Goal: Task Accomplishment & Management: Use online tool/utility

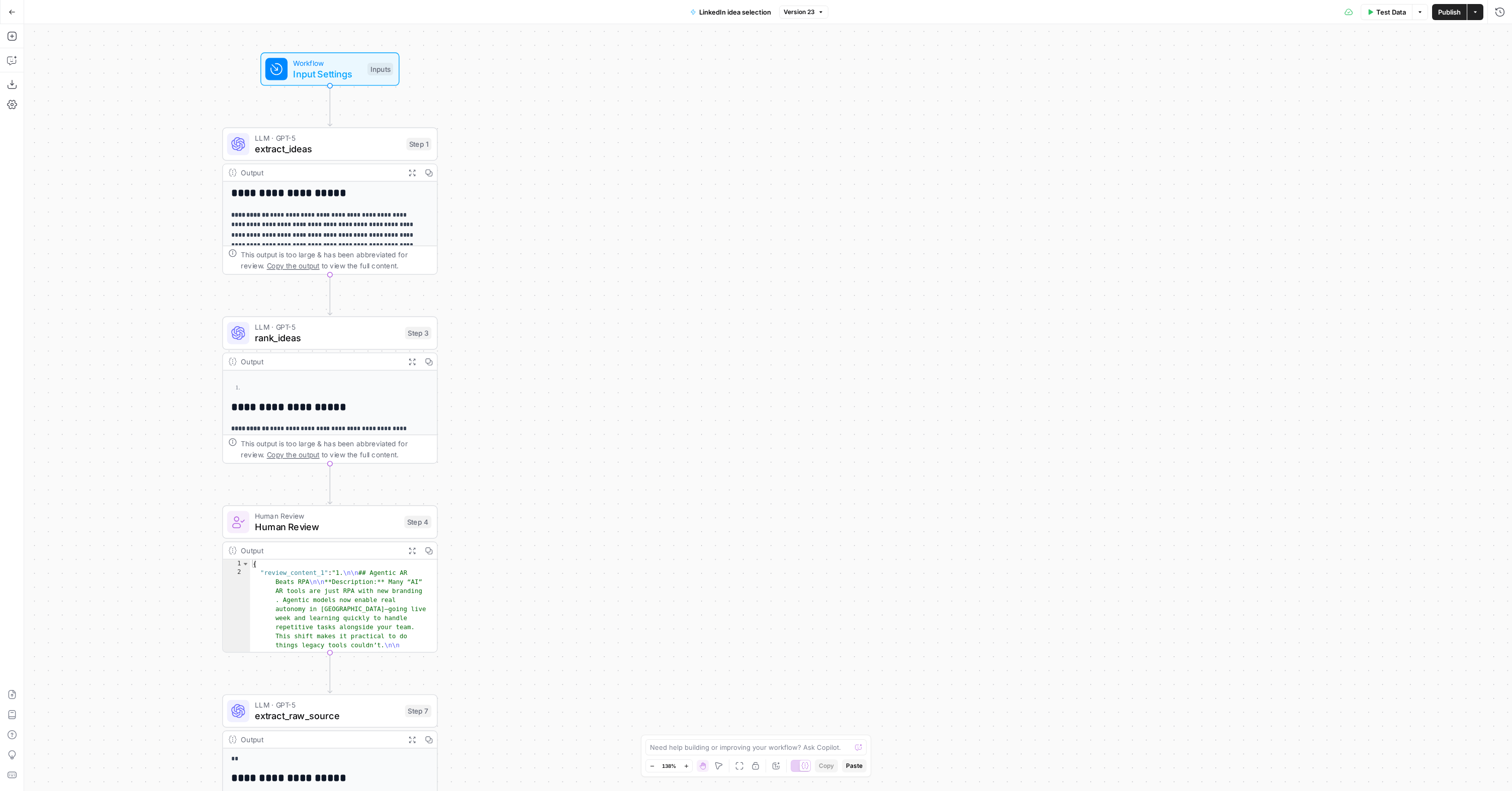
drag, startPoint x: 95, startPoint y: 204, endPoint x: 595, endPoint y: 144, distance: 503.6
click at [377, 209] on div "**********" at bounding box center [768, 407] width 1488 height 767
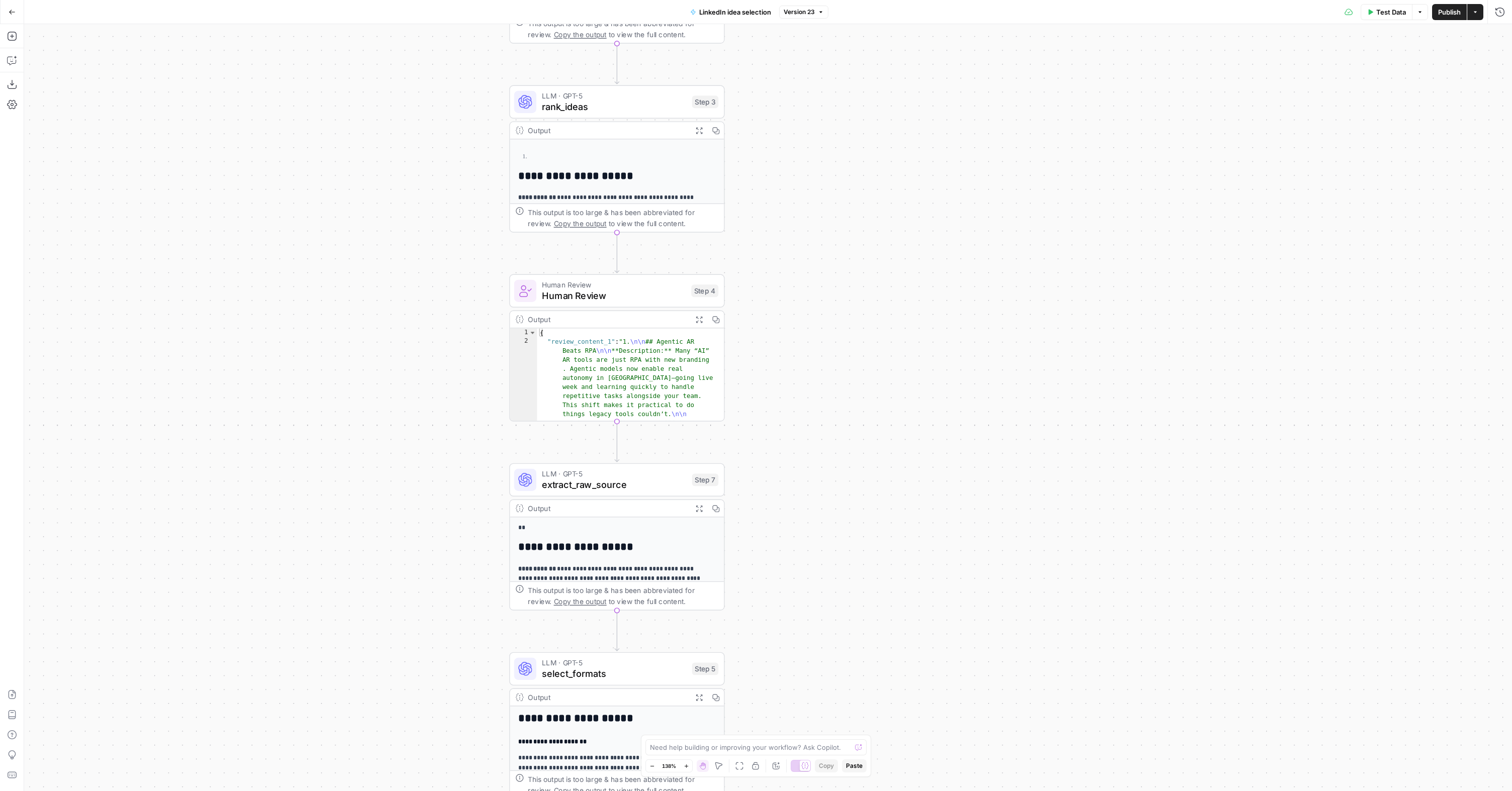
drag, startPoint x: 390, startPoint y: 467, endPoint x: 399, endPoint y: 236, distance: 231.2
click at [399, 236] on div "**********" at bounding box center [768, 407] width 1488 height 767
click at [603, 292] on span "Human Review" at bounding box center [613, 296] width 144 height 14
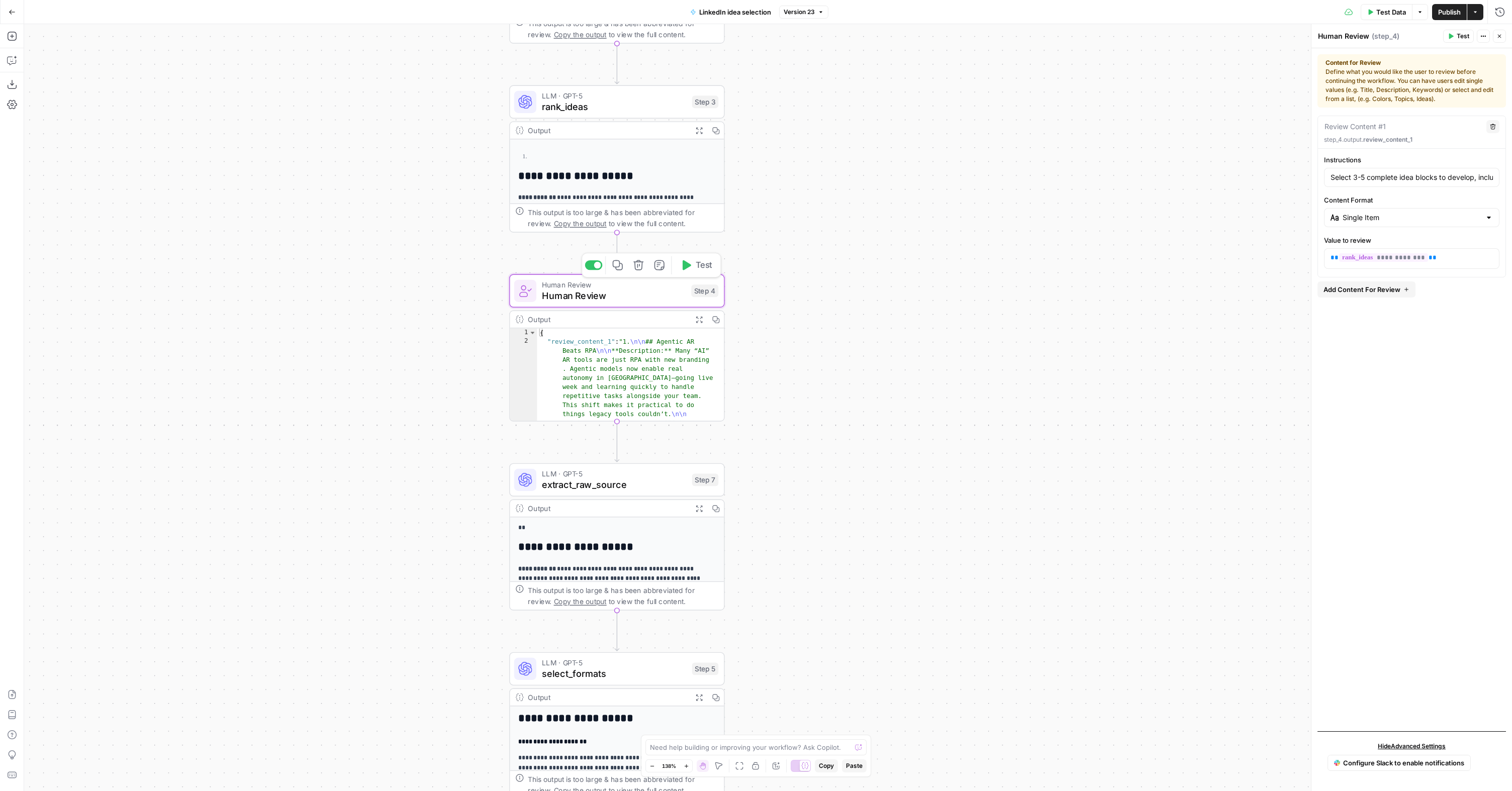
click at [697, 268] on span "Test" at bounding box center [704, 265] width 17 height 13
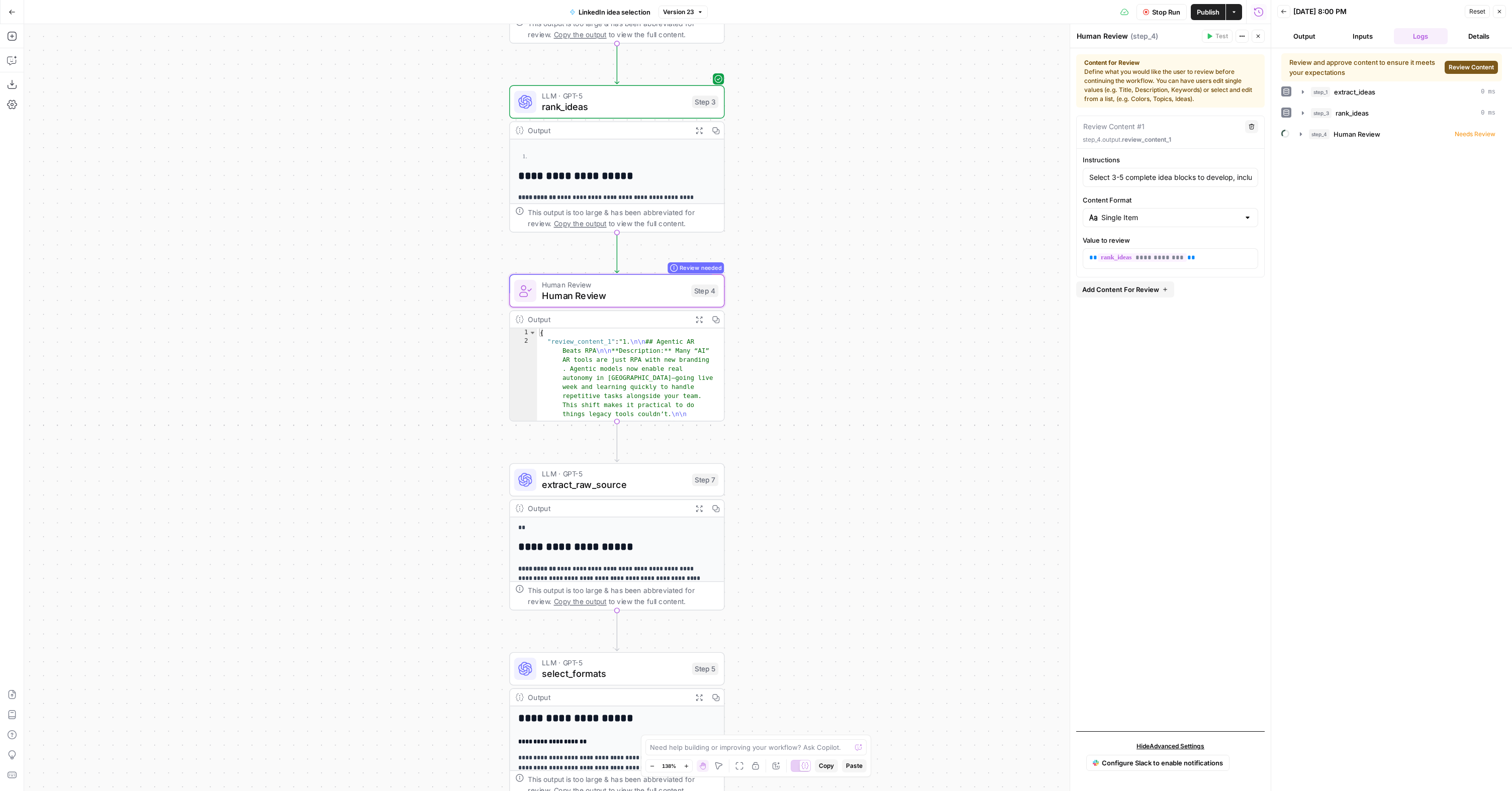
click at [1468, 64] on span "Review Content" at bounding box center [1471, 68] width 45 height 9
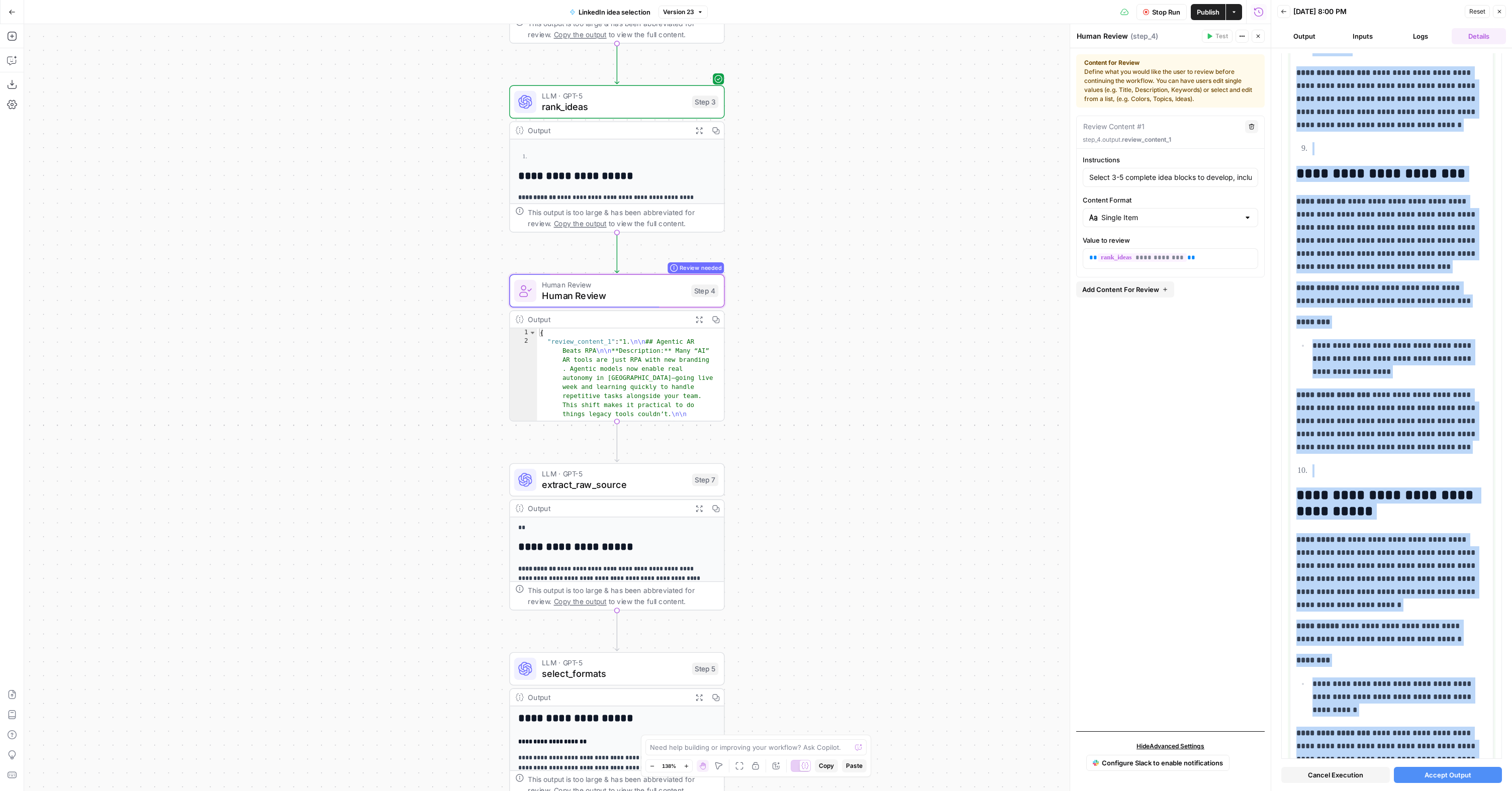
scroll to position [3020, 0]
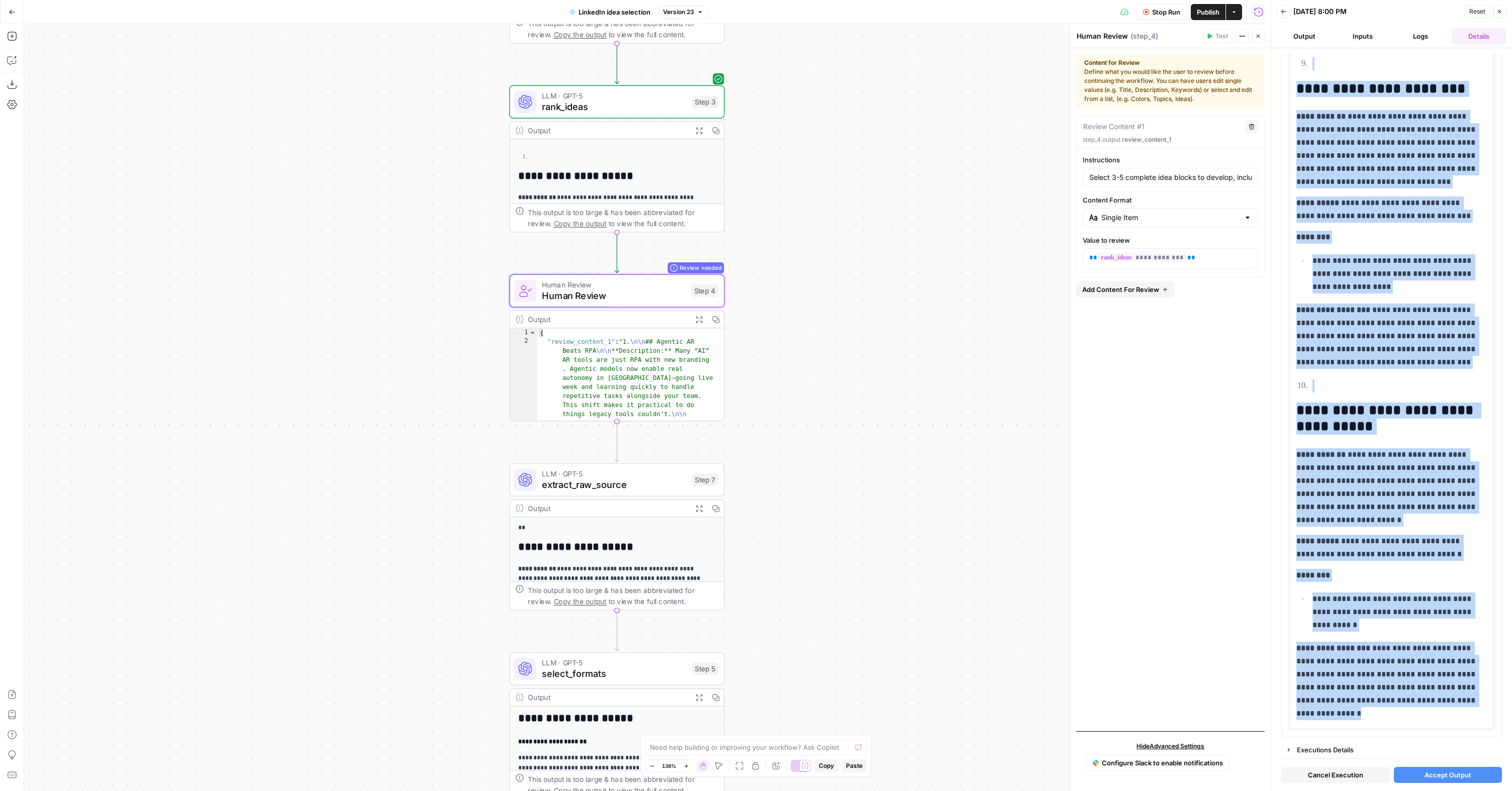
drag, startPoint x: 1302, startPoint y: 600, endPoint x: 1350, endPoint y: 790, distance: 196.0
click at [1350, 790] on div "**********" at bounding box center [1392, 420] width 241 height 743
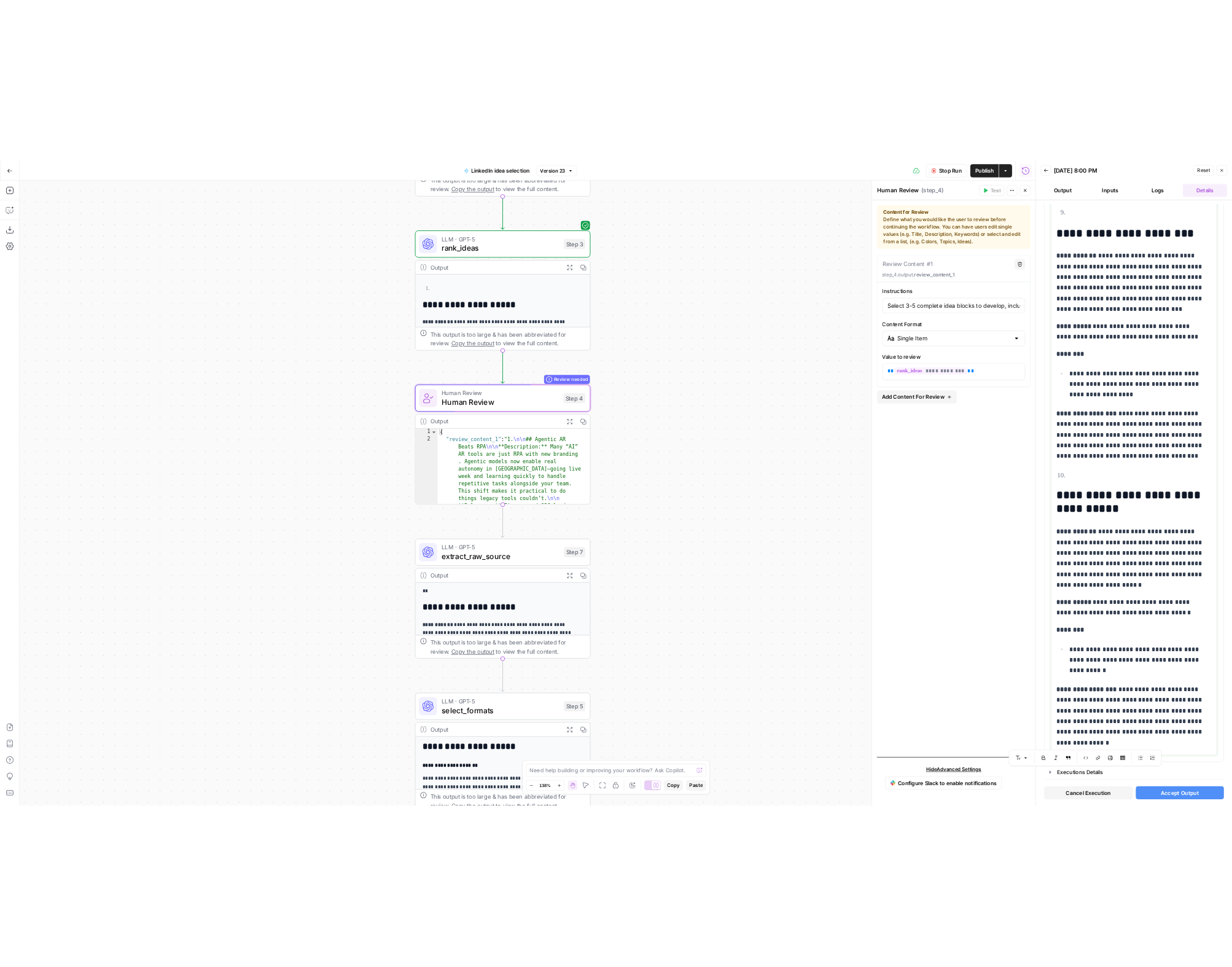
scroll to position [0, 0]
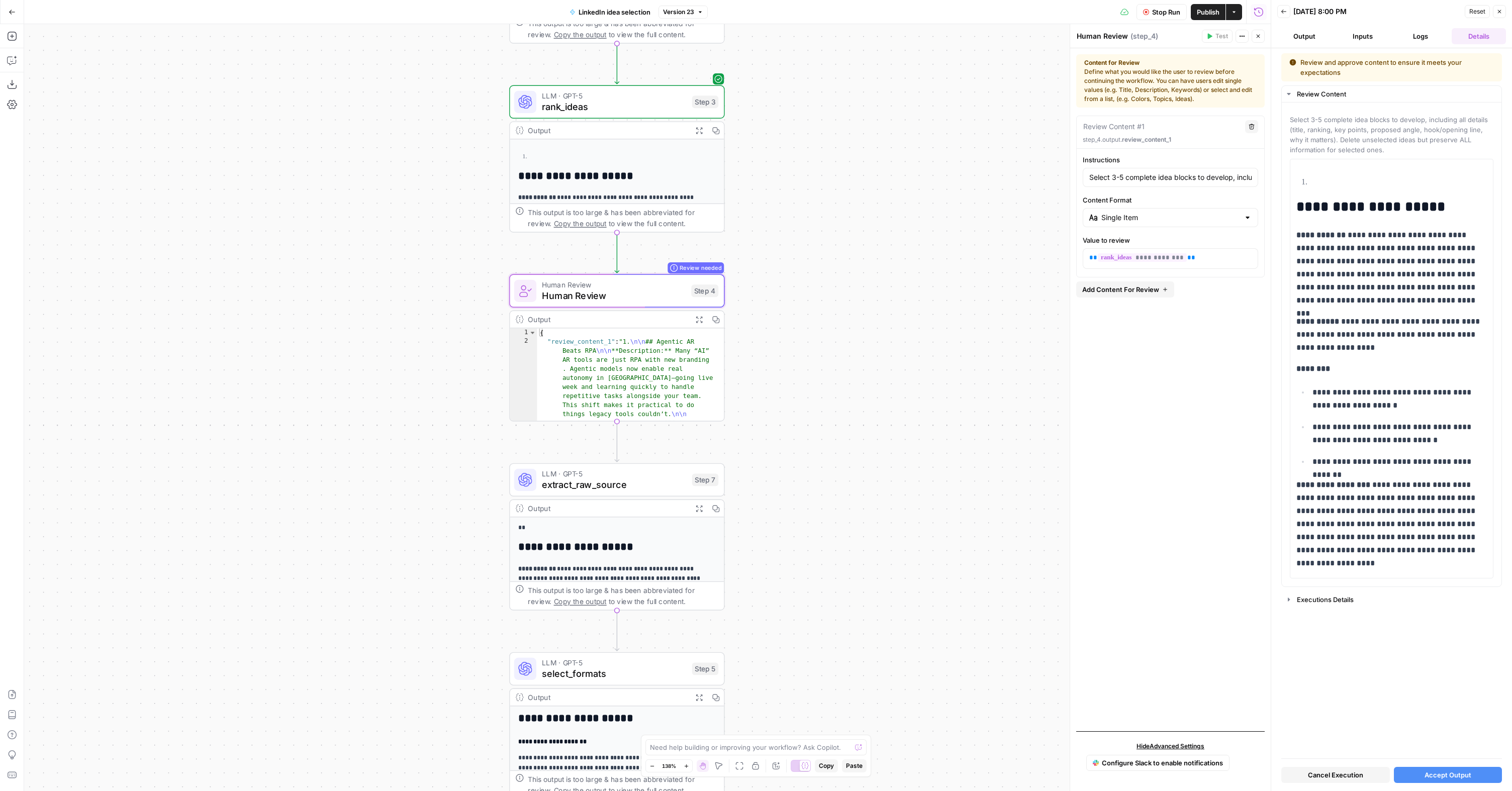
click at [1468, 777] on span "Accept Output" at bounding box center [1448, 775] width 47 height 10
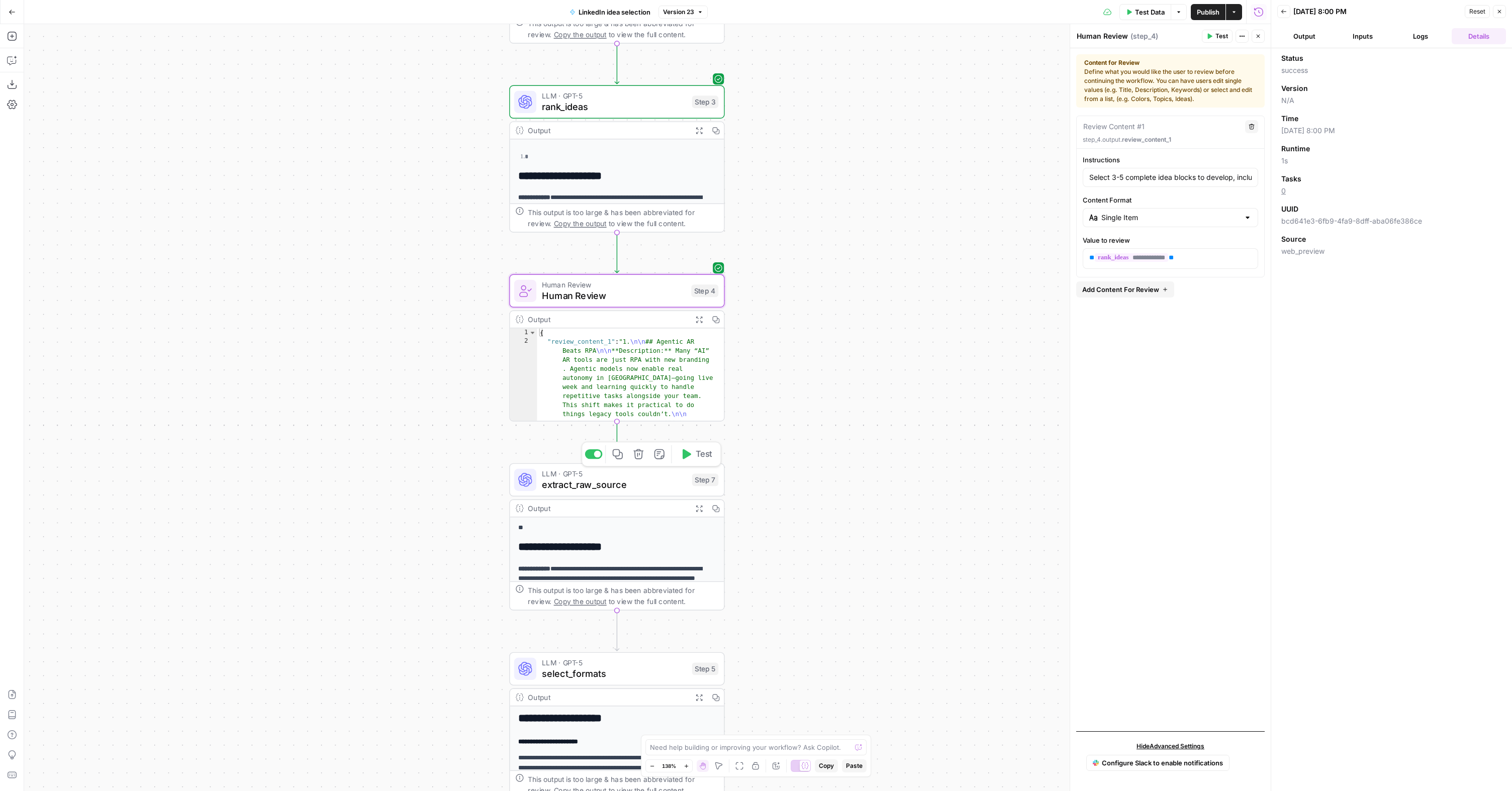
click at [695, 456] on span "Test" at bounding box center [704, 454] width 17 height 13
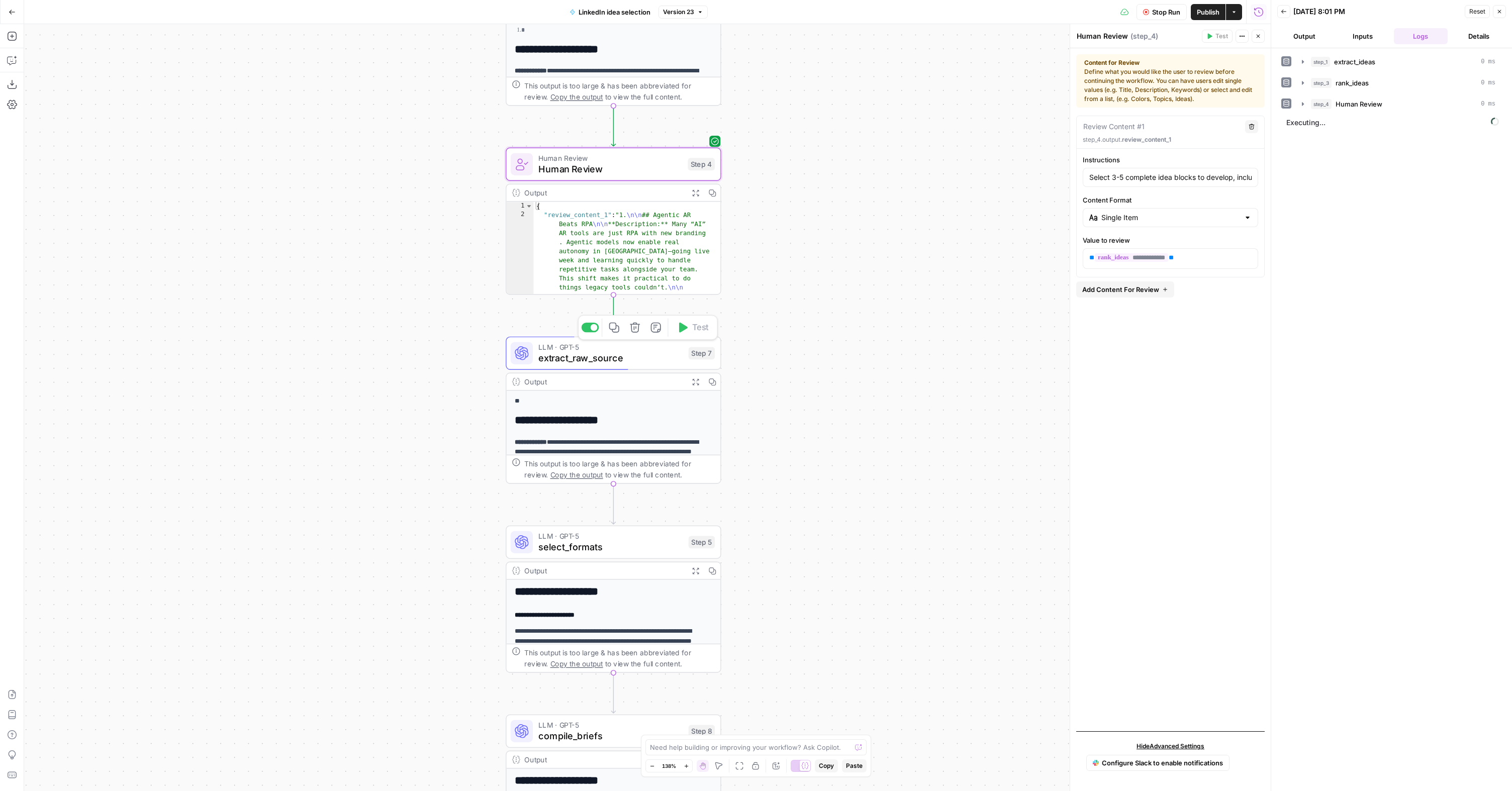
drag, startPoint x: 797, startPoint y: 418, endPoint x: 791, endPoint y: 274, distance: 144.1
click at [791, 274] on div "**********" at bounding box center [647, 407] width 1247 height 767
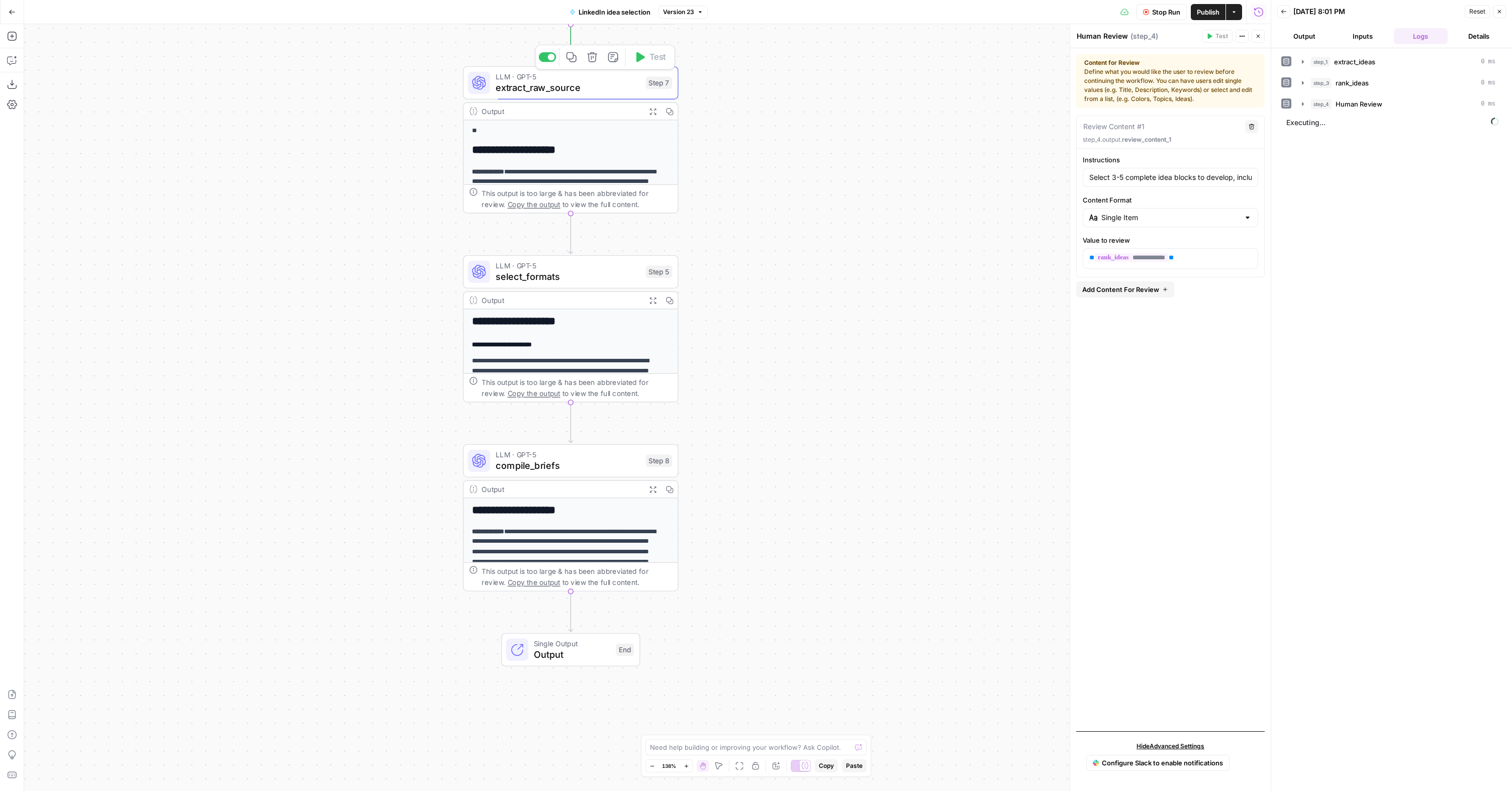
drag, startPoint x: 833, startPoint y: 496, endPoint x: 793, endPoint y: 236, distance: 263.1
click at [793, 236] on div "**********" at bounding box center [647, 407] width 1247 height 767
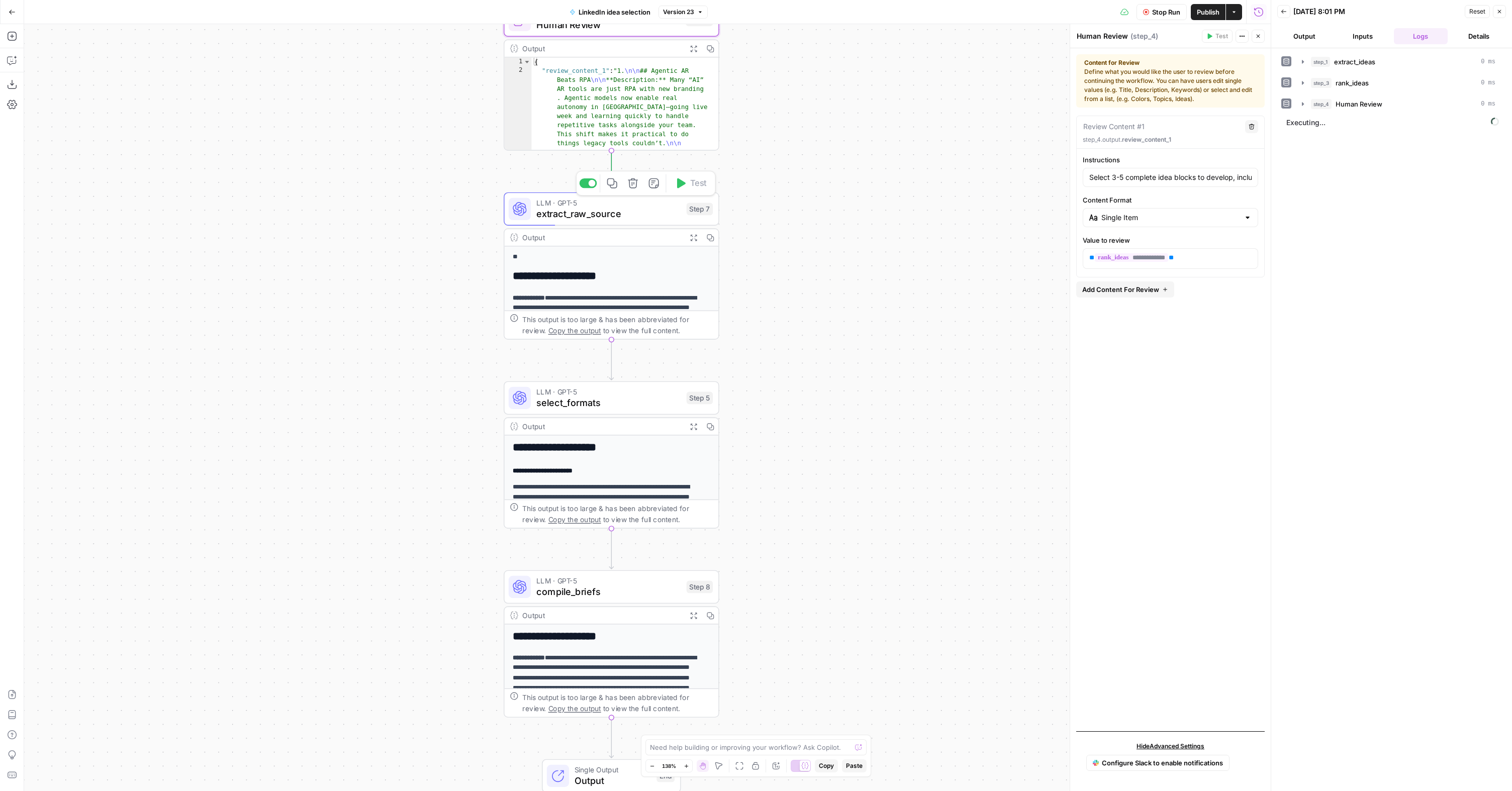
drag, startPoint x: 800, startPoint y: 295, endPoint x: 833, endPoint y: 363, distance: 75.6
click at [833, 363] on div "**********" at bounding box center [647, 407] width 1247 height 767
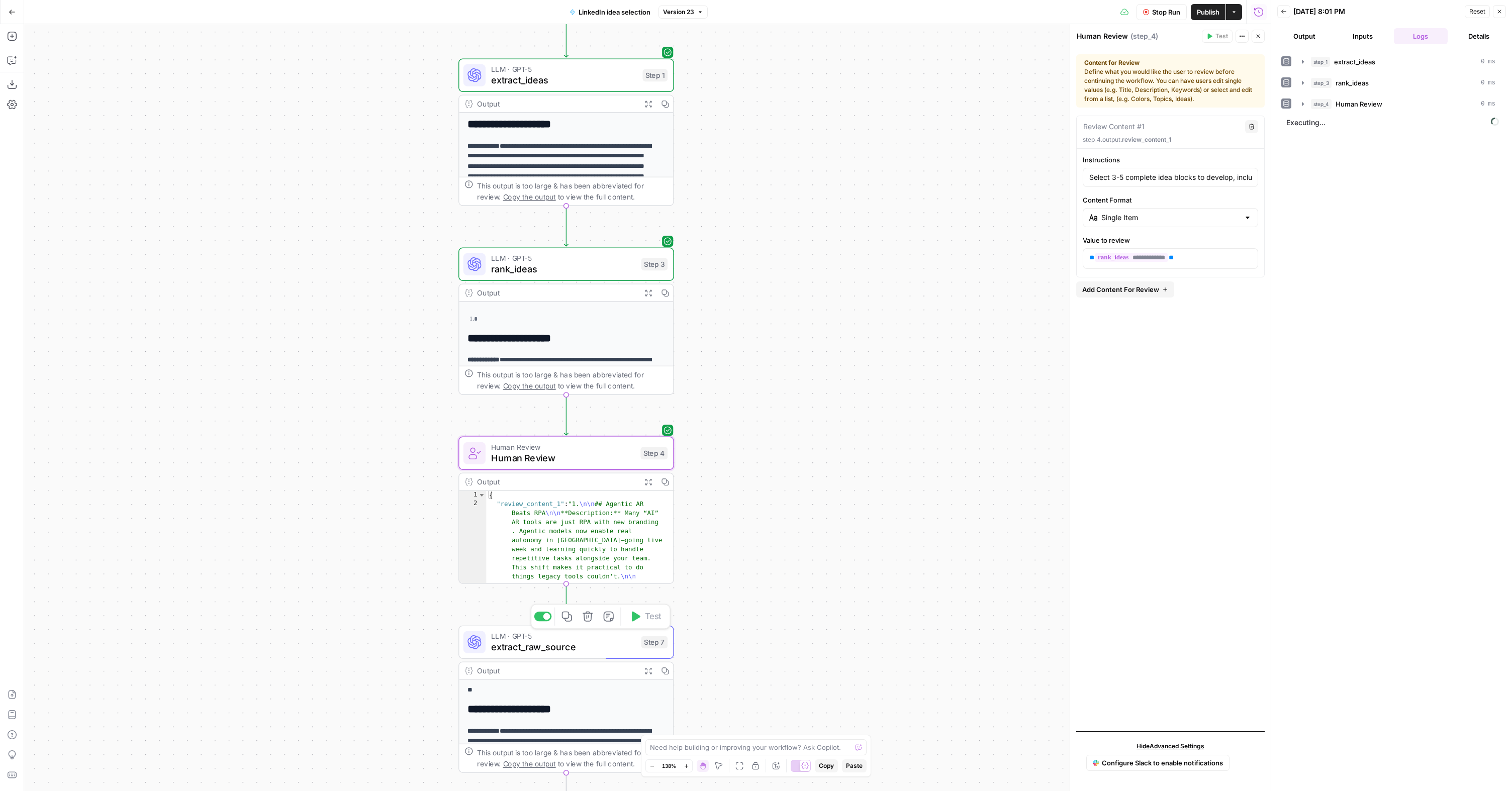
drag, startPoint x: 768, startPoint y: 169, endPoint x: 723, endPoint y: 602, distance: 435.3
click at [723, 602] on div "**********" at bounding box center [647, 407] width 1247 height 767
click at [578, 265] on span "rank_ideas" at bounding box center [563, 269] width 145 height 14
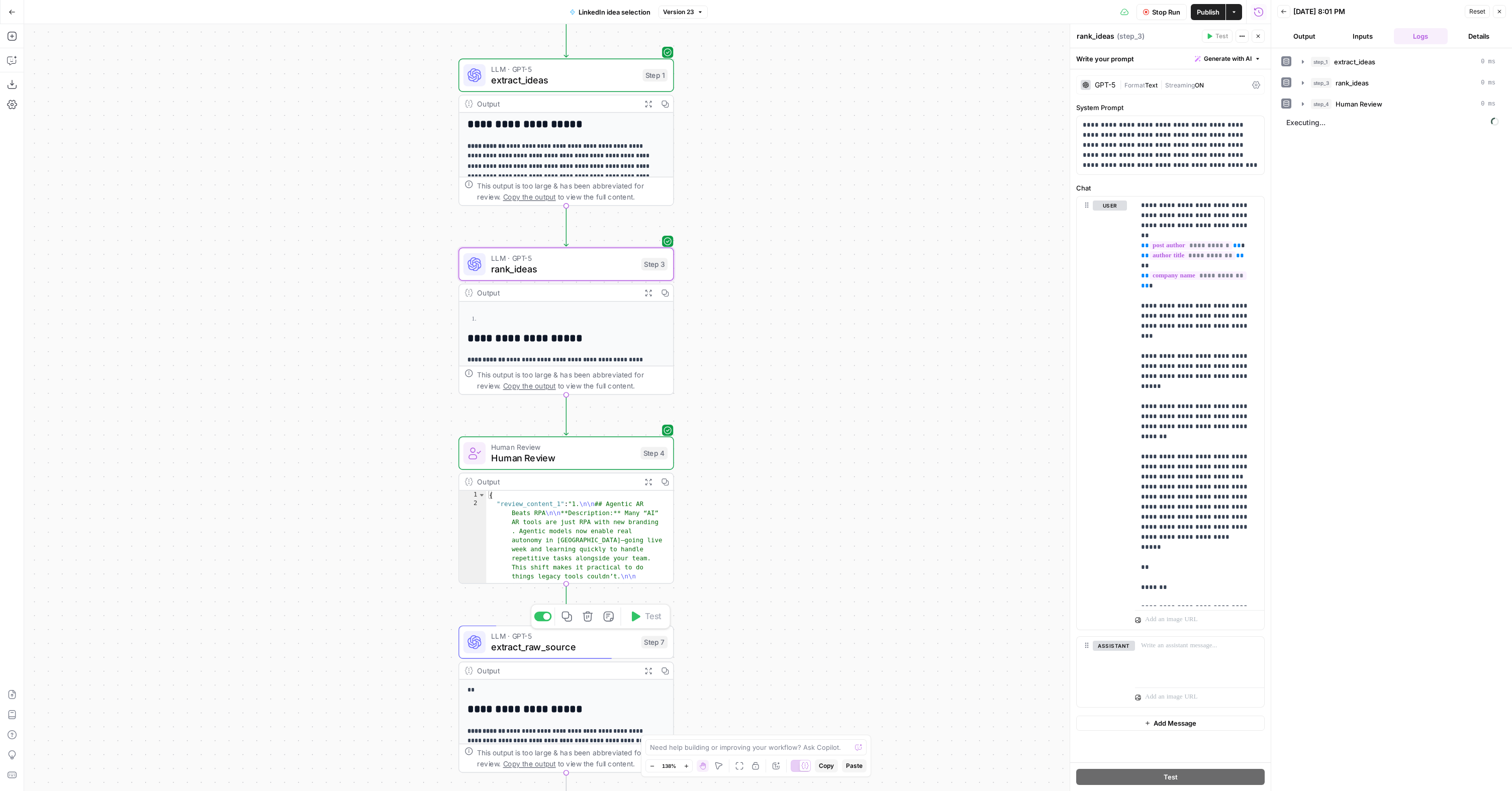
click at [1112, 85] on div "GPT-5" at bounding box center [1105, 84] width 21 height 7
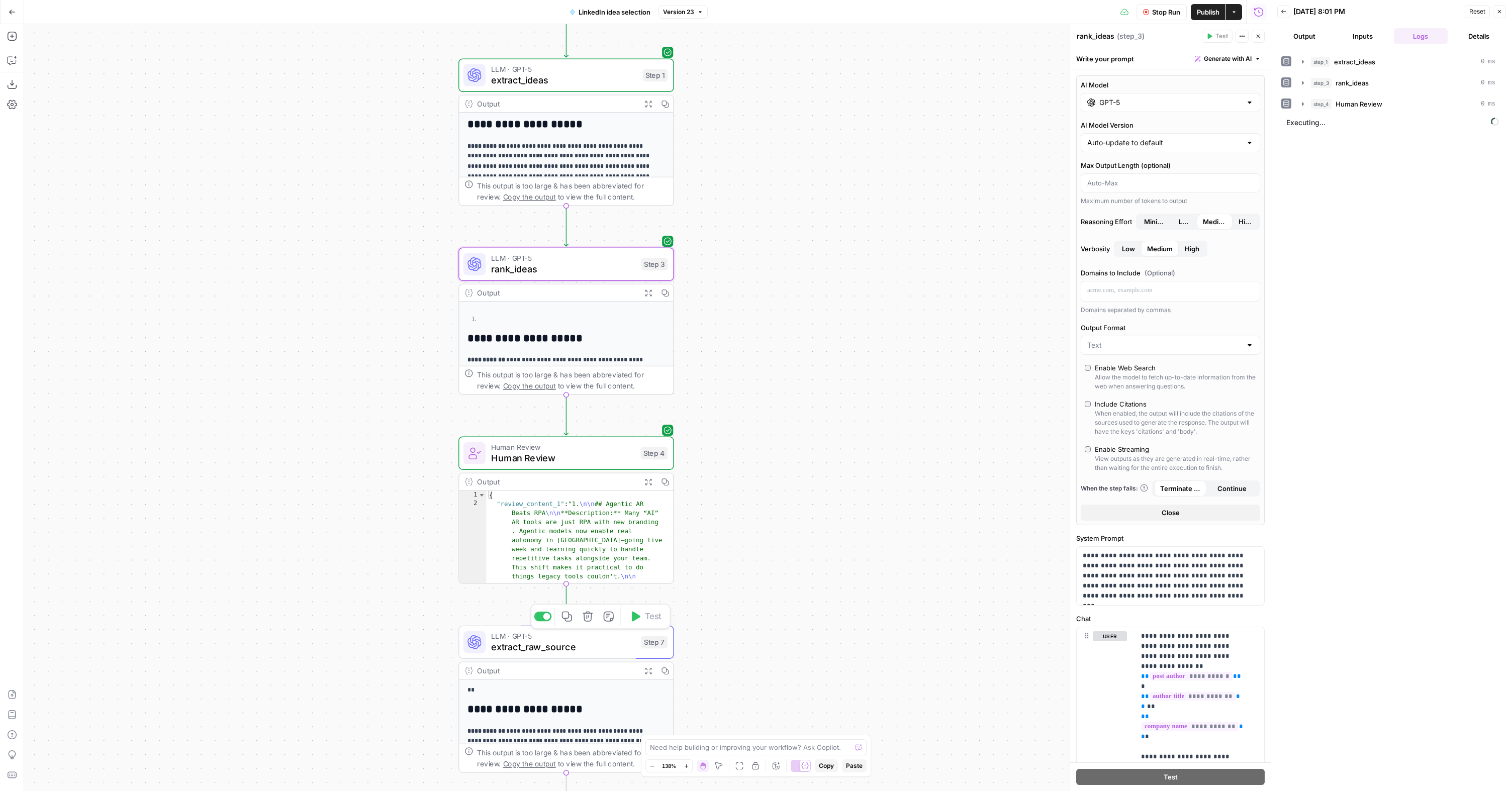
click at [1137, 104] on input "GPT-5" at bounding box center [1170, 102] width 142 height 10
click at [1191, 126] on button "Anthropic" at bounding box center [1186, 128] width 43 height 16
click at [1200, 176] on div "Powerful model for complex and writing tasks" at bounding box center [1208, 180] width 66 height 27
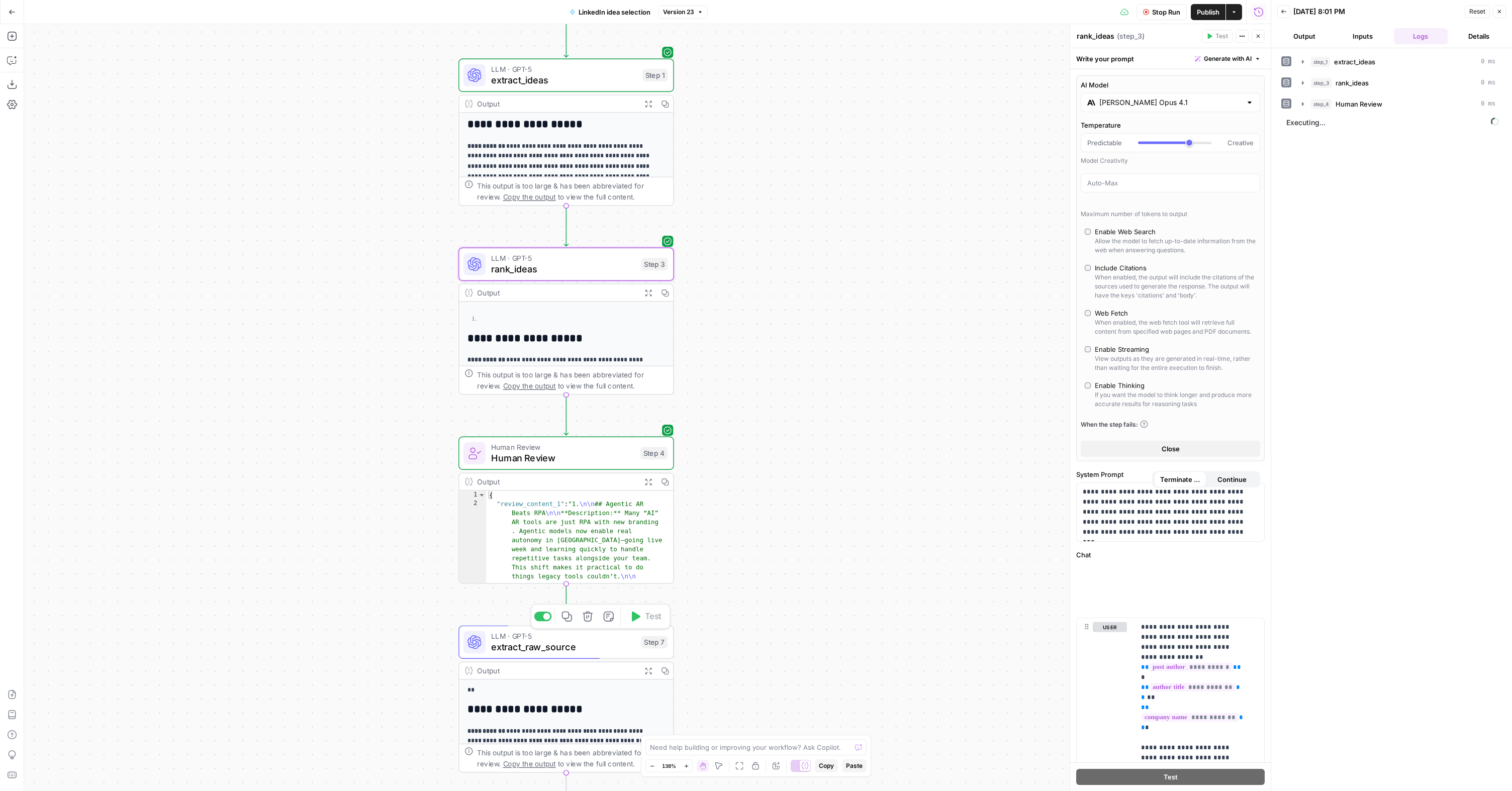
type input "Claude Opus 4.1"
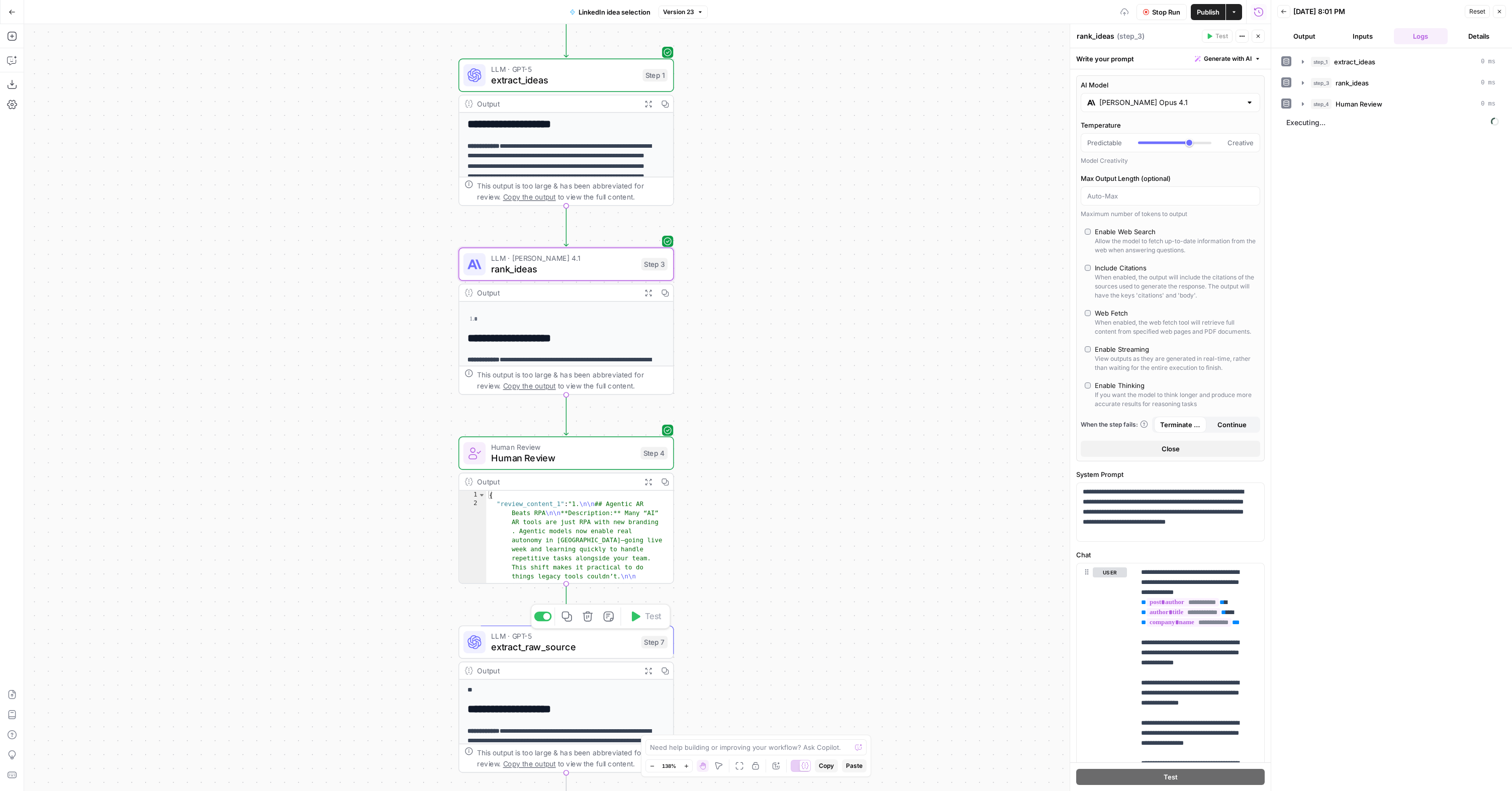
click at [804, 198] on div "**********" at bounding box center [647, 407] width 1247 height 767
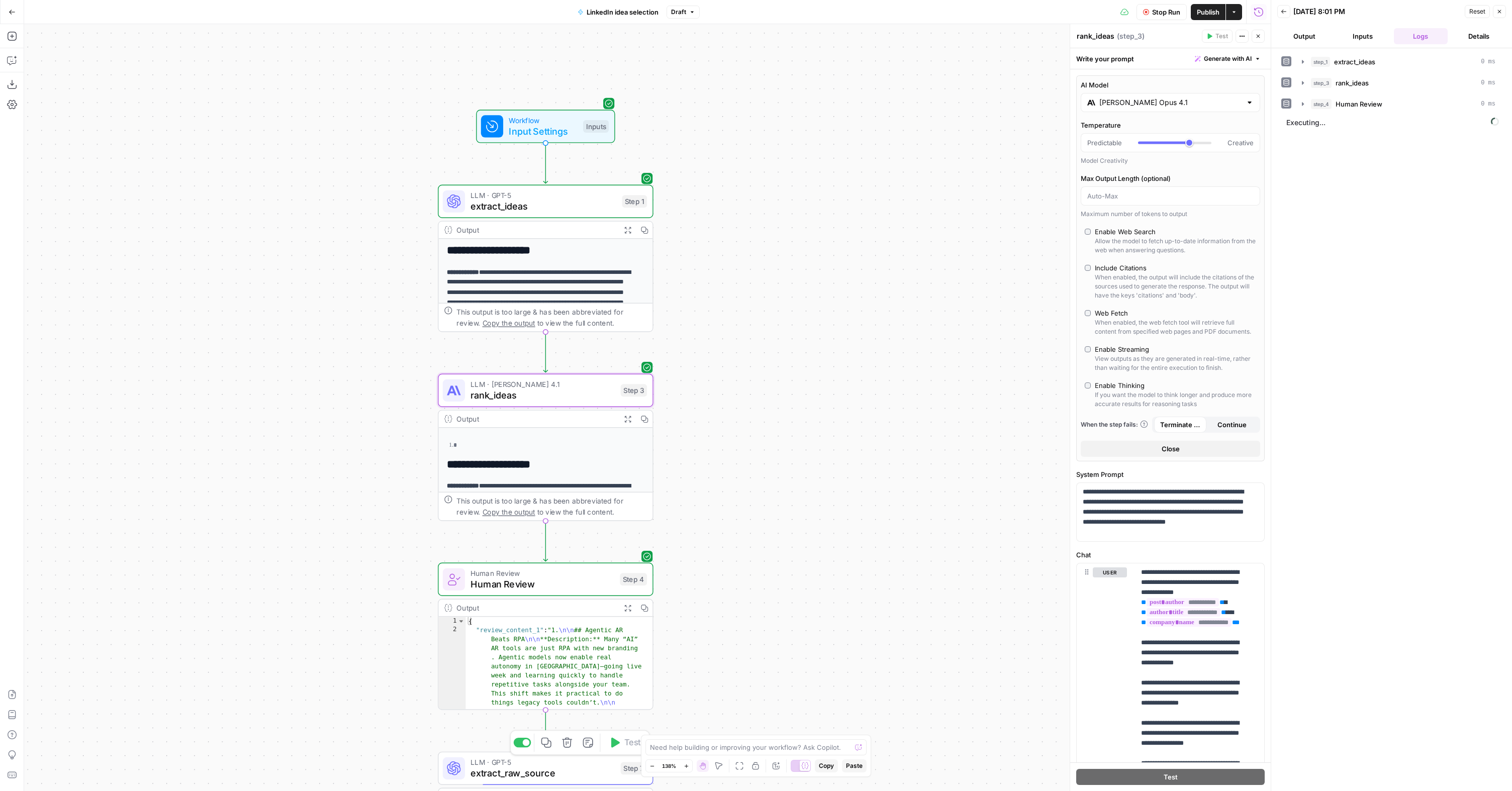
drag, startPoint x: 780, startPoint y: 461, endPoint x: 755, endPoint y: 571, distance: 112.8
click at [759, 586] on div "**********" at bounding box center [647, 407] width 1247 height 767
click at [581, 207] on span "extract_ideas" at bounding box center [543, 205] width 146 height 14
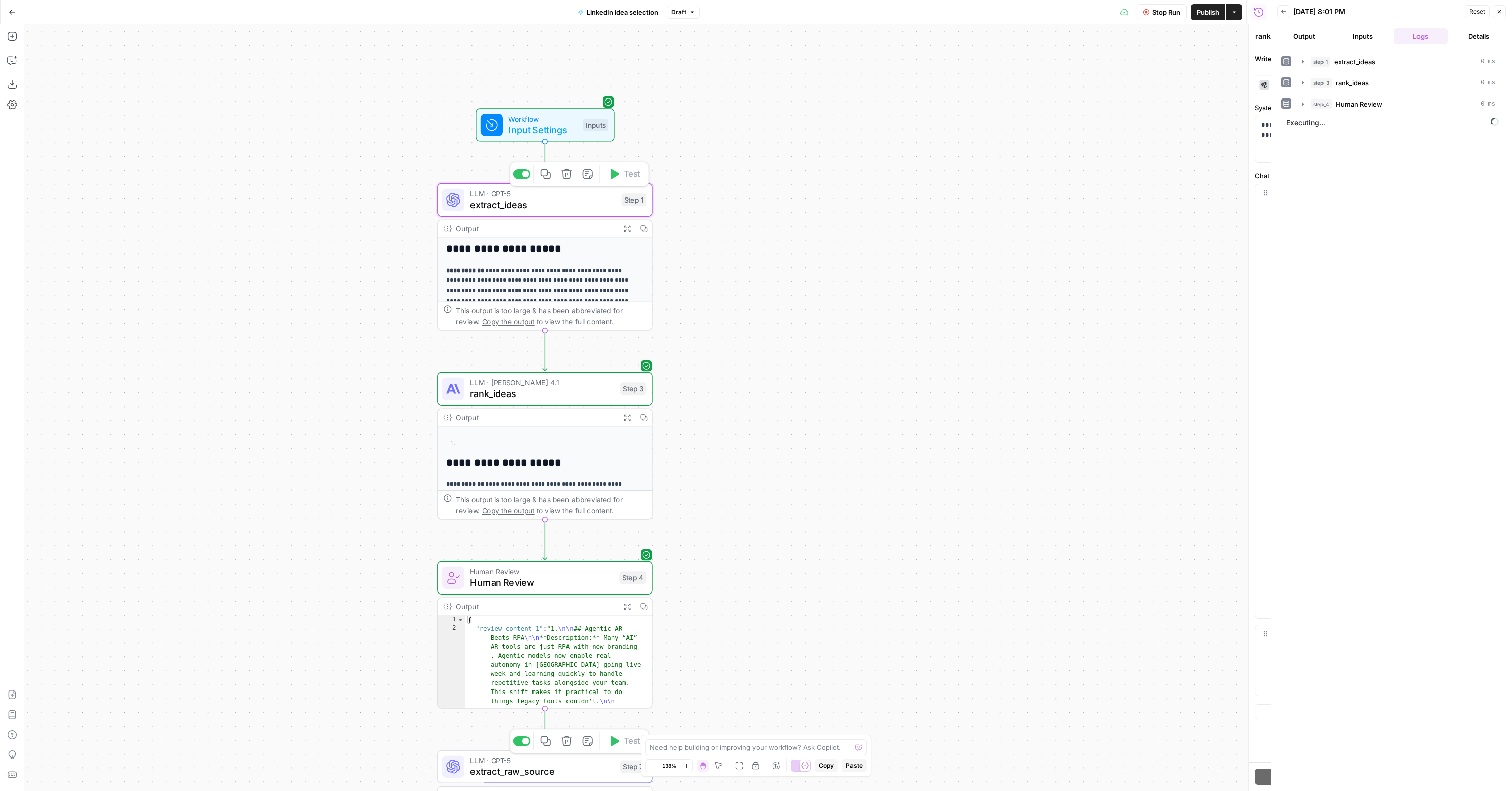
type textarea "extract_ideas"
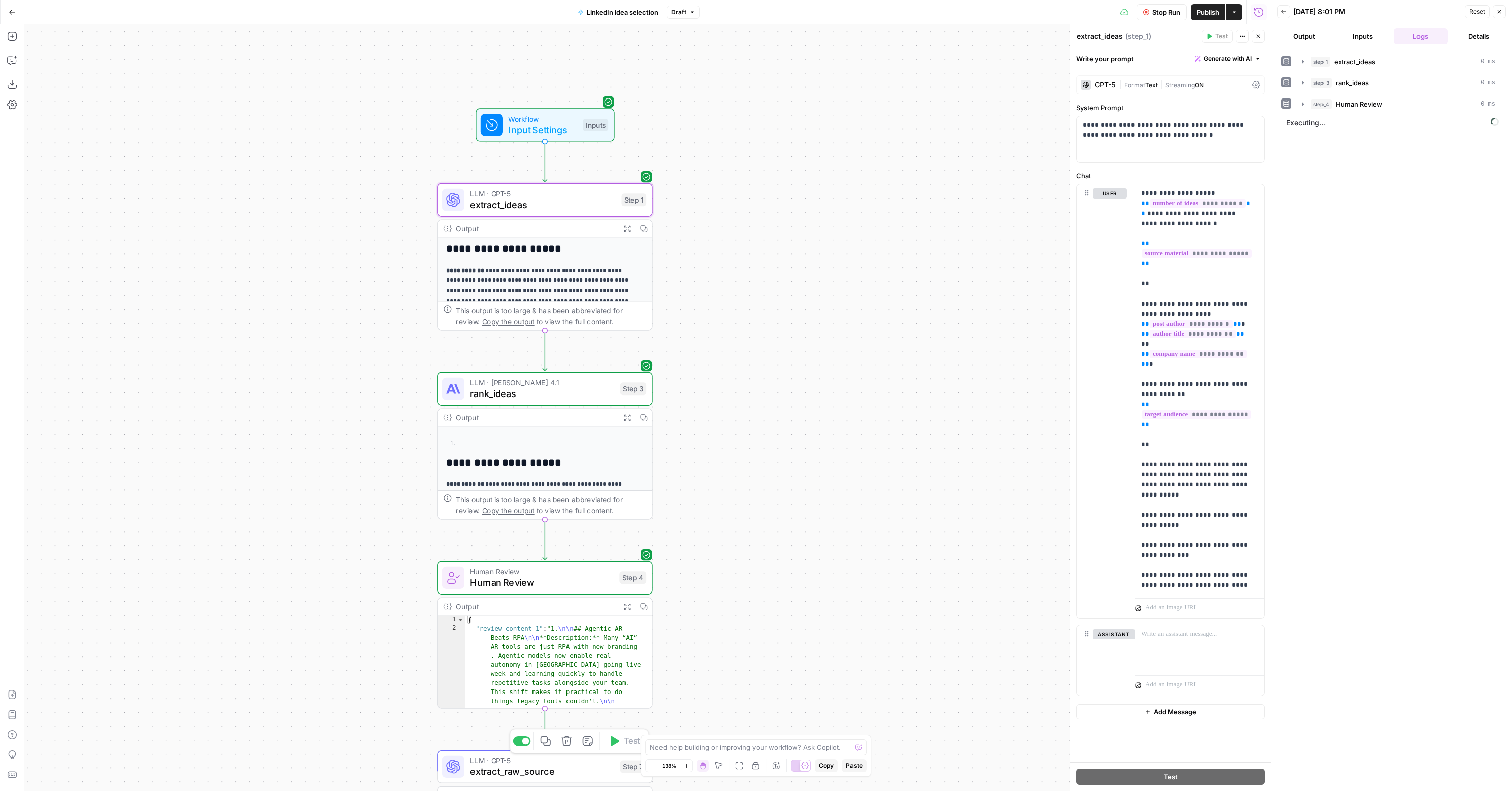
click at [1133, 83] on span "Format" at bounding box center [1135, 85] width 21 height 8
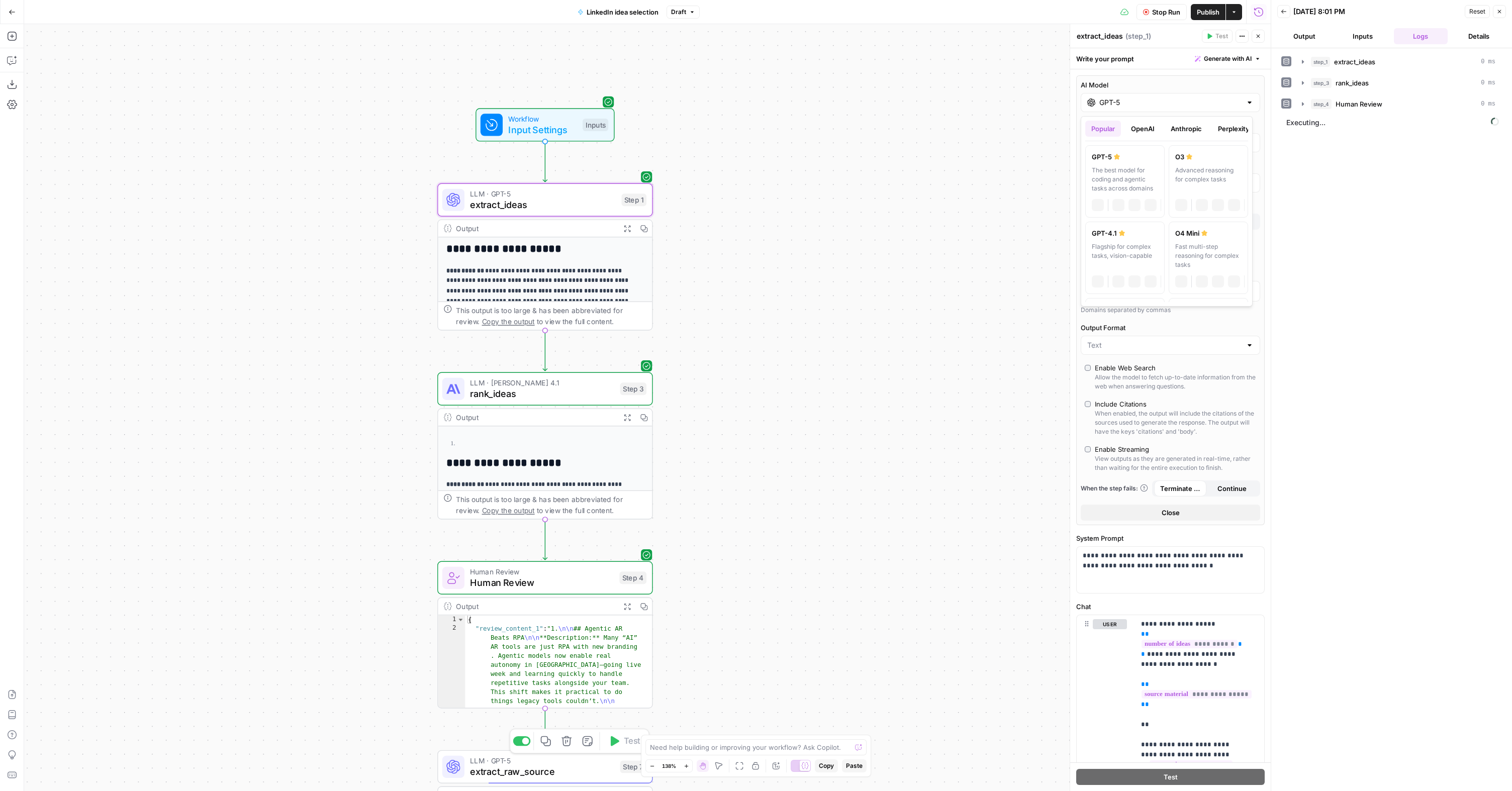
click at [1142, 104] on input "GPT-5" at bounding box center [1170, 102] width 142 height 10
click at [1171, 129] on button "Anthropic" at bounding box center [1186, 128] width 43 height 16
click at [1185, 171] on div "Powerful model for complex and writing tasks" at bounding box center [1208, 180] width 66 height 27
type input "Claude Opus 4.1"
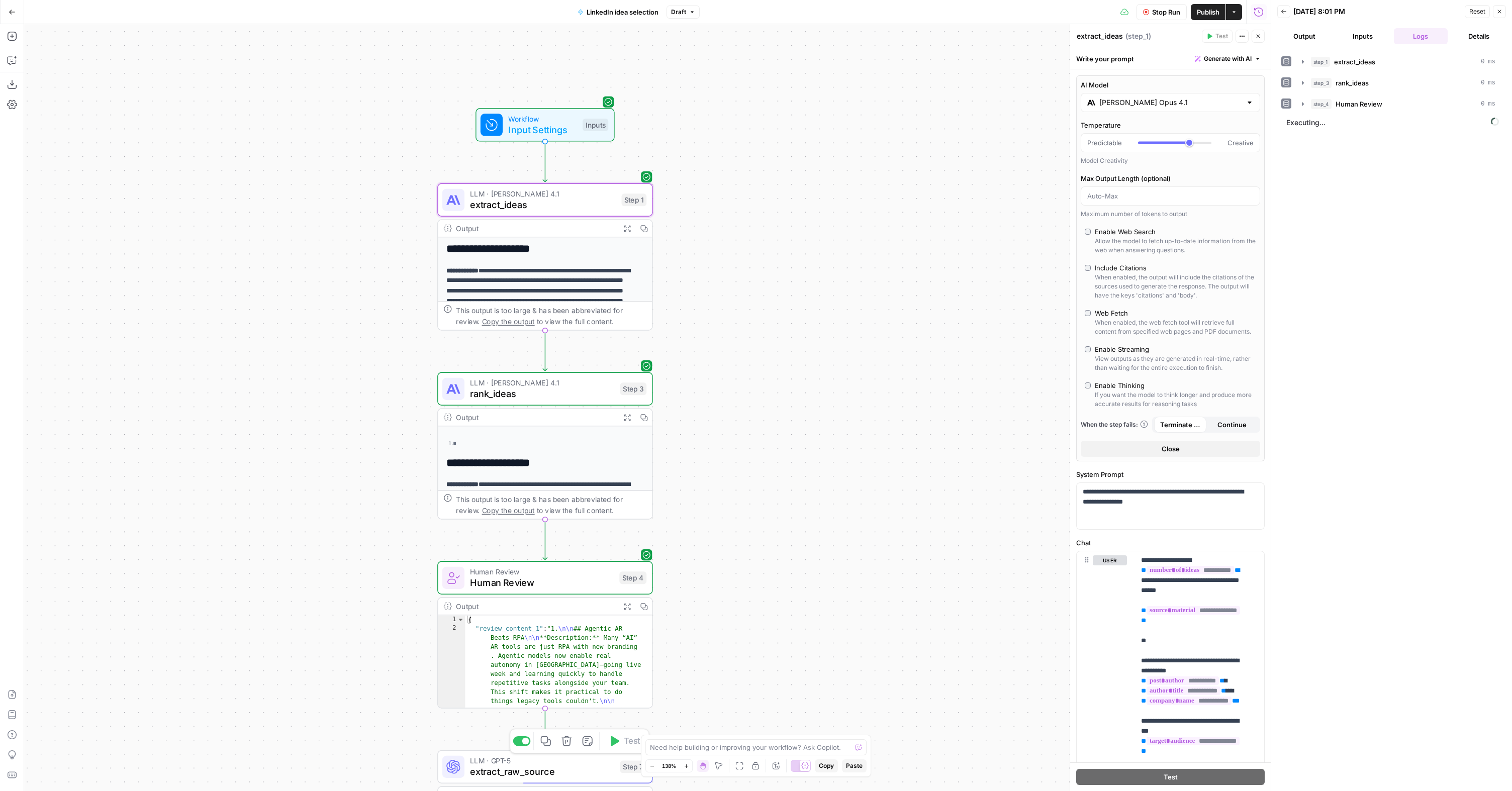
click at [929, 264] on div "**********" at bounding box center [647, 407] width 1247 height 767
click at [566, 384] on span "LLM · Claude Opus 4.1" at bounding box center [542, 382] width 145 height 11
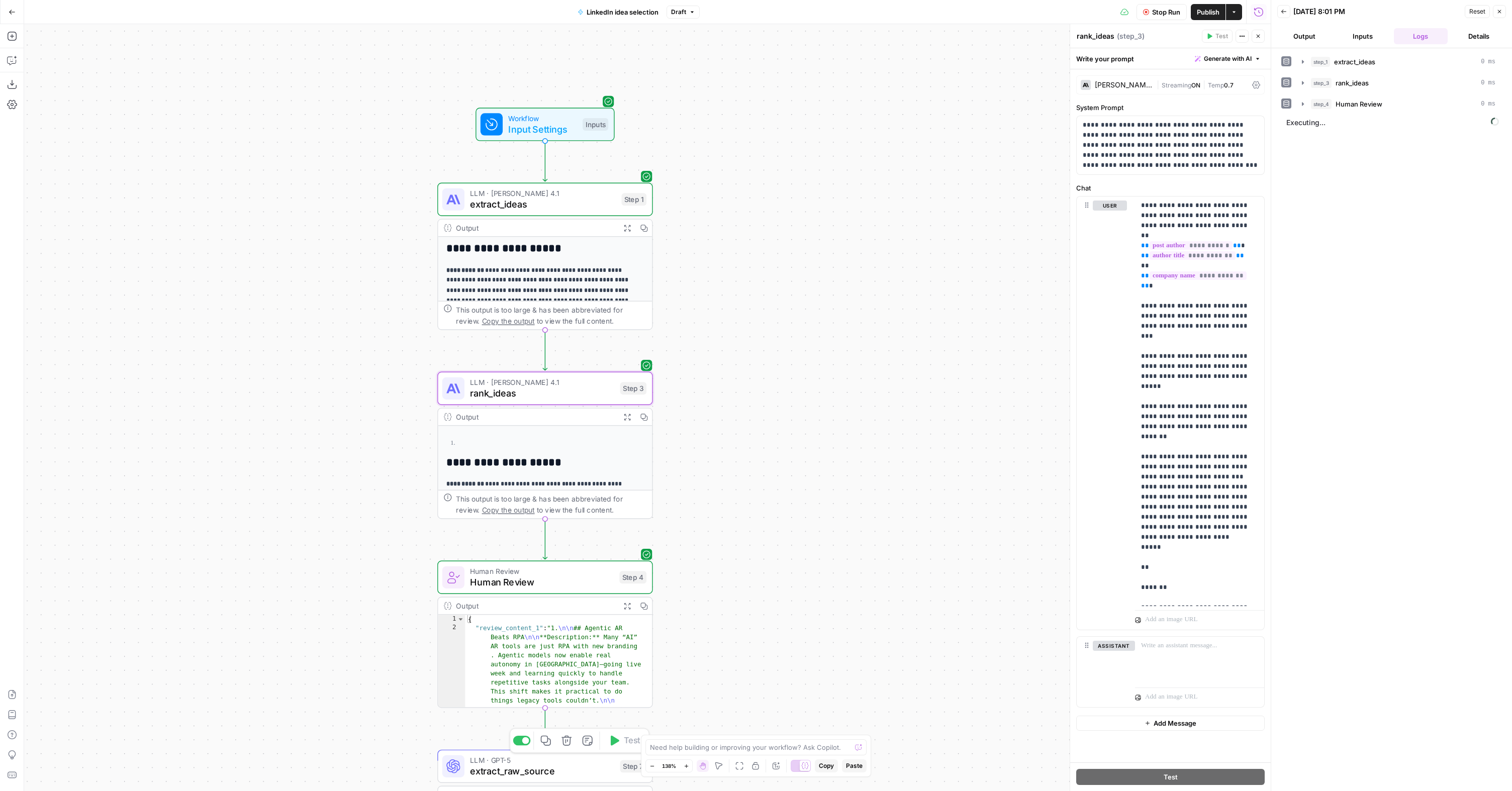
click at [1128, 82] on div "Claude Opus 4.1" at bounding box center [1124, 84] width 58 height 7
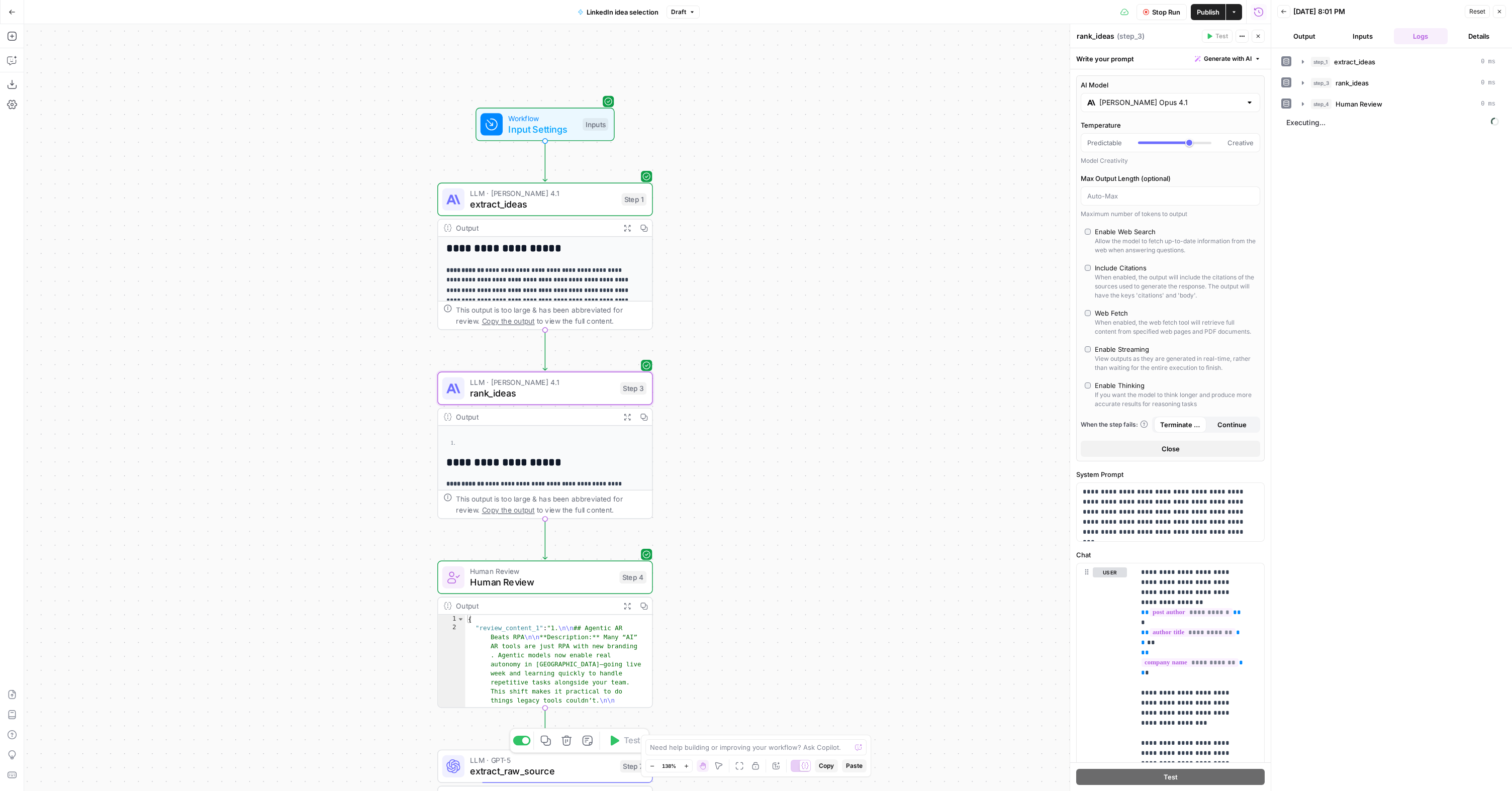
click at [1133, 108] on div "Claude Opus 4.1" at bounding box center [1170, 102] width 180 height 19
click at [1121, 171] on div "The best model for coding and agentic tasks across domains" at bounding box center [1124, 180] width 66 height 27
click at [1104, 175] on div "The best model for coding and agentic tasks across domains" at bounding box center [1124, 180] width 66 height 27
type input "GPT-5"
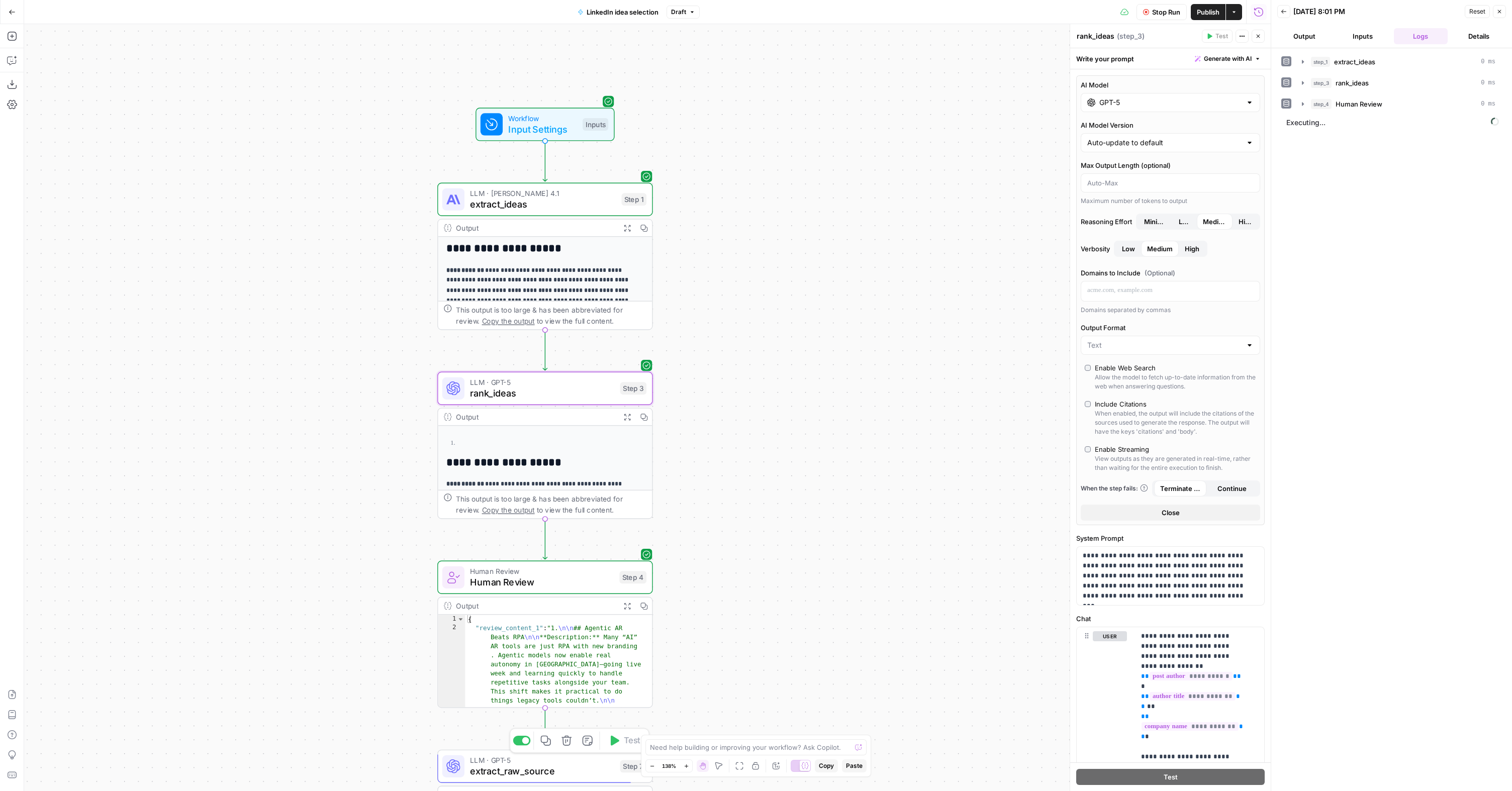
click at [911, 313] on div "**********" at bounding box center [647, 407] width 1247 height 767
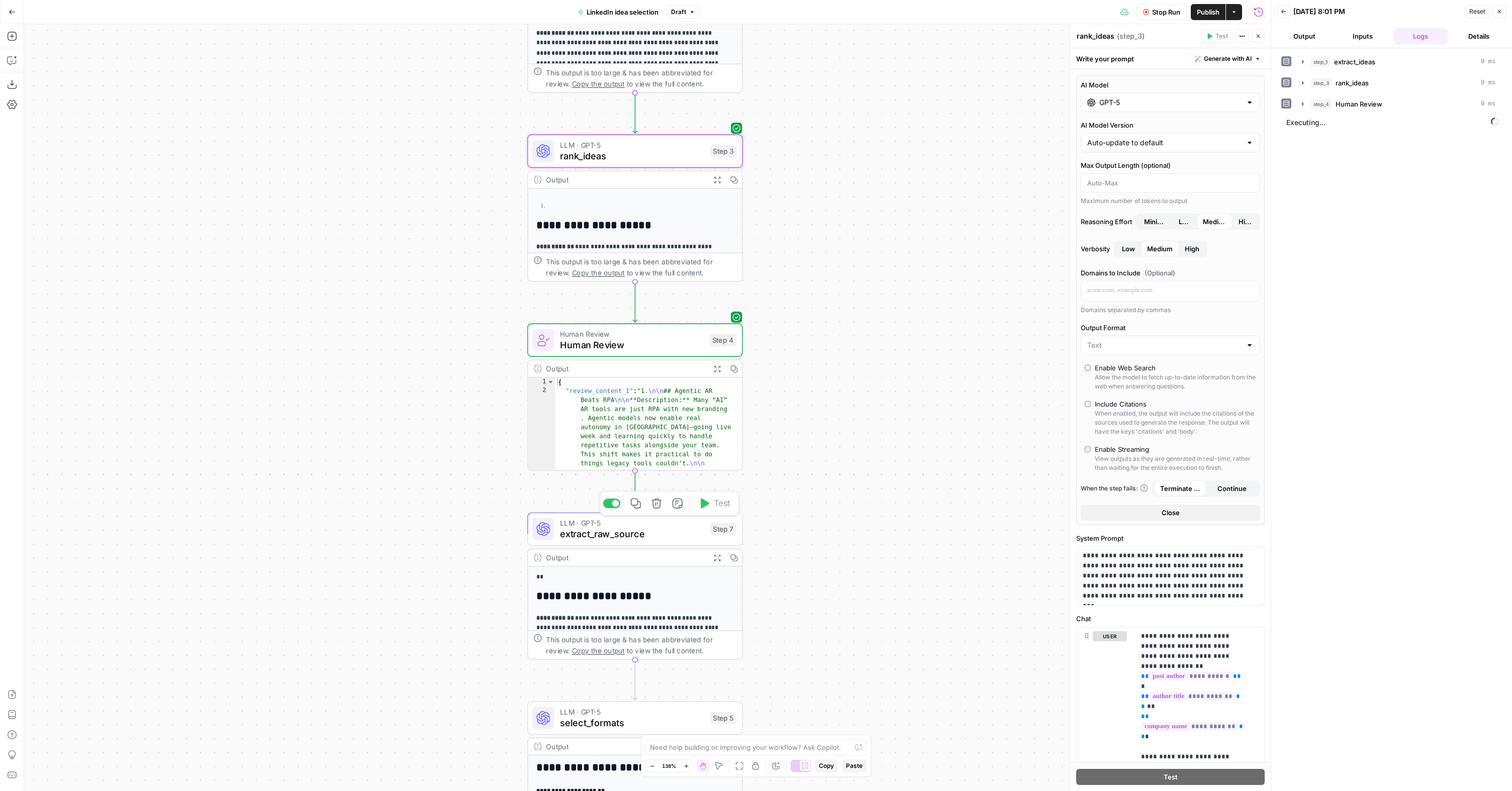
drag, startPoint x: 793, startPoint y: 462, endPoint x: 866, endPoint y: 291, distance: 185.9
click at [865, 256] on div "**********" at bounding box center [647, 407] width 1247 height 767
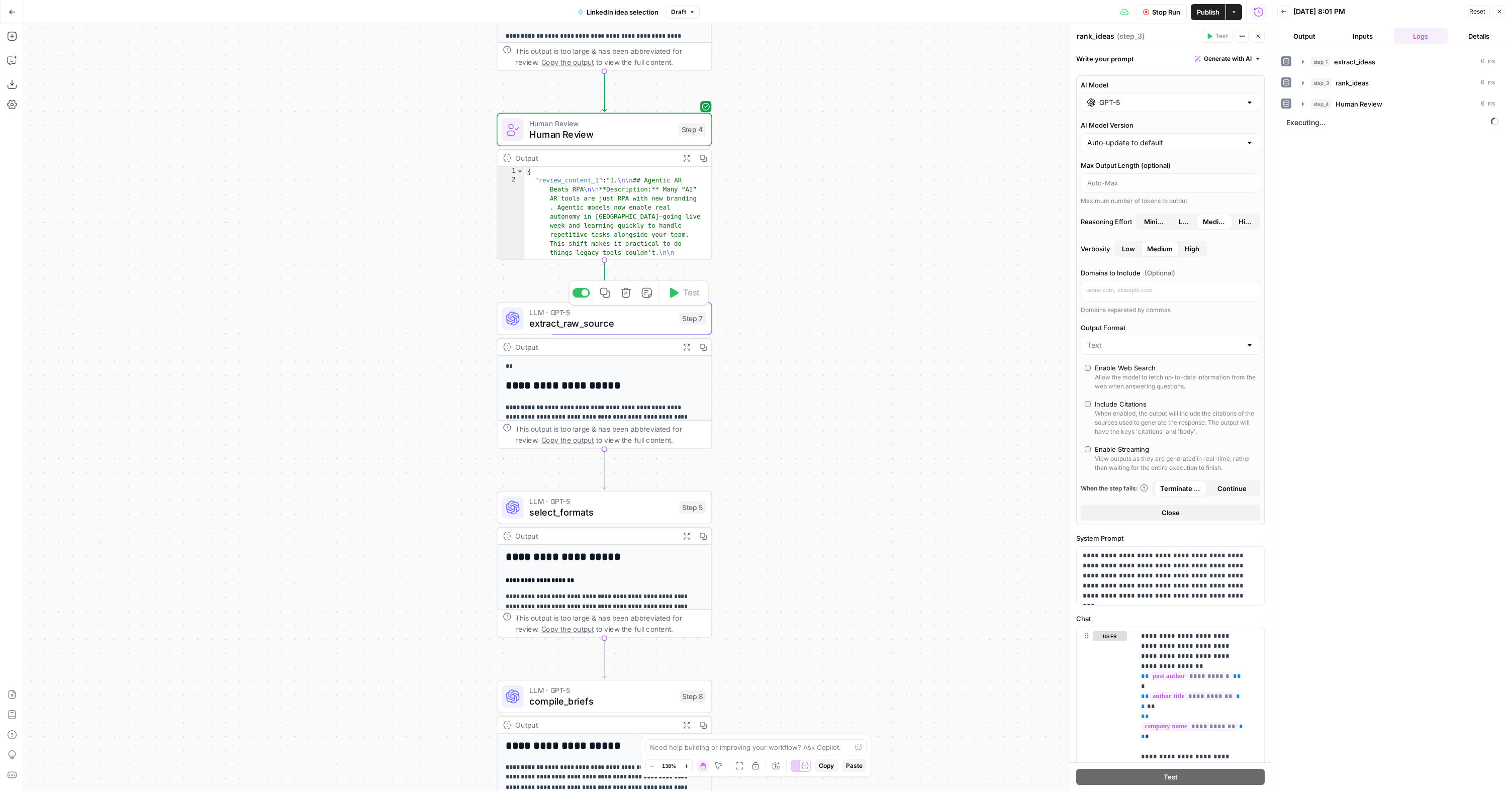
drag, startPoint x: 807, startPoint y: 406, endPoint x: 791, endPoint y: 256, distance: 150.9
click at [791, 256] on div "**********" at bounding box center [647, 407] width 1247 height 767
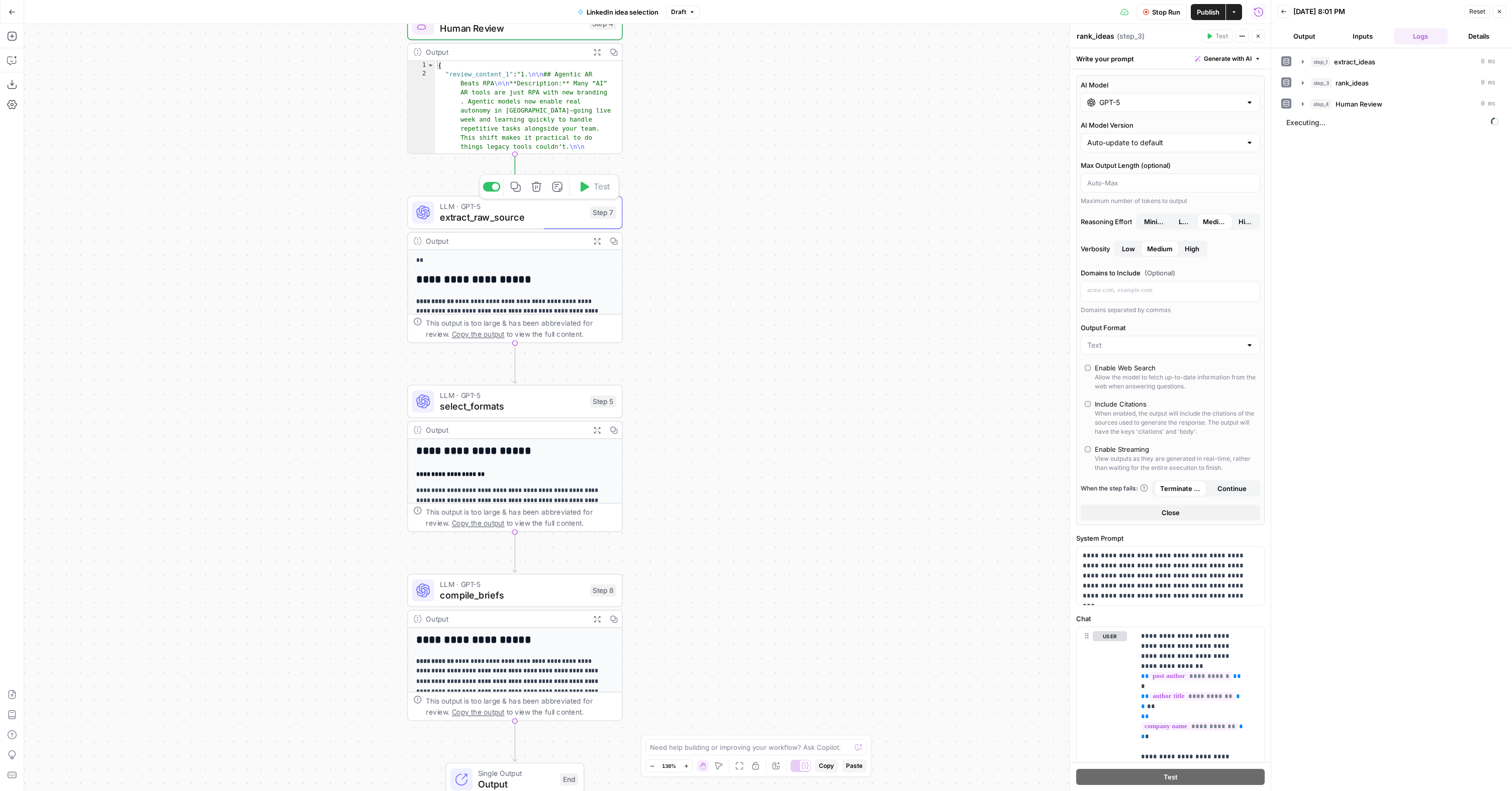
drag, startPoint x: 804, startPoint y: 404, endPoint x: 714, endPoint y: 299, distance: 138.3
click at [714, 299] on div "**********" at bounding box center [647, 407] width 1247 height 767
click at [512, 587] on span "LLM · GPT-5" at bounding box center [512, 583] width 145 height 11
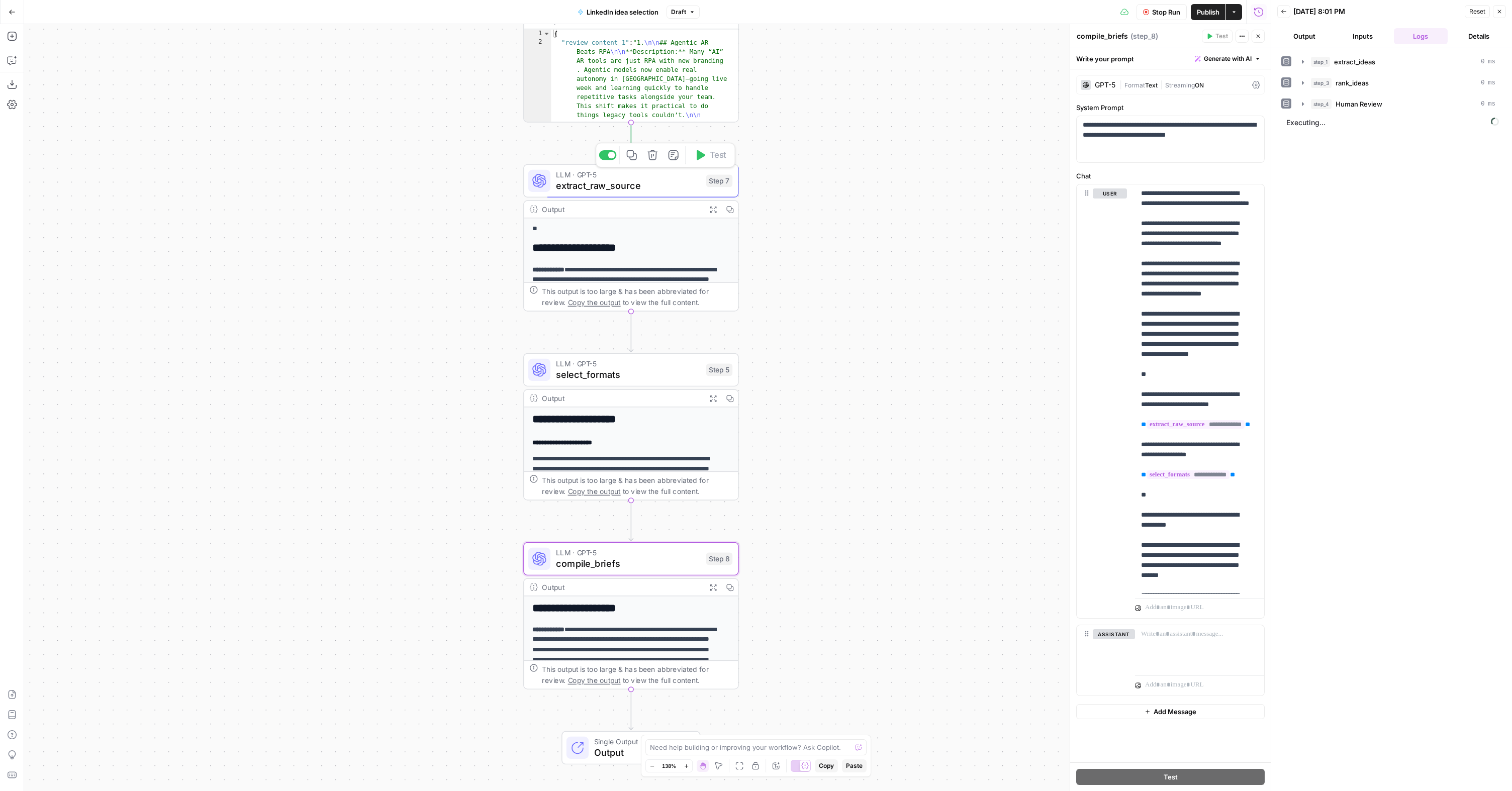
drag, startPoint x: 847, startPoint y: 413, endPoint x: 919, endPoint y: 369, distance: 84.4
click at [929, 387] on div "**********" at bounding box center [647, 407] width 1247 height 767
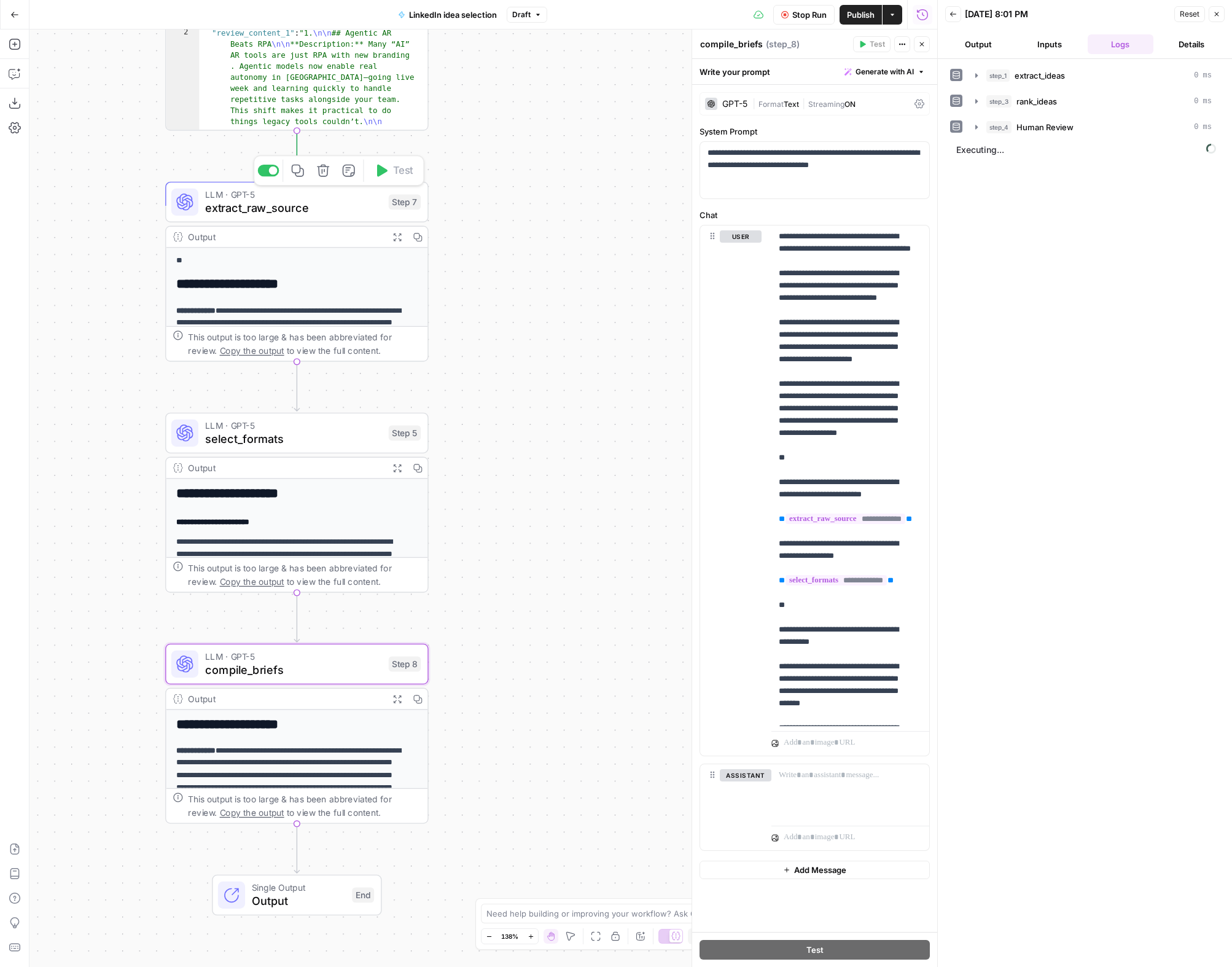
drag, startPoint x: 487, startPoint y: 404, endPoint x: 13, endPoint y: 385, distance: 474.4
click at [13, 385] on div "**********" at bounding box center [468, 497] width 937 height 937
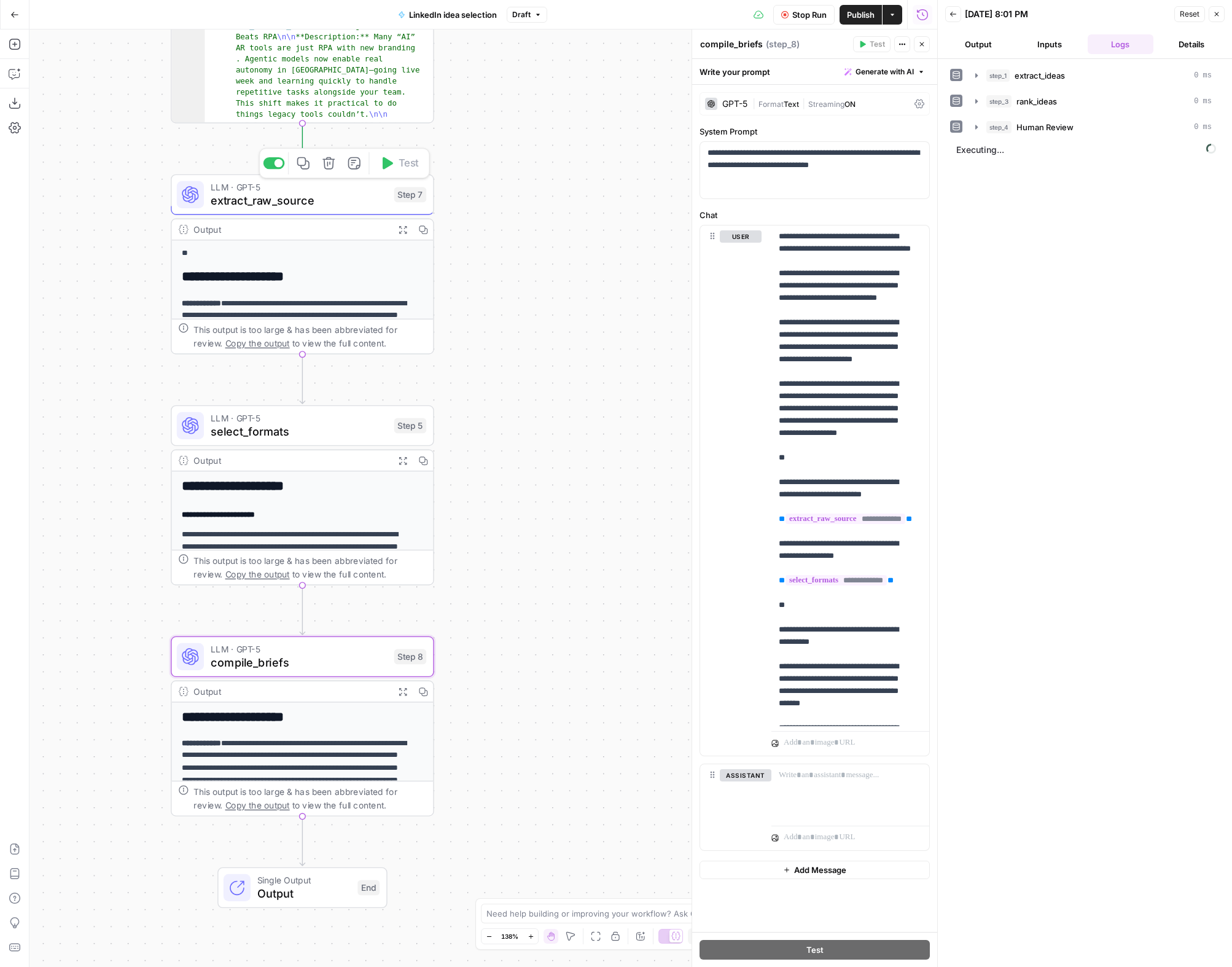
click at [517, 334] on div "**********" at bounding box center [483, 497] width 908 height 937
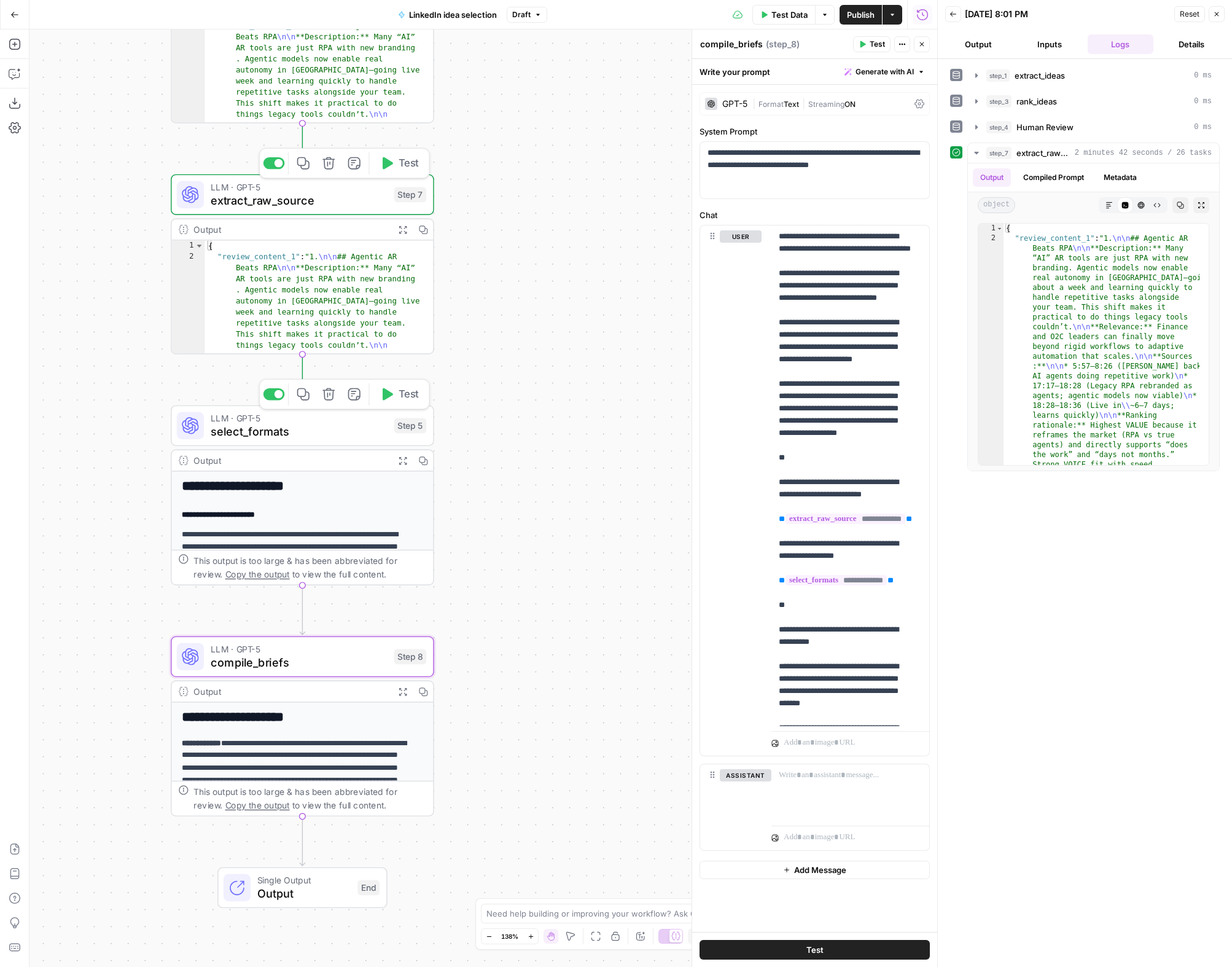
click at [399, 397] on span "Test" at bounding box center [409, 394] width 20 height 16
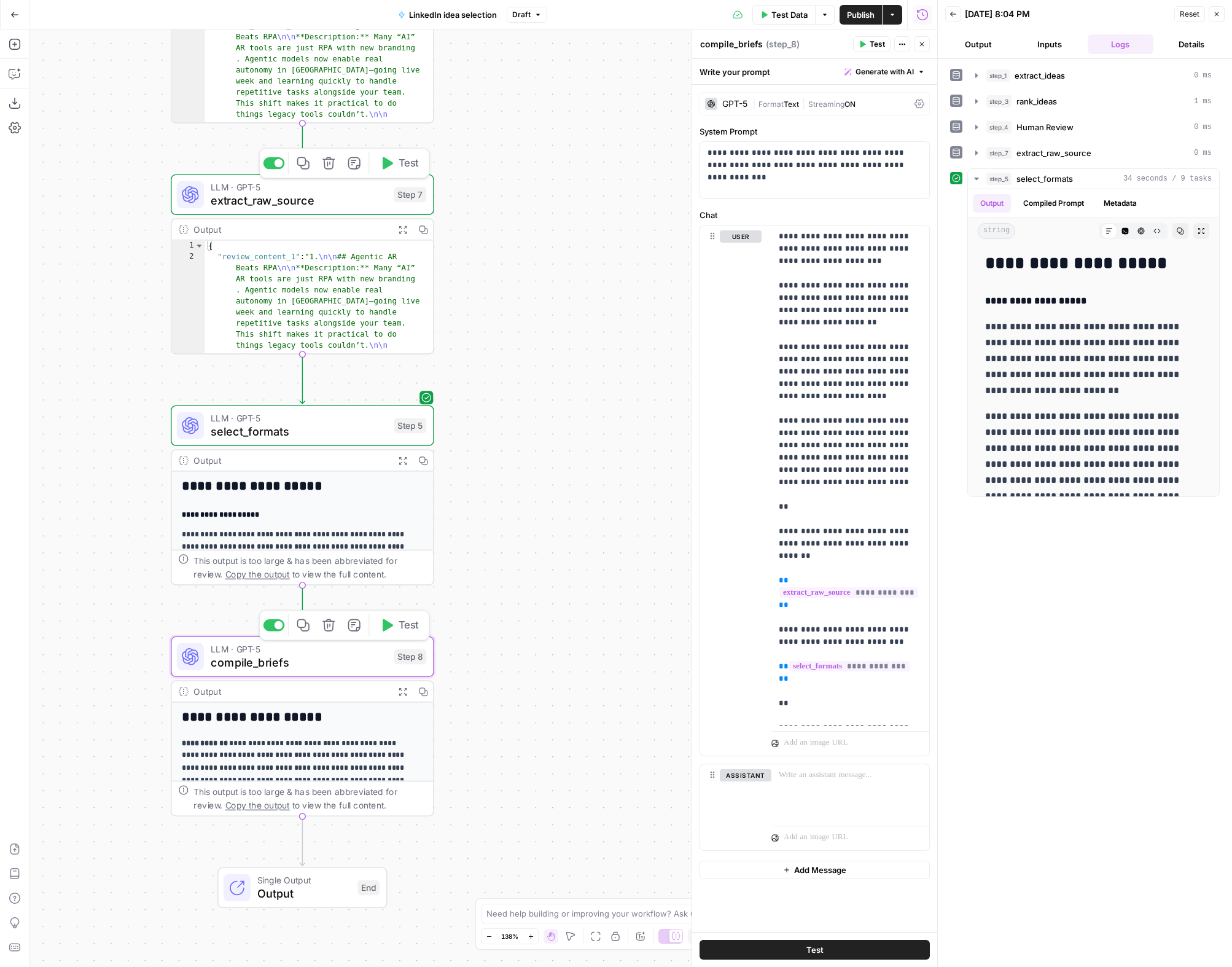
click at [391, 626] on icon "button" at bounding box center [387, 626] width 10 height 13
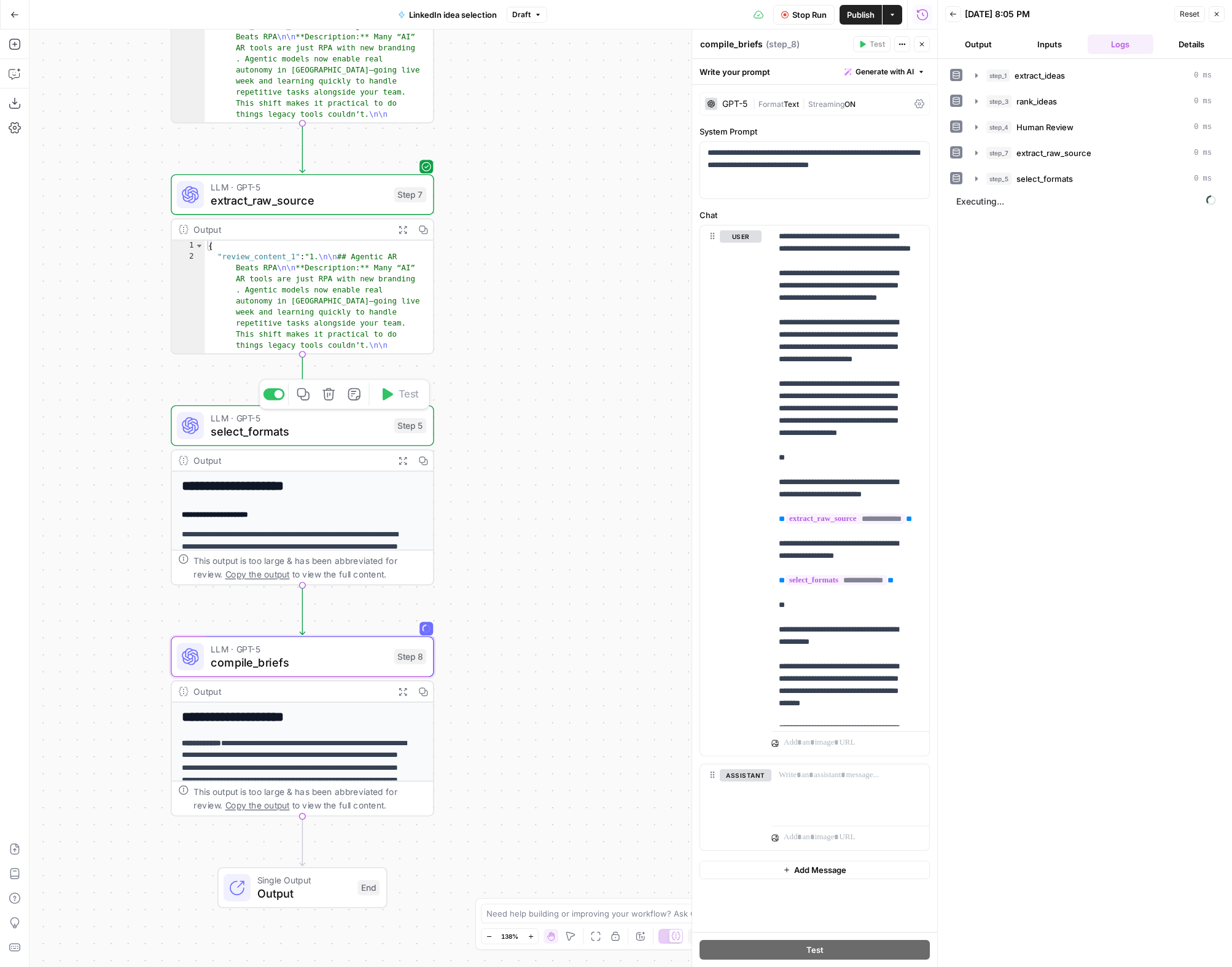
click at [275, 427] on span "select_formats" at bounding box center [299, 432] width 177 height 17
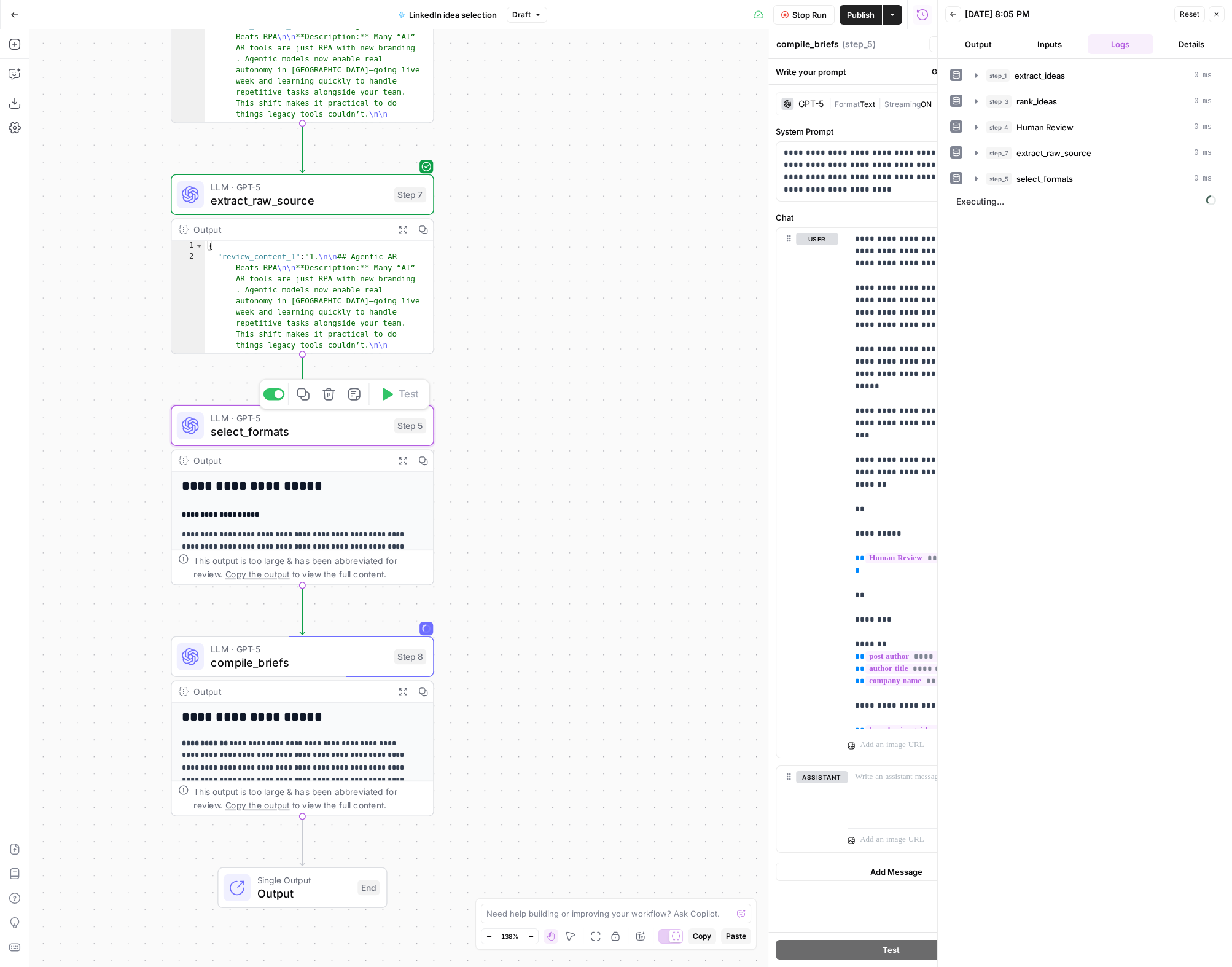
type textarea "select_formats"
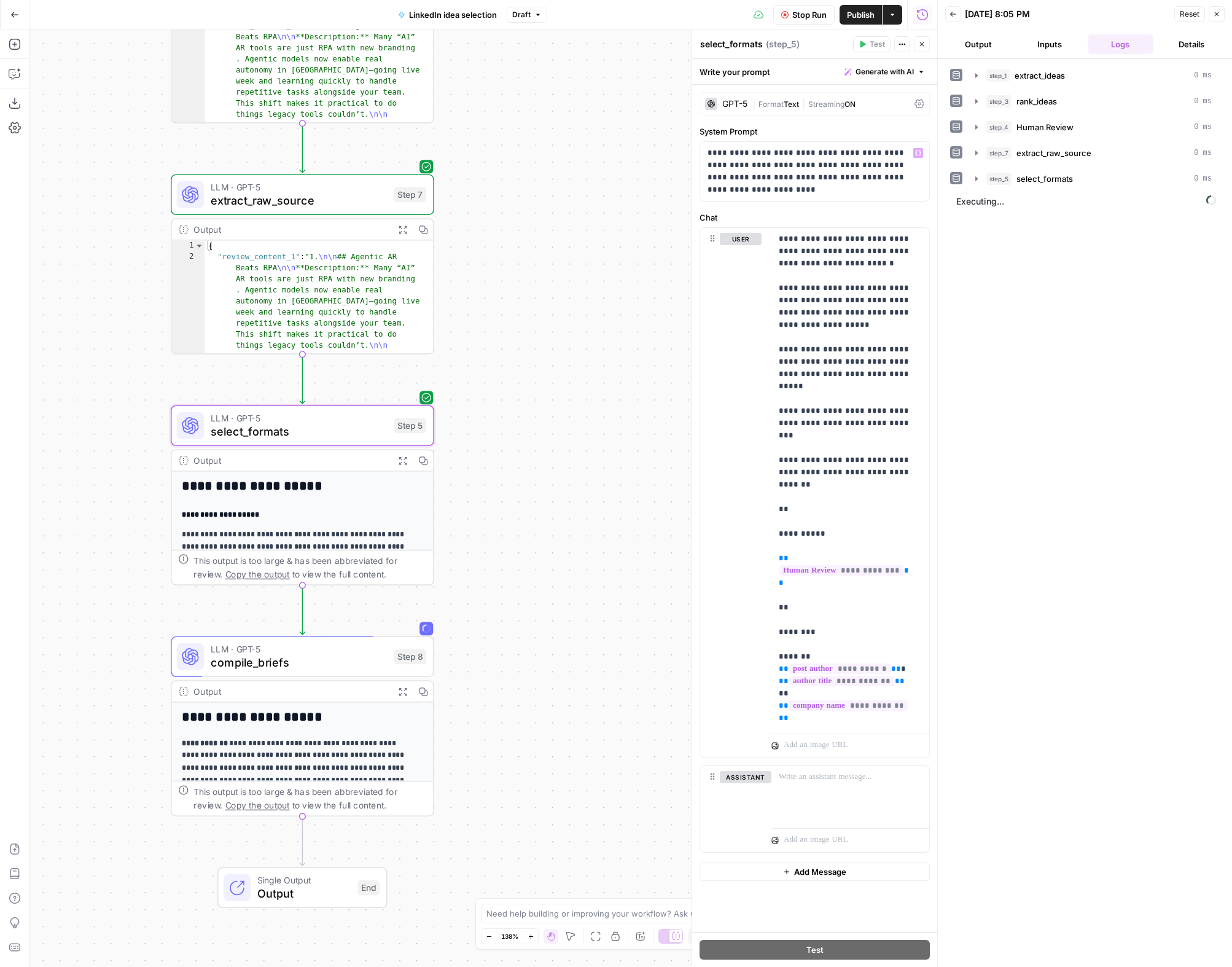
click at [780, 100] on span "Format" at bounding box center [771, 104] width 25 height 9
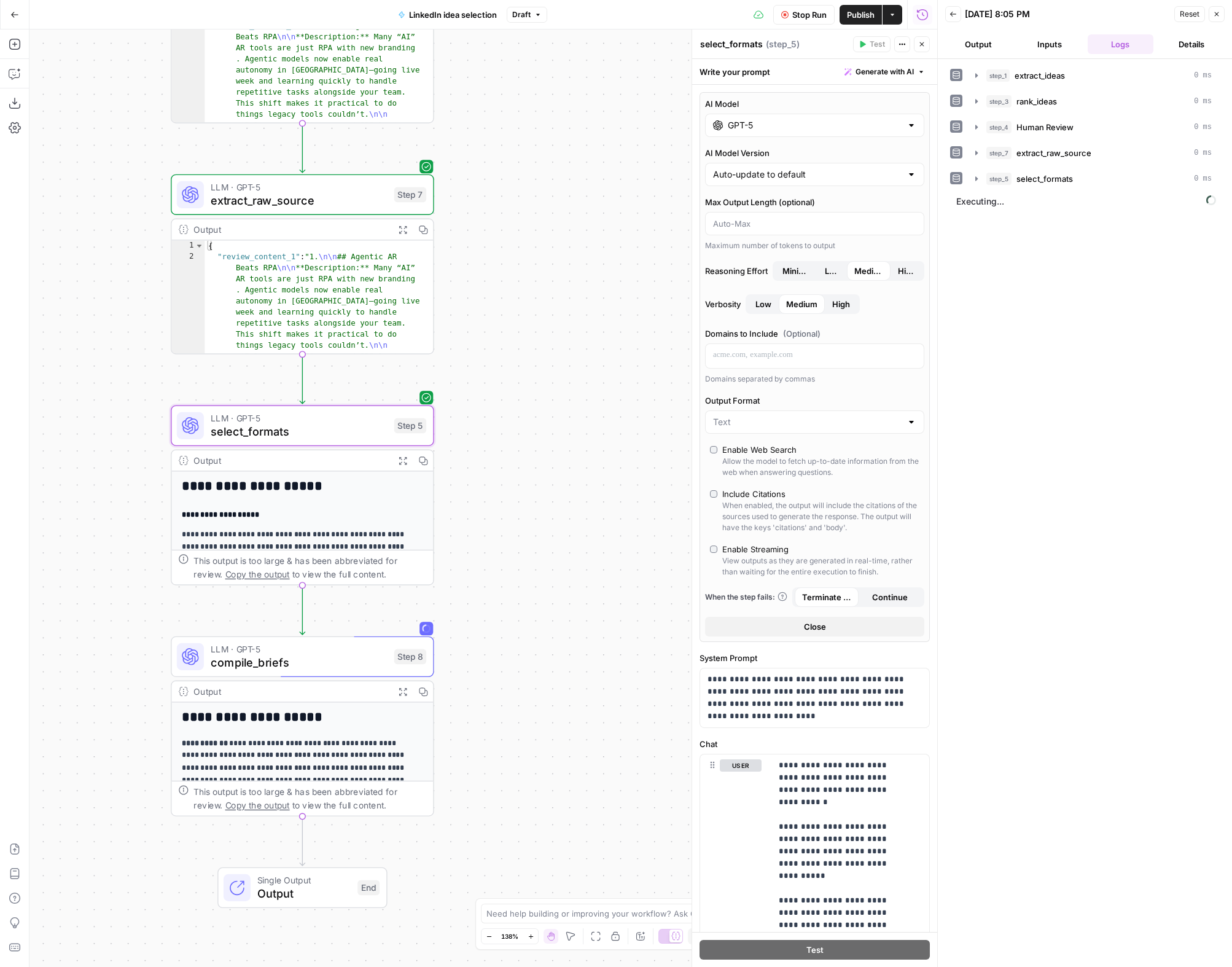
click at [754, 121] on input "GPT-5" at bounding box center [814, 125] width 174 height 13
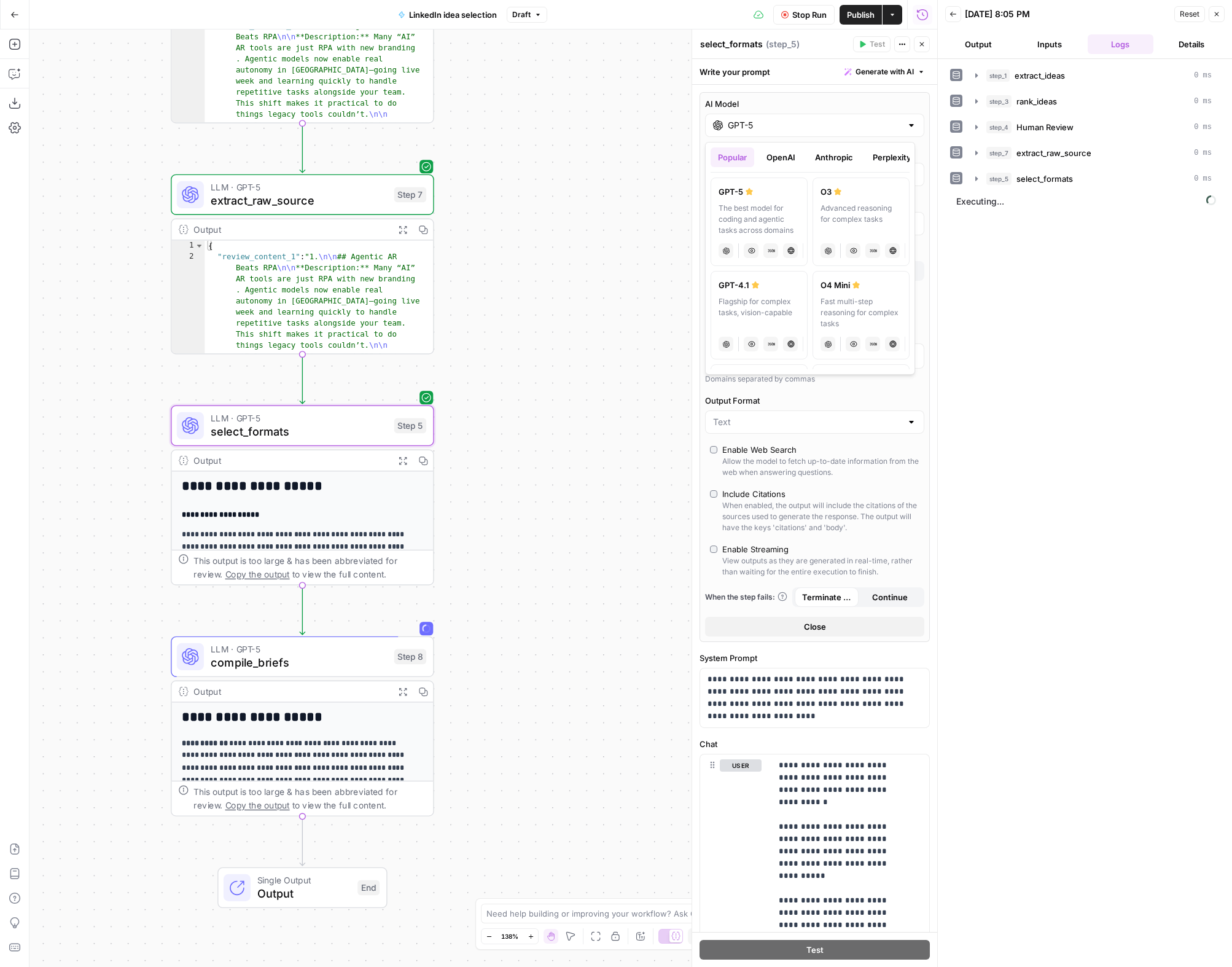
click at [845, 159] on button "Anthropic" at bounding box center [833, 157] width 53 height 20
click at [740, 229] on div "Claude" at bounding box center [745, 227] width 77 height 21
click at [762, 206] on div "Hybrid reasoning: fast answers or deep thinking" at bounding box center [758, 220] width 81 height 33
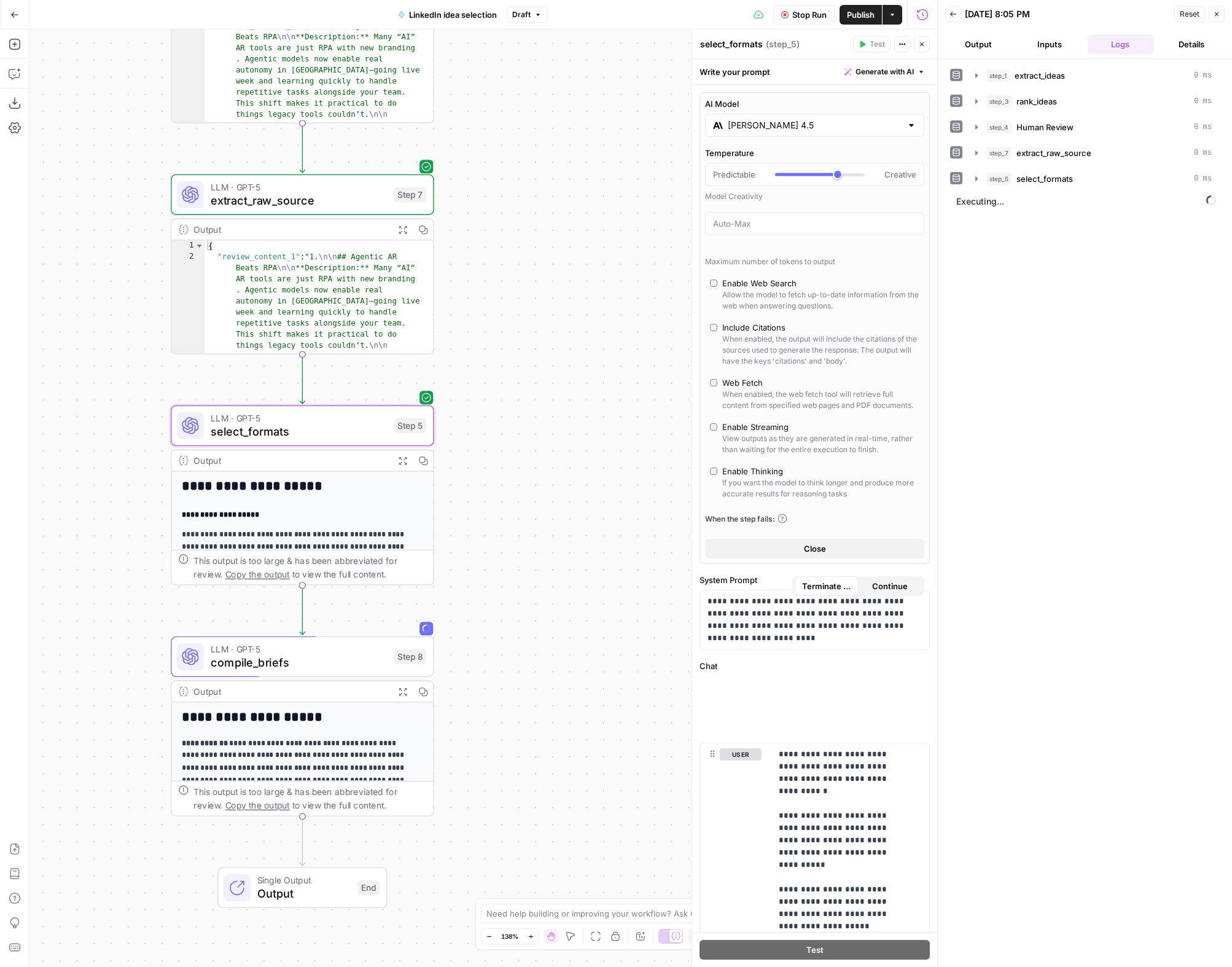
type input "Claude Sonnet 4.5"
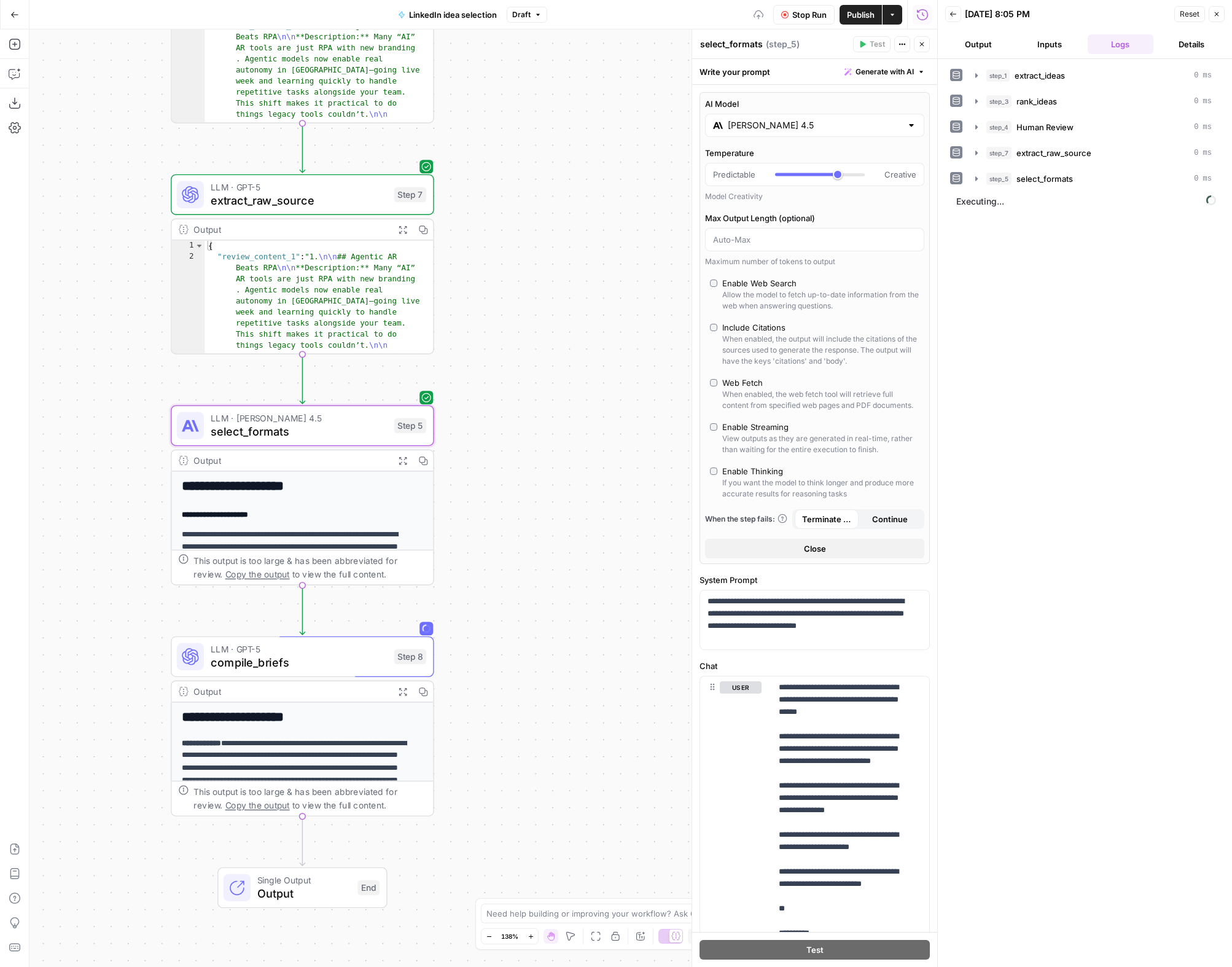
click at [552, 260] on div "**********" at bounding box center [483, 497] width 908 height 937
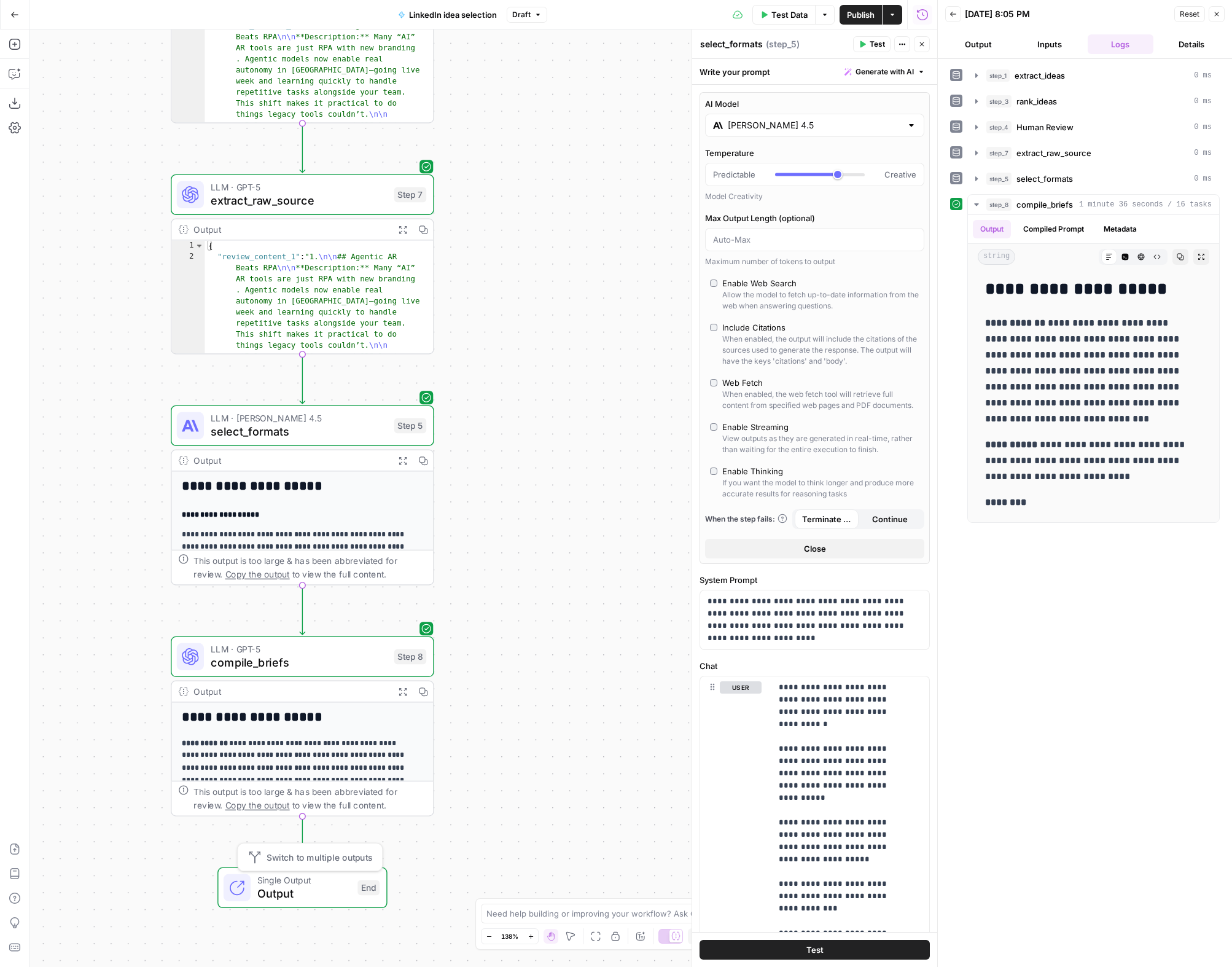
click at [318, 883] on span "Single Output" at bounding box center [304, 879] width 94 height 13
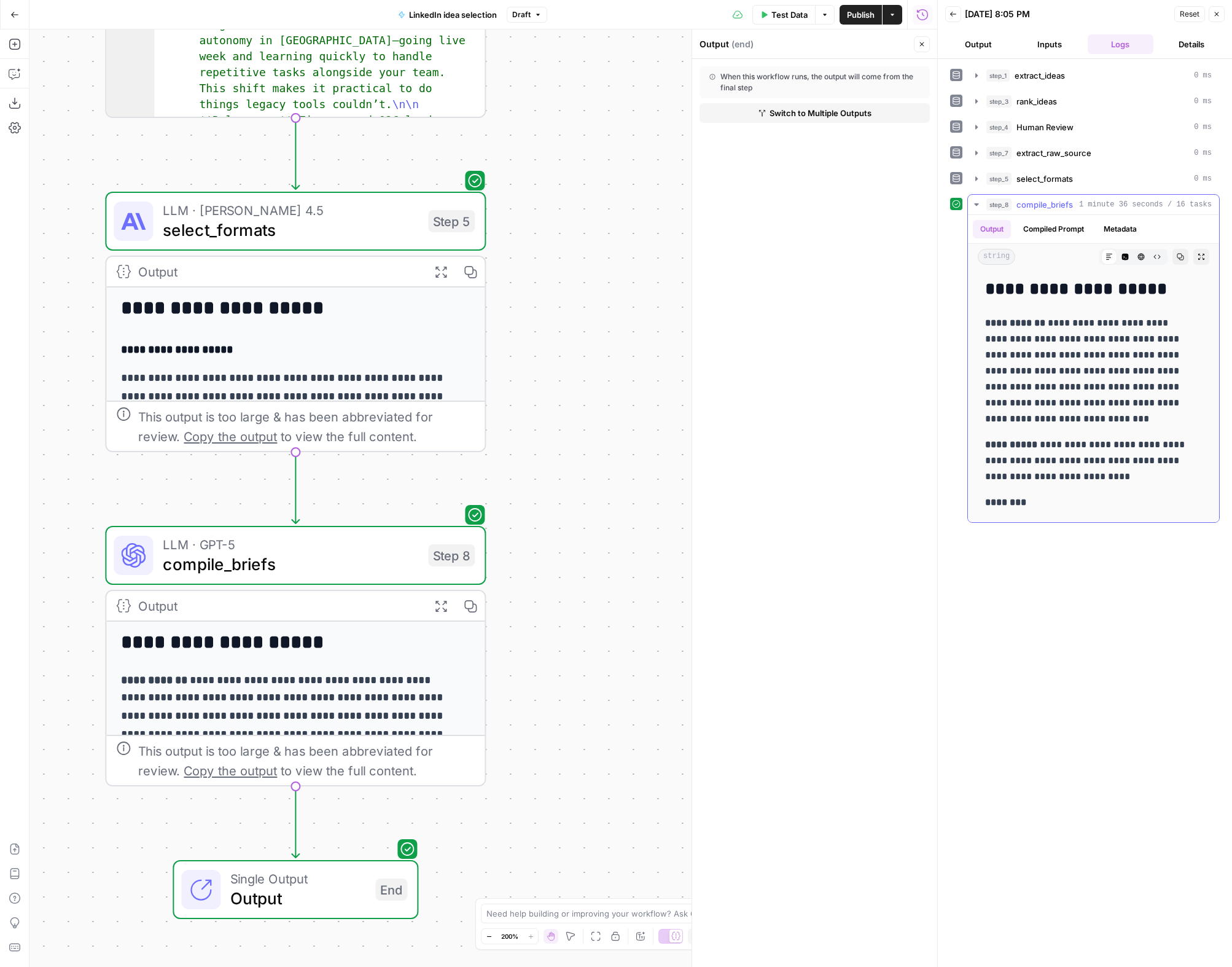
click at [1197, 256] on icon "button" at bounding box center [1201, 257] width 7 height 7
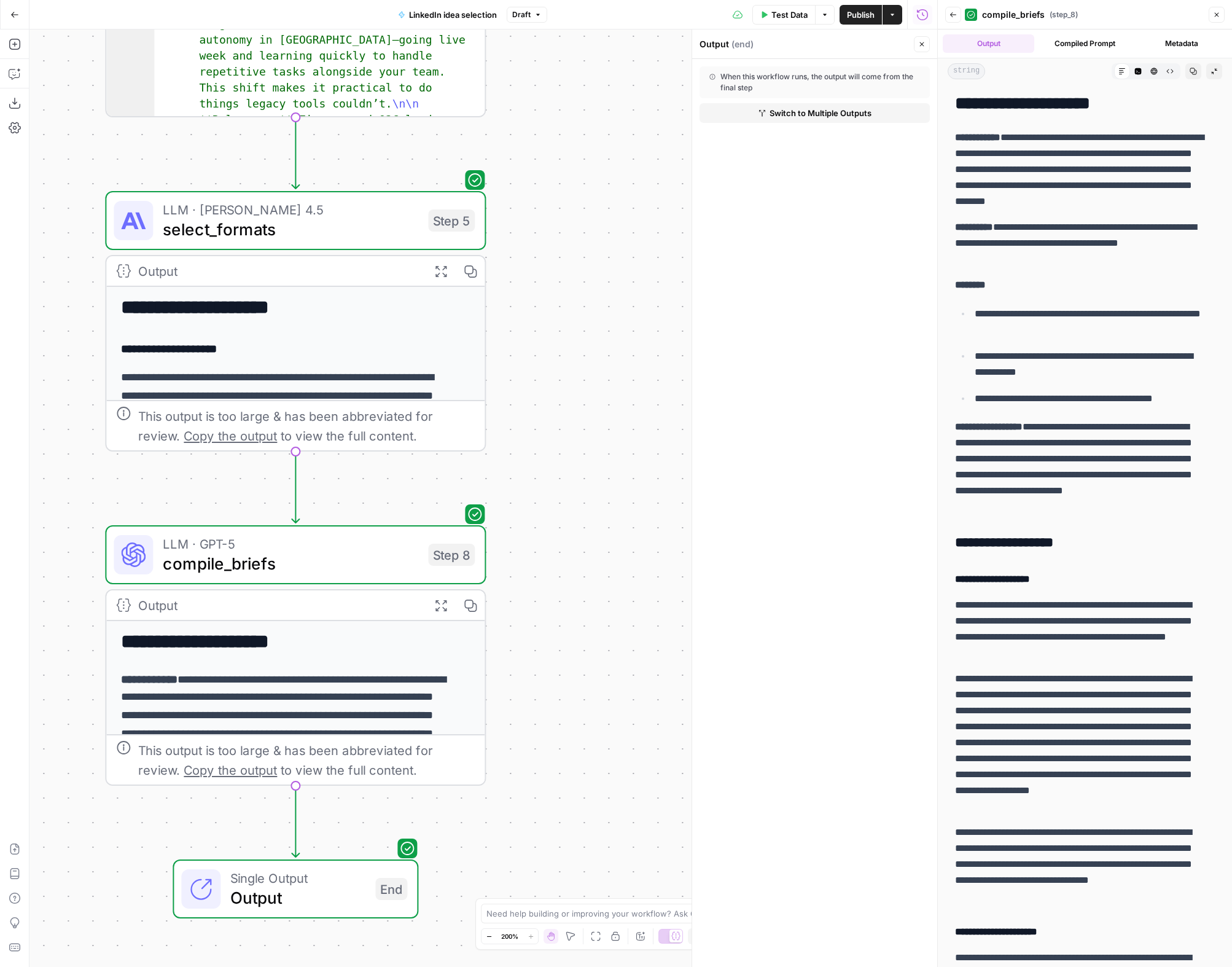
click at [577, 210] on div "**********" at bounding box center [483, 497] width 908 height 937
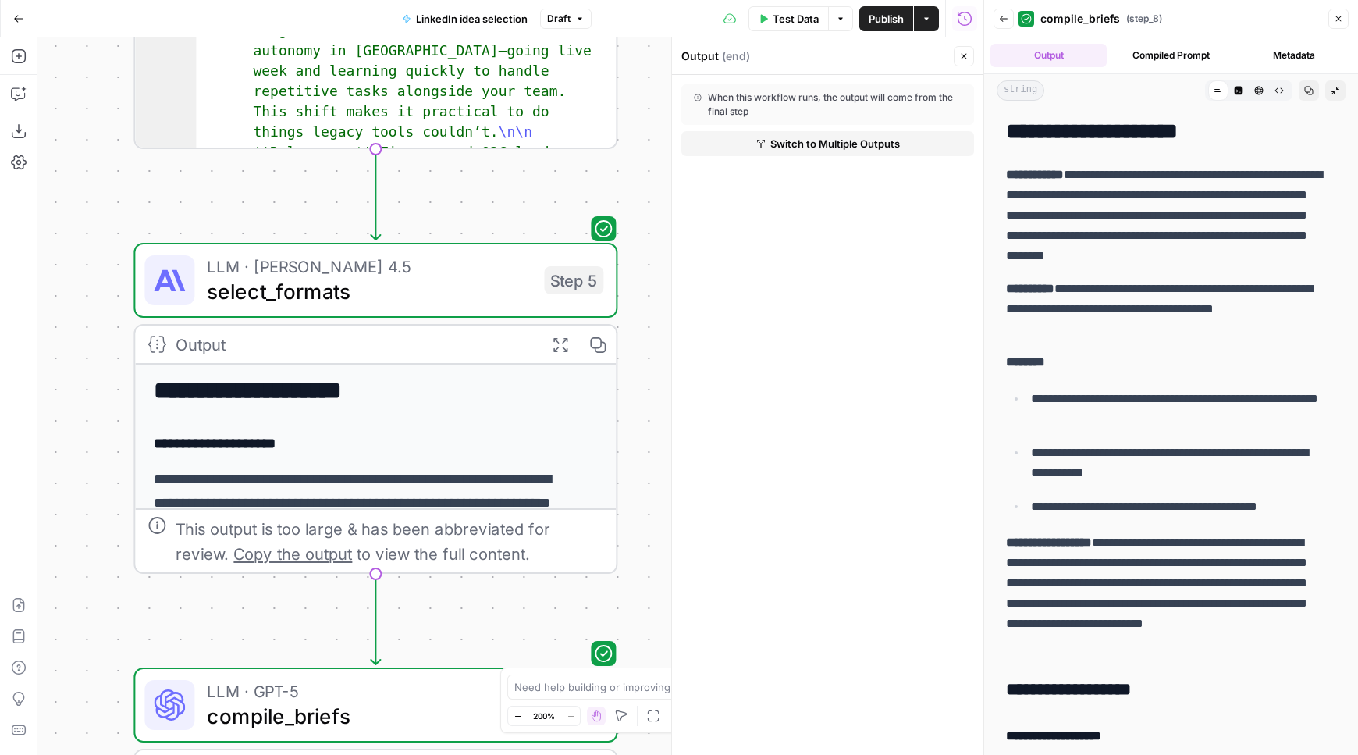
click at [964, 62] on button "Close" at bounding box center [964, 56] width 20 height 20
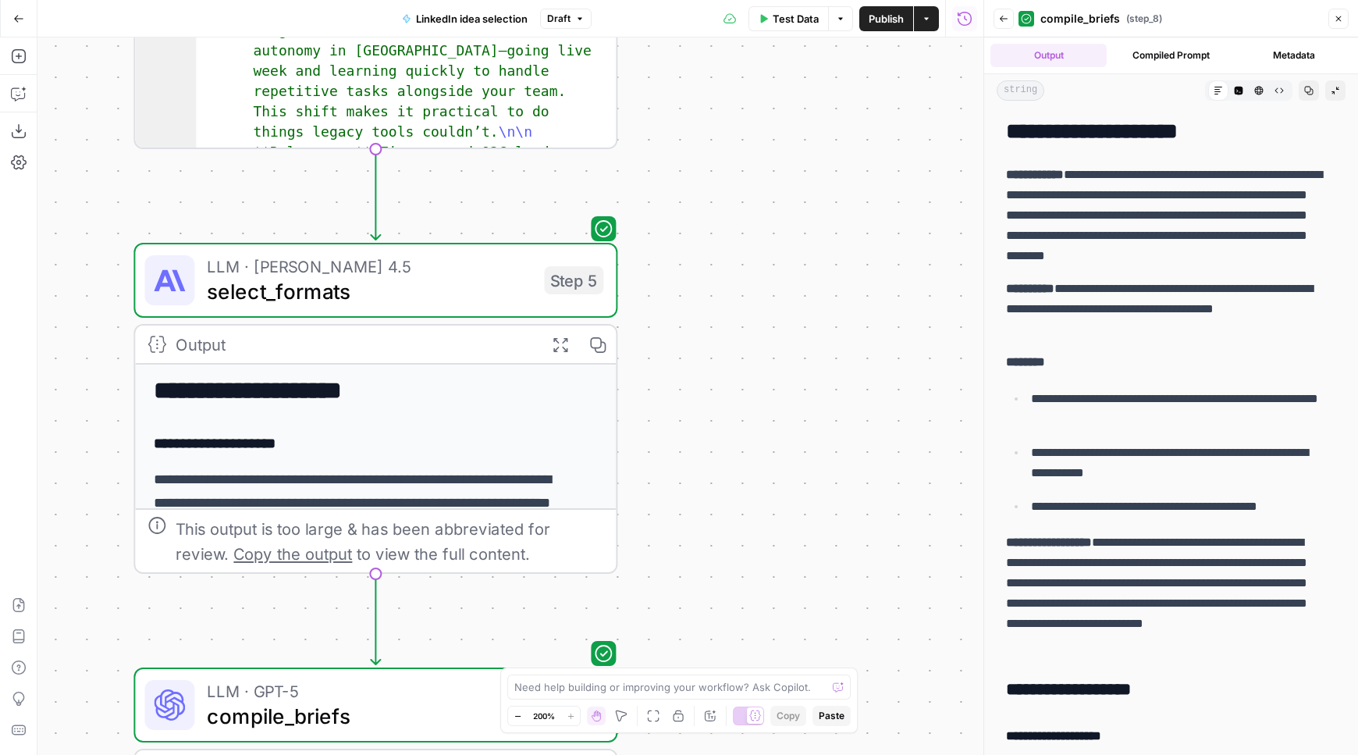
click at [16, 17] on icon "button" at bounding box center [18, 18] width 11 height 11
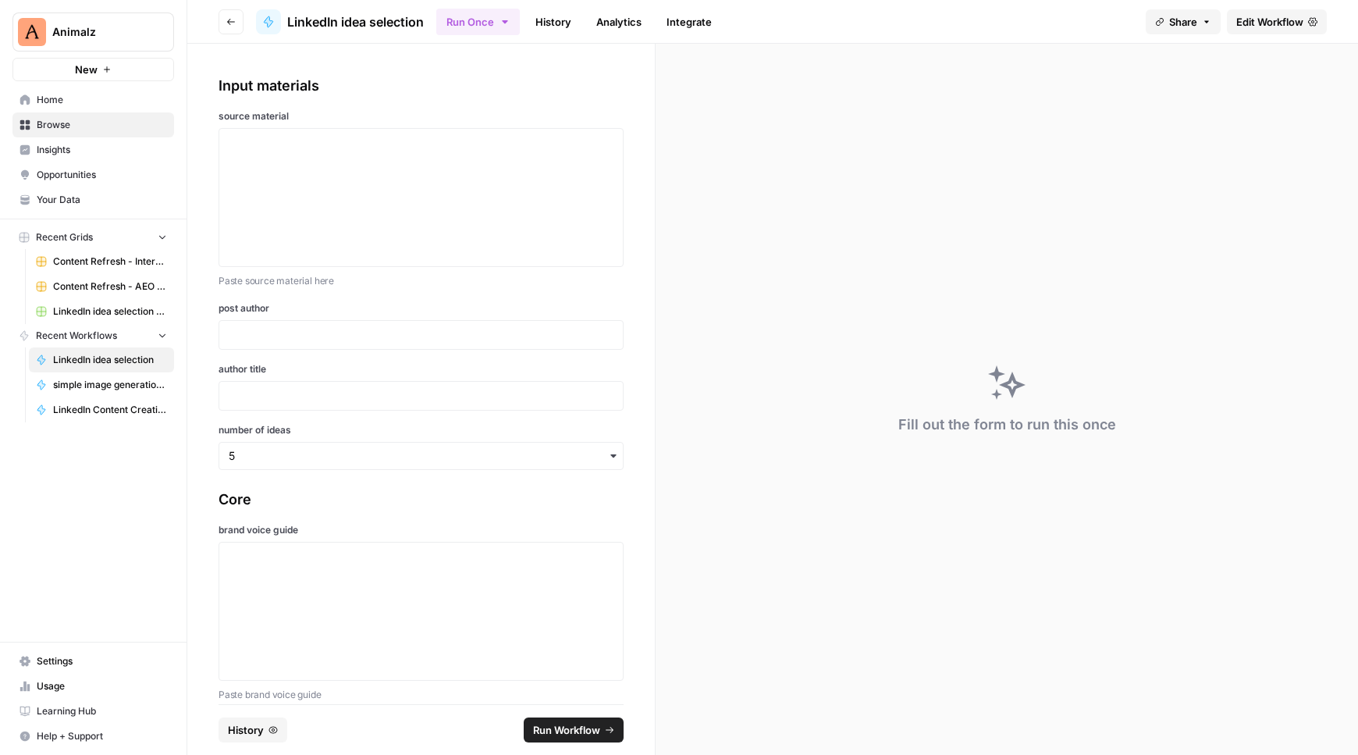
click at [1261, 24] on span "Edit Workflow" at bounding box center [1269, 22] width 67 height 16
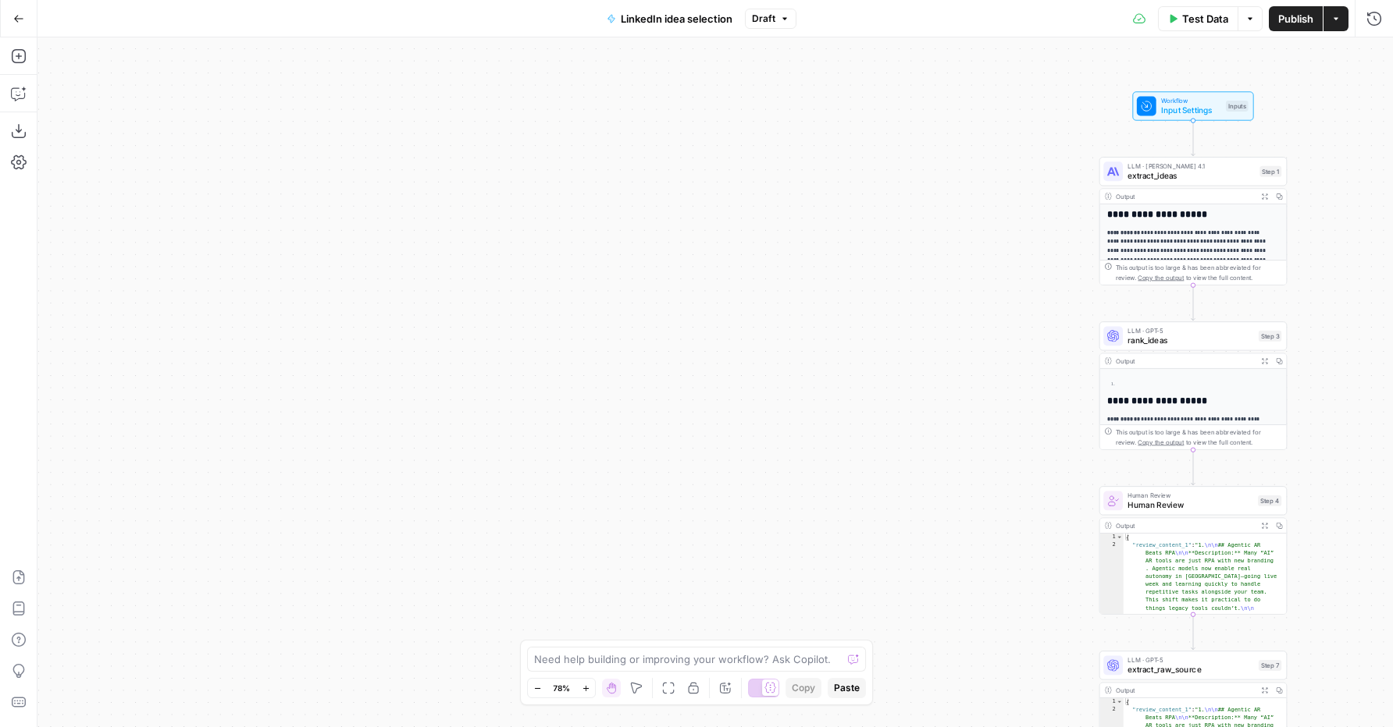
click at [667, 687] on icon "button" at bounding box center [668, 688] width 12 height 12
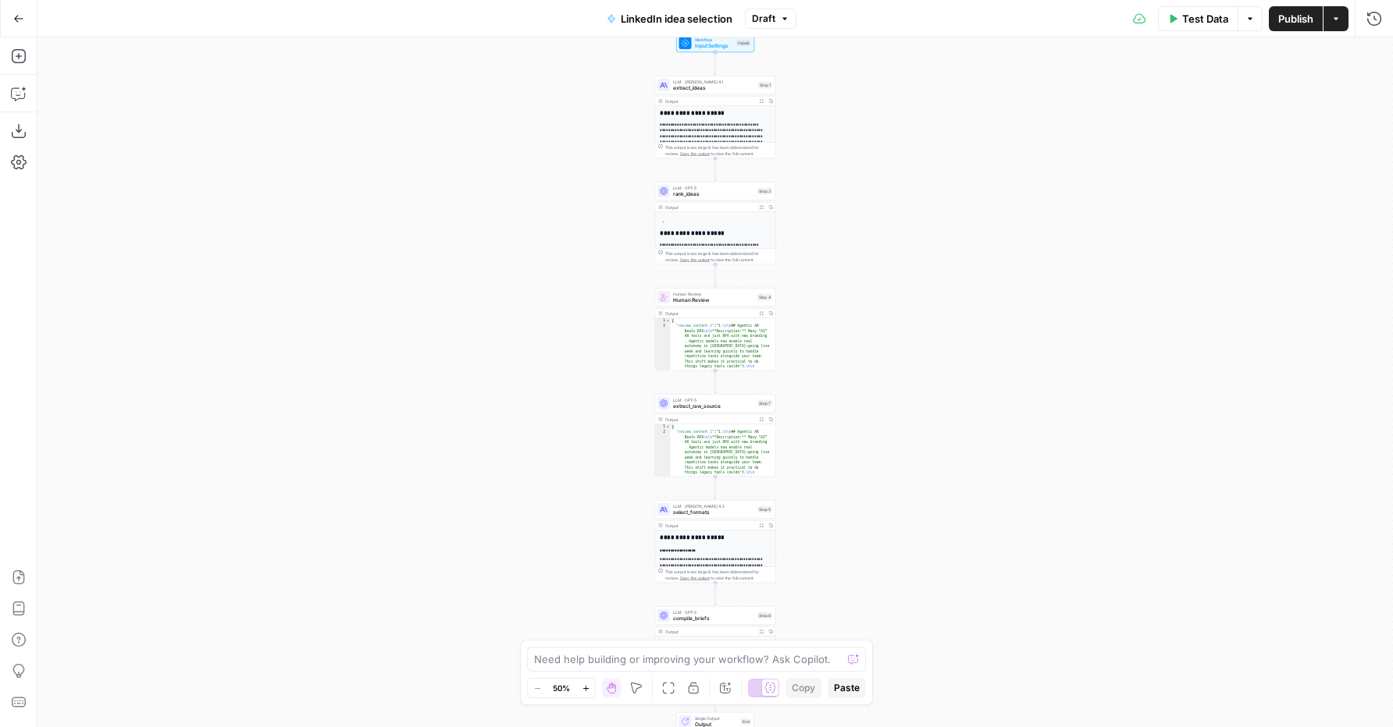
click at [16, 22] on icon "button" at bounding box center [18, 18] width 11 height 11
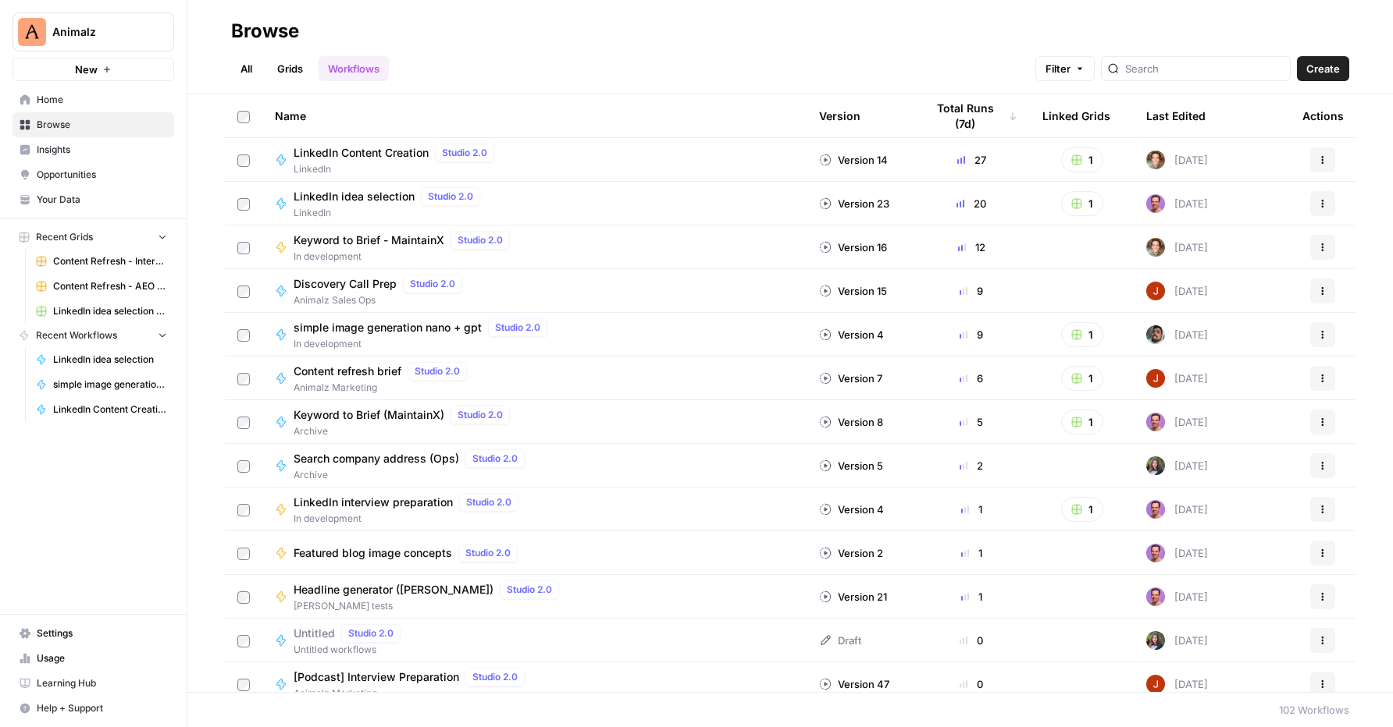
click at [368, 201] on span "LinkedIn idea selection" at bounding box center [353, 197] width 121 height 16
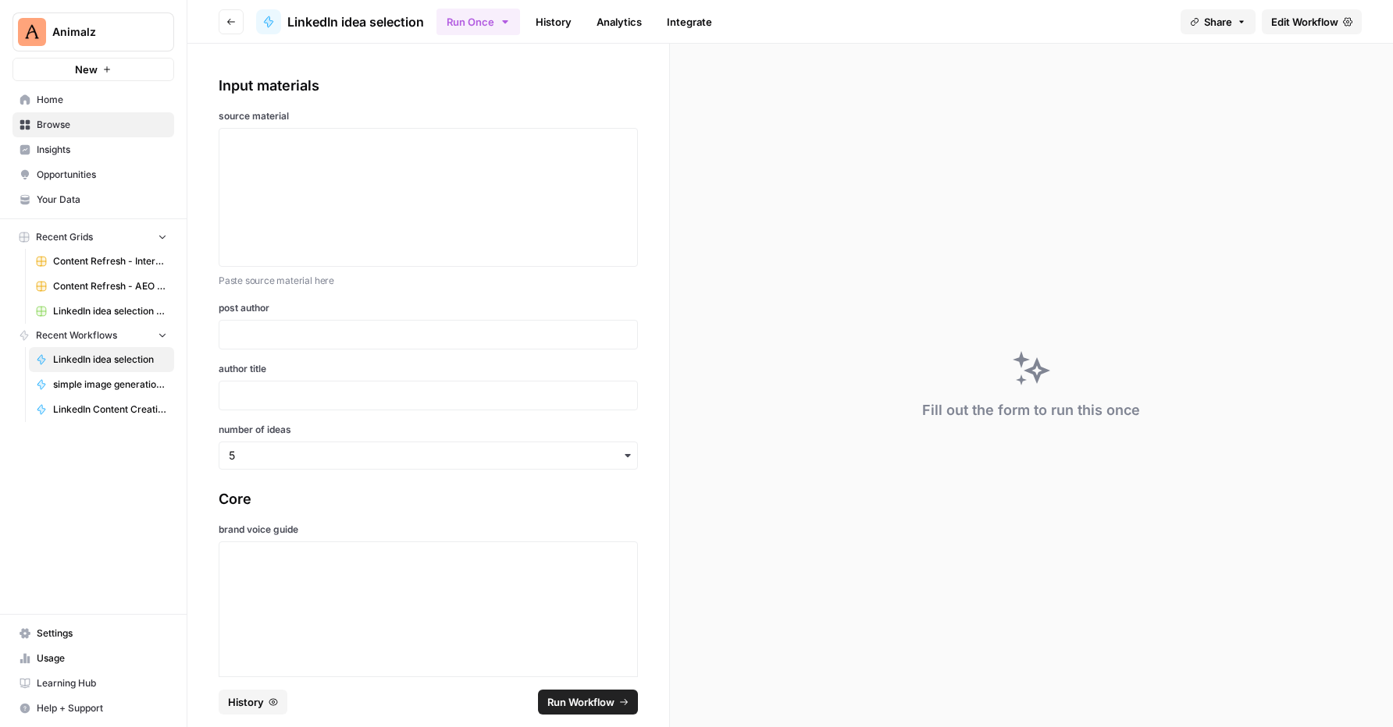
click at [1313, 23] on span "Edit Workflow" at bounding box center [1304, 22] width 67 height 16
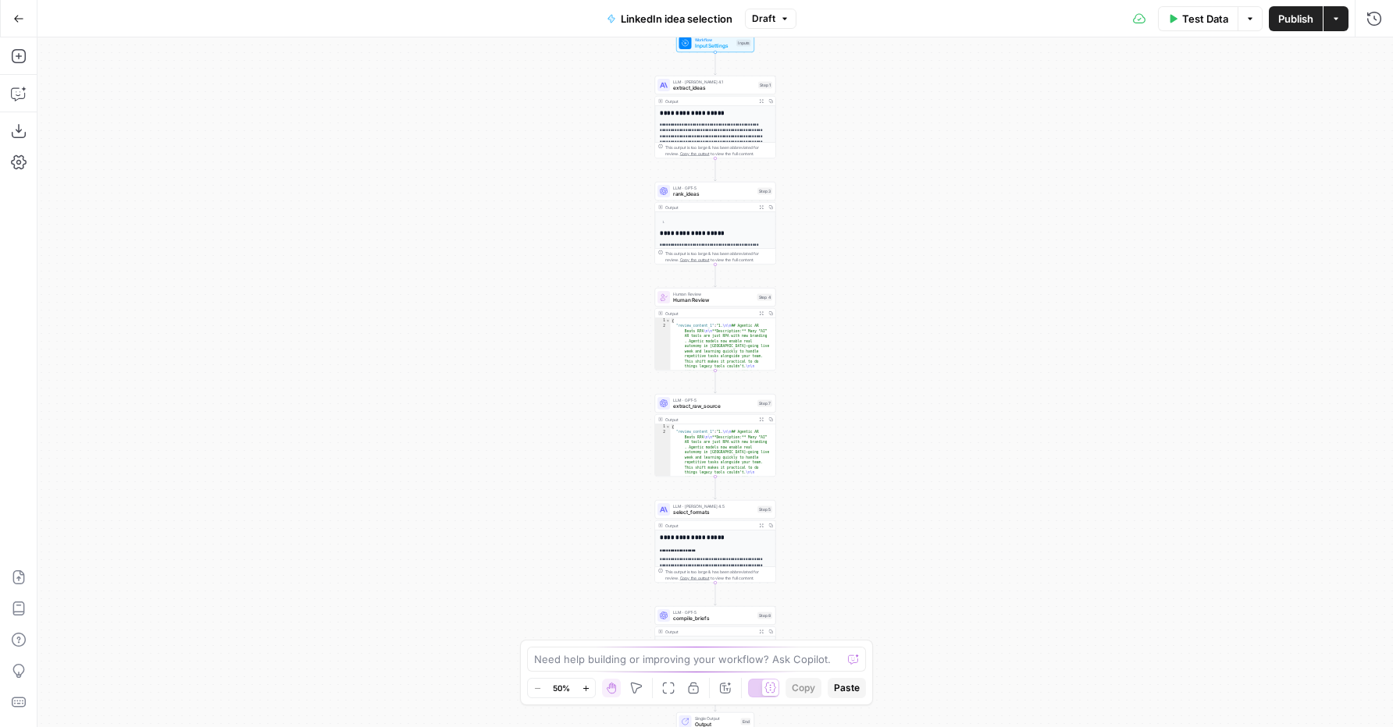
click at [588, 691] on icon "button" at bounding box center [586, 689] width 9 height 9
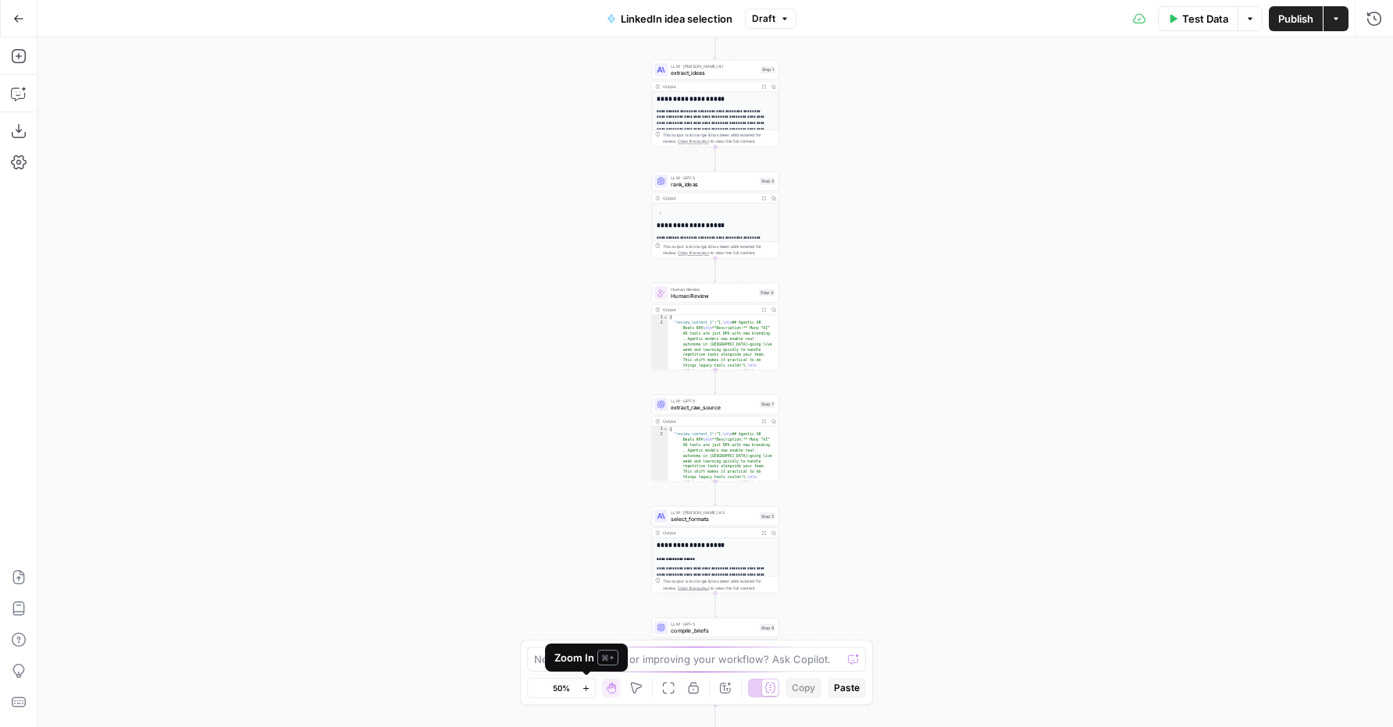
click at [588, 689] on icon "button" at bounding box center [586, 689] width 9 height 9
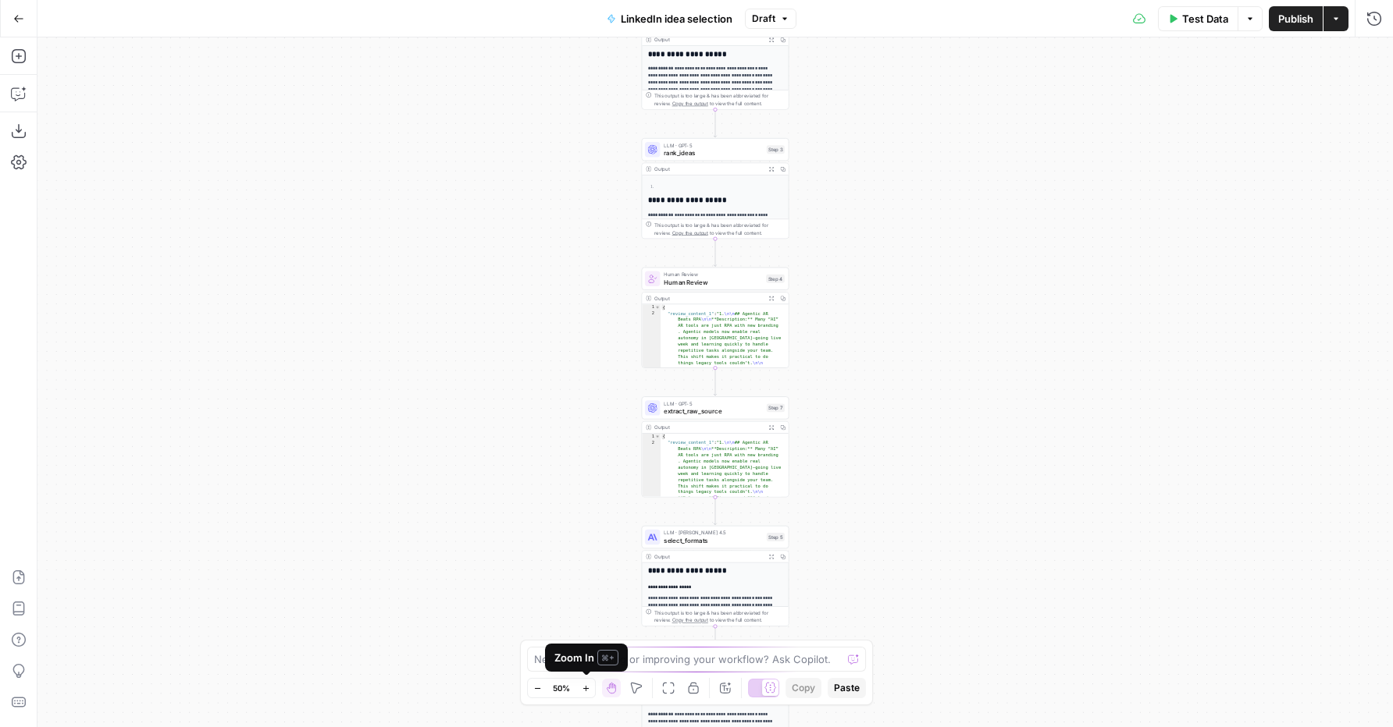
click at [587, 689] on icon "button" at bounding box center [586, 689] width 9 height 9
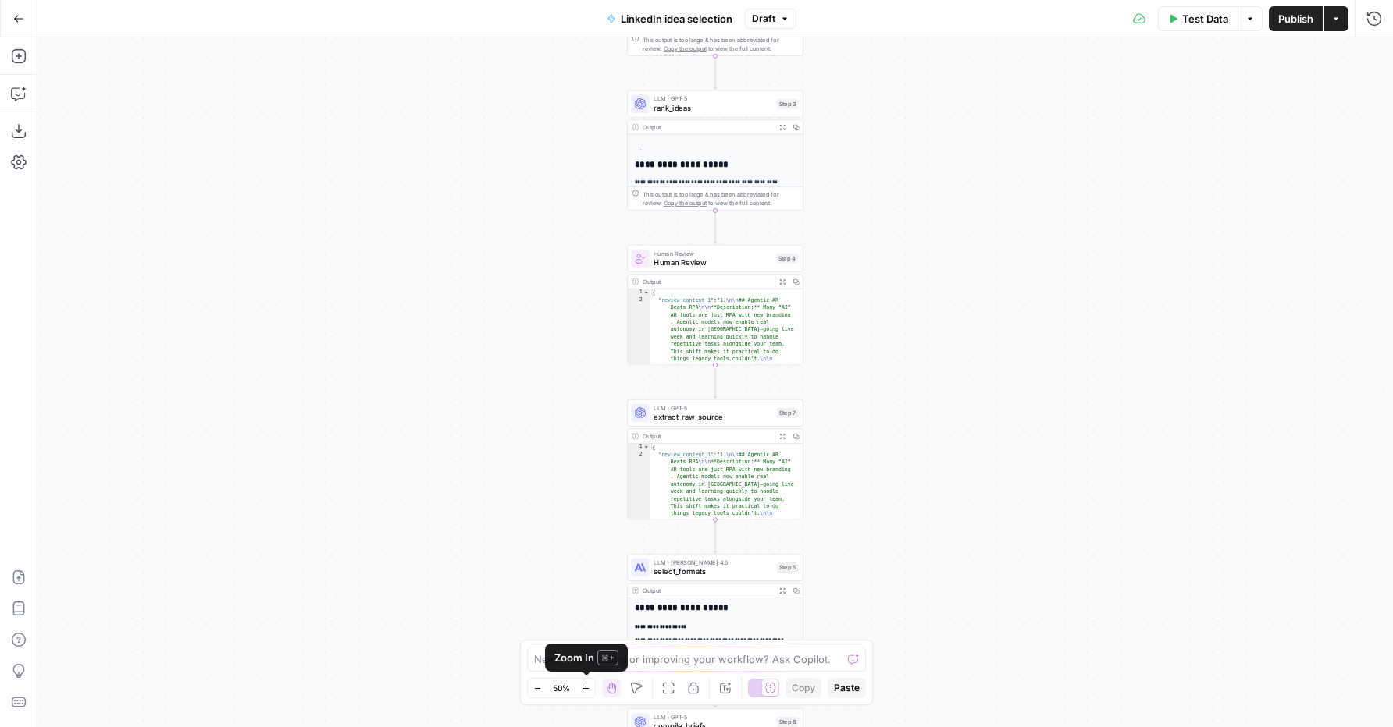
click at [587, 689] on icon "button" at bounding box center [586, 689] width 9 height 9
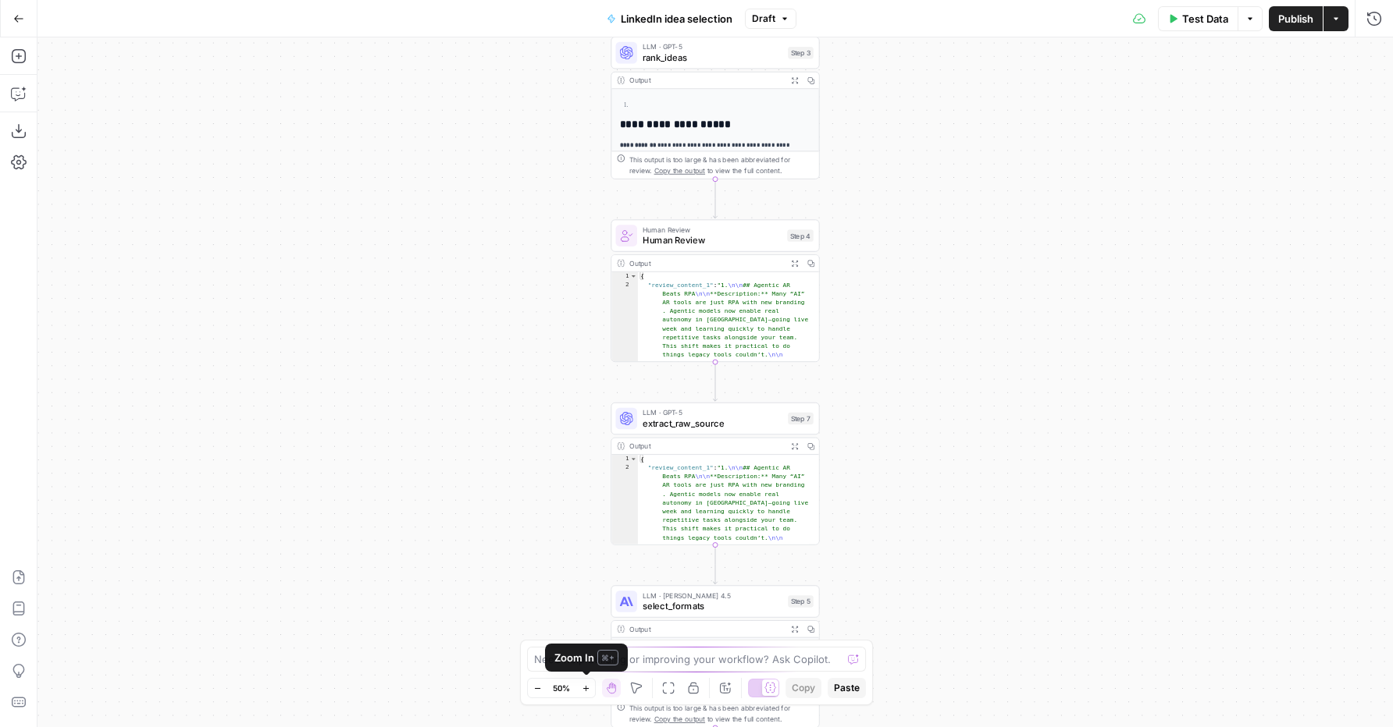
click at [587, 689] on icon "button" at bounding box center [586, 689] width 9 height 9
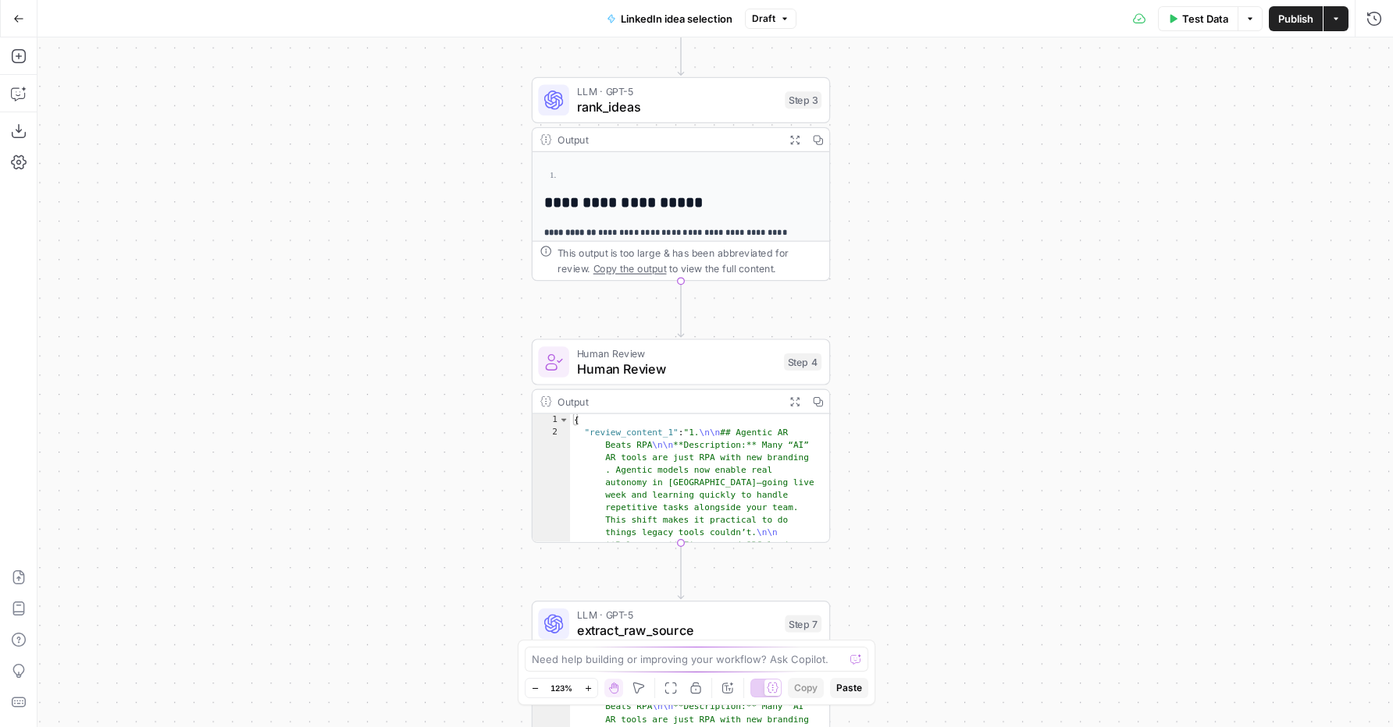
drag, startPoint x: 401, startPoint y: 286, endPoint x: 340, endPoint y: 559, distance: 280.1
click at [340, 558] on div "**********" at bounding box center [714, 382] width 1355 height 690
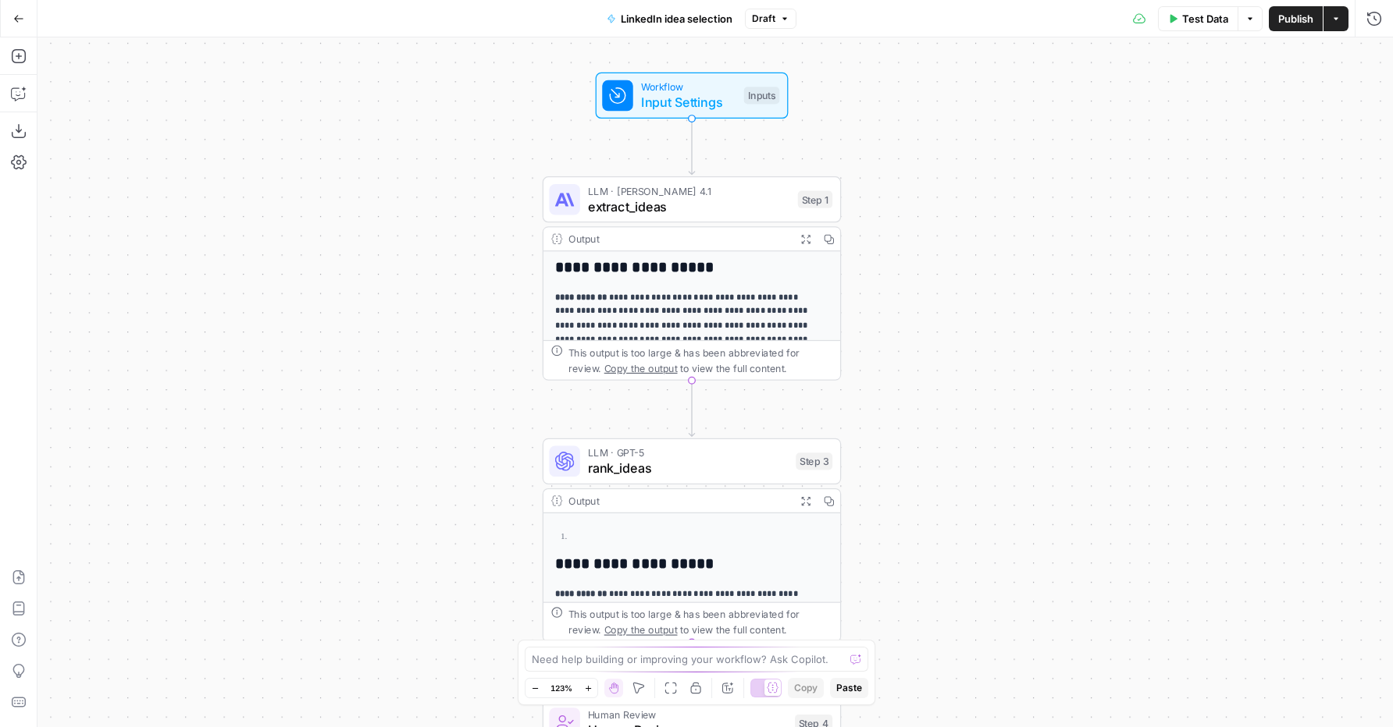
drag, startPoint x: 338, startPoint y: 294, endPoint x: 360, endPoint y: 475, distance: 182.4
click at [360, 475] on div "**********" at bounding box center [714, 382] width 1355 height 690
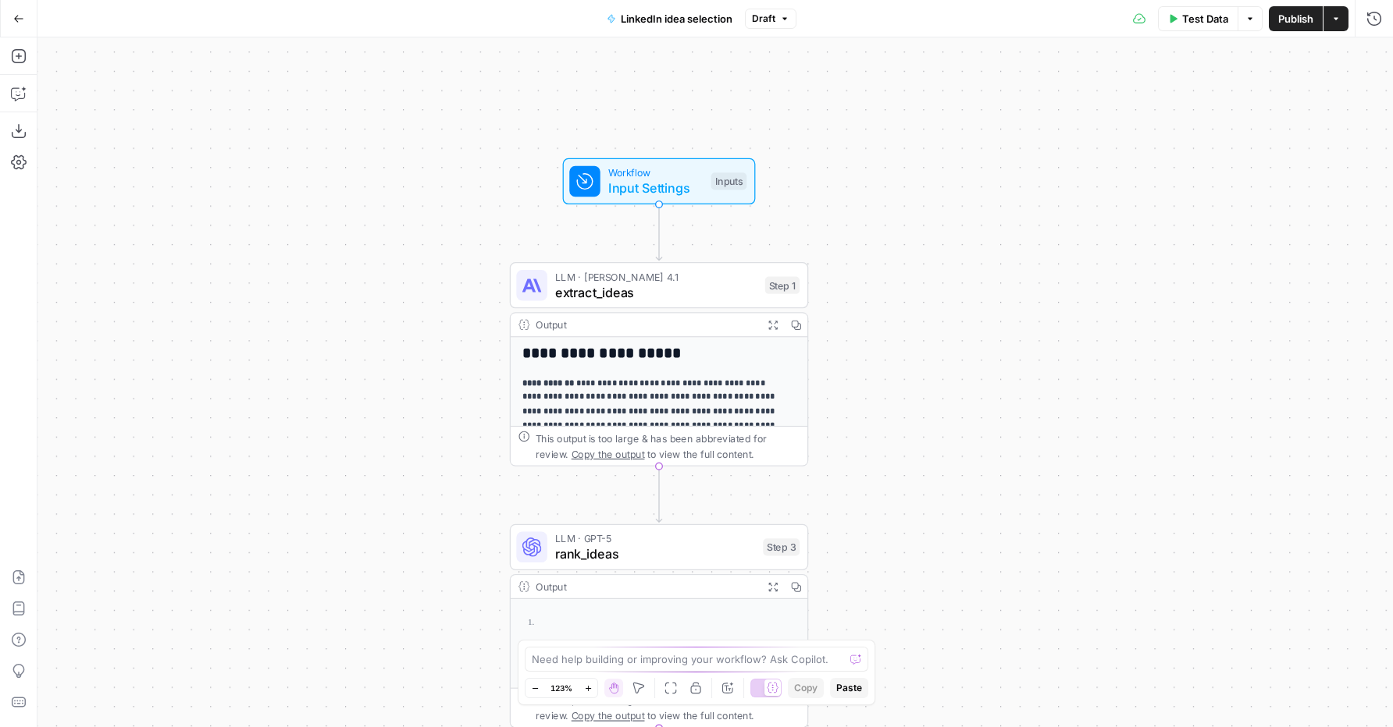
drag, startPoint x: 363, startPoint y: 356, endPoint x: 347, endPoint y: 377, distance: 26.7
click at [347, 377] on div "**********" at bounding box center [714, 382] width 1355 height 690
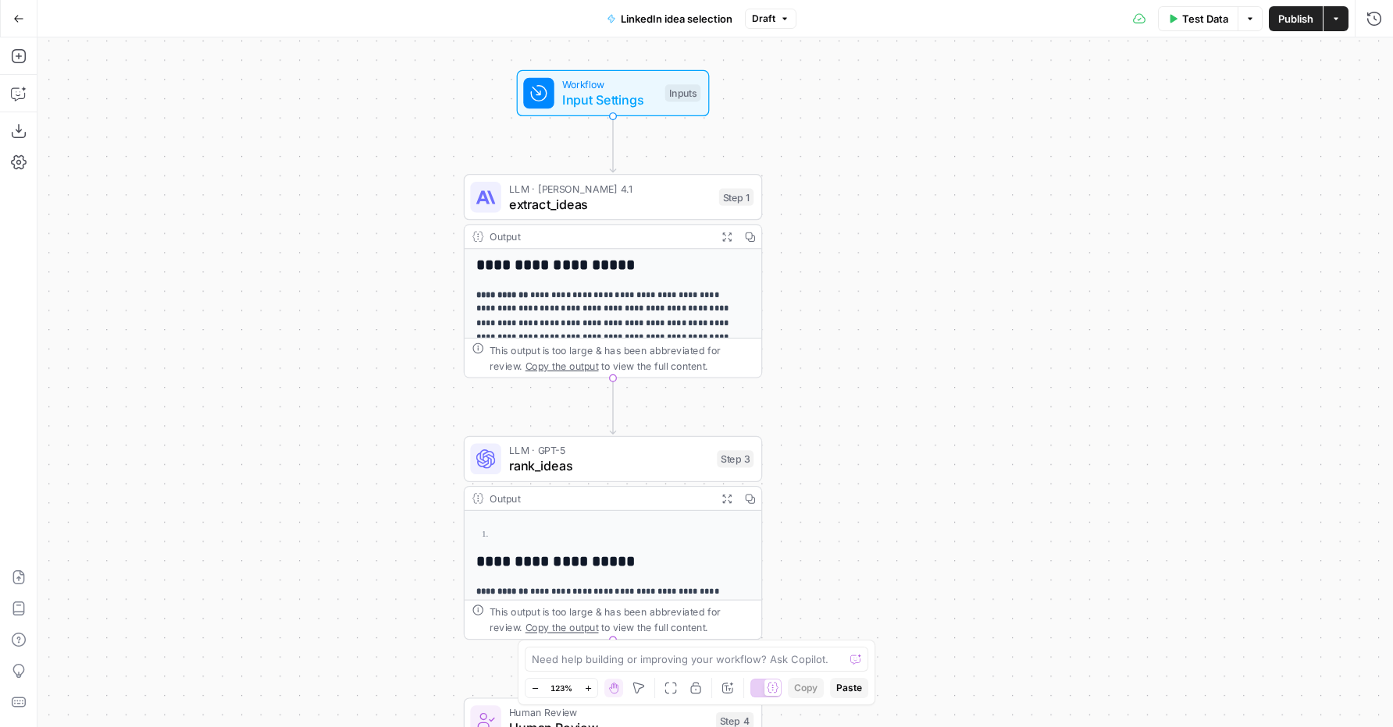
drag, startPoint x: 343, startPoint y: 444, endPoint x: 301, endPoint y: 368, distance: 86.3
click at [301, 368] on div "**********" at bounding box center [714, 382] width 1355 height 690
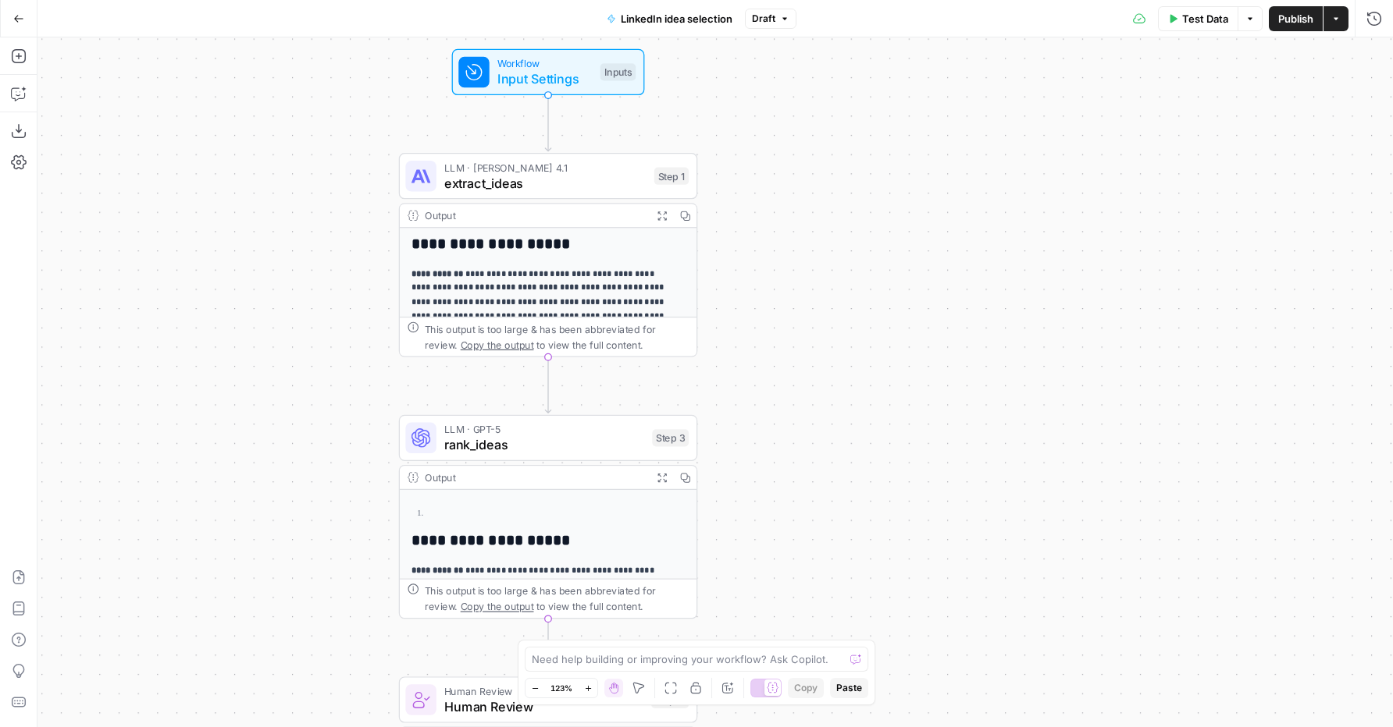
drag, startPoint x: 294, startPoint y: 421, endPoint x: 228, endPoint y: 407, distance: 67.7
click at [228, 407] on div "**********" at bounding box center [714, 382] width 1355 height 690
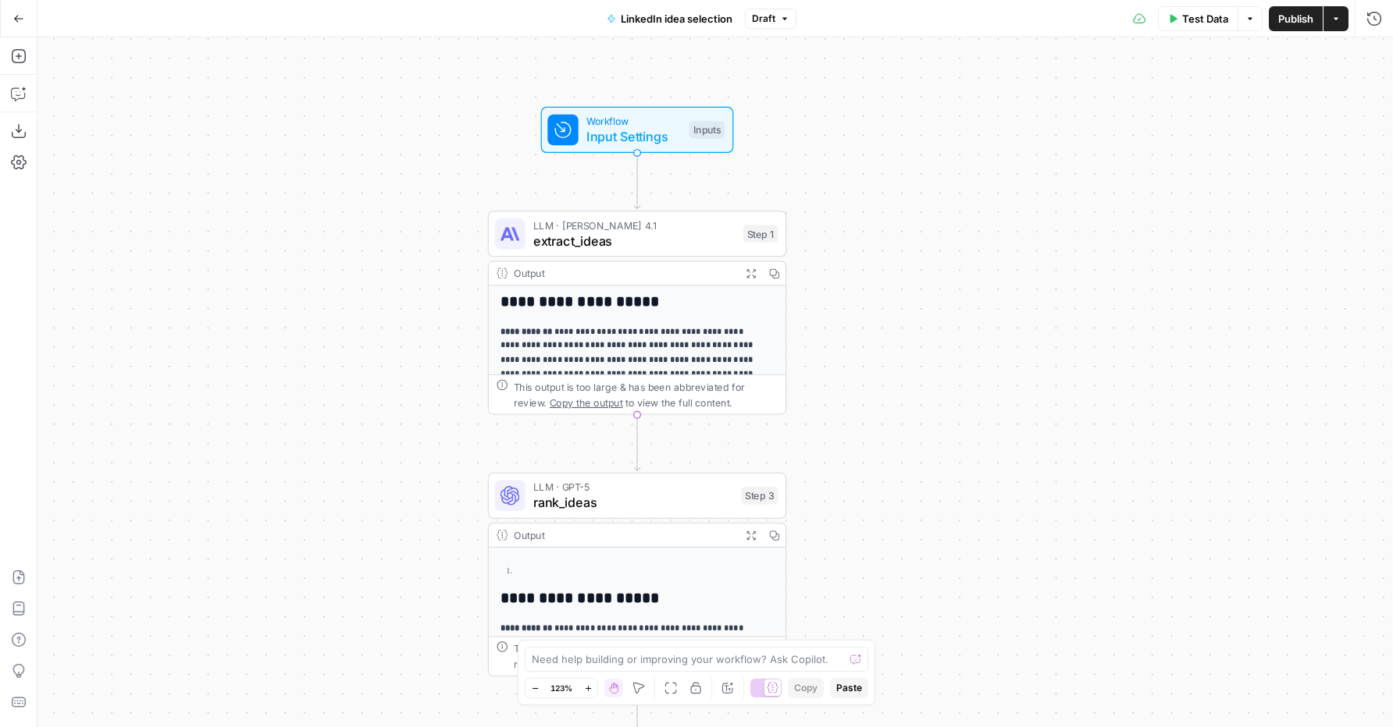
drag, startPoint x: 192, startPoint y: 298, endPoint x: 282, endPoint y: 343, distance: 100.2
click at [283, 347] on div "**********" at bounding box center [714, 382] width 1355 height 690
click at [651, 233] on span "extract_ideas" at bounding box center [634, 239] width 202 height 20
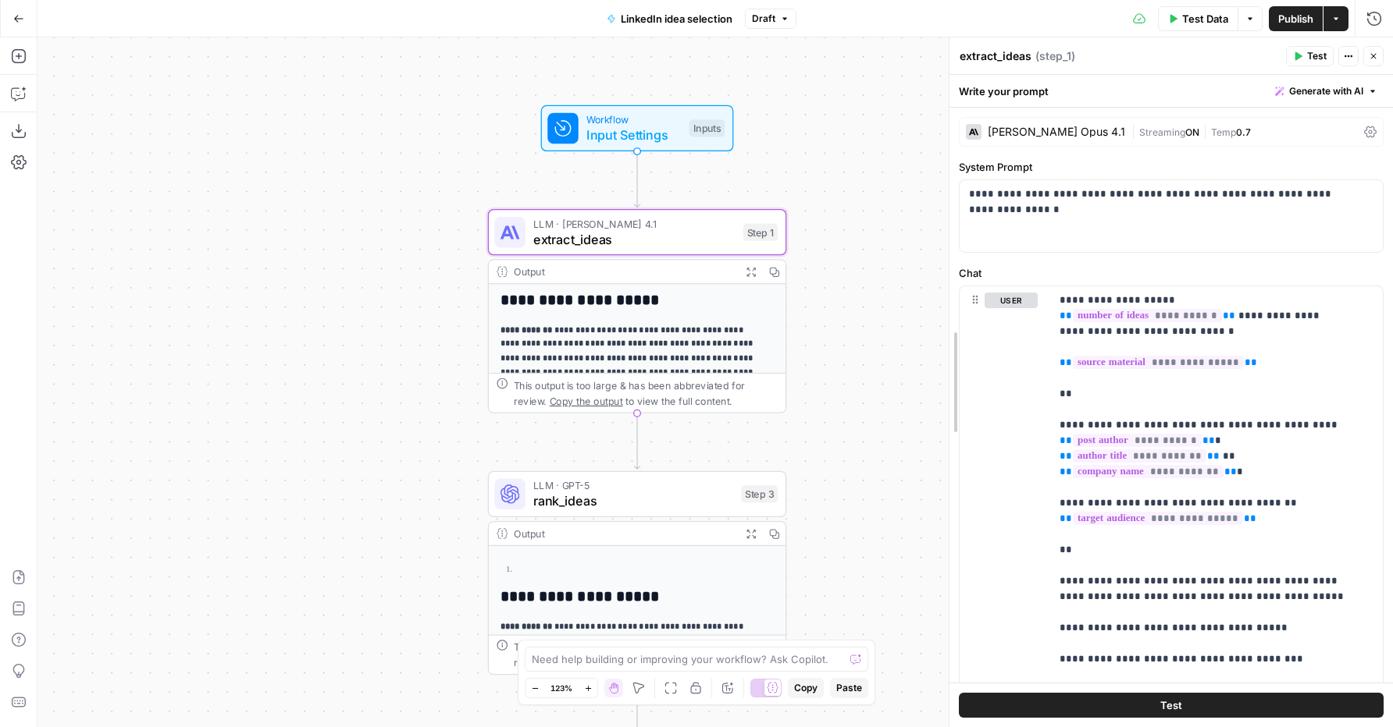
drag, startPoint x: 1075, startPoint y: 329, endPoint x: 943, endPoint y: 341, distance: 132.5
click at [943, 341] on div at bounding box center [949, 382] width 16 height 690
click at [1368, 60] on icon "button" at bounding box center [1372, 56] width 9 height 9
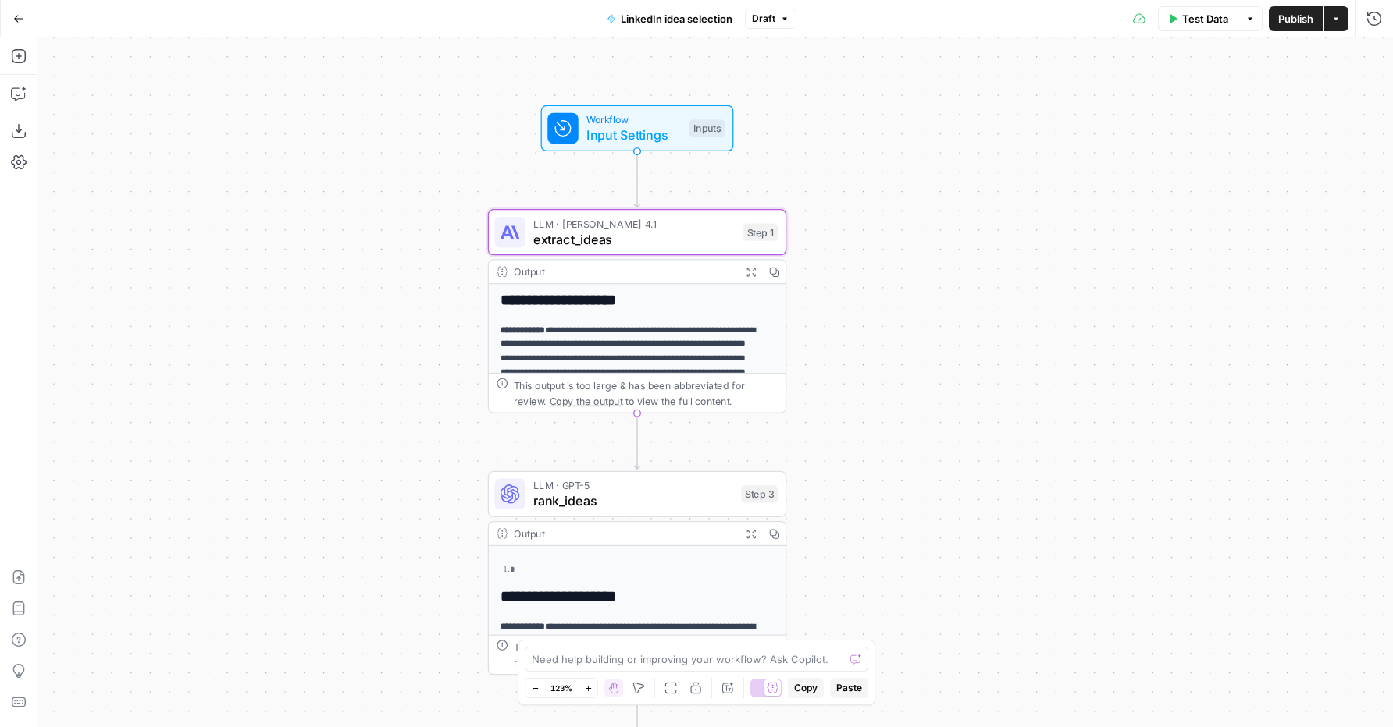
click at [581, 278] on div "Output" at bounding box center [623, 272] width 219 height 16
click at [610, 240] on span "extract_ideas" at bounding box center [634, 239] width 202 height 20
click at [609, 240] on span "extract_ideas" at bounding box center [634, 239] width 202 height 20
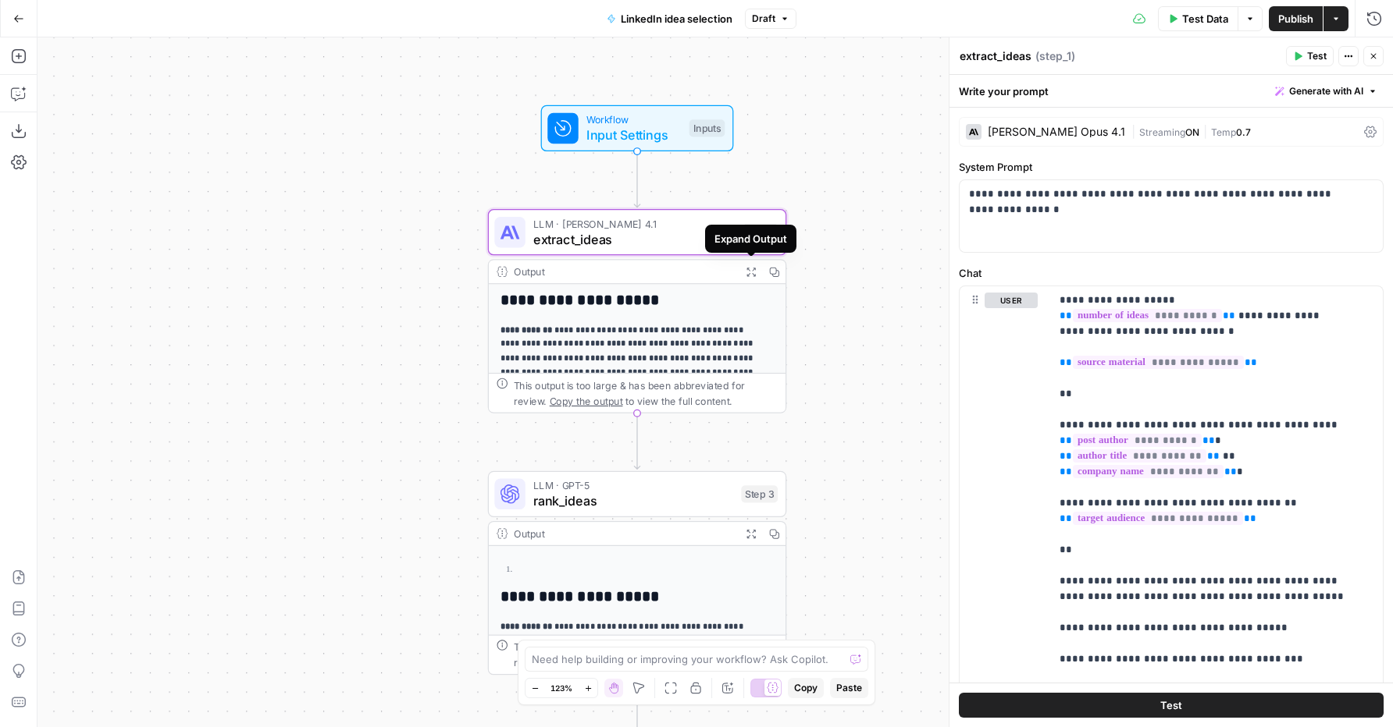
click at [752, 270] on icon "button" at bounding box center [750, 272] width 11 height 11
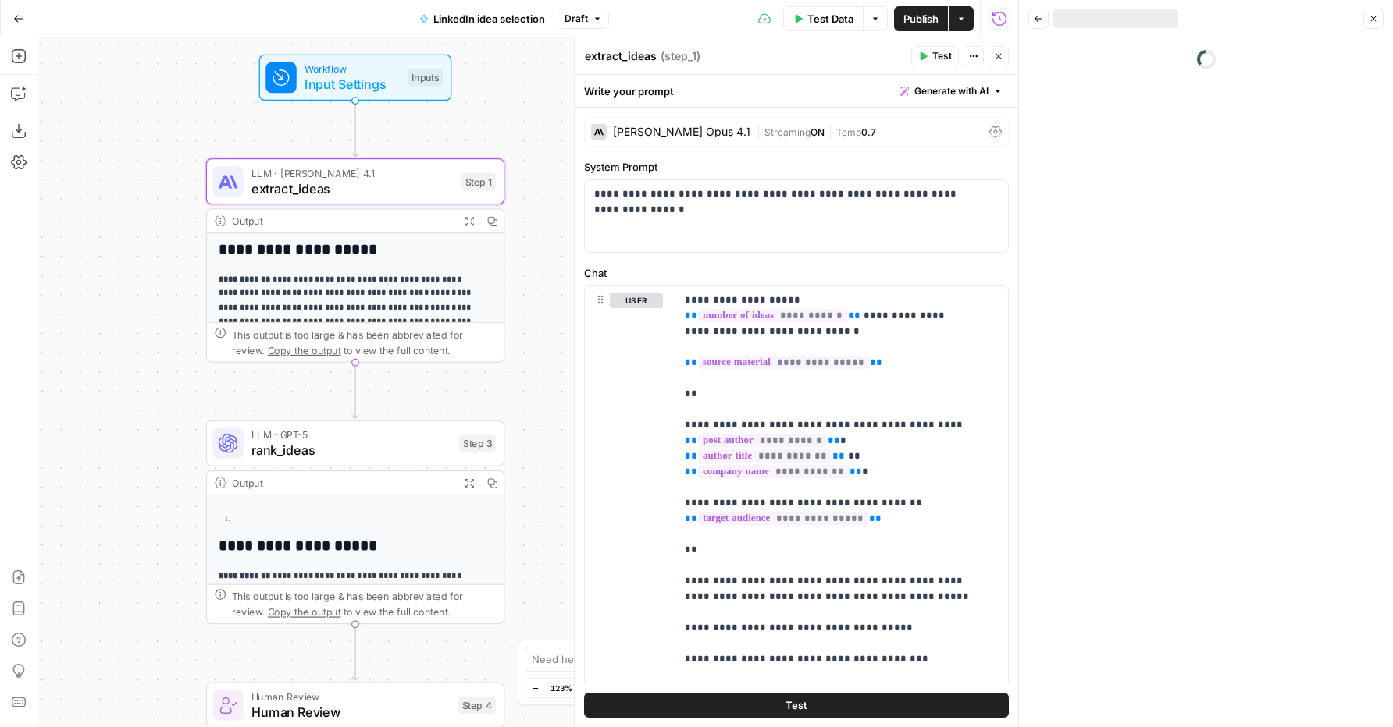
drag, startPoint x: 334, startPoint y: 317, endPoint x: 65, endPoint y: 283, distance: 271.4
click at [57, 279] on div "**********" at bounding box center [527, 382] width 980 height 690
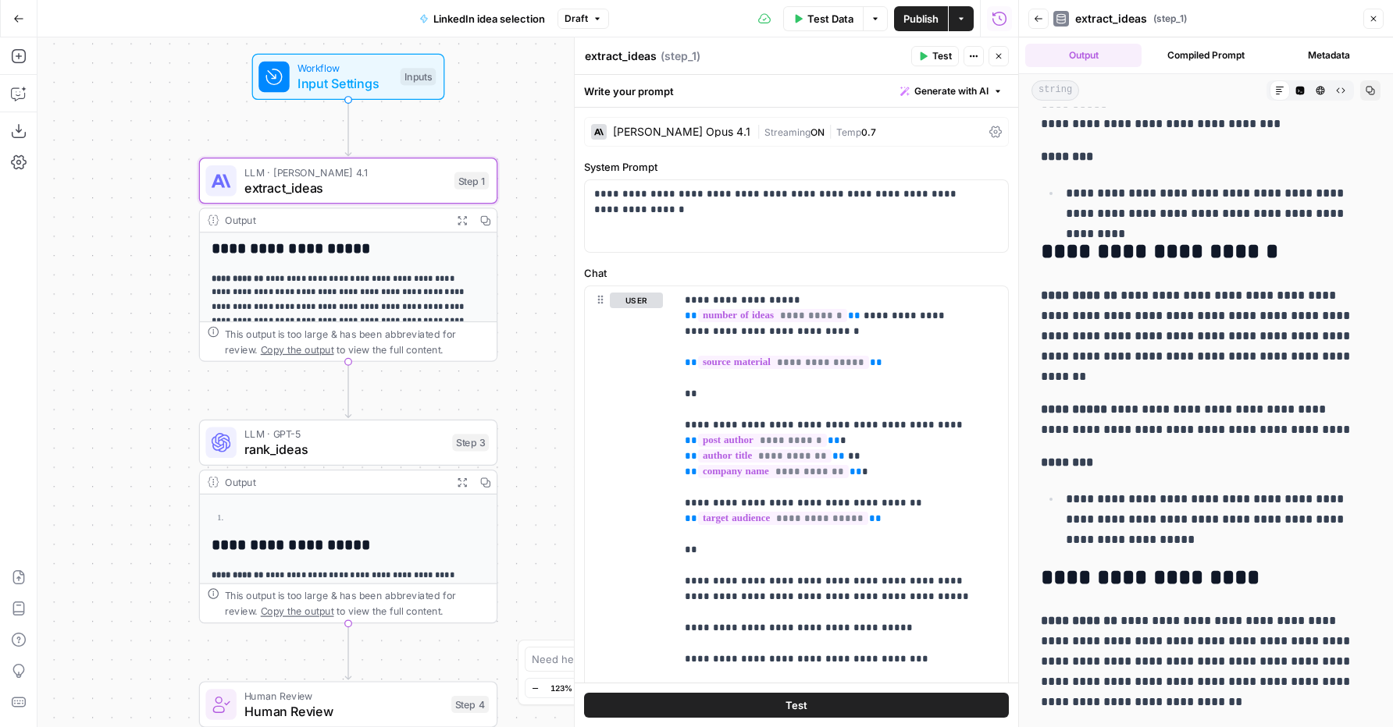
scroll to position [2062, 0]
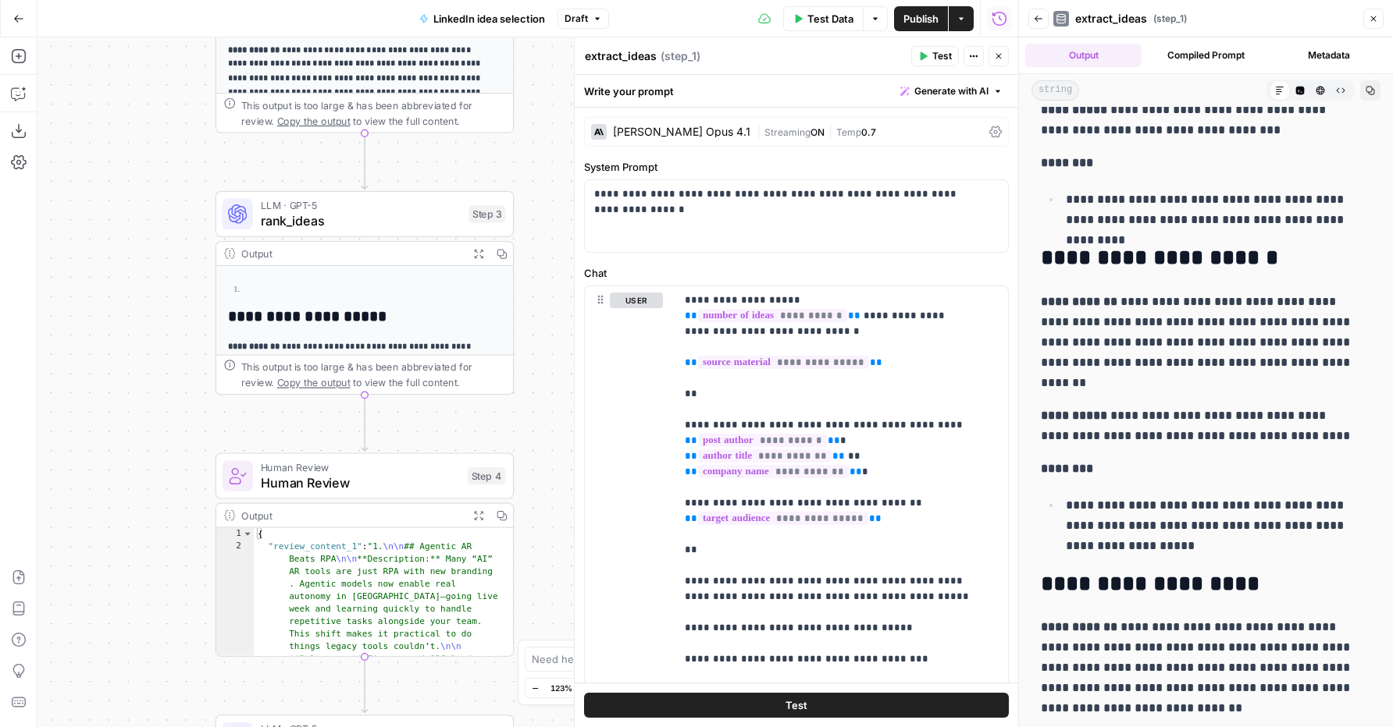
drag, startPoint x: 91, startPoint y: 329, endPoint x: 107, endPoint y: 100, distance: 229.3
click at [107, 100] on div "**********" at bounding box center [527, 382] width 980 height 690
click at [358, 218] on span "rank_ideas" at bounding box center [361, 222] width 201 height 20
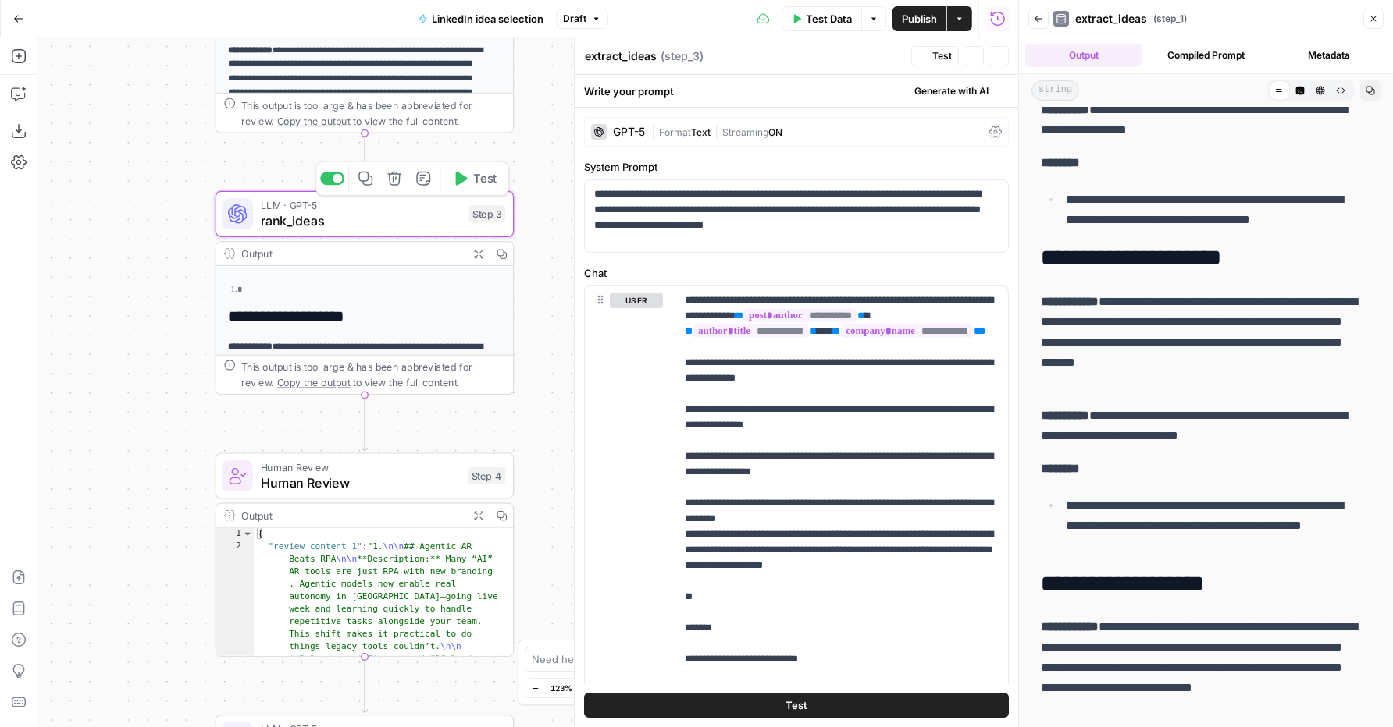
type textarea "rank_ideas"
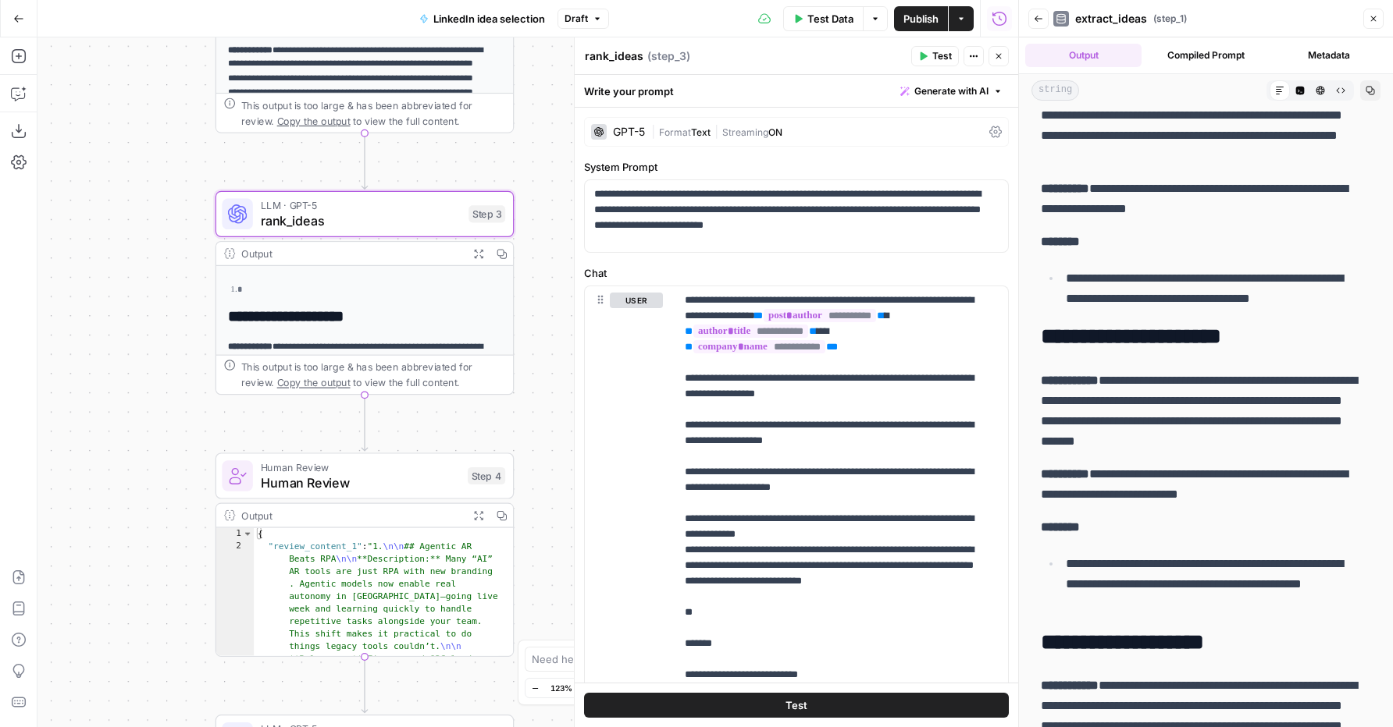
scroll to position [1959, 0]
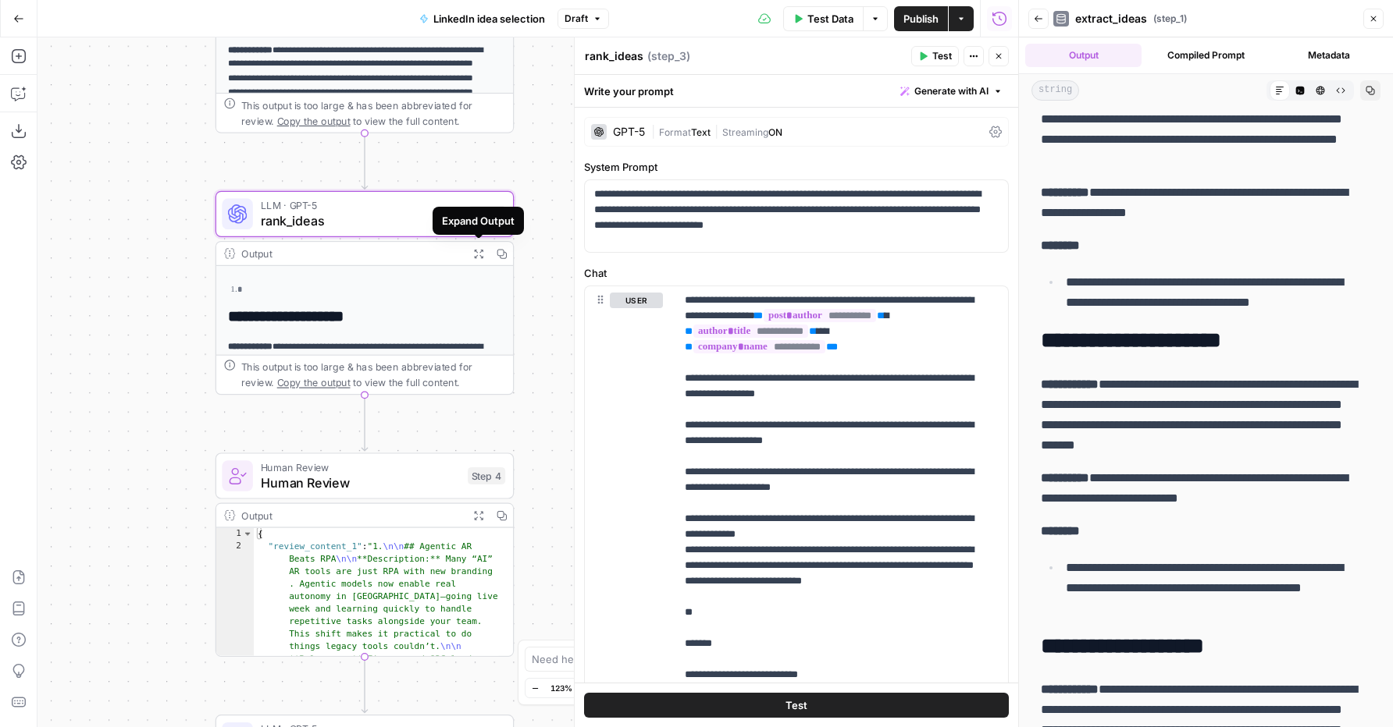
click at [480, 249] on icon "button" at bounding box center [478, 253] width 9 height 9
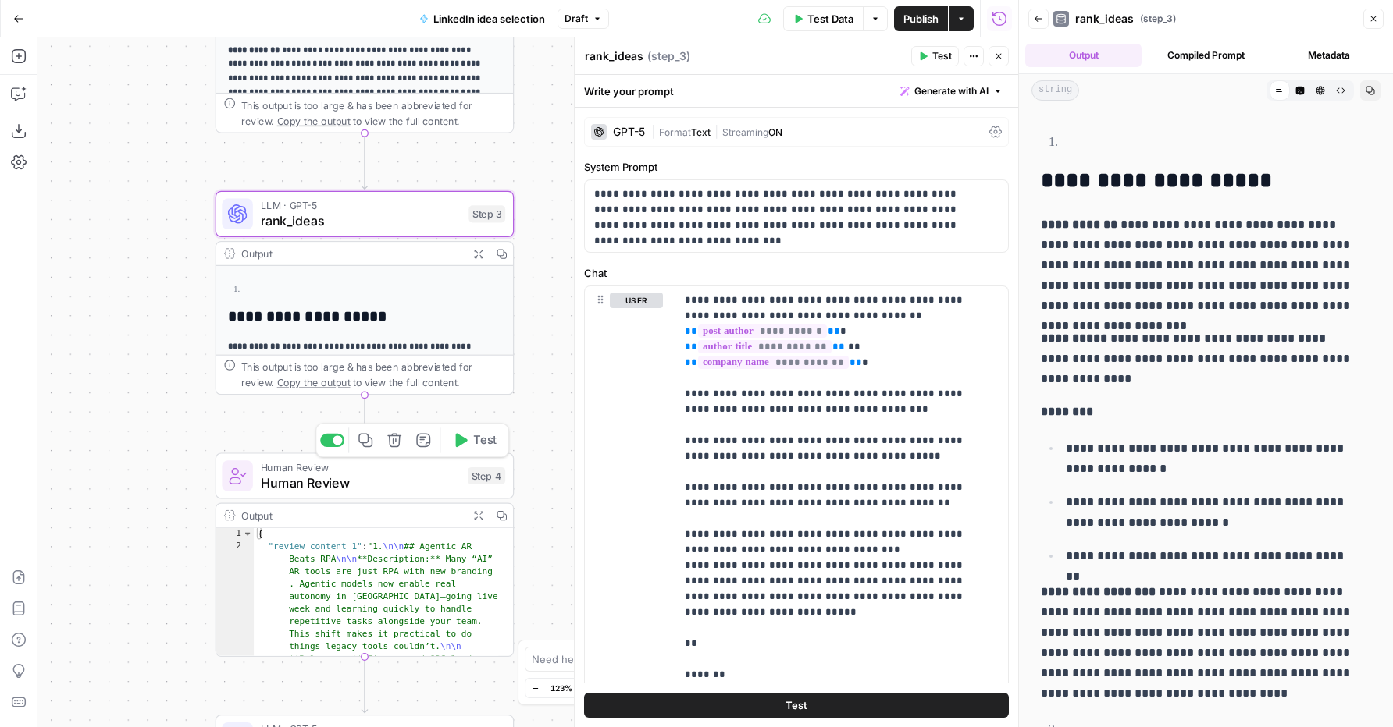
click at [337, 487] on span "Human Review" at bounding box center [360, 483] width 199 height 20
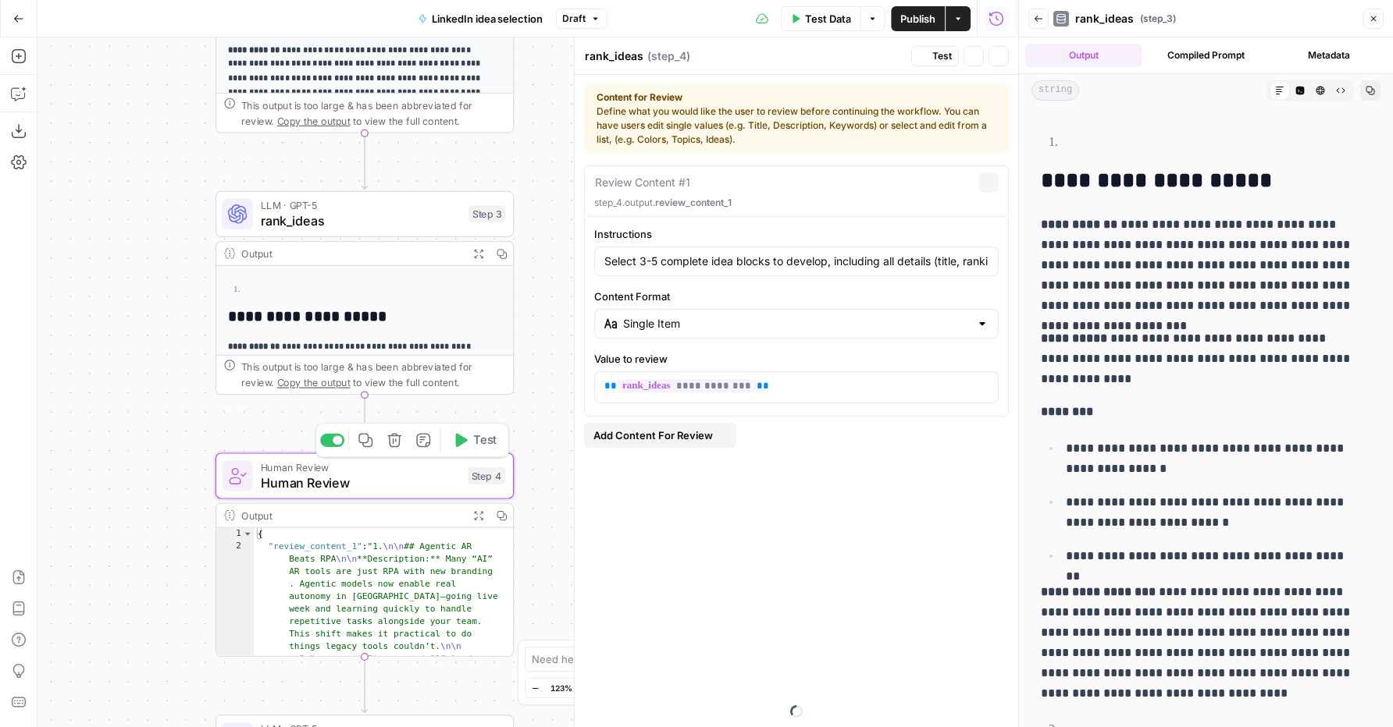
type textarea "Human Review"
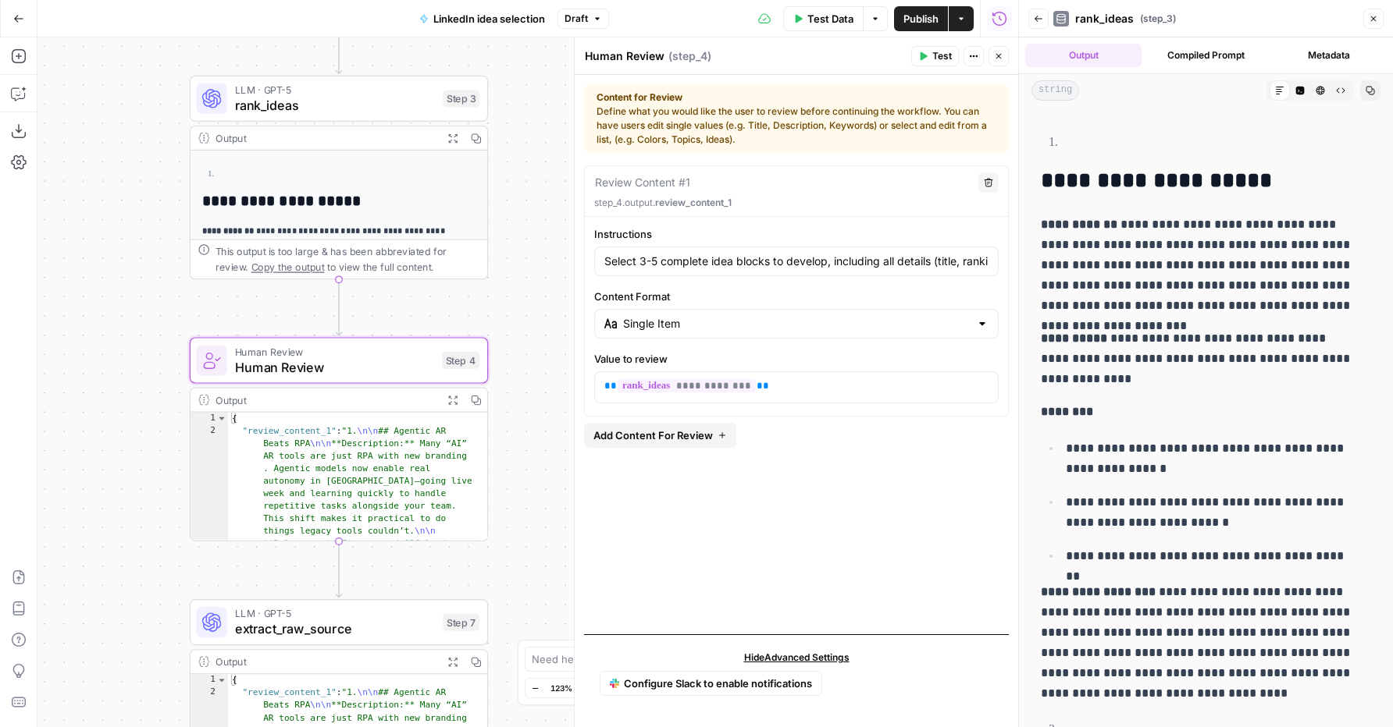
drag, startPoint x: 203, startPoint y: 329, endPoint x: 174, endPoint y: 153, distance: 178.8
click at [174, 153] on div "**********" at bounding box center [527, 382] width 980 height 690
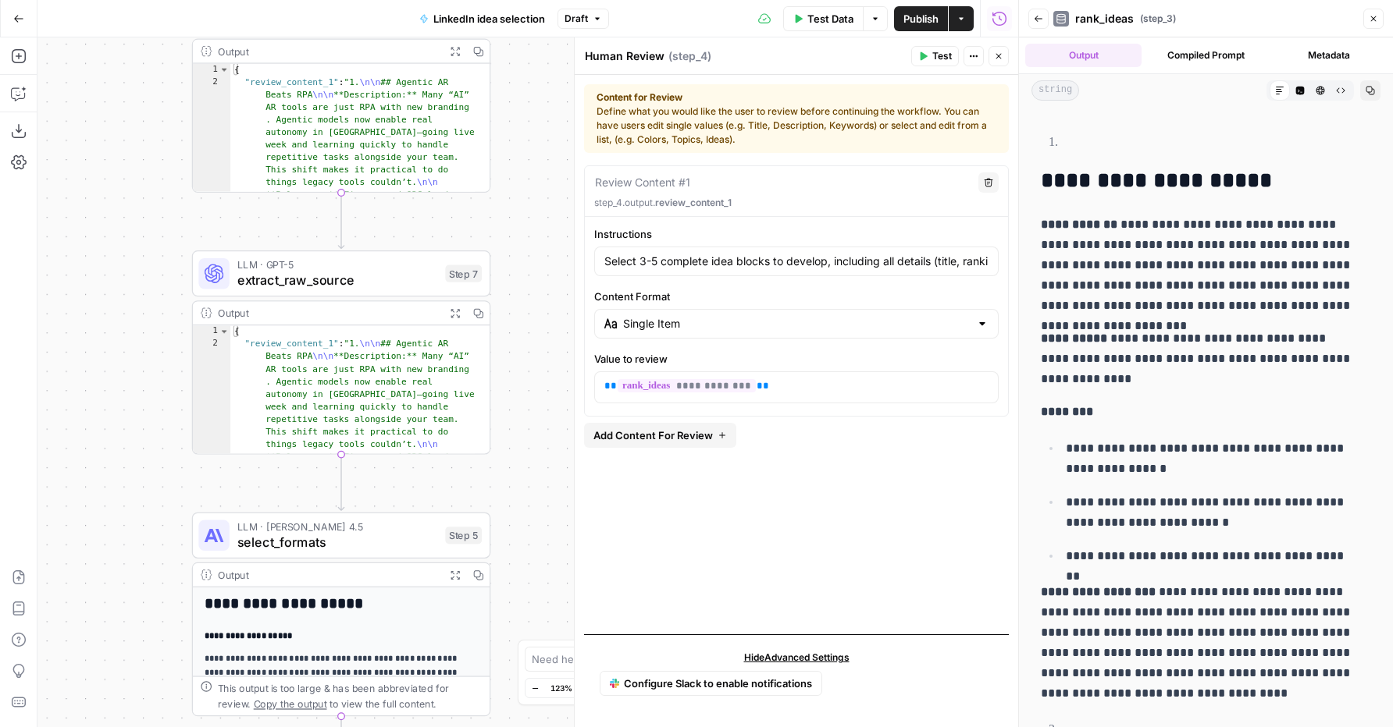
drag, startPoint x: 106, startPoint y: 610, endPoint x: 107, endPoint y: 319, distance: 290.4
click at [104, 318] on div "**********" at bounding box center [527, 382] width 980 height 690
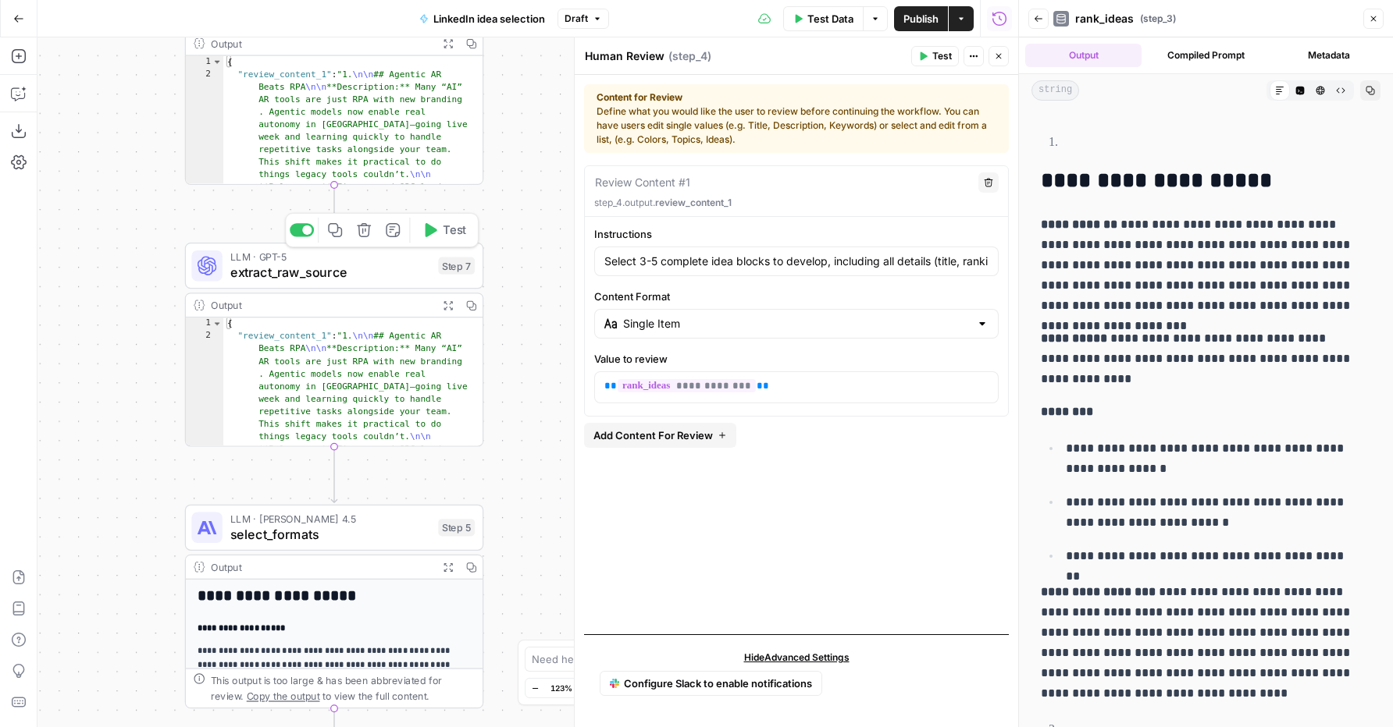
click at [299, 272] on span "extract_raw_source" at bounding box center [330, 273] width 201 height 20
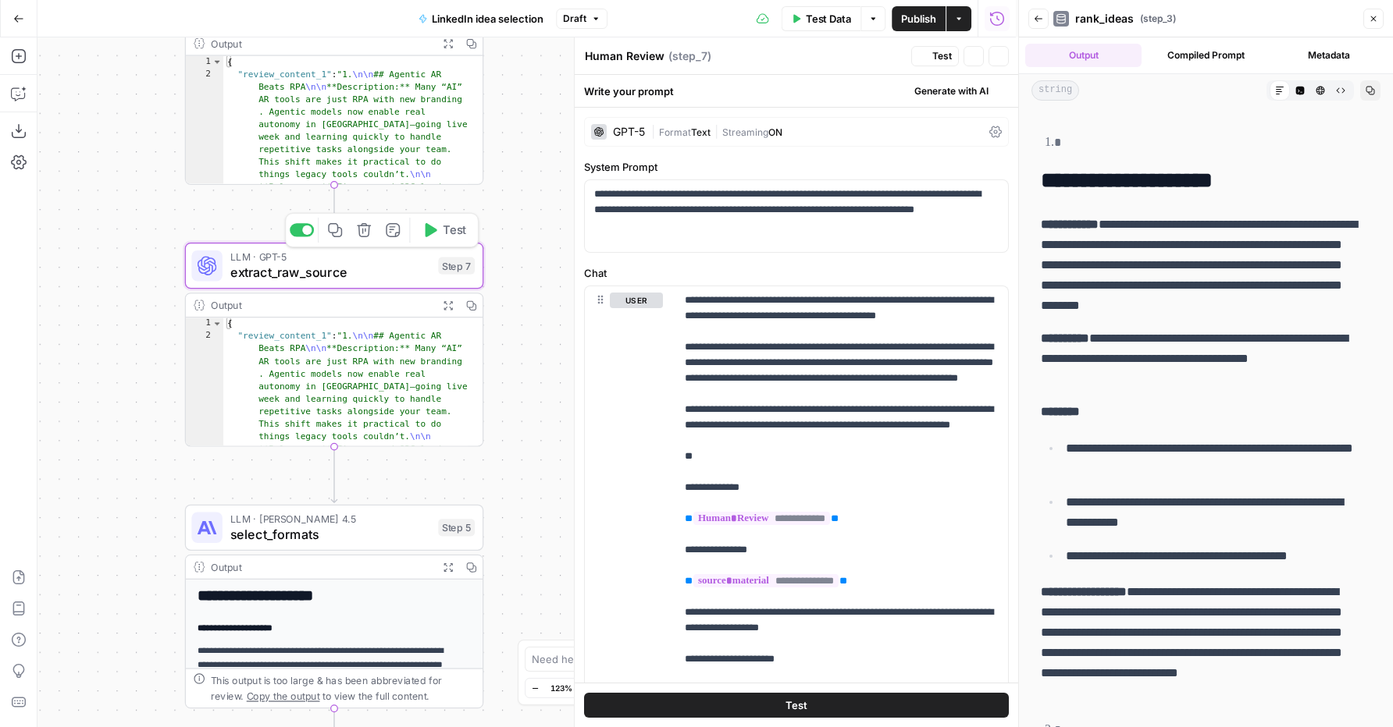
type textarea "extract_raw_source"
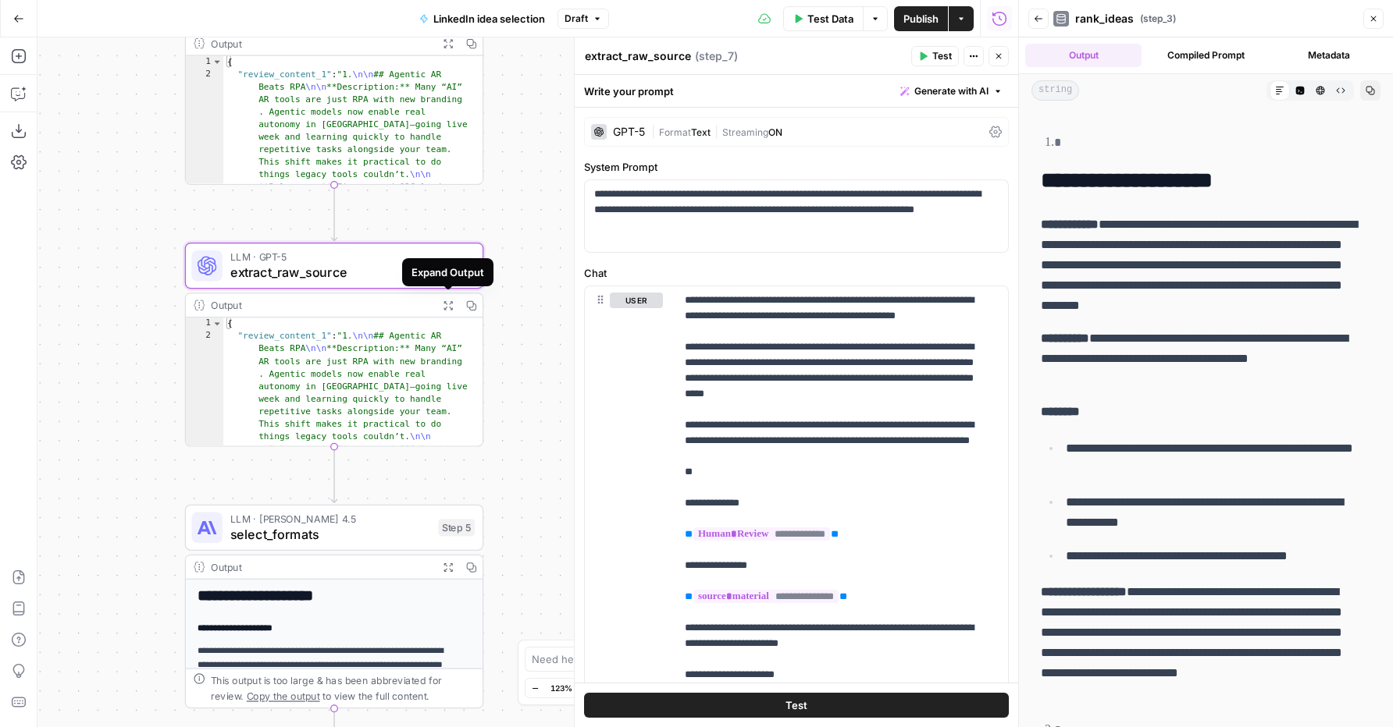
click at [446, 304] on icon "button" at bounding box center [448, 305] width 11 height 11
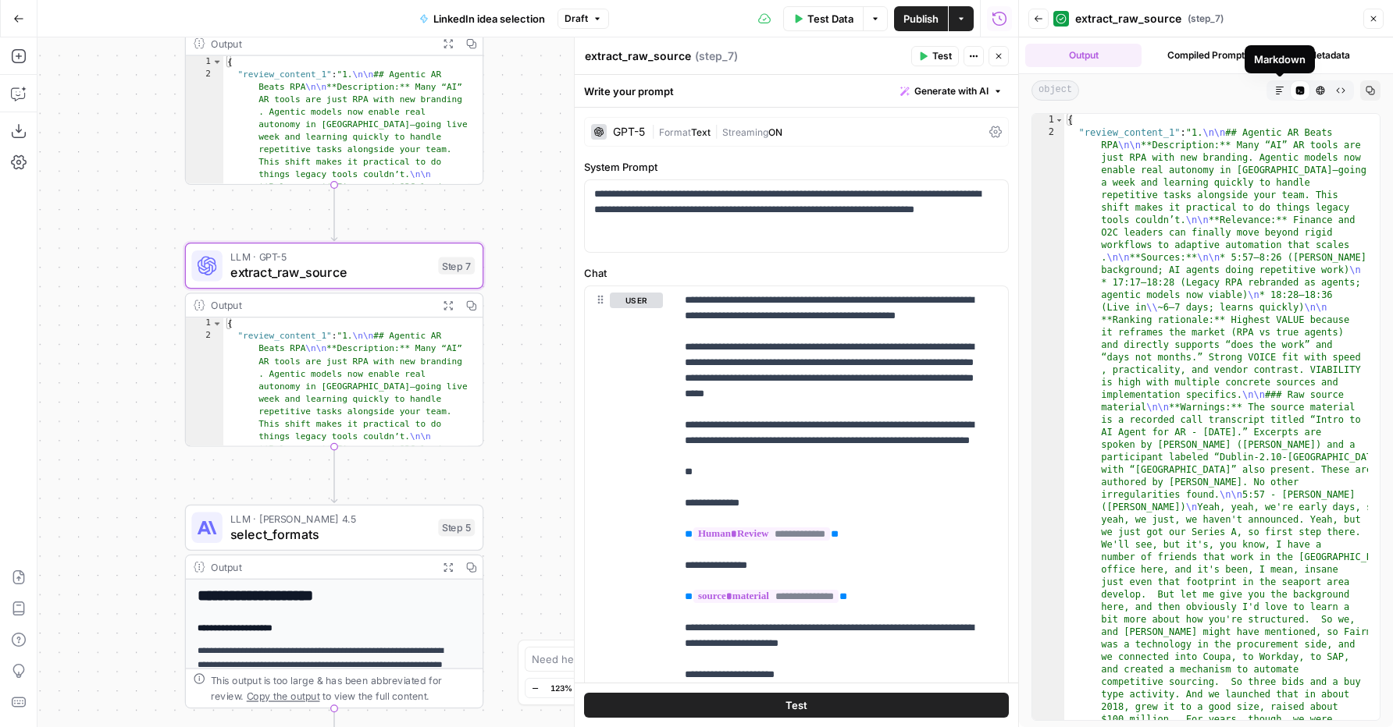
click at [1275, 92] on icon "button" at bounding box center [1279, 90] width 9 height 9
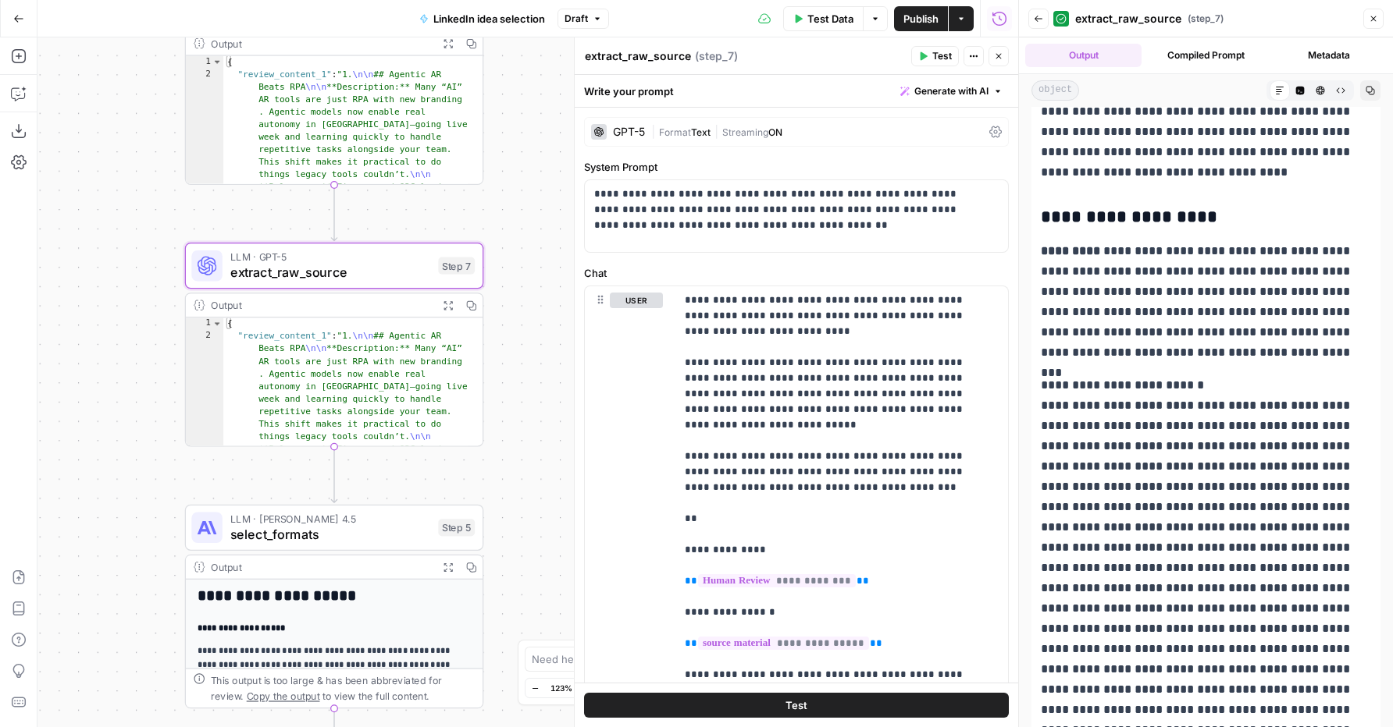
scroll to position [557, 0]
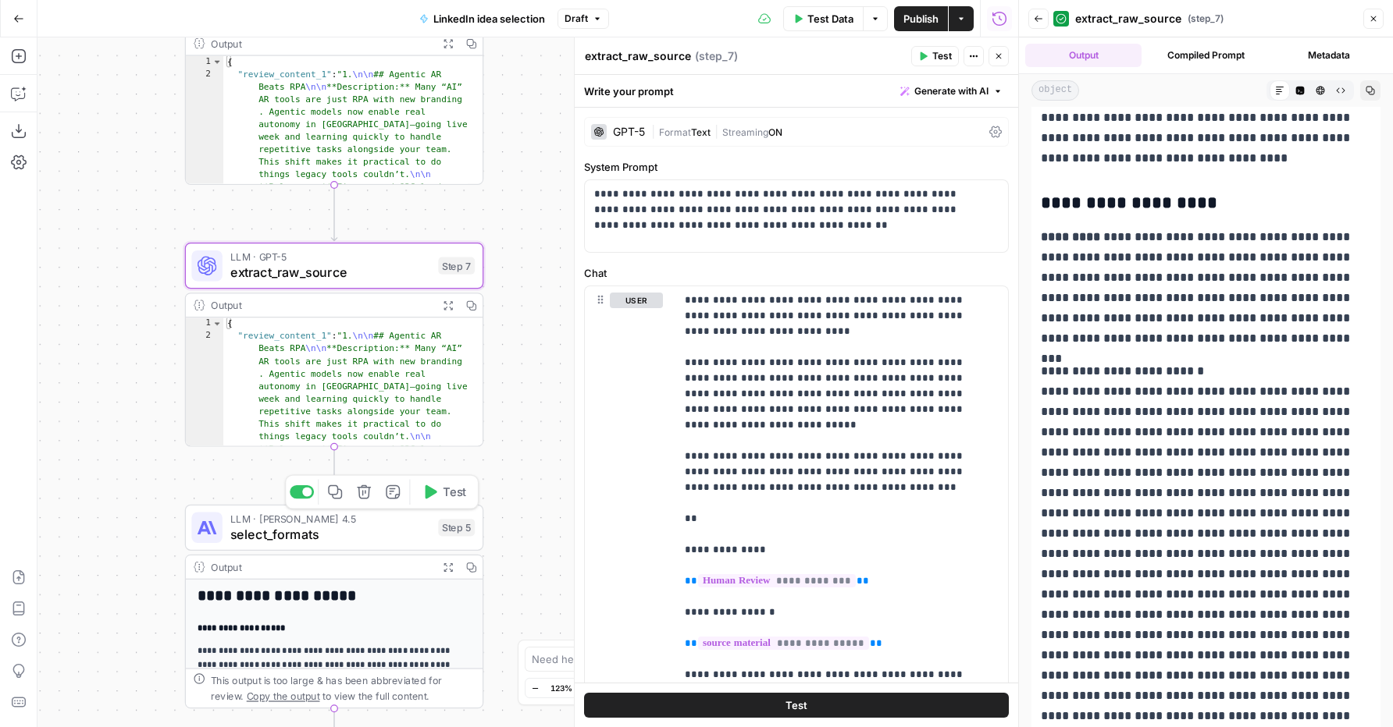
click at [270, 536] on span "select_formats" at bounding box center [330, 535] width 201 height 20
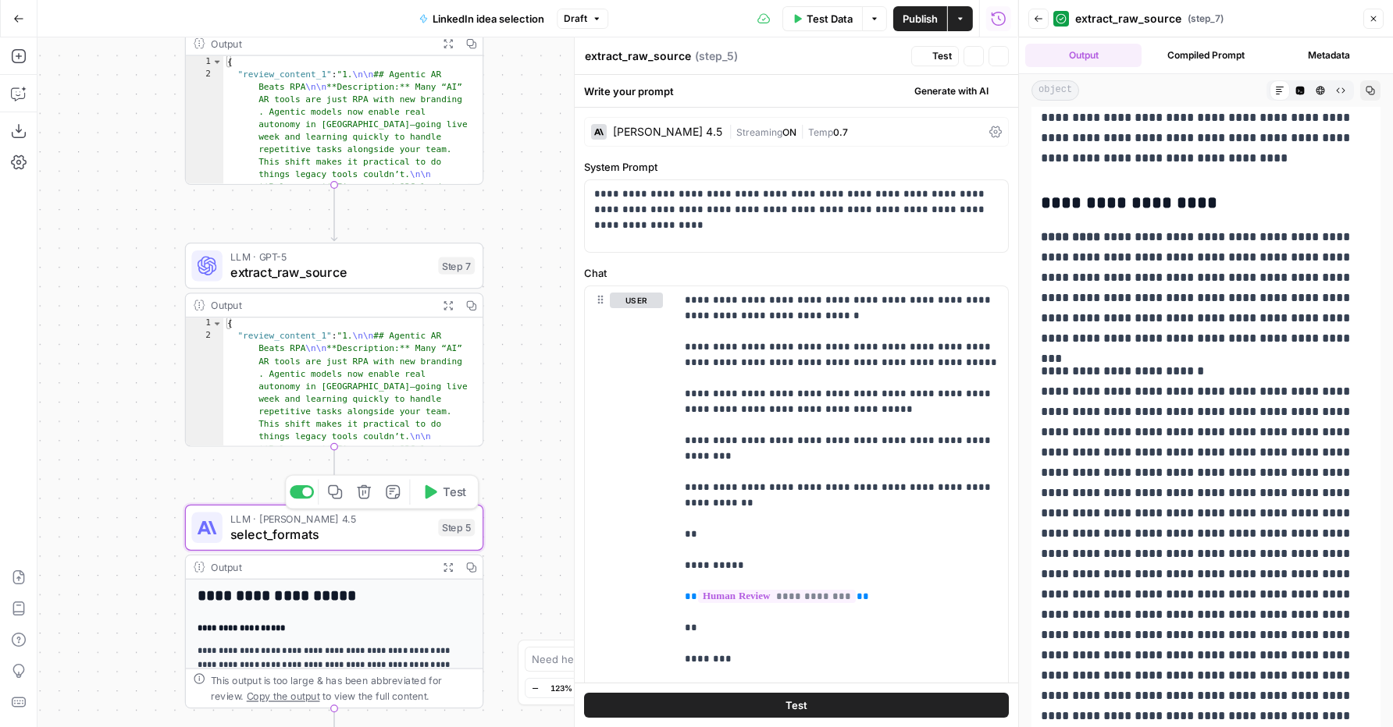
type textarea "select_formats"
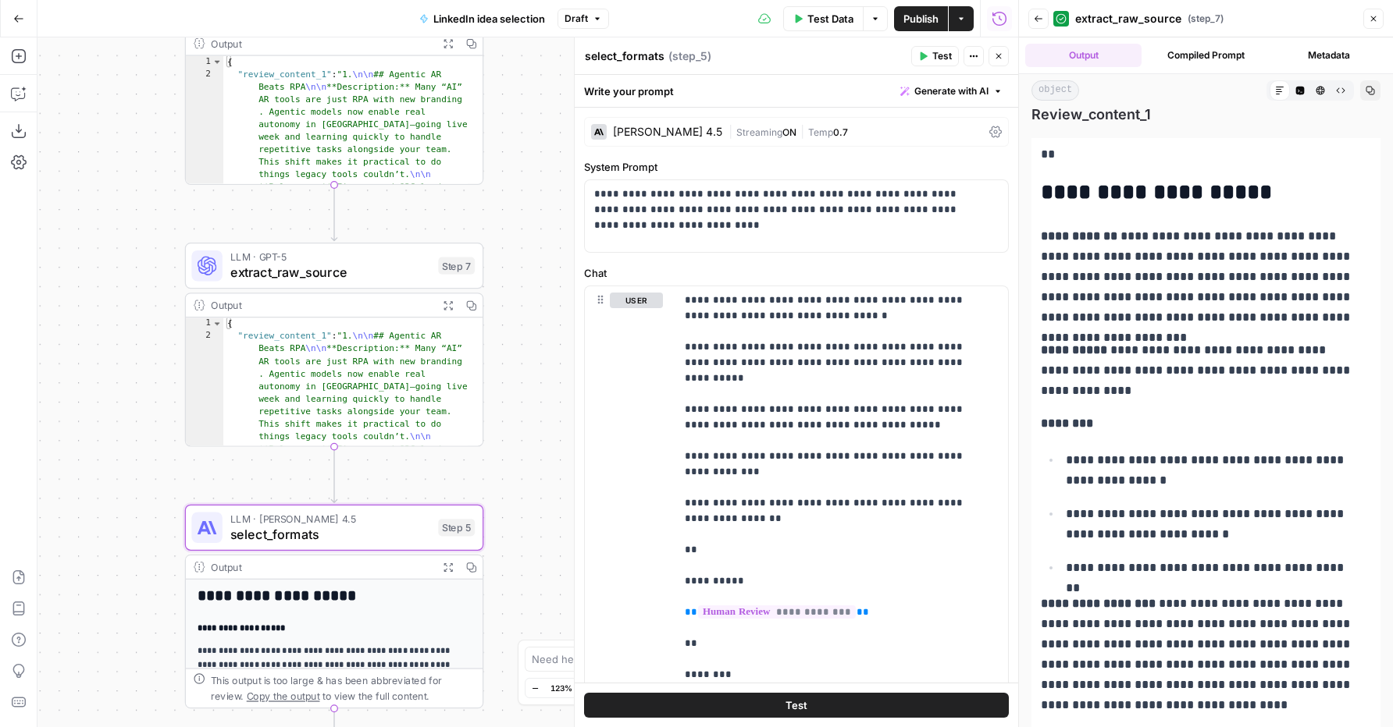
scroll to position [0, 0]
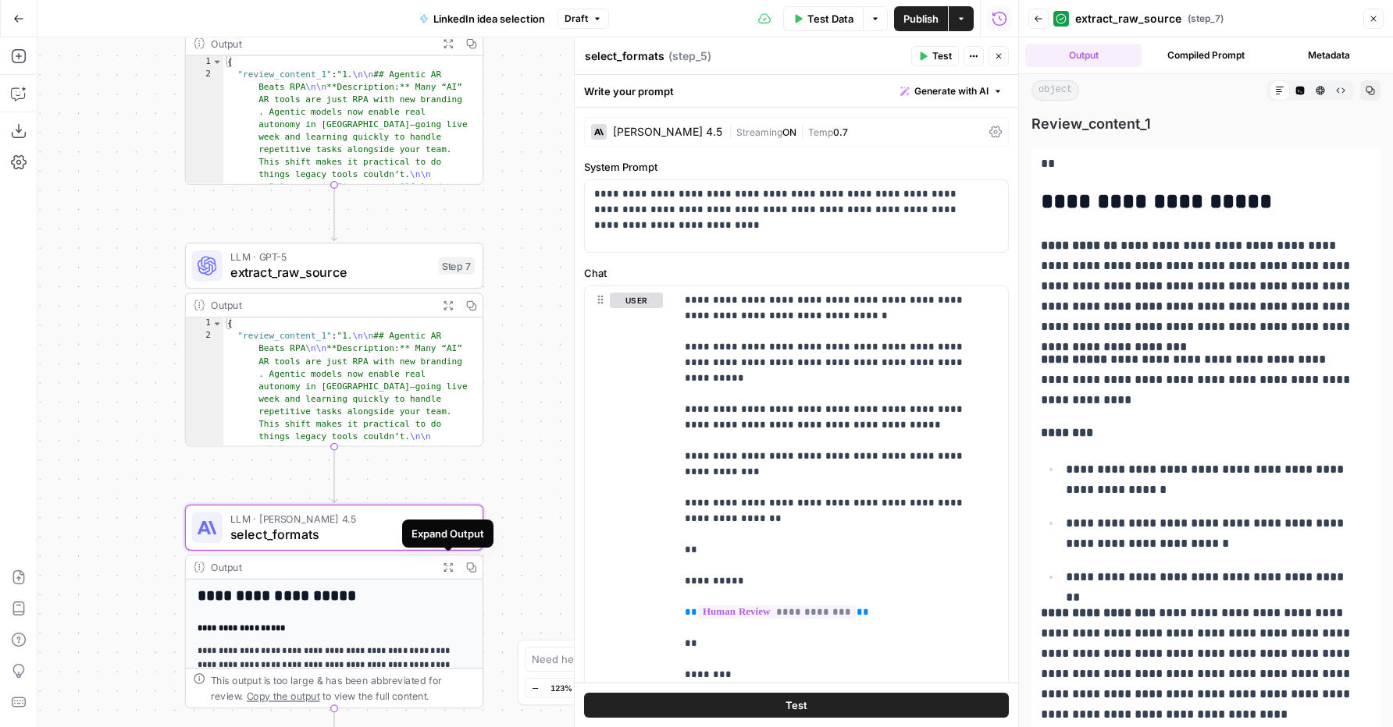
click at [449, 572] on button "Expand Output" at bounding box center [447, 567] width 23 height 23
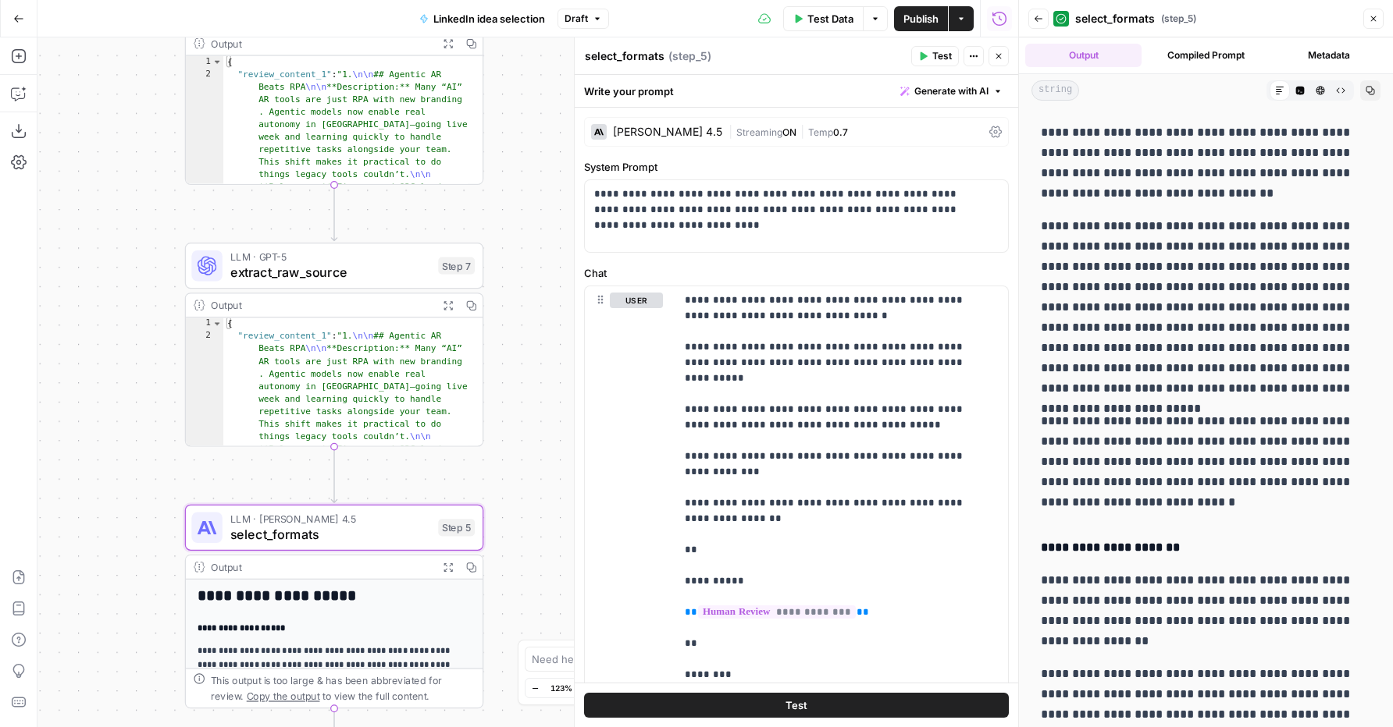
scroll to position [30, 0]
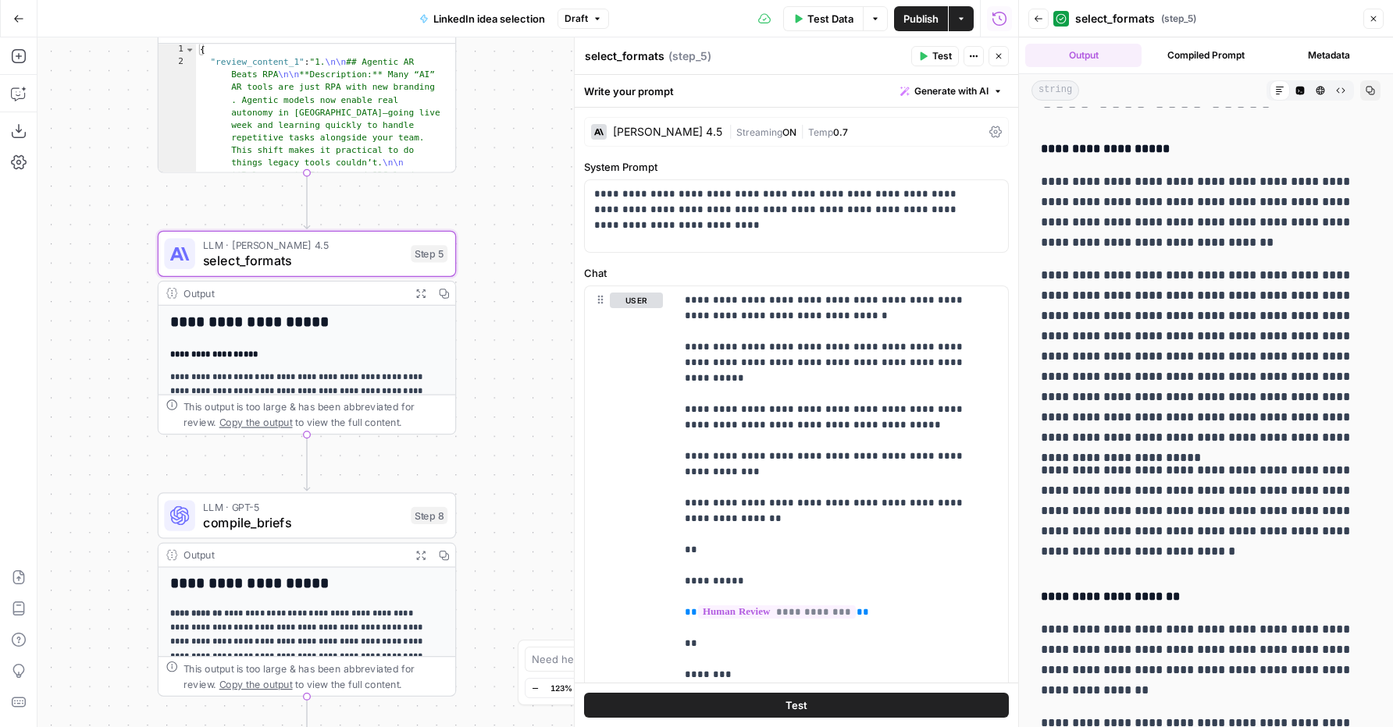
drag, startPoint x: 121, startPoint y: 438, endPoint x: 94, endPoint y: 190, distance: 248.9
click at [94, 190] on div "**********" at bounding box center [527, 382] width 980 height 690
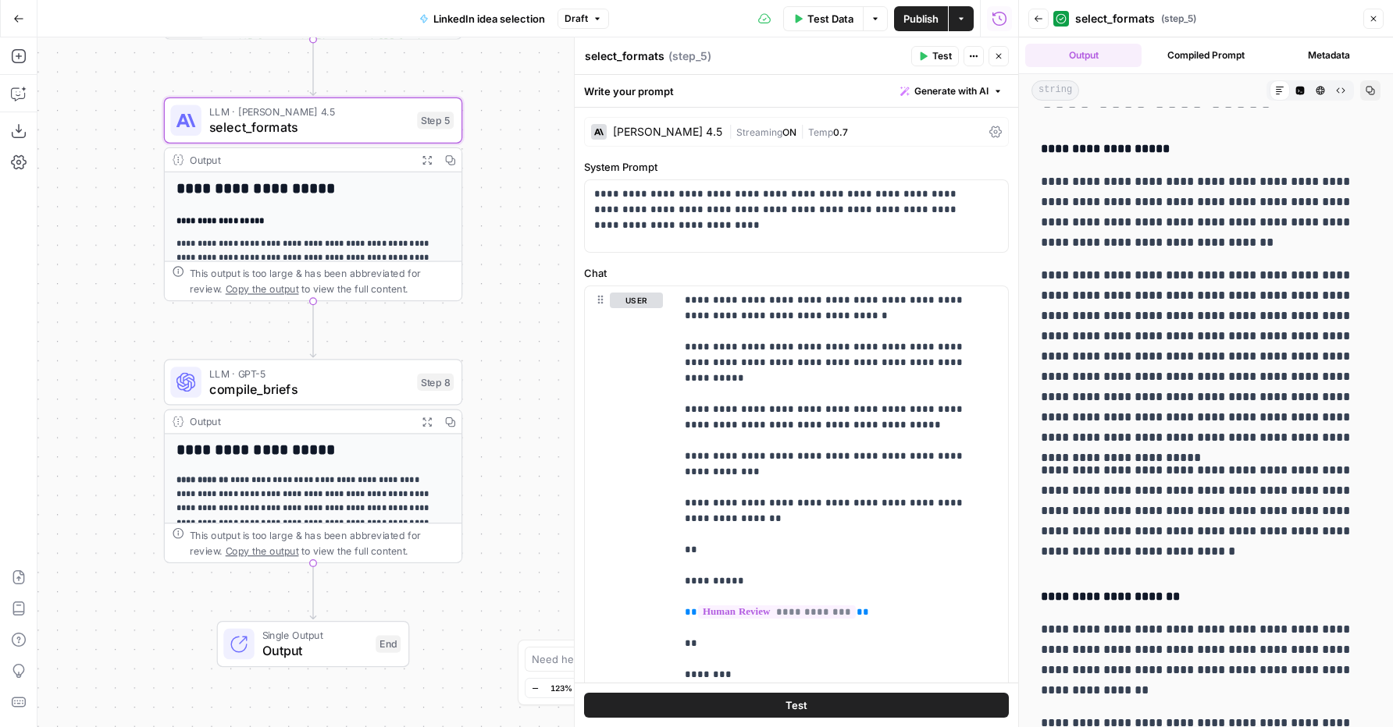
drag, startPoint x: 117, startPoint y: 482, endPoint x: 112, endPoint y: 329, distance: 153.1
click at [112, 329] on div "**********" at bounding box center [527, 382] width 980 height 690
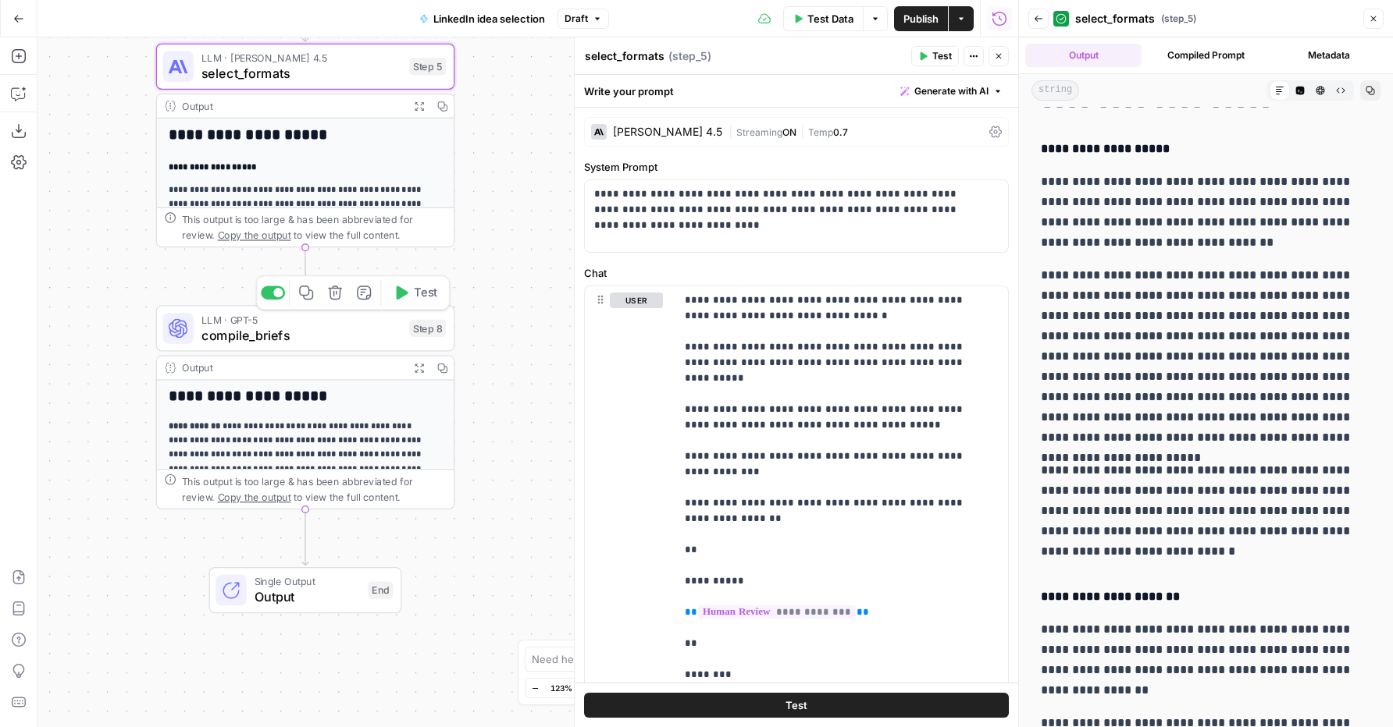
click at [273, 341] on span "compile_briefs" at bounding box center [301, 335] width 201 height 20
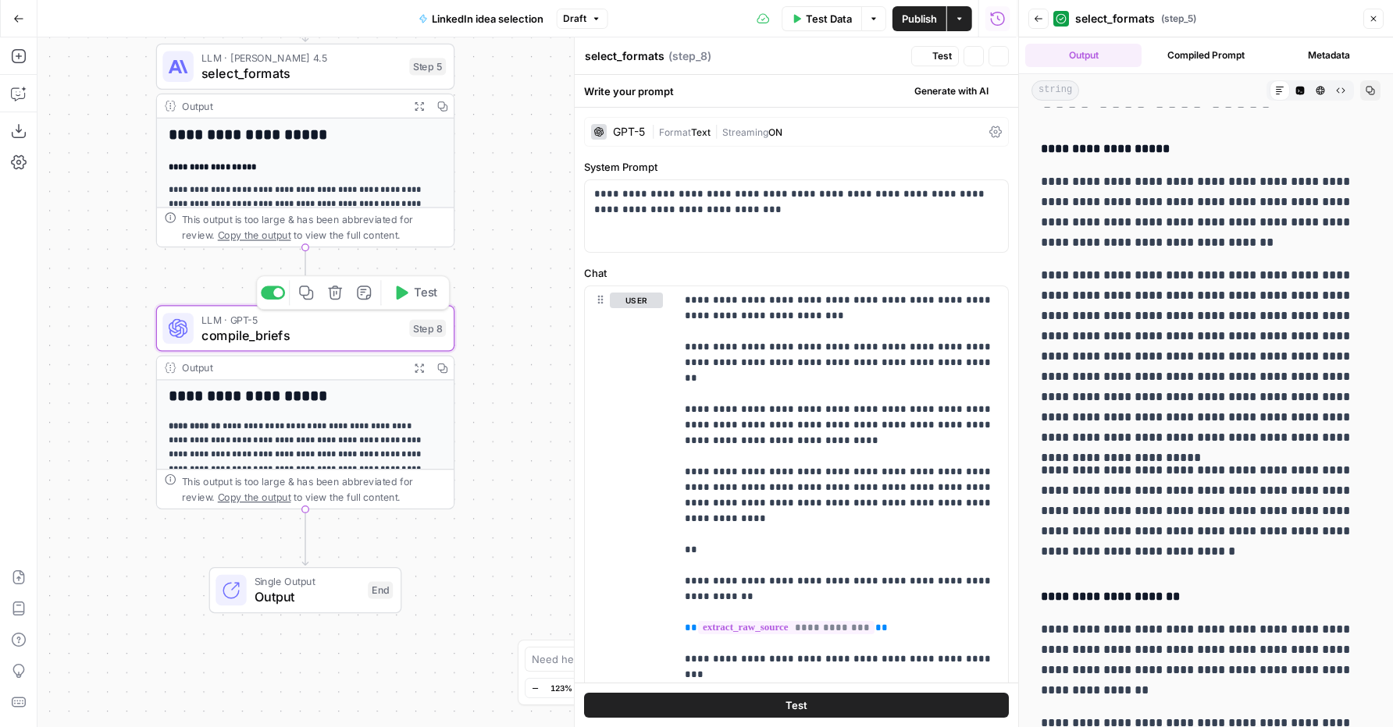
type textarea "compile_briefs"
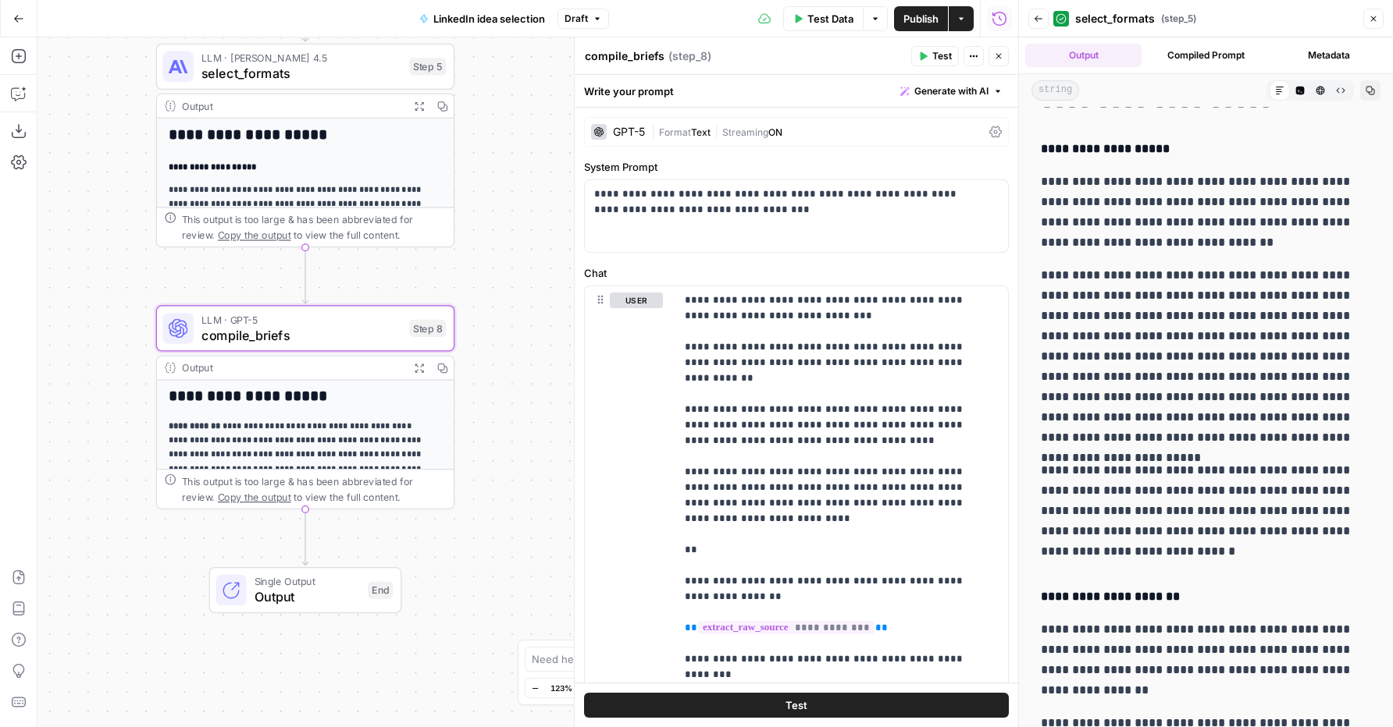
click at [652, 138] on div "| Format Text | Streaming ON" at bounding box center [817, 132] width 332 height 15
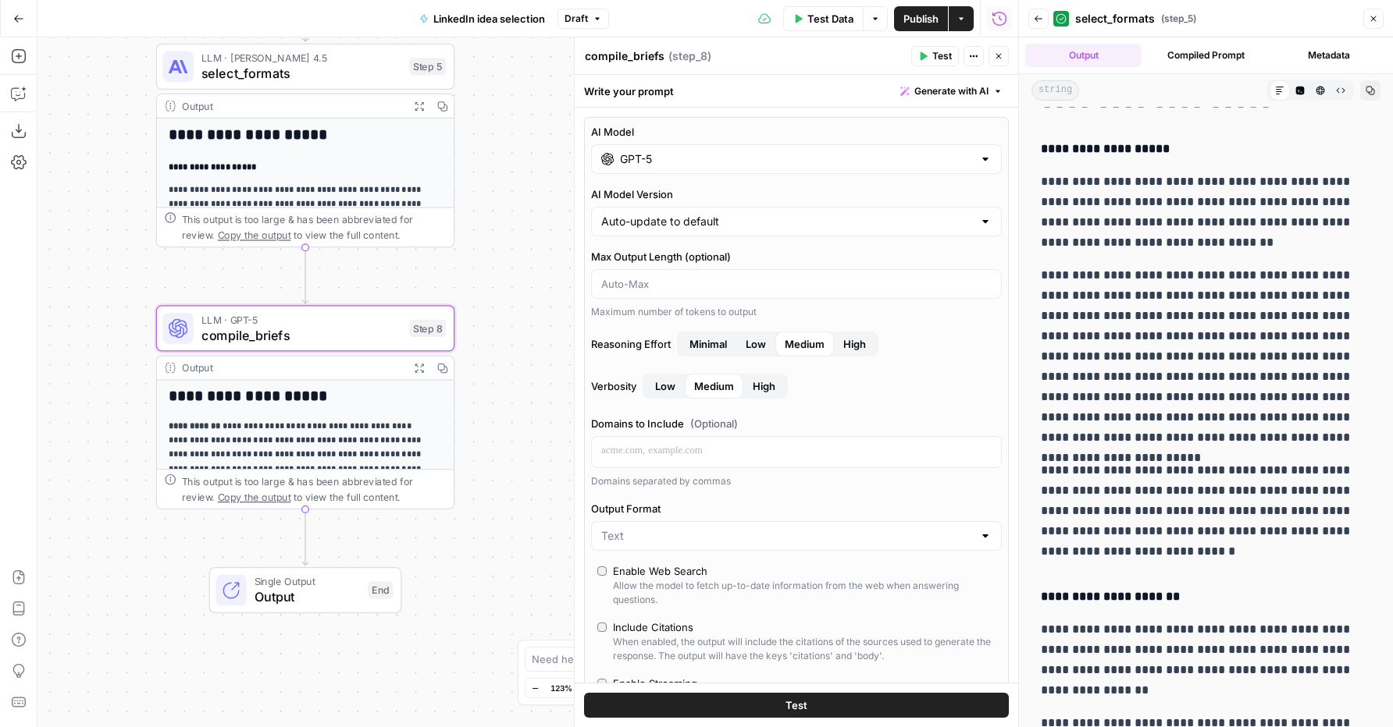
click at [656, 164] on input "GPT-5" at bounding box center [796, 159] width 353 height 16
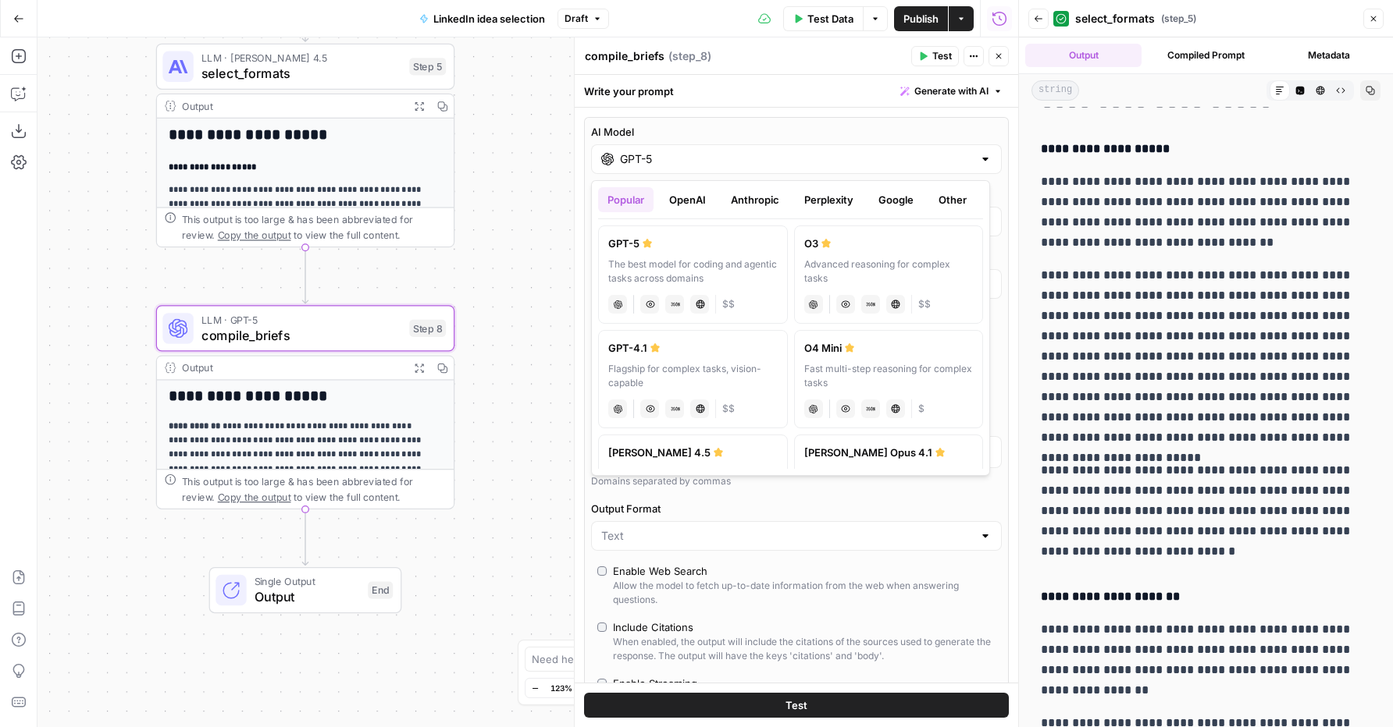
click at [683, 201] on button "OpenAI" at bounding box center [687, 199] width 55 height 25
click at [880, 264] on div "A faster, more cost-efficient version of GPT-5 for well-defined tasks" at bounding box center [888, 272] width 169 height 28
type input "GPT-5 Mini"
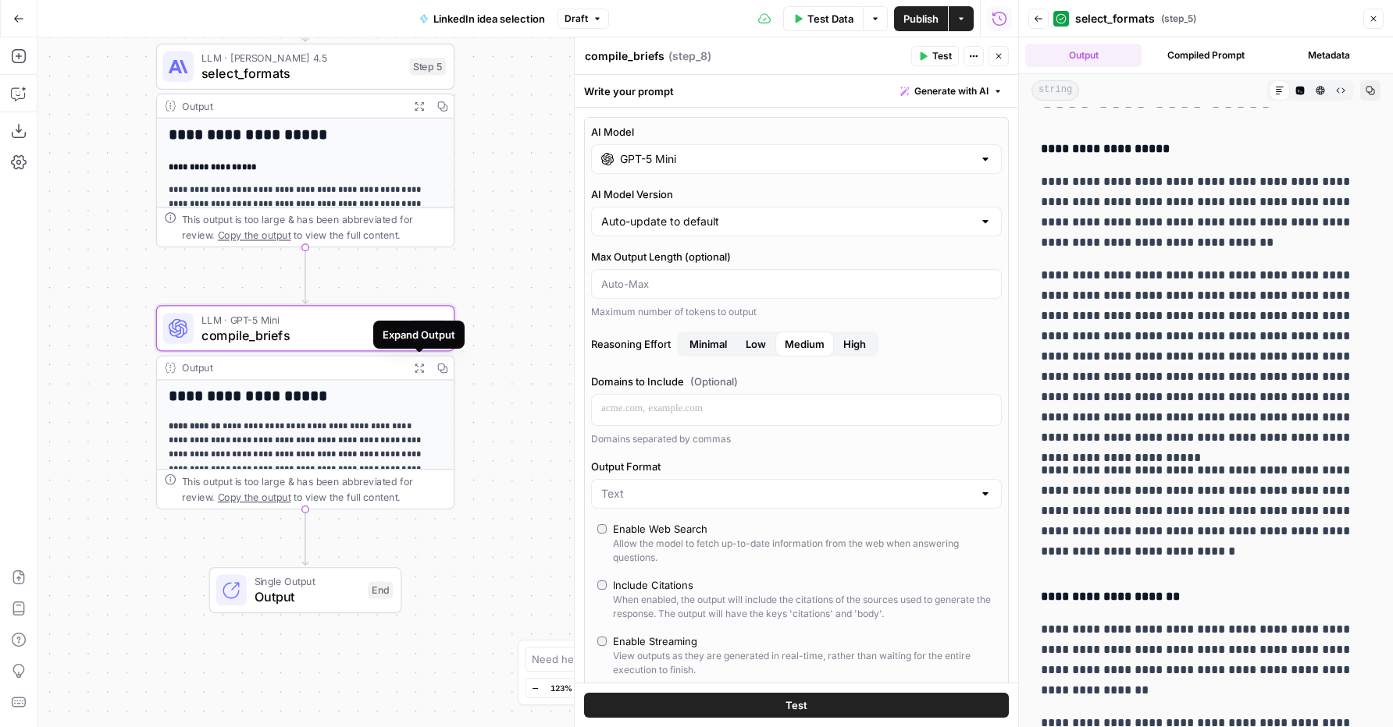
click at [413, 371] on button "Expand Output" at bounding box center [418, 368] width 23 height 23
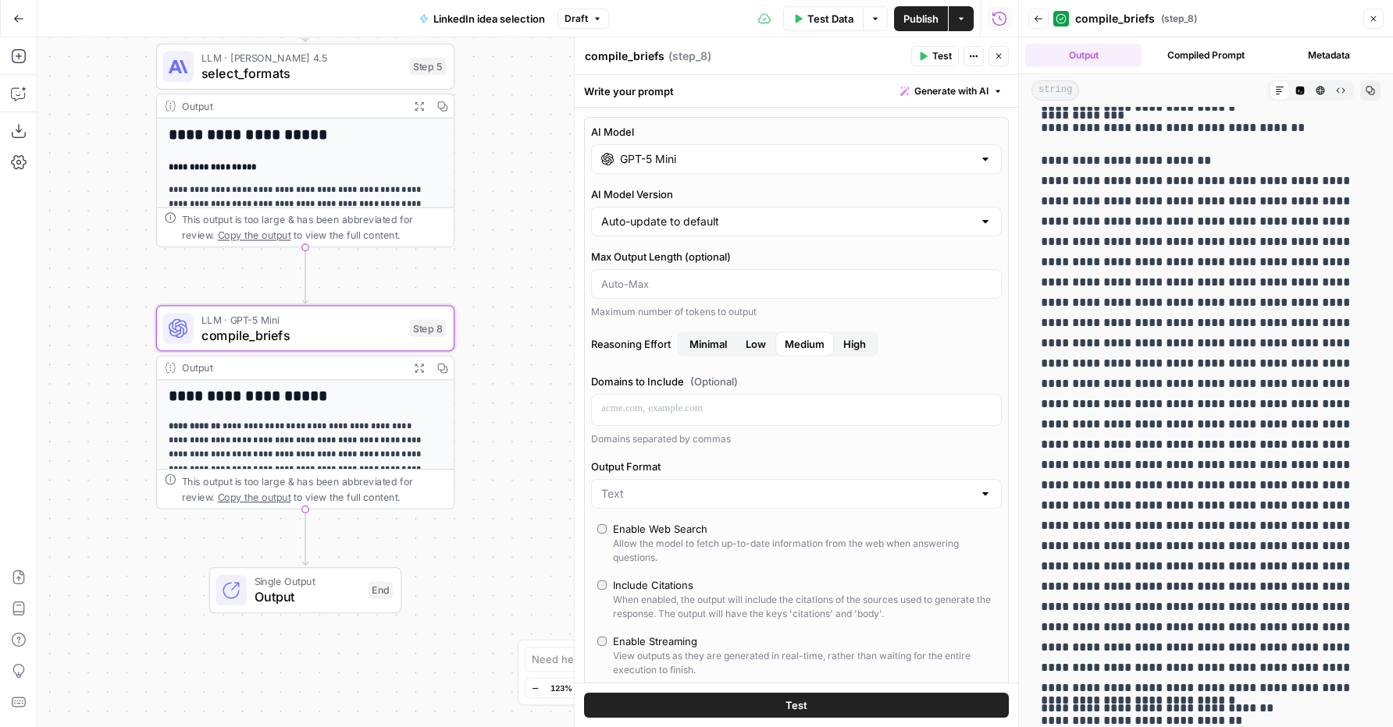
scroll to position [3350, 0]
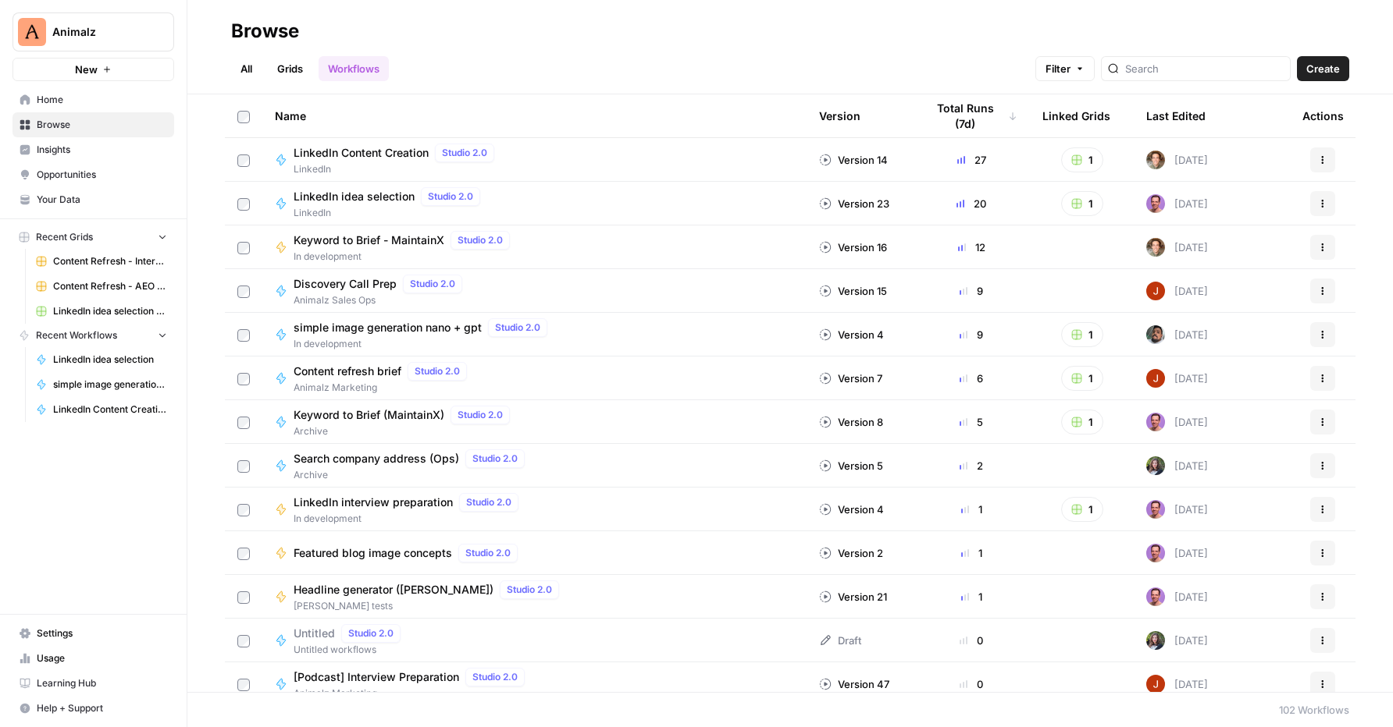
click at [399, 243] on span "Keyword to Brief - MaintainX" at bounding box center [368, 241] width 151 height 16
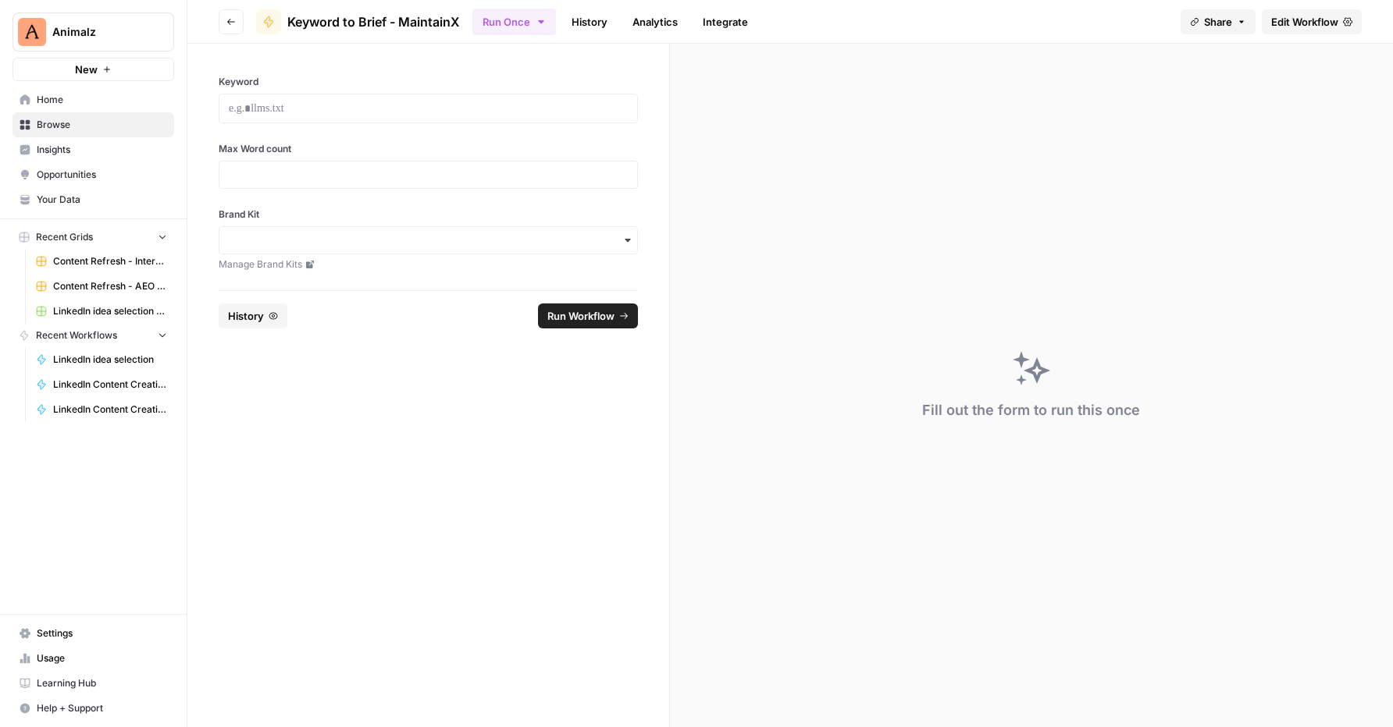
click at [1304, 23] on span "Edit Workflow" at bounding box center [1304, 22] width 67 height 16
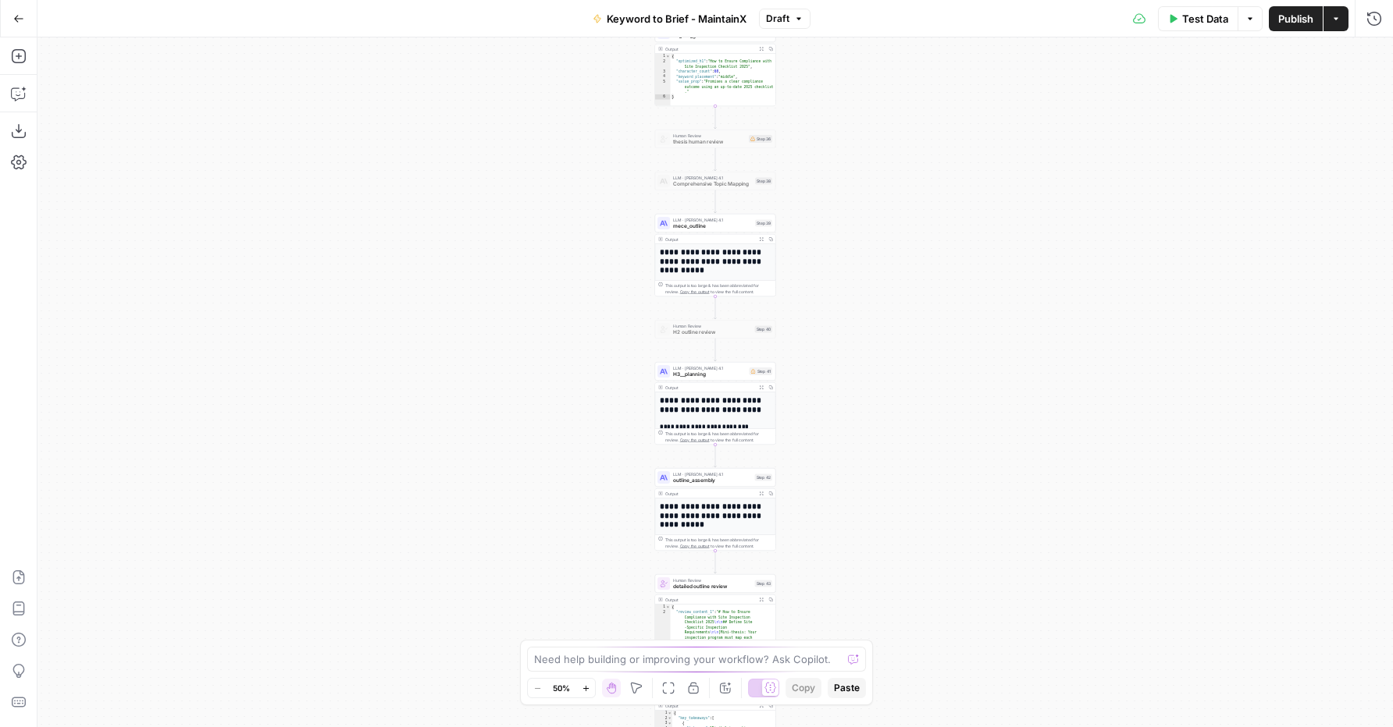
click at [582, 685] on icon "button" at bounding box center [586, 689] width 9 height 9
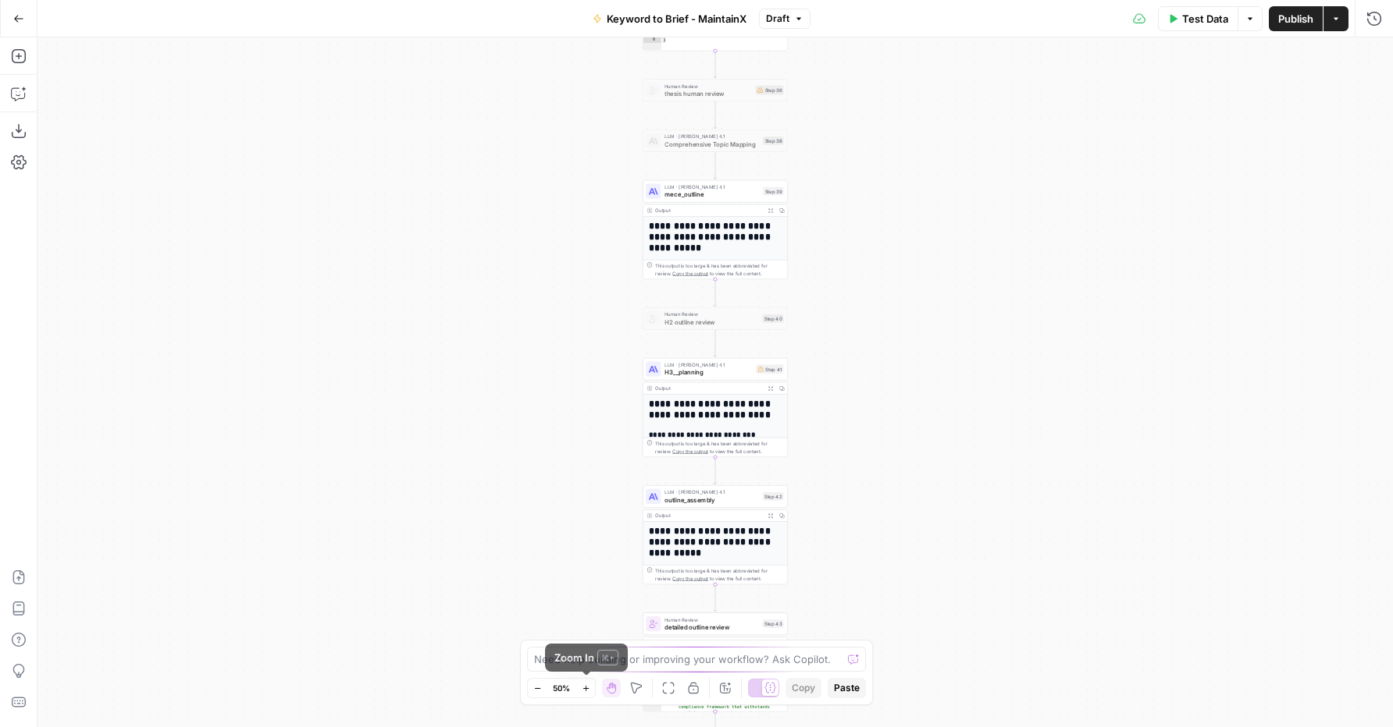
click at [582, 685] on icon "button" at bounding box center [586, 689] width 9 height 9
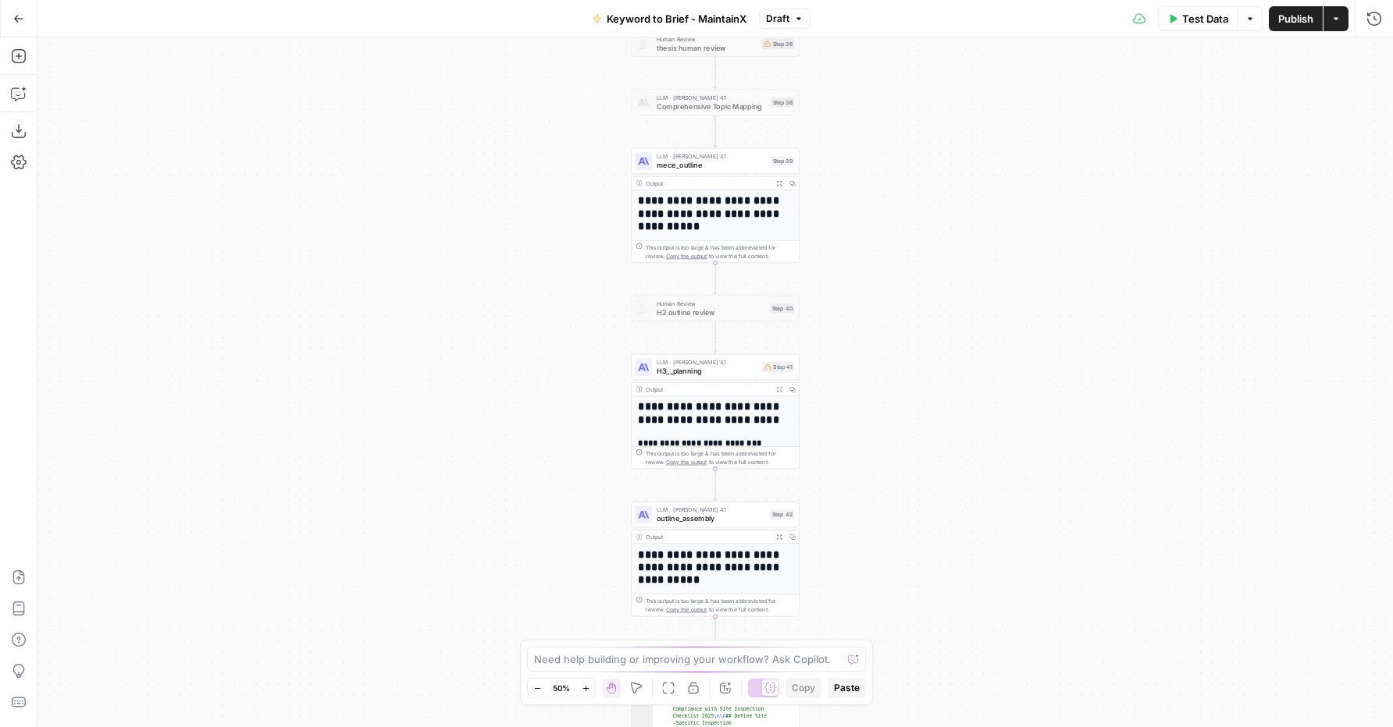
click at [582, 685] on icon "button" at bounding box center [586, 689] width 9 height 9
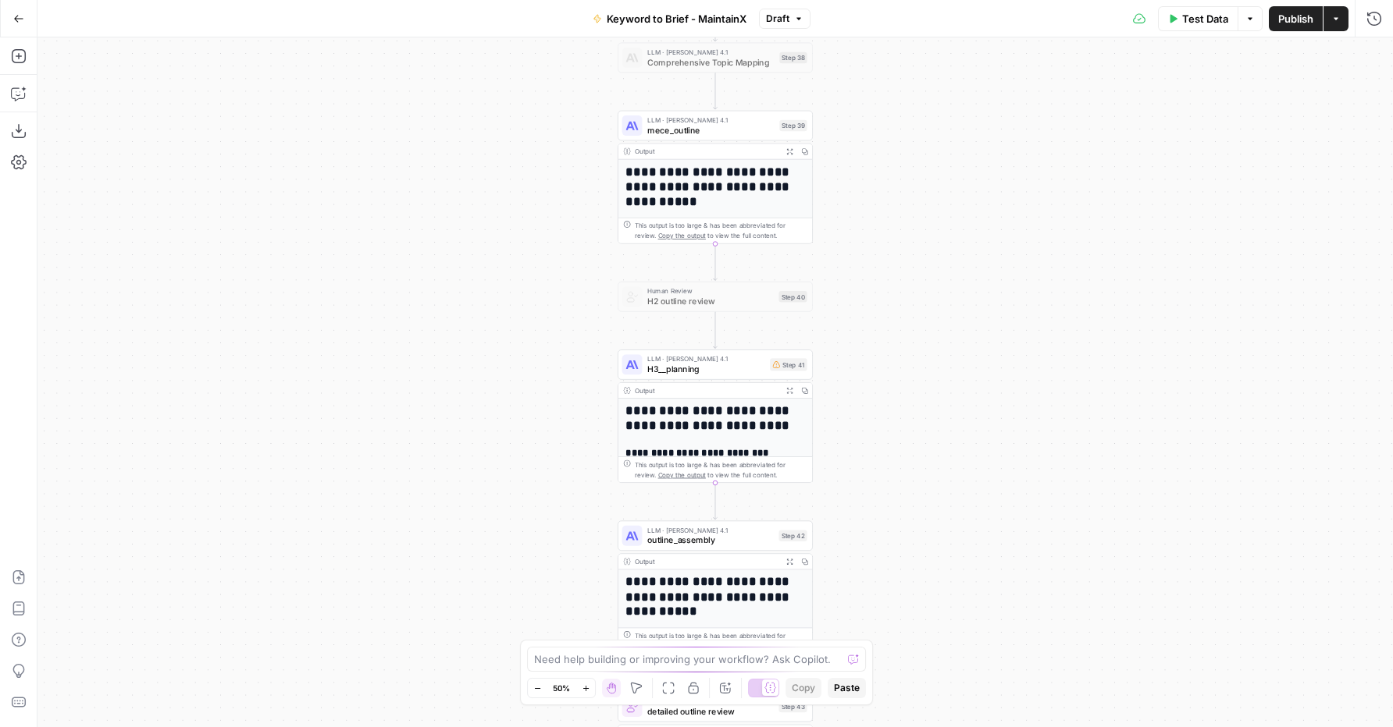
click at [582, 685] on icon "button" at bounding box center [586, 689] width 9 height 9
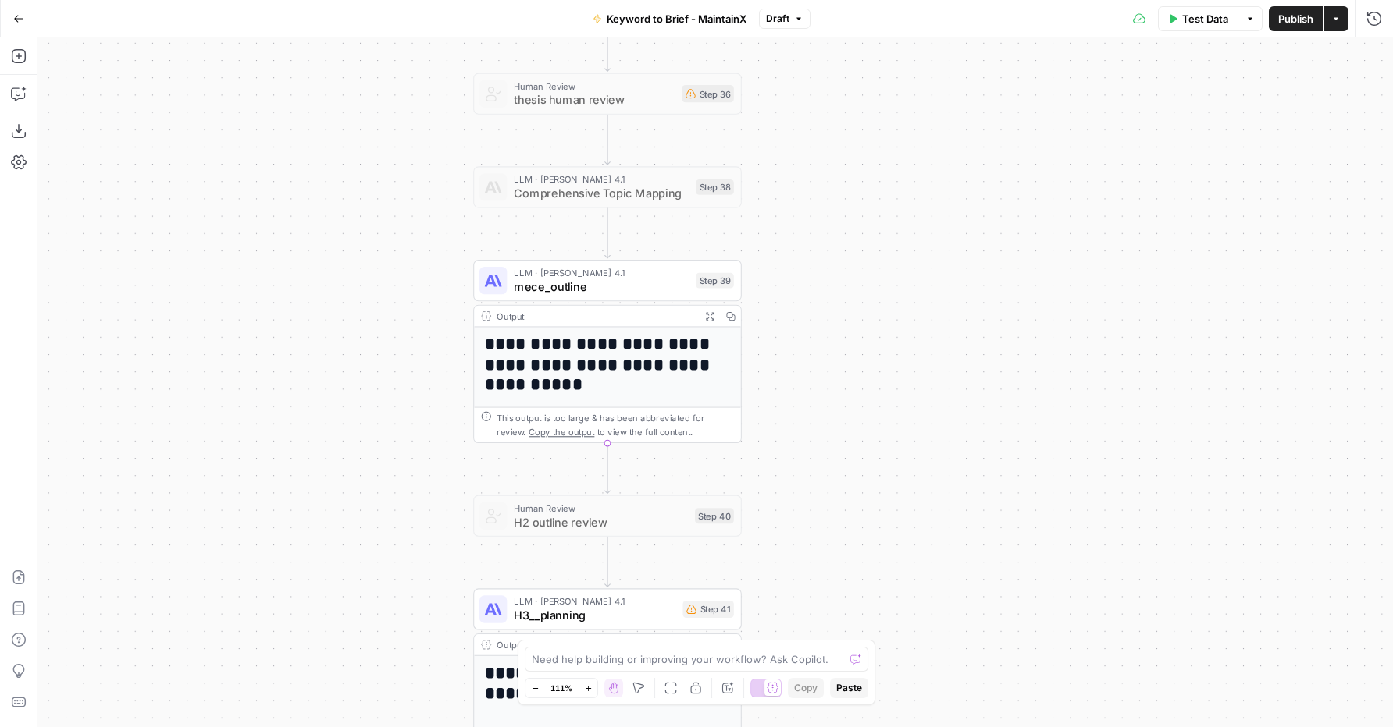
drag, startPoint x: 471, startPoint y: 261, endPoint x: 366, endPoint y: 491, distance: 252.9
click at [366, 507] on div "Workflow Input Settings Inputs Power Agent Analyze SERP for Target Keyword Step…" at bounding box center [714, 382] width 1355 height 690
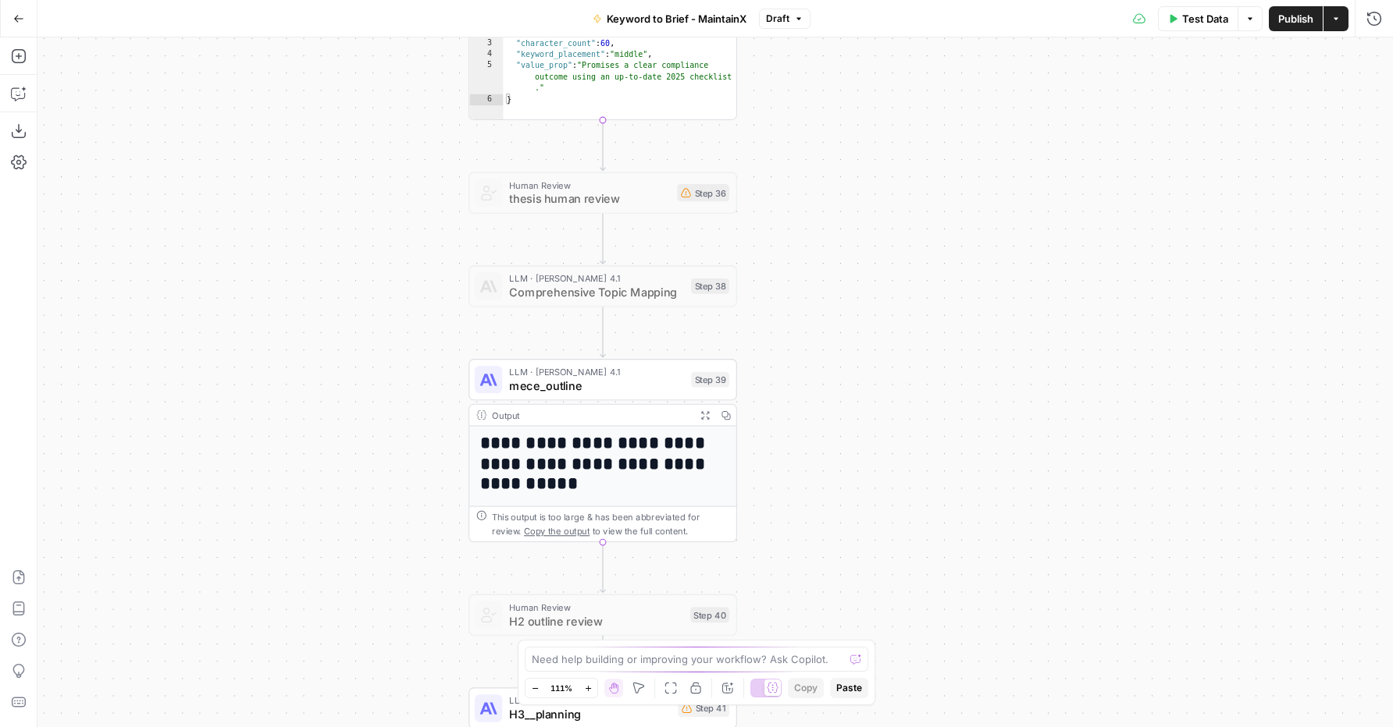
drag, startPoint x: 372, startPoint y: 404, endPoint x: 410, endPoint y: 588, distance: 188.0
click at [408, 589] on div "Workflow Input Settings Inputs Power Agent Analyze SERP for Target Keyword Step…" at bounding box center [714, 382] width 1355 height 690
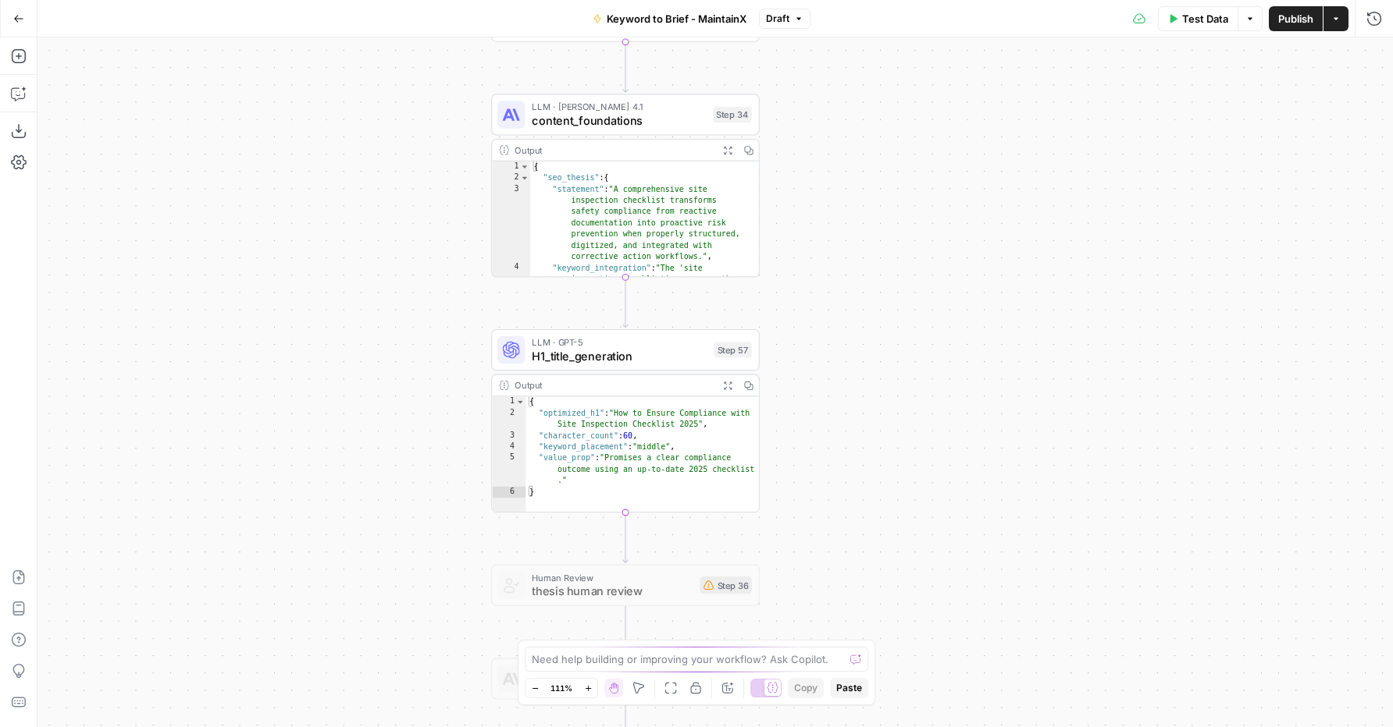
drag, startPoint x: 404, startPoint y: 436, endPoint x: 407, endPoint y: 553, distance: 116.3
click at [405, 568] on div "Workflow Input Settings Inputs Power Agent Analyze SERP for Target Keyword Step…" at bounding box center [714, 382] width 1355 height 690
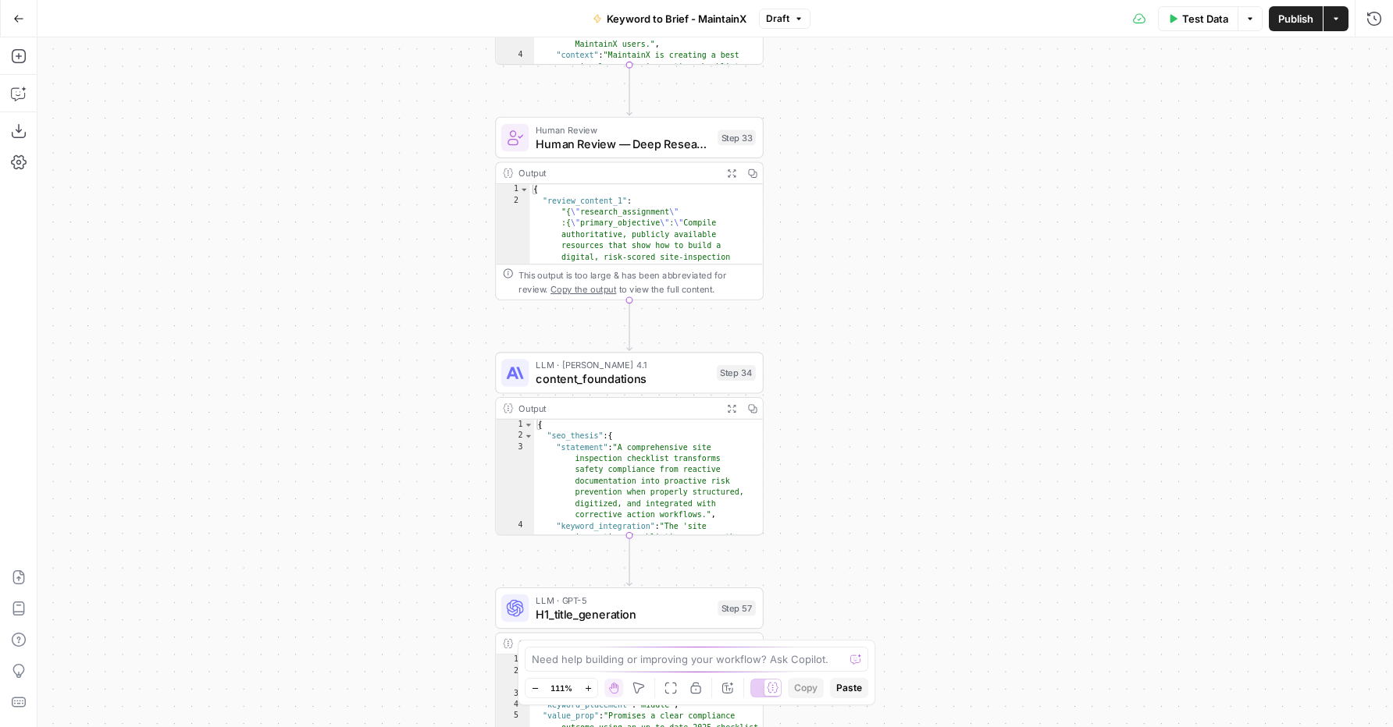
drag, startPoint x: 410, startPoint y: 358, endPoint x: 421, endPoint y: 513, distance: 154.9
click at [421, 513] on div "Workflow Input Settings Inputs Power Agent Analyze SERP for Target Keyword Step…" at bounding box center [714, 382] width 1355 height 690
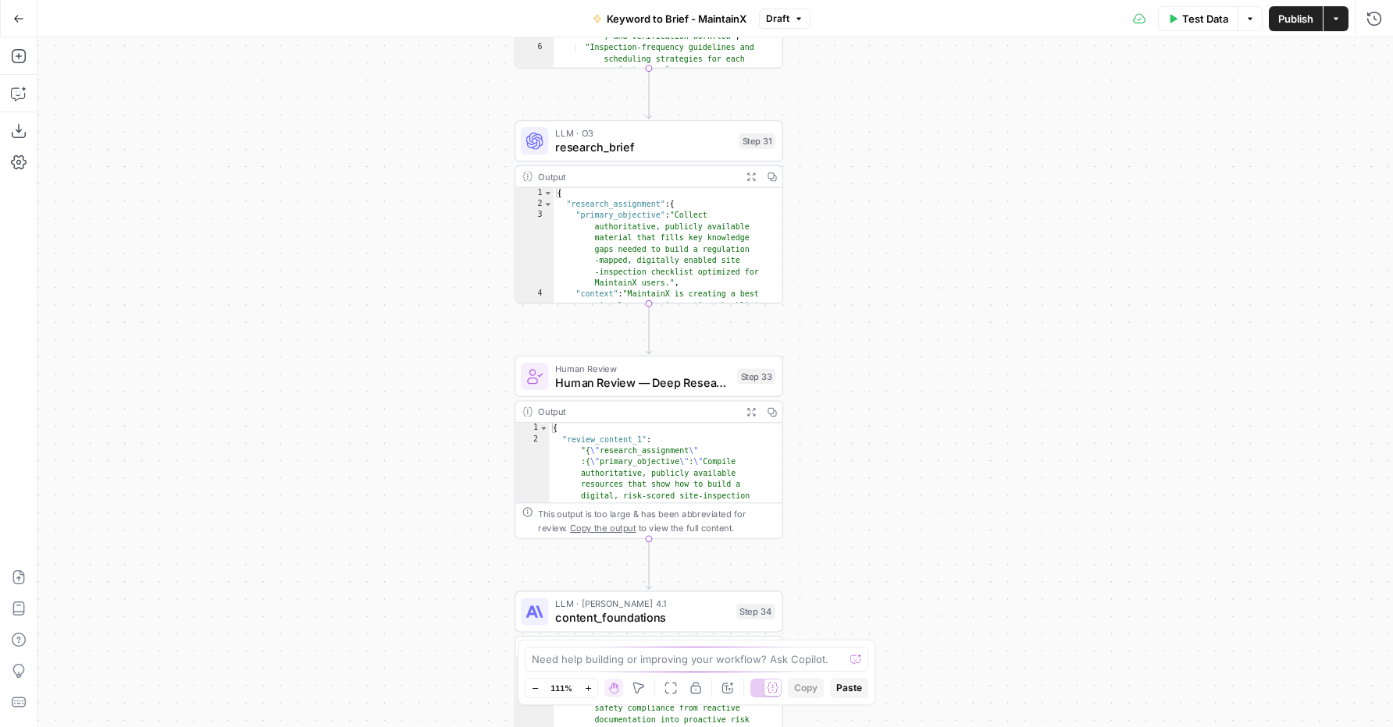
drag, startPoint x: 422, startPoint y: 367, endPoint x: 433, endPoint y: 495, distance: 128.5
click at [443, 563] on div "Workflow Input Settings Inputs Power Agent Analyze SERP for Target Keyword Step…" at bounding box center [714, 382] width 1355 height 690
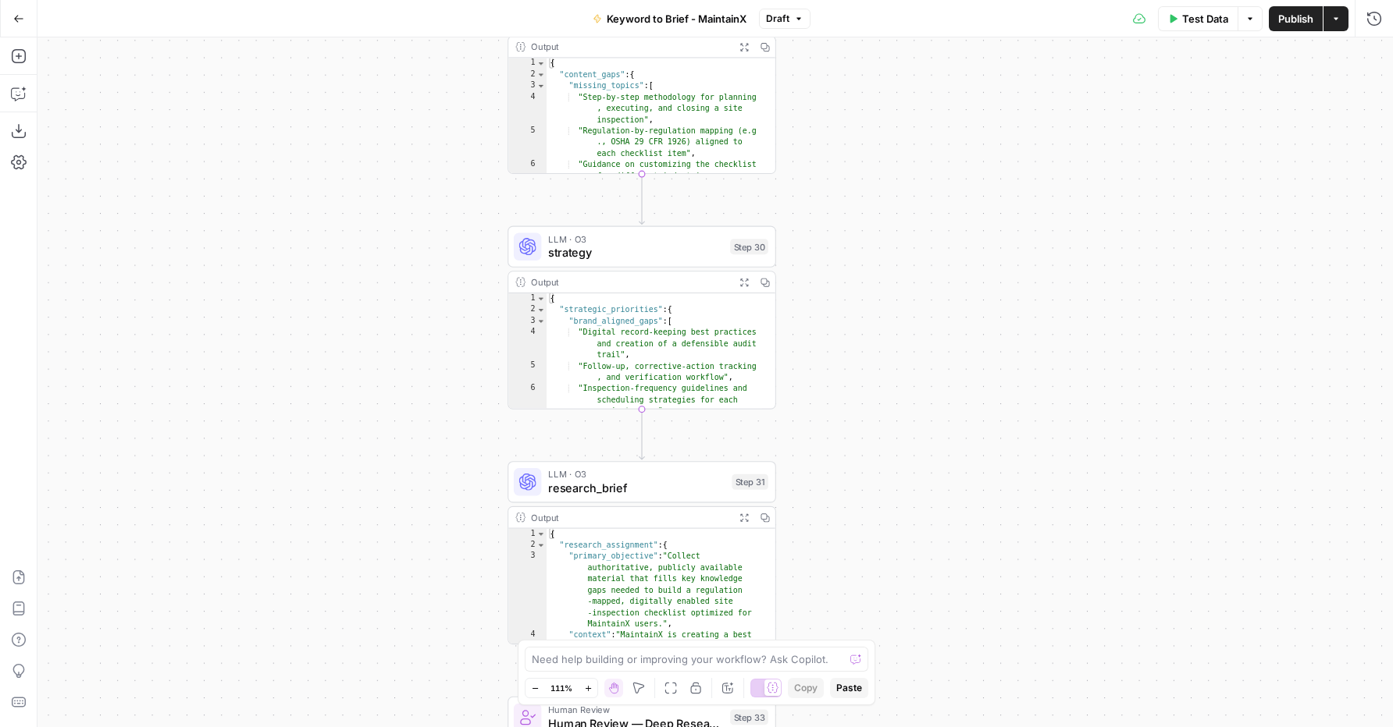
drag, startPoint x: 401, startPoint y: 272, endPoint x: 390, endPoint y: 495, distance: 223.5
click at [389, 545] on div "Workflow Input Settings Inputs Power Agent Analyze SERP for Target Keyword Step…" at bounding box center [714, 382] width 1355 height 690
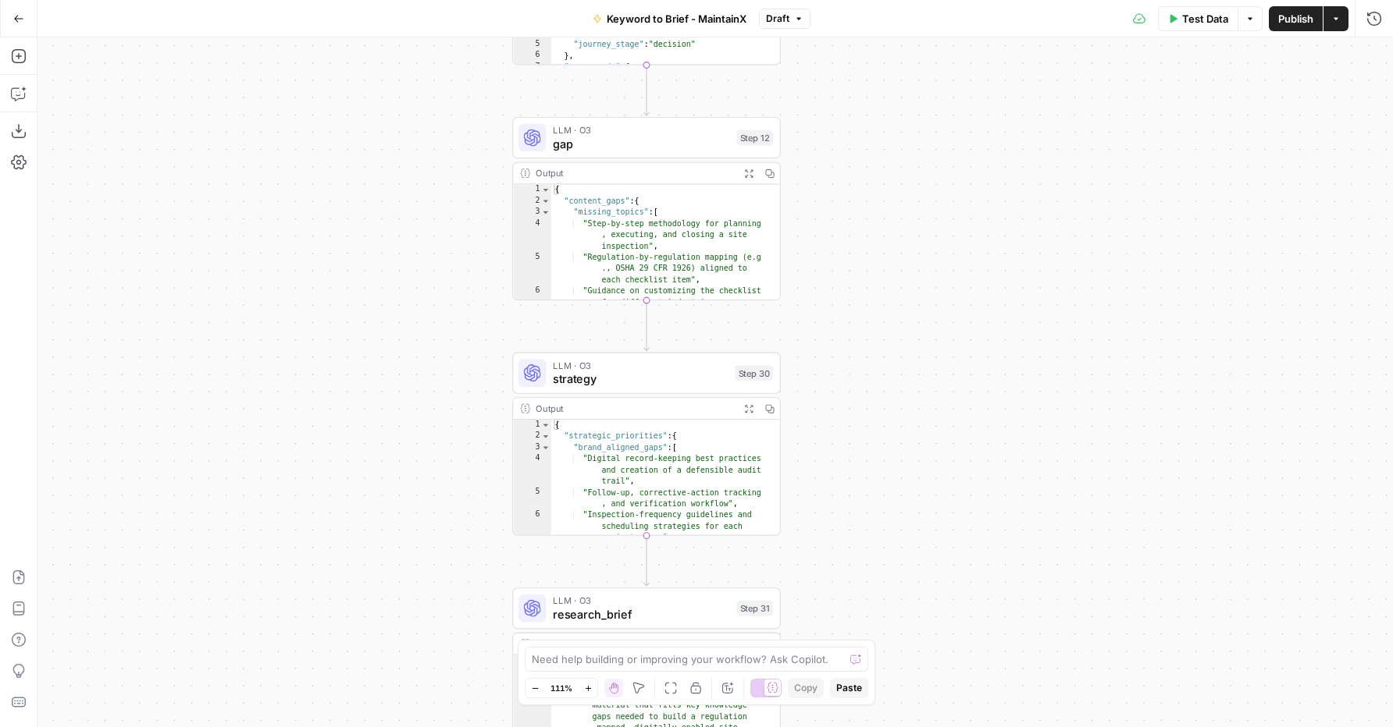
drag, startPoint x: 397, startPoint y: 396, endPoint x: 392, endPoint y: 708, distance: 312.3
click at [392, 708] on div "Workflow Input Settings Inputs Power Agent Analyze SERP for Target Keyword Step…" at bounding box center [714, 382] width 1355 height 690
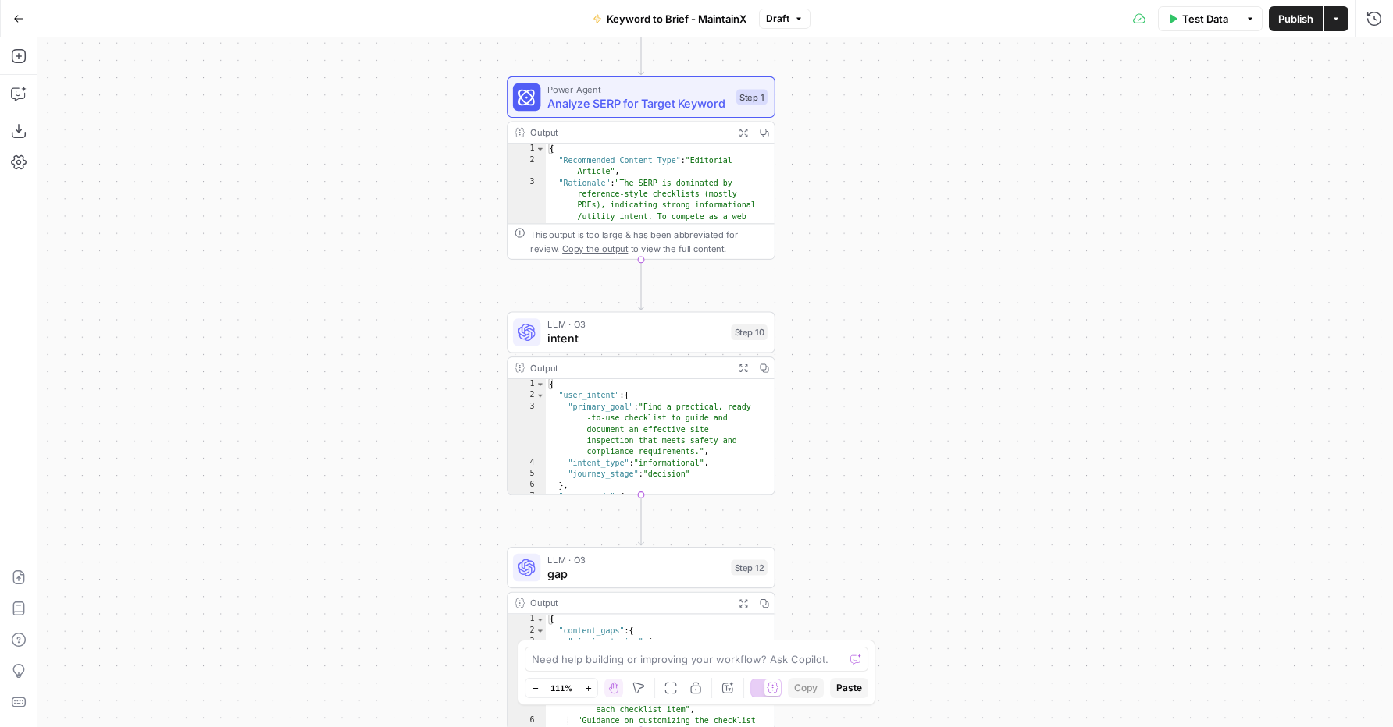
drag, startPoint x: 412, startPoint y: 374, endPoint x: 422, endPoint y: 639, distance: 265.6
click at [423, 649] on div "Workflow Input Settings Inputs Power Agent Analyze SERP for Target Keyword Step…" at bounding box center [714, 382] width 1355 height 690
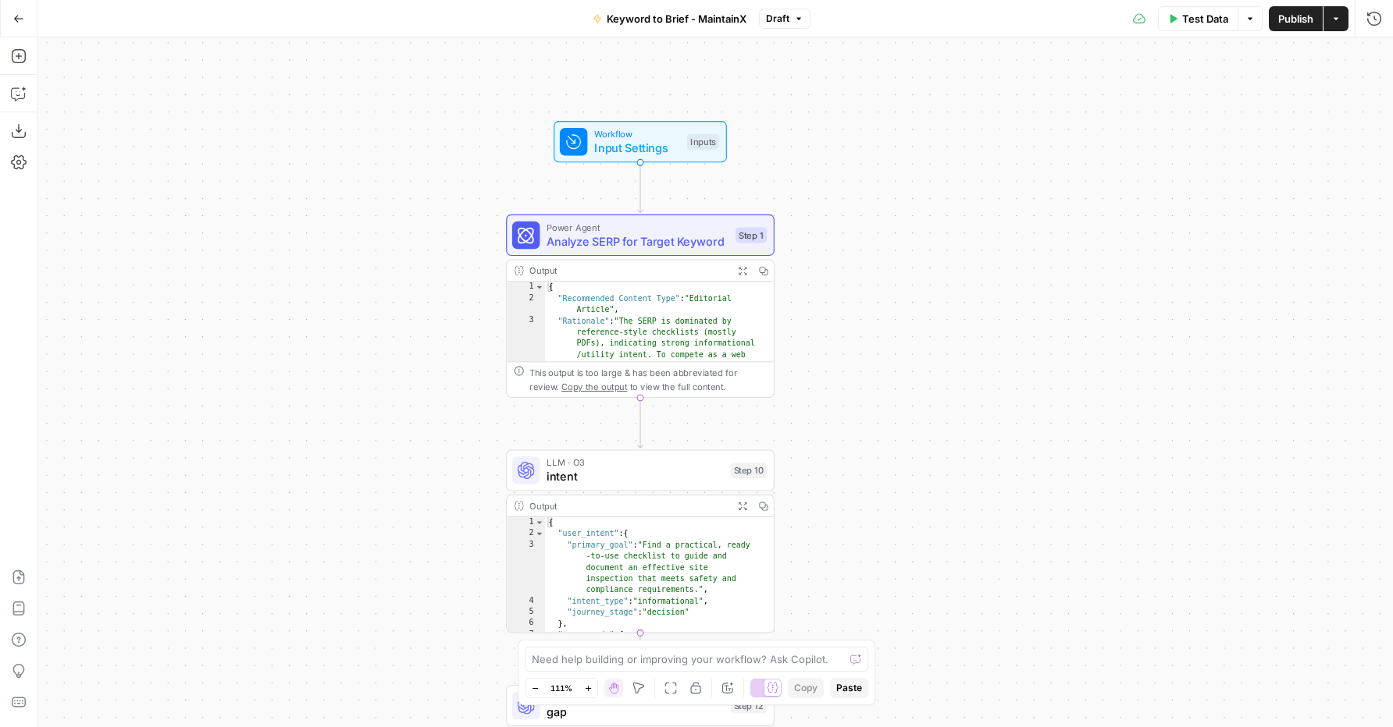
drag, startPoint x: 409, startPoint y: 501, endPoint x: 396, endPoint y: 369, distance: 132.6
click at [396, 369] on div "Workflow Input Settings Inputs Power Agent Analyze SERP for Target Keyword Step…" at bounding box center [714, 382] width 1355 height 690
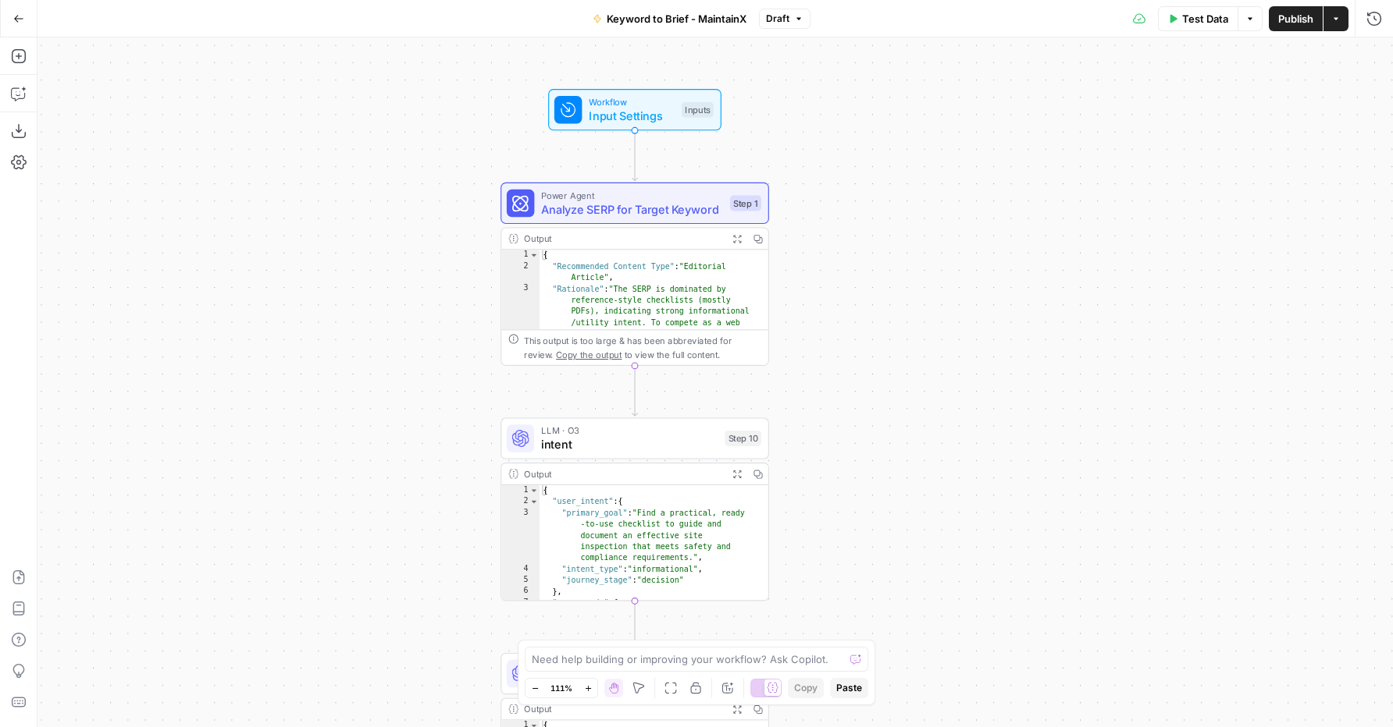
drag, startPoint x: 855, startPoint y: 468, endPoint x: 869, endPoint y: 12, distance: 456.8
click at [869, 11] on div "Go Back Keyword to Brief - MaintainX Draft Test Data Options Publish Actions Ru…" at bounding box center [696, 363] width 1393 height 727
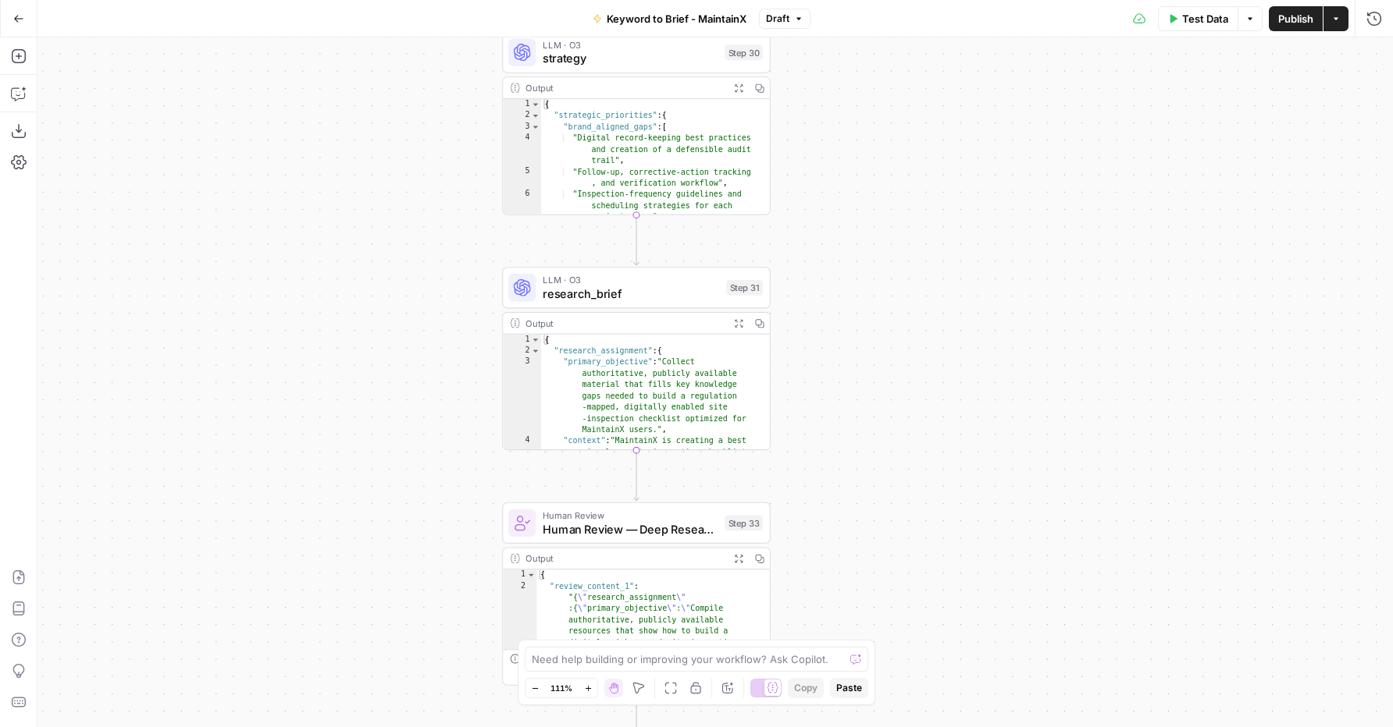
drag, startPoint x: 847, startPoint y: 476, endPoint x: 846, endPoint y: 176, distance: 299.7
click at [844, 145] on div "Workflow Input Settings Inputs Power Agent Analyze SERP for Target Keyword Step…" at bounding box center [714, 382] width 1355 height 690
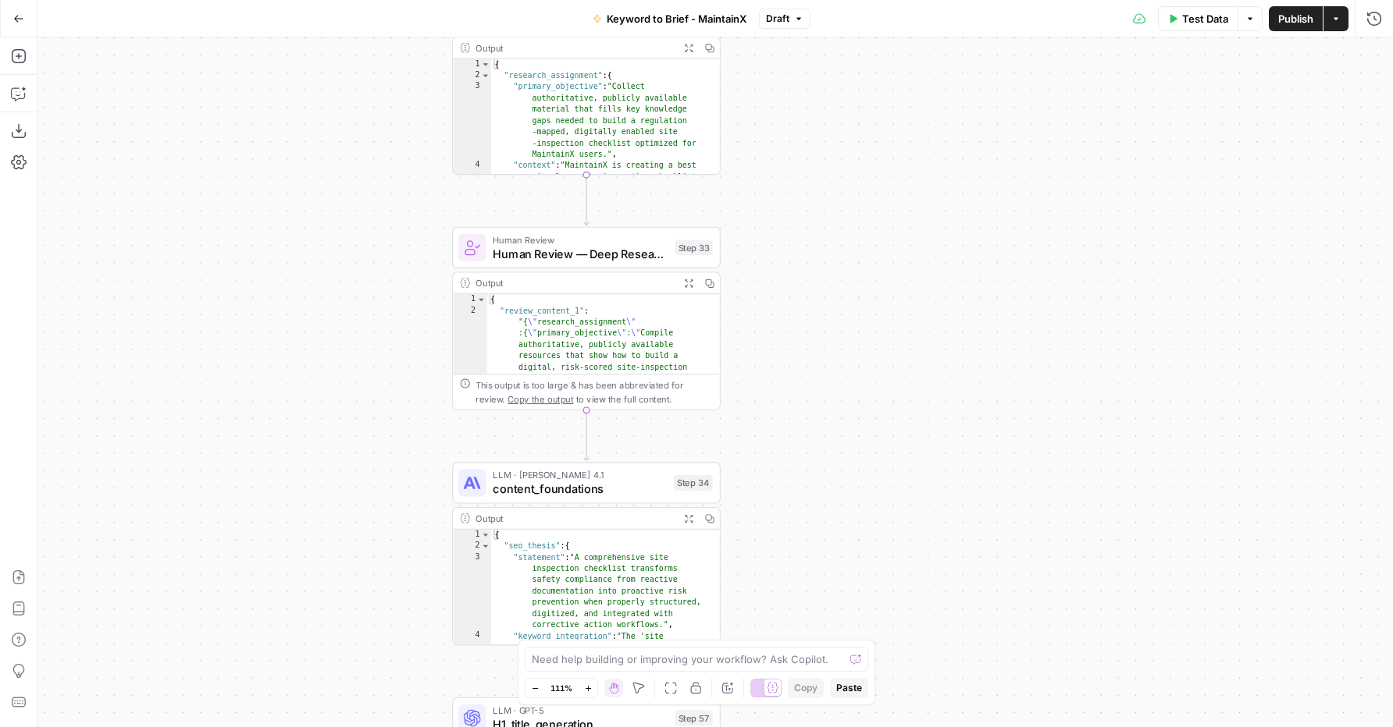
drag, startPoint x: 891, startPoint y: 382, endPoint x: 845, endPoint y: 98, distance: 287.7
click at [845, 98] on div "Workflow Input Settings Inputs Power Agent Analyze SERP for Target Keyword Step…" at bounding box center [714, 382] width 1355 height 690
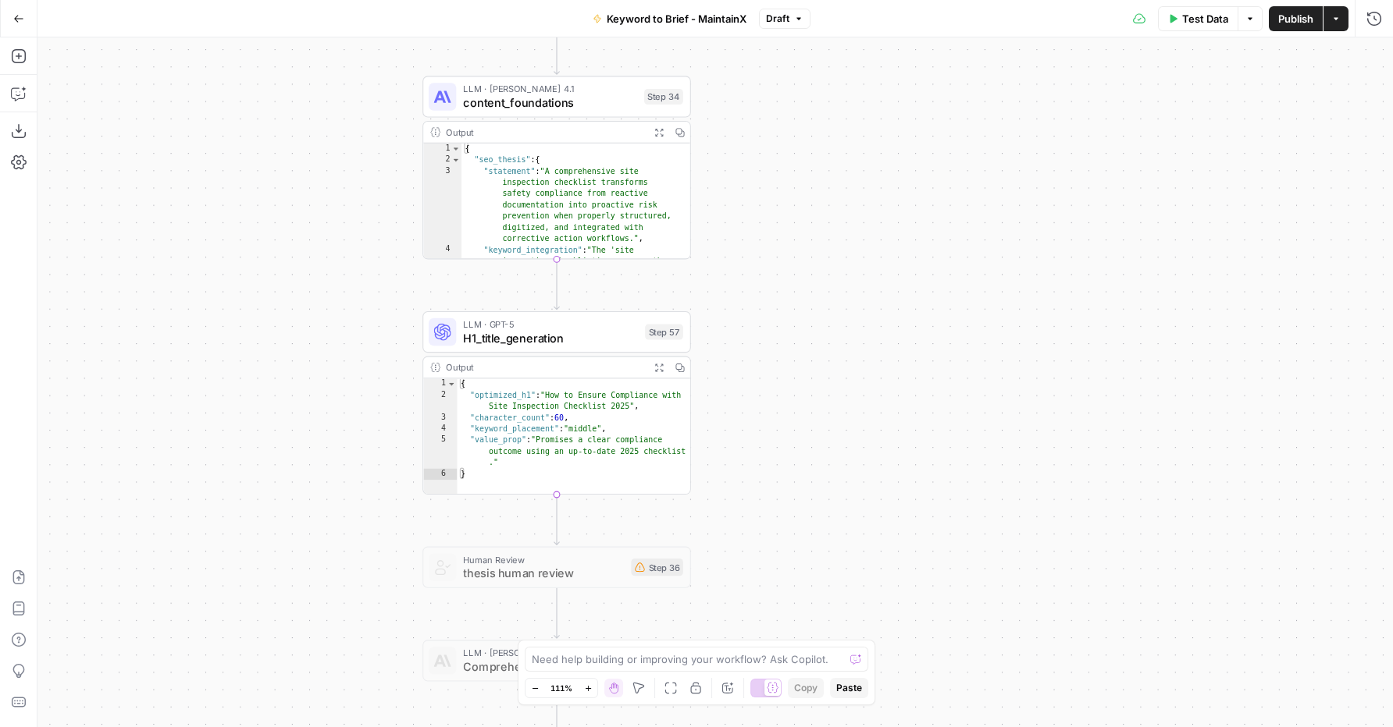
drag, startPoint x: 847, startPoint y: 418, endPoint x: 827, endPoint y: 92, distance: 326.9
click at [827, 87] on div "Workflow Input Settings Inputs Power Agent Analyze SERP for Target Keyword Step…" at bounding box center [714, 382] width 1355 height 690
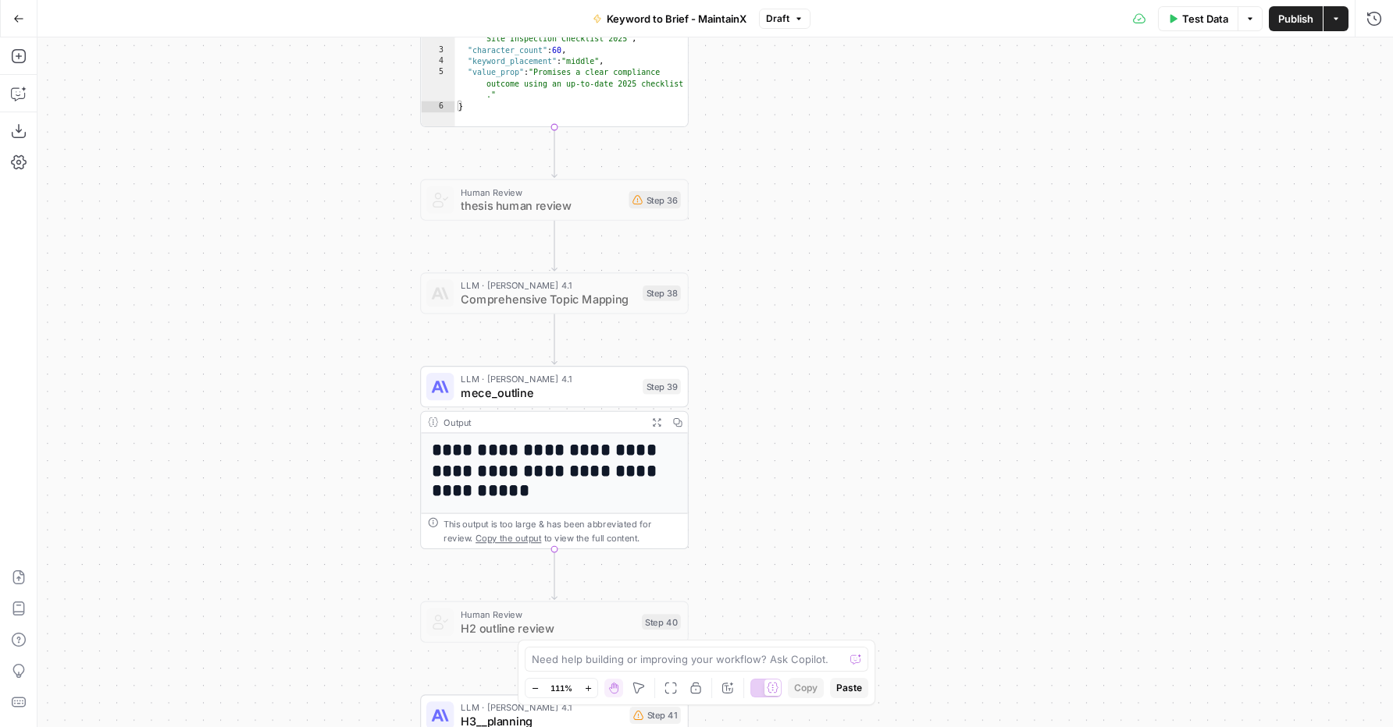
drag, startPoint x: 808, startPoint y: 534, endPoint x: 833, endPoint y: 65, distance: 469.8
click at [832, 65] on div "Workflow Input Settings Inputs Power Agent Analyze SERP for Target Keyword Step…" at bounding box center [714, 382] width 1355 height 690
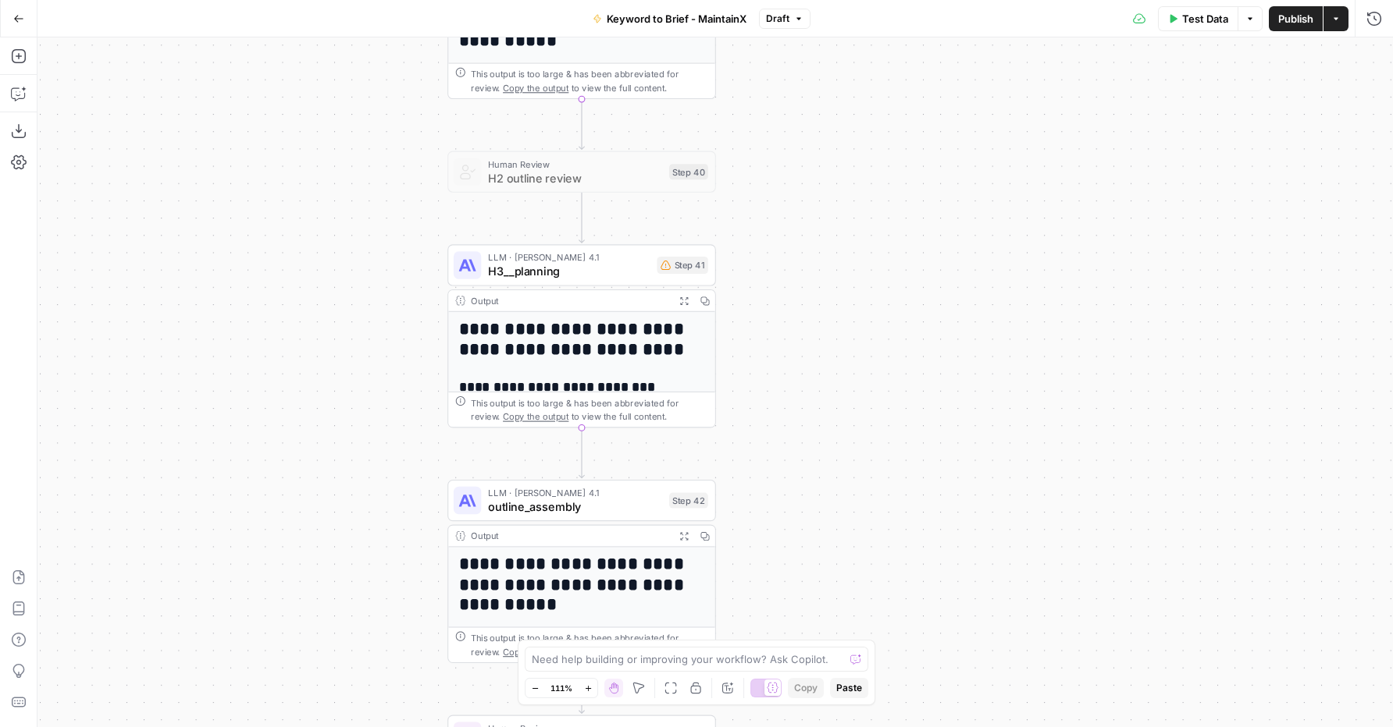
drag, startPoint x: 866, startPoint y: 491, endPoint x: 888, endPoint y: 103, distance: 388.6
click at [888, 103] on div "Workflow Input Settings Inputs Power Agent Analyze SERP for Target Keyword Step…" at bounding box center [714, 382] width 1355 height 690
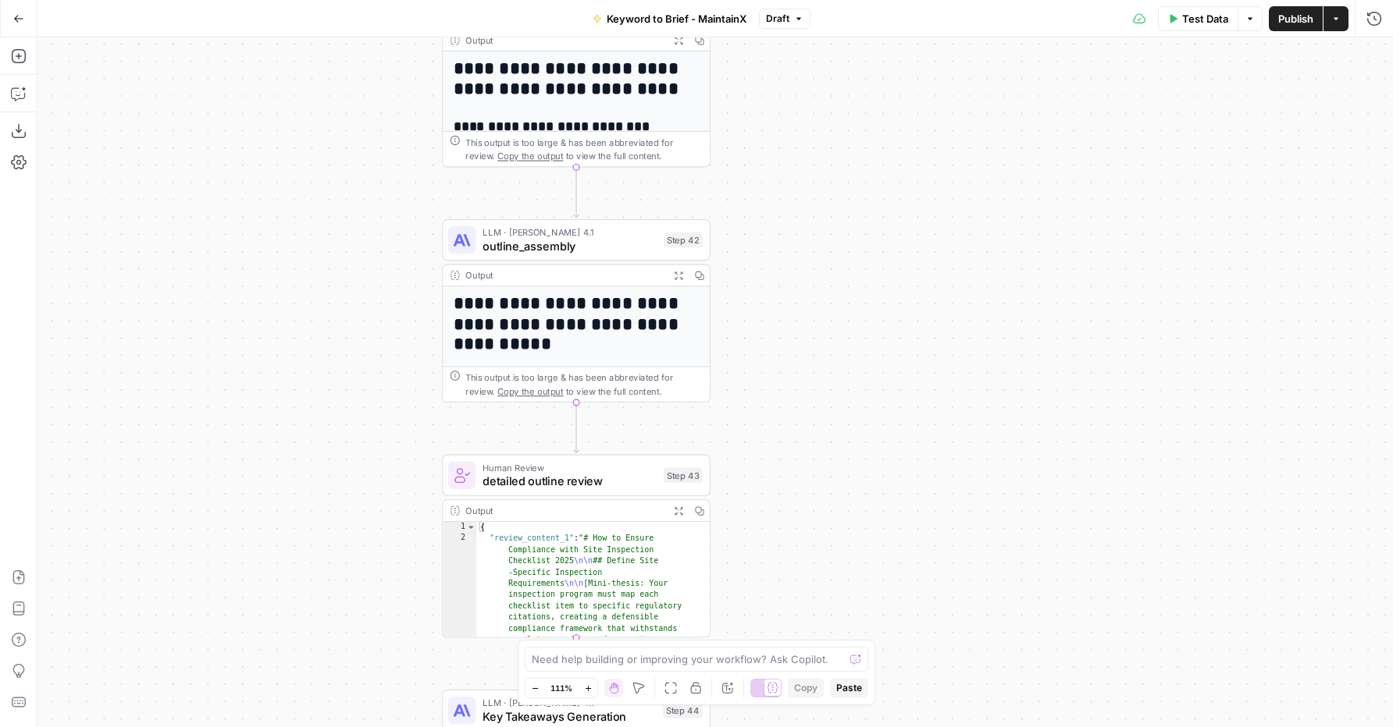
drag, startPoint x: 878, startPoint y: 465, endPoint x: 838, endPoint y: 104, distance: 363.7
click at [836, 98] on div "Workflow Input Settings Inputs Power Agent Analyze SERP for Target Keyword Step…" at bounding box center [714, 382] width 1355 height 690
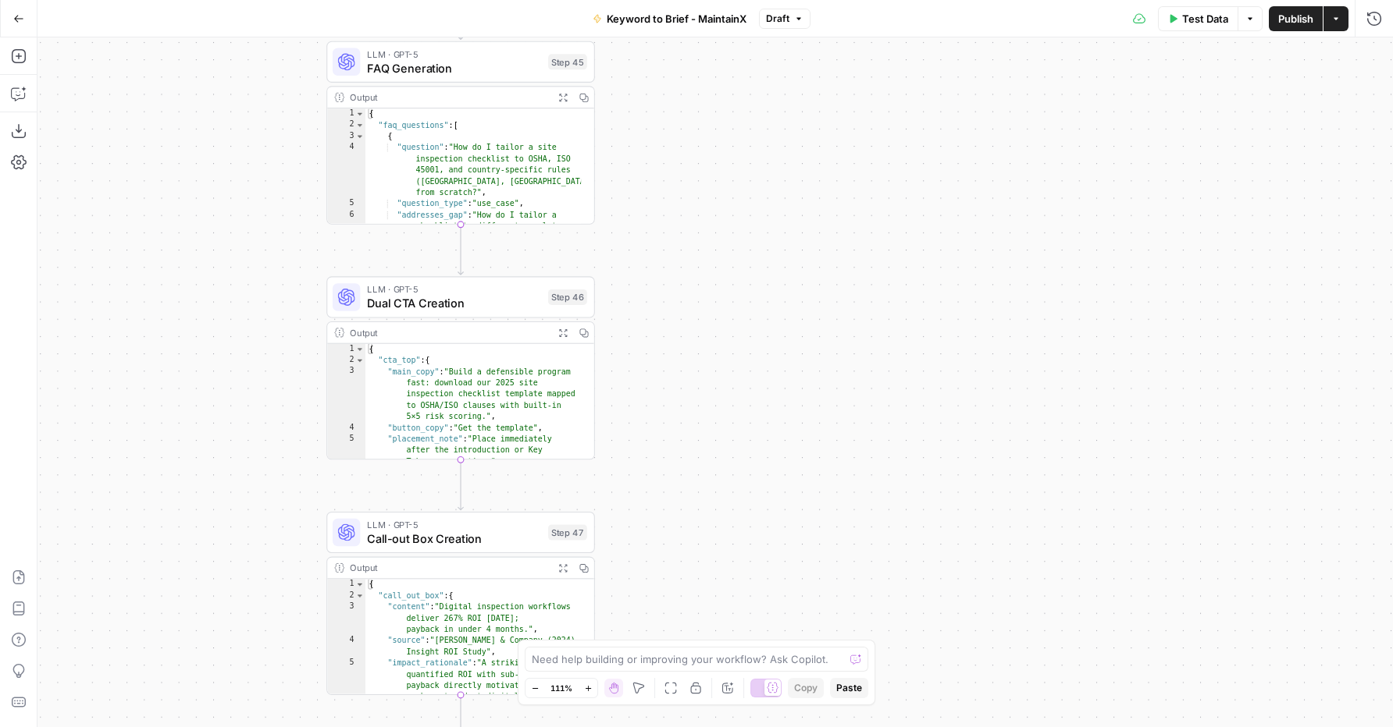
drag, startPoint x: 866, startPoint y: 557, endPoint x: 799, endPoint y: -98, distance: 658.4
click at [799, 0] on html "Animalz New Home Browse Insights Opportunities Your Data Recent Grids Content R…" at bounding box center [696, 363] width 1393 height 727
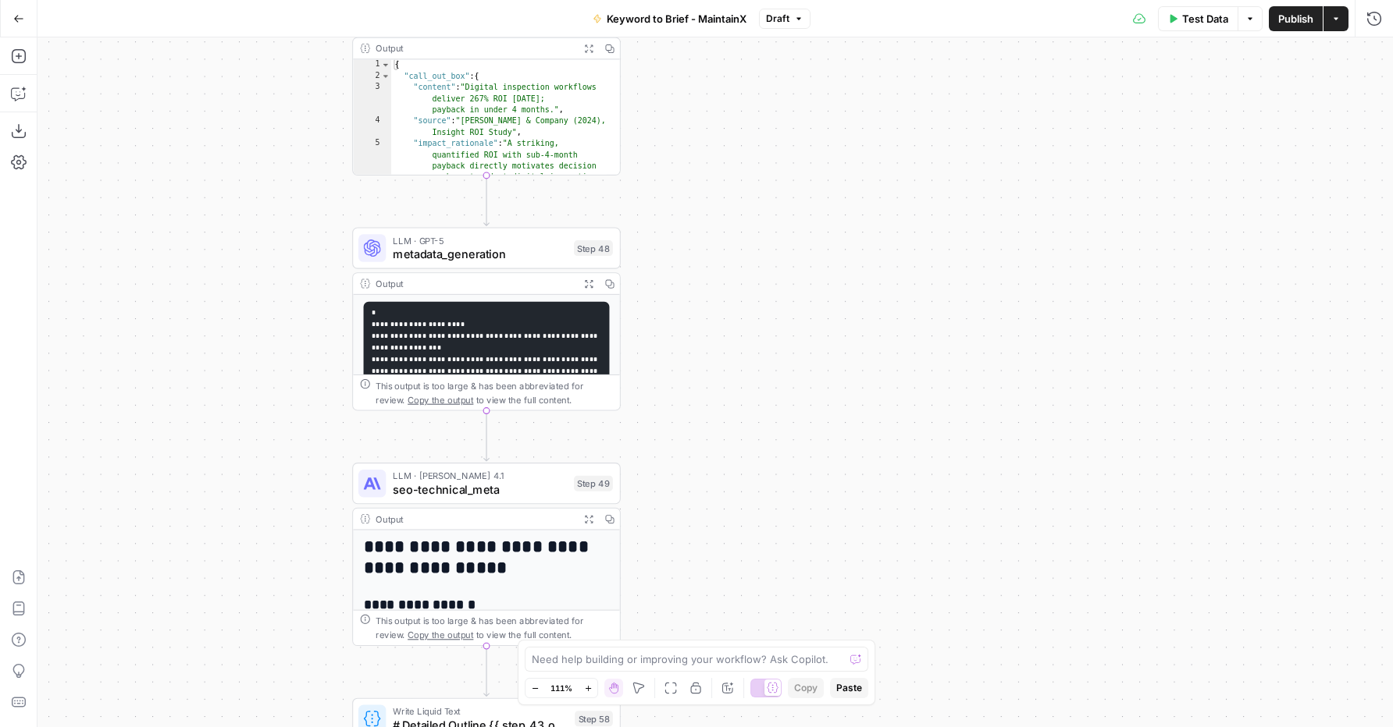
drag, startPoint x: 787, startPoint y: 487, endPoint x: 813, endPoint y: 111, distance: 377.2
click at [813, 111] on div "Workflow Input Settings Inputs Power Agent Analyze SERP for Target Keyword Step…" at bounding box center [714, 382] width 1355 height 690
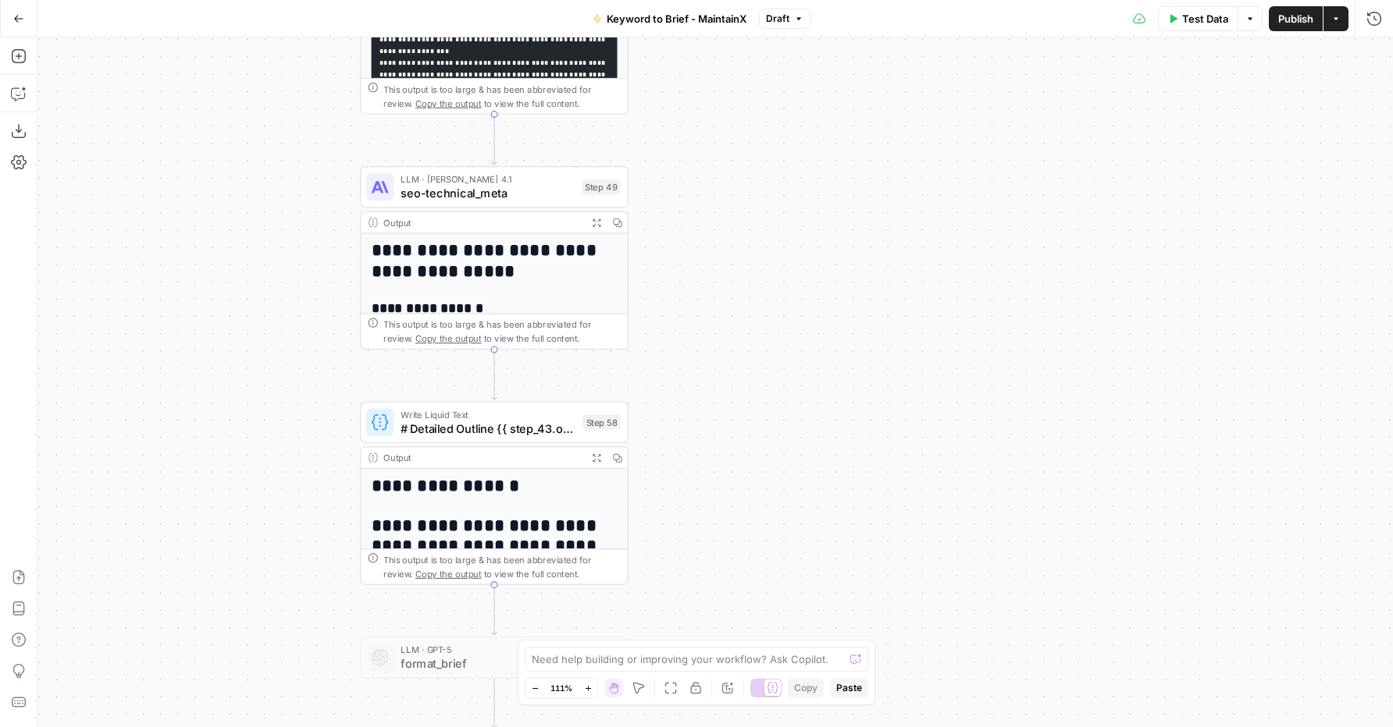
drag, startPoint x: 742, startPoint y: 417, endPoint x: 748, endPoint y: 162, distance: 255.3
click at [748, 150] on div "Workflow Input Settings Inputs Power Agent Analyze SERP for Target Keyword Step…" at bounding box center [714, 382] width 1355 height 690
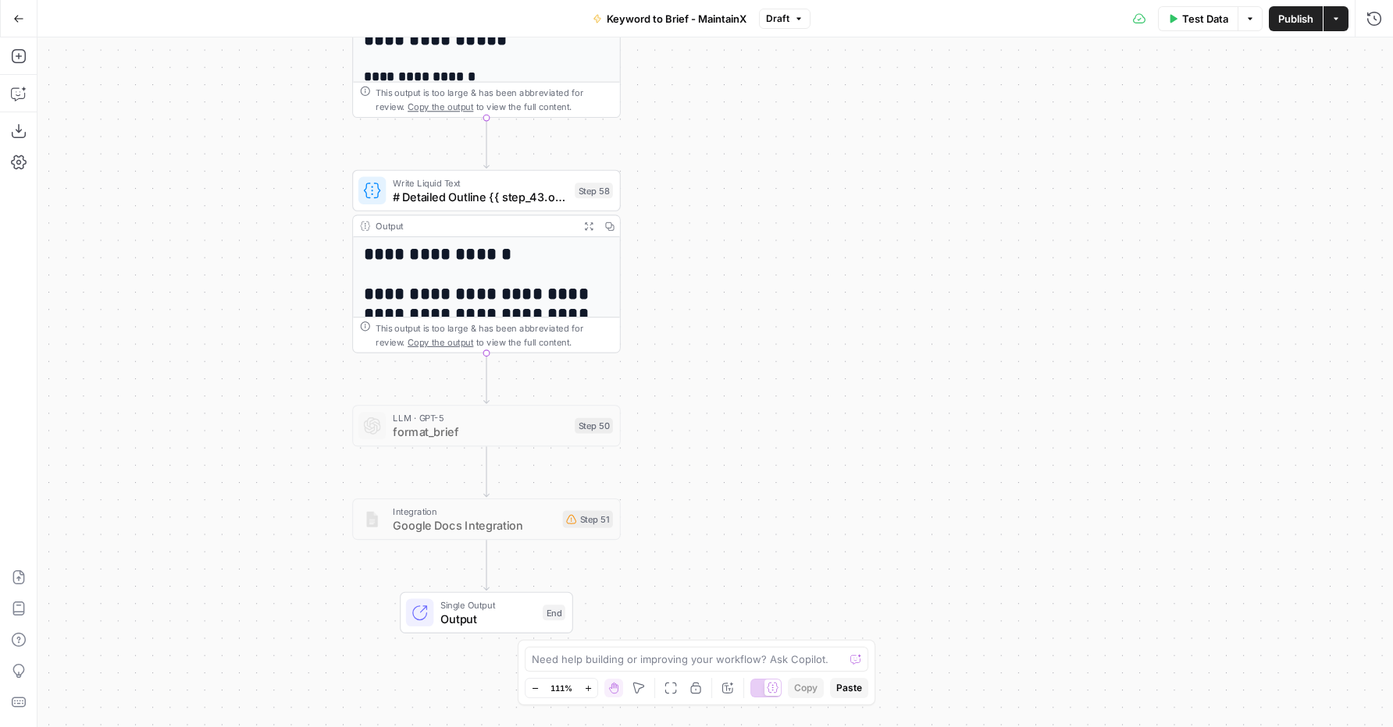
drag, startPoint x: 770, startPoint y: 321, endPoint x: 767, endPoint y: 247, distance: 74.2
click at [767, 247] on div "Workflow Input Settings Inputs Power Agent Analyze SERP for Target Keyword Step…" at bounding box center [714, 382] width 1355 height 690
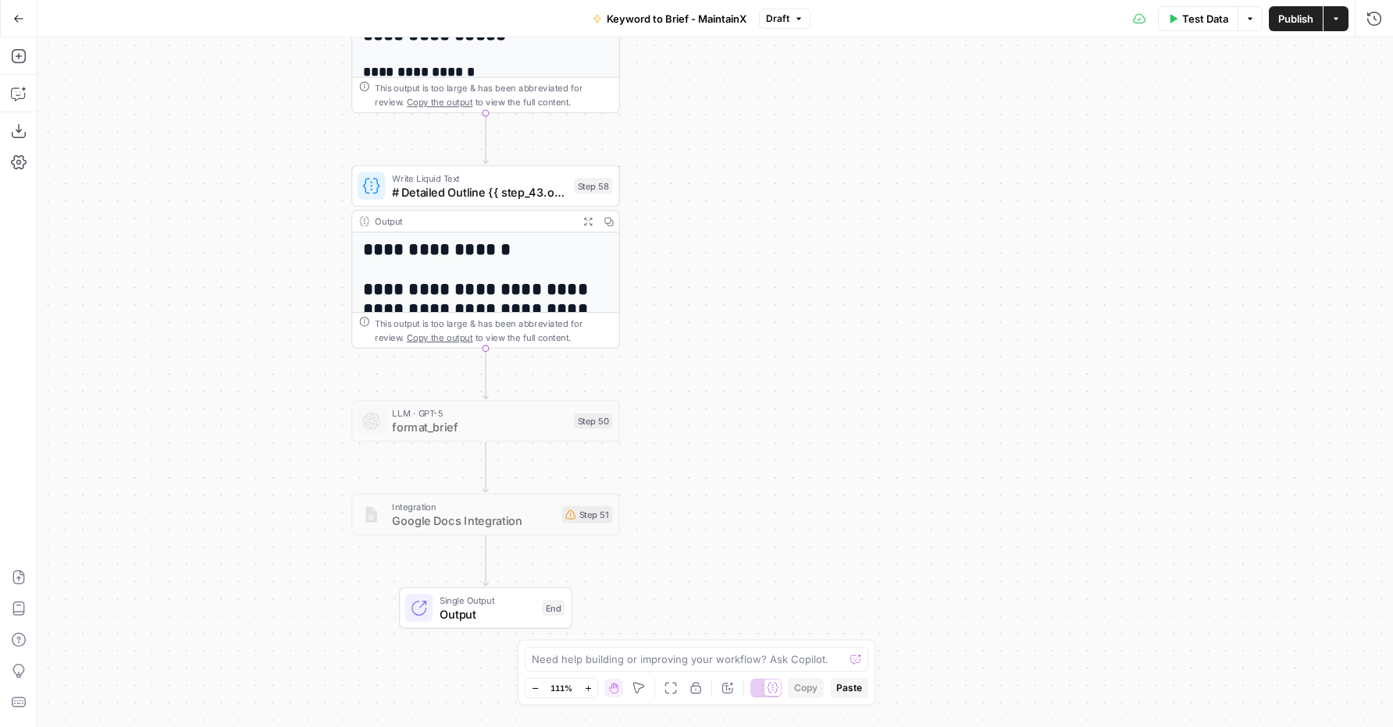
click at [589, 222] on icon "button" at bounding box center [588, 222] width 8 height 8
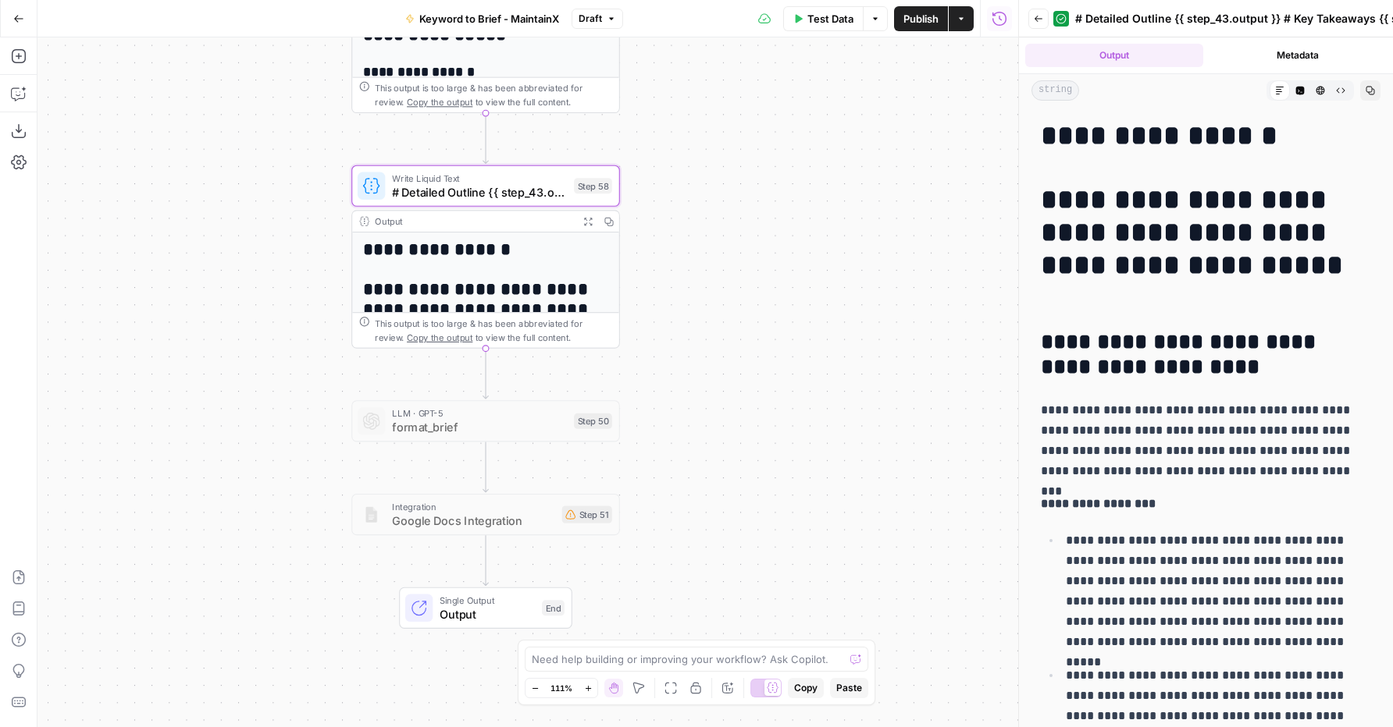
drag, startPoint x: 765, startPoint y: 289, endPoint x: 763, endPoint y: 279, distance: 10.4
click at [765, 288] on div "Workflow Input Settings Inputs Power Agent Analyze SERP for Target Keyword Step…" at bounding box center [527, 382] width 980 height 690
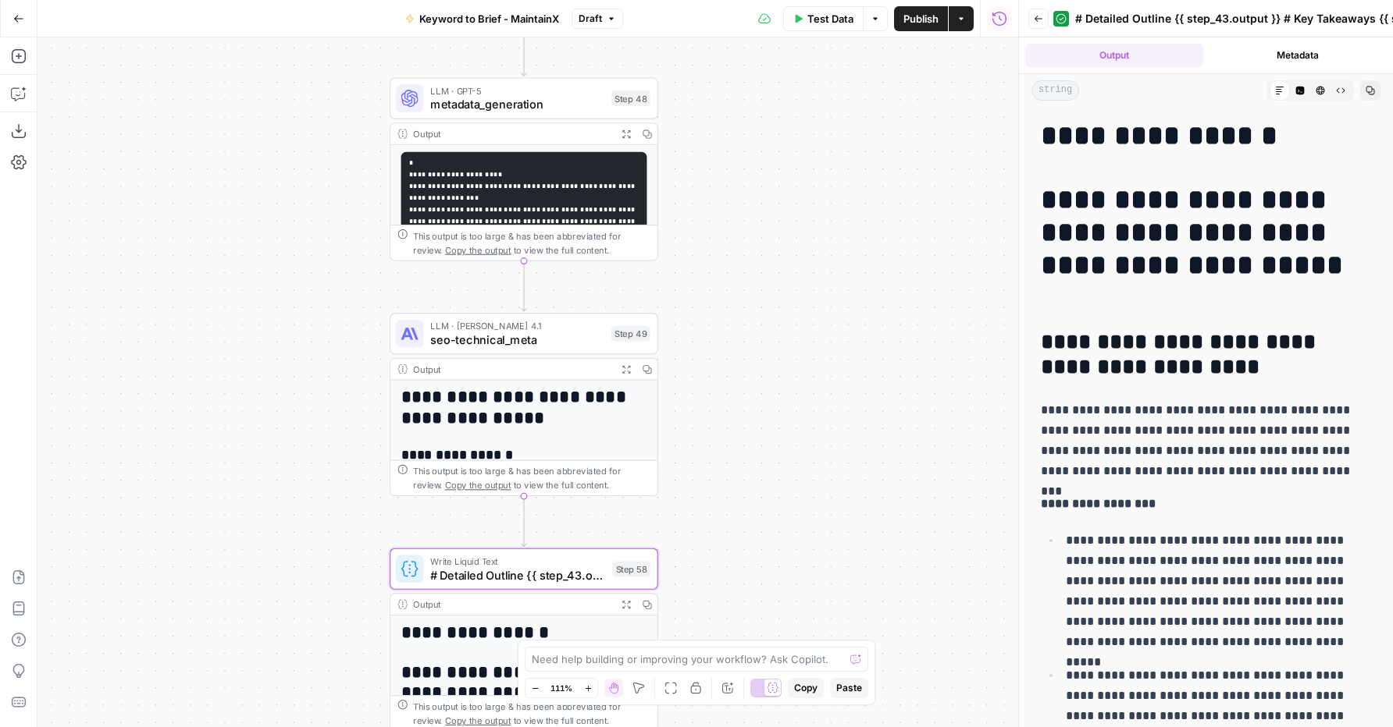
drag, startPoint x: 725, startPoint y: 231, endPoint x: 821, endPoint y: 354, distance: 155.7
click at [764, 595] on div "Workflow Input Settings Inputs Power Agent Analyze SERP for Target Keyword Step…" at bounding box center [527, 382] width 980 height 690
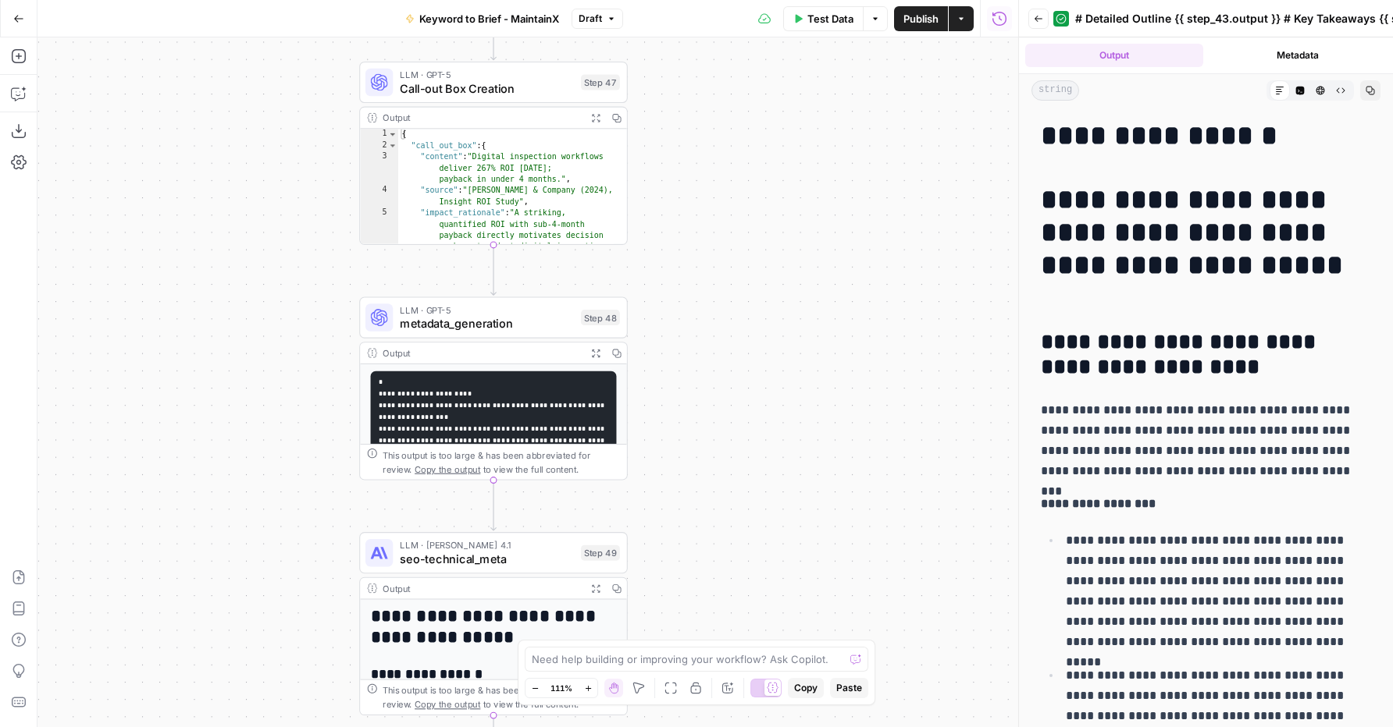
drag, startPoint x: 832, startPoint y: 180, endPoint x: 808, endPoint y: 200, distance: 31.6
click at [808, 368] on div "Workflow Input Settings Inputs Power Agent Analyze SERP for Target Keyword Step…" at bounding box center [527, 382] width 980 height 690
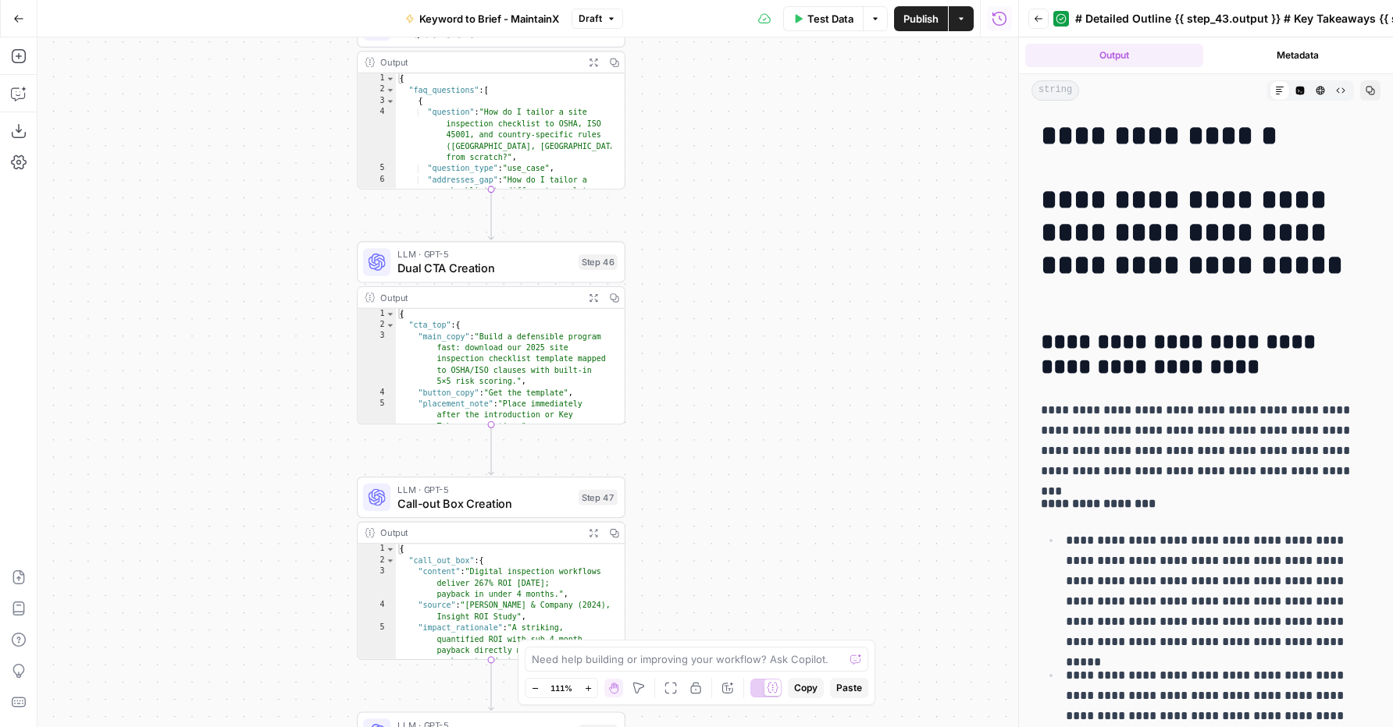
drag, startPoint x: 803, startPoint y: 317, endPoint x: 813, endPoint y: 492, distance: 175.1
click at [809, 507] on div "Workflow Input Settings Inputs Power Agent Analyze SERP for Target Keyword Step…" at bounding box center [527, 382] width 980 height 690
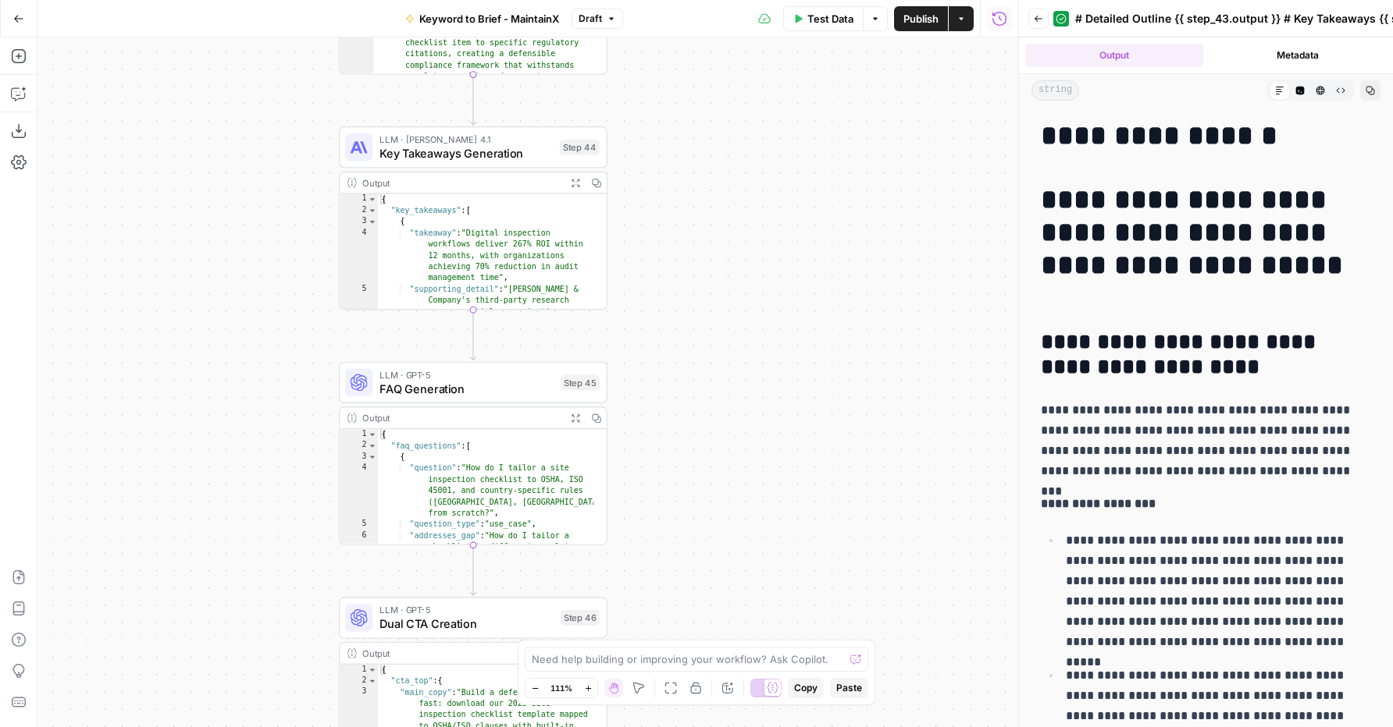
drag, startPoint x: 767, startPoint y: 350, endPoint x: 760, endPoint y: 585, distance: 235.0
click at [759, 585] on div "Workflow Input Settings Inputs Power Agent Analyze SERP for Target Keyword Step…" at bounding box center [527, 382] width 980 height 690
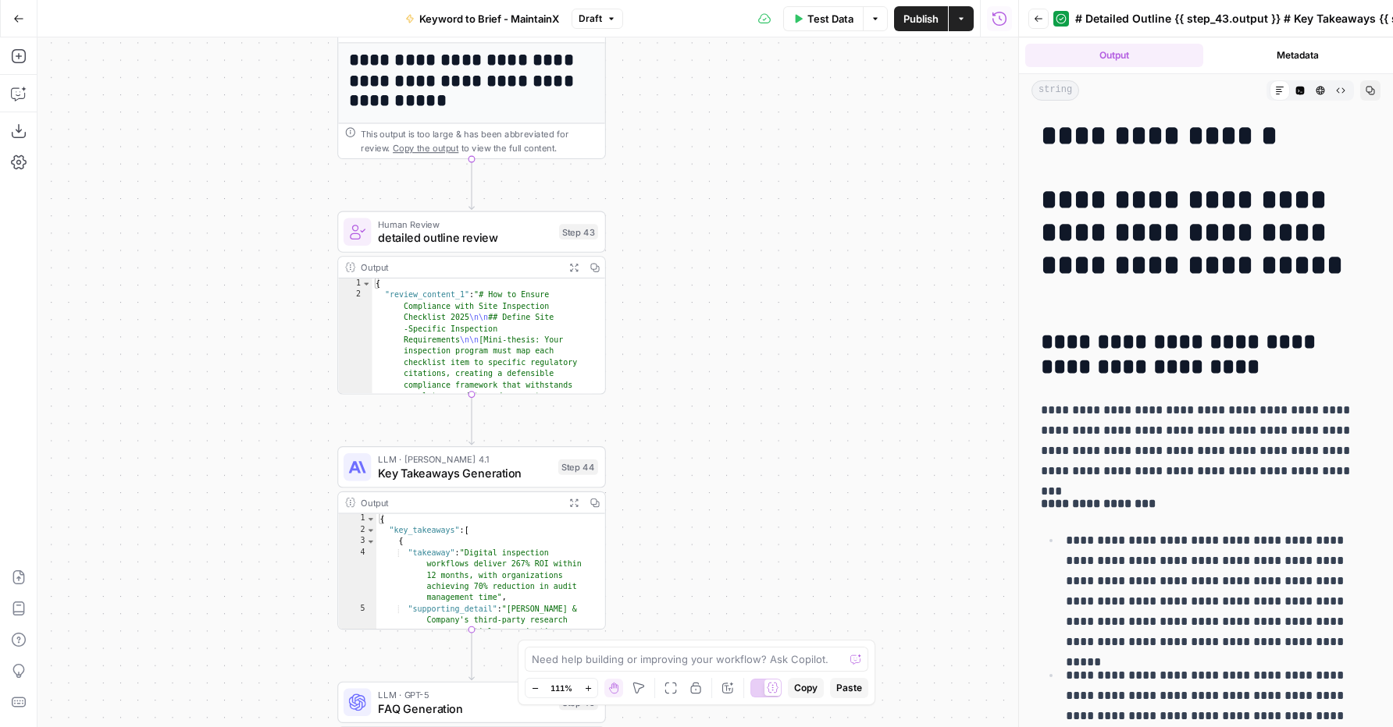
drag, startPoint x: 763, startPoint y: 282, endPoint x: 764, endPoint y: 469, distance: 187.3
click at [764, 469] on div "Workflow Input Settings Inputs Power Agent Analyze SERP for Target Keyword Step…" at bounding box center [527, 382] width 980 height 690
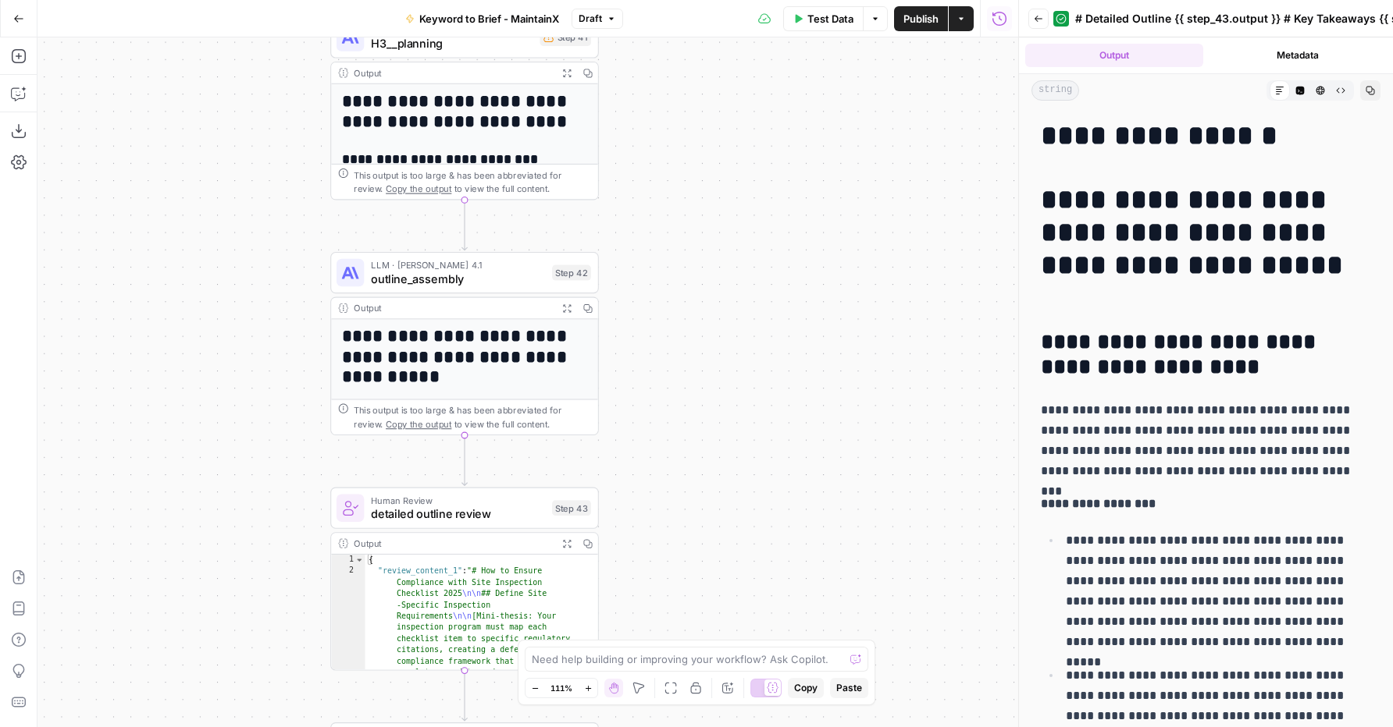
drag, startPoint x: 749, startPoint y: 309, endPoint x: 748, endPoint y: 429, distance: 120.2
click at [748, 429] on div "Workflow Input Settings Inputs Power Agent Analyze SERP for Target Keyword Step…" at bounding box center [527, 382] width 980 height 690
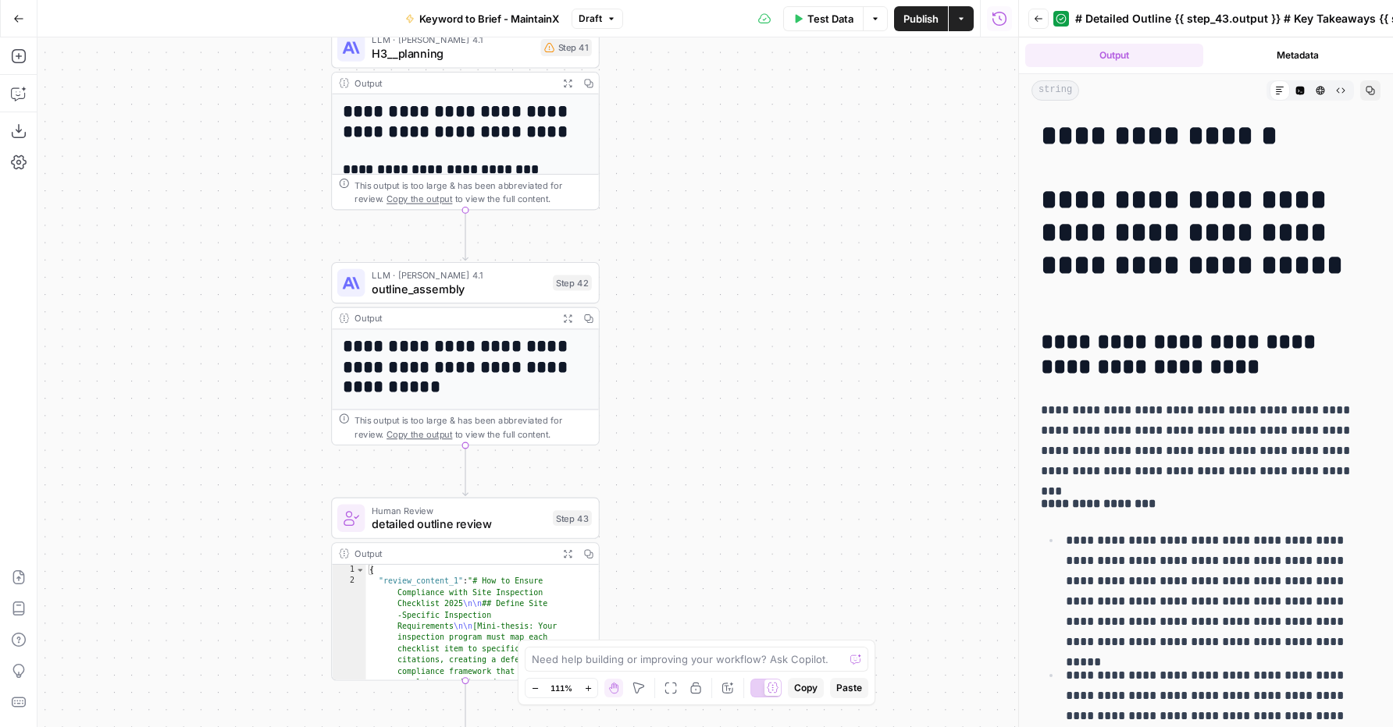
drag, startPoint x: 732, startPoint y: 297, endPoint x: 738, endPoint y: 436, distance: 138.3
click at [738, 436] on div "Workflow Input Settings Inputs Power Agent Analyze SERP for Target Keyword Step…" at bounding box center [527, 382] width 980 height 690
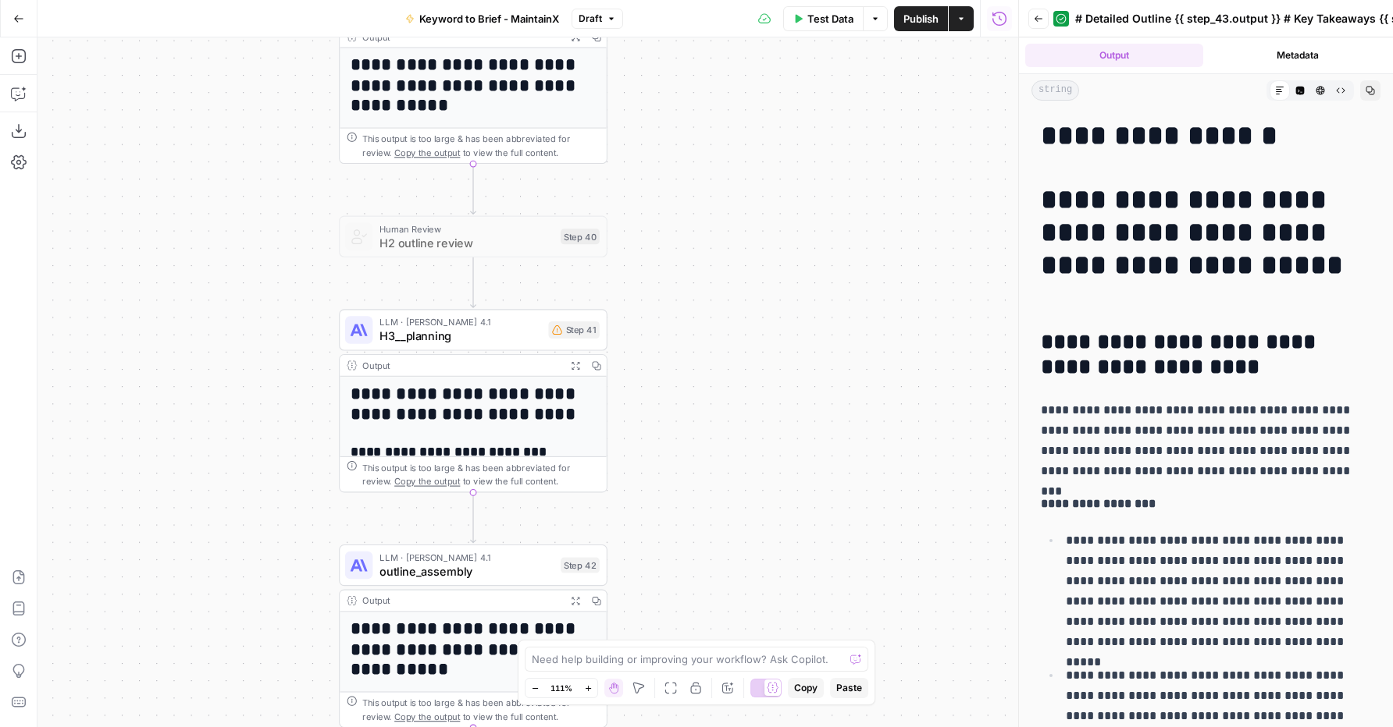
drag, startPoint x: 735, startPoint y: 199, endPoint x: 743, endPoint y: 467, distance: 267.9
click at [742, 469] on div "Workflow Input Settings Inputs Power Agent Analyze SERP for Target Keyword Step…" at bounding box center [527, 382] width 980 height 690
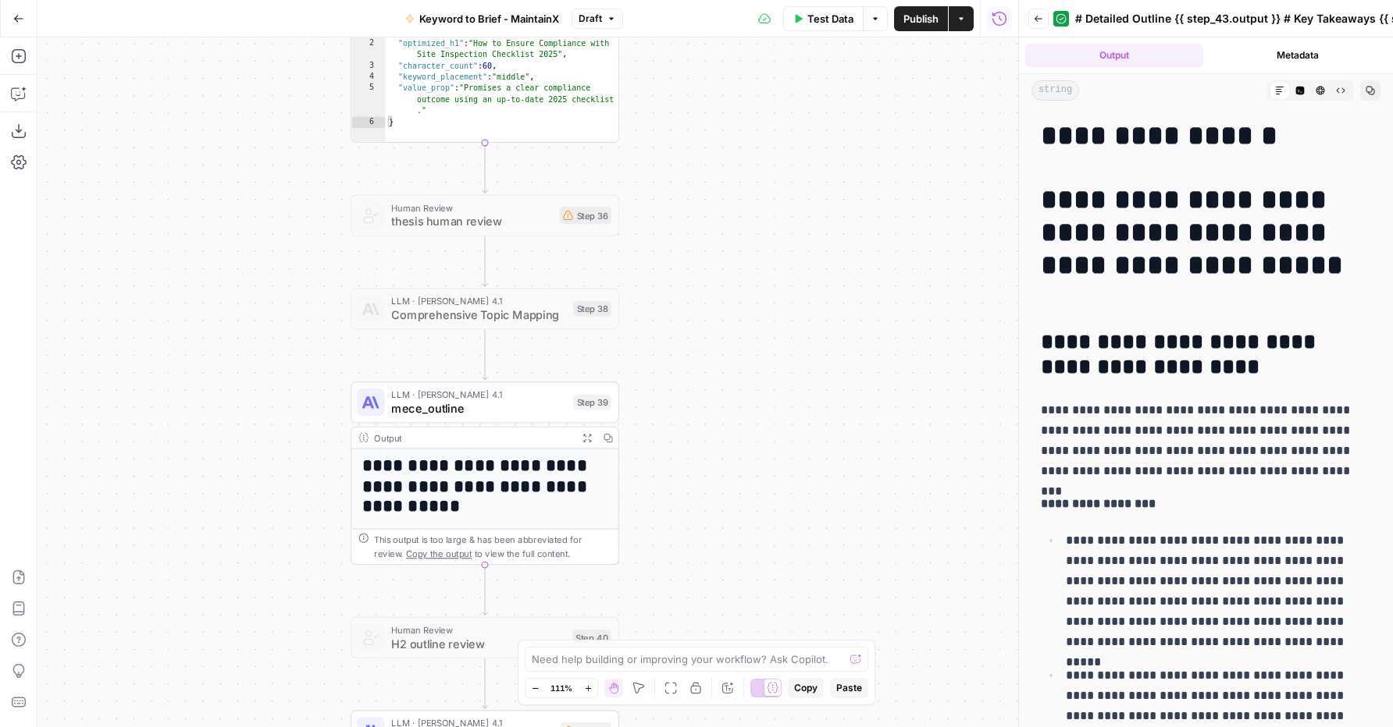
drag, startPoint x: 752, startPoint y: 375, endPoint x: 751, endPoint y: 481, distance: 106.2
click at [752, 484] on div "Workflow Input Settings Inputs Power Agent Analyze SERP for Target Keyword Step…" at bounding box center [527, 382] width 980 height 690
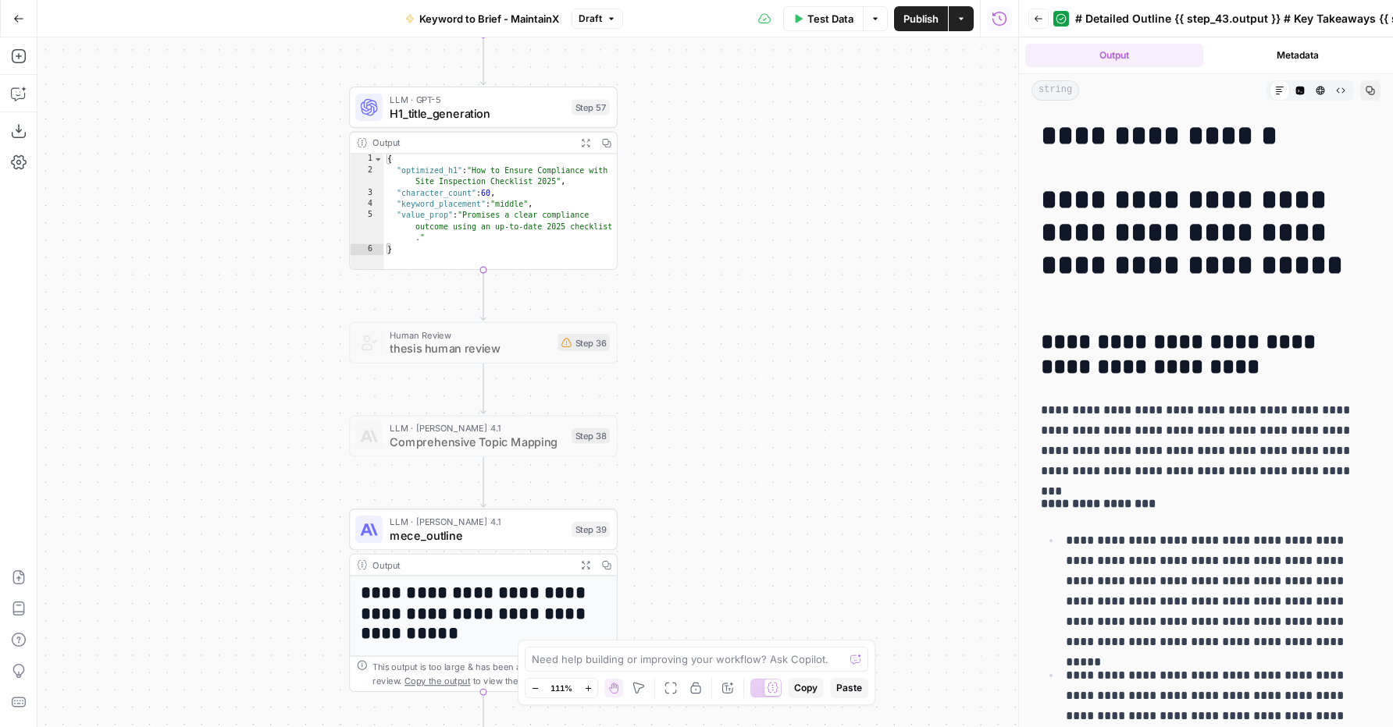
drag
click at [717, 523] on div "Workflow Input Settings Inputs Power Agent Analyze SERP for Target Keyword Step…" at bounding box center [527, 382] width 980 height 690
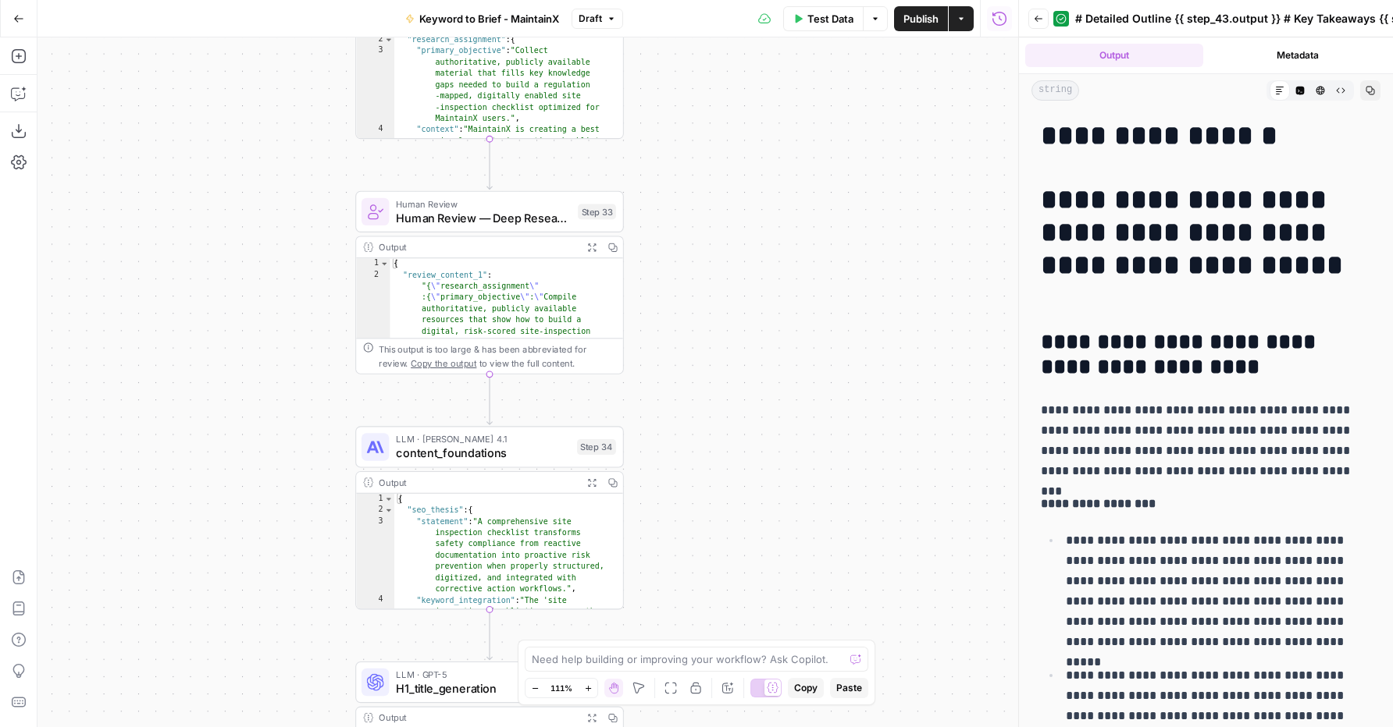
click at [735, 566] on div "Workflow Input Settings Inputs Power Agent Analyze SERP for Target Keyword Step…" at bounding box center [527, 382] width 980 height 690
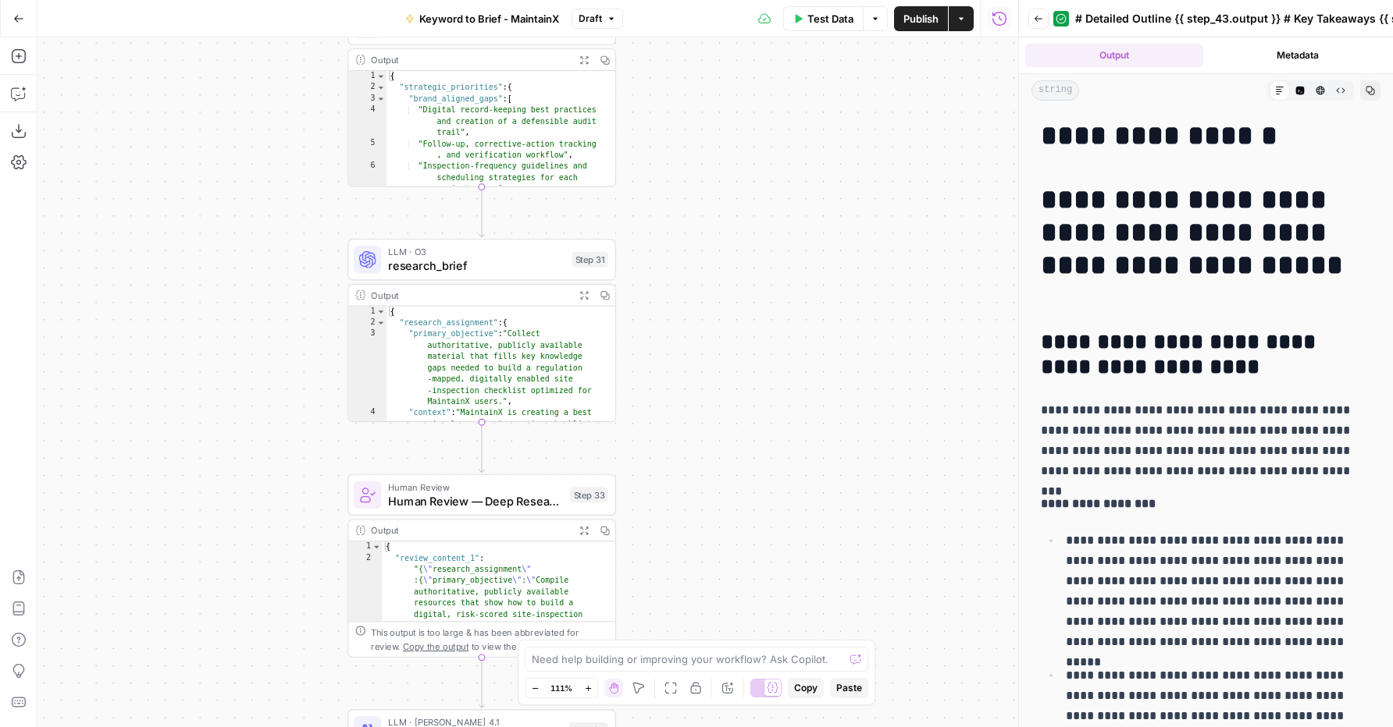
click at [715, 571] on div "Workflow Input Settings Inputs Power Agent Analyze SERP for Target Keyword Step…" at bounding box center [527, 382] width 980 height 690
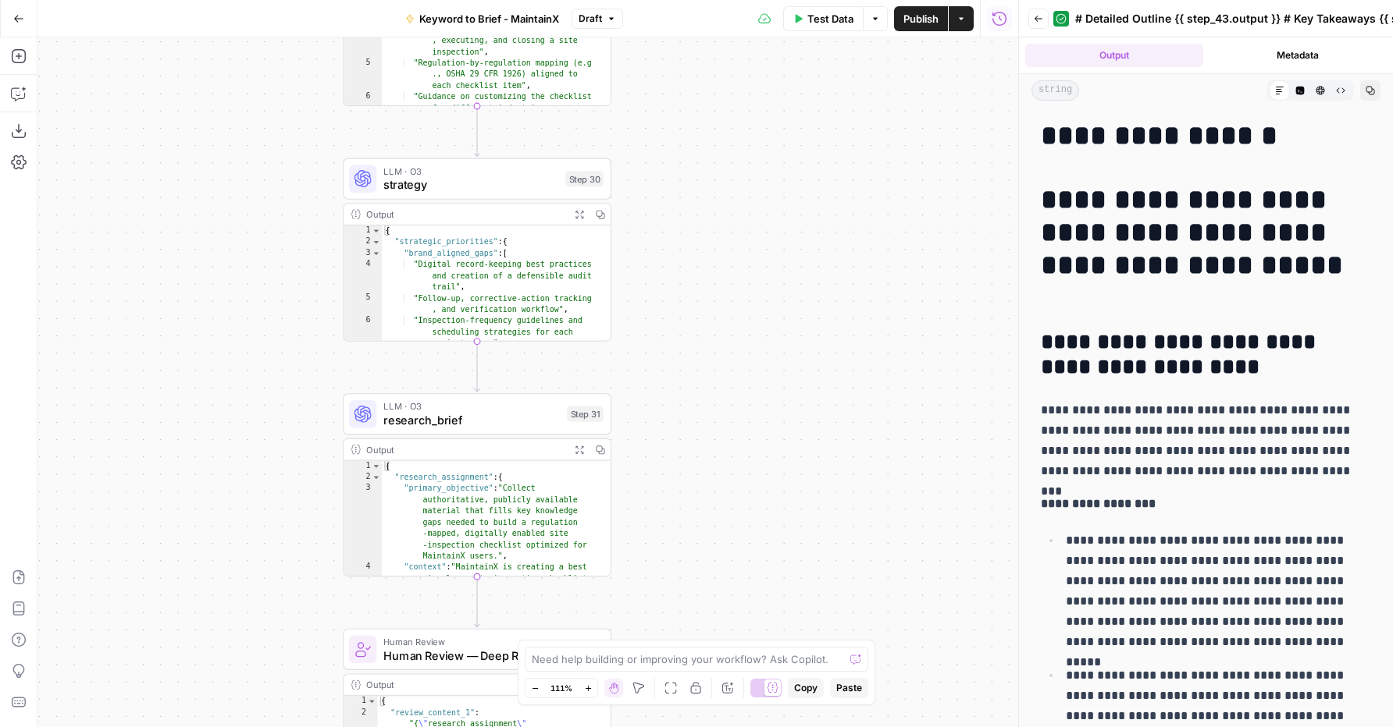
click at [695, 512] on div "Workflow Input Settings Inputs Power Agent Analyze SERP for Target Keyword Step…" at bounding box center [527, 382] width 980 height 690
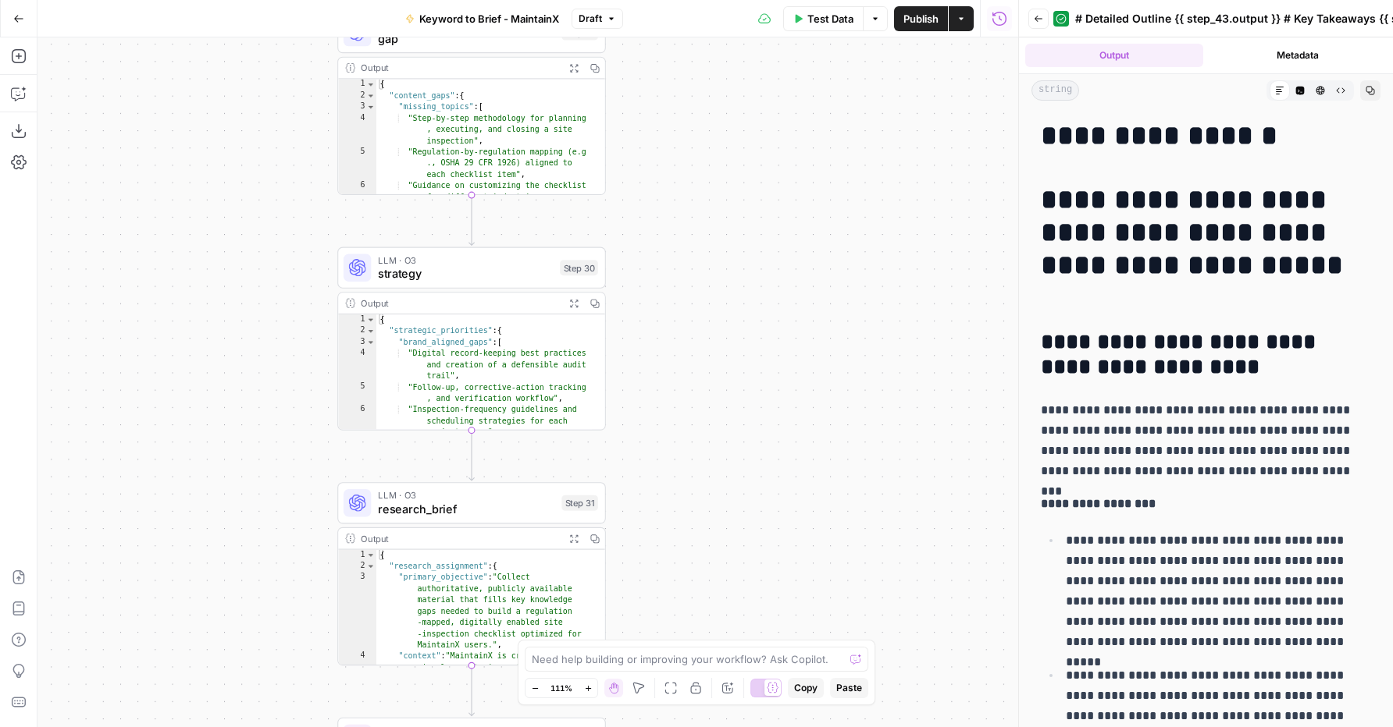
click at [731, 463] on div "Workflow Input Settings Inputs Power Agent Analyze SERP for Target Keyword Step…" at bounding box center [527, 382] width 980 height 690
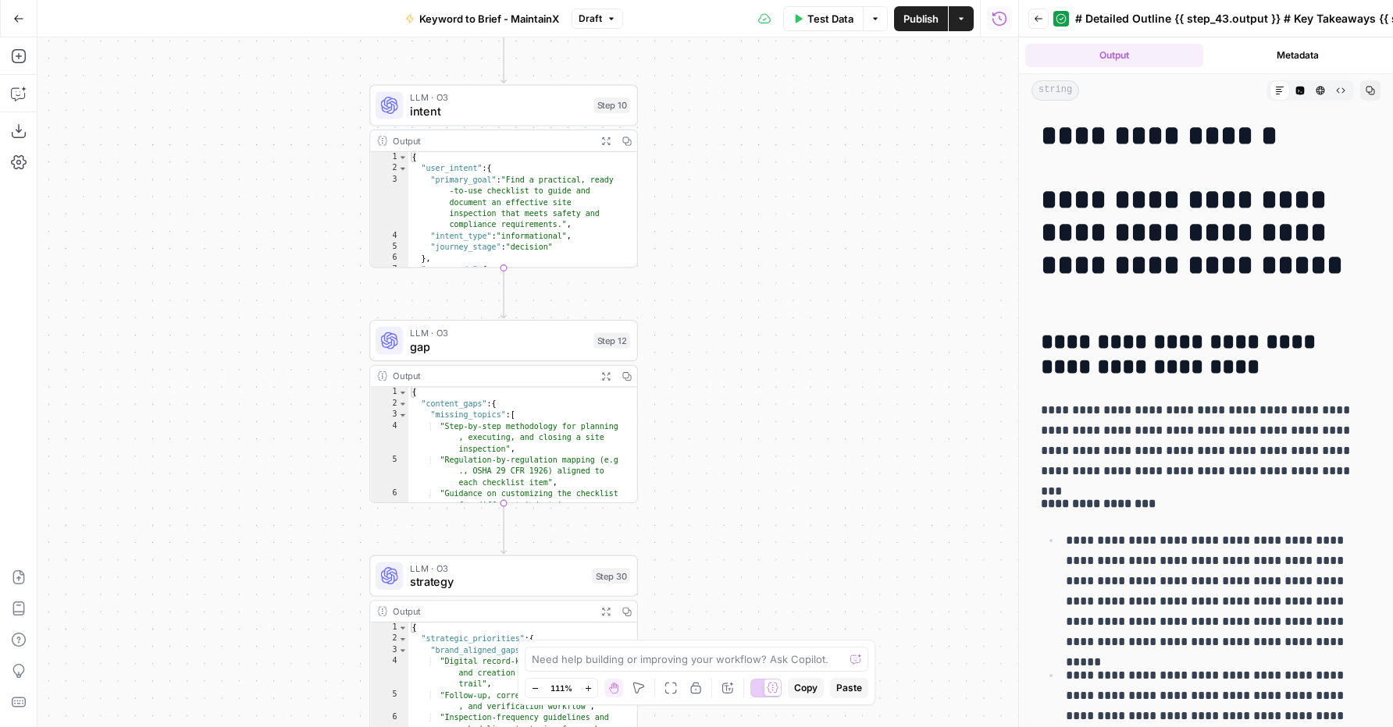
click at [763, 487] on div "Workflow Input Settings Inputs Power Agent Analyze SERP for Target Keyword Step…" at bounding box center [527, 382] width 980 height 690
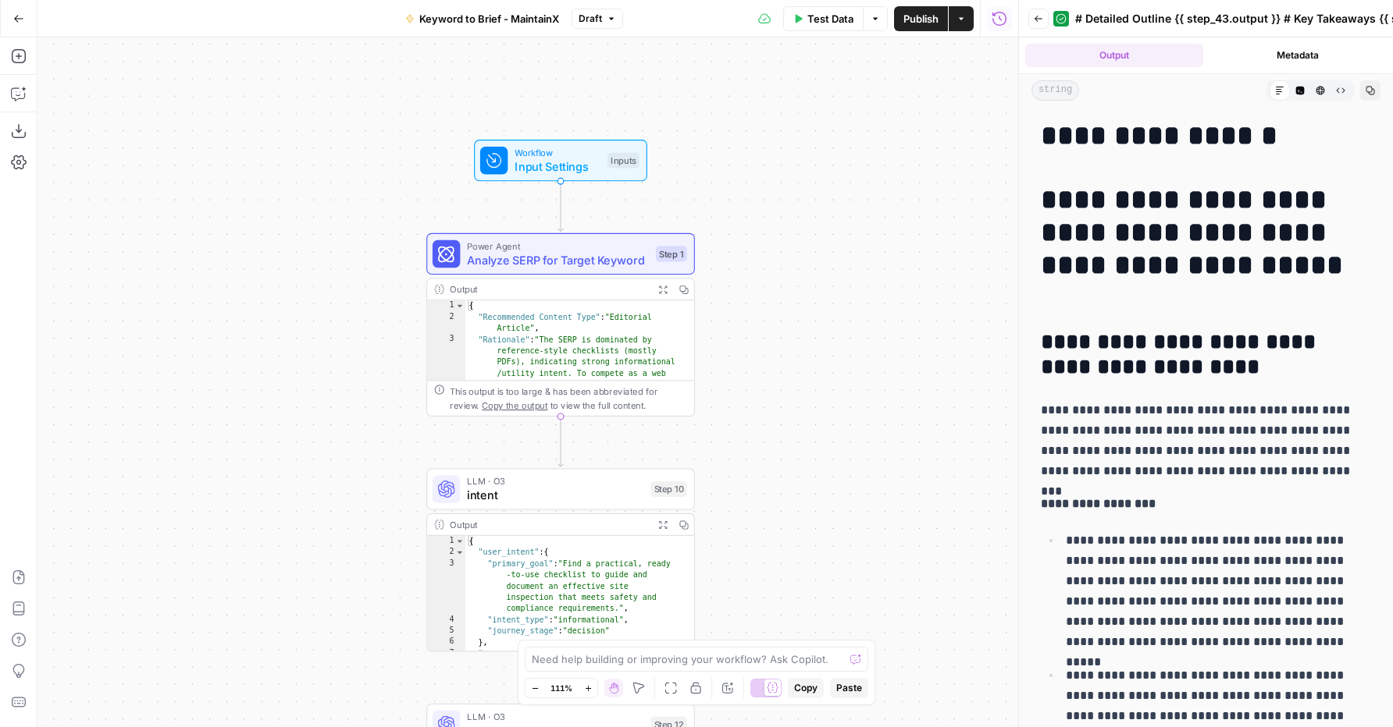
click at [842, 333] on div "Workflow Input Settings Inputs Power Agent Analyze SERP for Target Keyword Step…" at bounding box center [527, 382] width 980 height 690
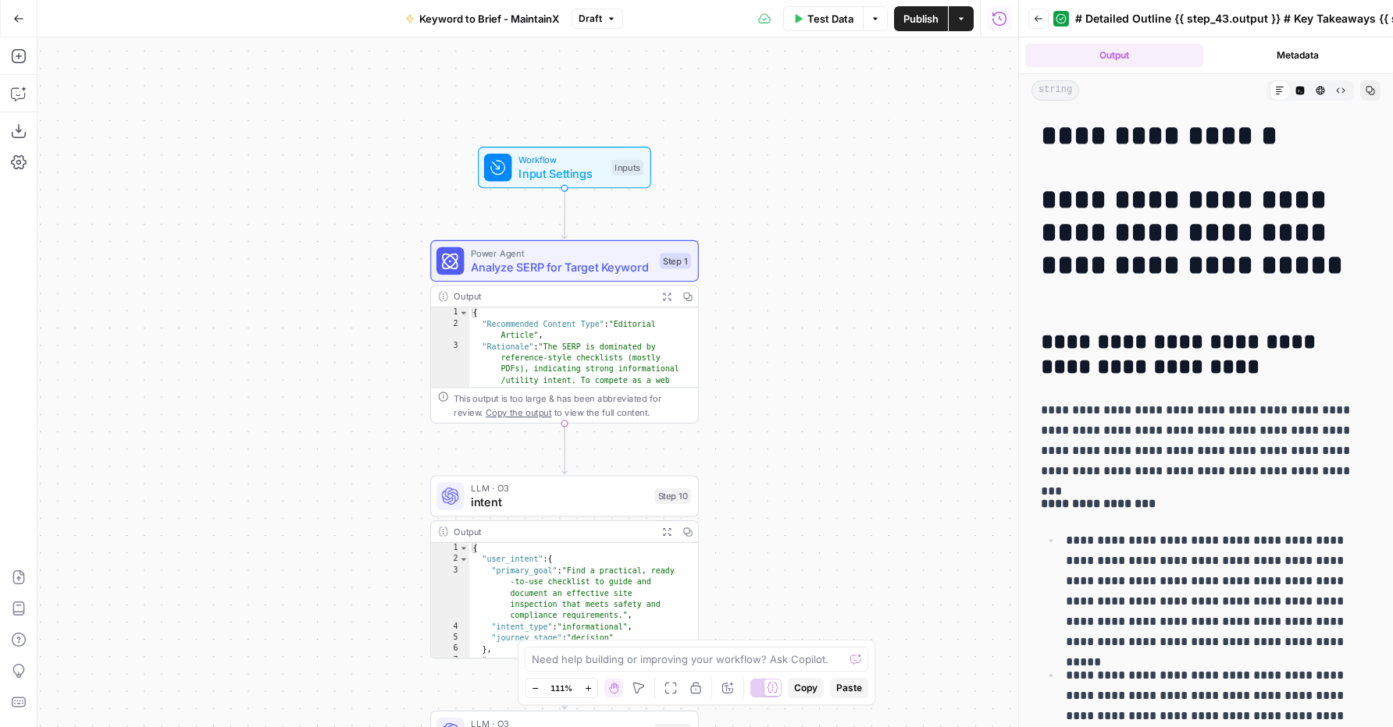
click at [282, 230] on div "Workflow Input Settings Inputs Power Agent Analyze SERP for Target Keyword Step…" at bounding box center [527, 382] width 980 height 690
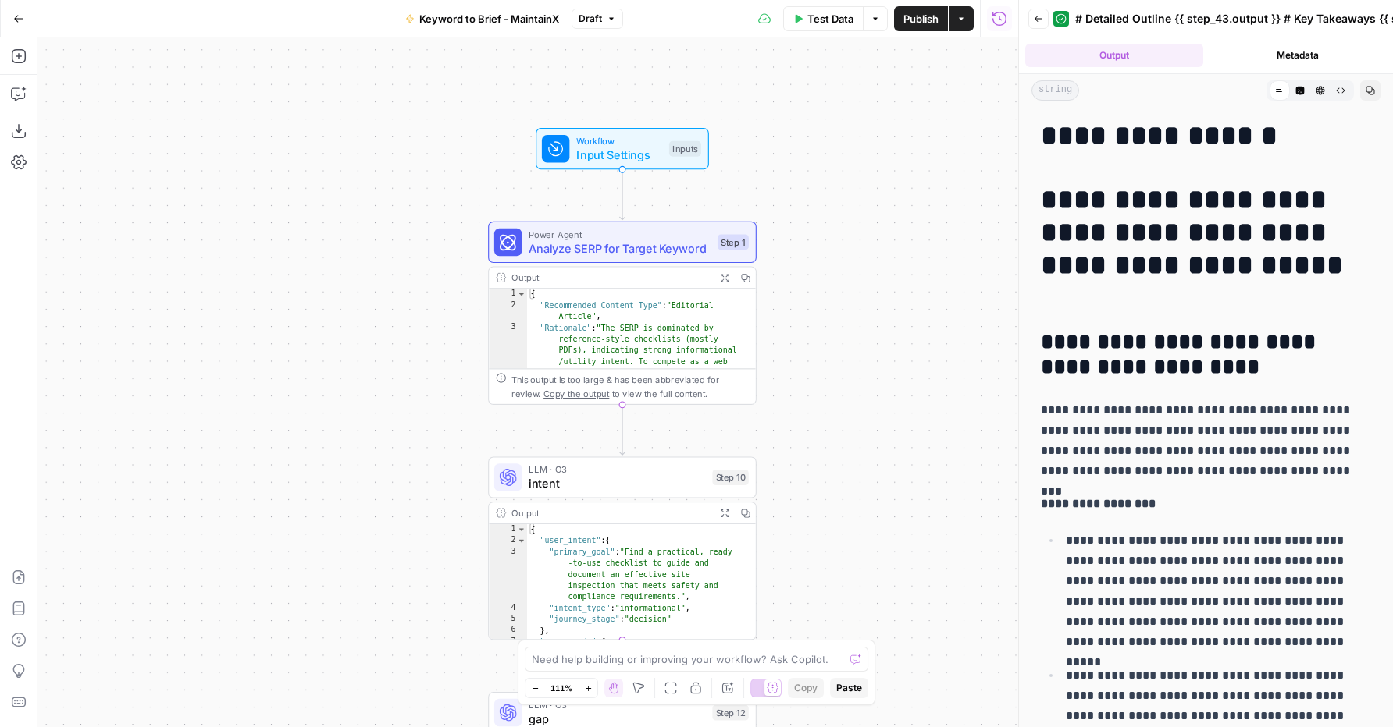
click at [394, 370] on div "Workflow Input Settings Inputs Power Agent Analyze SERP for Target Keyword Step…" at bounding box center [527, 382] width 980 height 690
click at [536, 688] on icon "button" at bounding box center [535, 689] width 9 height 9
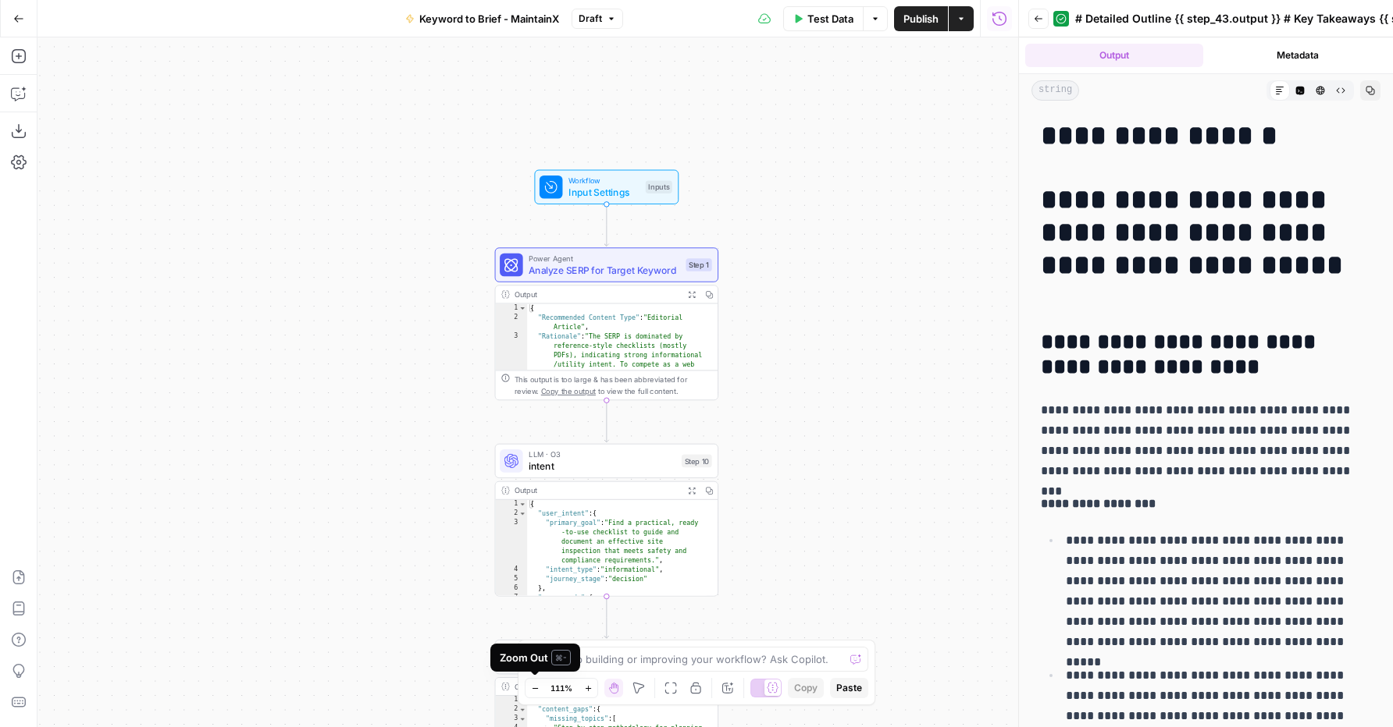
click at [536, 688] on icon "button" at bounding box center [534, 688] width 5 height 1
click at [536, 688] on icon "button" at bounding box center [536, 688] width 5 height 1
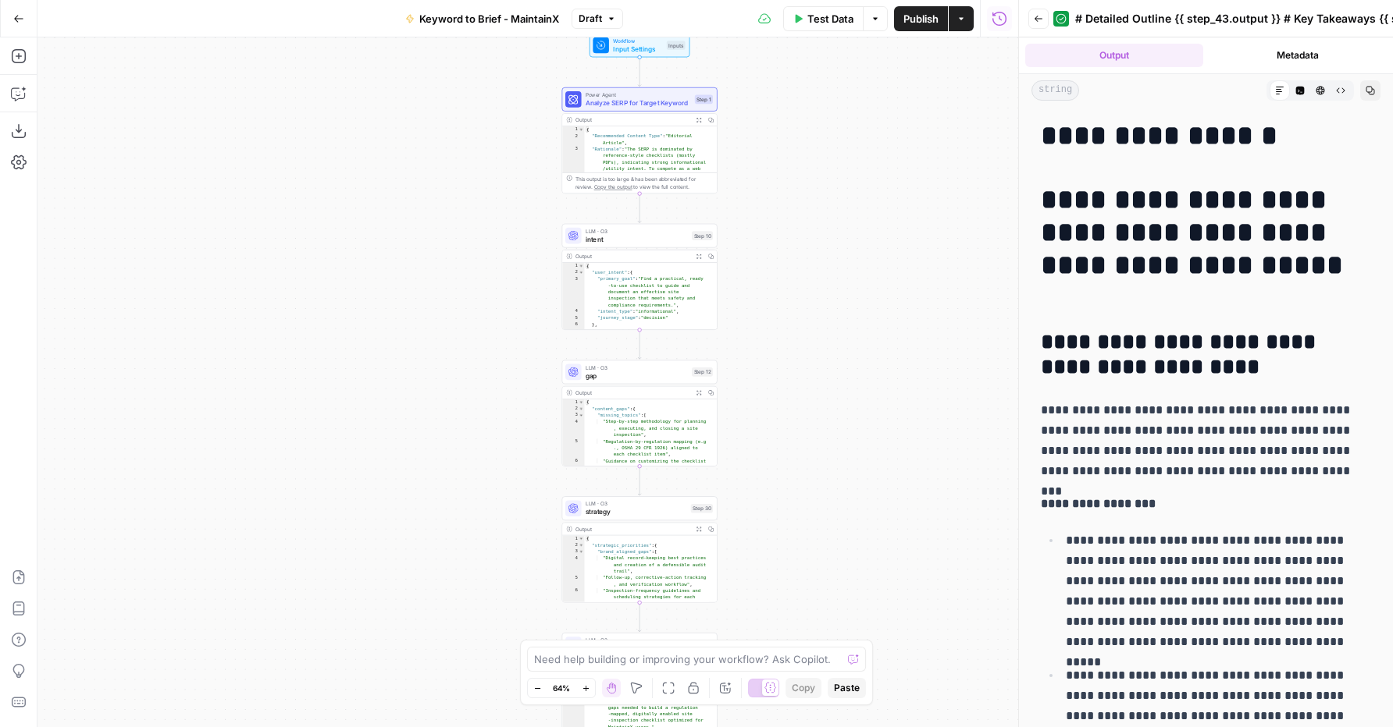
drag, startPoint x: 354, startPoint y: 527, endPoint x: 411, endPoint y: 327, distance: 207.8
click at [411, 327] on div "Workflow Input Settings Inputs Power Agent Analyze SERP for Target Keyword Step…" at bounding box center [527, 382] width 980 height 690
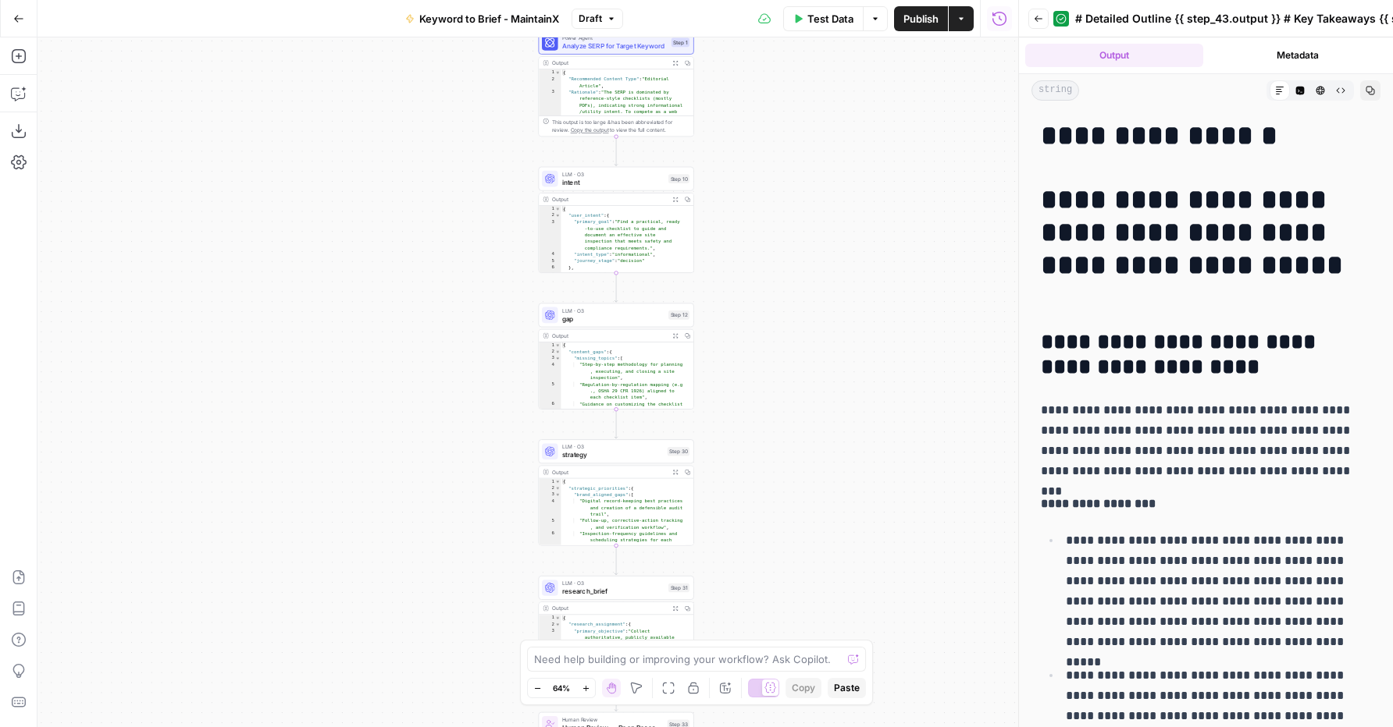
click at [353, 381] on div "Workflow Input Settings Inputs Power Agent Analyze SERP for Target Keyword Step…" at bounding box center [527, 382] width 980 height 690
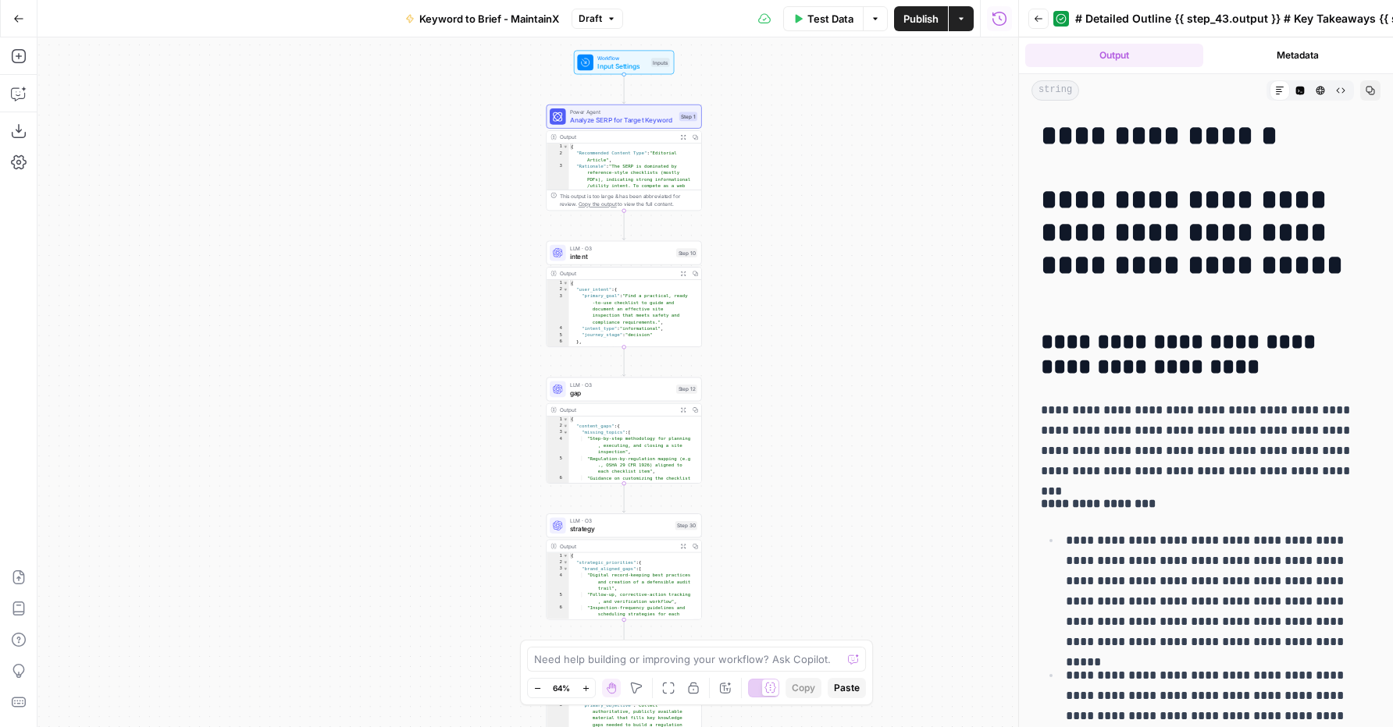
click at [378, 380] on div "Workflow Input Settings Inputs Power Agent Analyze SERP for Target Keyword Step…" at bounding box center [527, 382] width 980 height 690
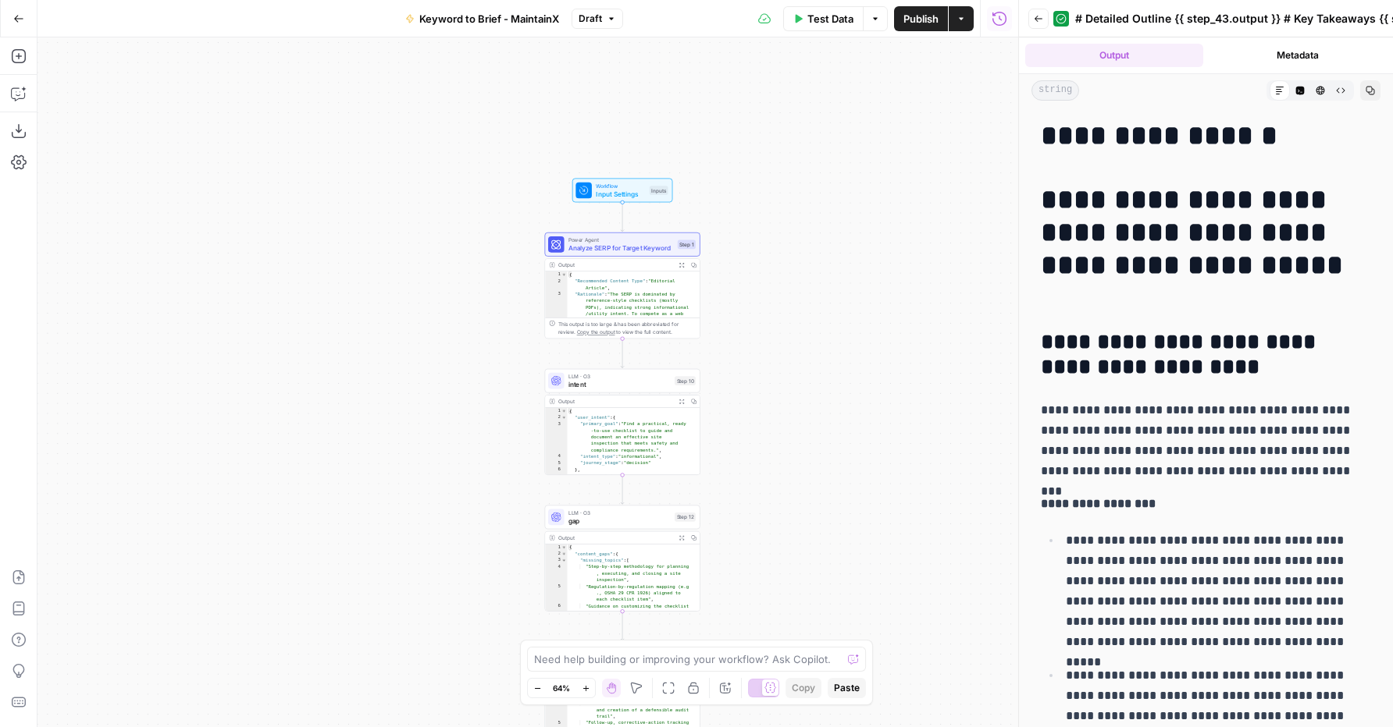
click at [361, 349] on div "Workflow Input Settings Inputs Power Agent Analyze SERP for Target Keyword Step…" at bounding box center [527, 382] width 980 height 690
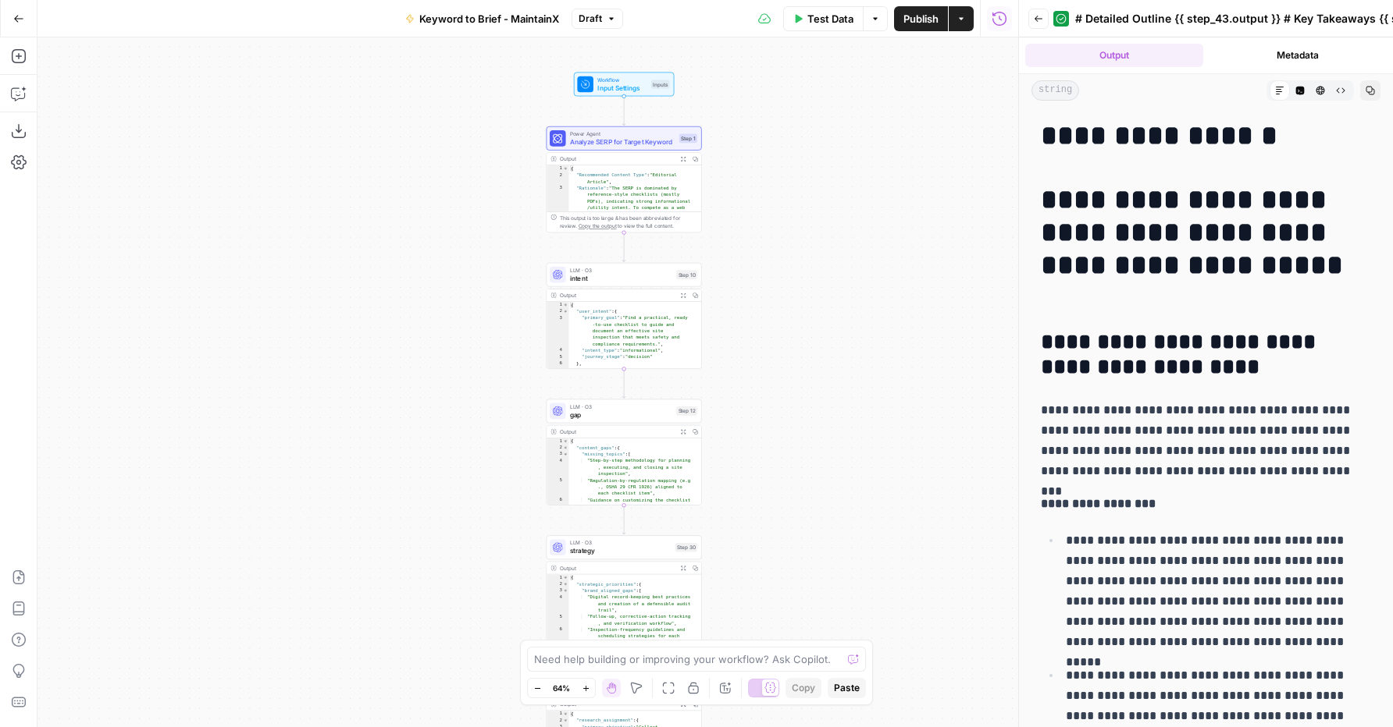
click at [358, 323] on div "Workflow Input Settings Inputs Power Agent Analyze SERP for Target Keyword Step…" at bounding box center [527, 382] width 980 height 690
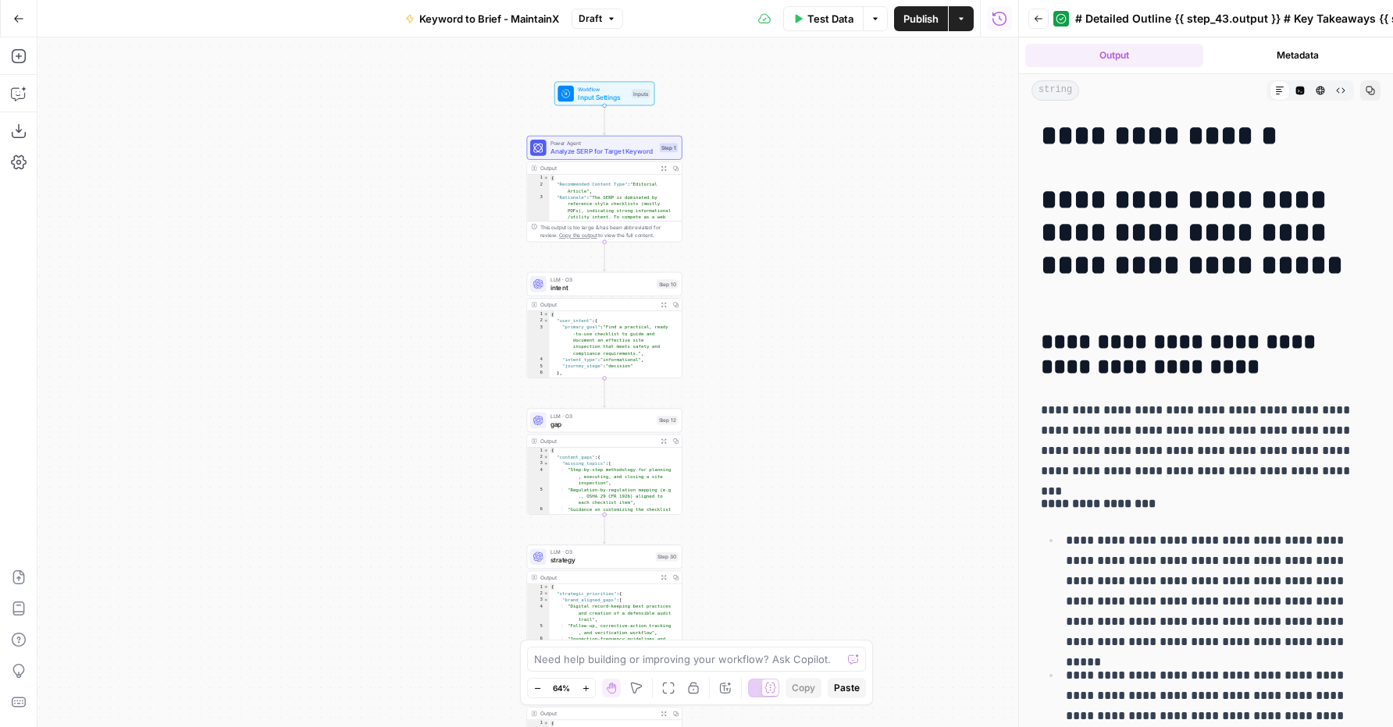
click at [366, 520] on div "Workflow Input Settings Inputs Power Agent Analyze SERP for Target Keyword Step…" at bounding box center [527, 382] width 980 height 690
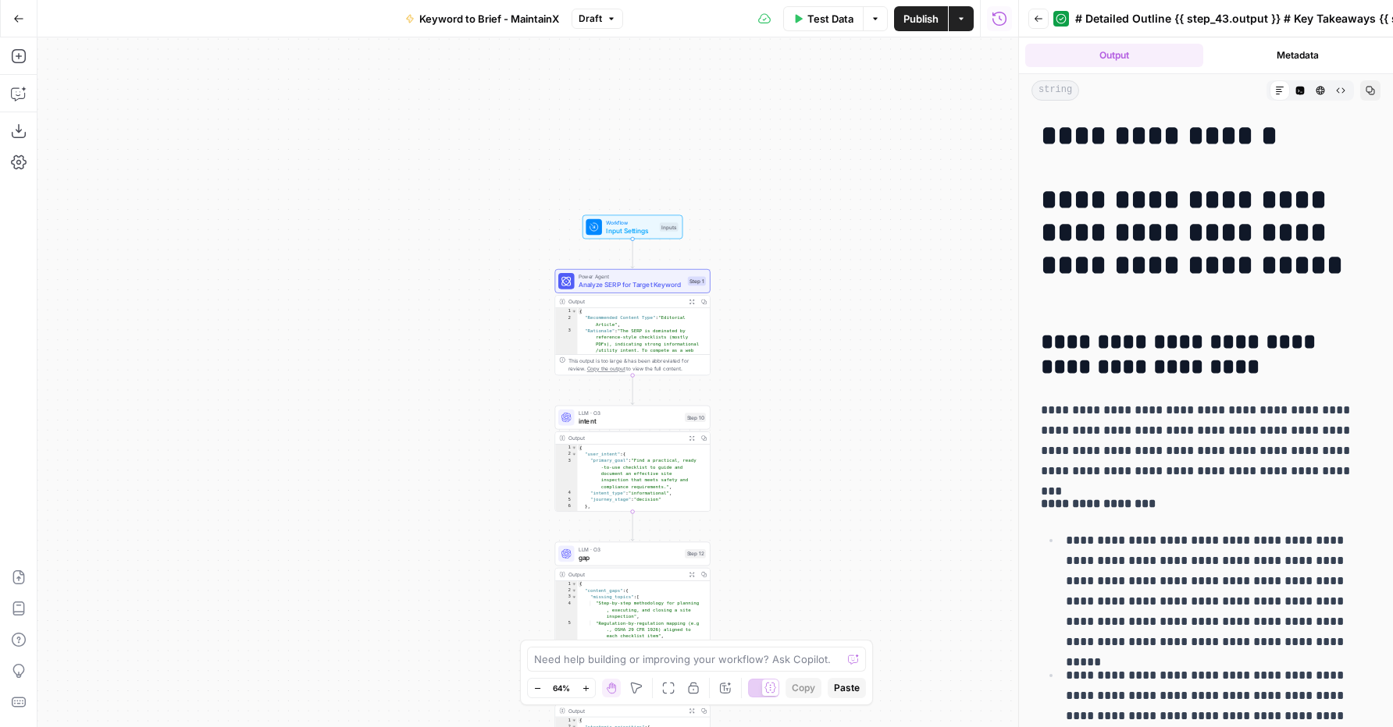
click at [419, 342] on div "Workflow Input Settings Inputs Power Agent Analyze SERP for Target Keyword Step…" at bounding box center [527, 382] width 980 height 690
click at [589, 696] on button "Zoom In" at bounding box center [585, 688] width 19 height 19
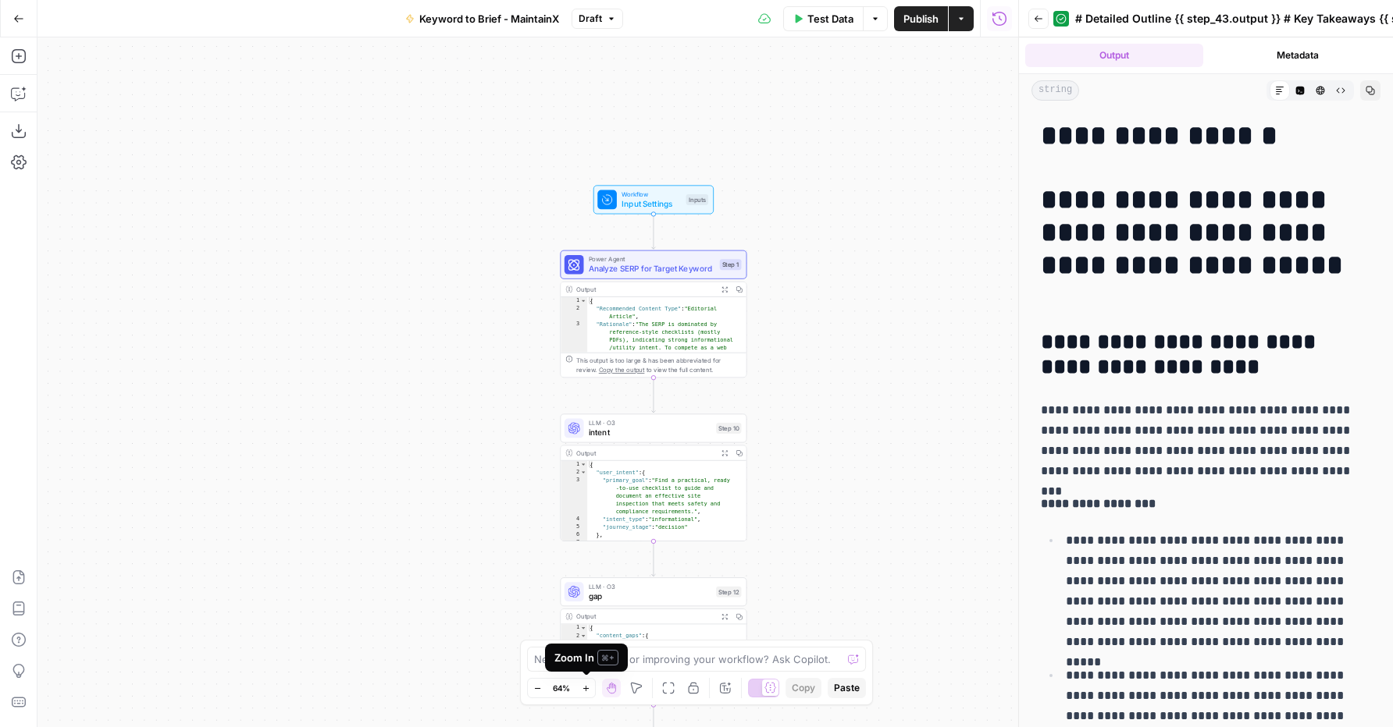
click at [589, 695] on button "Zoom In" at bounding box center [585, 688] width 19 height 19
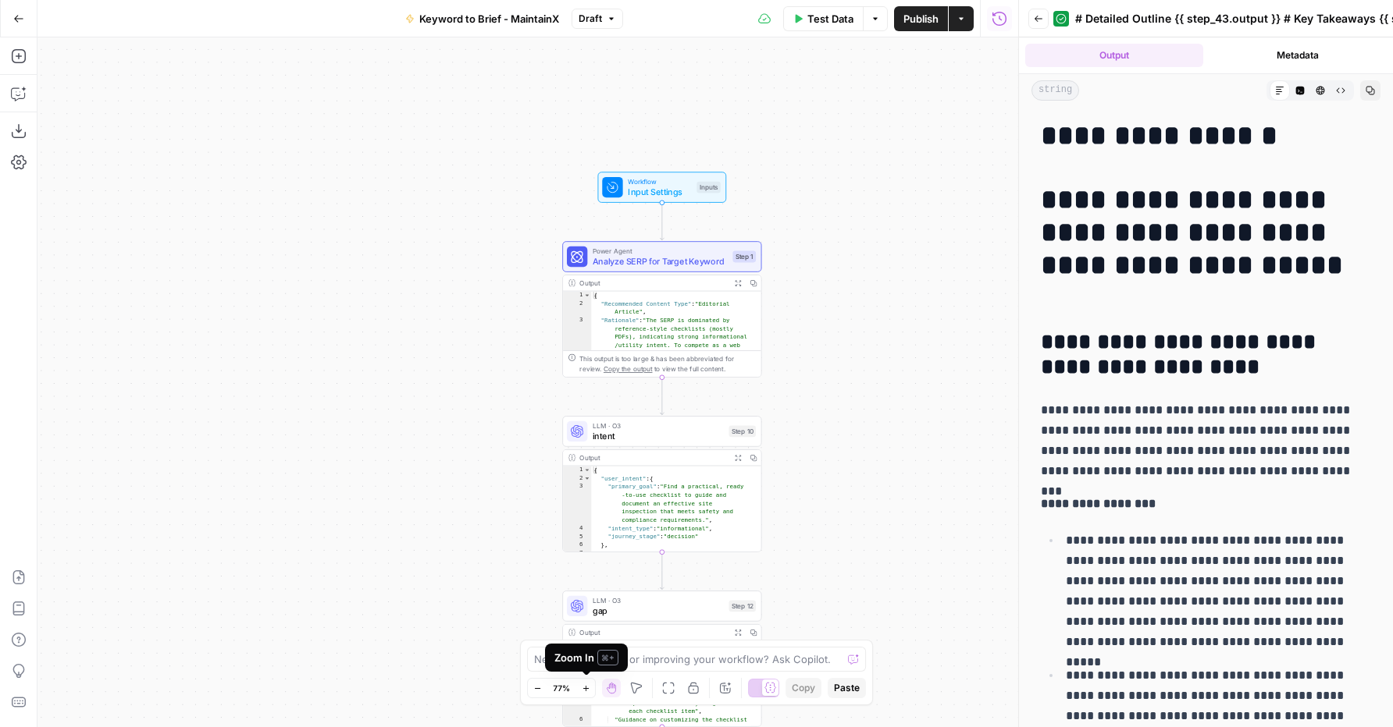
click at [589, 695] on button "Zoom In" at bounding box center [585, 688] width 19 height 19
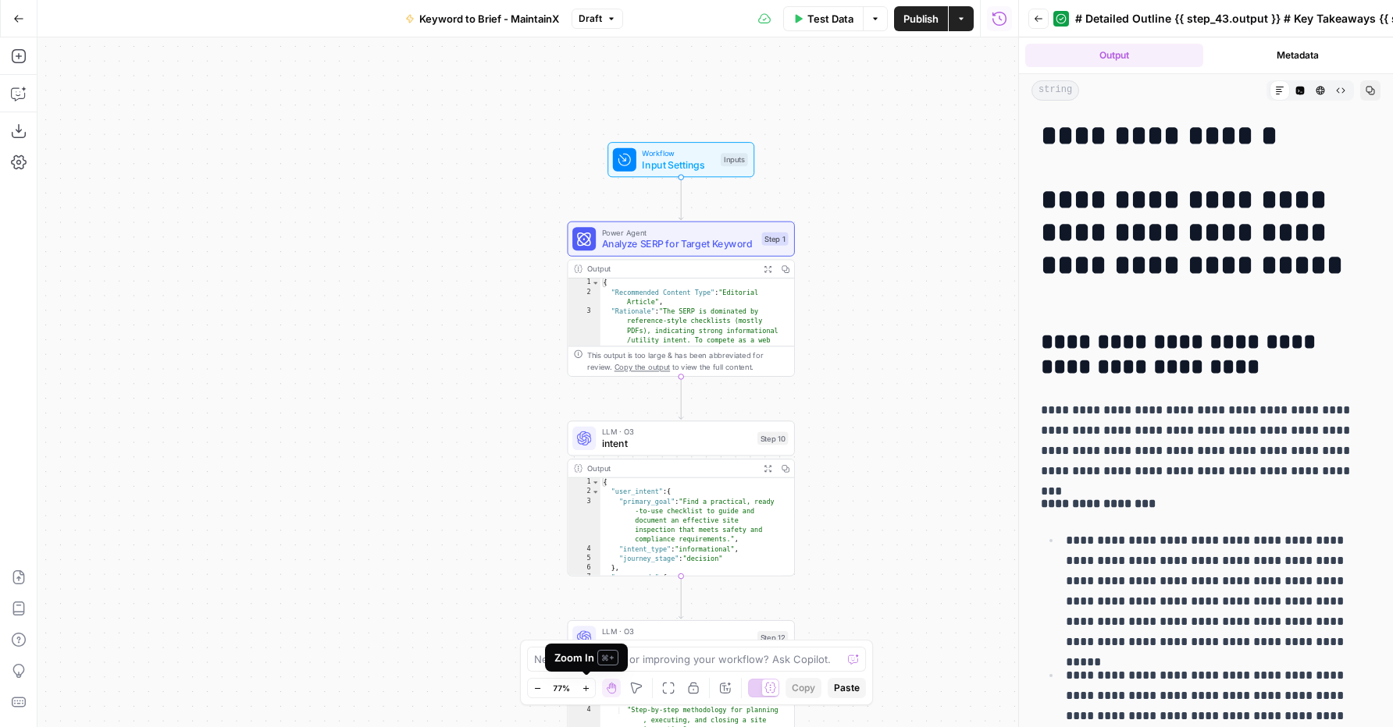
click at [589, 695] on button "Zoom In" at bounding box center [585, 688] width 19 height 19
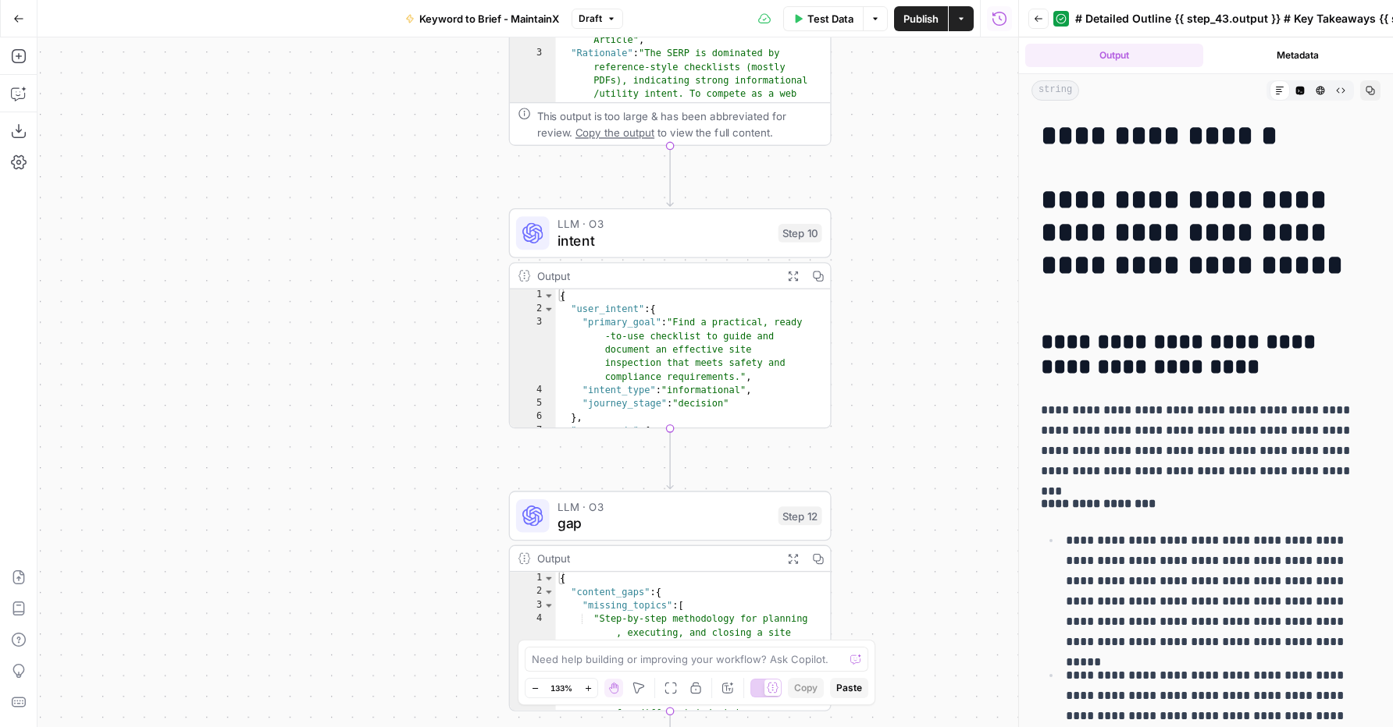
drag, startPoint x: 407, startPoint y: 471, endPoint x: 332, endPoint y: 243, distance: 240.7
click at [332, 243] on div "Workflow Input Settings Inputs Power Agent Analyze SERP for Target Keyword Step…" at bounding box center [527, 382] width 980 height 690
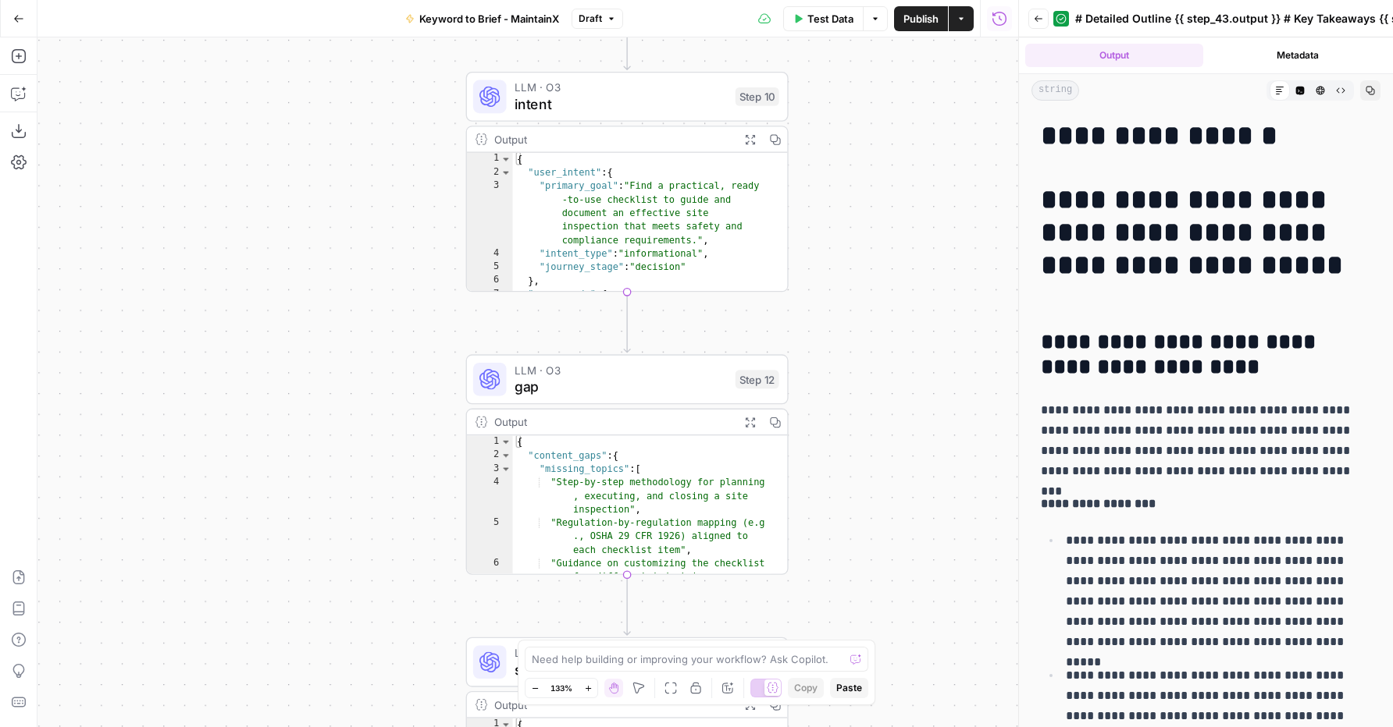
drag, startPoint x: 345, startPoint y: 335, endPoint x: 337, endPoint y: 308, distance: 28.4
click at [339, 310] on div "Workflow Input Settings Inputs Power Agent Analyze SERP for Target Keyword Step…" at bounding box center [527, 382] width 980 height 690
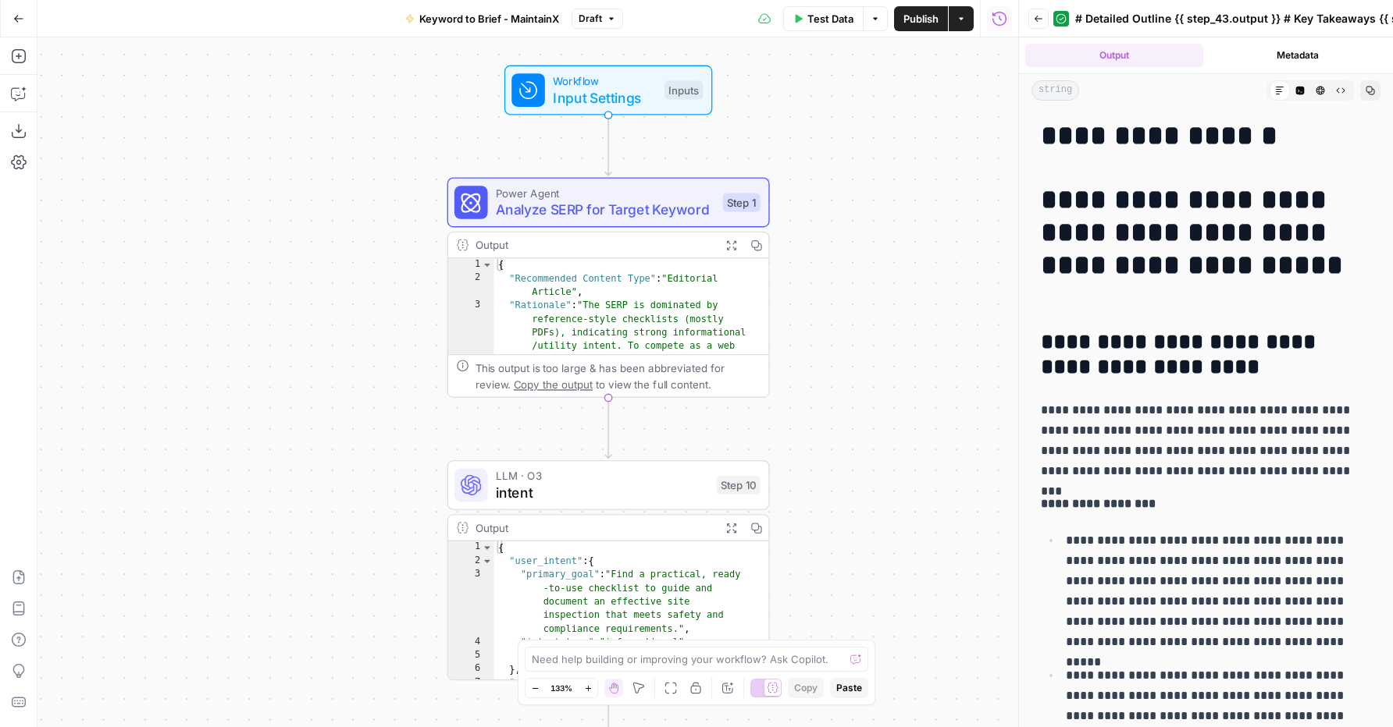
drag, startPoint x: 353, startPoint y: 292, endPoint x: 339, endPoint y: 589, distance: 296.9
click at [339, 589] on div "Workflow Input Settings Inputs Power Agent Analyze SERP for Target Keyword Step…" at bounding box center [527, 382] width 980 height 690
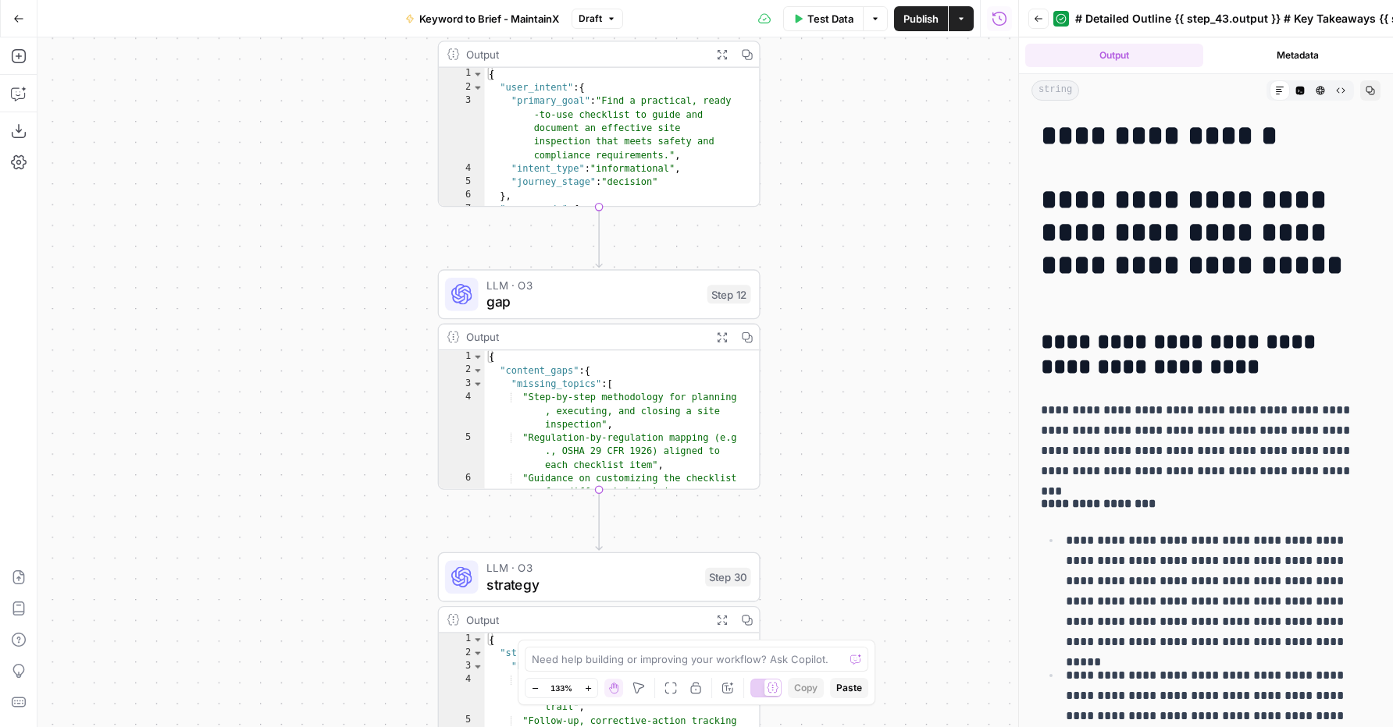
drag, startPoint x: 330, startPoint y: 557, endPoint x: 333, endPoint y: 108, distance: 448.8
click at [322, 84] on div "Workflow Input Settings Inputs Power Agent Analyze SERP for Target Keyword Step…" at bounding box center [527, 382] width 980 height 690
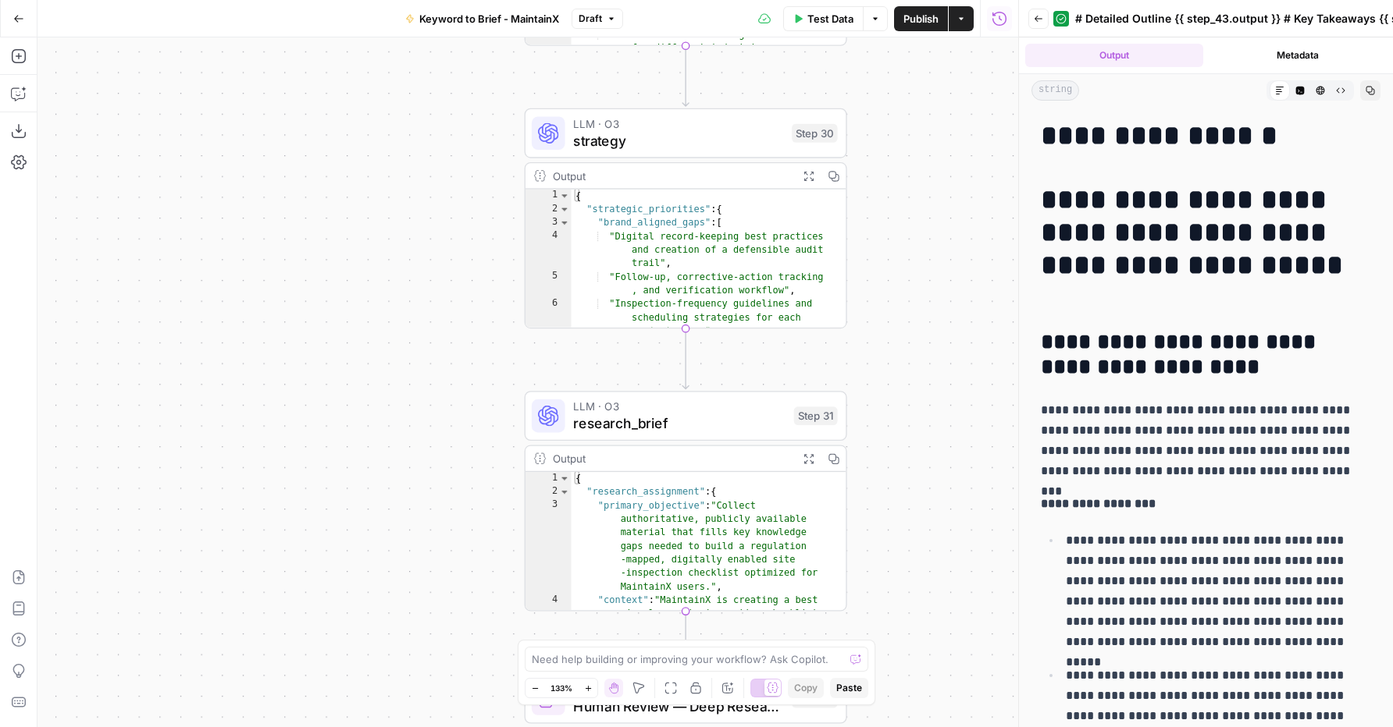
drag, startPoint x: 251, startPoint y: 590, endPoint x: 336, endPoint y: 173, distance: 425.3
click at [336, 173] on div "Workflow Input Settings Inputs Power Agent Analyze SERP for Target Keyword Step…" at bounding box center [527, 382] width 980 height 690
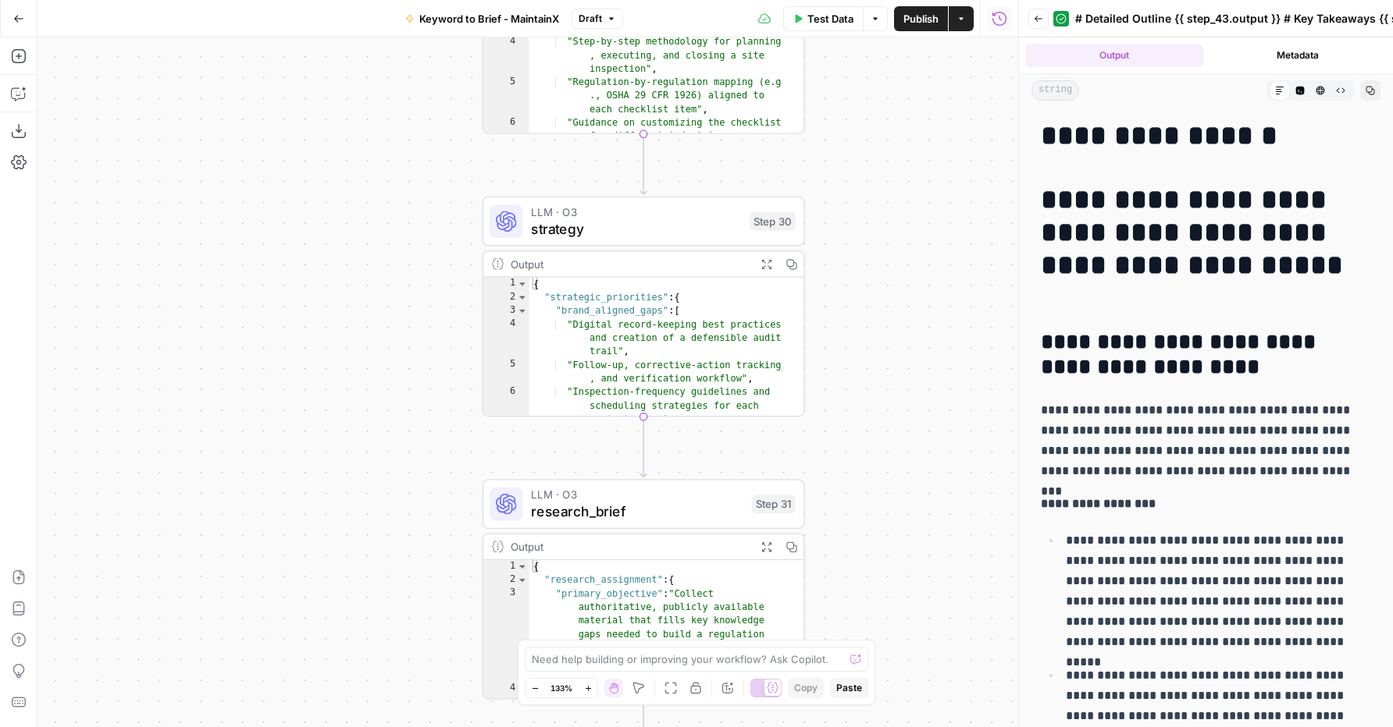
drag, startPoint x: 381, startPoint y: 443, endPoint x: 340, endPoint y: 556, distance: 119.5
click at [340, 556] on div "Workflow Input Settings Inputs Power Agent Analyze SERP for Target Keyword Step…" at bounding box center [527, 382] width 980 height 690
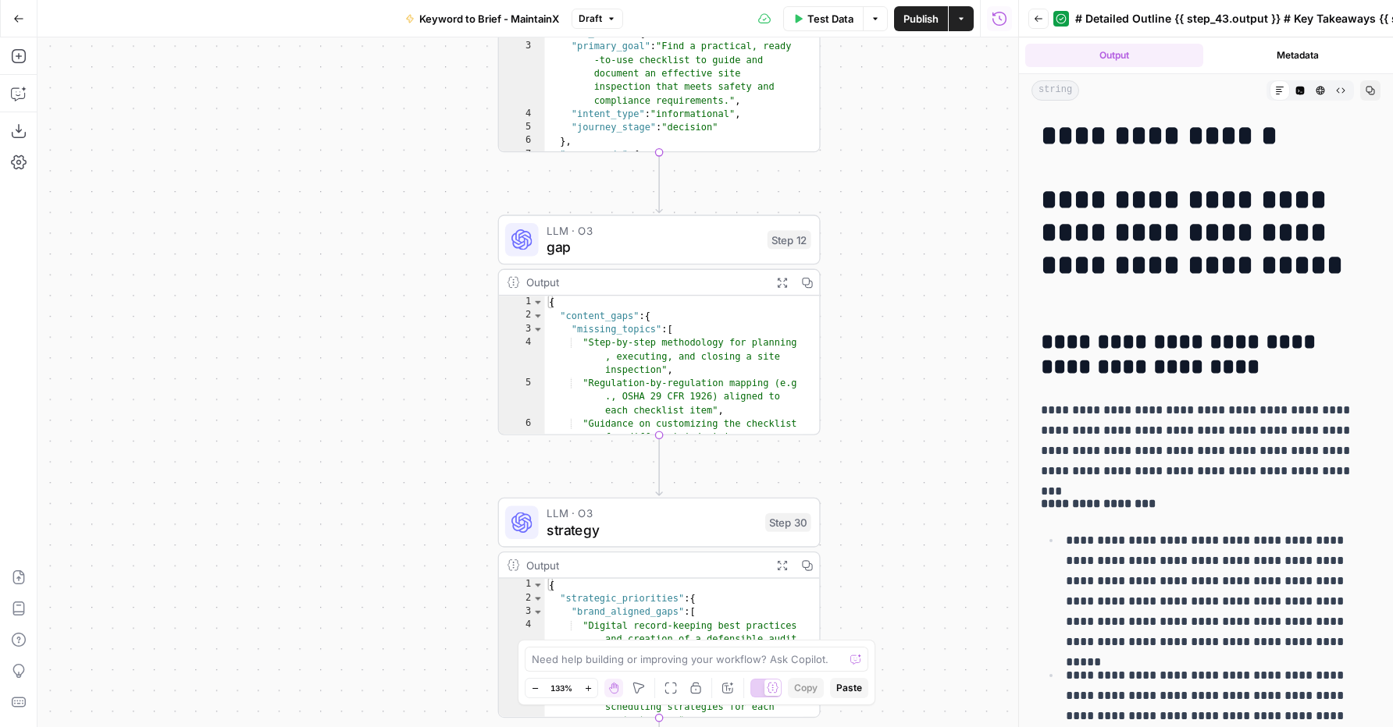
drag, startPoint x: 366, startPoint y: 274, endPoint x: 382, endPoint y: 545, distance: 271.3
click at [382, 545] on div "Workflow Input Settings Inputs Power Agent Analyze SERP for Target Keyword Step…" at bounding box center [527, 382] width 980 height 690
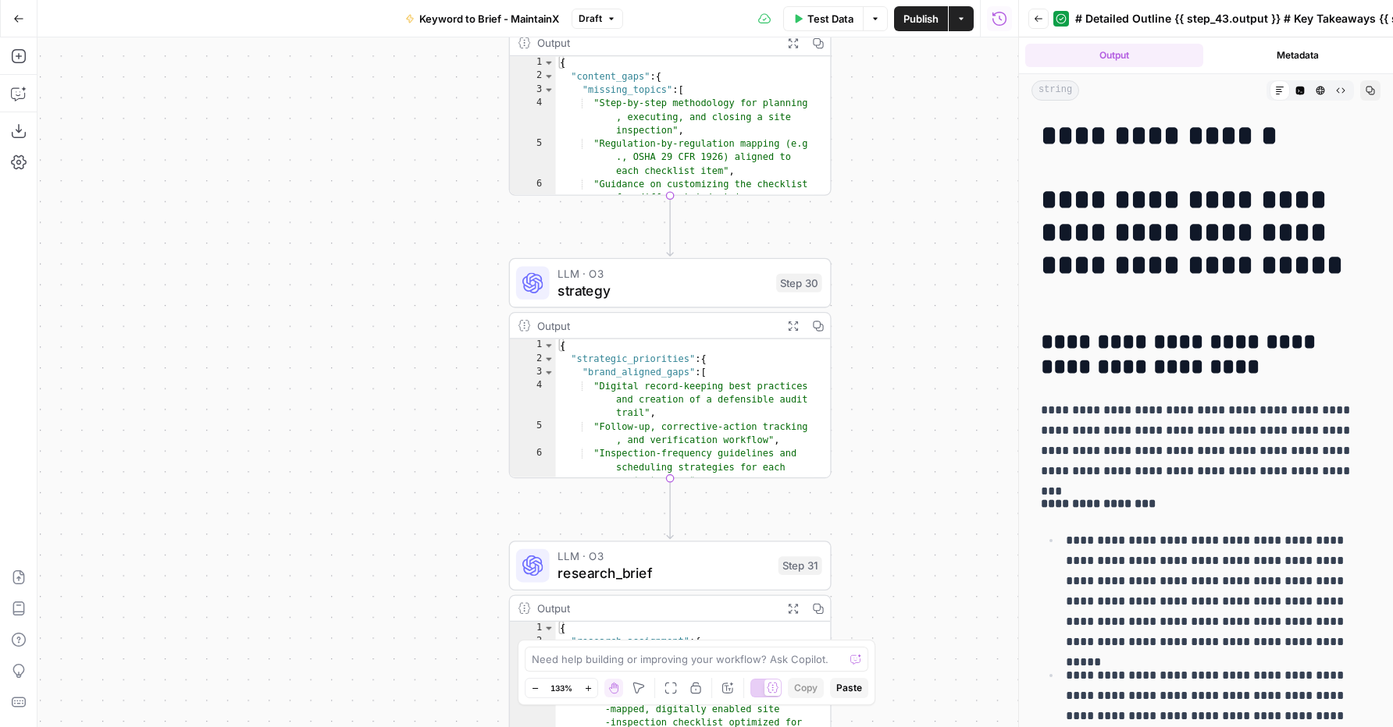
drag, startPoint x: 336, startPoint y: 526, endPoint x: 347, endPoint y: 279, distance: 246.9
click at [347, 279] on div "Workflow Input Settings Inputs Power Agent Analyze SERP for Target Keyword Step…" at bounding box center [527, 382] width 980 height 690
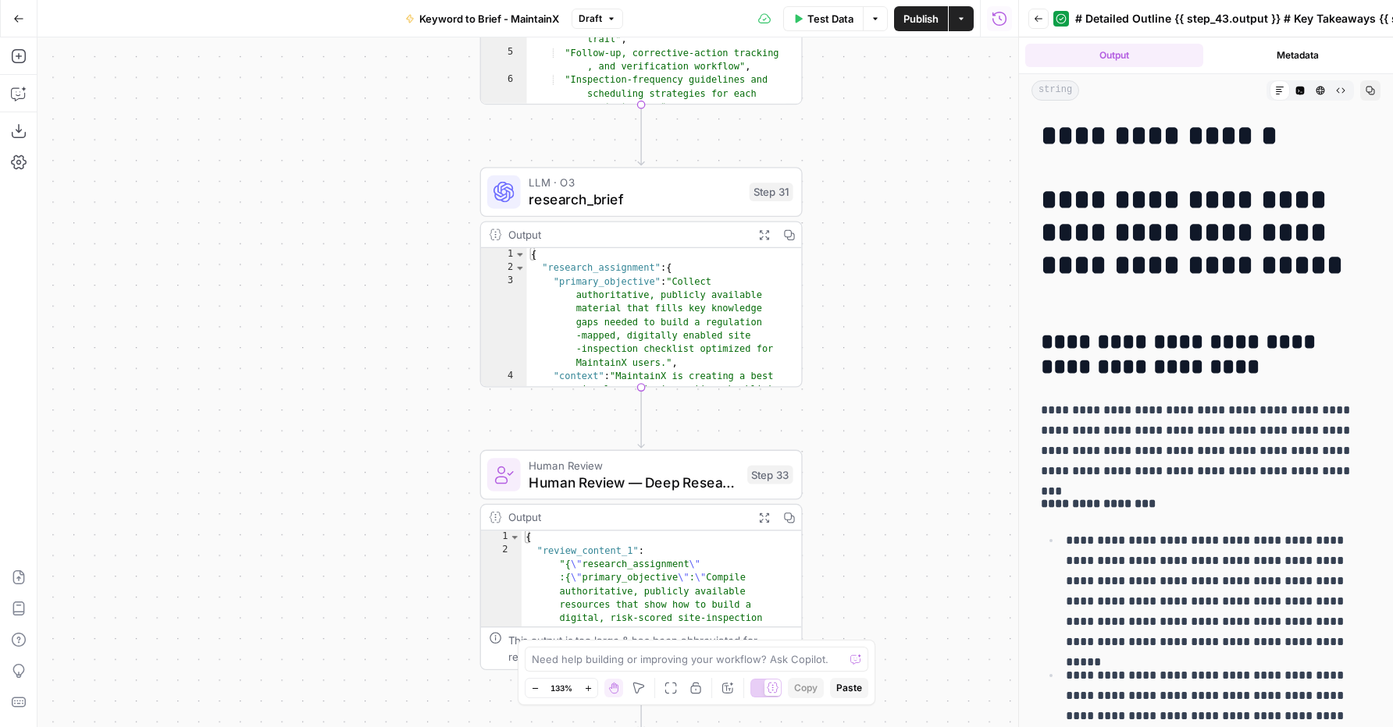
drag, startPoint x: 394, startPoint y: 589, endPoint x: 366, endPoint y: 195, distance: 394.4
click at [366, 195] on div "Workflow Input Settings Inputs Power Agent Analyze SERP for Target Keyword Step…" at bounding box center [527, 382] width 980 height 690
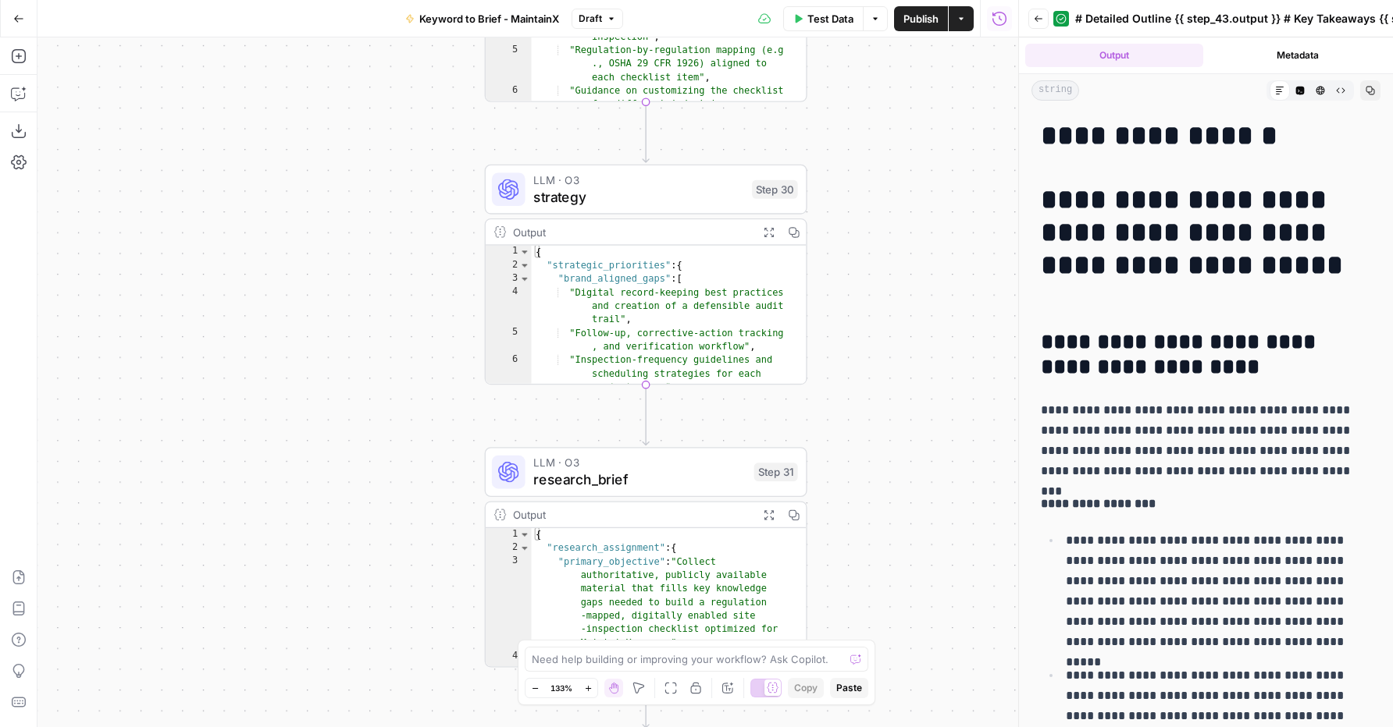
drag, startPoint x: 316, startPoint y: 123, endPoint x: 321, endPoint y: 432, distance: 309.1
click at [321, 432] on div "Workflow Input Settings Inputs Power Agent Analyze SERP for Target Keyword Step…" at bounding box center [527, 382] width 980 height 690
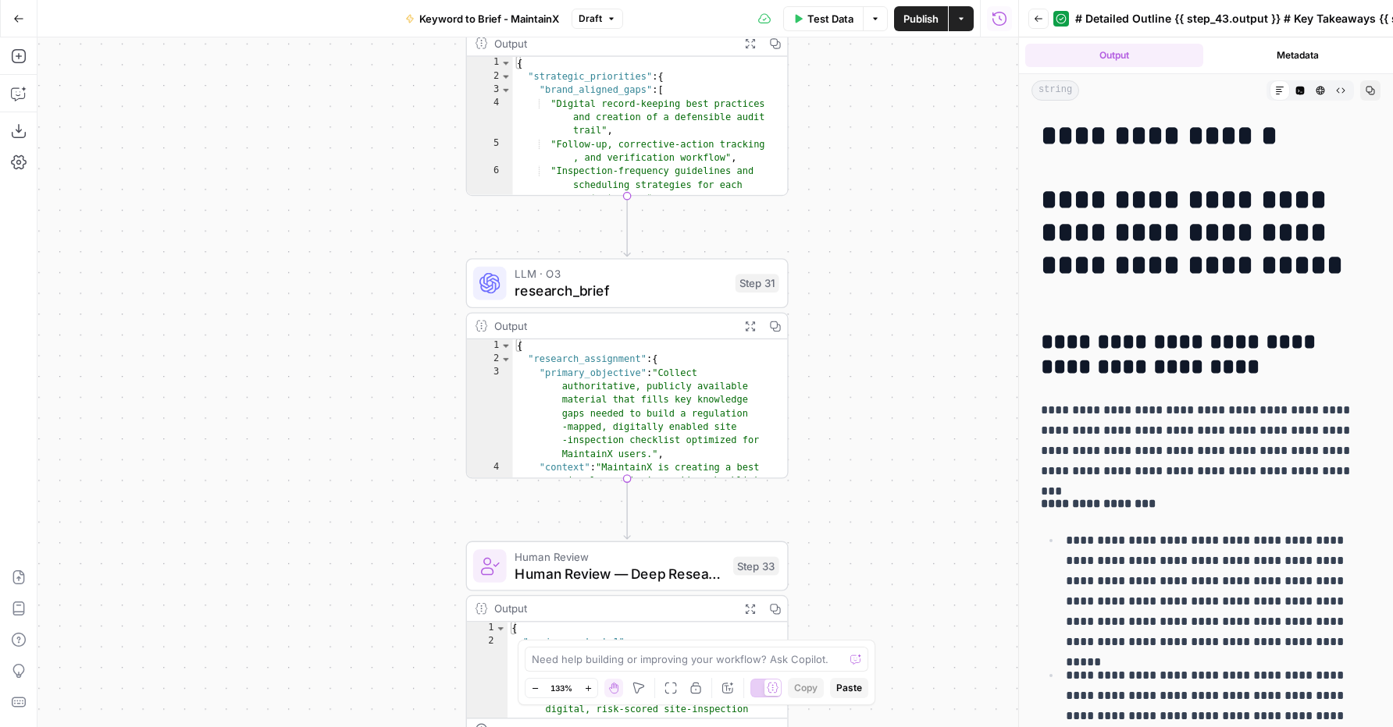
drag, startPoint x: 261, startPoint y: 539, endPoint x: 240, endPoint y: 361, distance: 180.0
click at [240, 361] on div "Workflow Input Settings Inputs Power Agent Analyze SERP for Target Keyword Step…" at bounding box center [527, 382] width 980 height 690
click at [745, 323] on icon "button" at bounding box center [748, 323] width 12 height 12
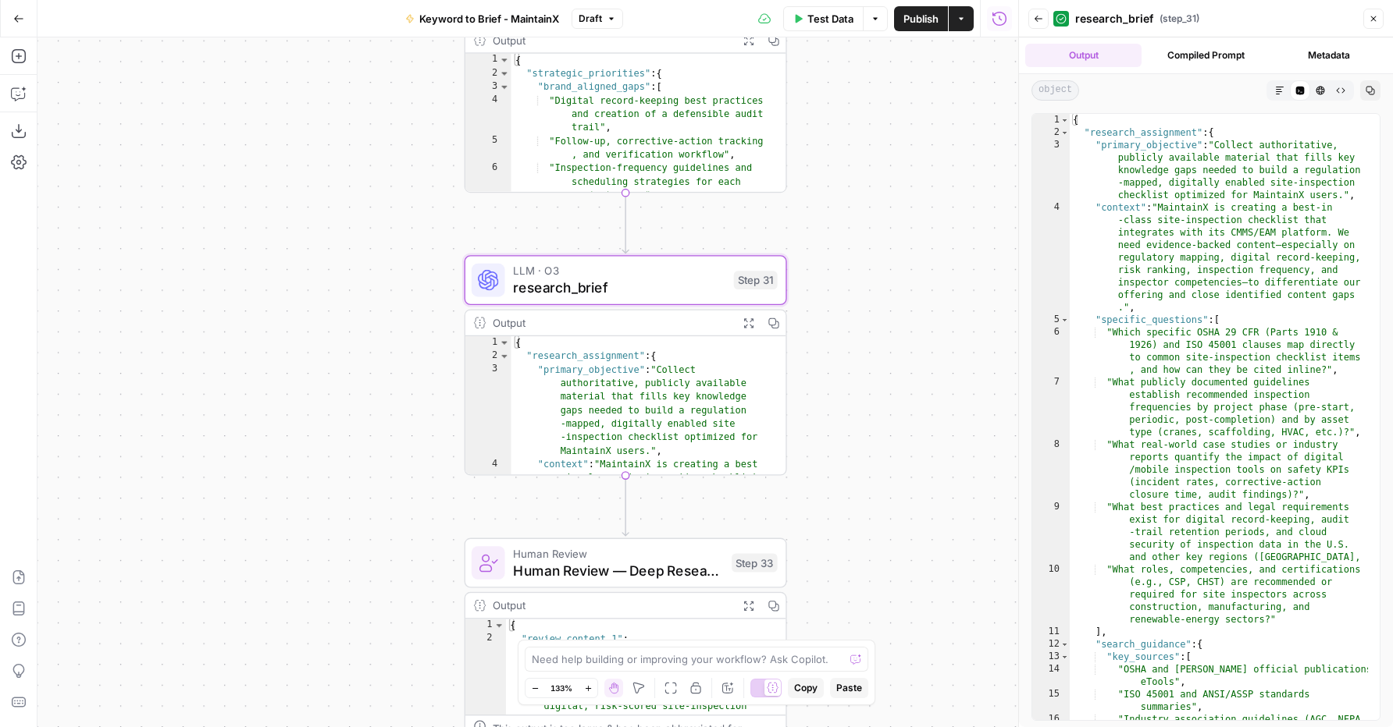
click at [1280, 90] on icon "button" at bounding box center [1279, 90] width 9 height 9
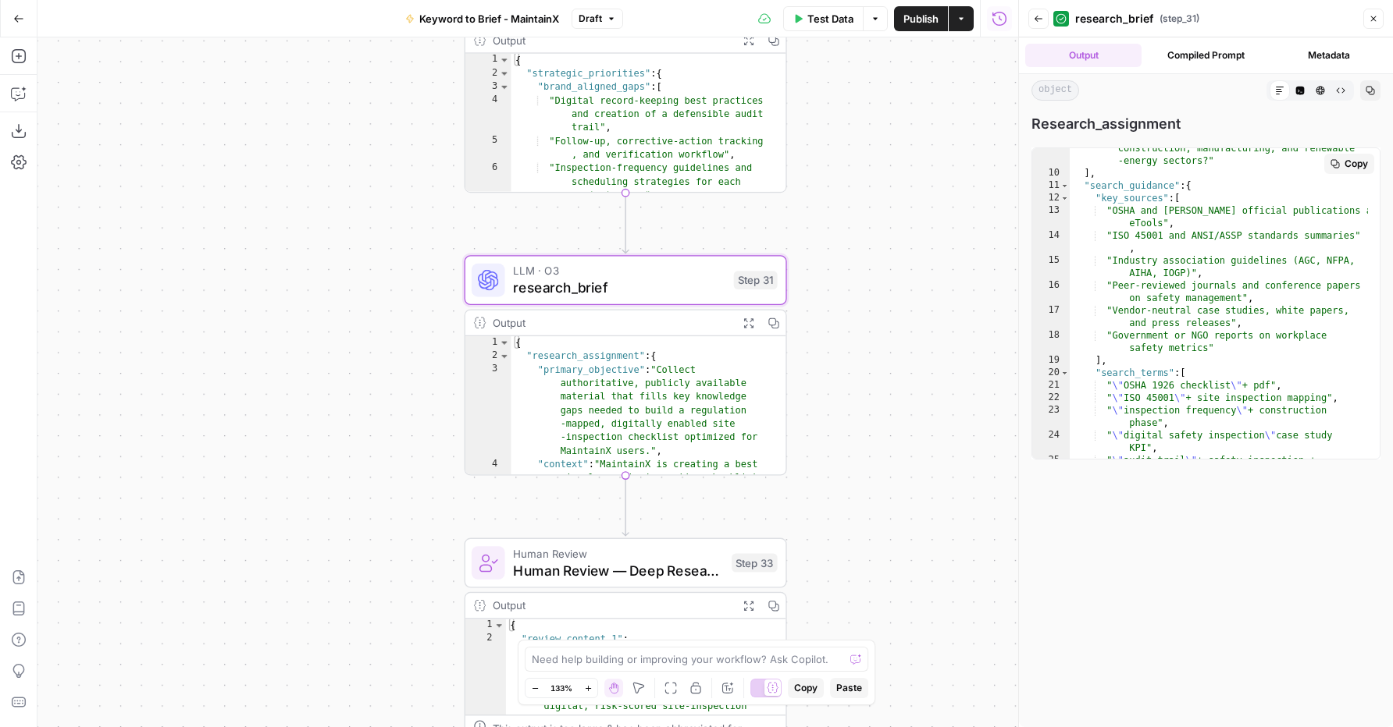
scroll to position [468, 0]
click at [237, 491] on div "Workflow Input Settings Inputs Power Agent Analyze SERP for Target Keyword Step…" at bounding box center [527, 382] width 980 height 690
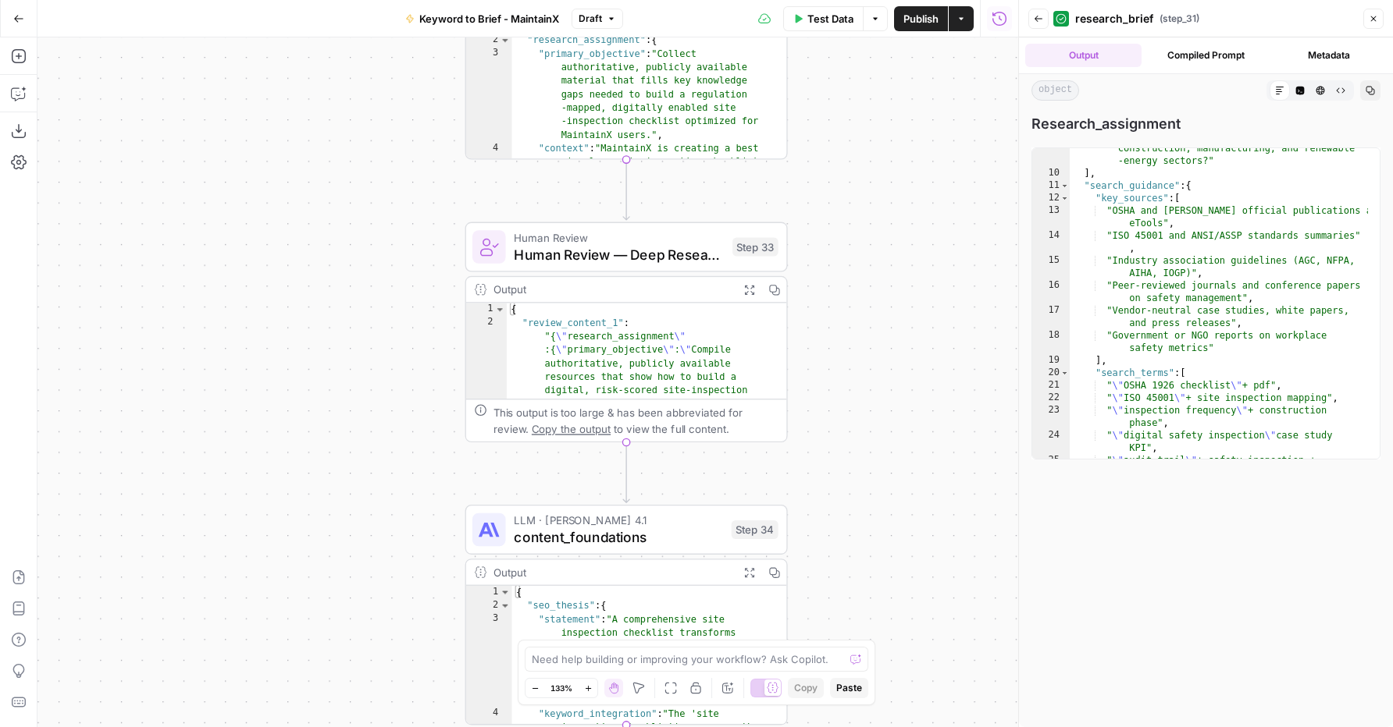
drag, startPoint x: 274, startPoint y: 532, endPoint x: 276, endPoint y: 208, distance: 323.2
click at [276, 208] on div "Workflow Input Settings Inputs Power Agent Analyze SERP for Target Keyword Step…" at bounding box center [527, 382] width 980 height 690
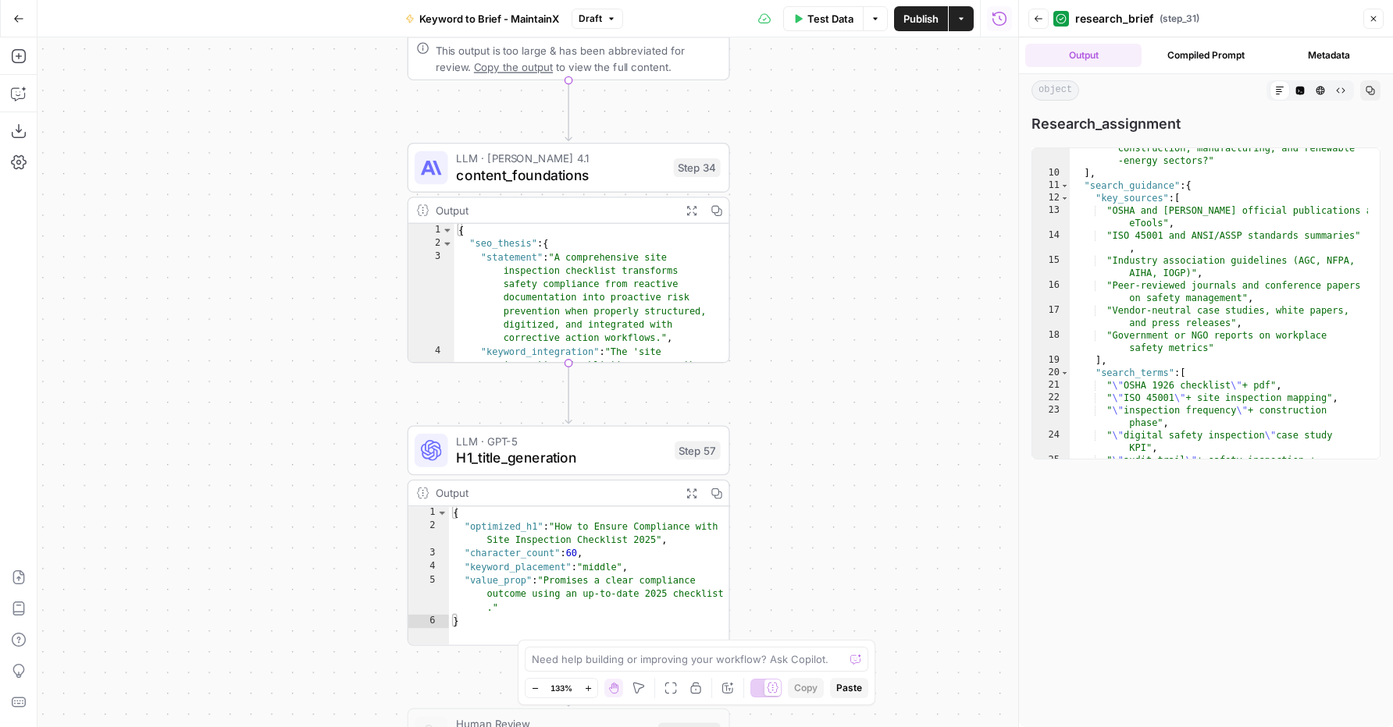
drag, startPoint x: 386, startPoint y: 513, endPoint x: 329, endPoint y: 163, distance: 354.3
click at [328, 162] on div "Workflow Input Settings Inputs Power Agent Analyze SERP for Target Keyword Step…" at bounding box center [527, 382] width 980 height 690
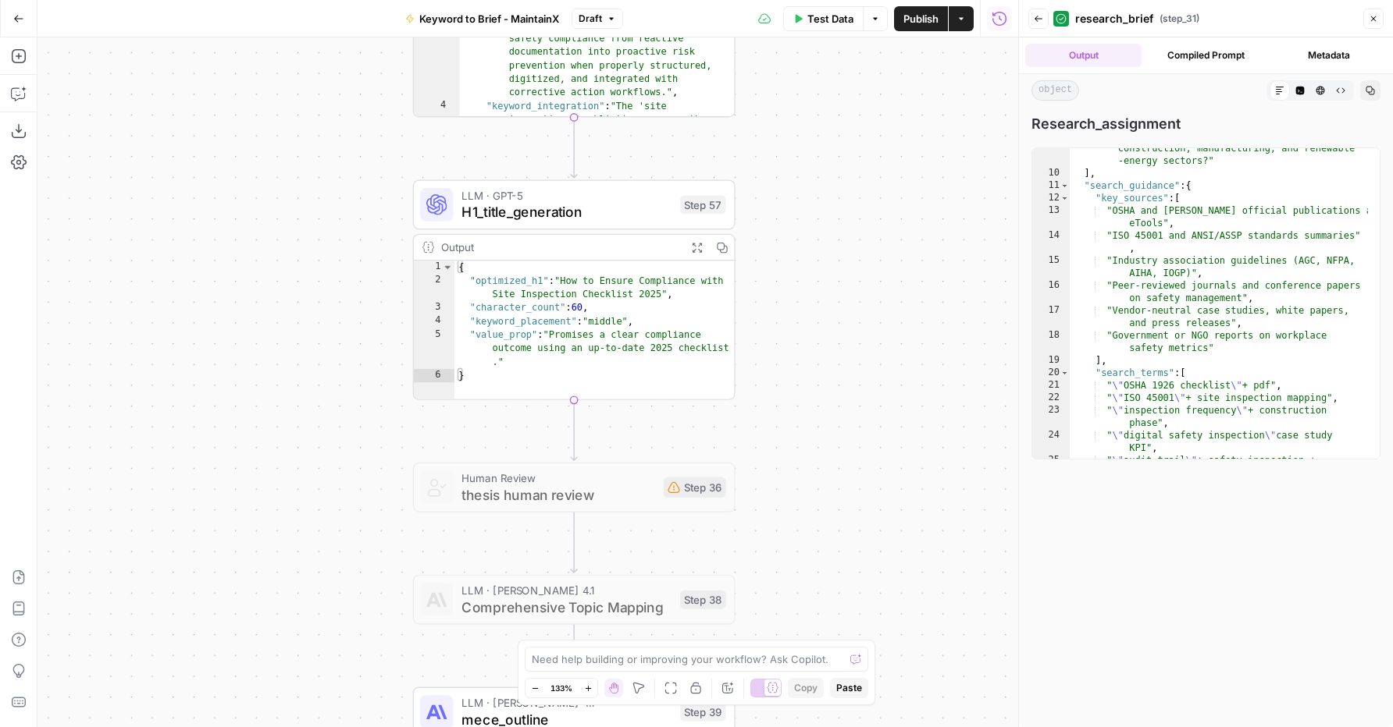
drag, startPoint x: 283, startPoint y: 490, endPoint x: 251, endPoint y: 244, distance: 248.8
click at [251, 243] on div "Workflow Input Settings Inputs Power Agent Analyze SERP for Target Keyword Step…" at bounding box center [527, 382] width 980 height 690
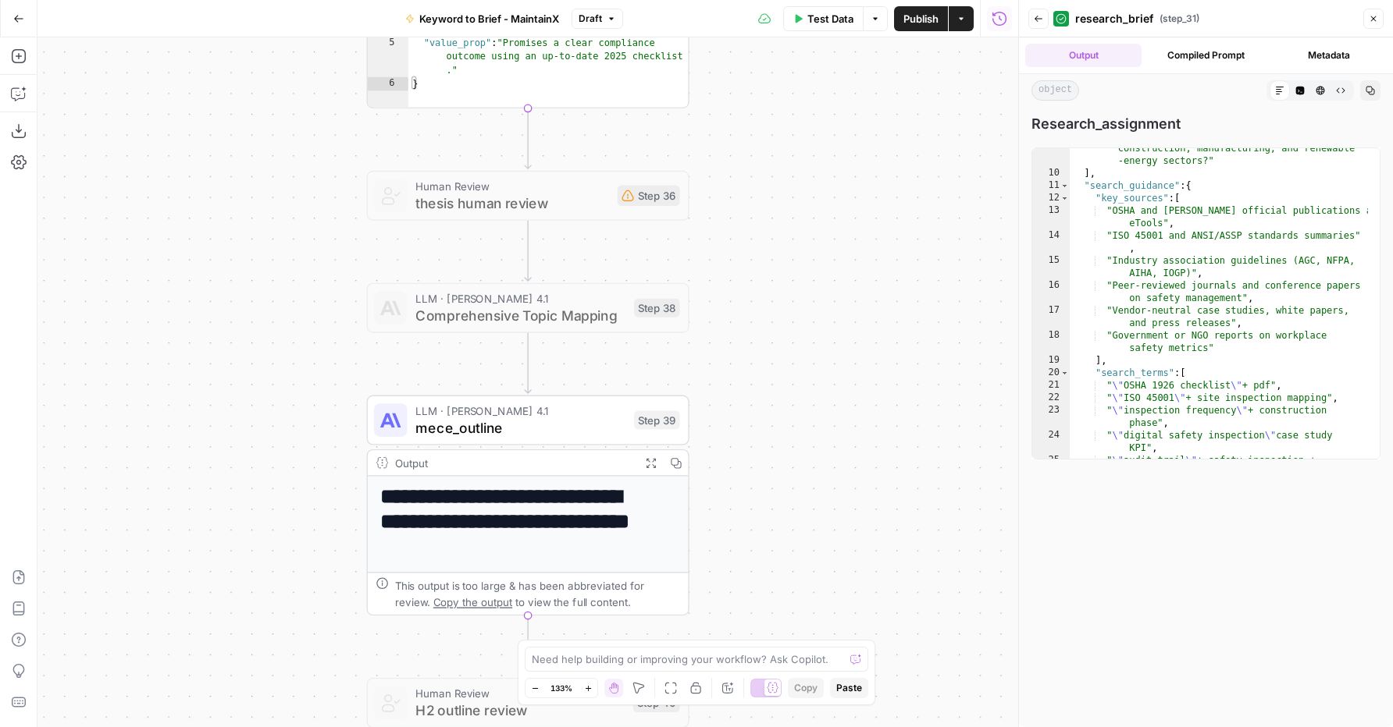
drag, startPoint x: 263, startPoint y: 525, endPoint x: 269, endPoint y: 180, distance: 345.1
click at [269, 180] on div "Workflow Input Settings Inputs Power Agent Analyze SERP for Target Keyword Step…" at bounding box center [527, 382] width 980 height 690
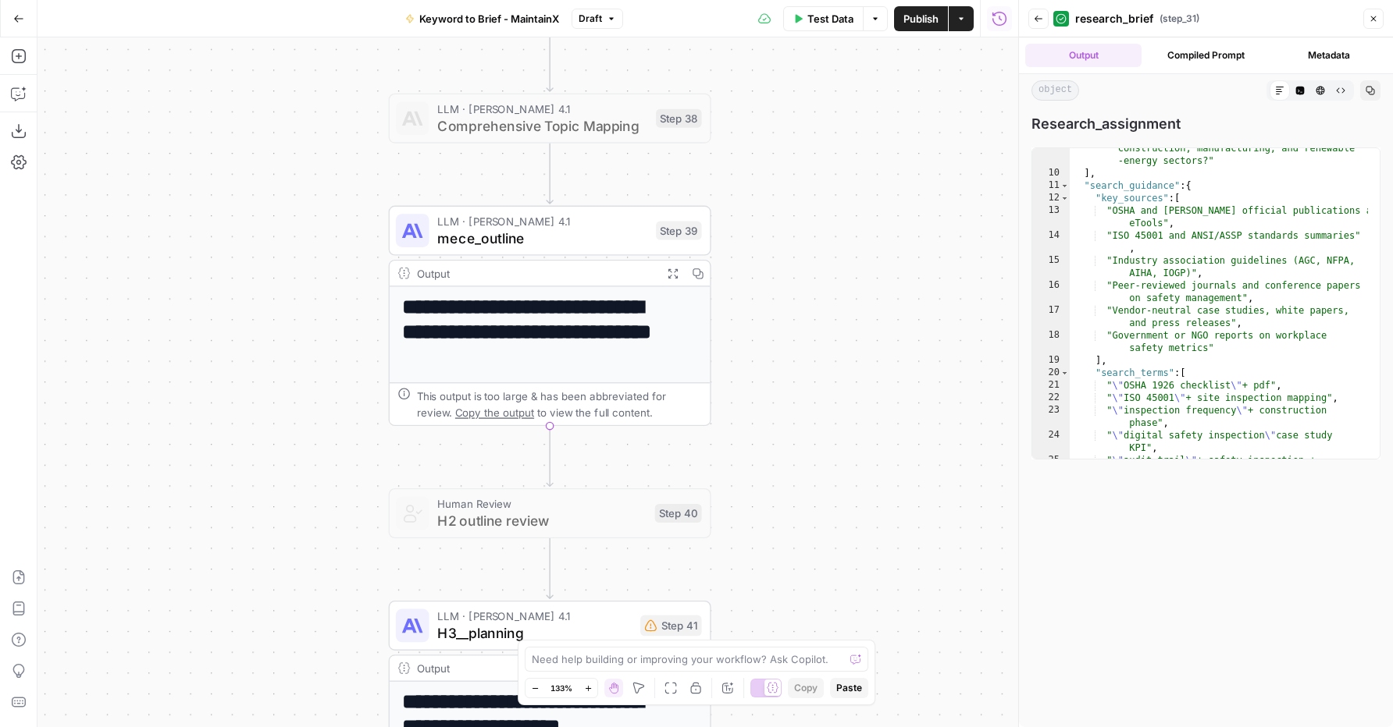
drag, startPoint x: 250, startPoint y: 573, endPoint x: 267, endPoint y: 401, distance: 172.6
click at [267, 401] on div "Workflow Input Settings Inputs Power Agent Analyze SERP for Target Keyword Step…" at bounding box center [527, 382] width 980 height 690
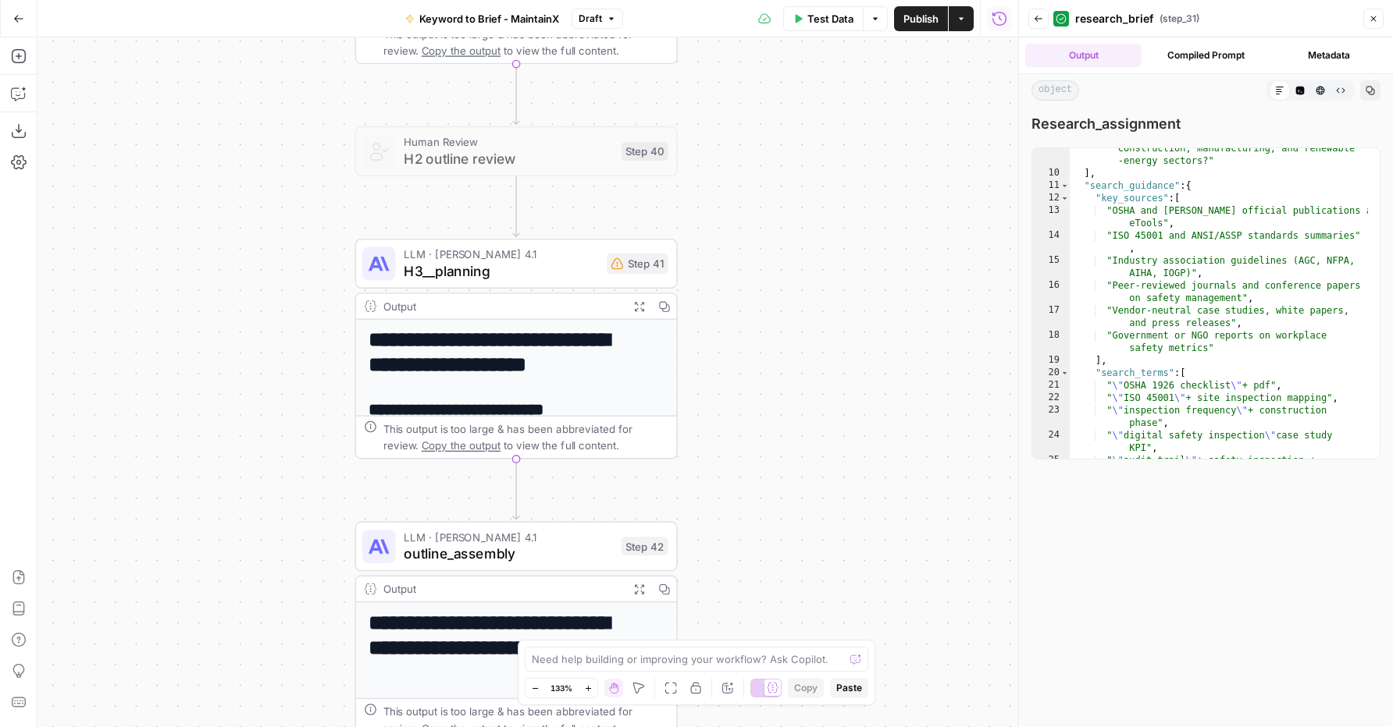
drag, startPoint x: 272, startPoint y: 471, endPoint x: 255, endPoint y: 244, distance: 227.7
click at [255, 244] on div "Workflow Input Settings Inputs Power Agent Analyze SERP for Target Keyword Step…" at bounding box center [527, 382] width 980 height 690
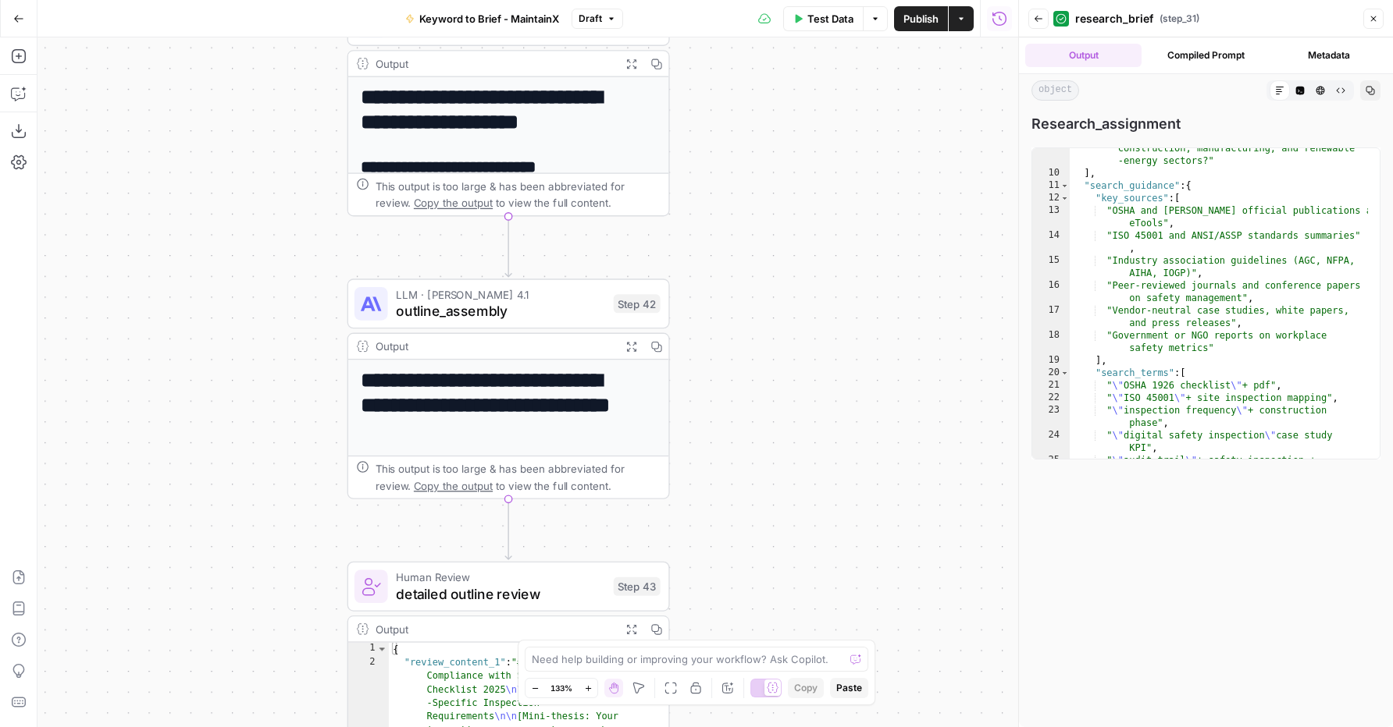
drag, startPoint x: 263, startPoint y: 545, endPoint x: 259, endPoint y: 299, distance: 245.9
click at [252, 293] on div "Workflow Input Settings Inputs Power Agent Analyze SERP for Target Keyword Step…" at bounding box center [527, 382] width 980 height 690
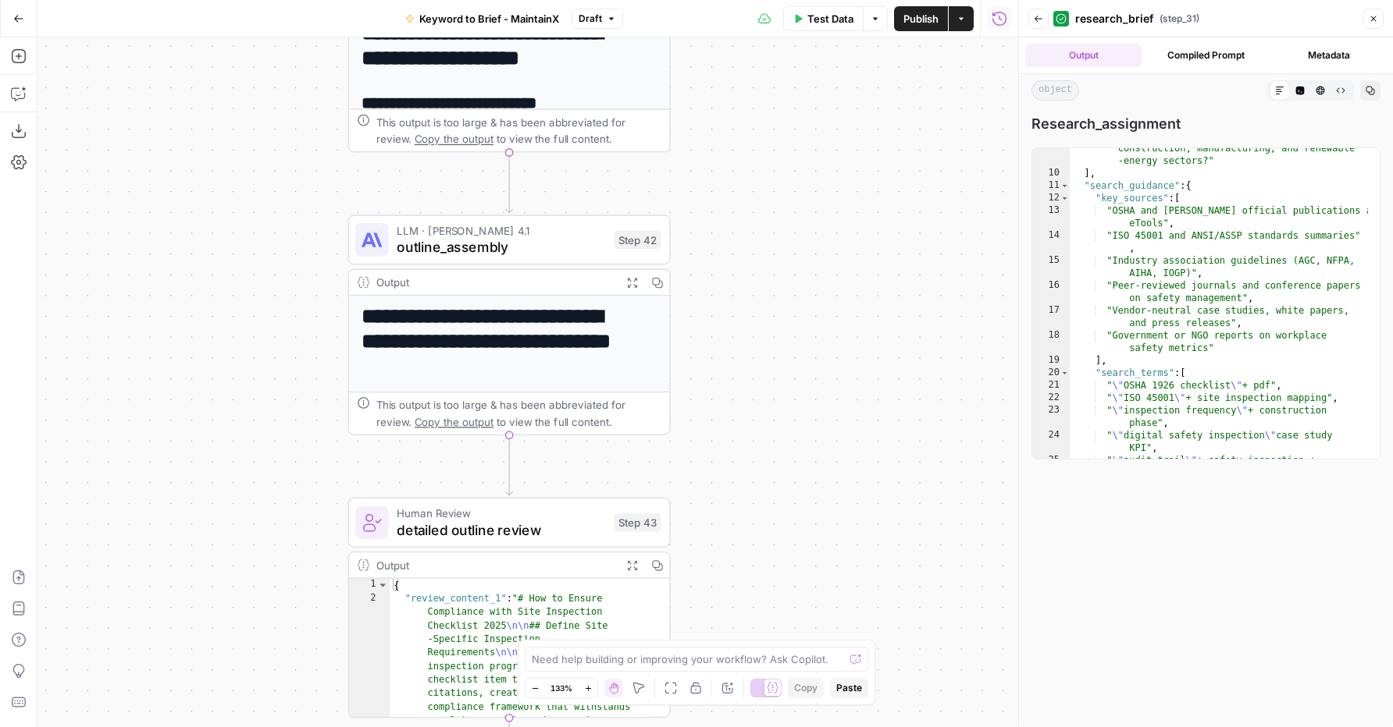
drag, startPoint x: 257, startPoint y: 560, endPoint x: 269, endPoint y: 229, distance: 332.0
click at [267, 213] on div "Workflow Input Settings Inputs Power Agent Analyze SERP for Target Keyword Step…" at bounding box center [527, 382] width 980 height 690
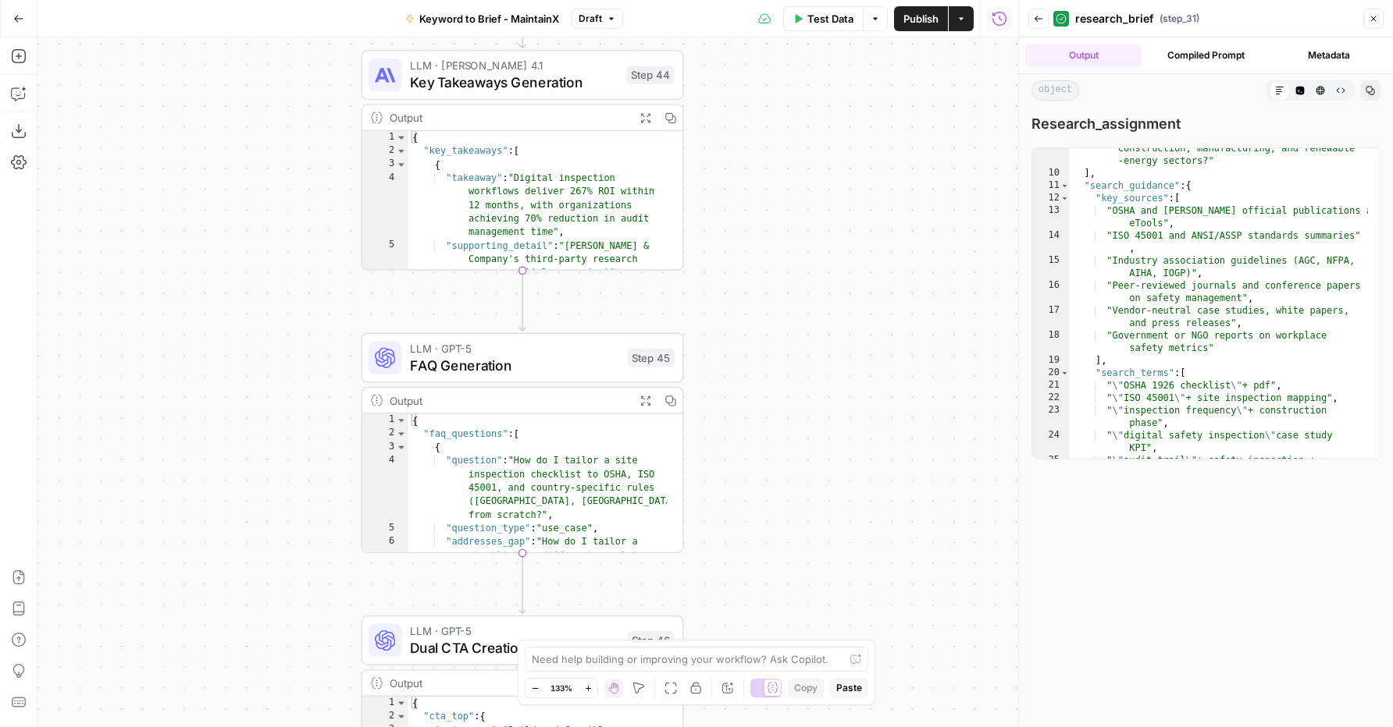
drag, startPoint x: 276, startPoint y: 539, endPoint x: 286, endPoint y: 126, distance: 412.3
click at [286, 126] on div "Workflow Input Settings Inputs Power Agent Analyze SERP for Target Keyword Step…" at bounding box center [527, 382] width 980 height 690
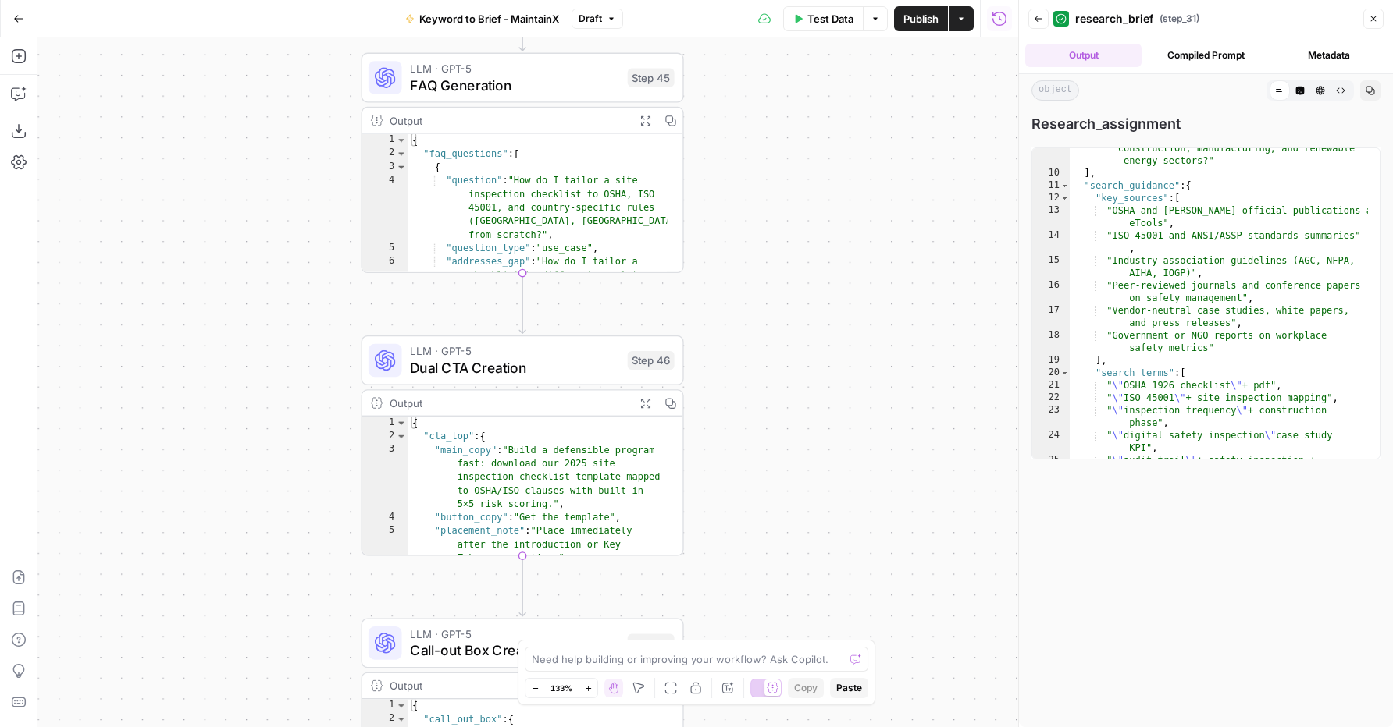
drag, startPoint x: 258, startPoint y: 564, endPoint x: 257, endPoint y: 265, distance: 299.0
click at [257, 271] on div "Workflow Input Settings Inputs Power Agent Analyze SERP for Target Keyword Step…" at bounding box center [527, 382] width 980 height 690
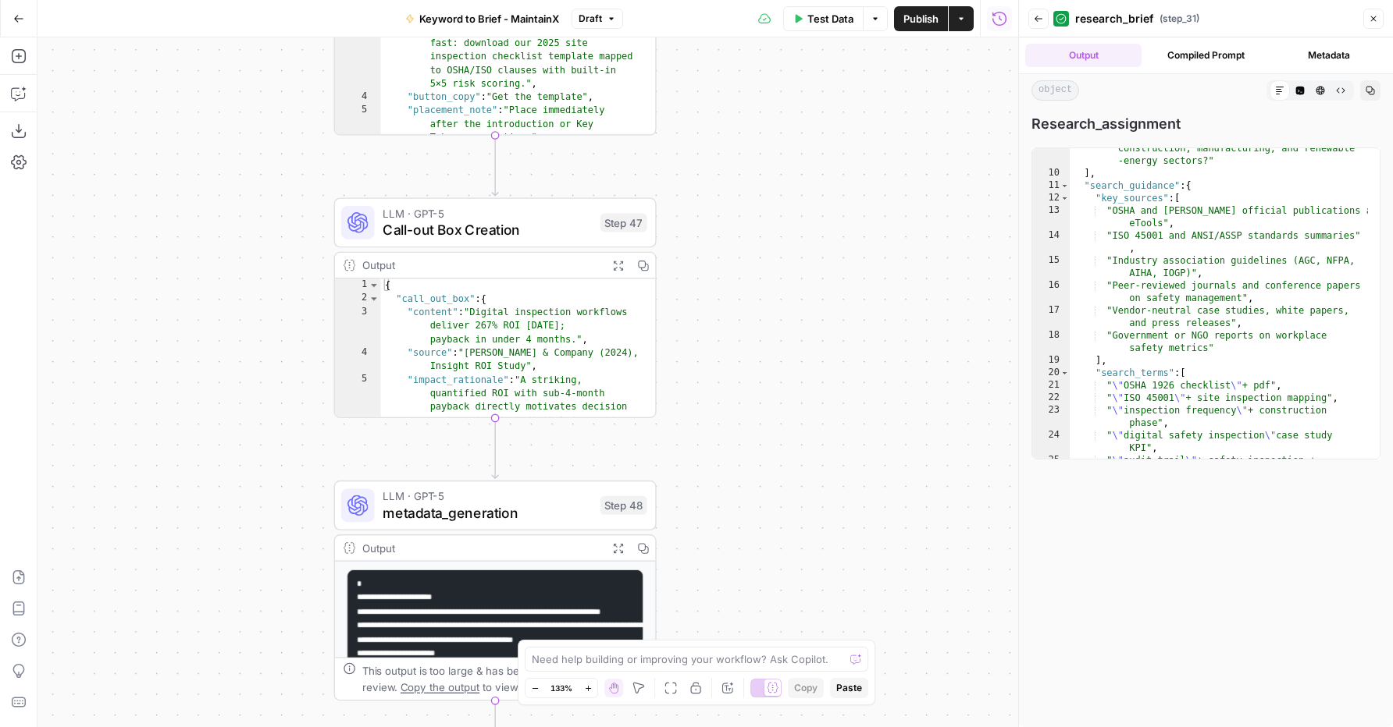
drag, startPoint x: 242, startPoint y: 525, endPoint x: 216, endPoint y: 116, distance: 409.0
click at [216, 116] on div "Workflow Input Settings Inputs Power Agent Analyze SERP for Target Keyword Step…" at bounding box center [527, 382] width 980 height 690
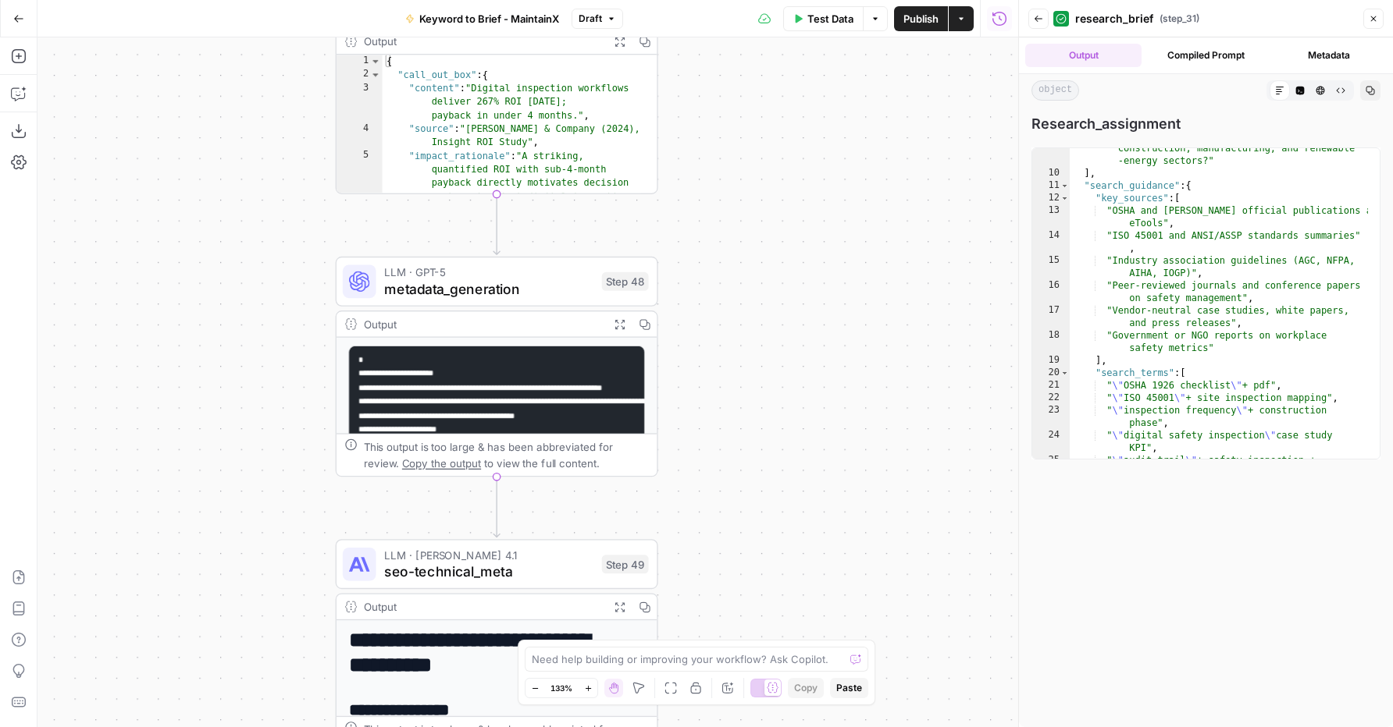
drag, startPoint x: 226, startPoint y: 411, endPoint x: 227, endPoint y: 182, distance: 229.5
click at [227, 182] on div "Workflow Input Settings Inputs Power Agent Analyze SERP for Target Keyword Step…" at bounding box center [527, 382] width 980 height 690
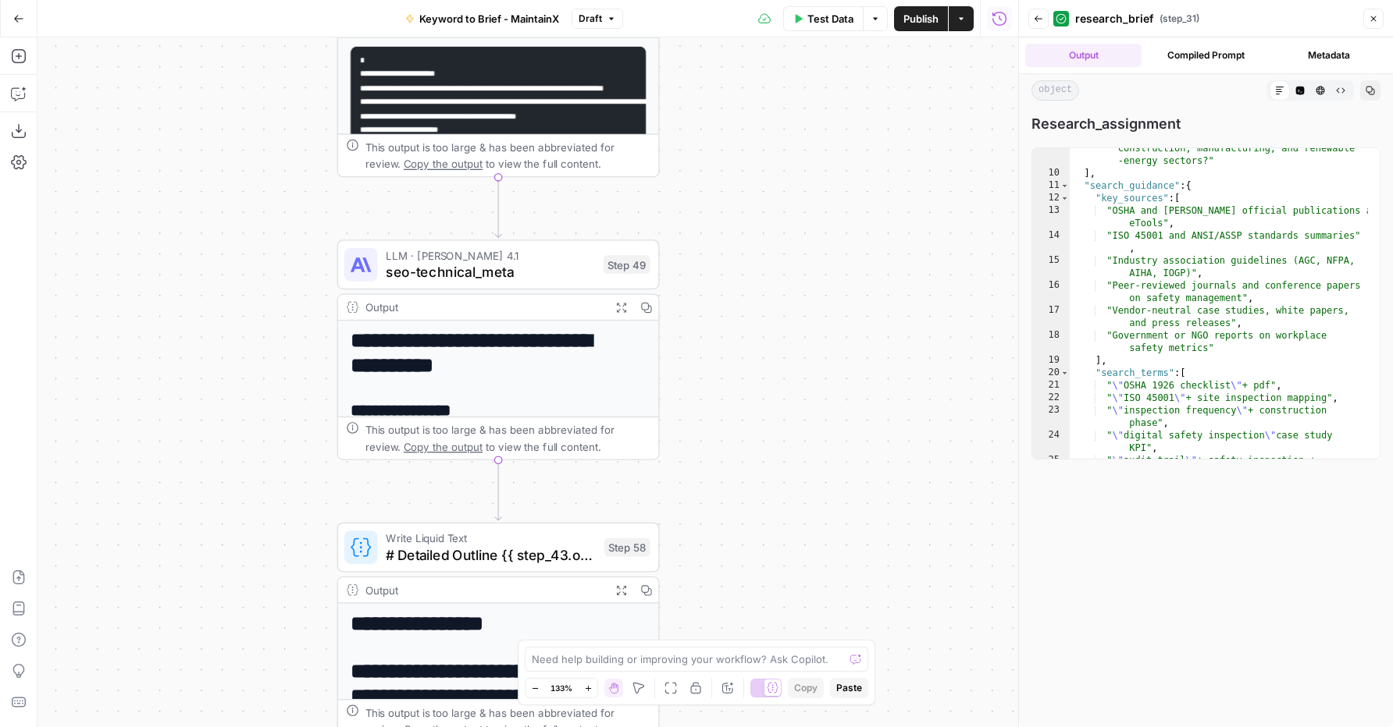
drag, startPoint x: 226, startPoint y: 484, endPoint x: 229, endPoint y: 216, distance: 267.7
click at [229, 216] on div "Workflow Input Settings Inputs Power Agent Analyze SERP for Target Keyword Step…" at bounding box center [527, 382] width 980 height 690
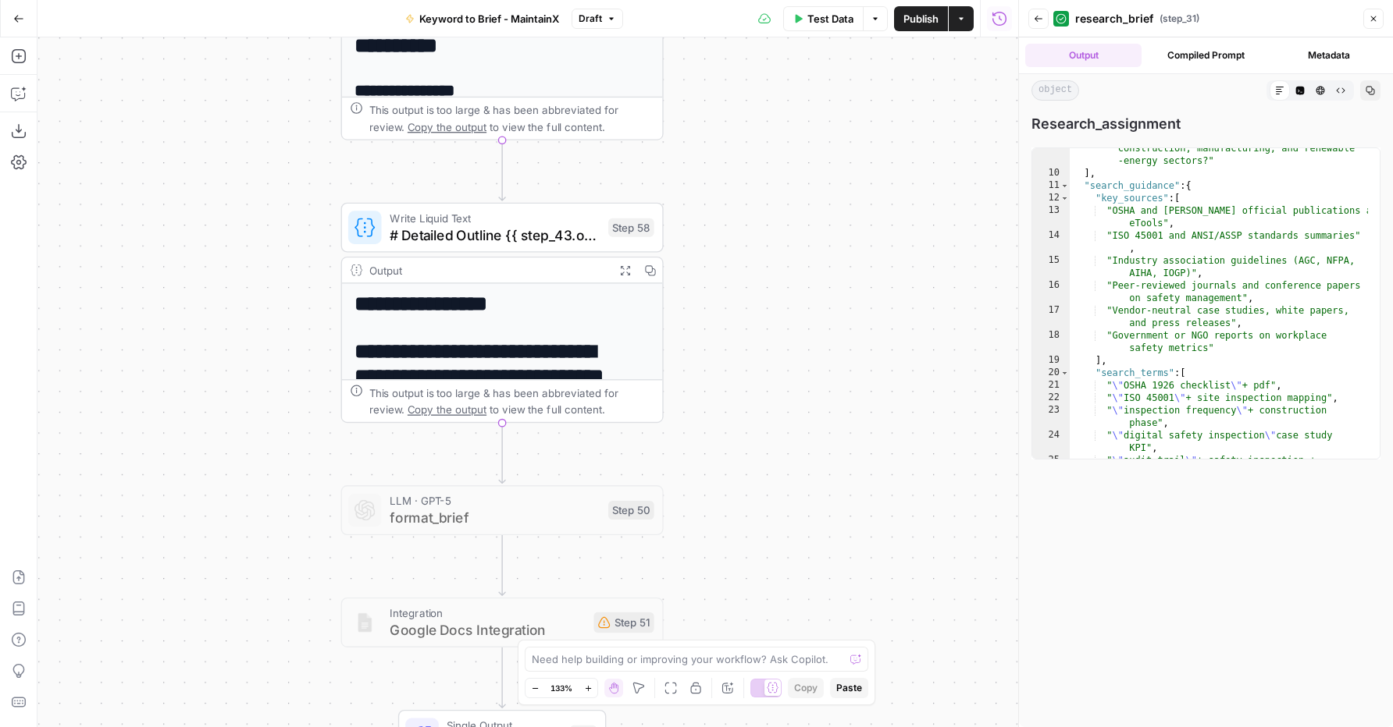
drag, startPoint x: 245, startPoint y: 458, endPoint x: 249, endPoint y: 141, distance: 317.7
click at [249, 141] on div "Workflow Input Settings Inputs Power Agent Analyze SERP for Target Keyword Step…" at bounding box center [527, 382] width 980 height 690
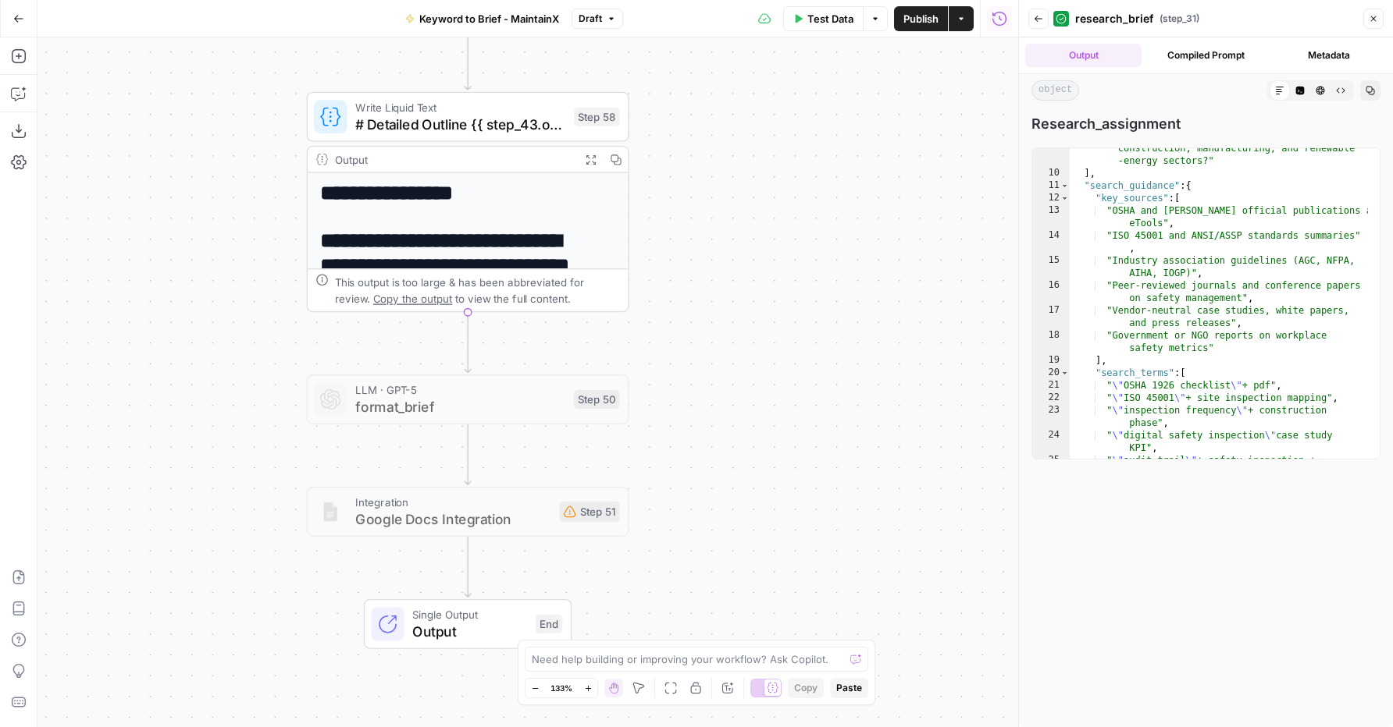
drag, startPoint x: 256, startPoint y: 285, endPoint x: 222, endPoint y: 174, distance: 116.0
click at [222, 174] on div "Workflow Input Settings Inputs Power Agent Analyze SERP for Target Keyword Step…" at bounding box center [527, 382] width 980 height 690
click at [597, 156] on button "Expand Output" at bounding box center [590, 159] width 25 height 25
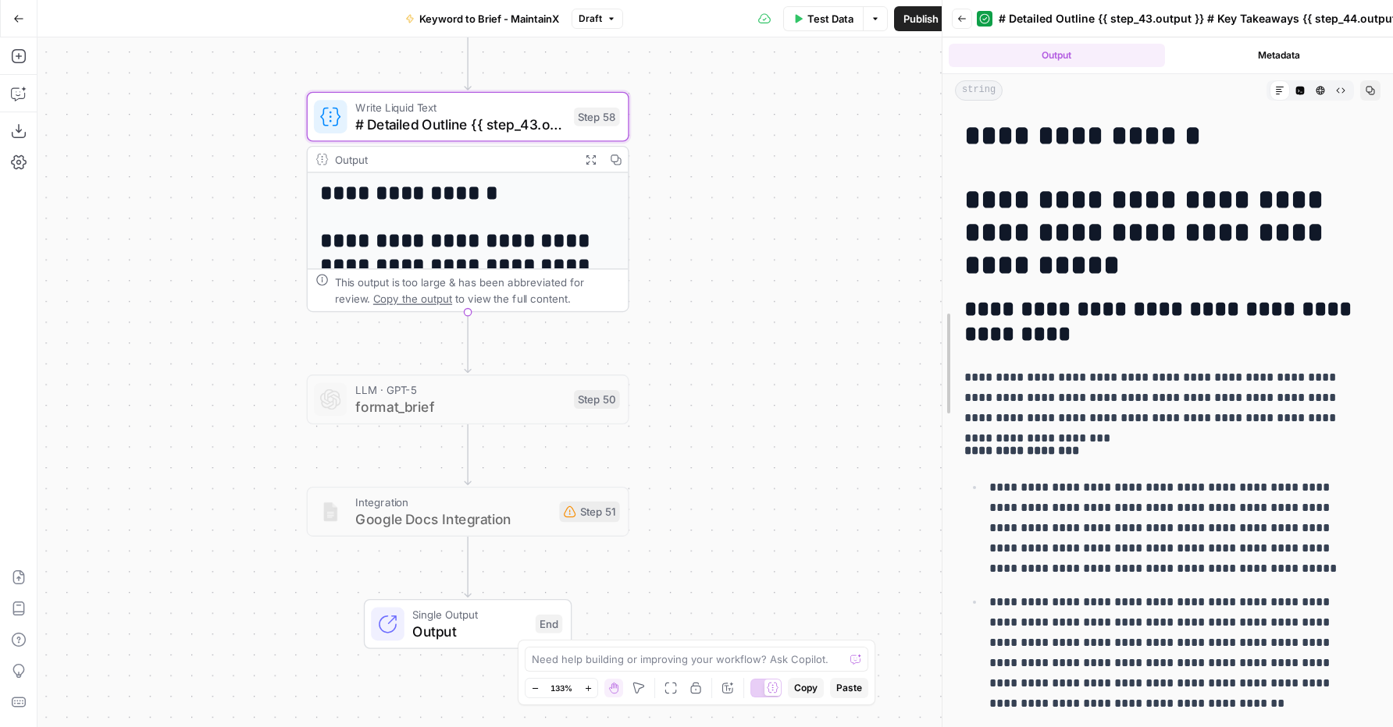
drag, startPoint x: 1021, startPoint y: 259, endPoint x: 944, endPoint y: 261, distance: 76.5
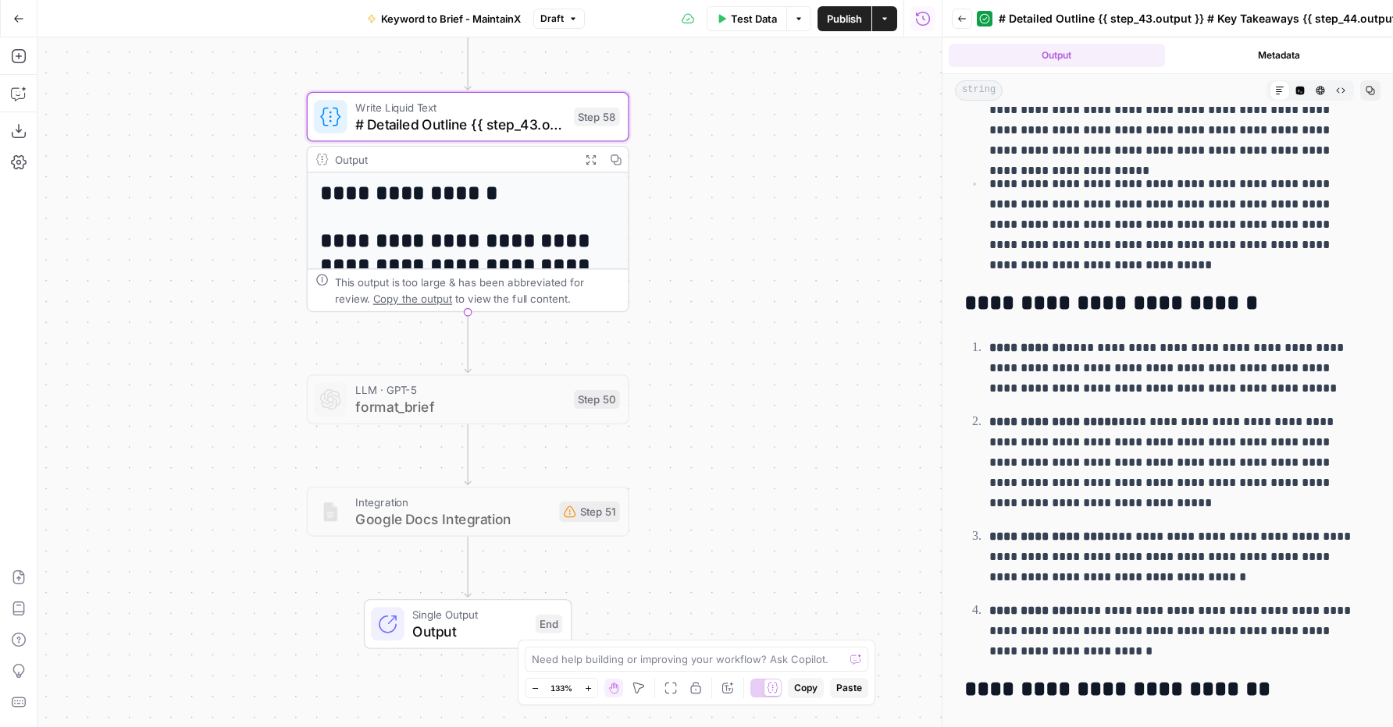
scroll to position [3801, 0]
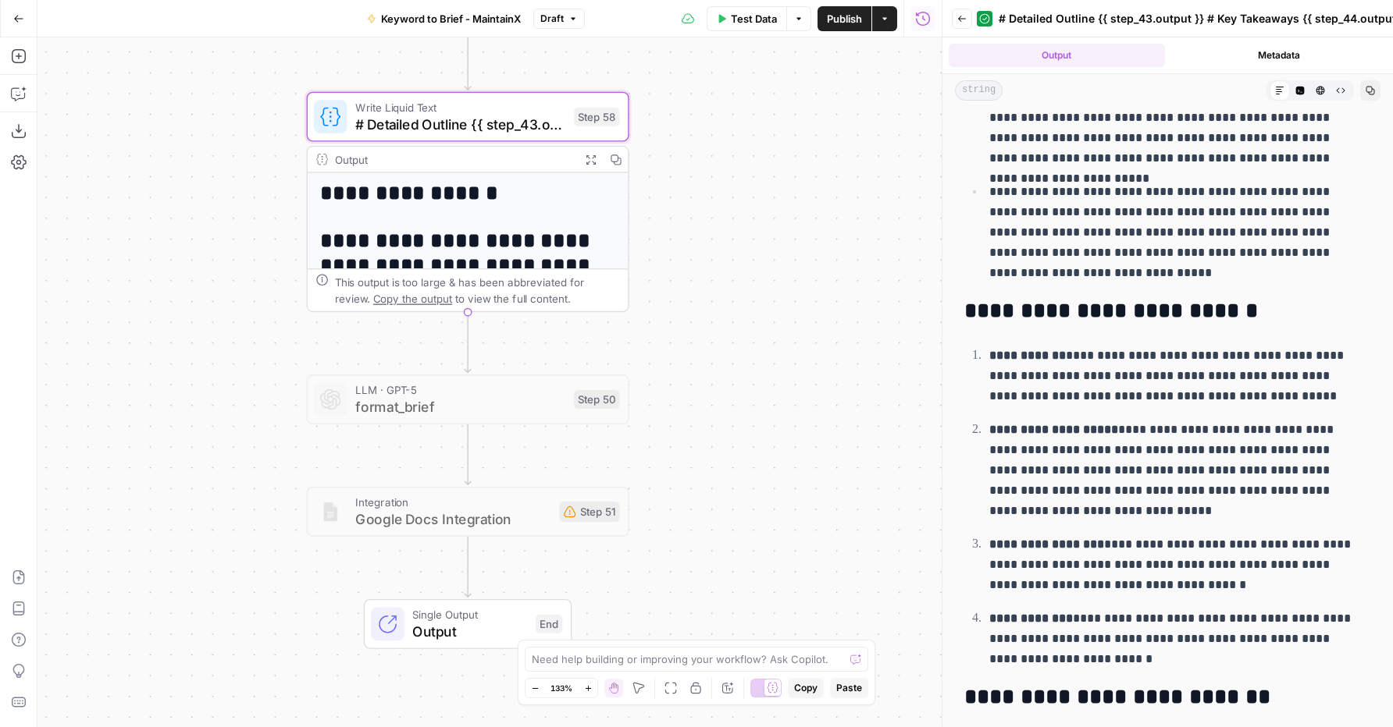
click at [1172, 279] on p "**********" at bounding box center [1174, 232] width 370 height 101
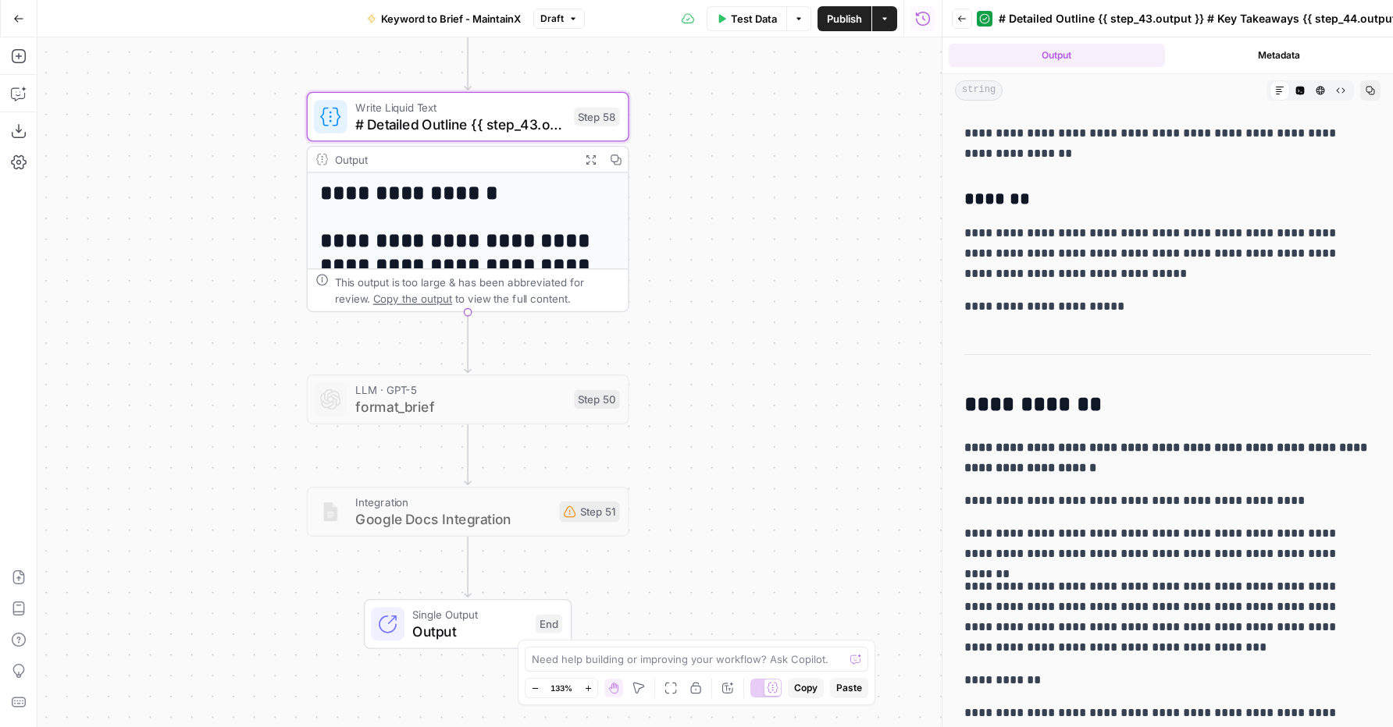
scroll to position [6617, 0]
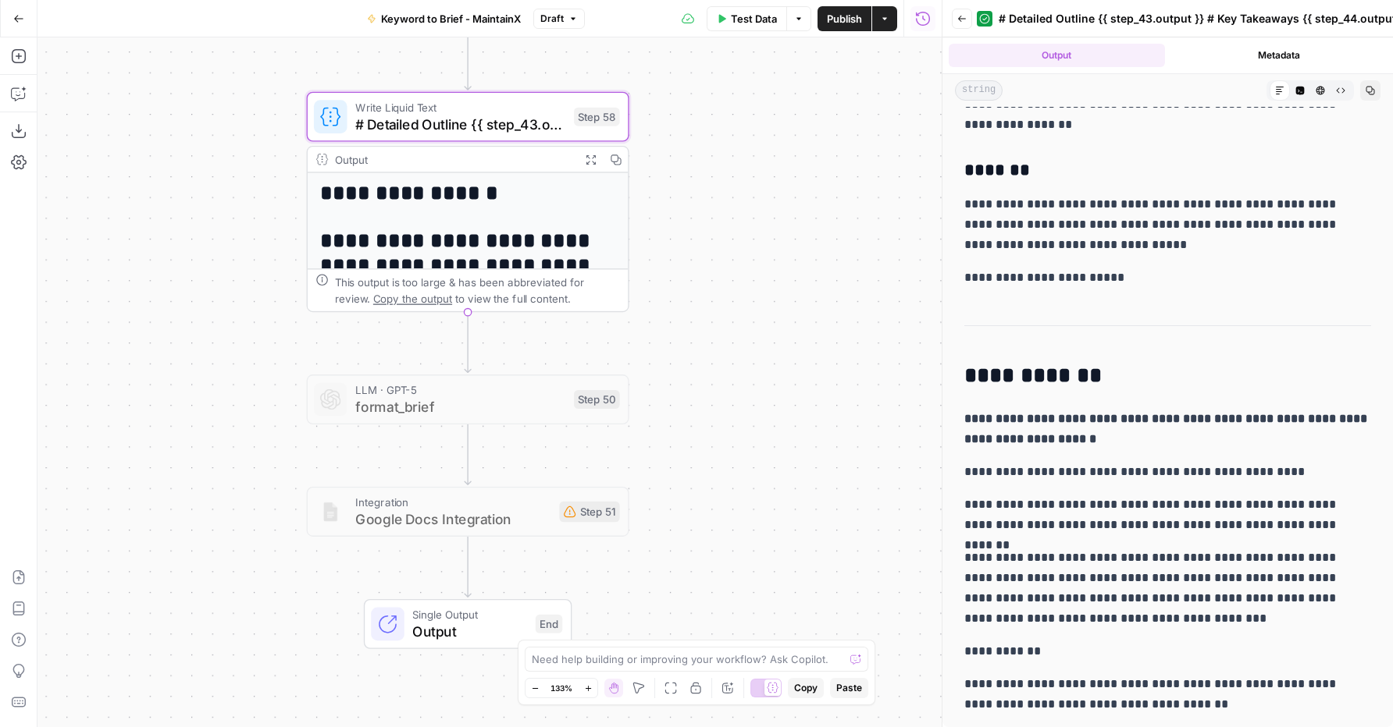
click at [16, 25] on button "Go Back" at bounding box center [19, 19] width 28 height 28
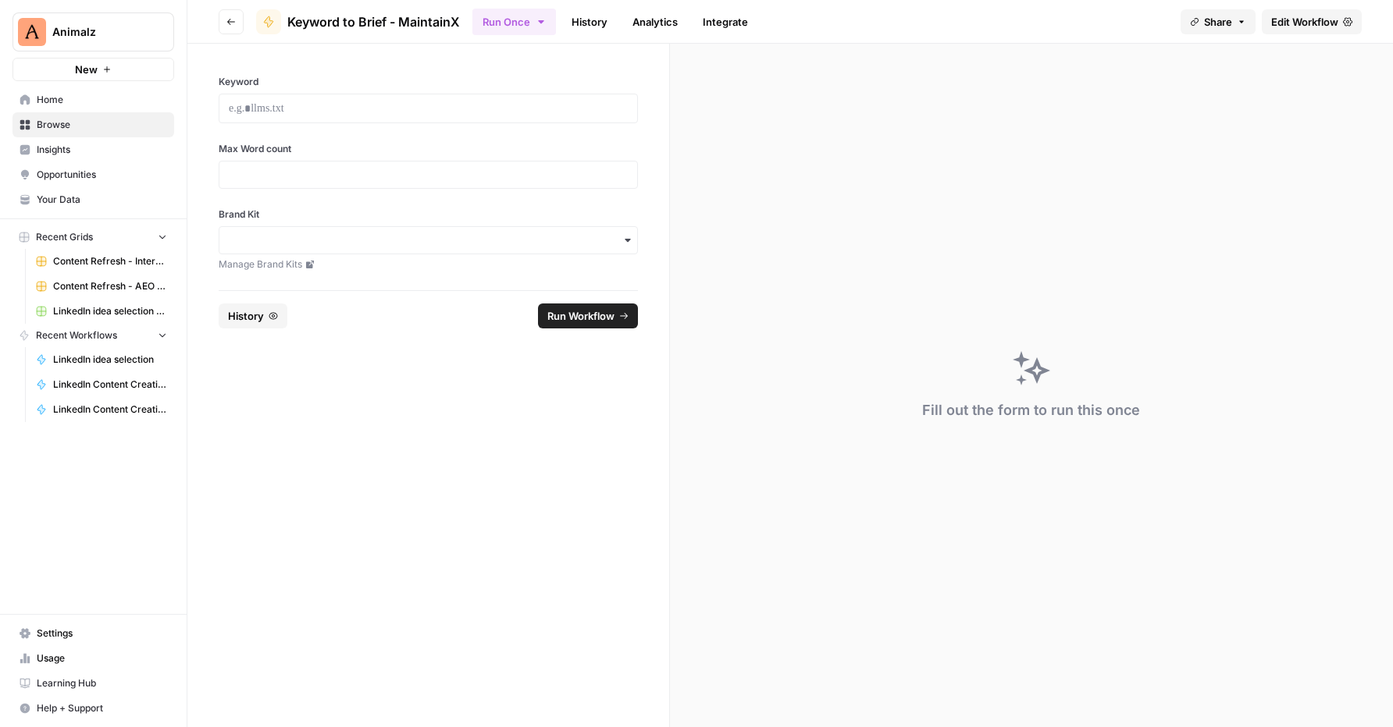
click at [61, 126] on span "Browse" at bounding box center [102, 125] width 130 height 14
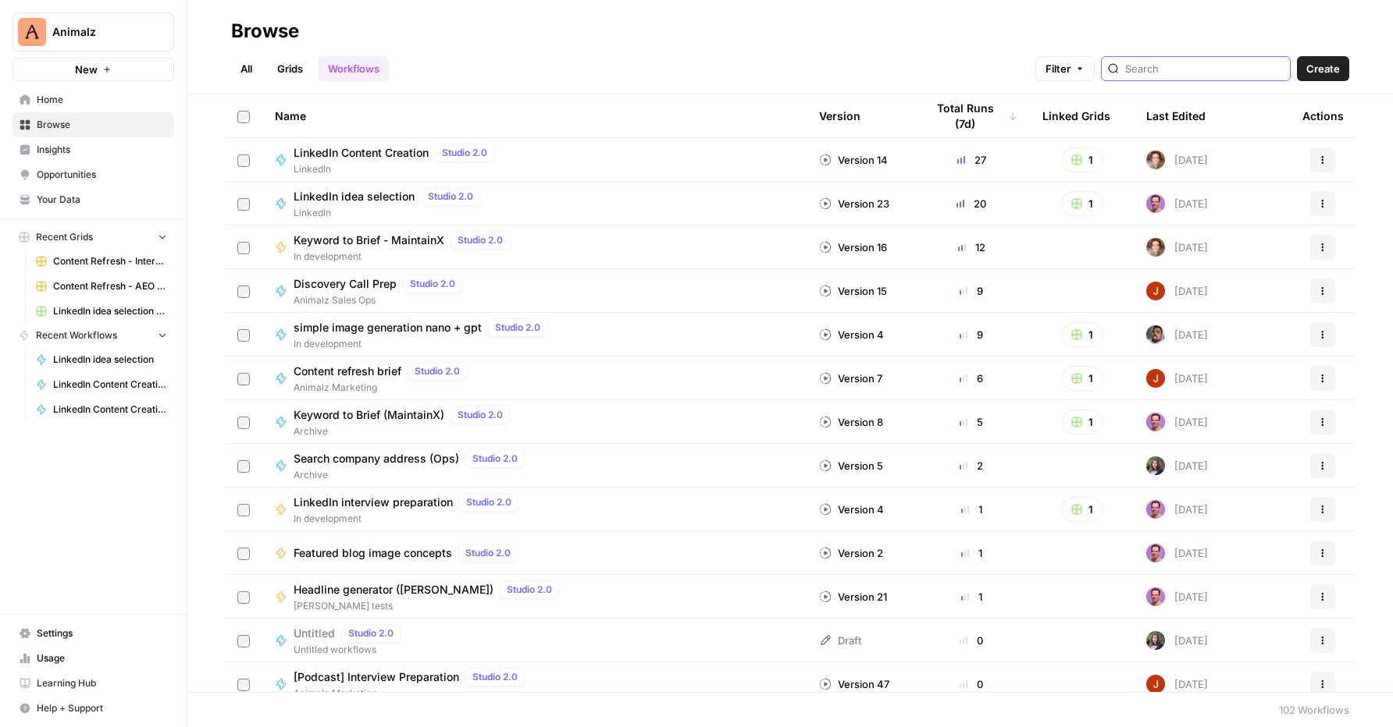
click at [1172, 68] on input "search" at bounding box center [1204, 69] width 158 height 16
type input "image"
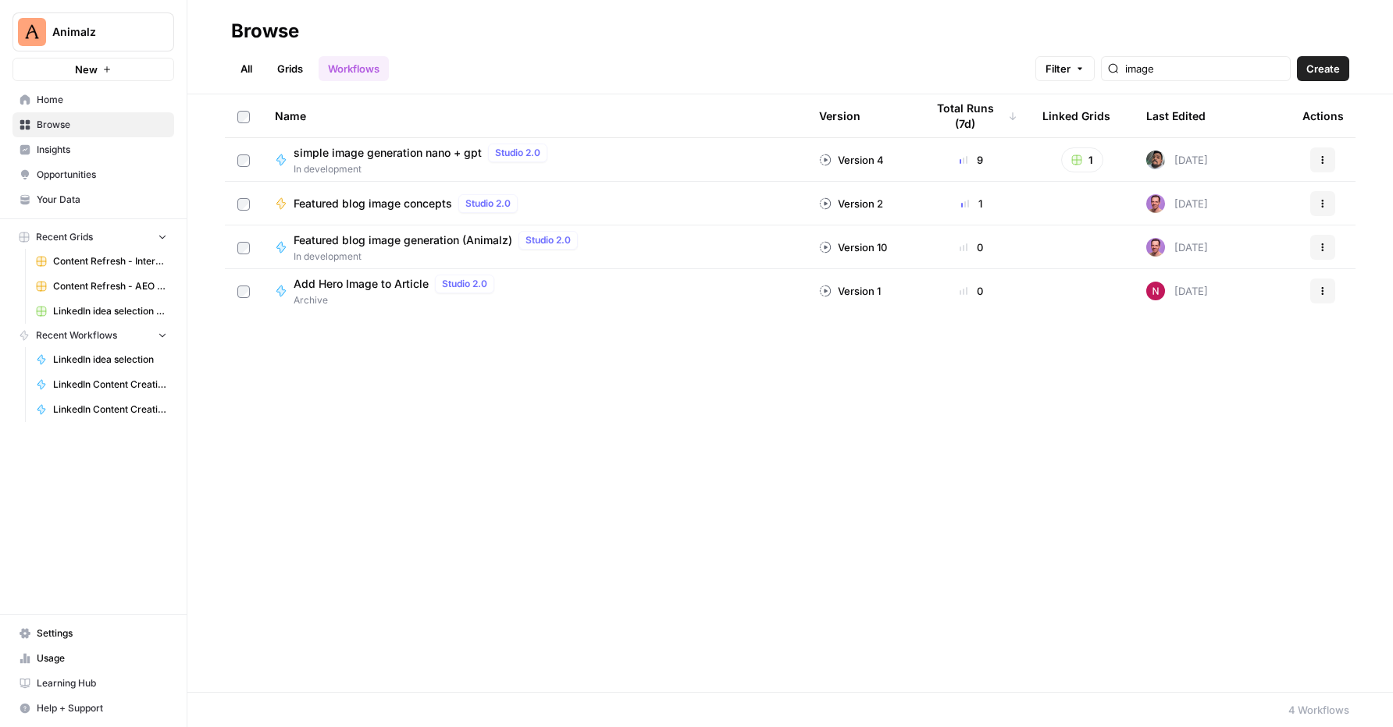
click at [428, 251] on span "In development" at bounding box center [438, 257] width 290 height 14
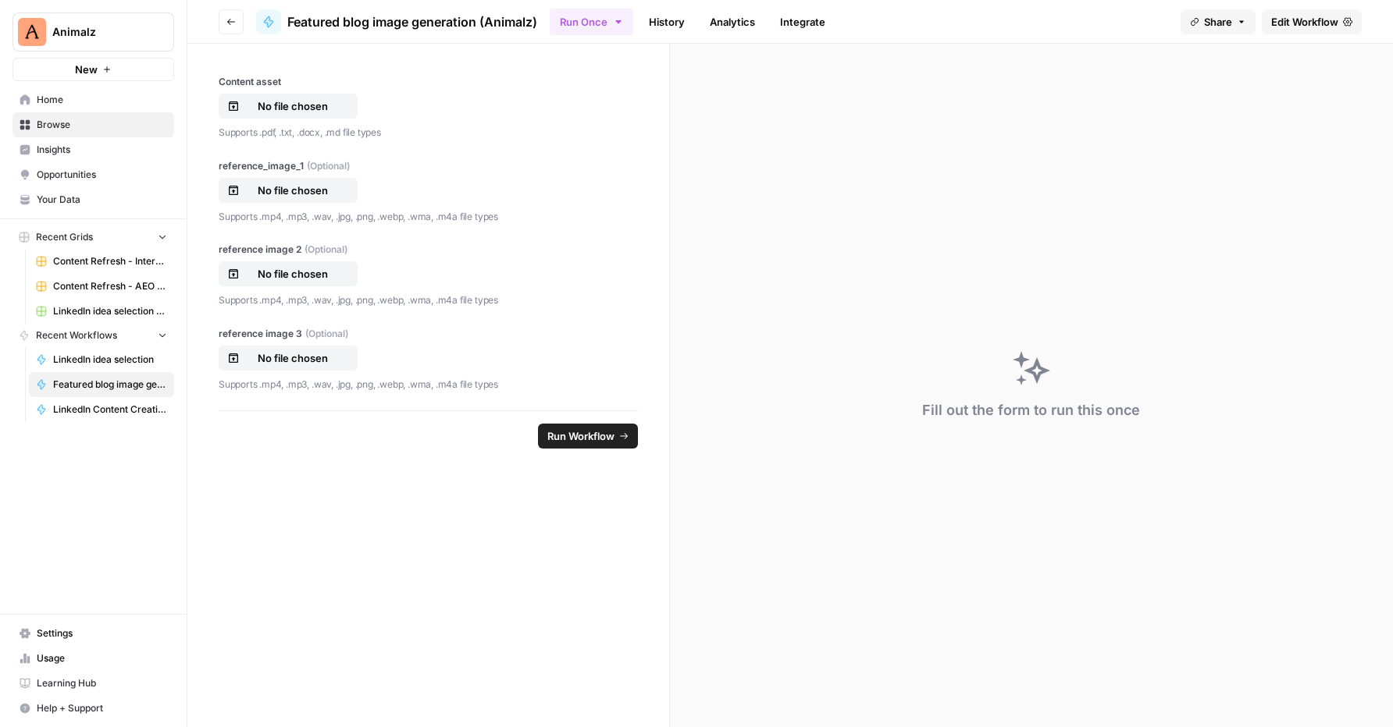
click at [1293, 26] on span "Edit Workflow" at bounding box center [1304, 22] width 67 height 16
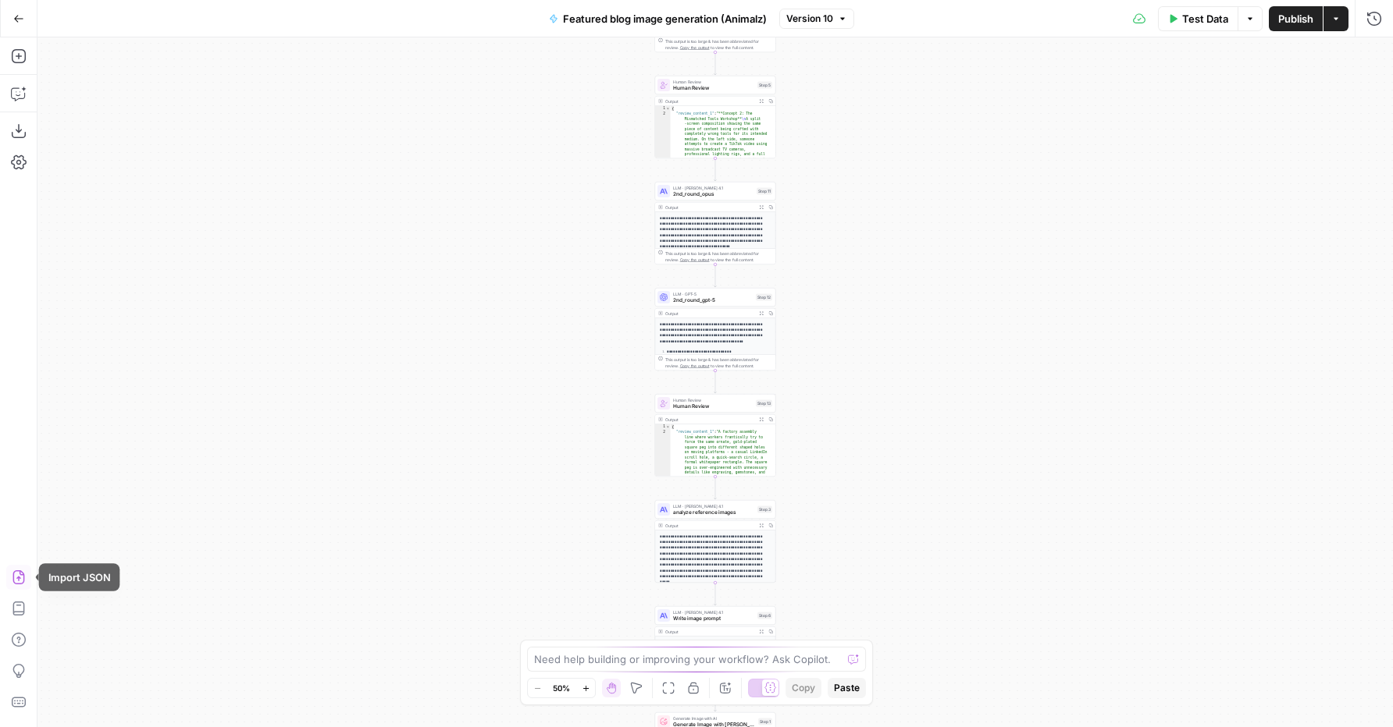
click at [21, 577] on icon "button" at bounding box center [19, 578] width 16 height 16
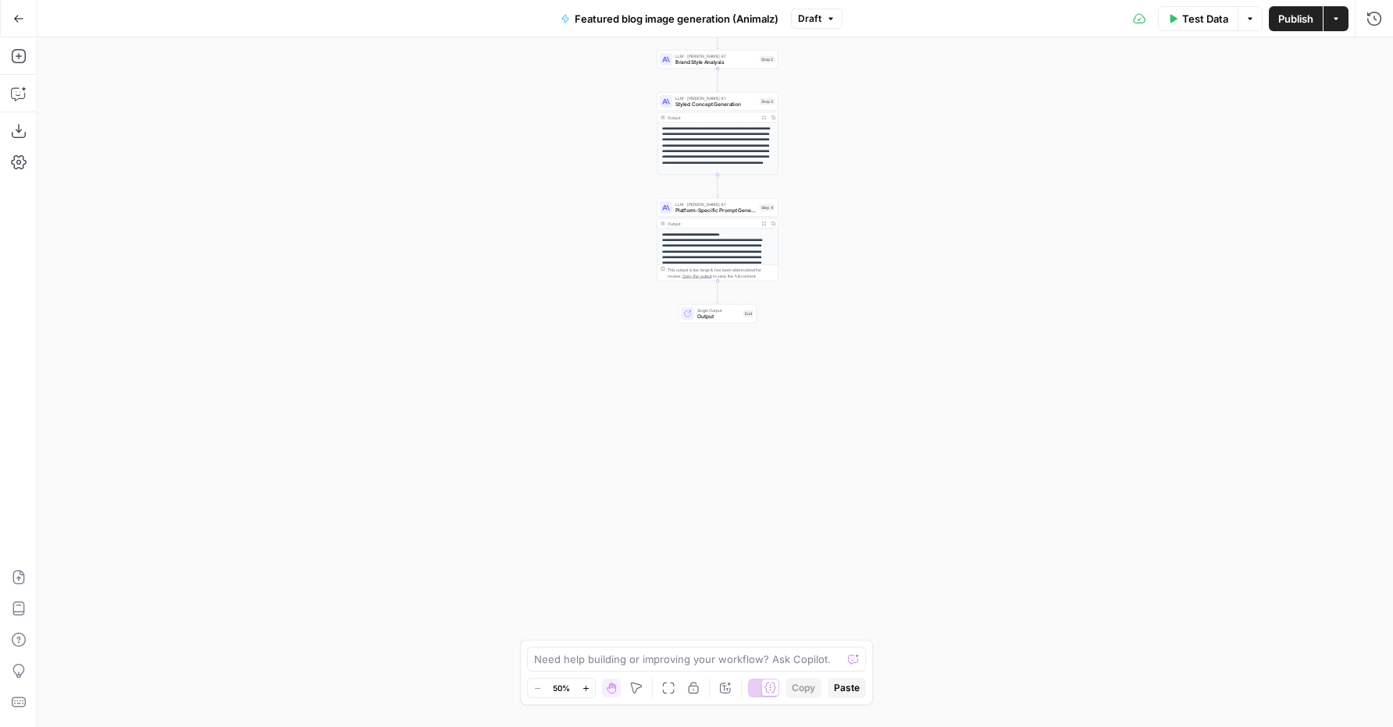
drag, startPoint x: 424, startPoint y: 194, endPoint x: 411, endPoint y: 433, distance: 240.0
click at [411, 433] on div "**********" at bounding box center [714, 382] width 1355 height 690
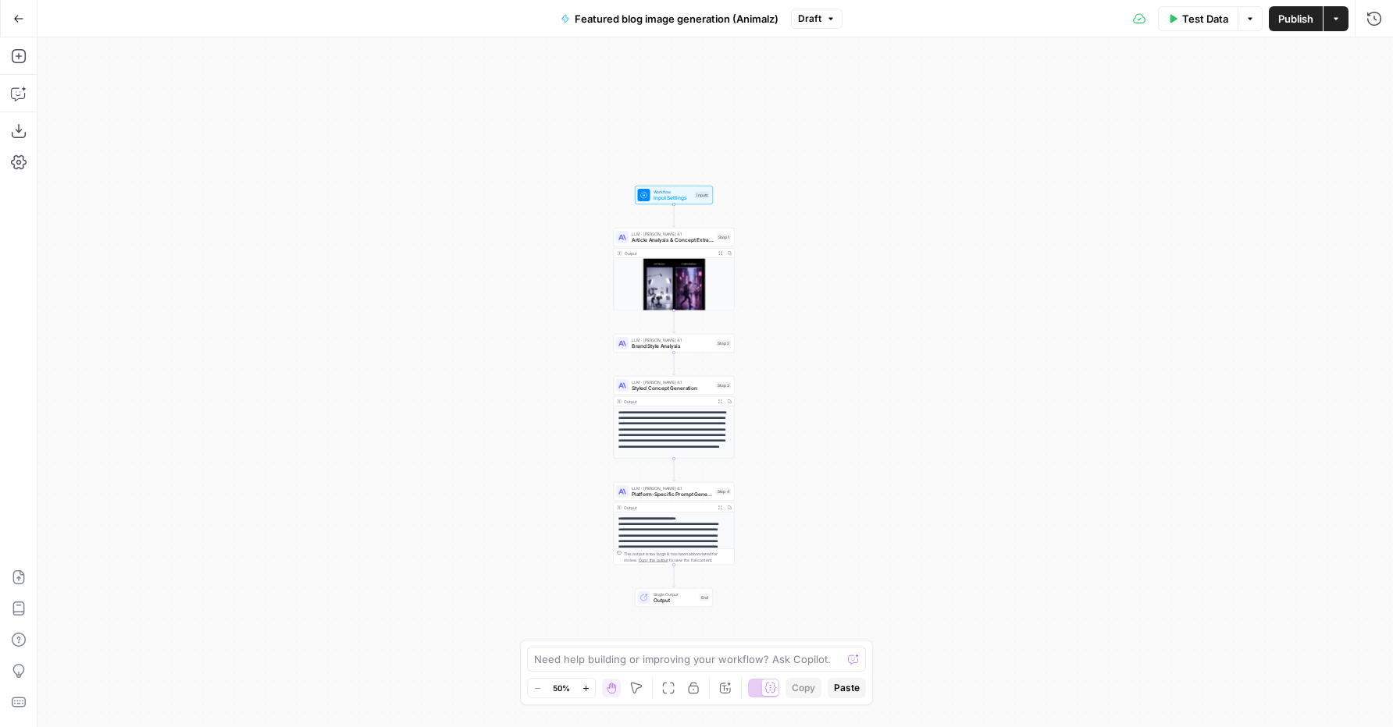
drag, startPoint x: 464, startPoint y: 260, endPoint x: 438, endPoint y: 368, distance: 111.5
click at [438, 368] on div "**********" at bounding box center [714, 382] width 1355 height 690
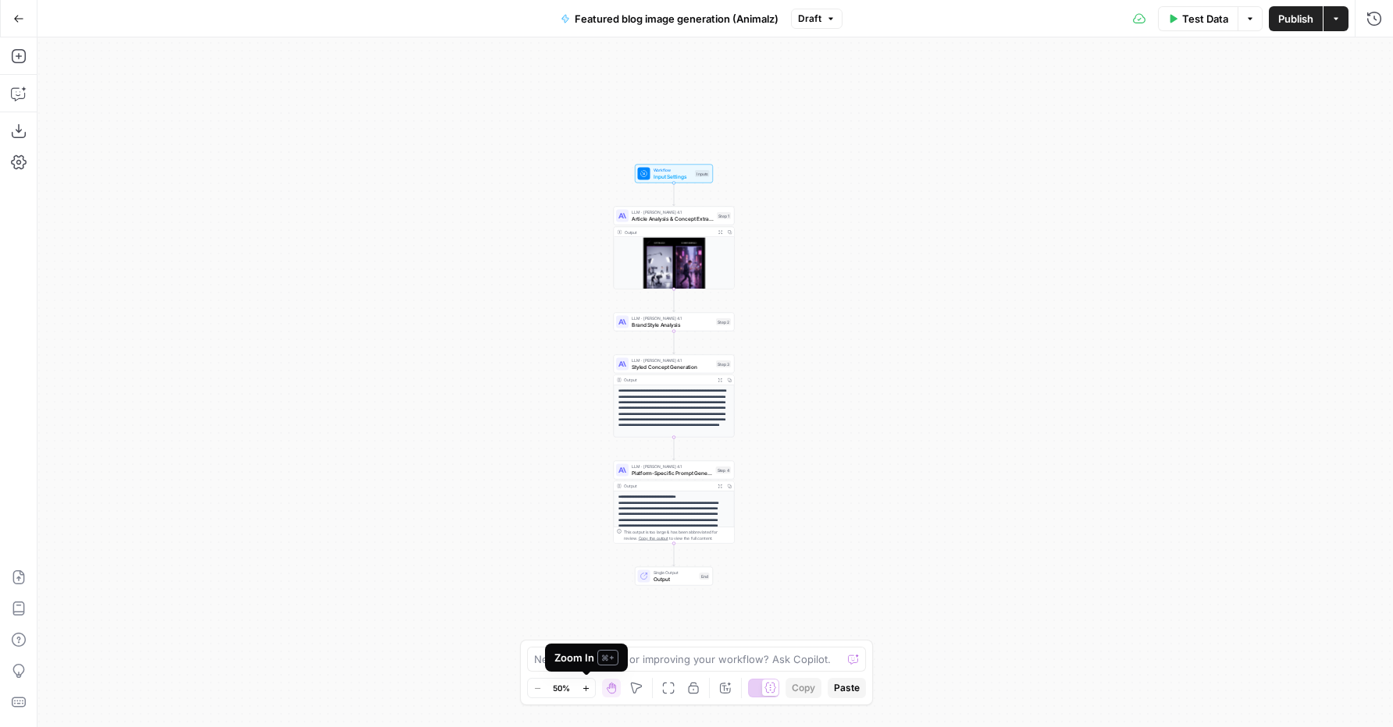
click at [582, 690] on icon "button" at bounding box center [586, 689] width 9 height 9
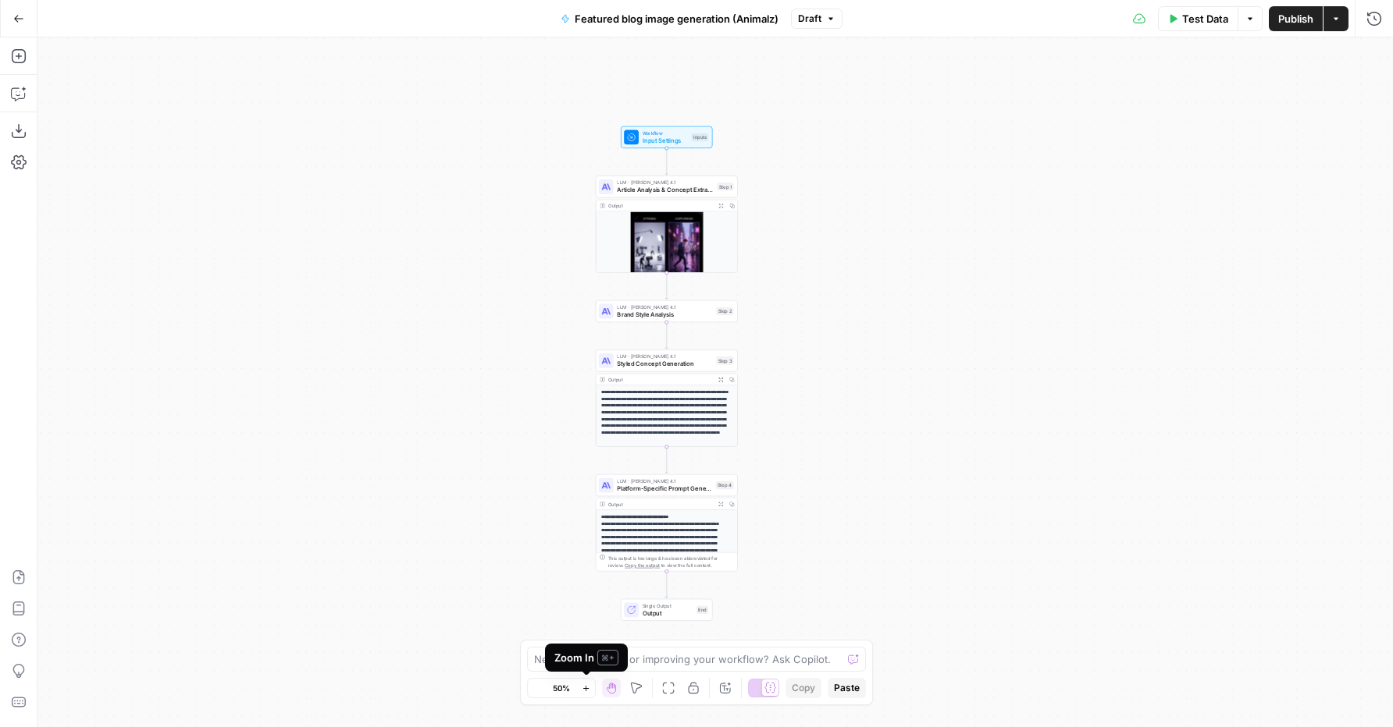
click at [582, 690] on icon "button" at bounding box center [586, 689] width 9 height 9
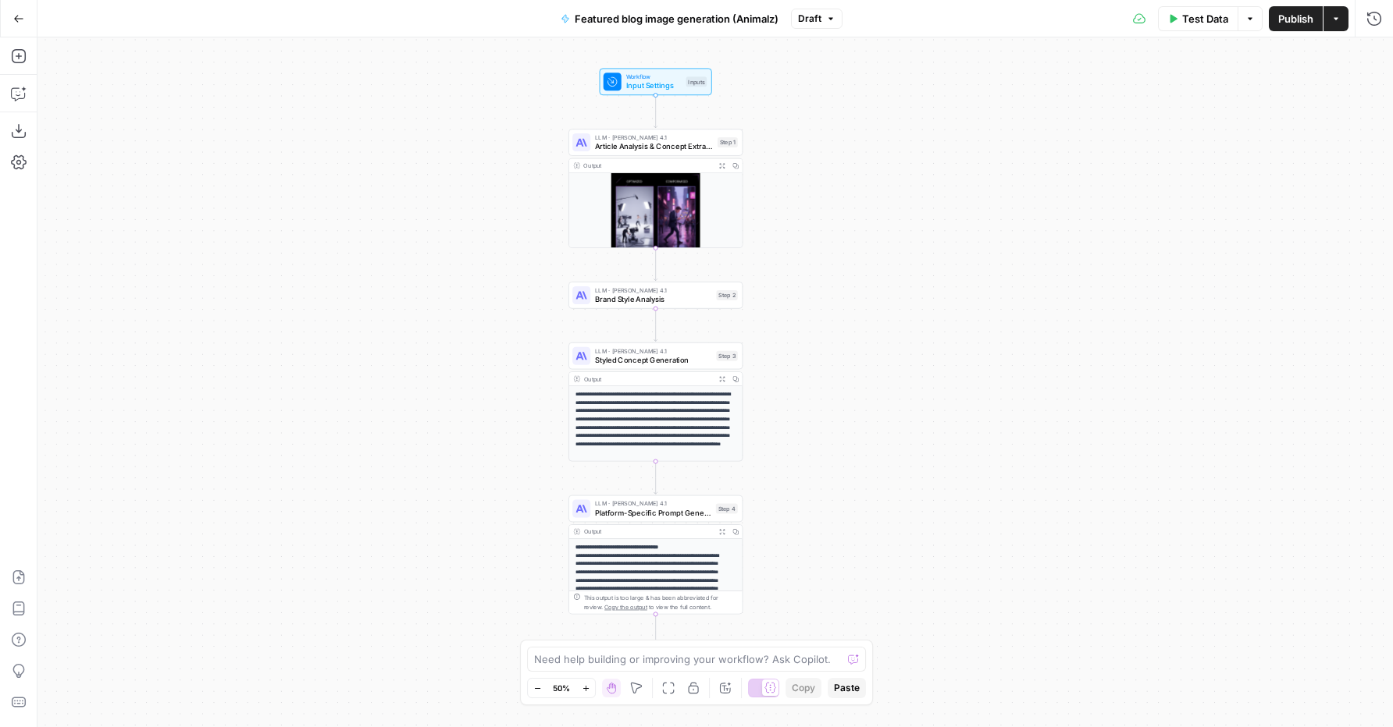
click at [582, 690] on icon "button" at bounding box center [586, 689] width 9 height 9
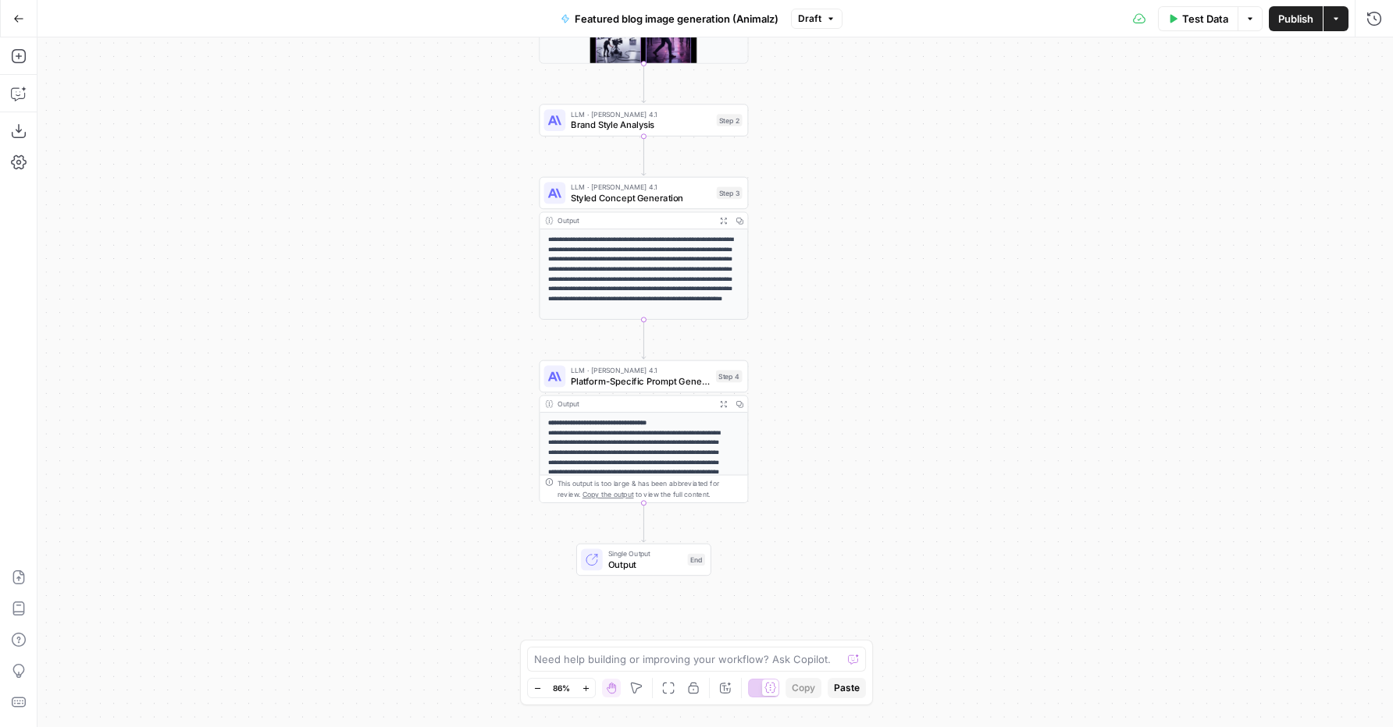
drag, startPoint x: 312, startPoint y: 400, endPoint x: 307, endPoint y: 322, distance: 79.0
click at [307, 322] on div "**********" at bounding box center [714, 382] width 1355 height 690
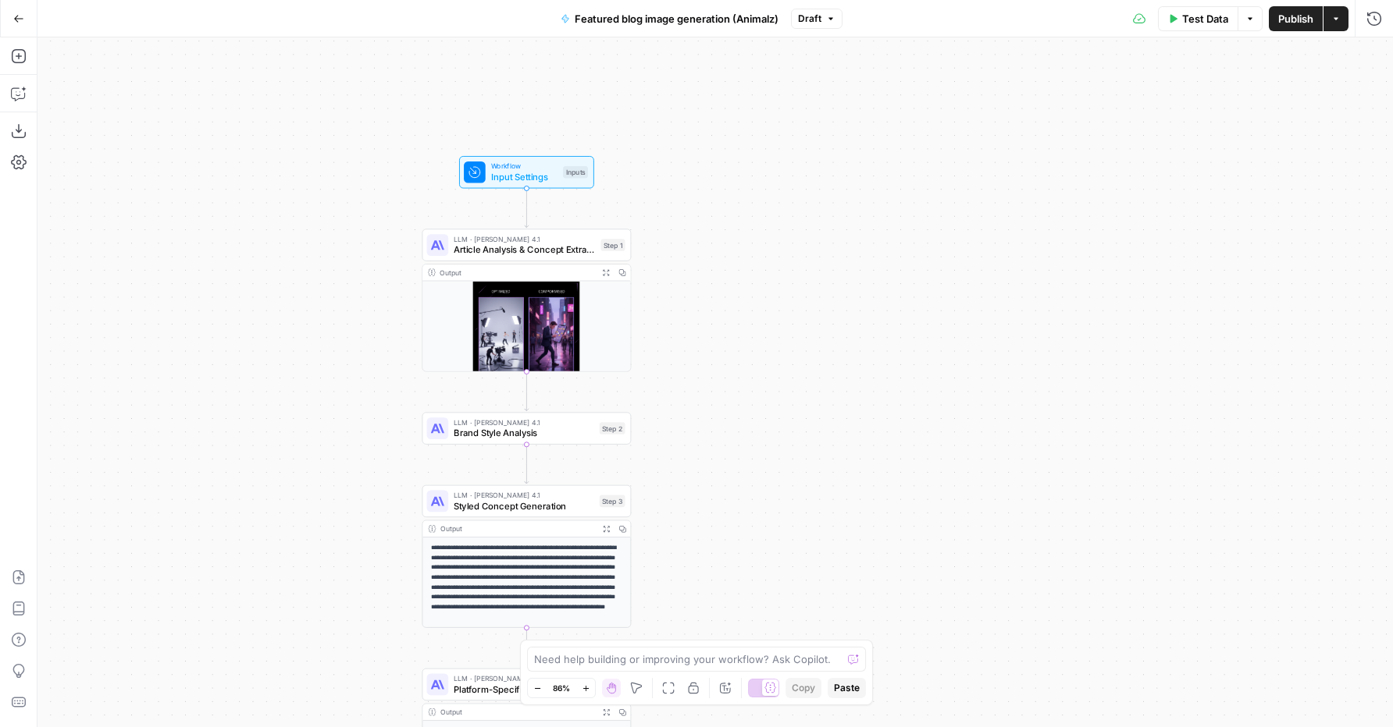
drag, startPoint x: 310, startPoint y: 225, endPoint x: 195, endPoint y: 528, distance: 324.6
click at [195, 528] on div "**********" at bounding box center [714, 382] width 1355 height 690
click at [508, 168] on span "Workflow" at bounding box center [524, 166] width 67 height 11
click at [507, 168] on span "Workflow" at bounding box center [523, 165] width 67 height 11
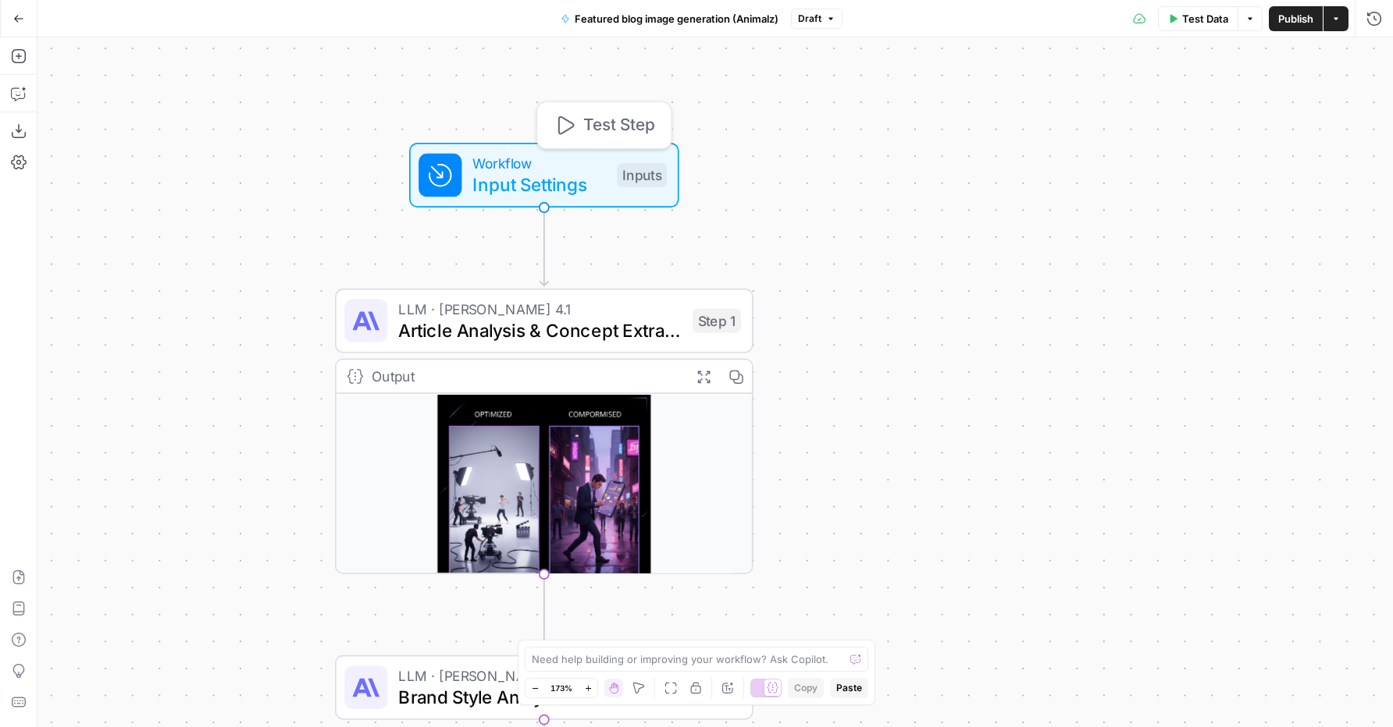
click at [587, 182] on span "Input Settings" at bounding box center [538, 184] width 133 height 27
click at [587, 181] on span "Input Settings" at bounding box center [538, 184] width 133 height 27
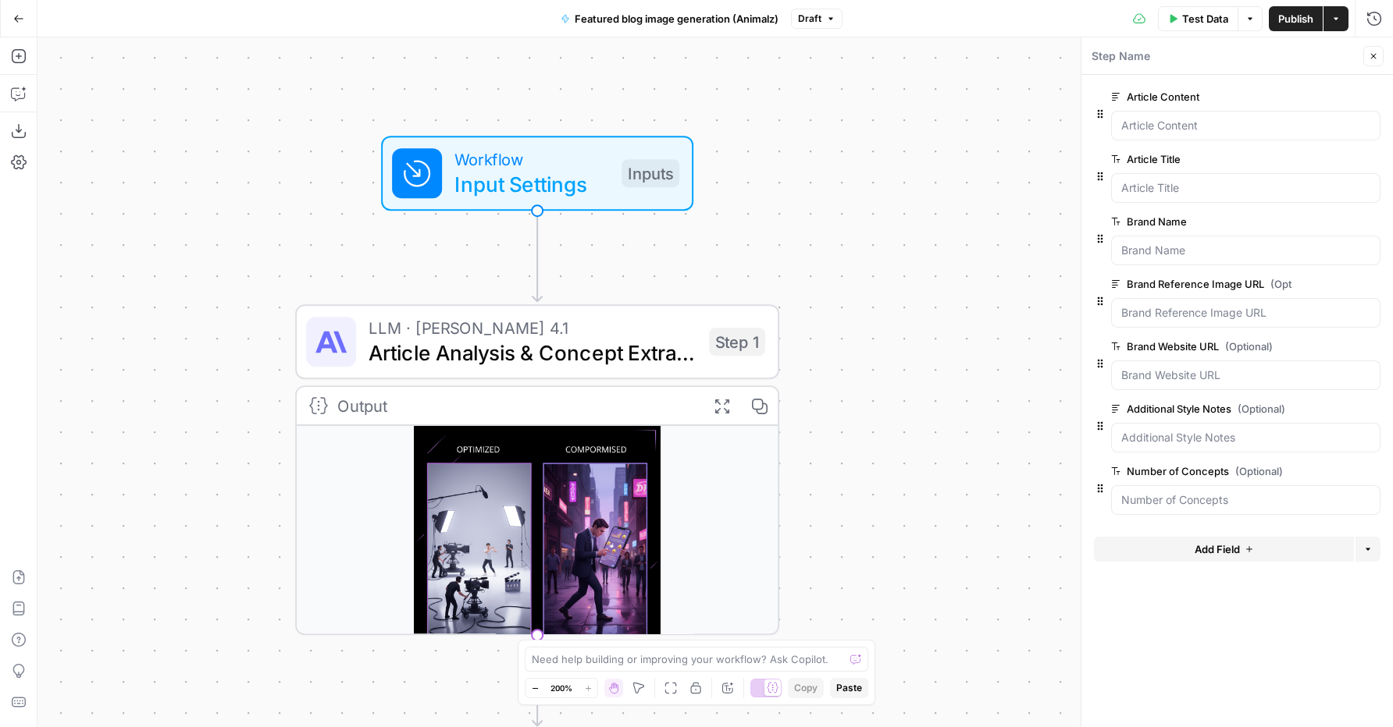
click at [1252, 20] on icon "button" at bounding box center [1249, 18] width 9 height 9
click at [1213, 55] on span "Run Test" at bounding box center [1206, 56] width 69 height 16
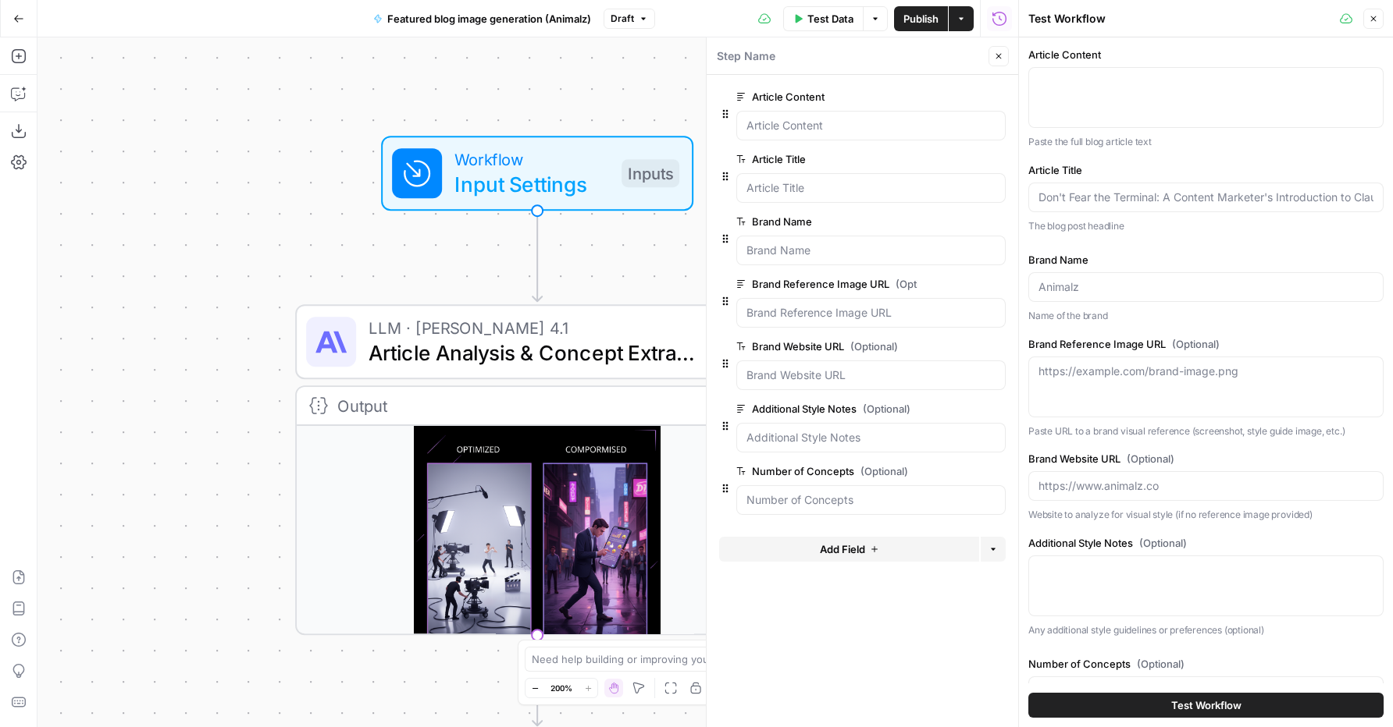
click at [773, 115] on div at bounding box center [870, 126] width 269 height 30
click at [1122, 83] on textarea "Article Content" at bounding box center [1205, 82] width 335 height 16
paste textarea "# A Content Marketer's Introduction to Claude Code ![](https://lex-img-p.s3.us-…"
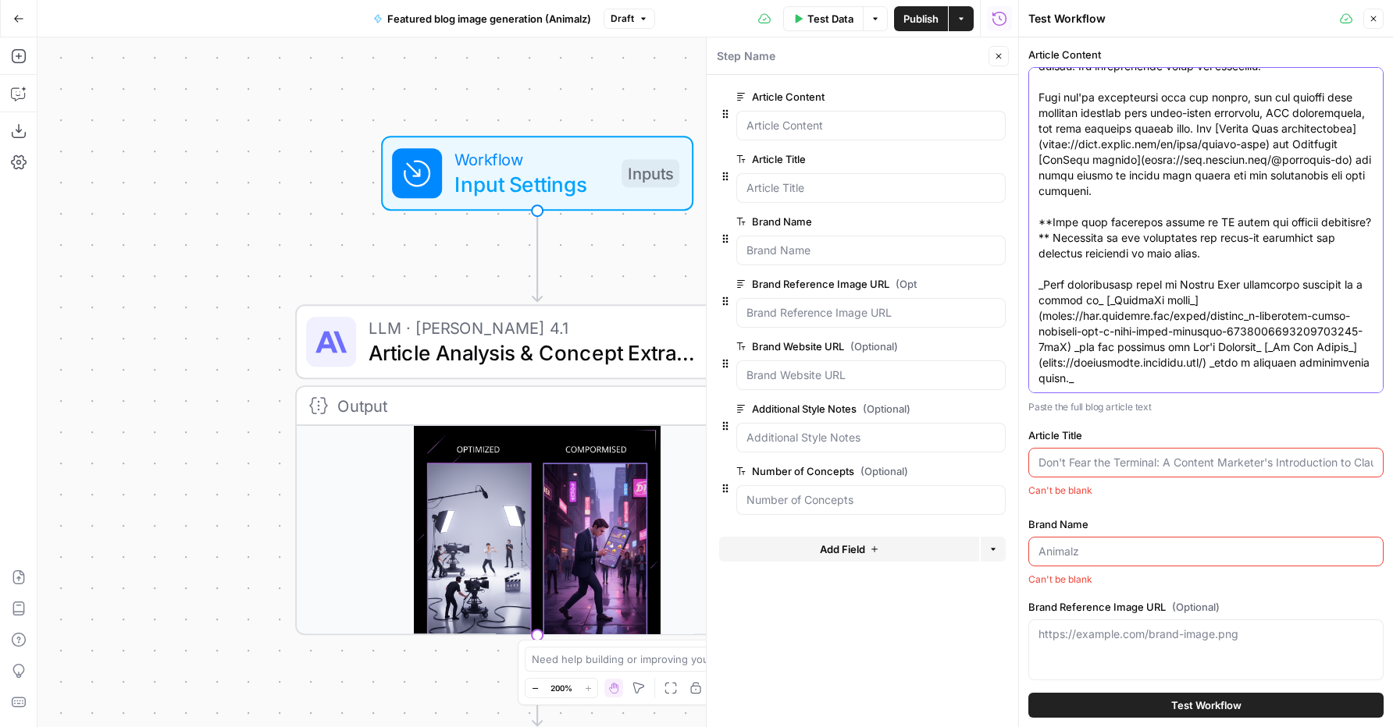
type textarea "# A Content Marketer's Introduction to Claude Code ![](https://lex-img-p.s3.us-…"
click at [1105, 464] on input "Article Title" at bounding box center [1205, 463] width 335 height 16
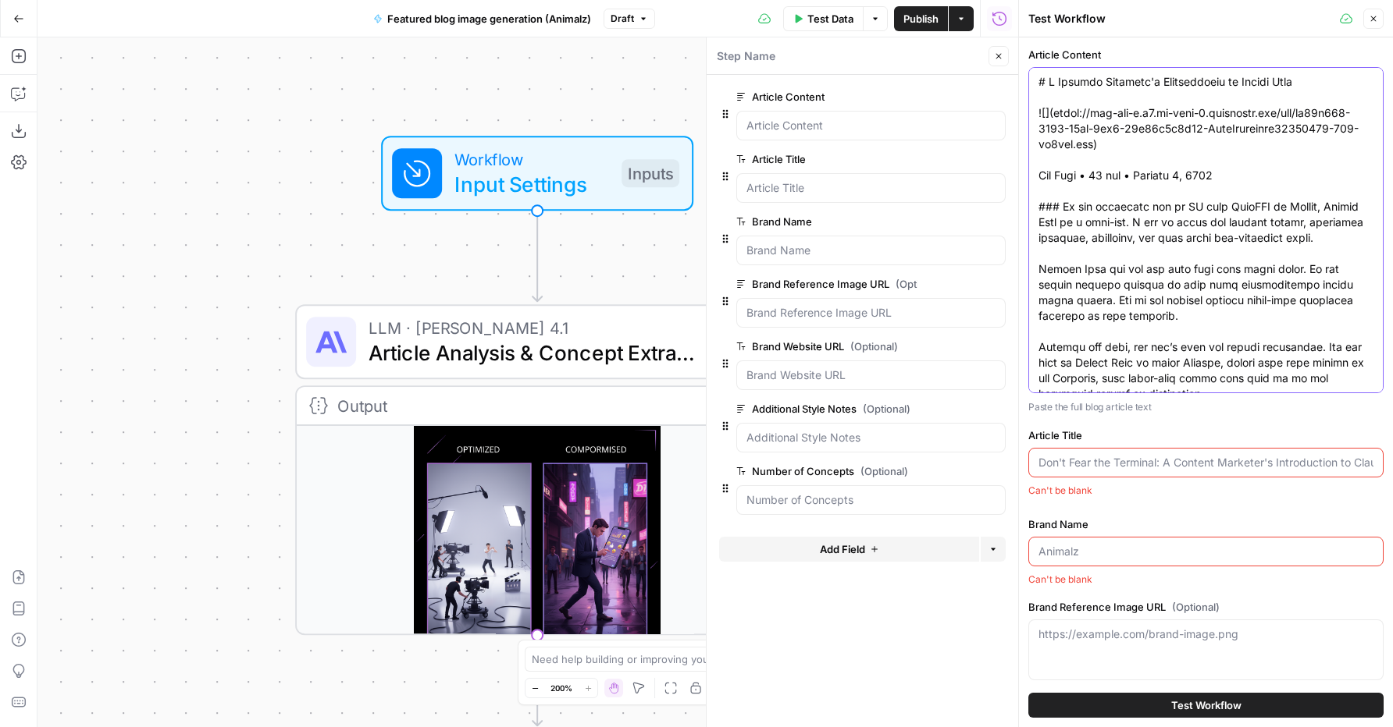
drag, startPoint x: 1311, startPoint y: 80, endPoint x: 1050, endPoint y: 84, distance: 260.7
click at [1103, 462] on input "Article Title" at bounding box center [1205, 463] width 335 height 16
paste input "A Content Marketer's Introduction to Claude Code"
type input "A Content Marketer's Introduction to Claude Code"
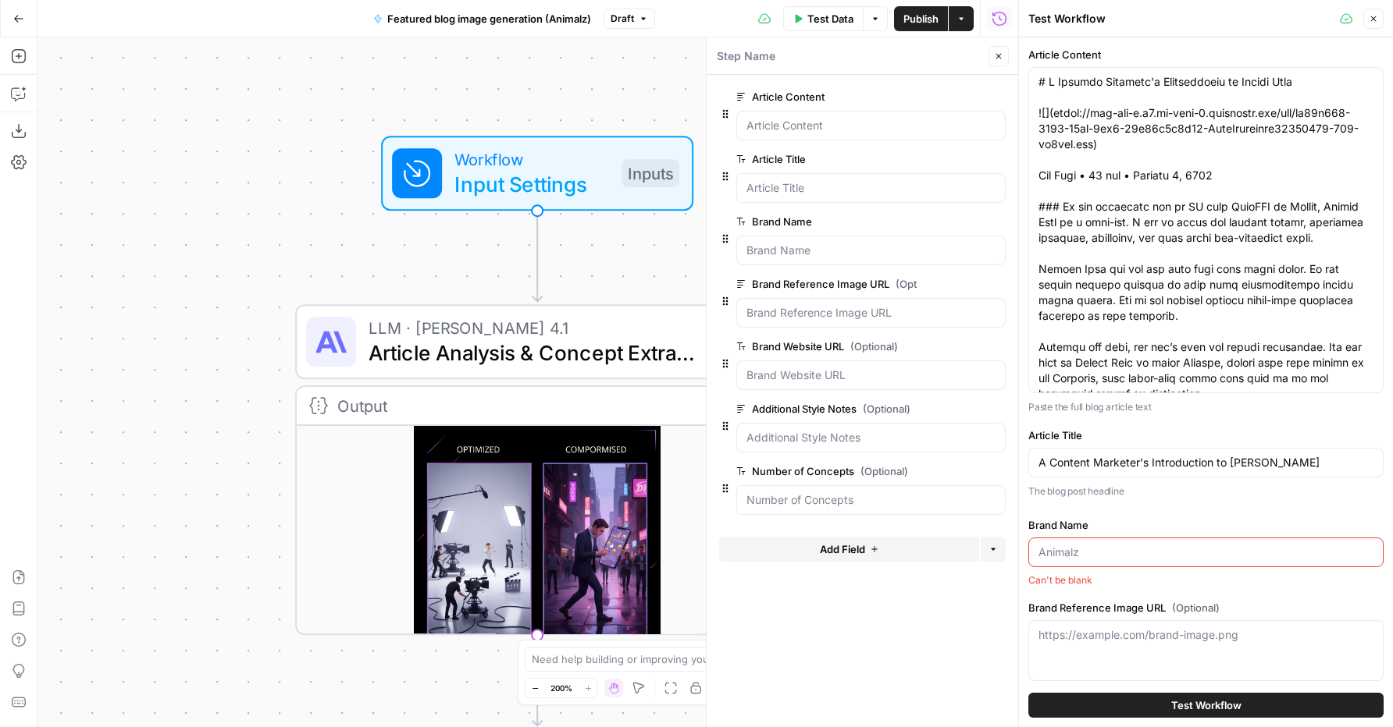
click at [1072, 549] on input "Brand Name" at bounding box center [1205, 553] width 335 height 16
type input "Animalz"
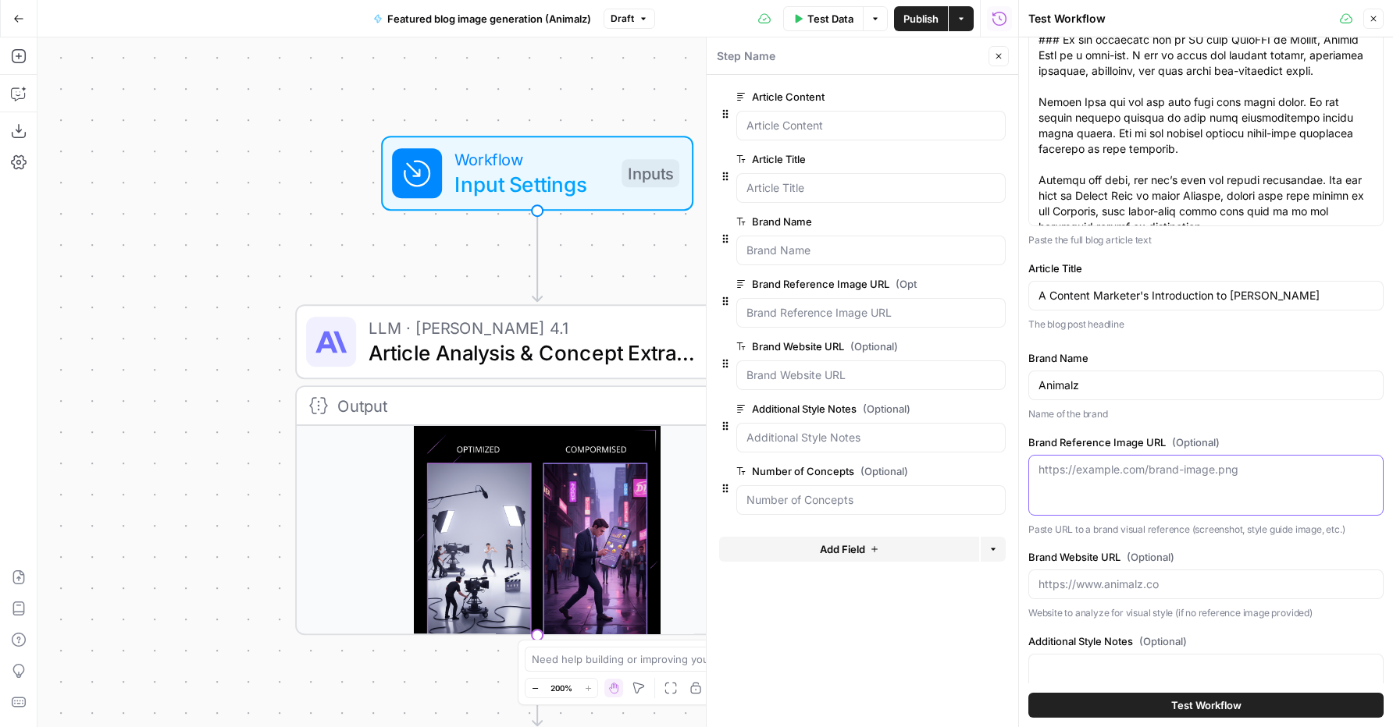
scroll to position [209, 0]
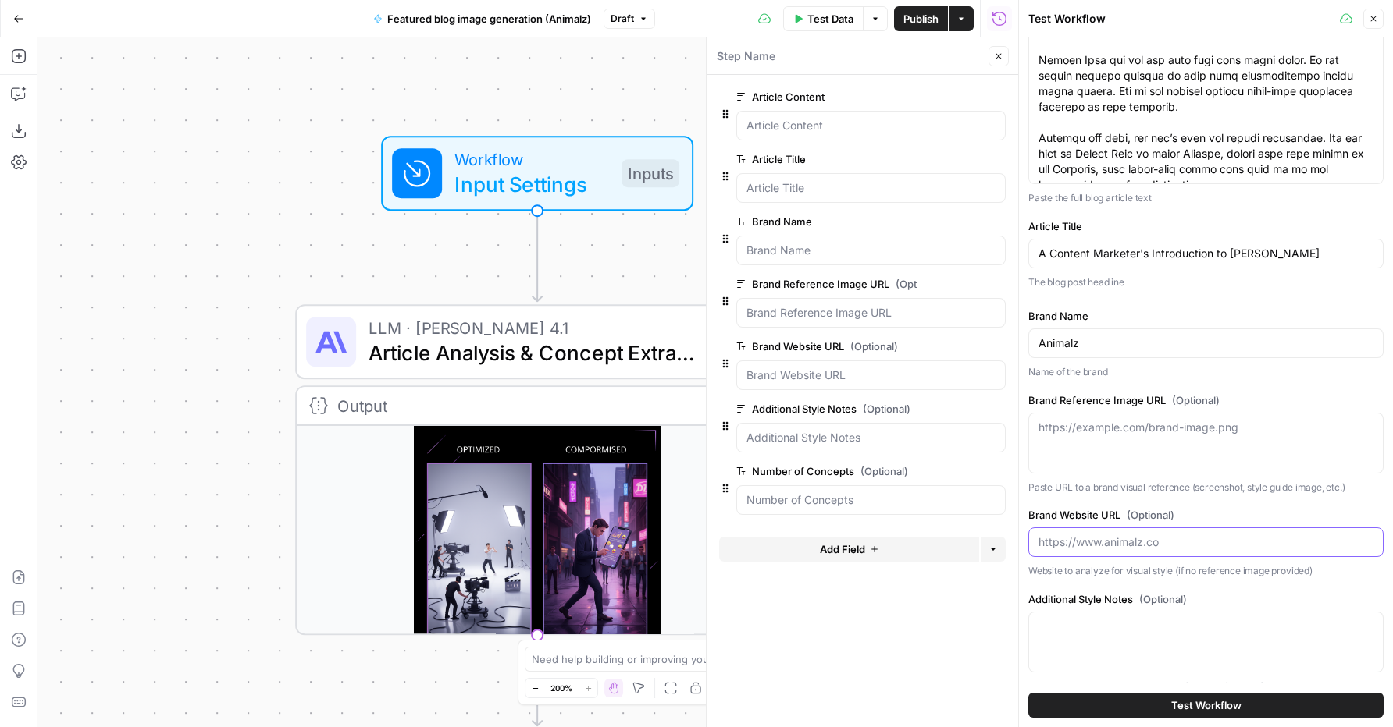
click at [1104, 546] on input "Brand Website URL (Optional)" at bounding box center [1205, 543] width 335 height 16
type input "https://animalz.co"
click at [1111, 427] on textarea "Brand Reference Image URL (Optional)" at bounding box center [1205, 428] width 335 height 16
paste textarea "https://www.animalz.co/assets/content-order-take-vending-machine1.jpg"
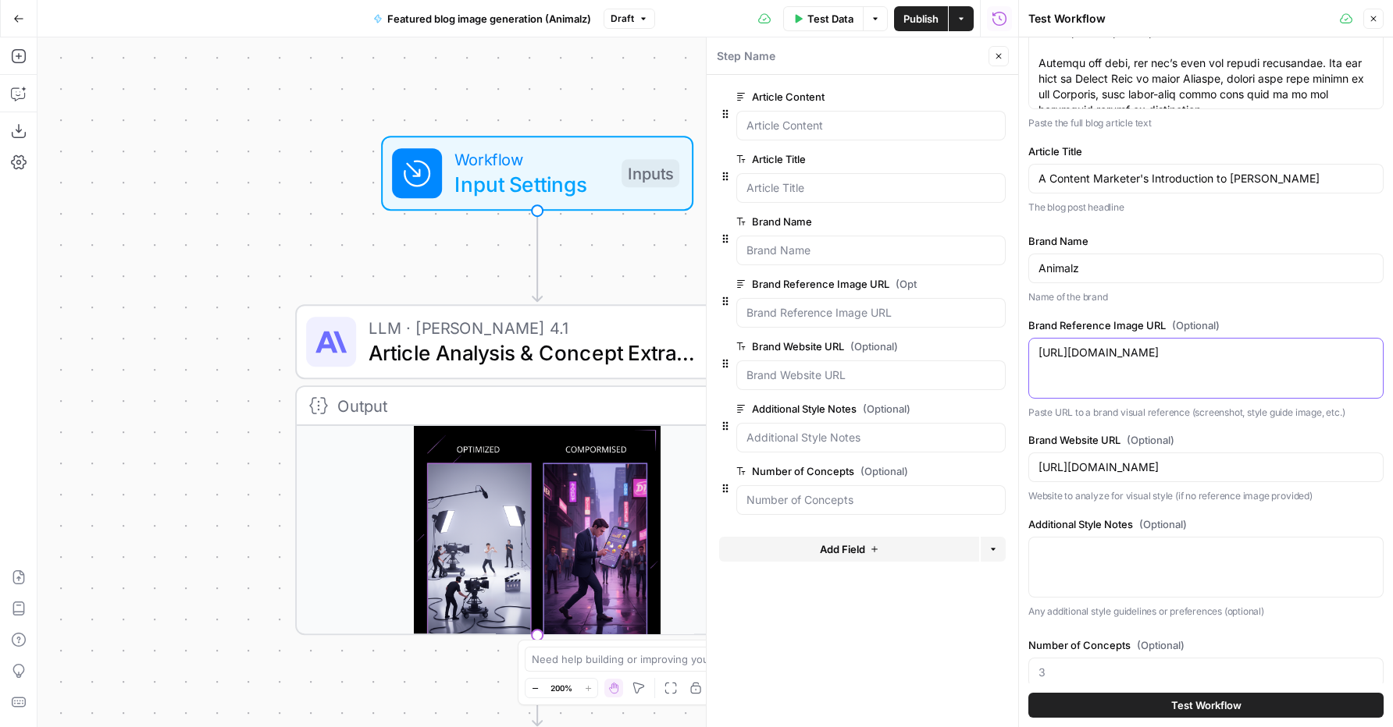
scroll to position [305, 0]
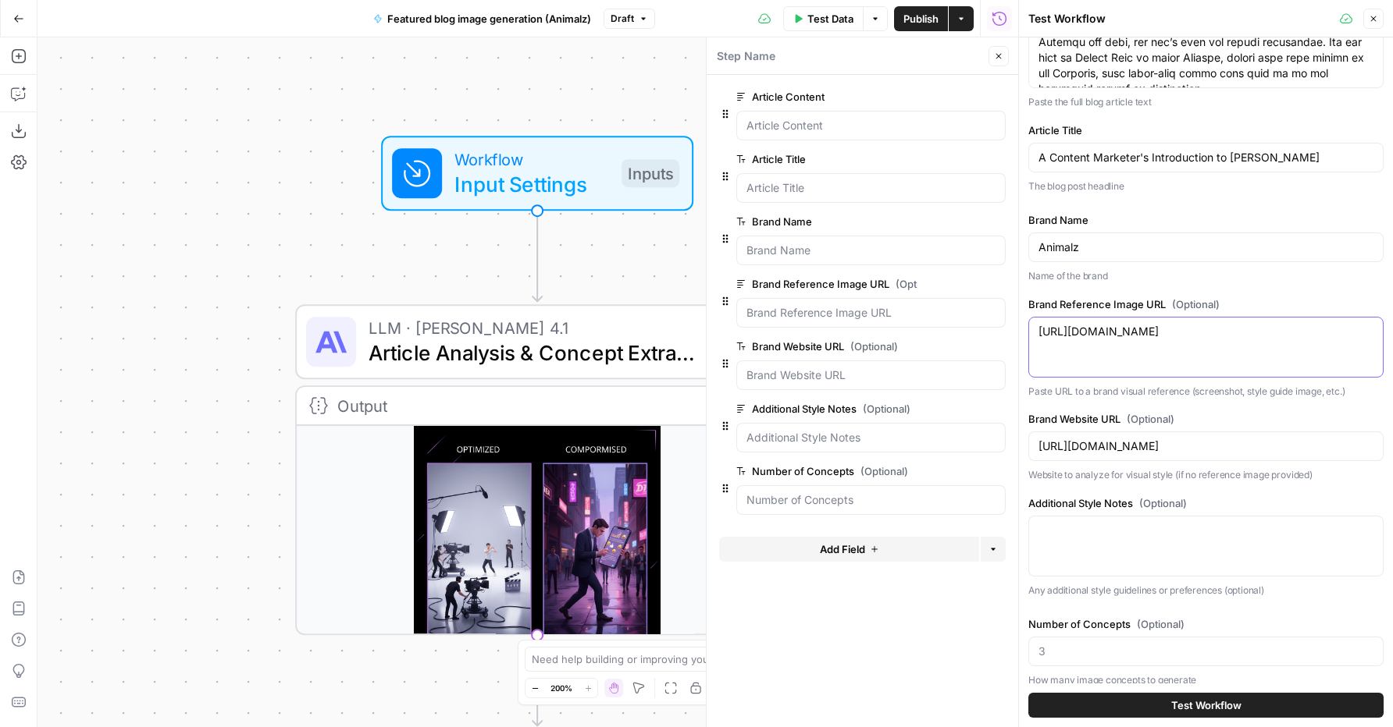
type textarea "https://www.animalz.co/assets/content-order-take-vending-machine1.jpg"
click at [1072, 642] on div at bounding box center [1205, 652] width 355 height 30
type input "2"
click at [1203, 702] on span "Test Workflow" at bounding box center [1206, 706] width 70 height 16
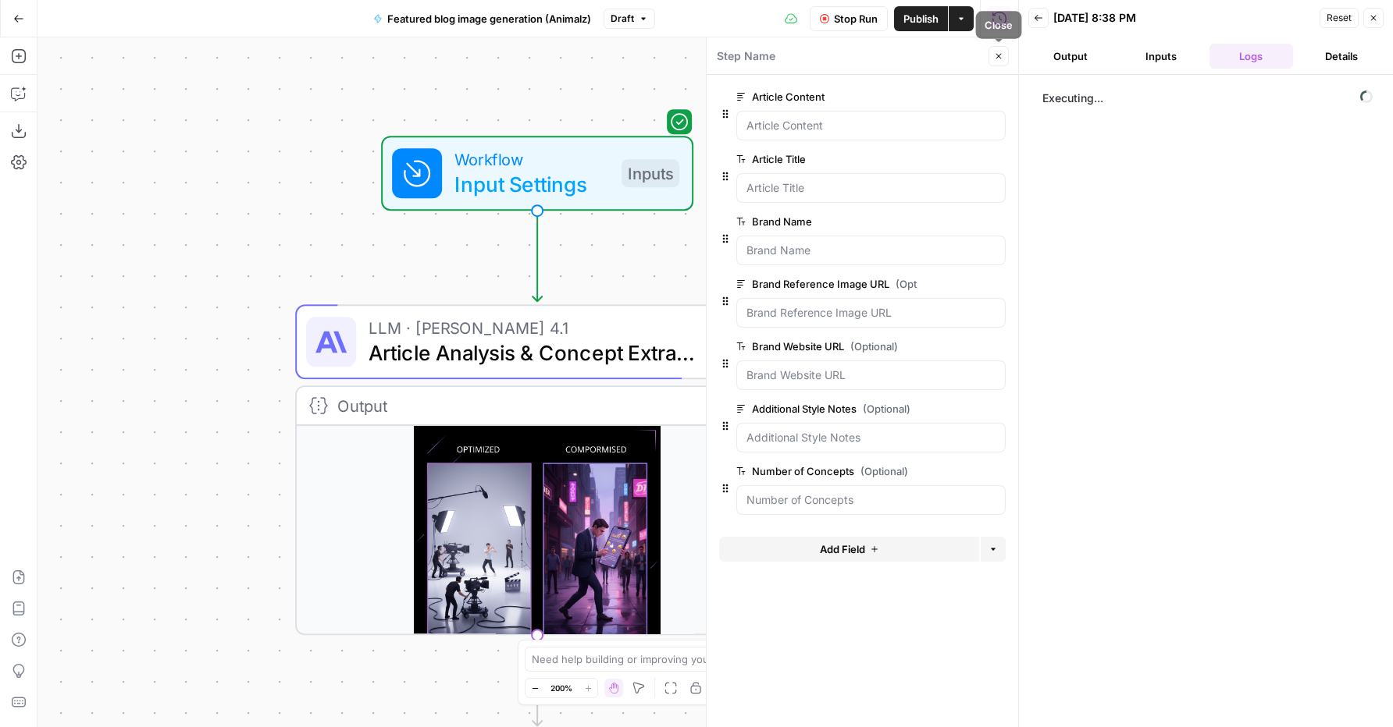
click at [998, 55] on icon "button" at bounding box center [998, 56] width 5 height 5
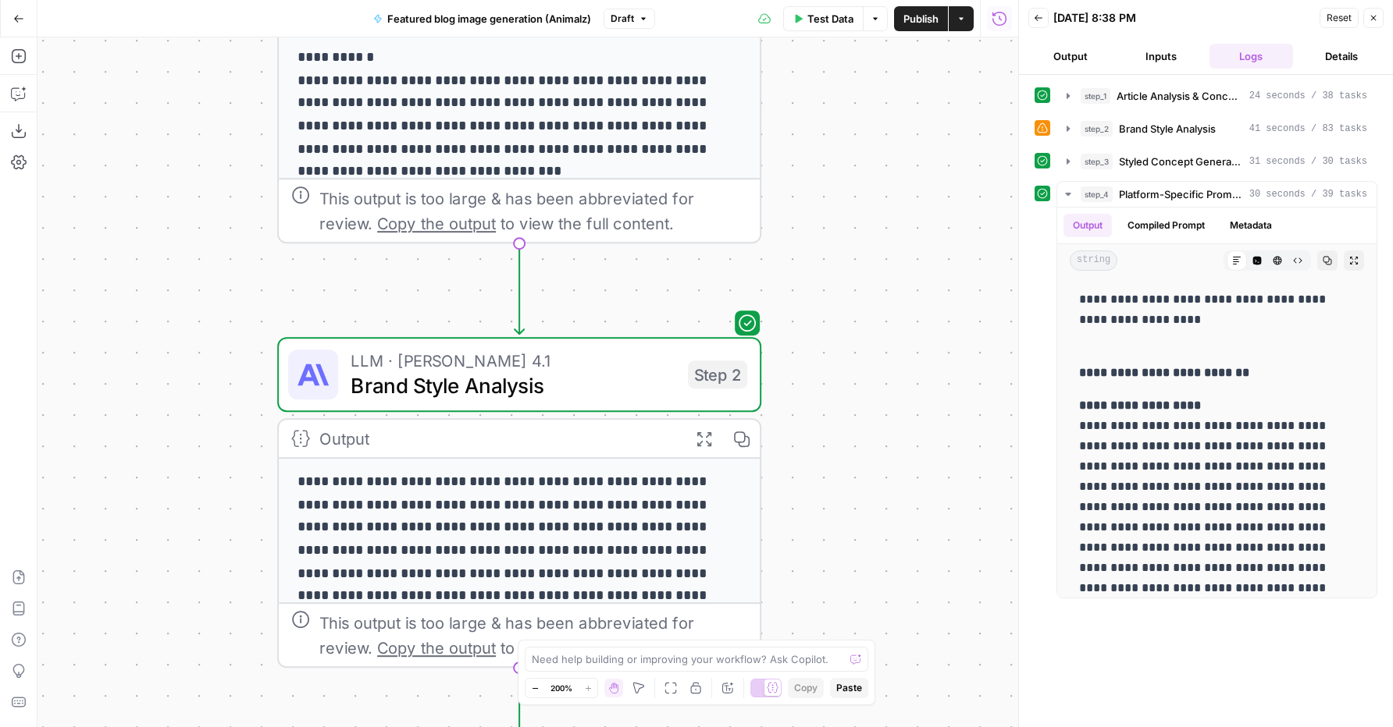
drag, startPoint x: 944, startPoint y: 439, endPoint x: 919, endPoint y: 167, distance: 273.5
click at [921, 164] on div "**********" at bounding box center [527, 382] width 980 height 690
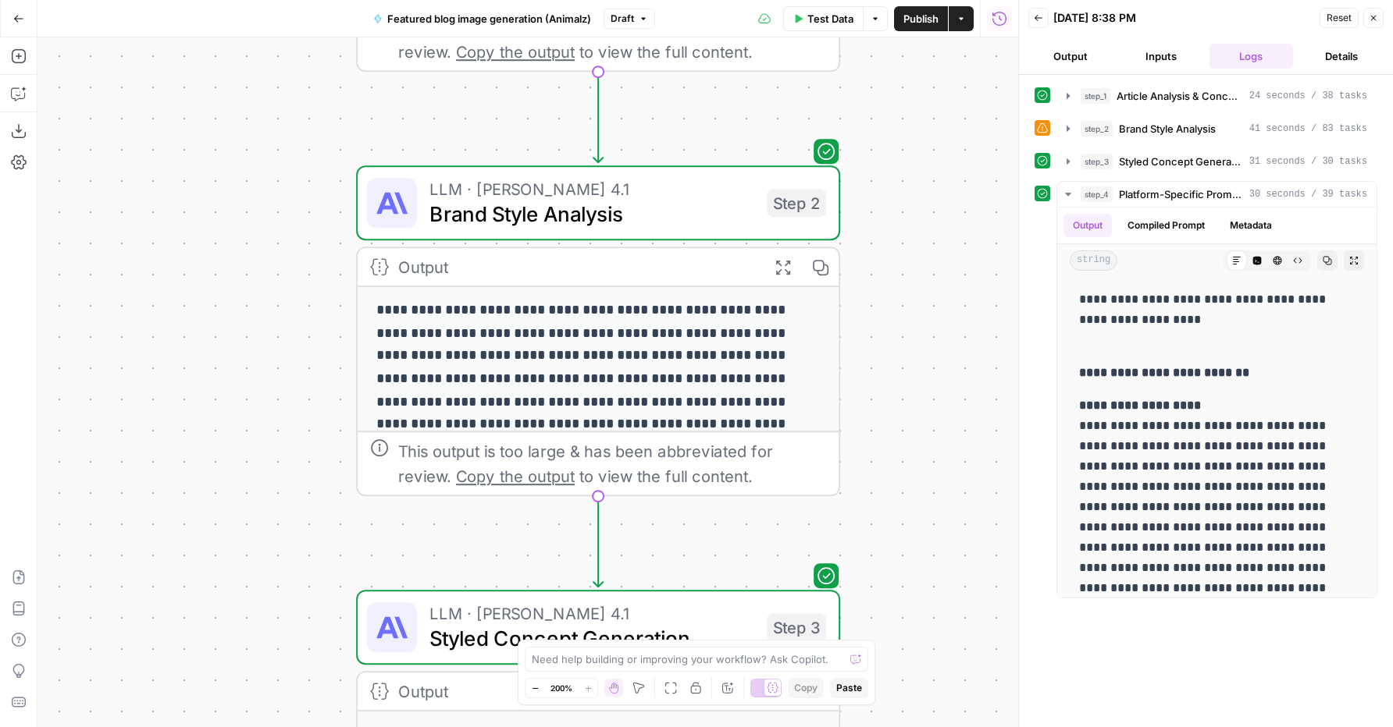
drag, startPoint x: 896, startPoint y: 473, endPoint x: 968, endPoint y: 312, distance: 176.1
click at [974, 308] on div "**********" at bounding box center [527, 382] width 980 height 690
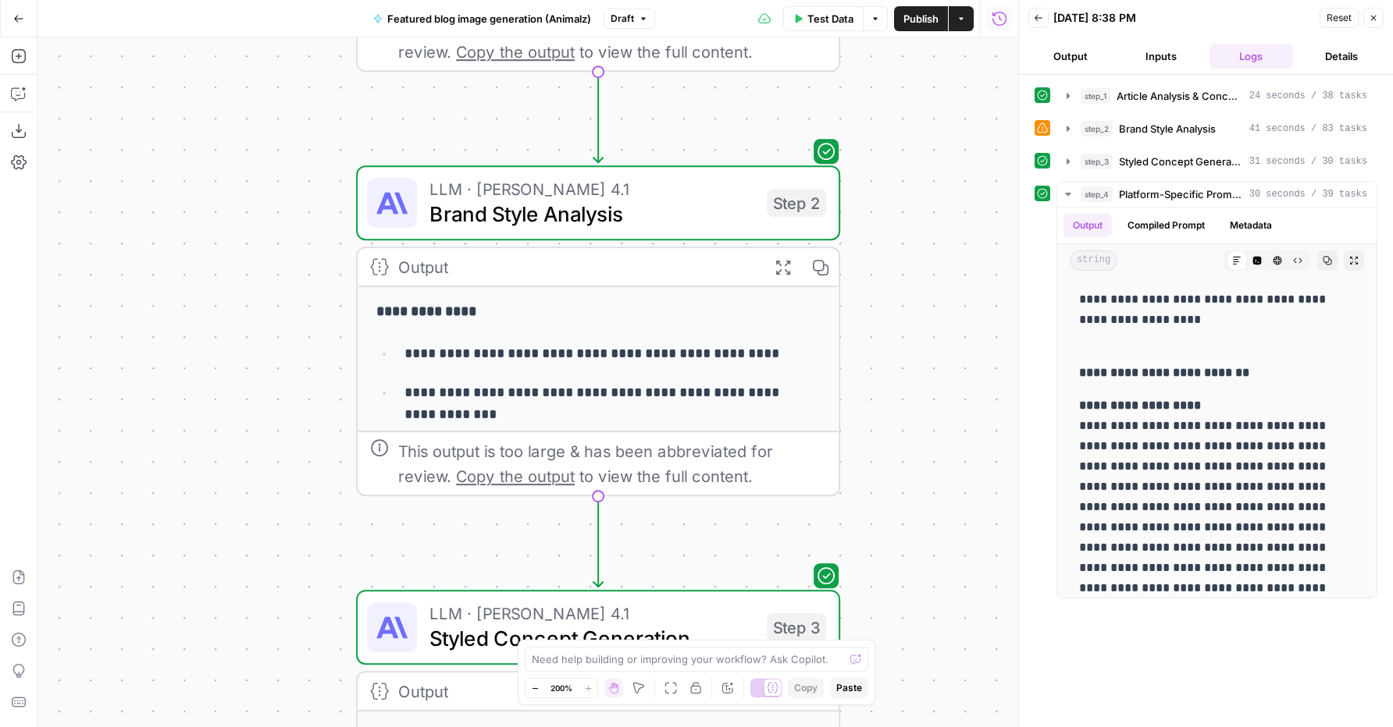
scroll to position [233, 0]
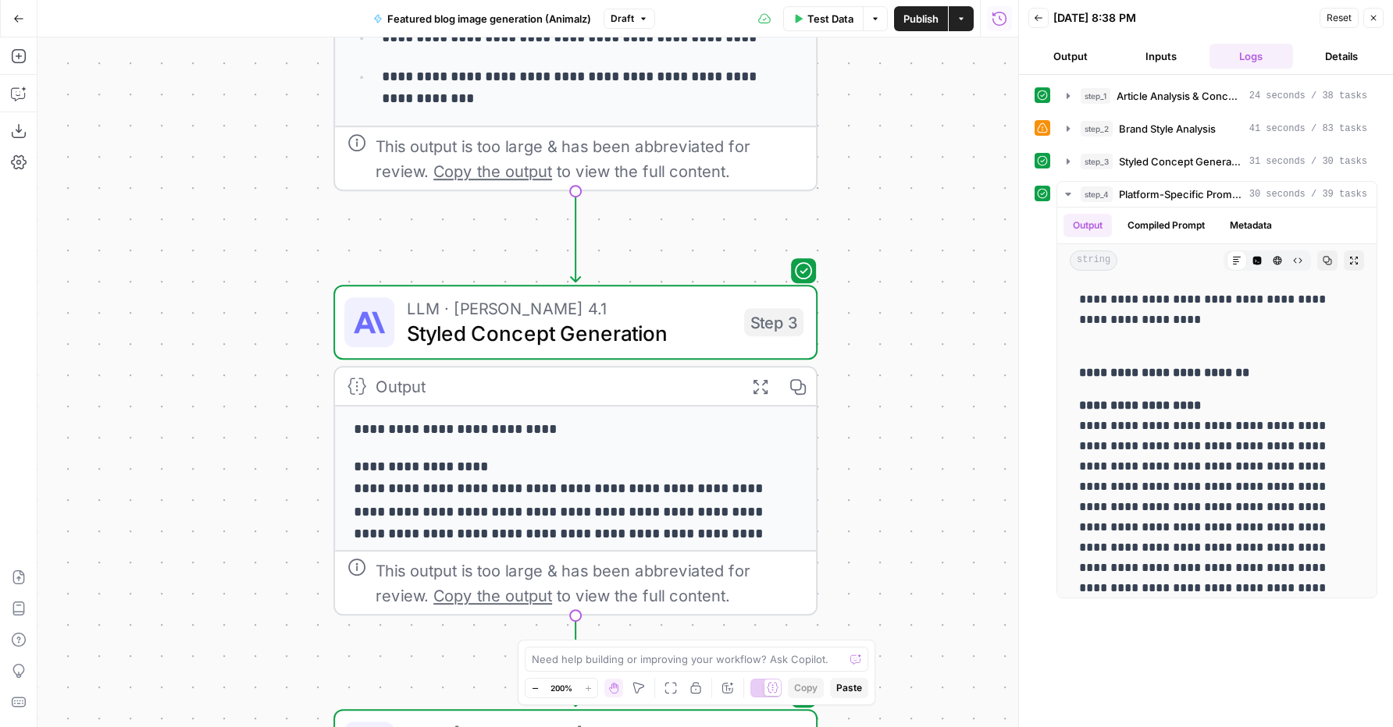
drag, startPoint x: 863, startPoint y: 496, endPoint x: 844, endPoint y: 231, distance: 265.3
click at [844, 231] on div "**********" at bounding box center [527, 382] width 980 height 690
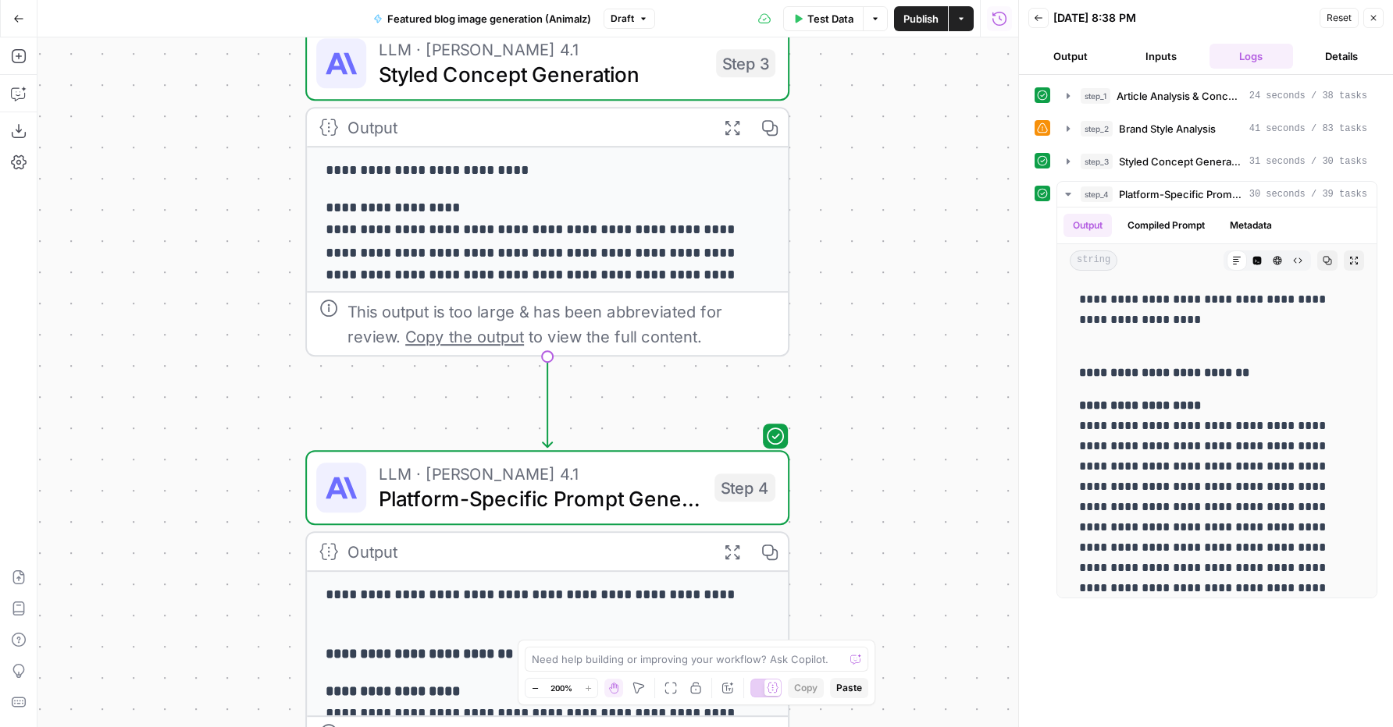
drag, startPoint x: 902, startPoint y: 457, endPoint x: 871, endPoint y: 204, distance: 255.5
click at [871, 204] on div "**********" at bounding box center [527, 382] width 980 height 690
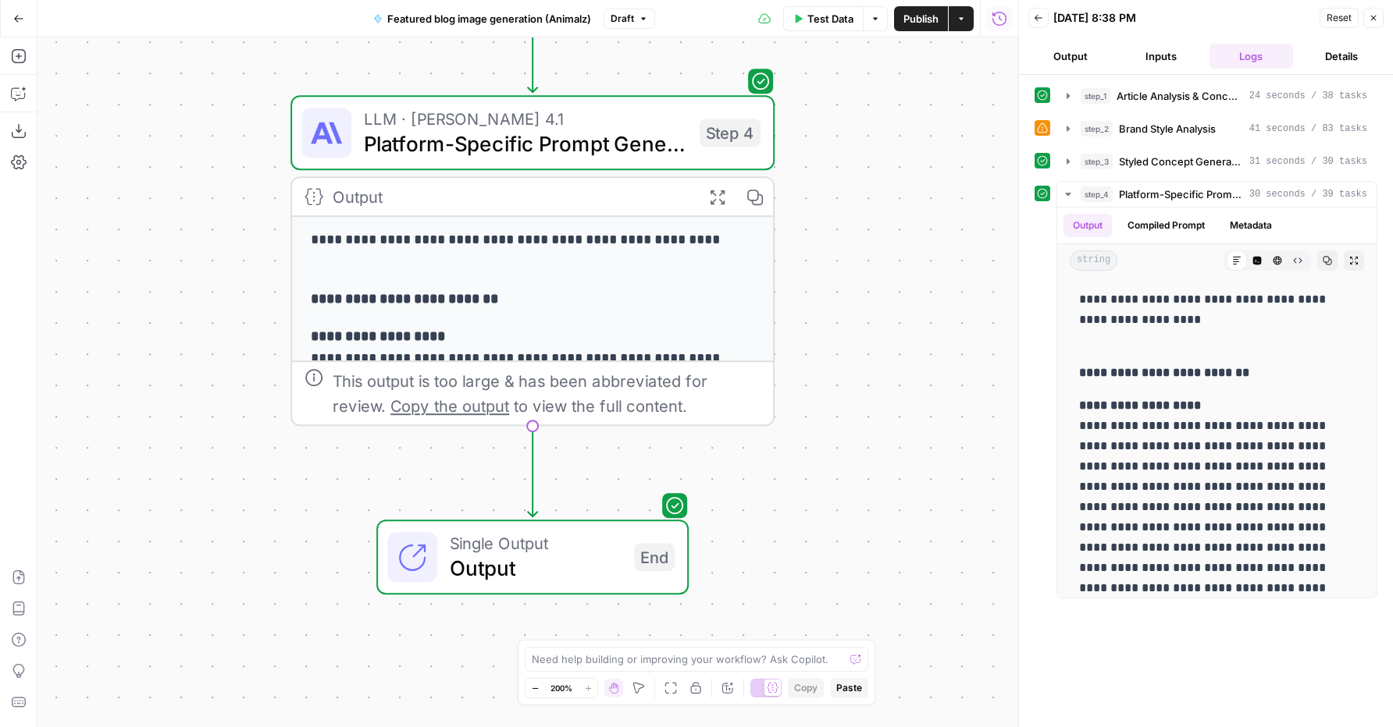
drag, startPoint x: 886, startPoint y: 513, endPoint x: 867, endPoint y: 190, distance: 323.7
click at [867, 190] on div "**********" at bounding box center [527, 382] width 980 height 690
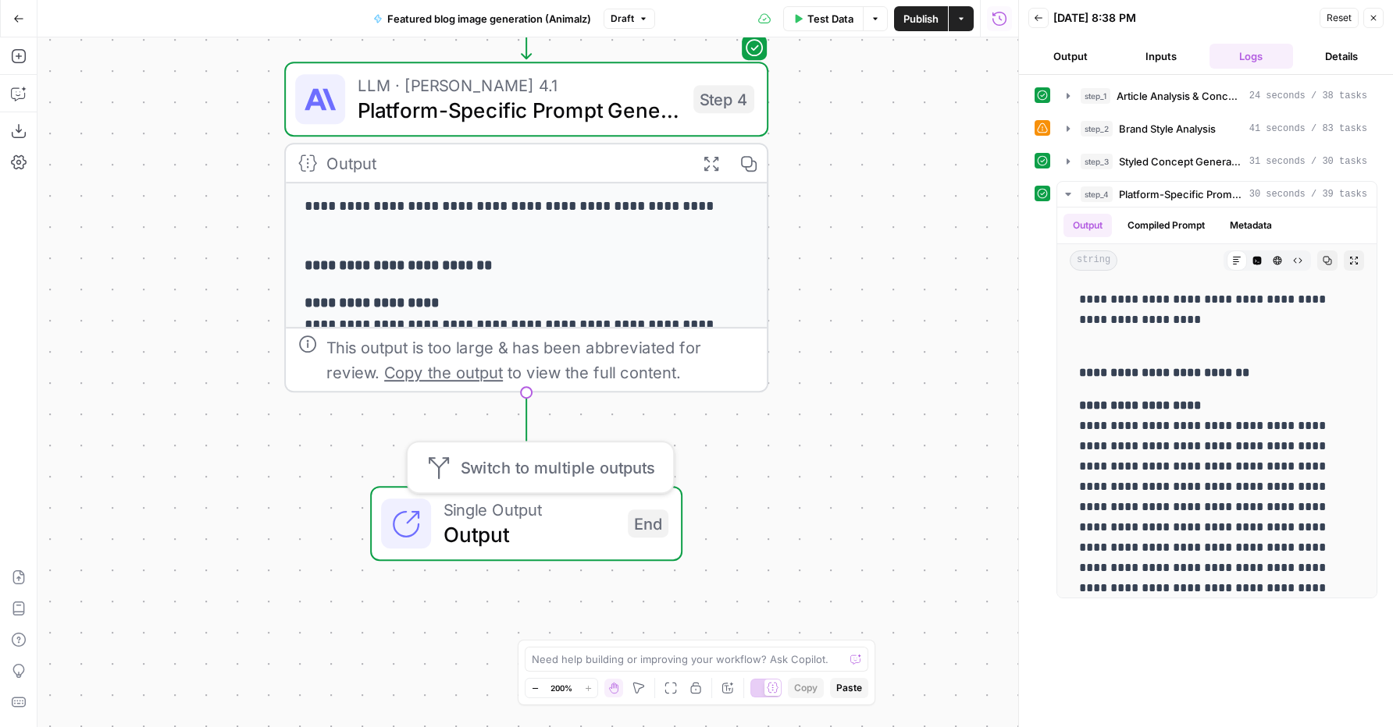
click at [532, 514] on span "Single Output" at bounding box center [529, 509] width 172 height 25
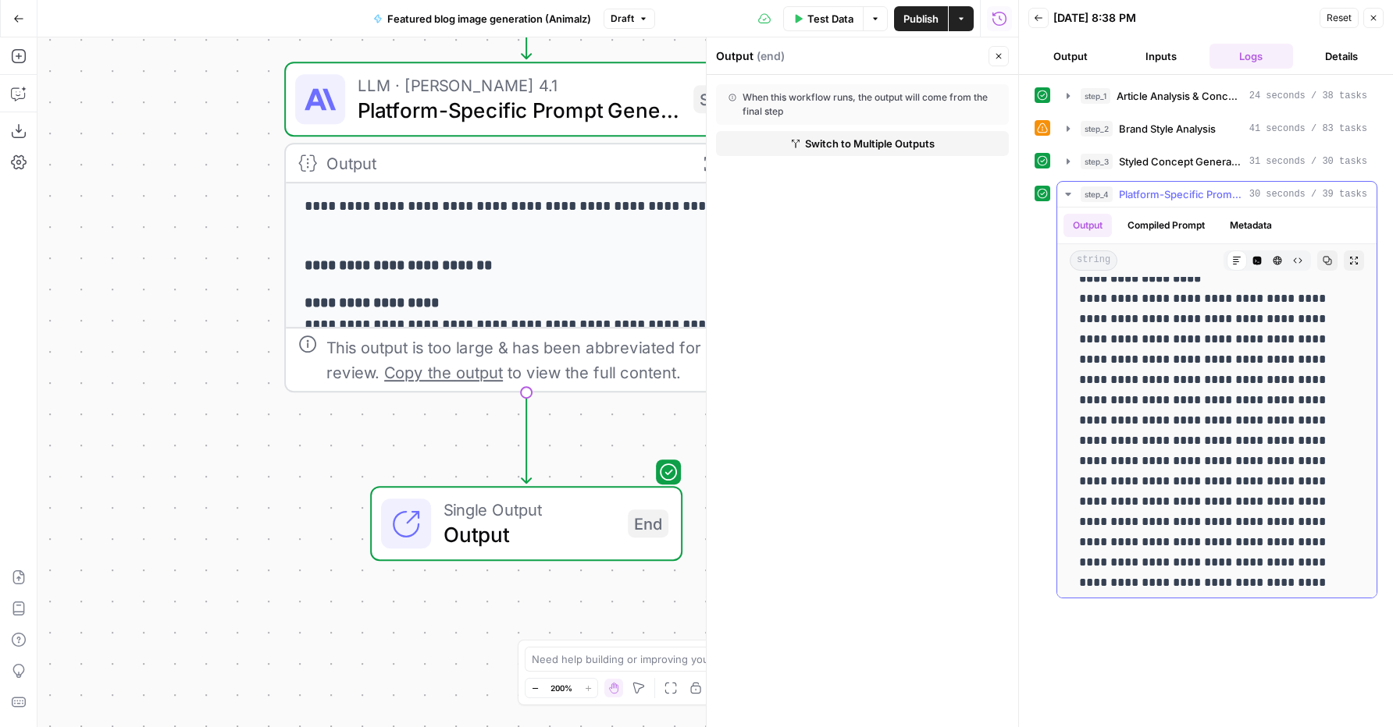
scroll to position [0, 0]
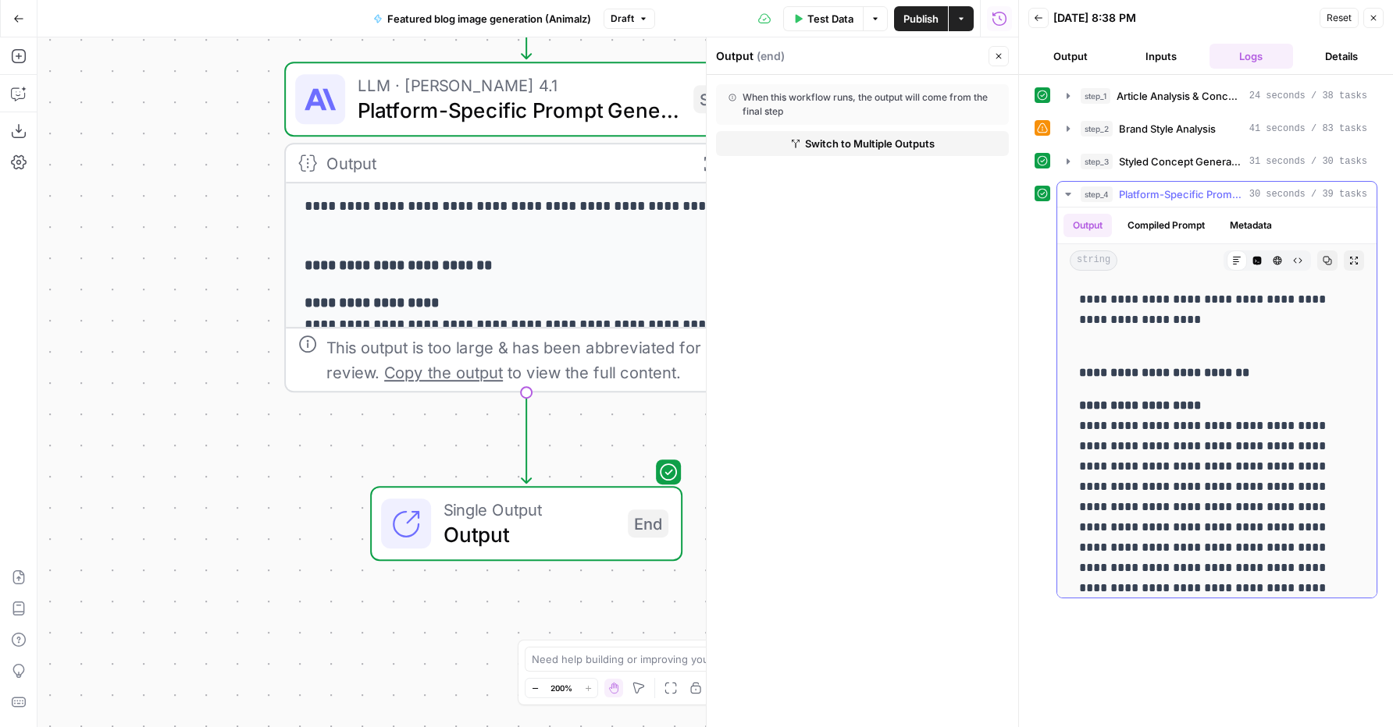
drag, startPoint x: 1184, startPoint y: 447, endPoint x: 1080, endPoint y: 425, distance: 106.3
click at [1081, 425] on p "**********" at bounding box center [1211, 568] width 264 height 345
copy p "**********"
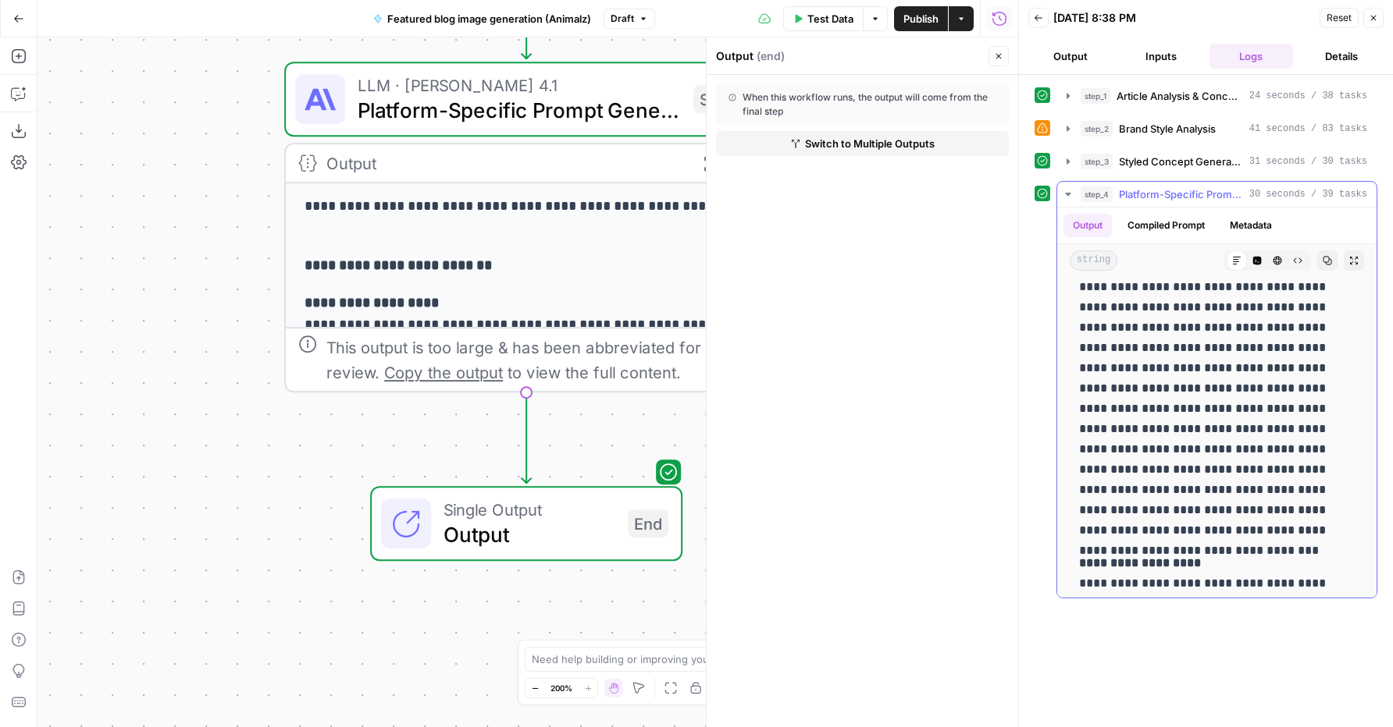
scroll to position [247, 0]
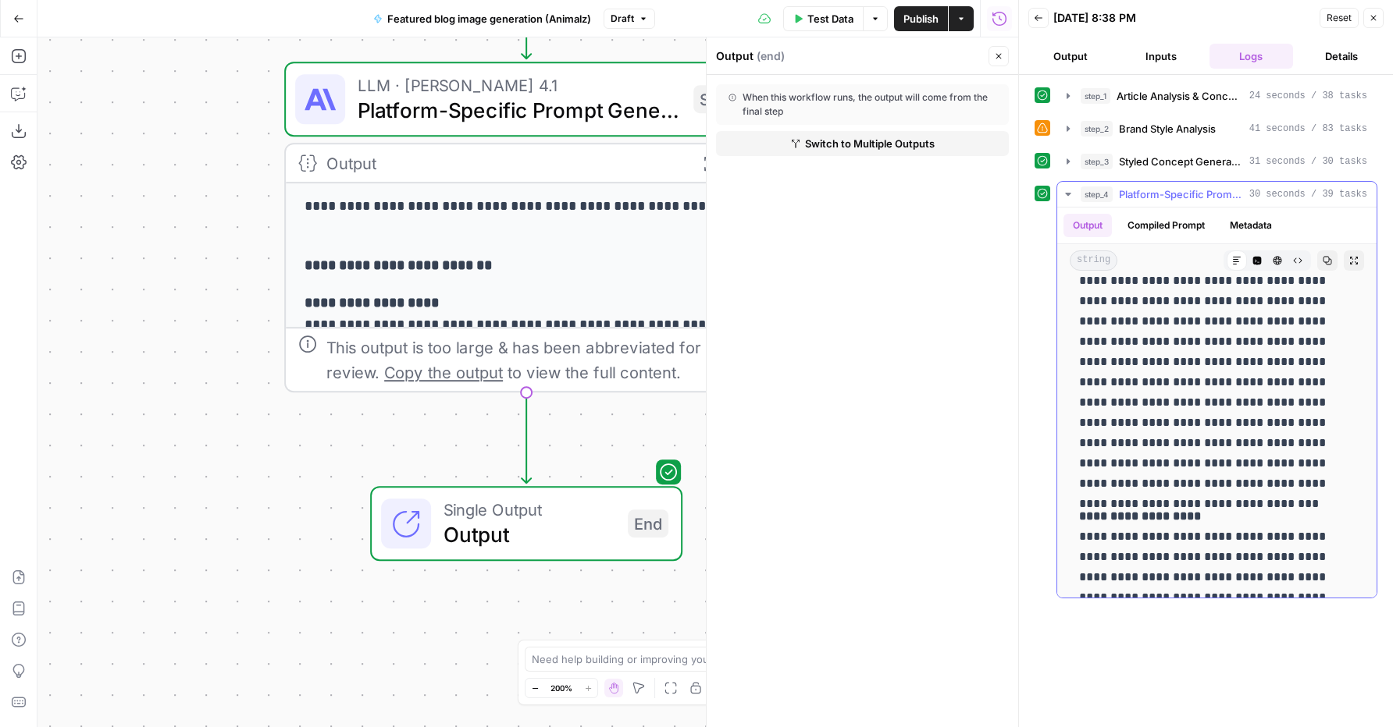
copy p "**********"
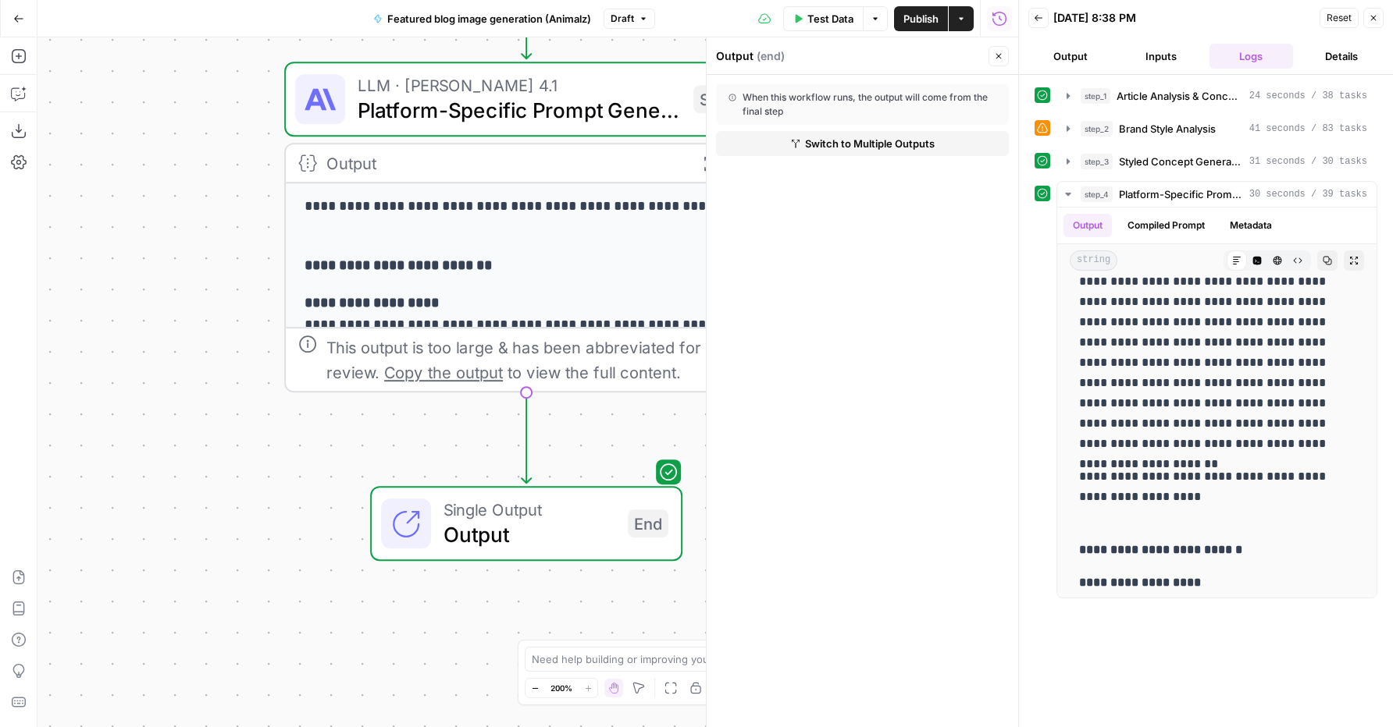
scroll to position [756, 0]
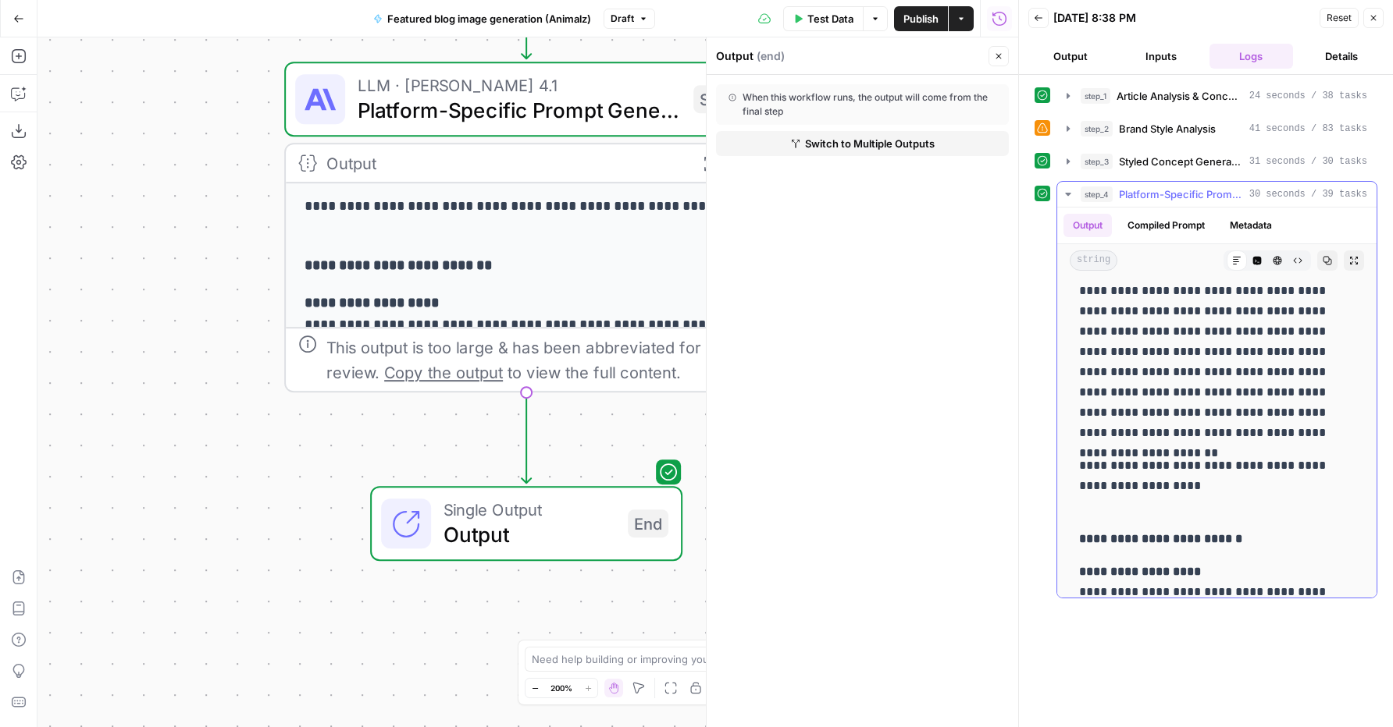
drag, startPoint x: 1080, startPoint y: 347, endPoint x: 1262, endPoint y: 439, distance: 204.2
click at [1262, 439] on p "**********" at bounding box center [1211, 220] width 264 height 446
copy p "**********"
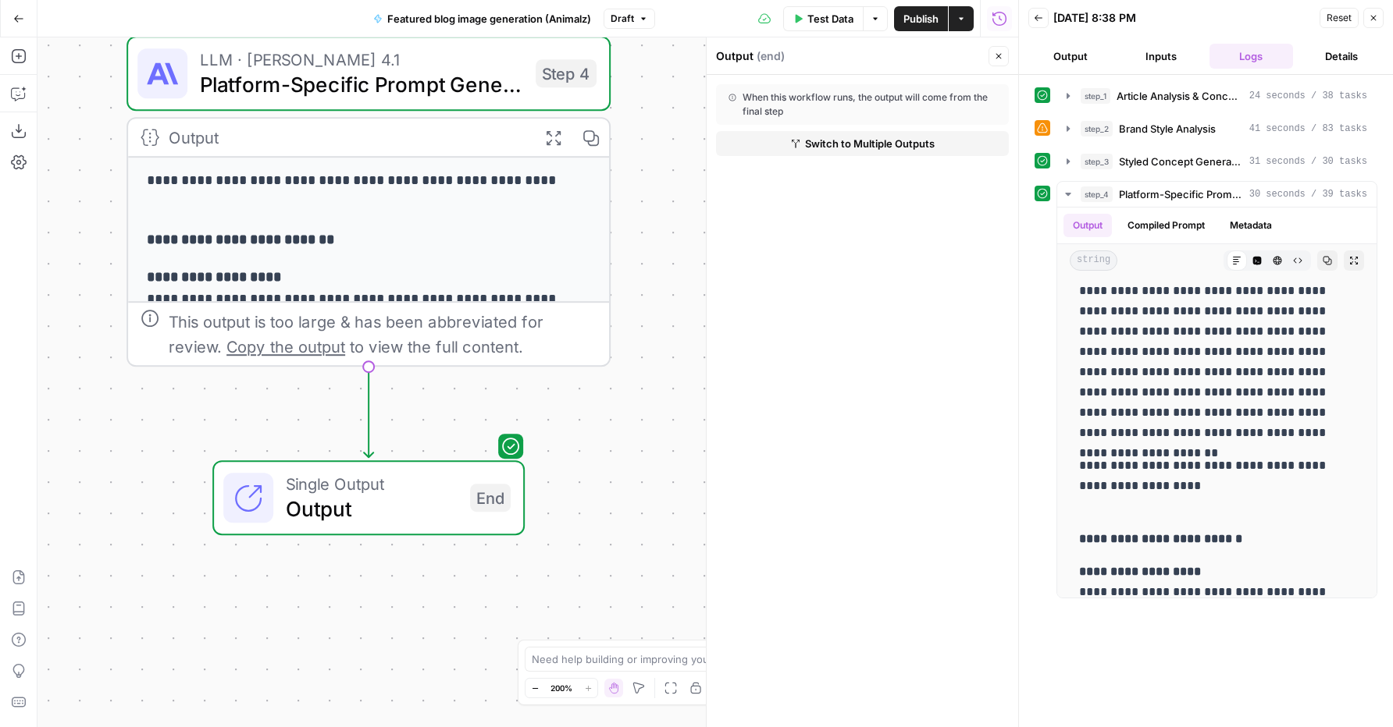
drag, startPoint x: 248, startPoint y: 518, endPoint x: 122, endPoint y: 475, distance: 133.3
click at [122, 475] on div "**********" at bounding box center [527, 382] width 980 height 690
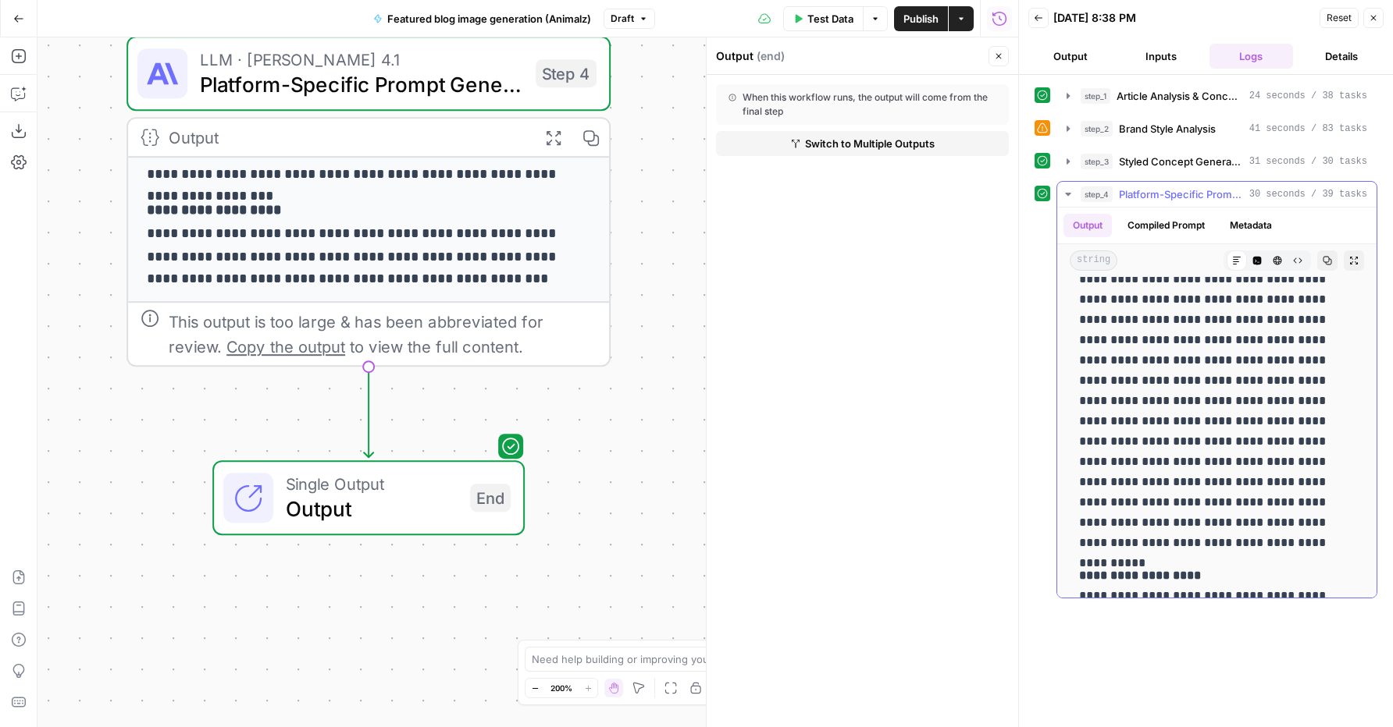
scroll to position [1153, 0]
click at [1133, 542] on p "**********" at bounding box center [1211, 358] width 264 height 386
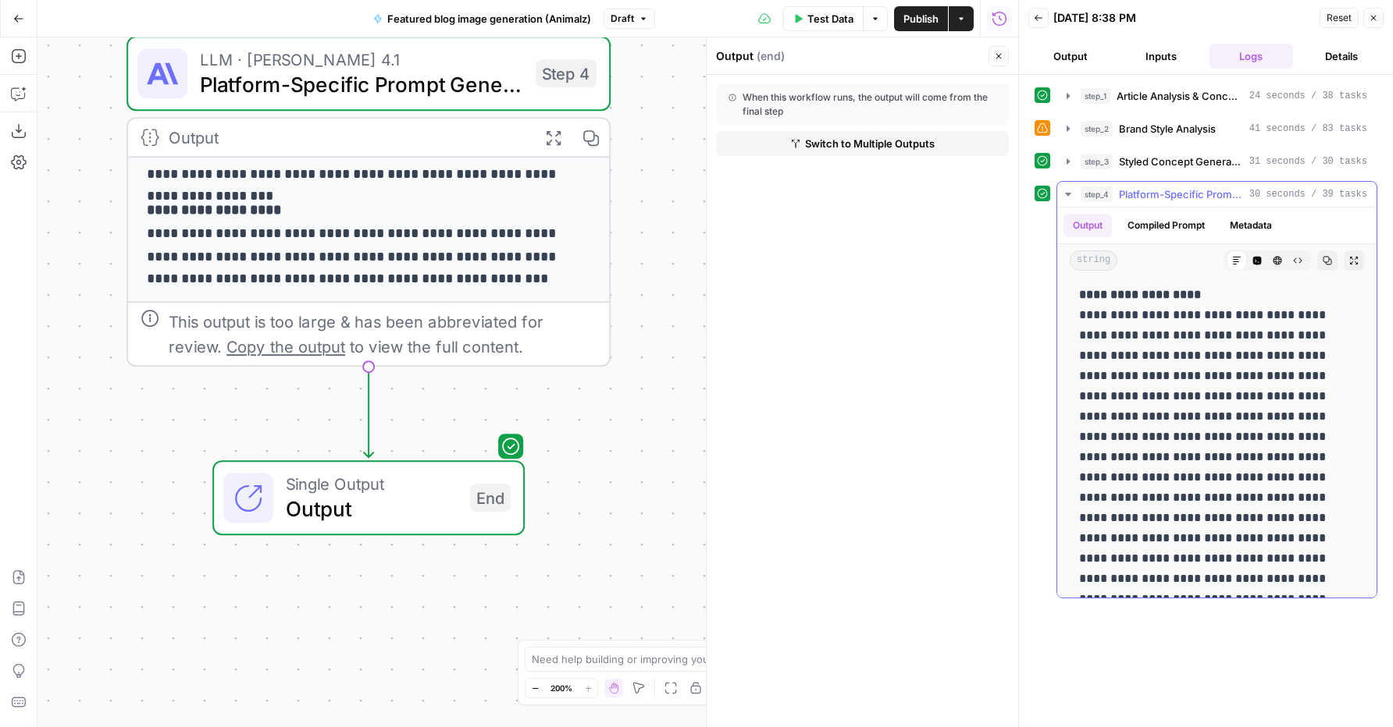
scroll to position [1016, 0]
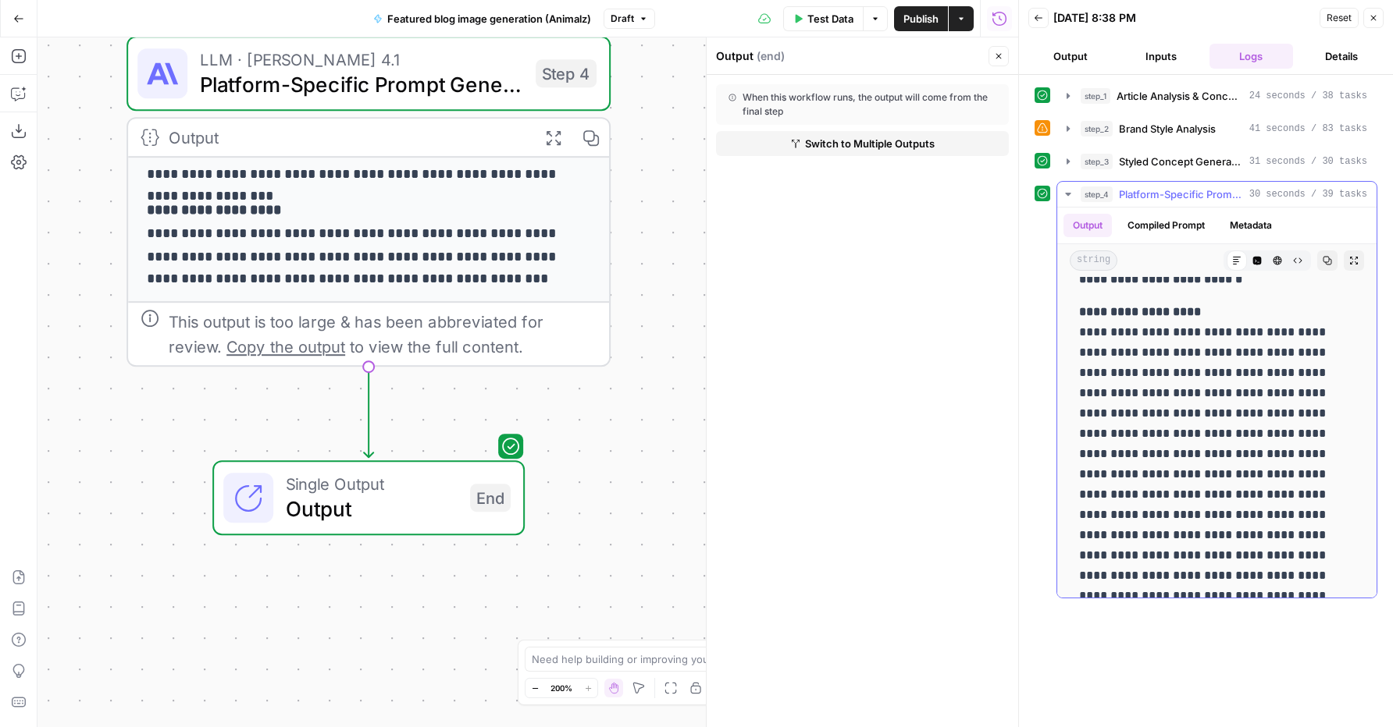
drag, startPoint x: 1126, startPoint y: 542, endPoint x: 1077, endPoint y: 328, distance: 220.2
click at [1077, 328] on div "**********" at bounding box center [1216, 303] width 294 height 2073
copy p "**********"
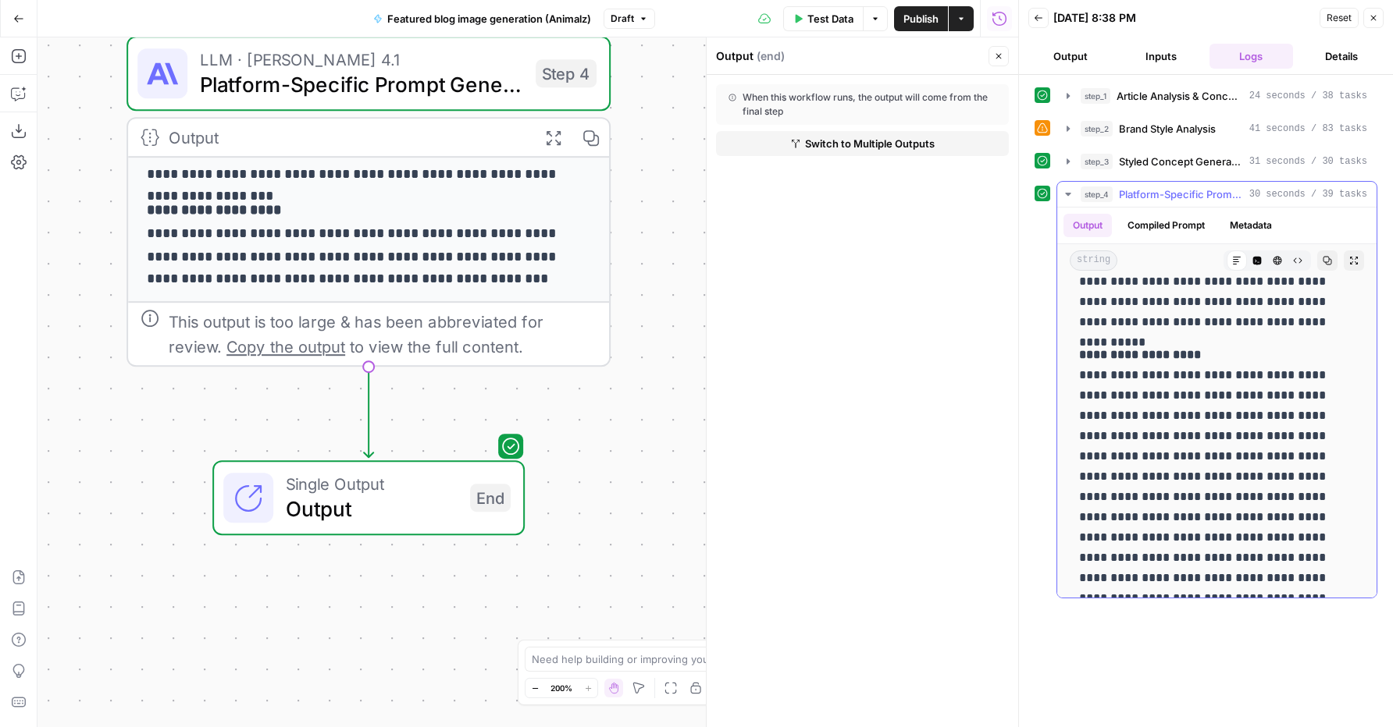
scroll to position [1358, 0]
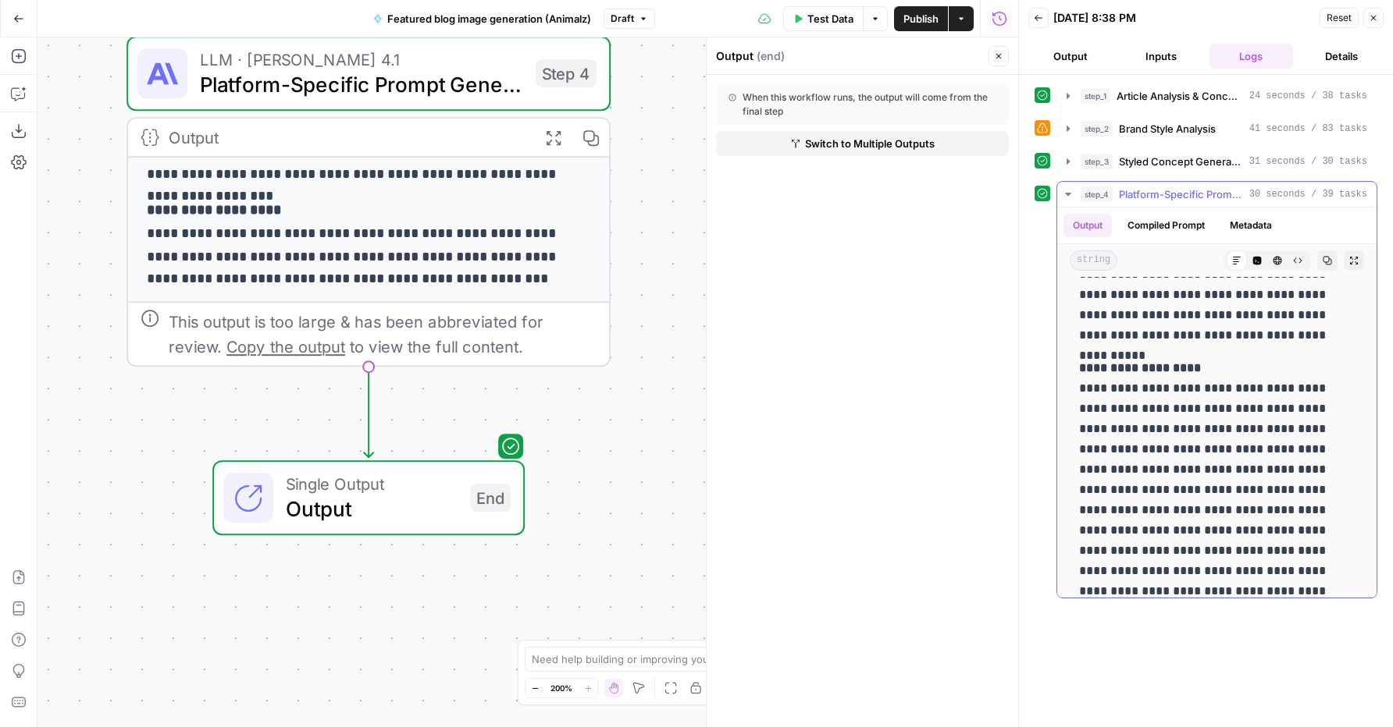
drag, startPoint x: 1211, startPoint y: 520, endPoint x: 1073, endPoint y: 388, distance: 190.5
copy p "**********"
click at [1062, 126] on icon "button" at bounding box center [1068, 129] width 12 height 12
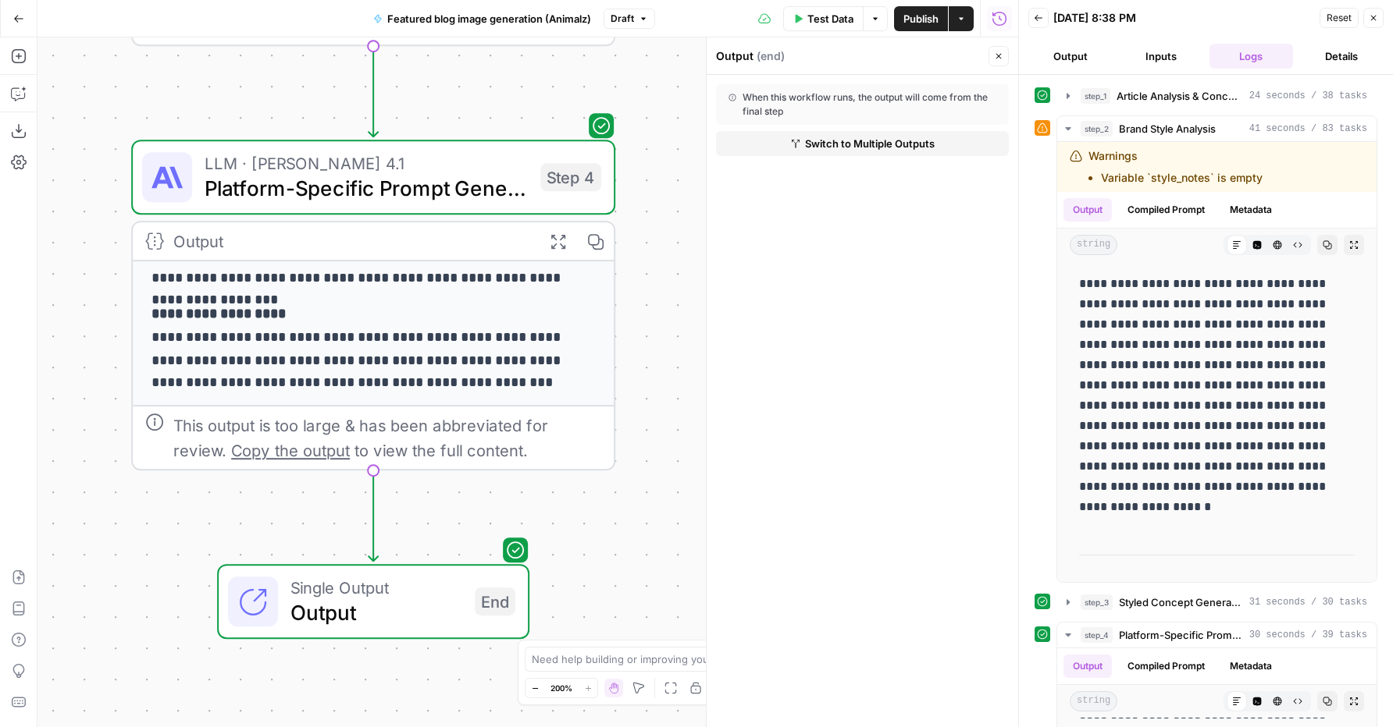
drag, startPoint x: 656, startPoint y: 221, endPoint x: 660, endPoint y: 414, distance: 192.8
click at [656, 418] on div "**********" at bounding box center [527, 382] width 980 height 690
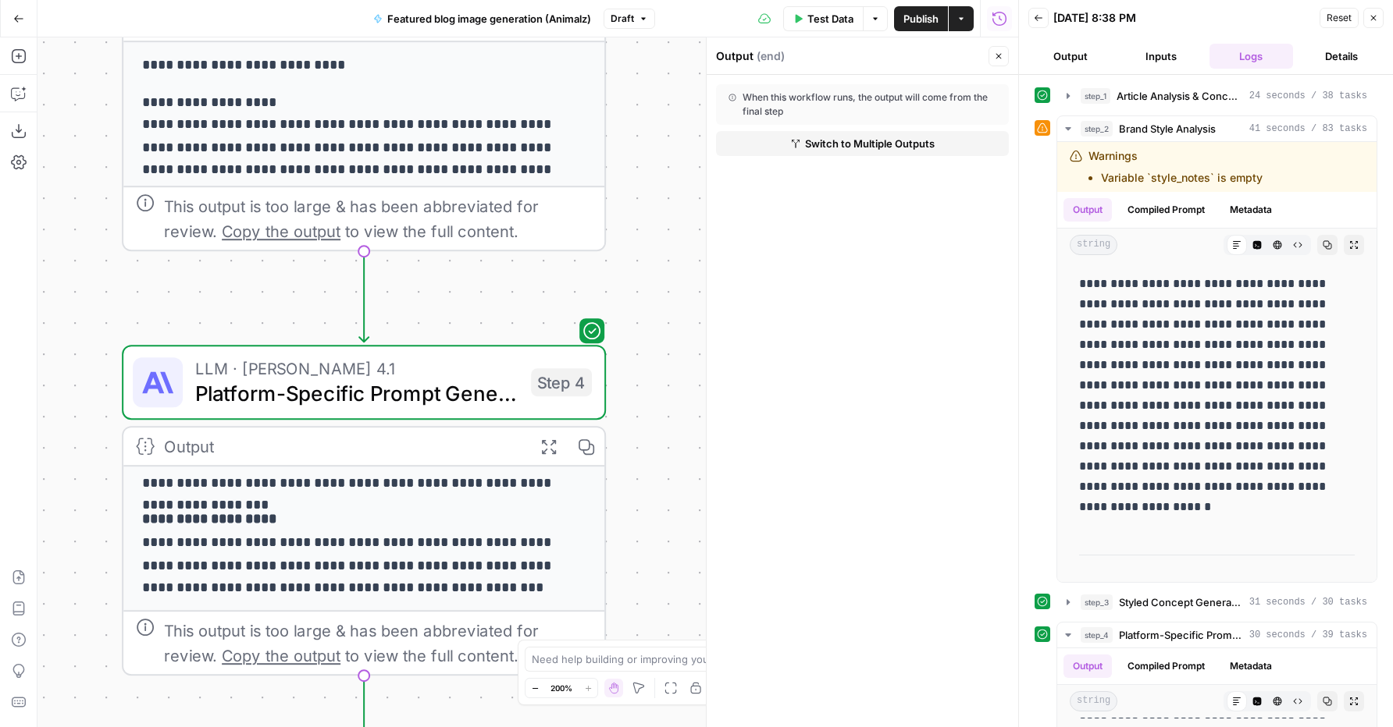
drag, startPoint x: 663, startPoint y: 196, endPoint x: 646, endPoint y: 293, distance: 98.4
click at [643, 296] on div "**********" at bounding box center [527, 382] width 980 height 690
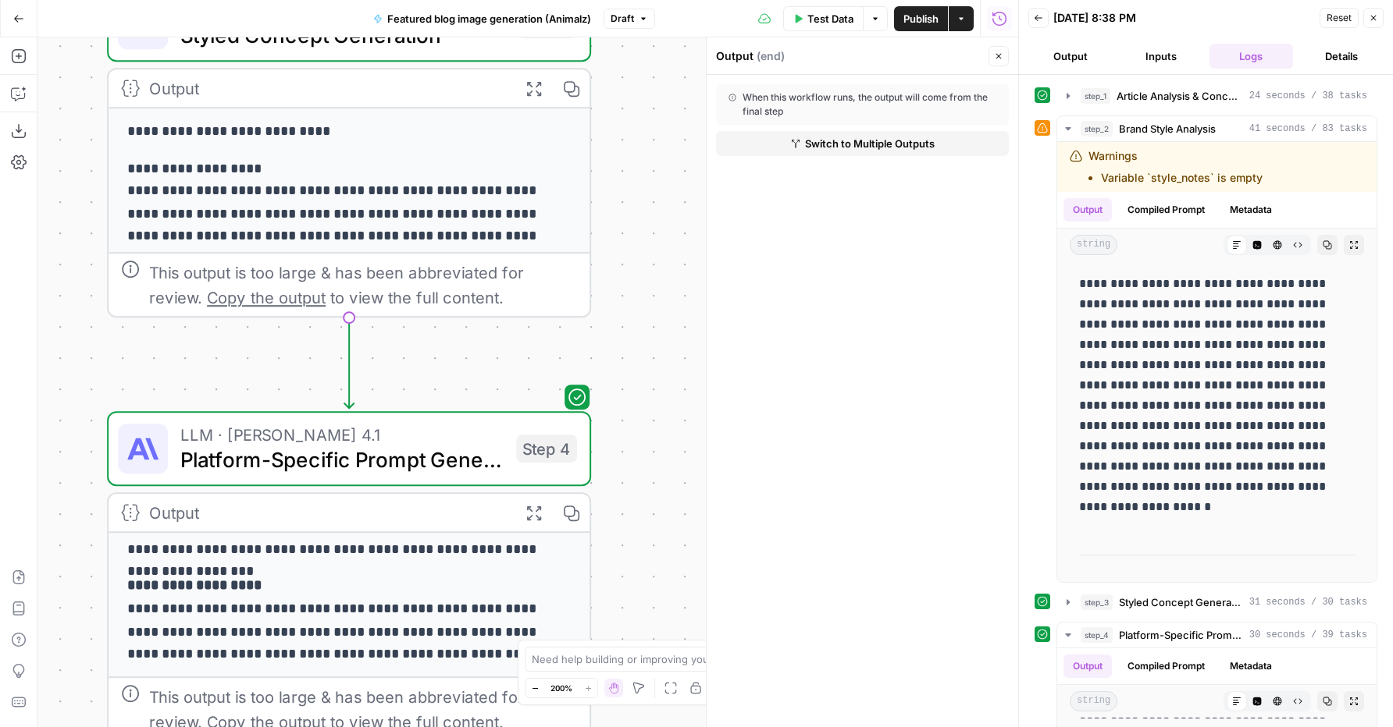
click at [904, 18] on span "Publish" at bounding box center [920, 19] width 35 height 16
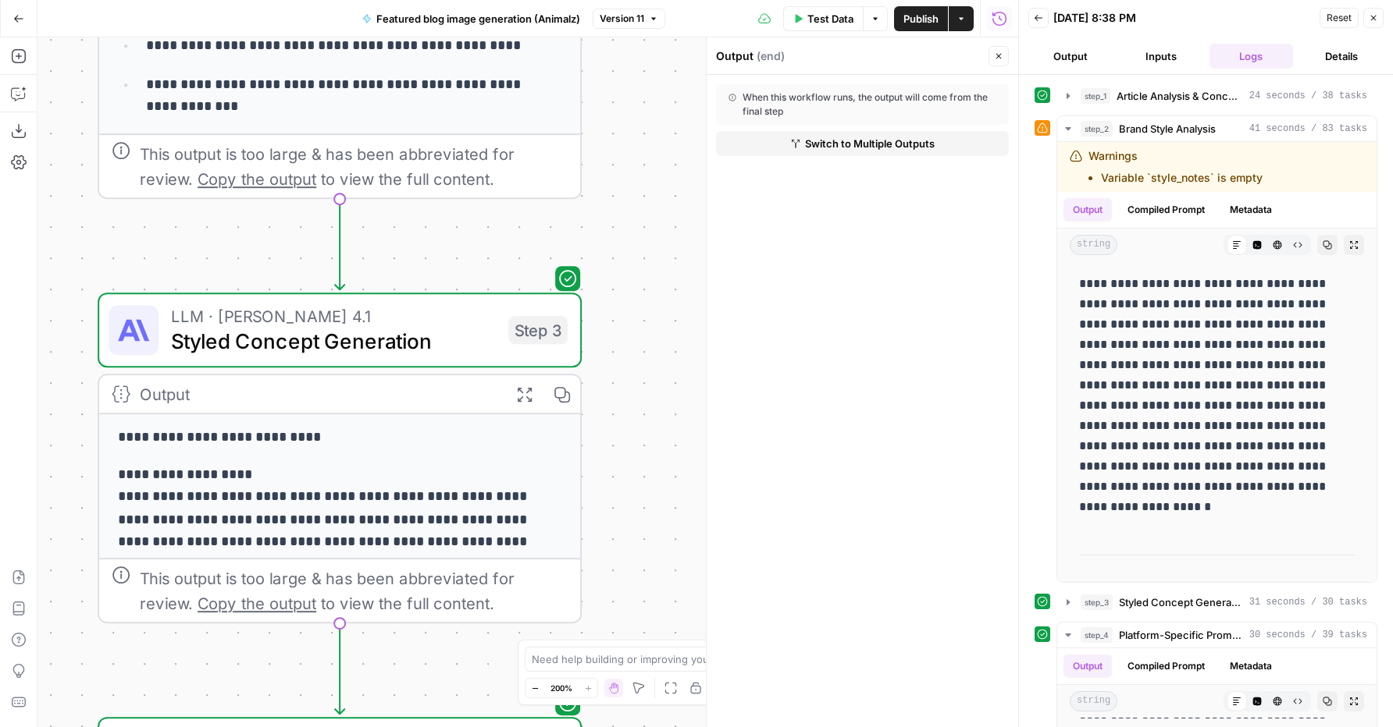
drag, startPoint x: 621, startPoint y: 173, endPoint x: 657, endPoint y: 265, distance: 98.9
click at [611, 482] on div "**********" at bounding box center [527, 382] width 980 height 690
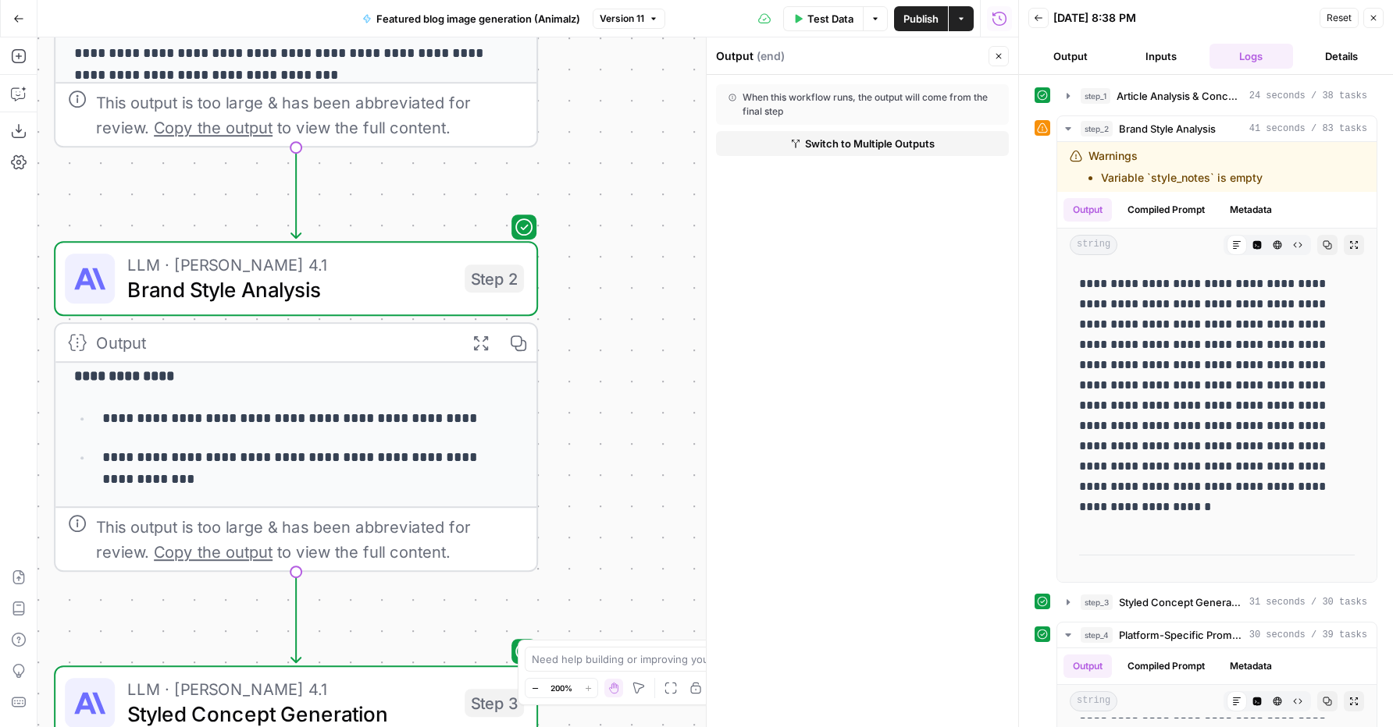
drag, startPoint x: 669, startPoint y: 181, endPoint x: 632, endPoint y: 519, distance: 340.0
click at [634, 532] on div "**********" at bounding box center [527, 382] width 980 height 690
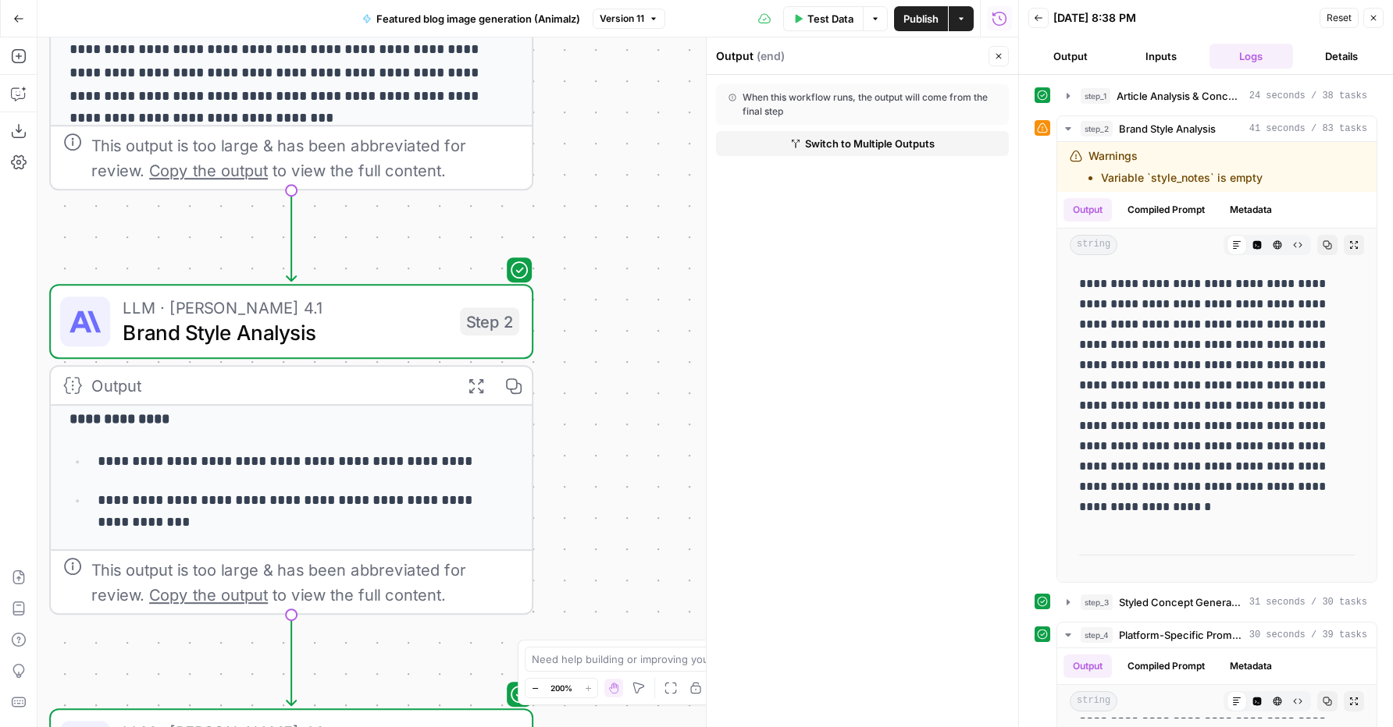
drag, startPoint x: 639, startPoint y: 197, endPoint x: 673, endPoint y: 554, distance: 359.1
click at [672, 605] on div "**********" at bounding box center [527, 382] width 980 height 690
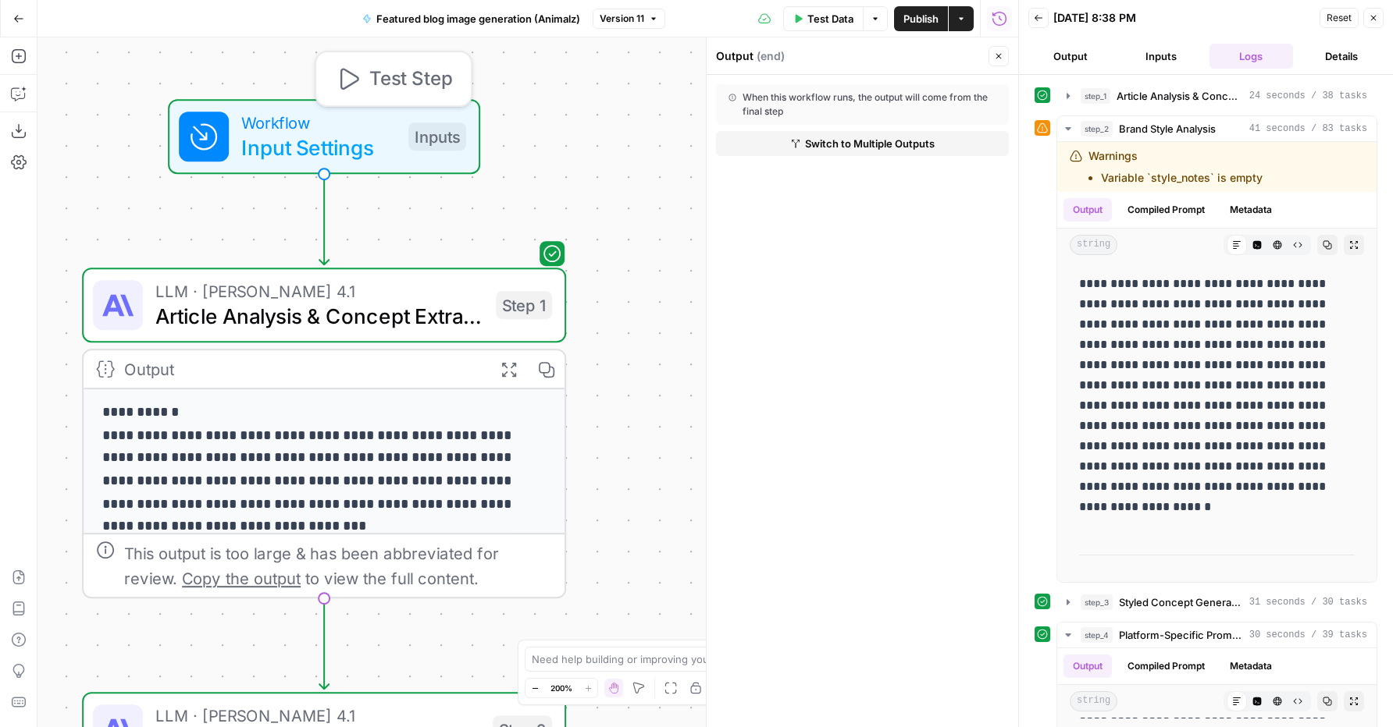
click at [308, 141] on span "Input Settings" at bounding box center [318, 147] width 155 height 31
click at [307, 141] on span "Input Settings" at bounding box center [318, 147] width 155 height 31
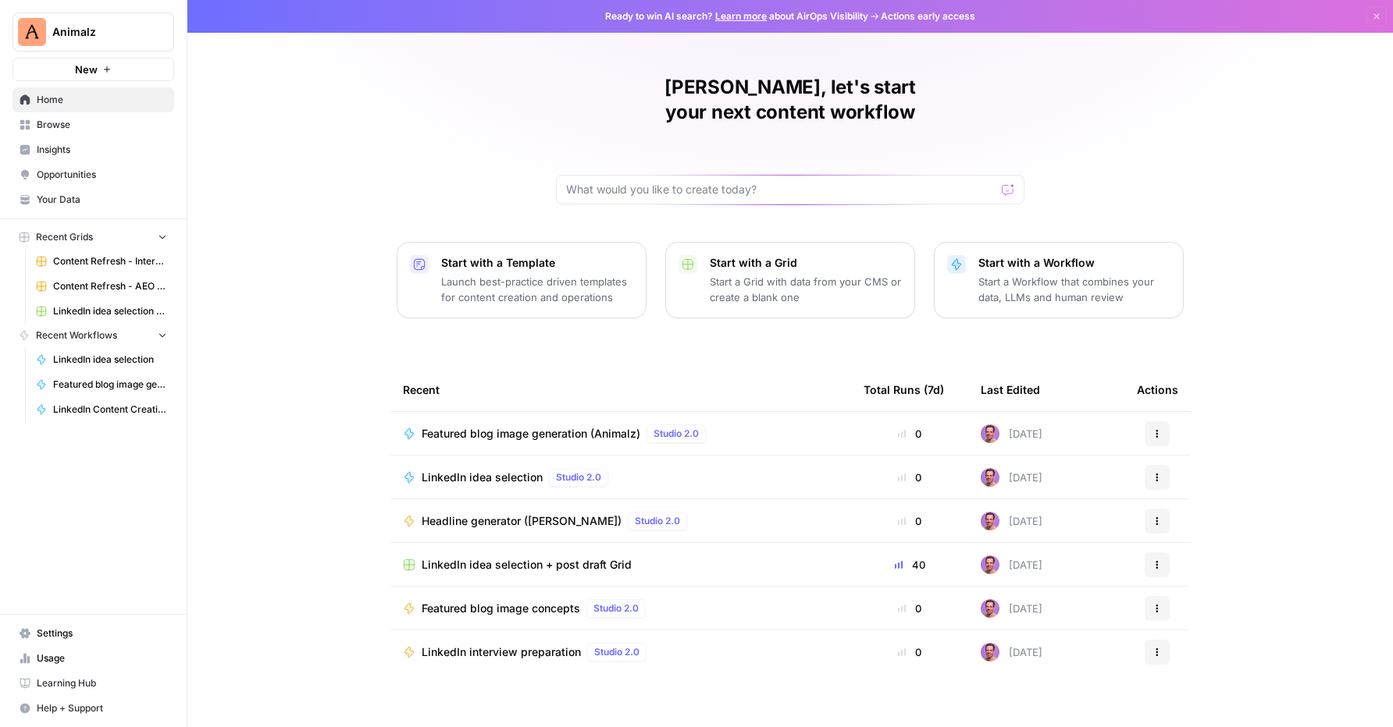
click at [484, 514] on span "Headline generator ([PERSON_NAME])" at bounding box center [522, 522] width 200 height 16
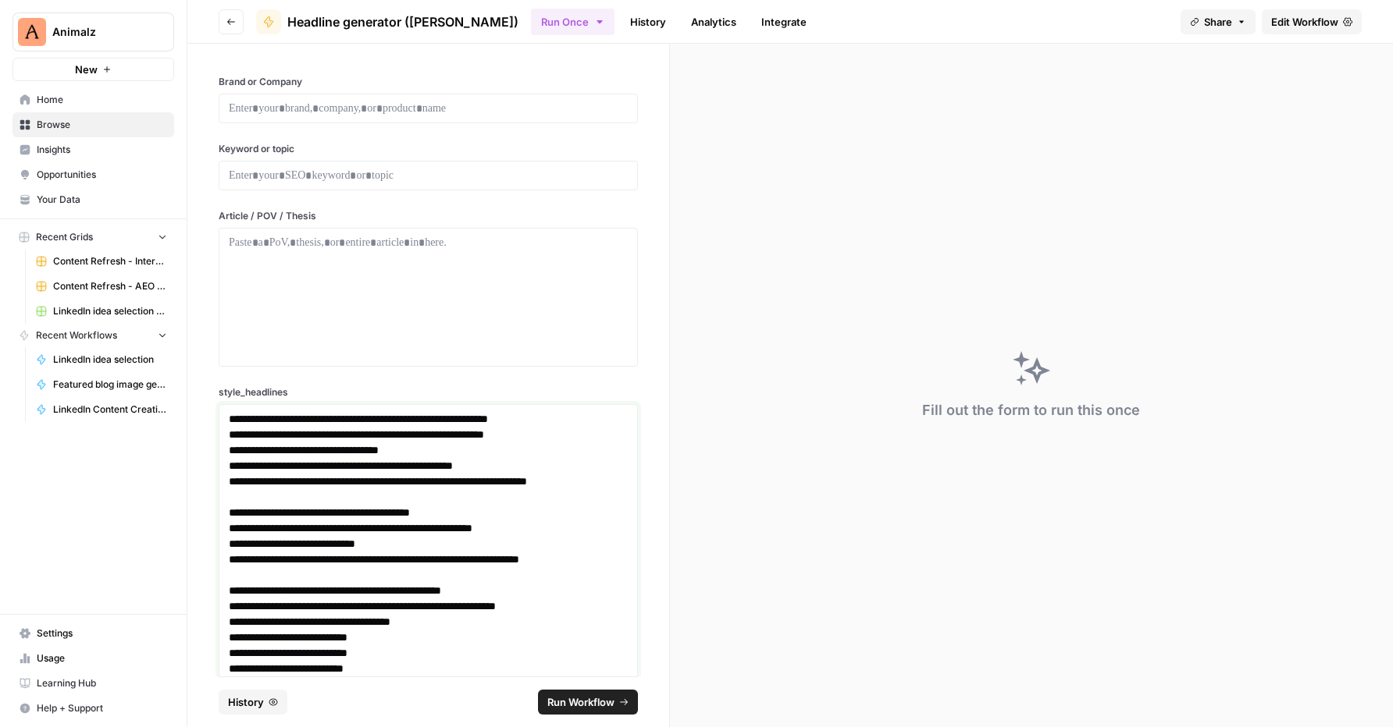
click at [248, 434] on p "**********" at bounding box center [422, 435] width 387 height 16
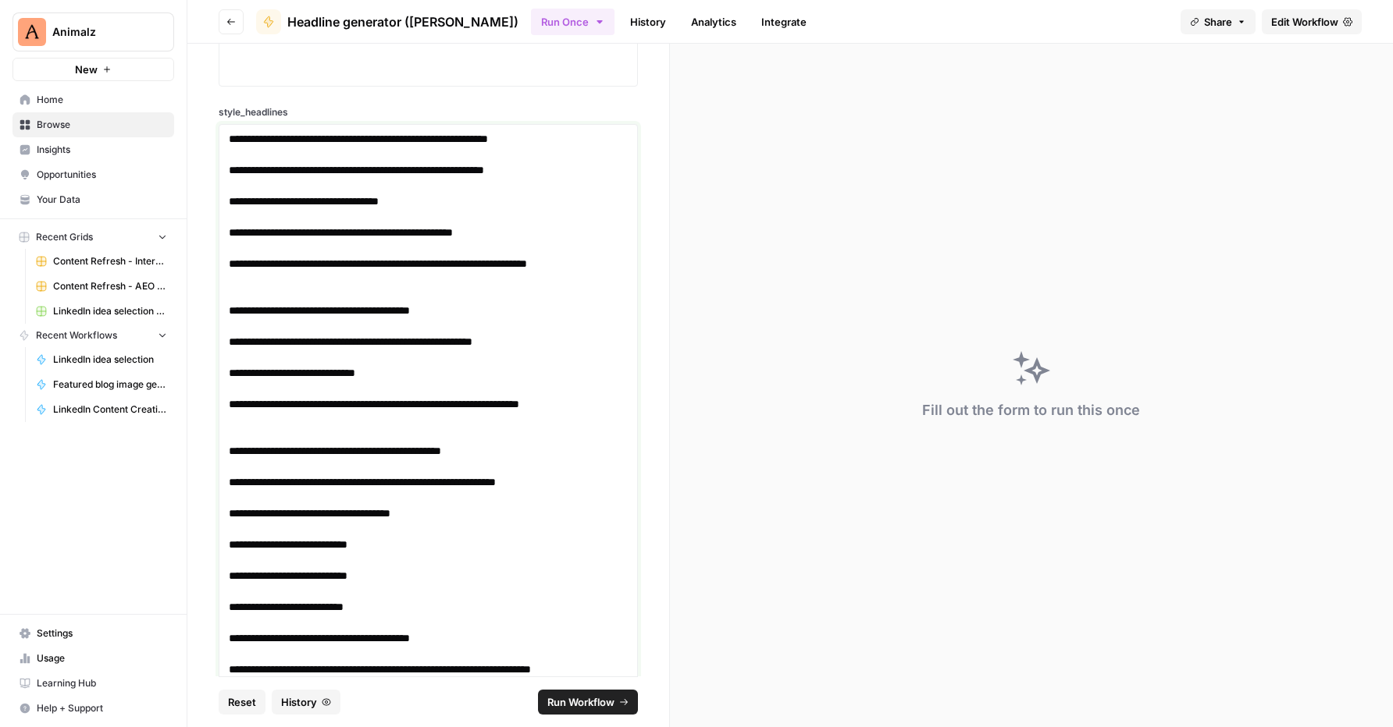
scroll to position [421, 0]
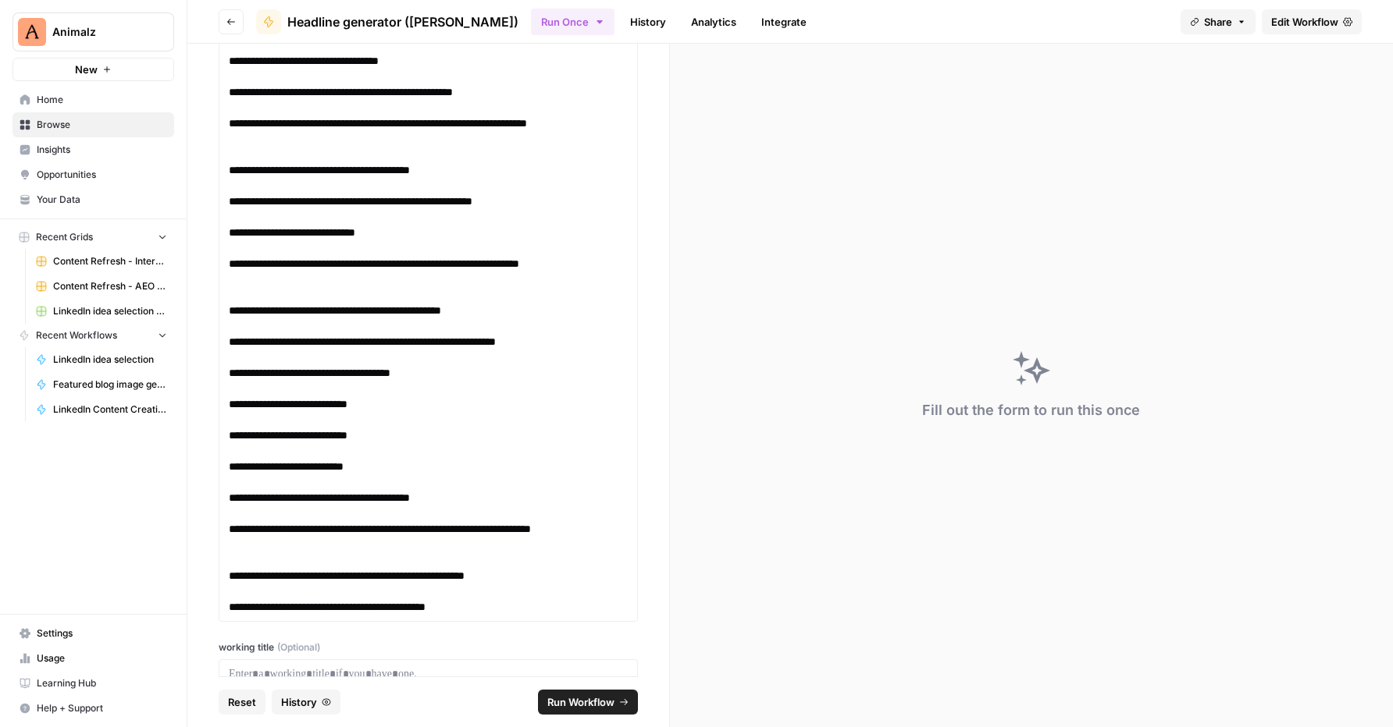
click at [1301, 19] on span "Edit Workflow" at bounding box center [1304, 22] width 67 height 16
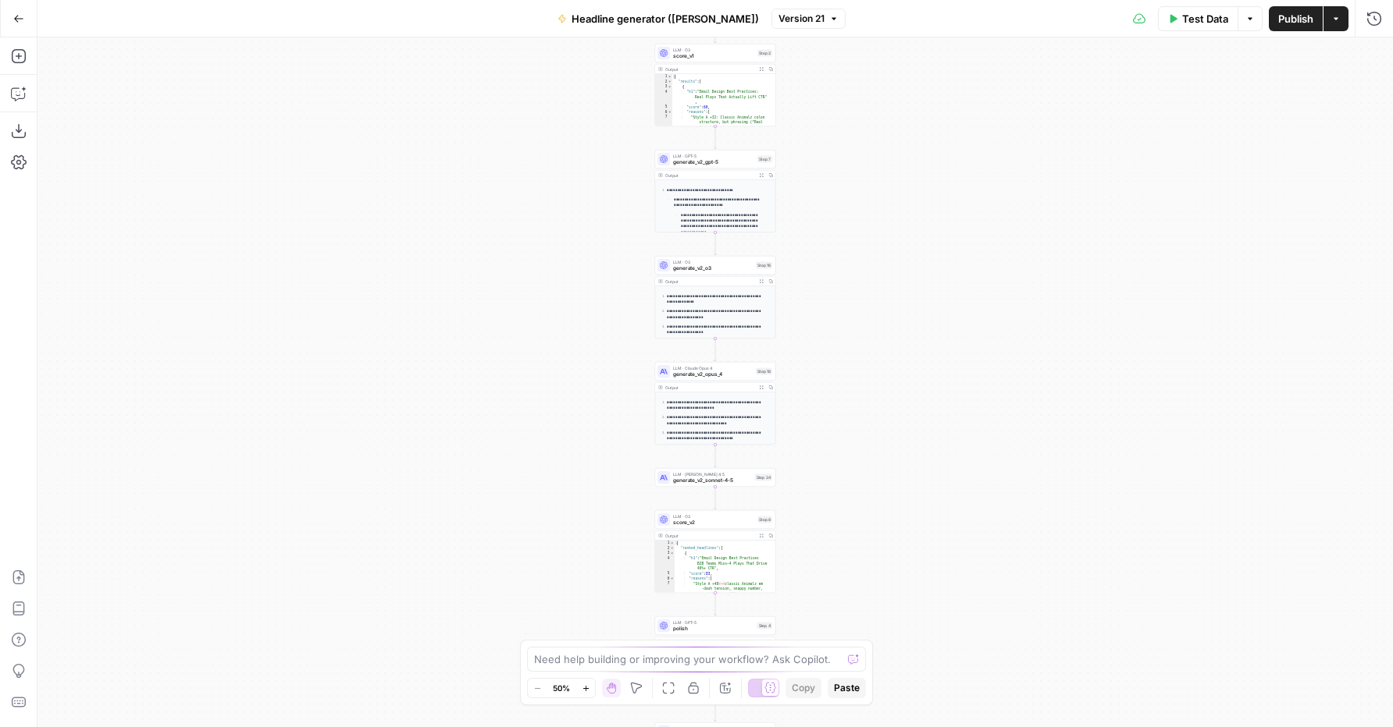
scroll to position [56, 0]
click at [590, 689] on button "Zoom In" at bounding box center [585, 688] width 19 height 19
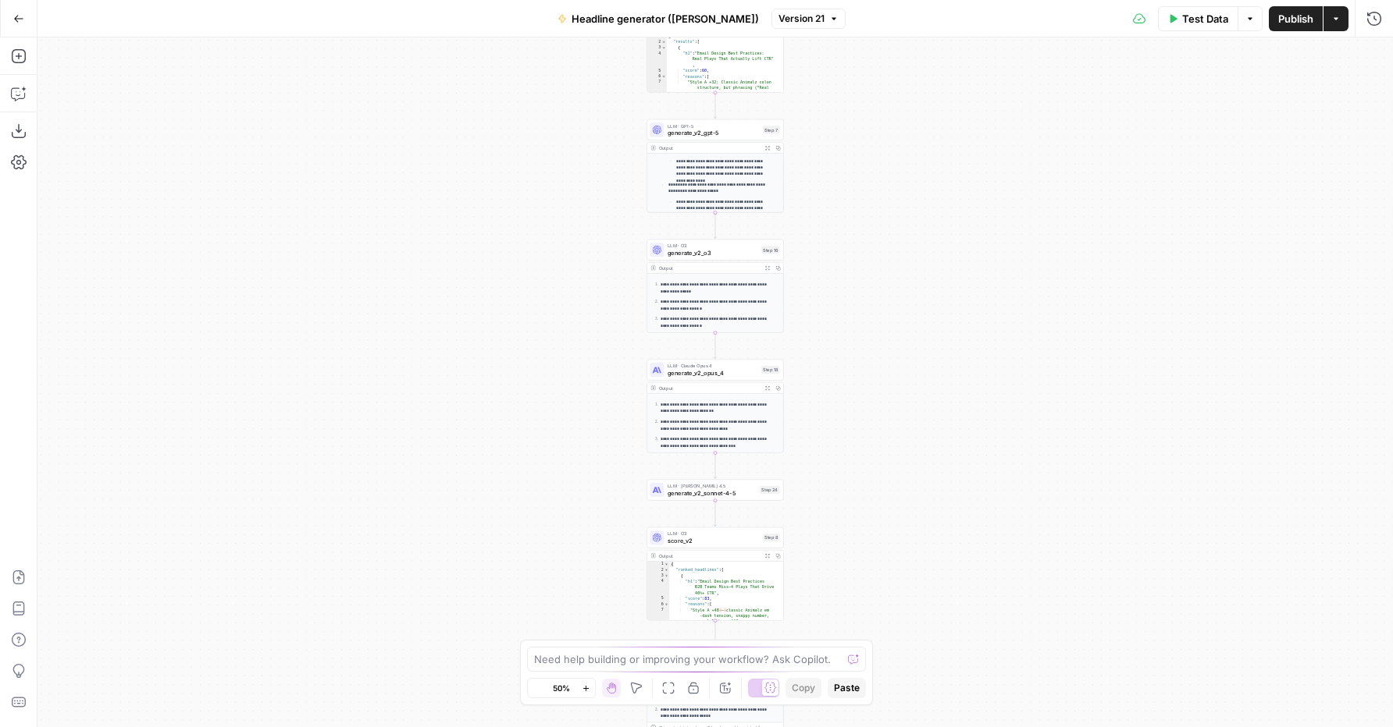
click at [590, 689] on button "Zoom In" at bounding box center [585, 688] width 19 height 19
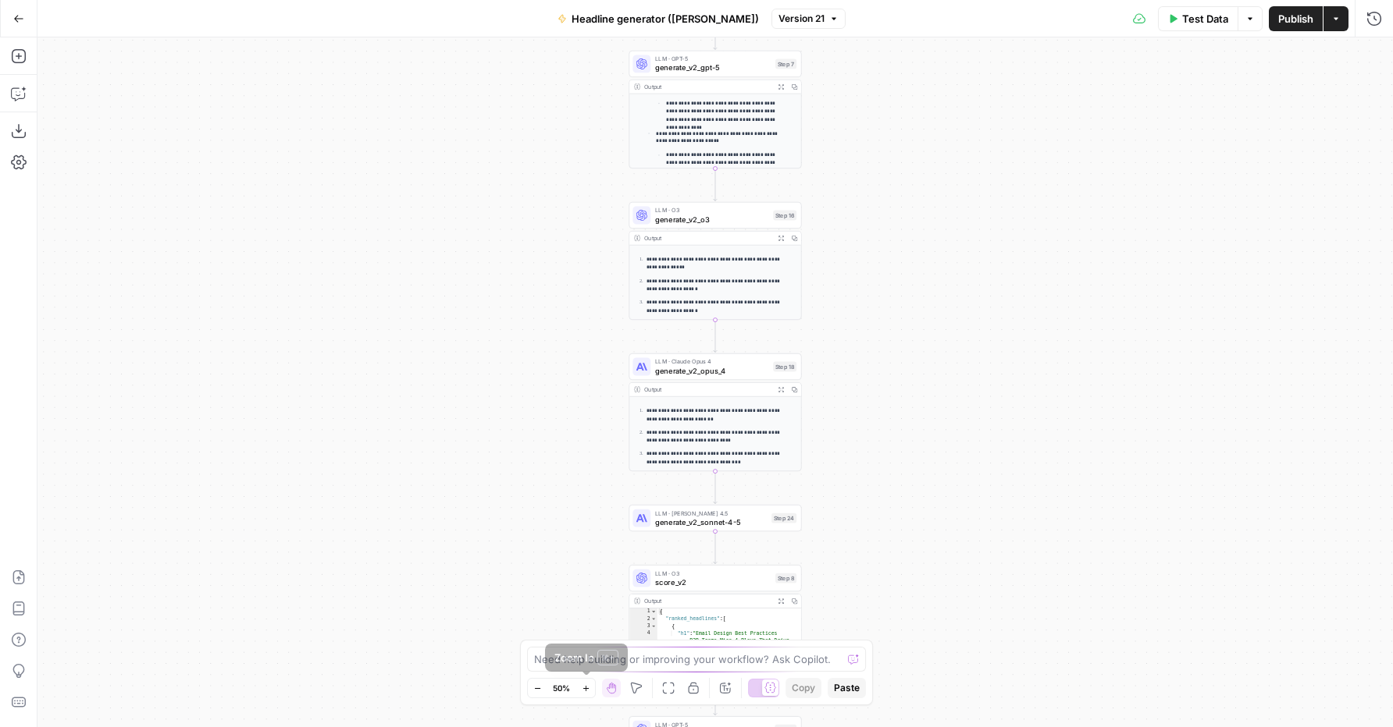
click at [590, 689] on button "Zoom In" at bounding box center [585, 688] width 19 height 19
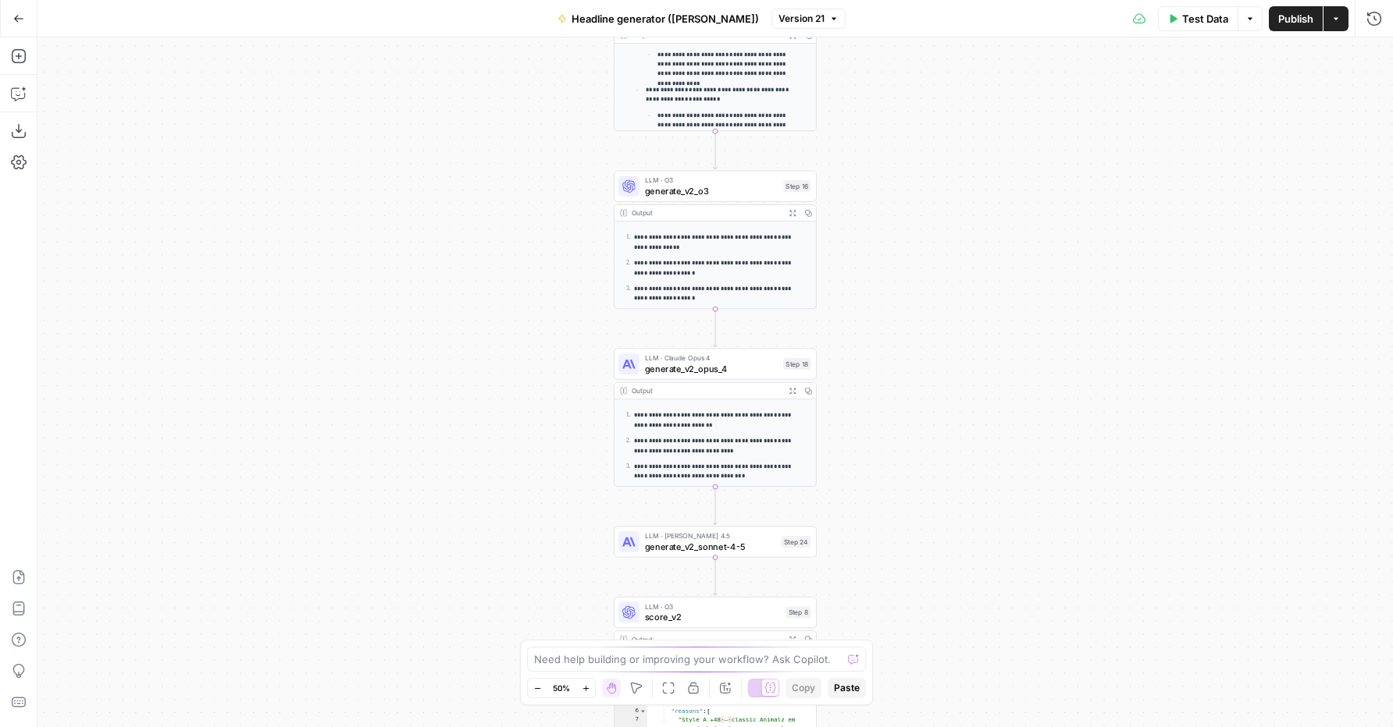
click at [590, 689] on button "Zoom In" at bounding box center [585, 688] width 19 height 19
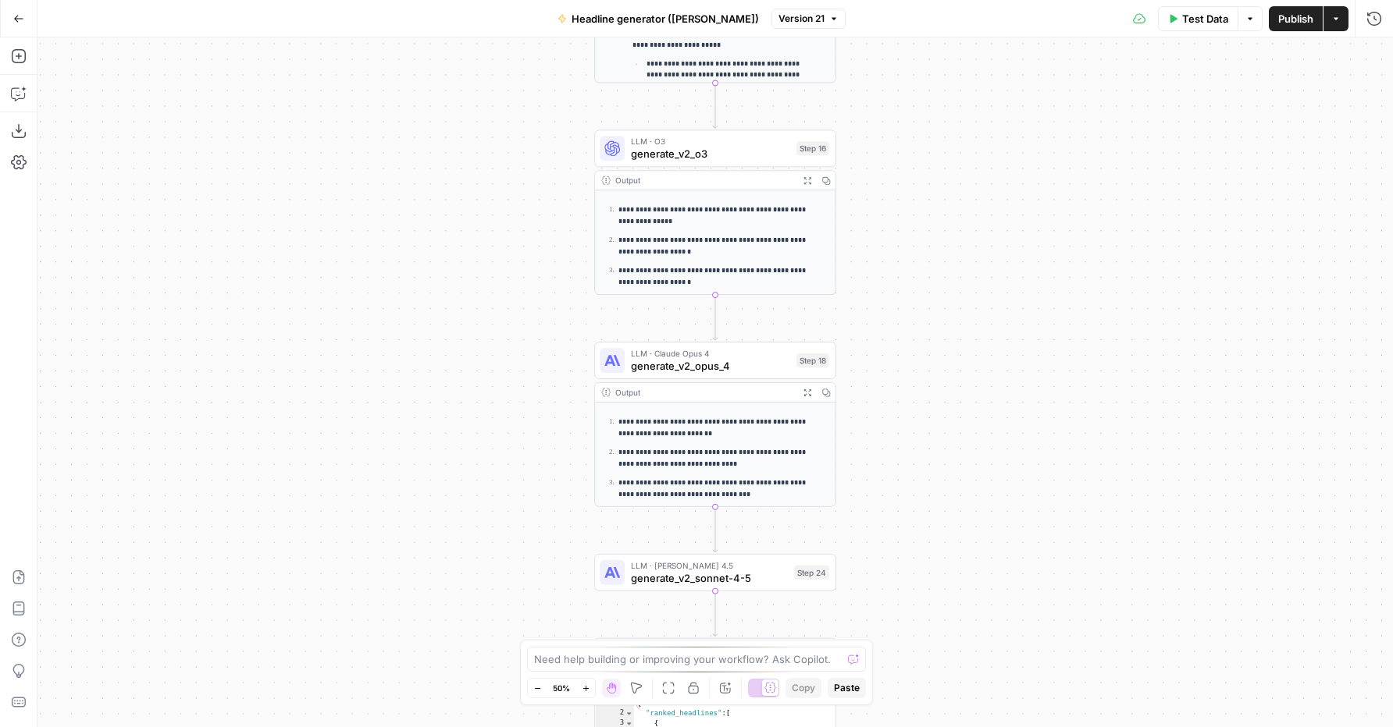
click at [590, 689] on button "Zoom In" at bounding box center [585, 688] width 19 height 19
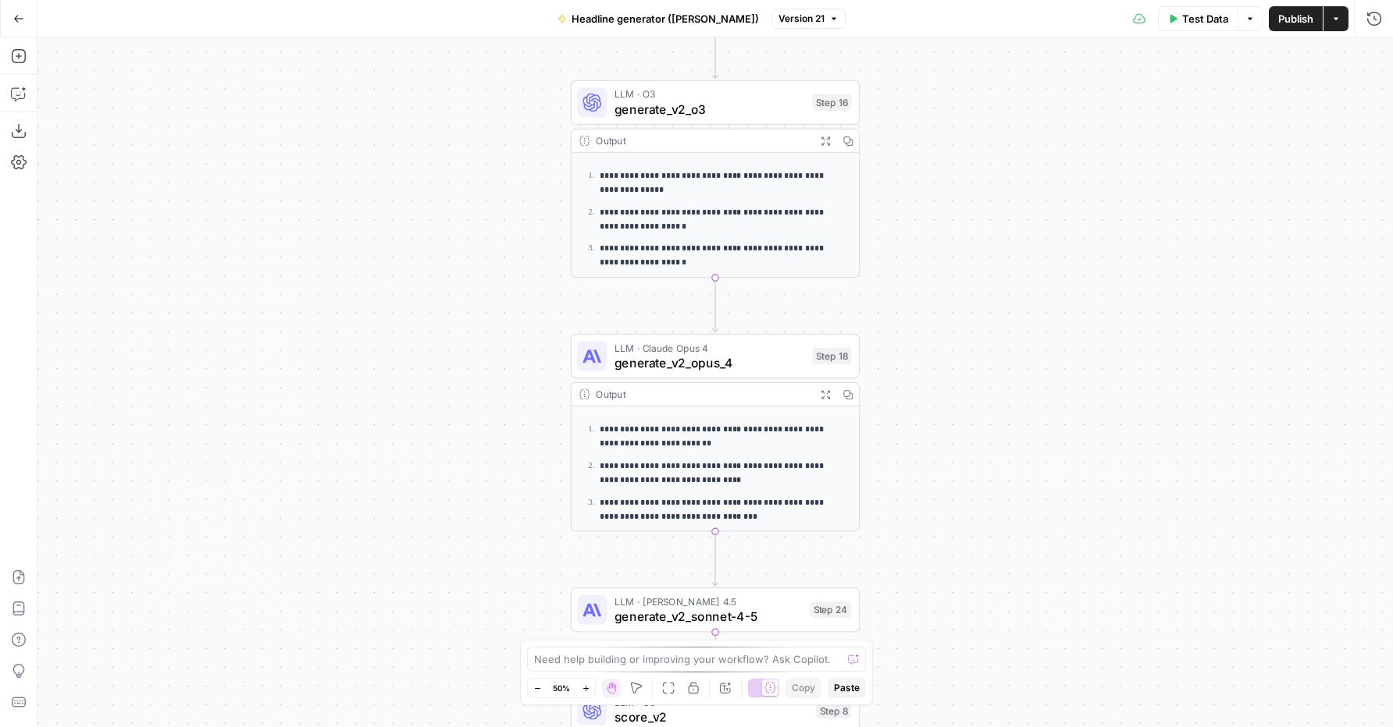
click at [590, 689] on button "Zoom In" at bounding box center [585, 688] width 19 height 19
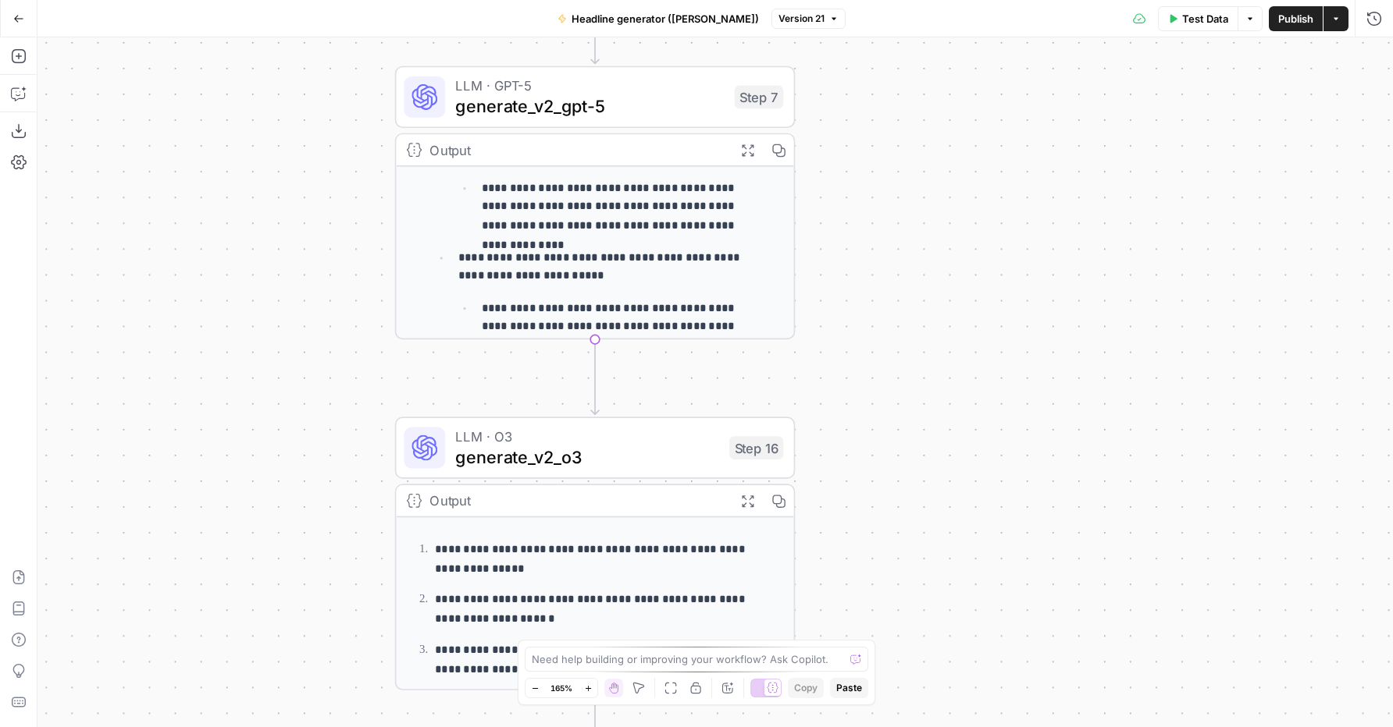
drag, startPoint x: 258, startPoint y: 251, endPoint x: 139, endPoint y: 701, distance: 465.2
click at [139, 701] on div "**********" at bounding box center [714, 382] width 1355 height 690
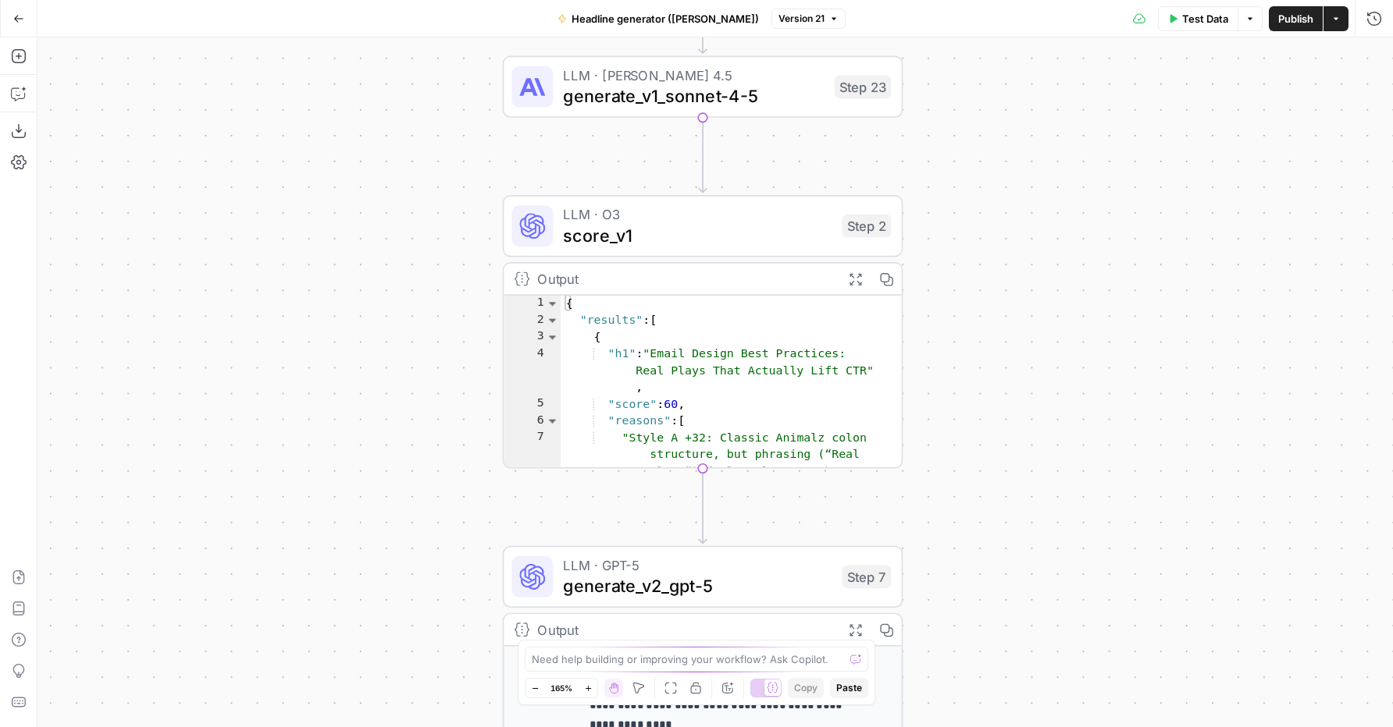
drag, startPoint x: 207, startPoint y: 215, endPoint x: 308, endPoint y: 685, distance: 480.6
click at [310, 706] on div "**********" at bounding box center [714, 382] width 1355 height 690
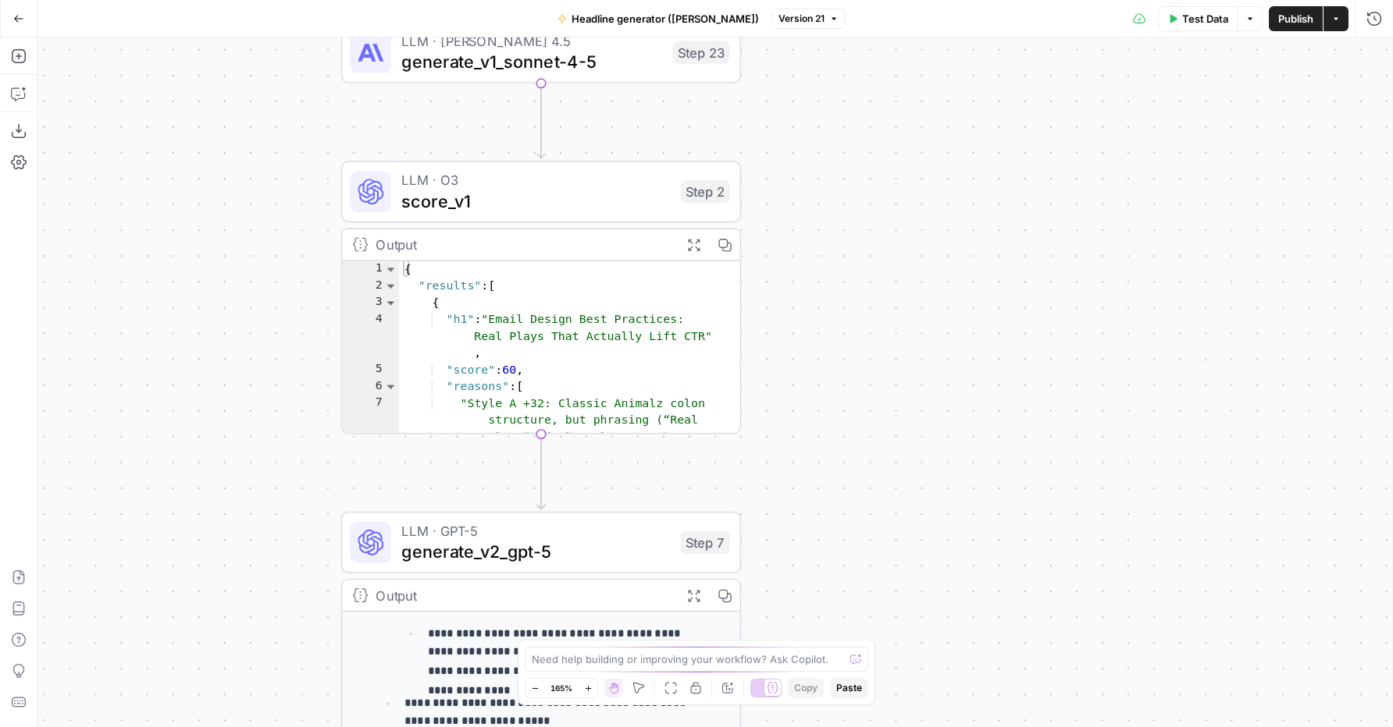
drag, startPoint x: 322, startPoint y: 291, endPoint x: 168, endPoint y: 226, distance: 167.9
click at [168, 226] on div "**********" at bounding box center [714, 382] width 1355 height 690
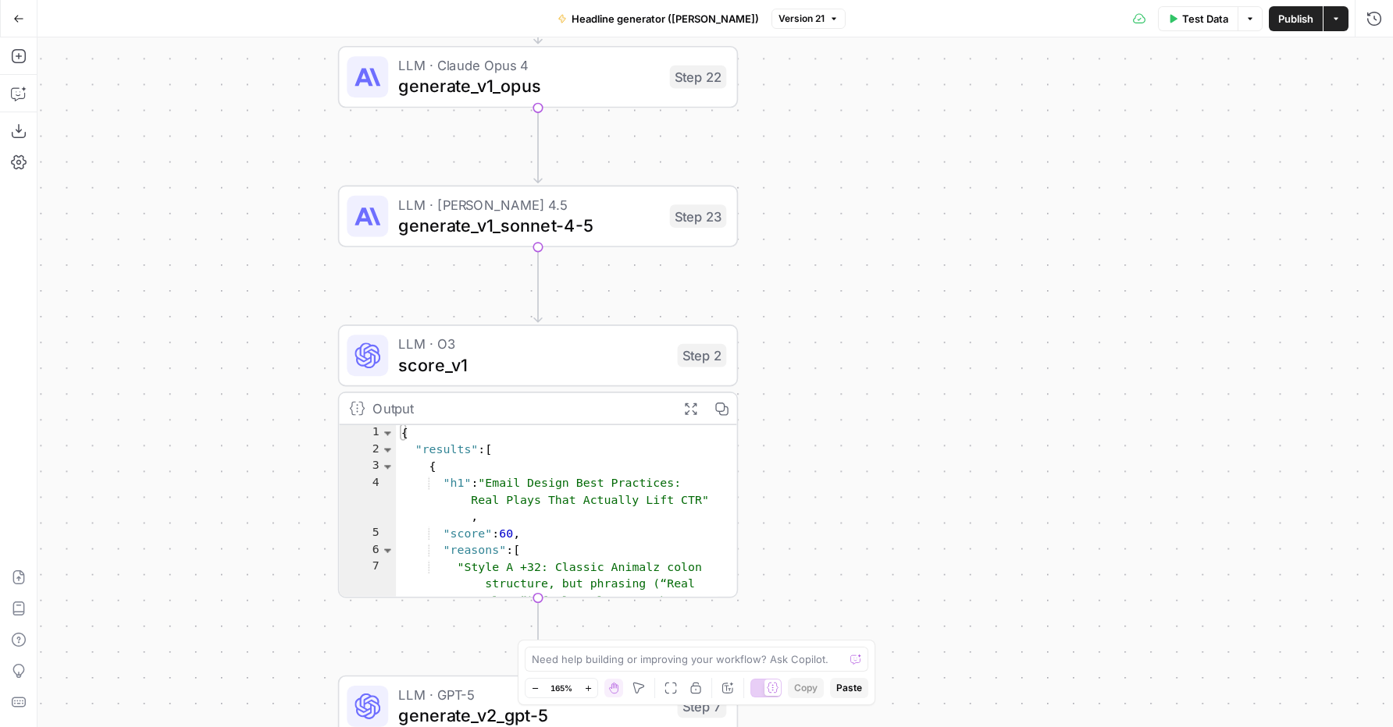
drag, startPoint x: 273, startPoint y: 337, endPoint x: 272, endPoint y: 564, distance: 227.1
click at [272, 564] on div "**********" at bounding box center [714, 382] width 1355 height 690
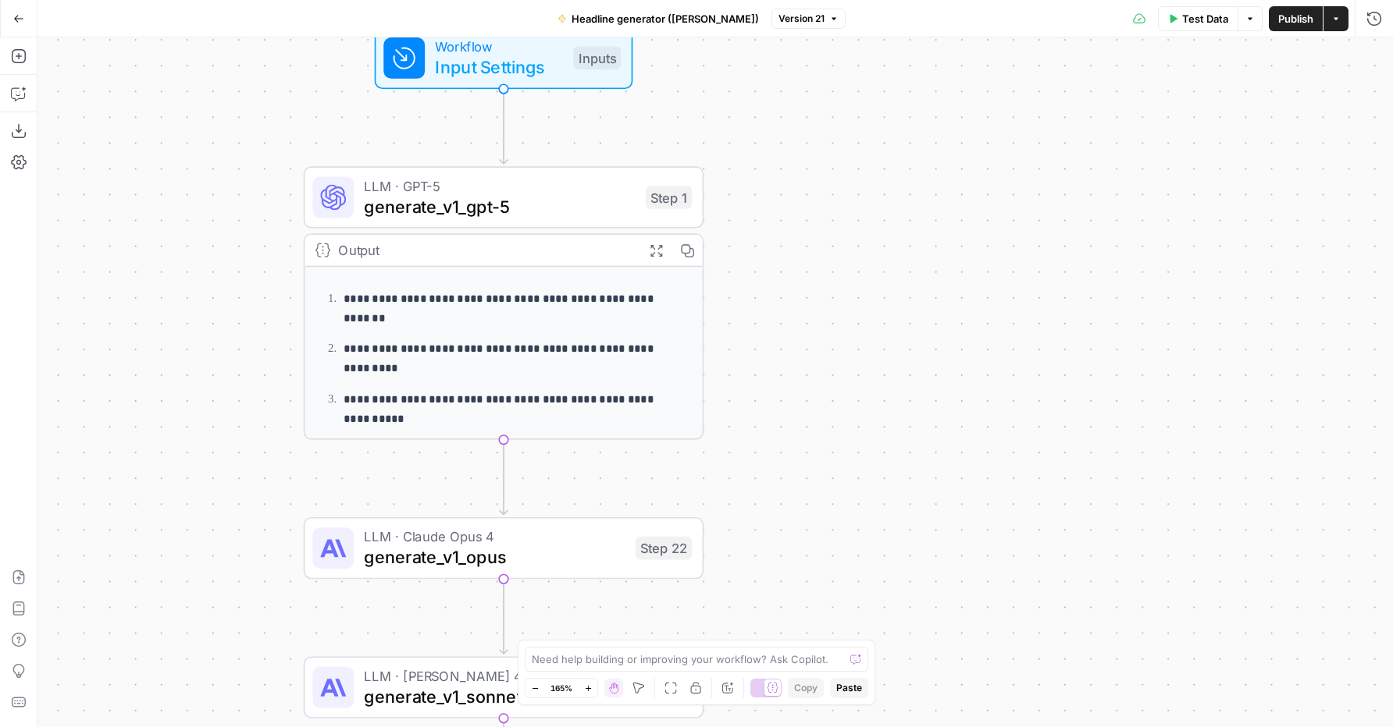
drag, startPoint x: 292, startPoint y: 247, endPoint x: 261, endPoint y: 479, distance: 234.7
click at [261, 479] on div "**********" at bounding box center [714, 382] width 1355 height 690
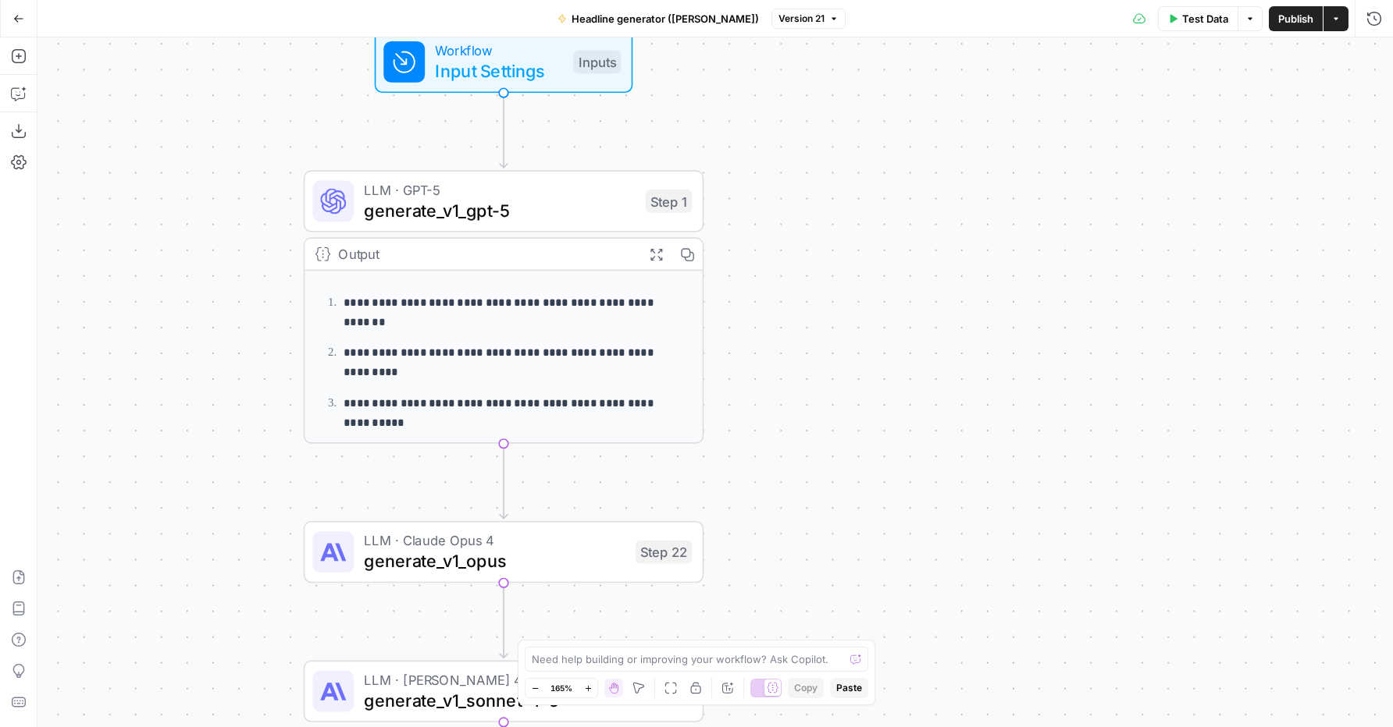
drag, startPoint x: 919, startPoint y: 192, endPoint x: 952, endPoint y: 234, distance: 52.9
click at [945, 235] on div "**********" at bounding box center [714, 382] width 1355 height 690
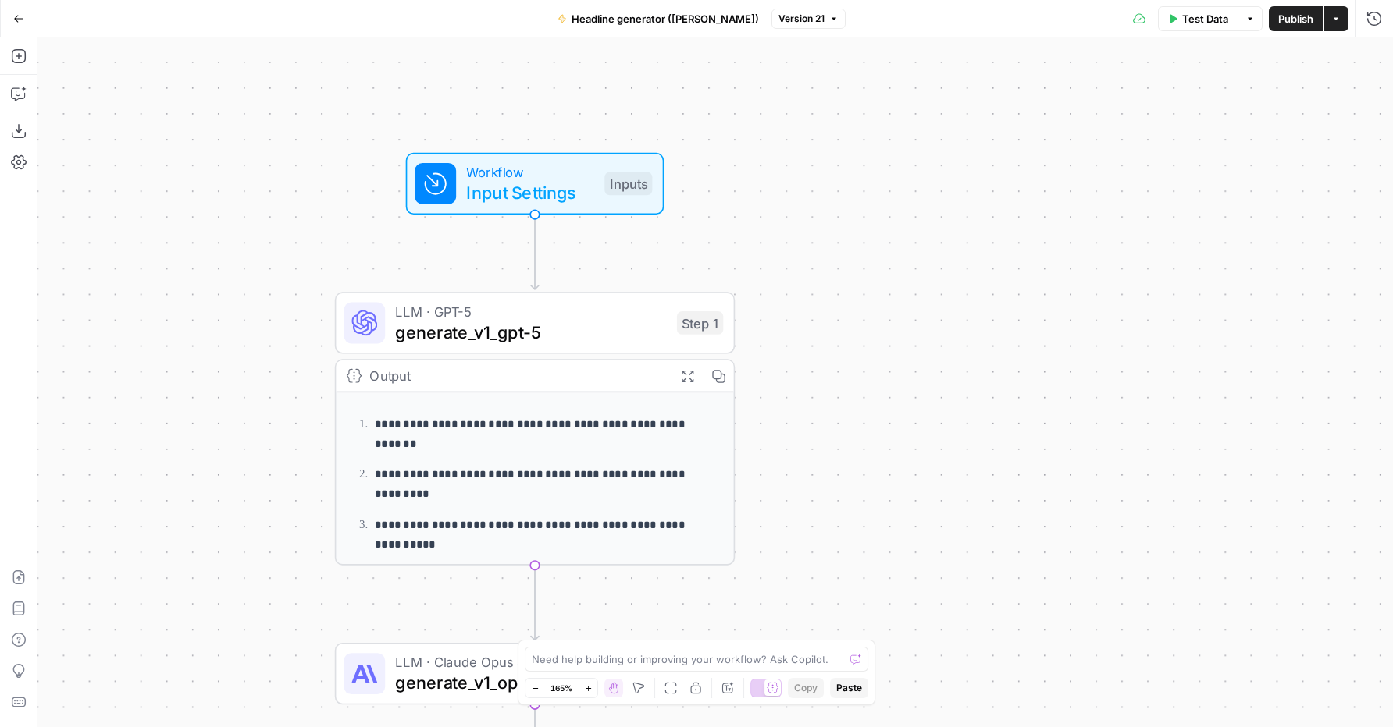
drag, startPoint x: 914, startPoint y: 178, endPoint x: 919, endPoint y: 257, distance: 79.0
click at [919, 257] on div "**********" at bounding box center [714, 382] width 1355 height 690
click at [560, 195] on span "Input Settings" at bounding box center [530, 193] width 128 height 26
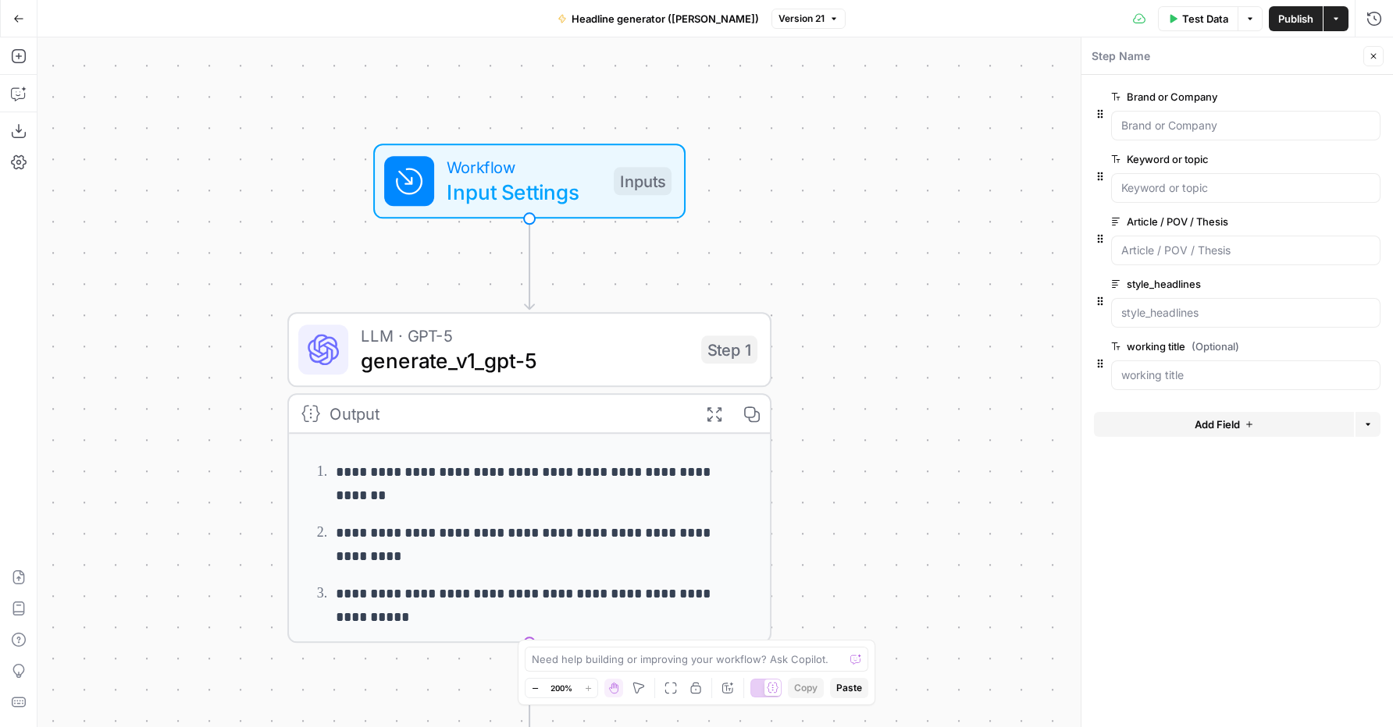
click at [1246, 19] on icon "button" at bounding box center [1249, 18] width 9 height 9
click at [1211, 49] on span "Run Test" at bounding box center [1206, 56] width 69 height 16
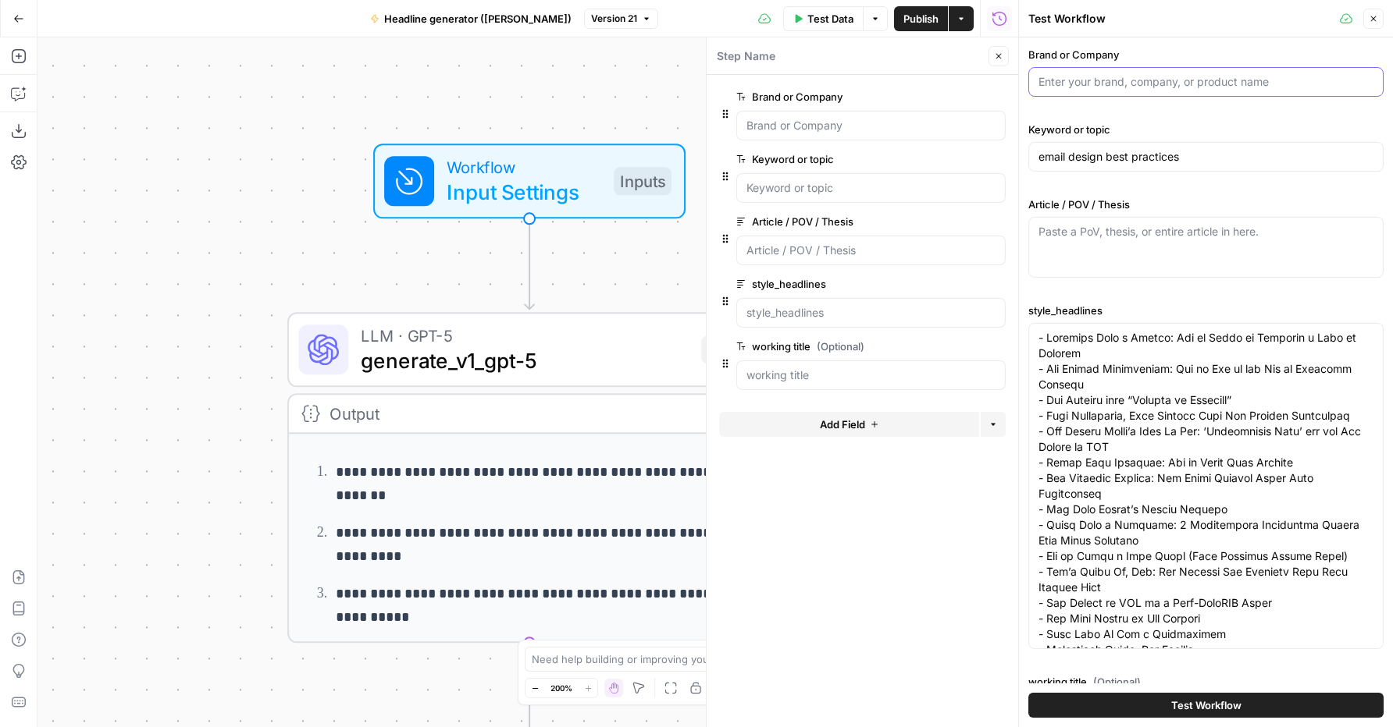
click at [1174, 83] on input "Brand or Company" at bounding box center [1205, 82] width 335 height 16
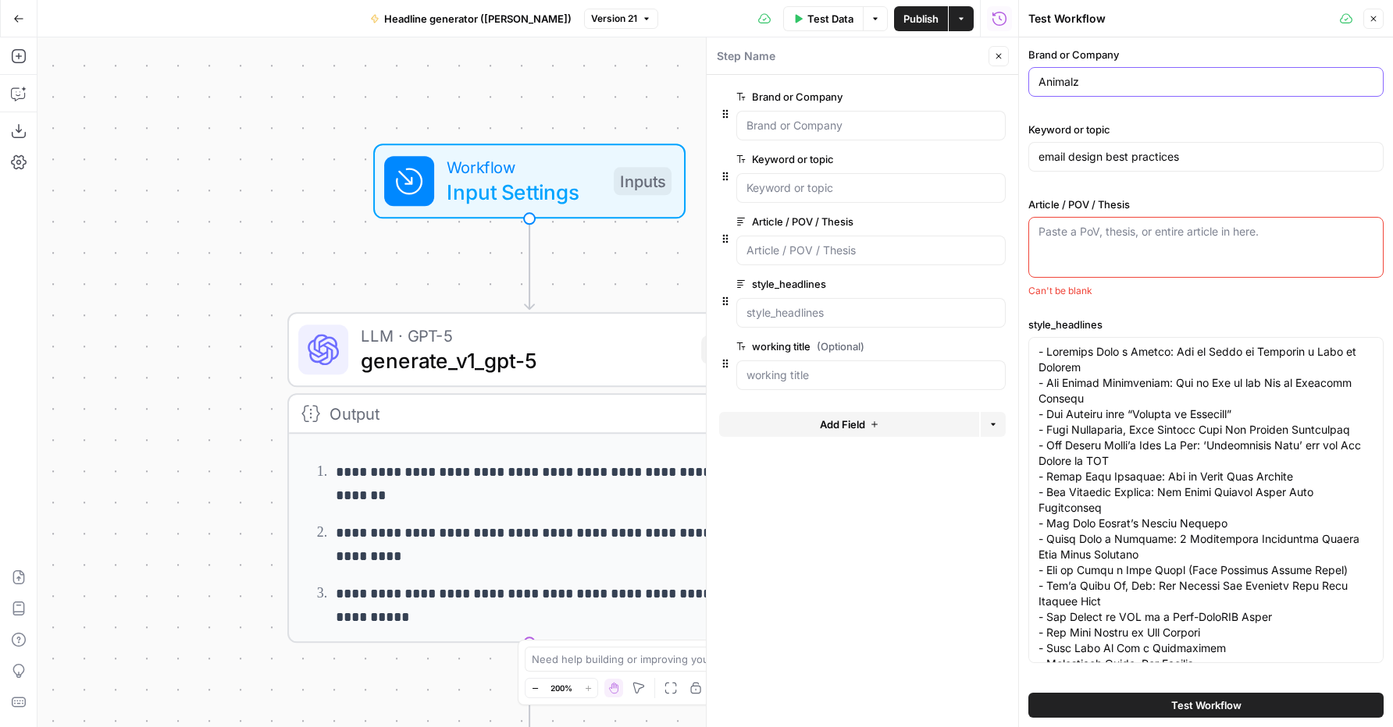
type input "Animalz"
type input "claude code 101"
click at [1123, 233] on textarea "Article / POV / Thesis" at bounding box center [1205, 232] width 335 height 16
click at [1081, 239] on div "Paste a PoV, thesis, or entire article in here." at bounding box center [1205, 247] width 355 height 61
paste textarea "# A Content Marketer's Introduction to Claude Code ![](https://lex-img-p.s3.us-…"
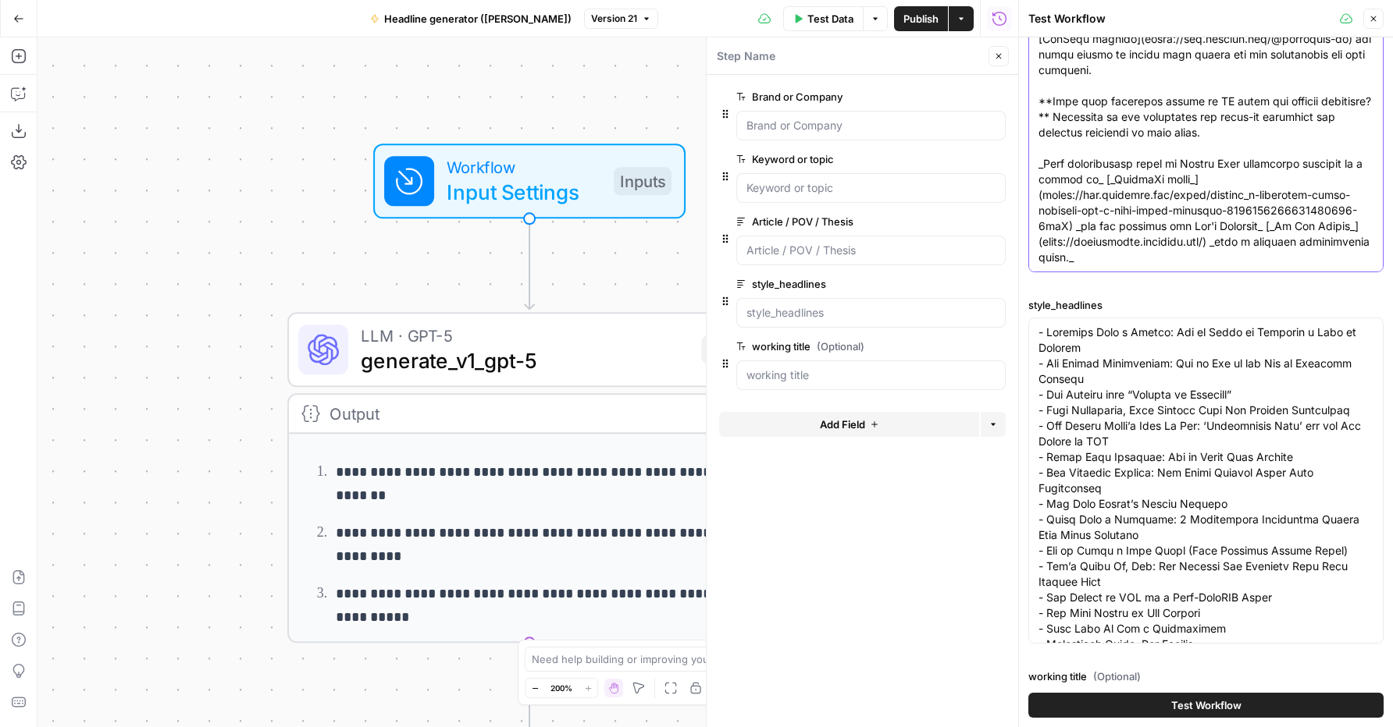
scroll to position [322, 0]
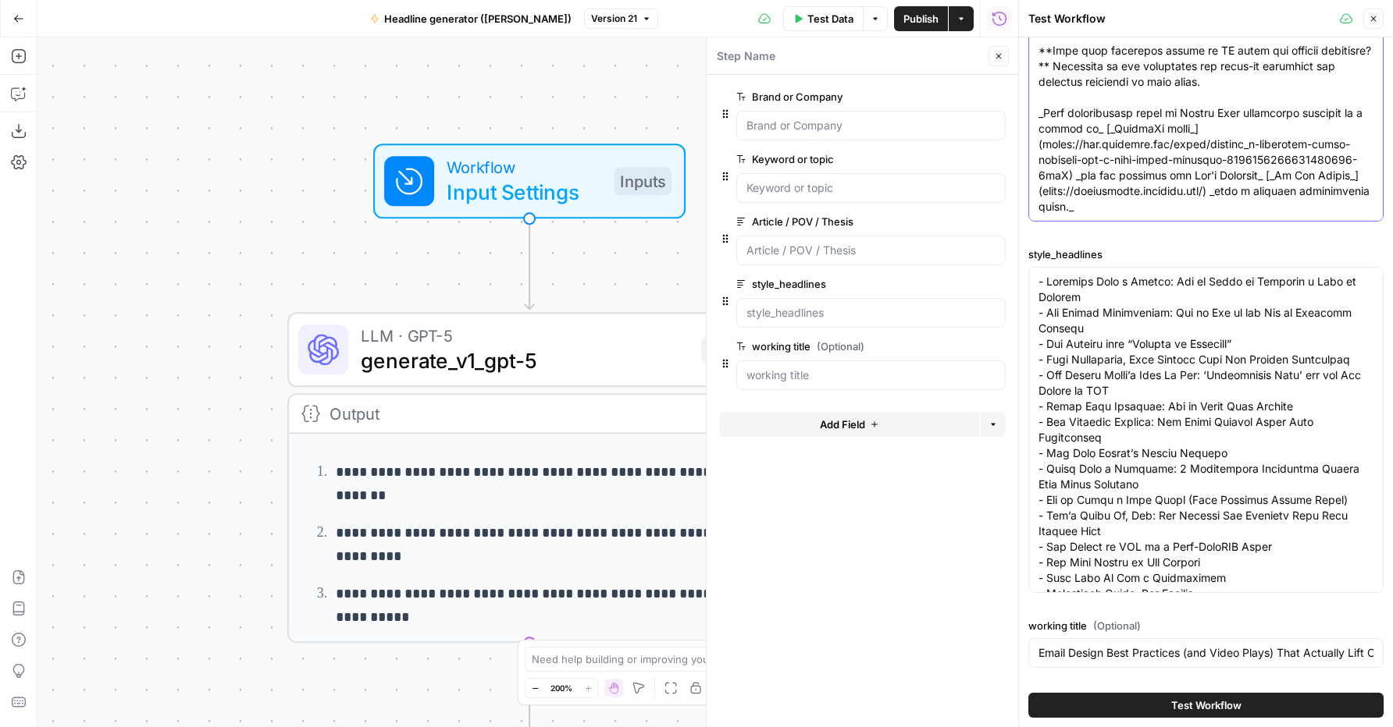
type textarea "# A Content Marketer's Introduction to Claude Code ![](https://lex-img-p.s3.us-…"
click at [1153, 653] on input "Email Design Best Practices (and Video Plays) That Actually Lift CTR" at bounding box center [1205, 654] width 335 height 16
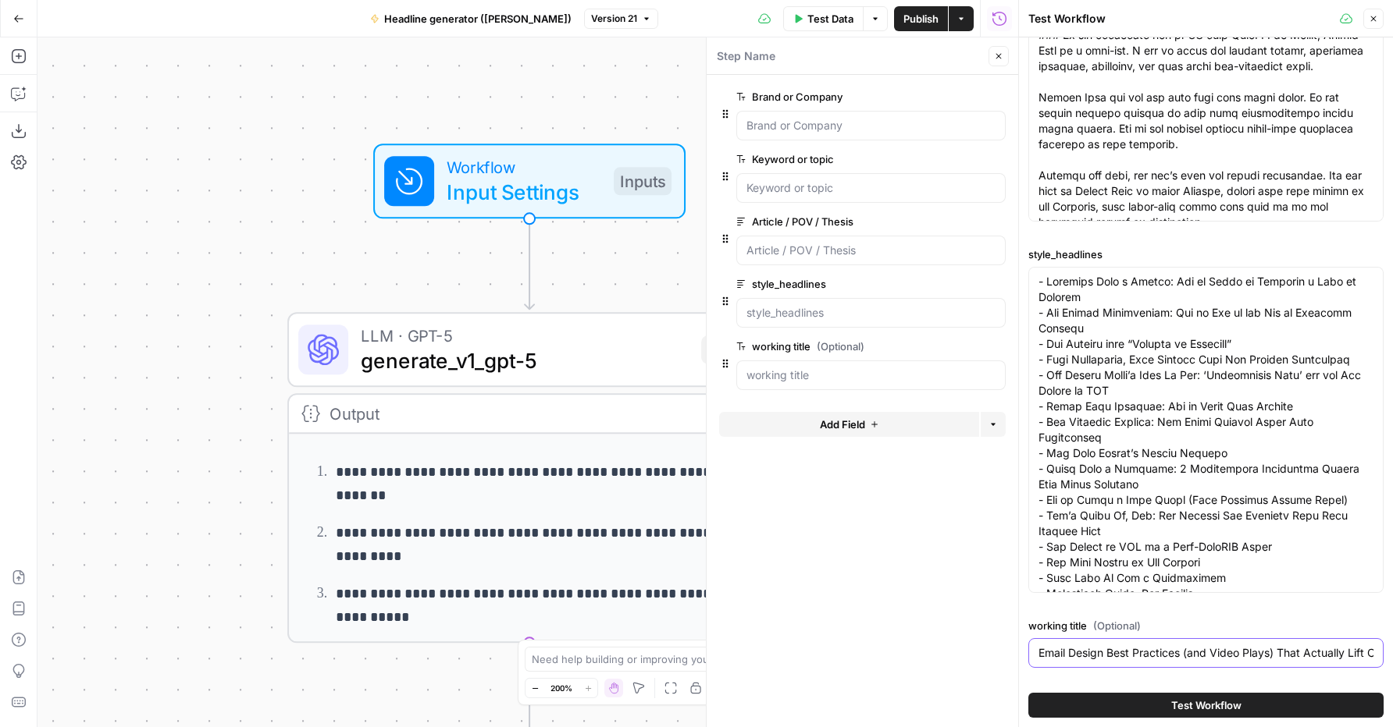
click at [1153, 653] on input "Email Design Best Practices (and Video Plays) That Actually Lift CTR" at bounding box center [1205, 654] width 335 height 16
paste input "A Content Marketer's Introduction to Claude Code"
type input "A Content Marketer's Introduction to Claude Code"
click at [1185, 701] on span "Test Workflow" at bounding box center [1206, 706] width 70 height 16
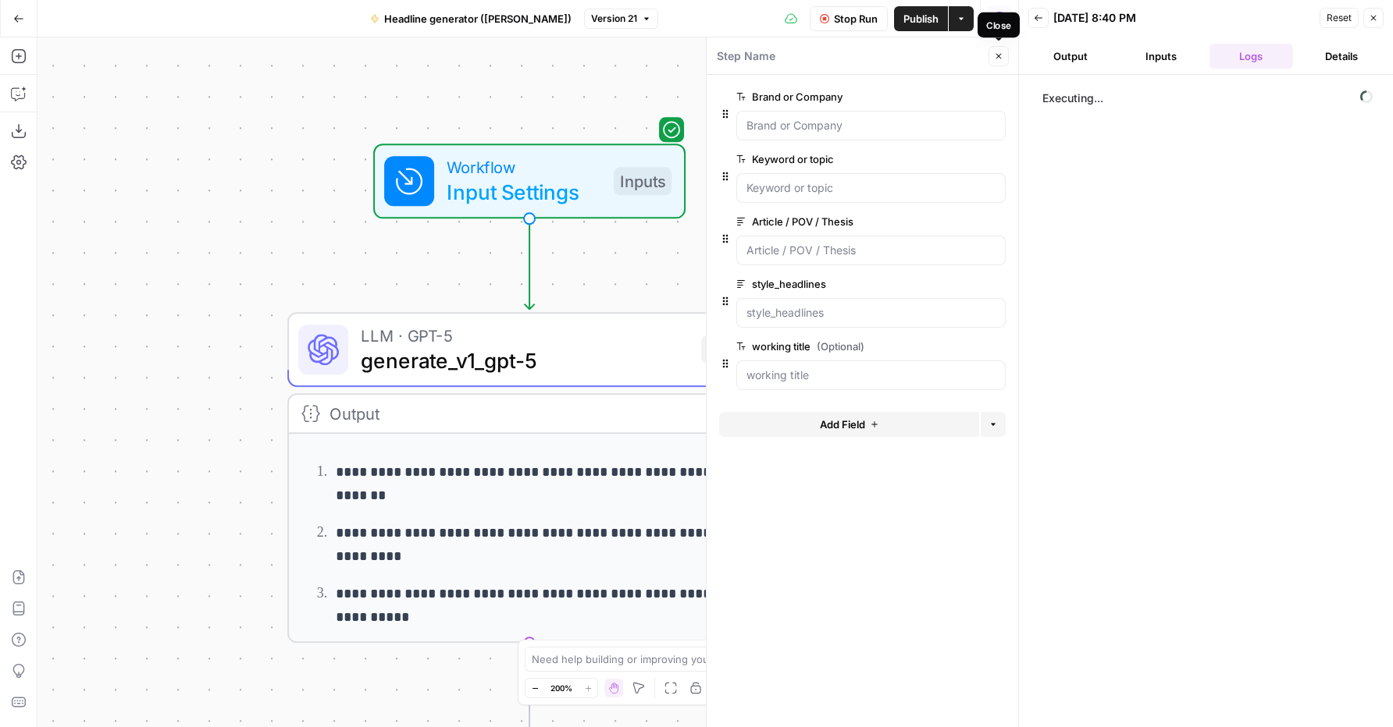
click at [1000, 62] on button "Close" at bounding box center [998, 56] width 20 height 20
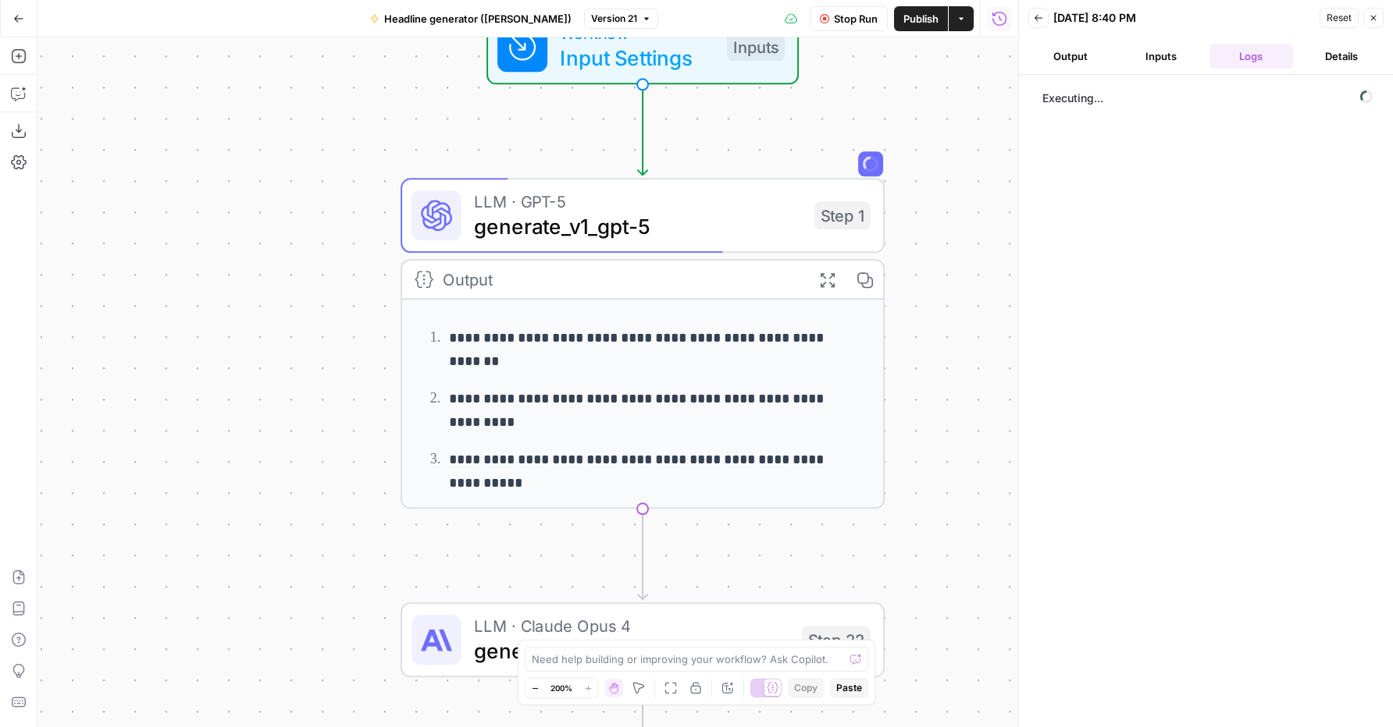
drag, startPoint x: 214, startPoint y: 277, endPoint x: 326, endPoint y: 146, distance: 172.7
click at [329, 141] on div "**********" at bounding box center [527, 382] width 980 height 690
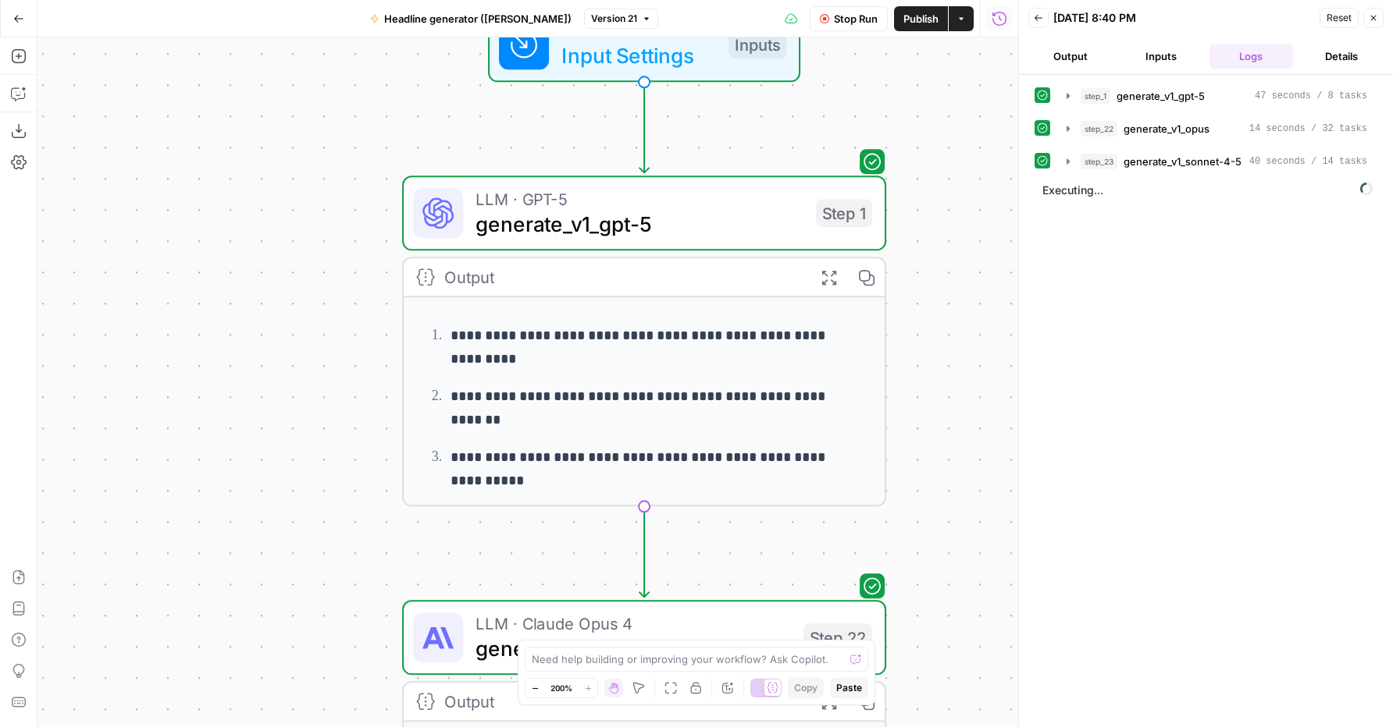
click at [827, 269] on icon "button" at bounding box center [828, 277] width 17 height 17
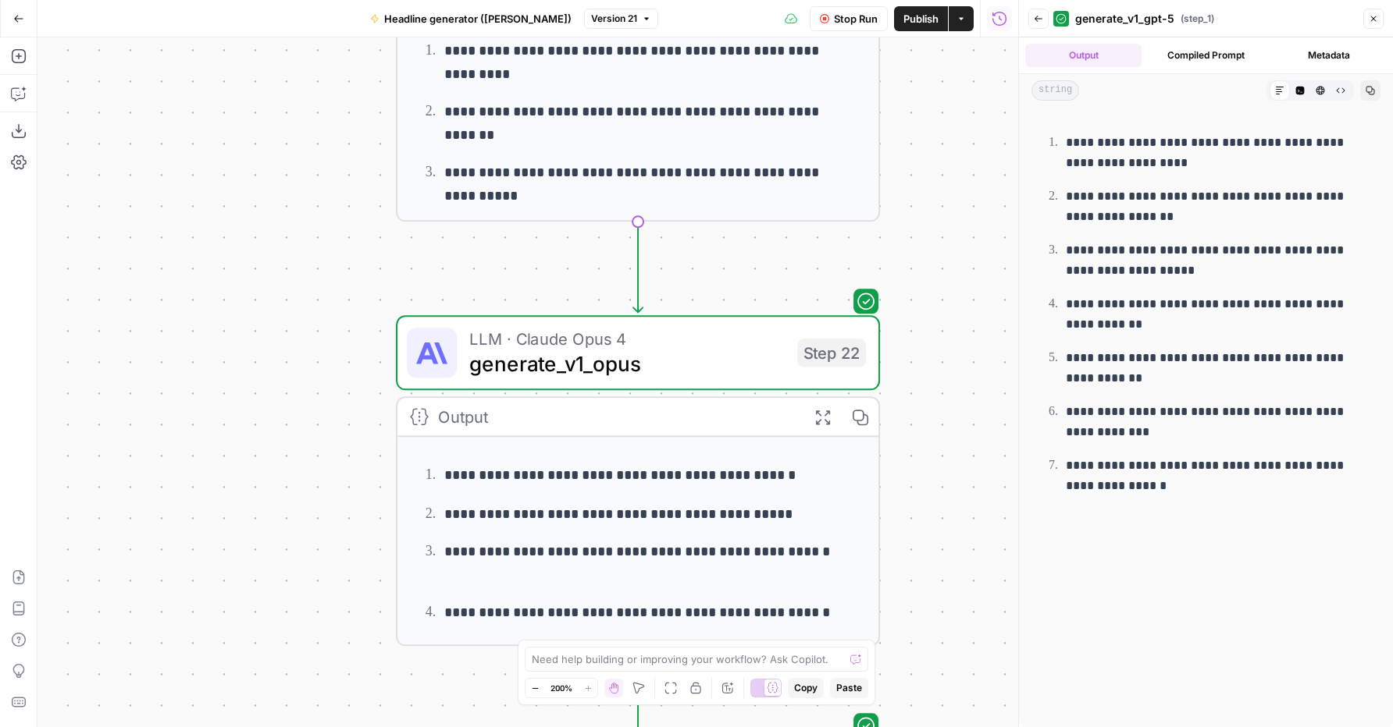
drag, startPoint x: 349, startPoint y: 521, endPoint x: 334, endPoint y: 212, distance: 309.5
click at [334, 212] on div "**********" at bounding box center [527, 382] width 980 height 690
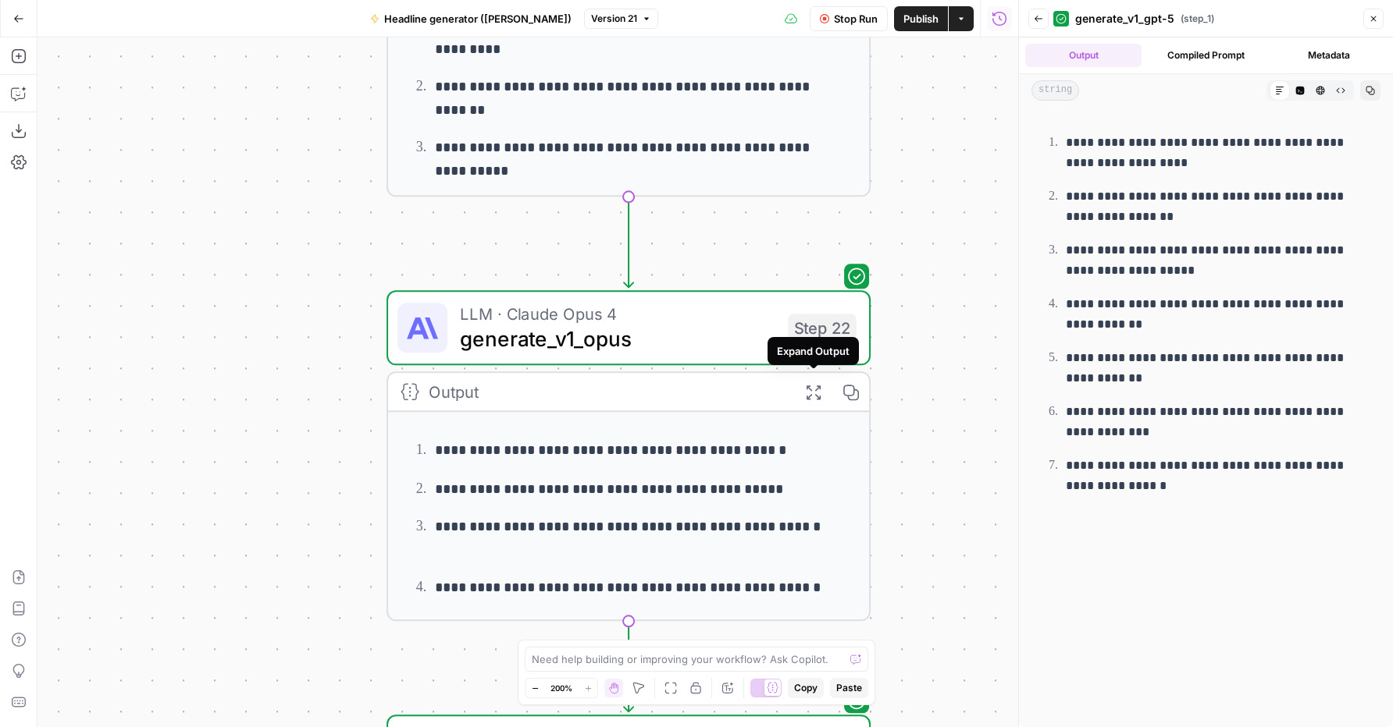
click at [811, 385] on icon "button" at bounding box center [812, 391] width 17 height 17
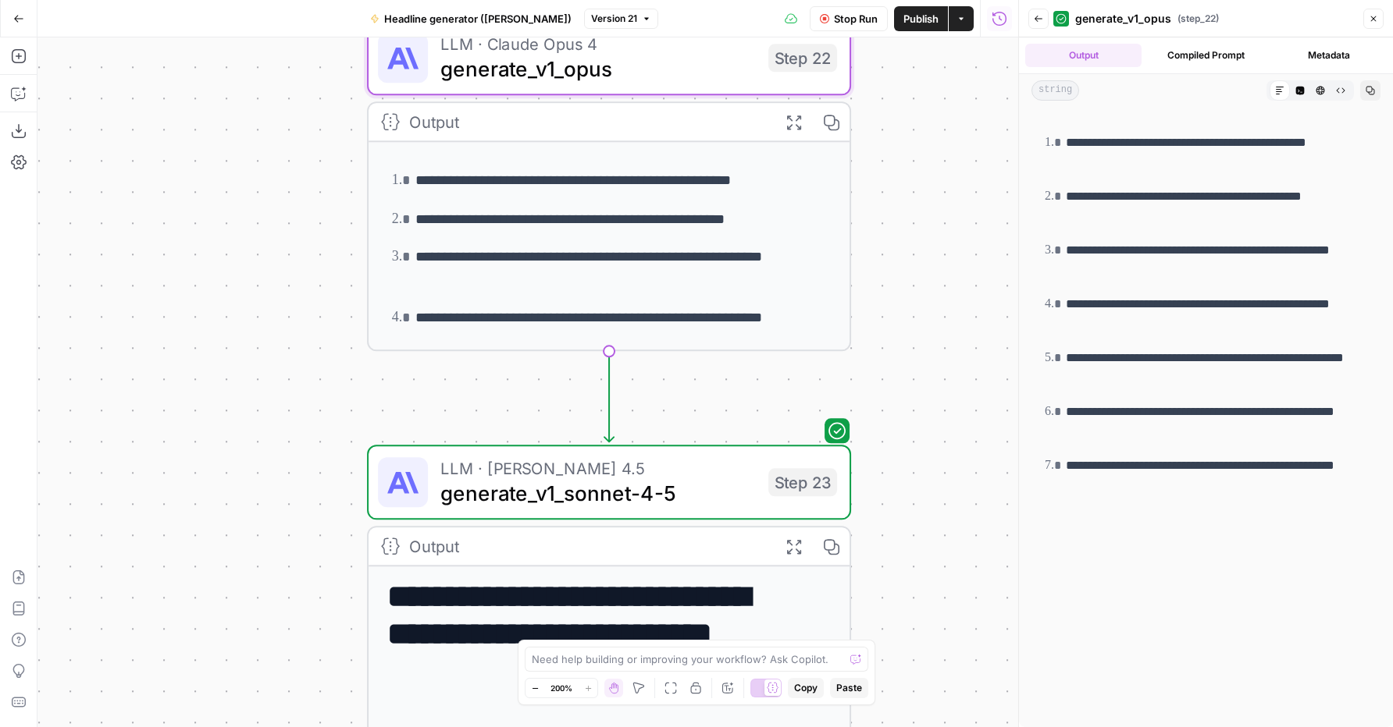
drag, startPoint x: 301, startPoint y: 482, endPoint x: 288, endPoint y: 211, distance: 272.0
click at [288, 210] on div "**********" at bounding box center [527, 382] width 980 height 690
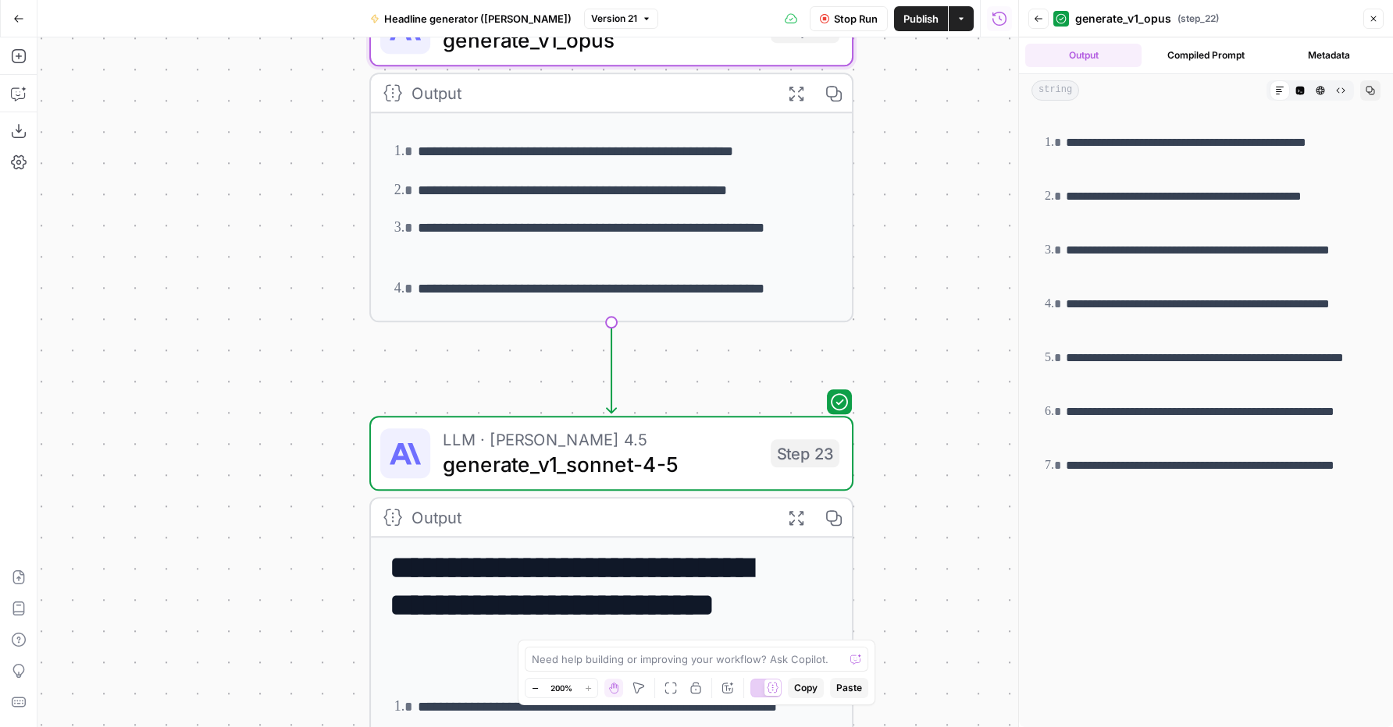
click at [799, 510] on icon "button" at bounding box center [795, 517] width 14 height 14
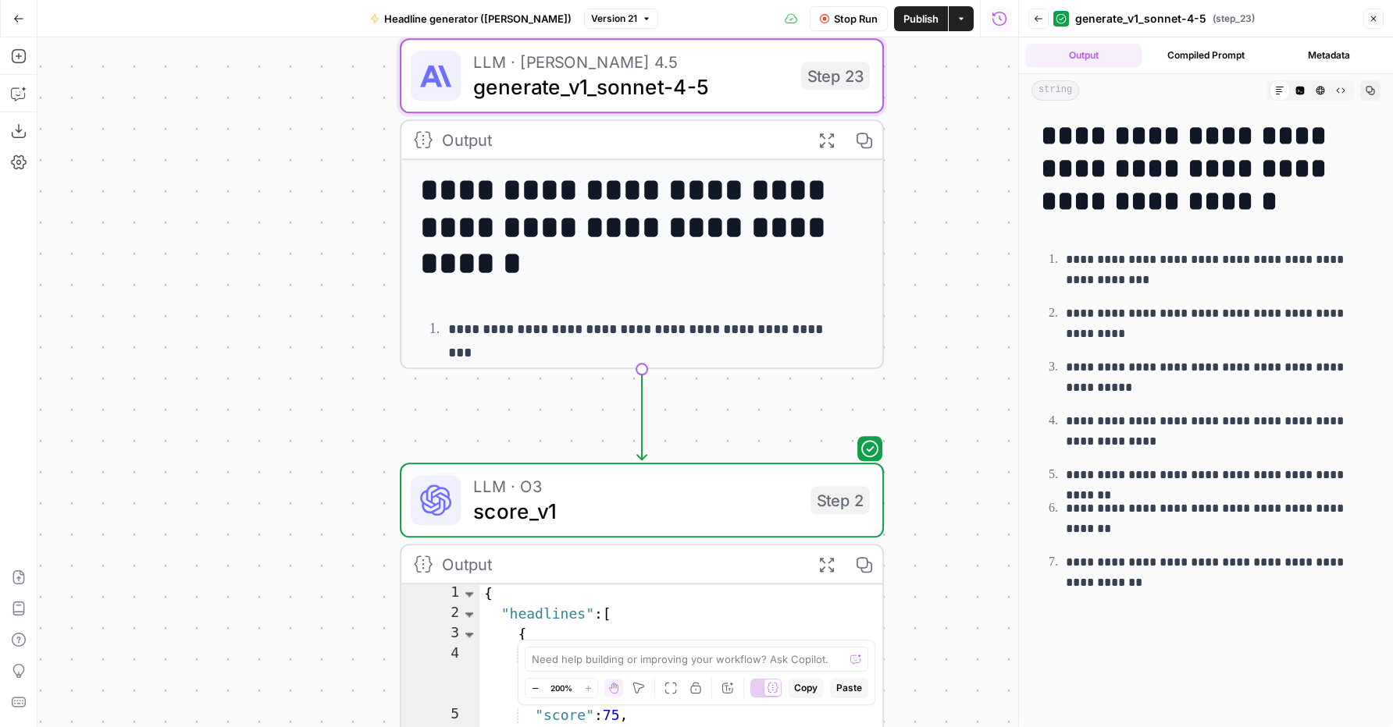
drag, startPoint x: 229, startPoint y: 535, endPoint x: 260, endPoint y: 158, distance: 378.2
click at [260, 158] on div "**********" at bounding box center [527, 382] width 980 height 690
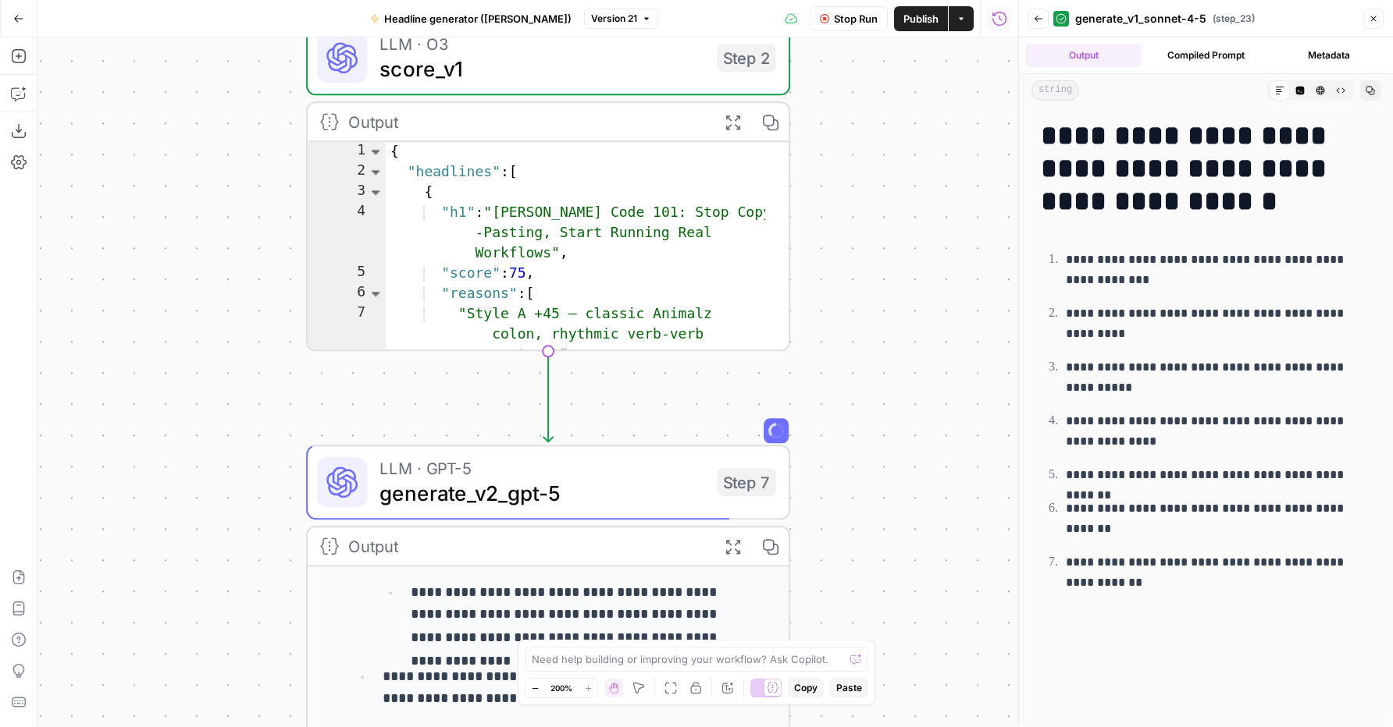
drag, startPoint x: 317, startPoint y: 507, endPoint x: 238, endPoint y: 49, distance: 464.9
click at [226, 44] on div "**********" at bounding box center [527, 382] width 980 height 690
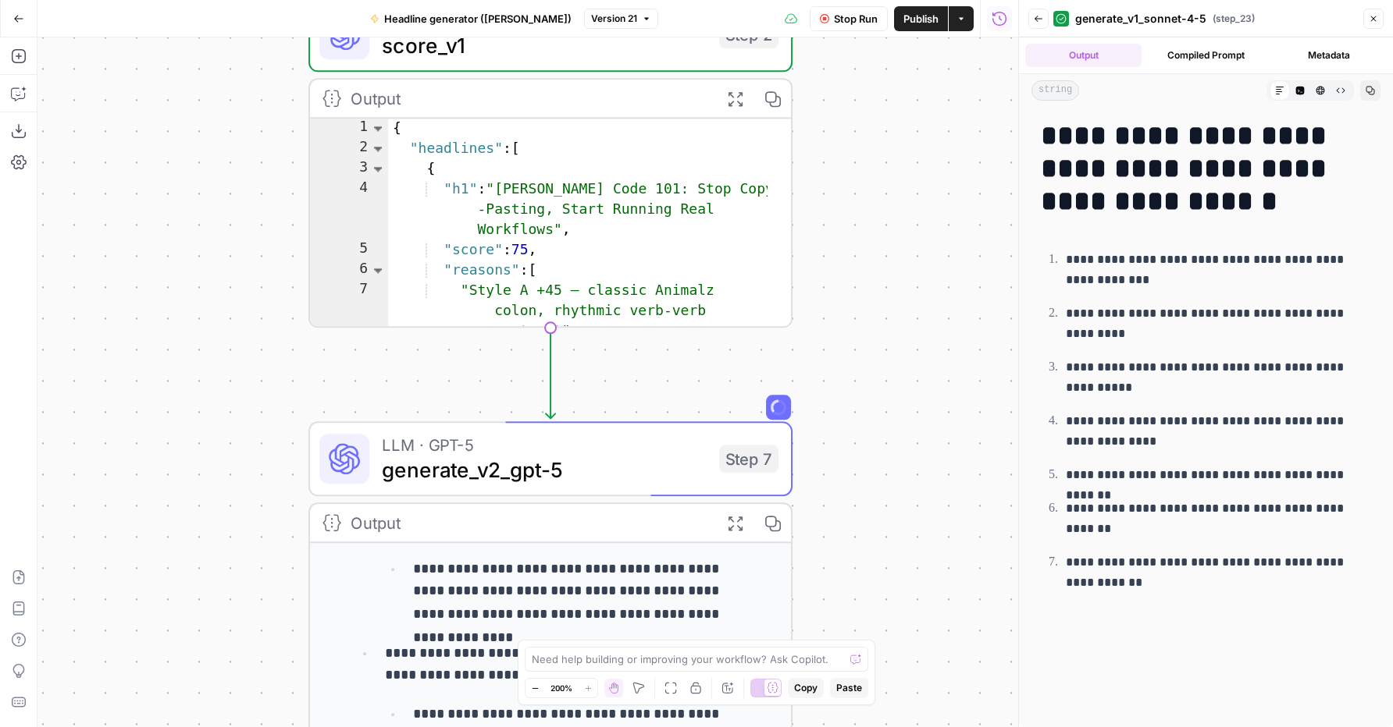
click at [740, 94] on icon "button" at bounding box center [734, 98] width 17 height 17
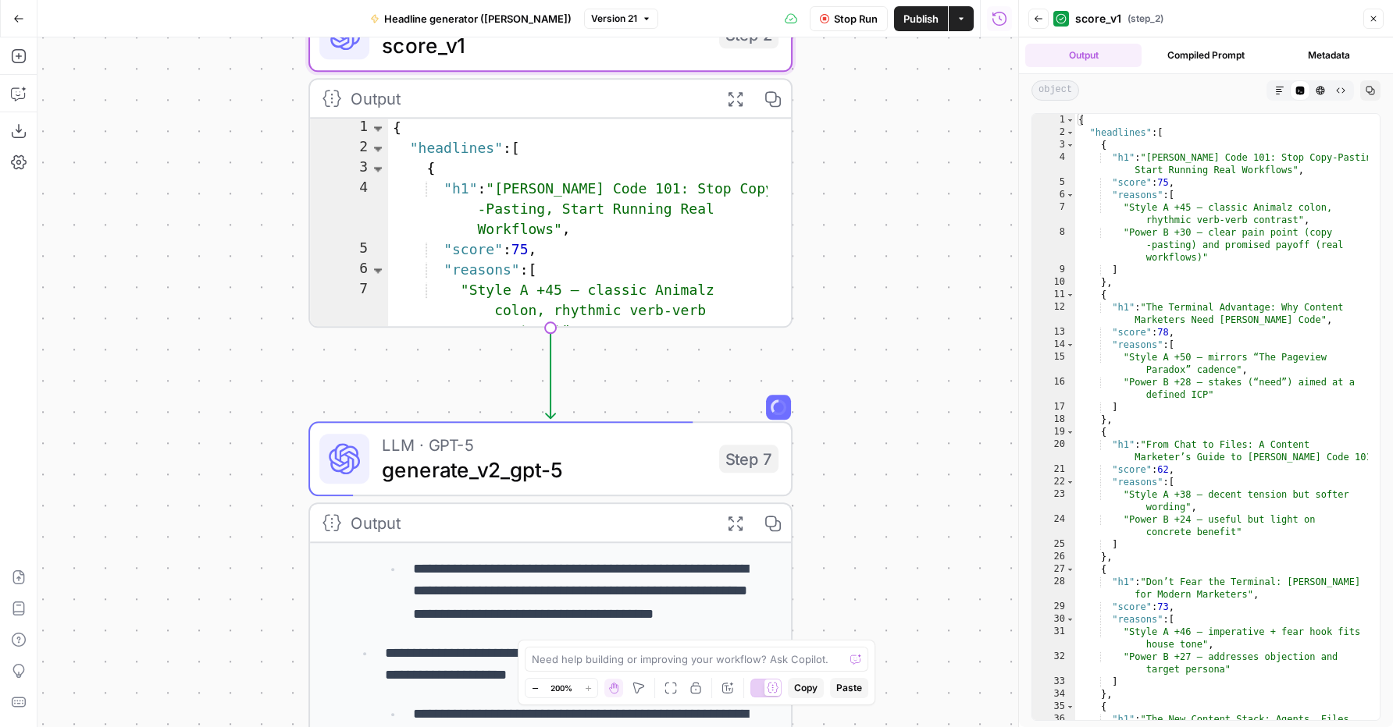
click at [1272, 88] on button "Markdown" at bounding box center [1279, 90] width 20 height 20
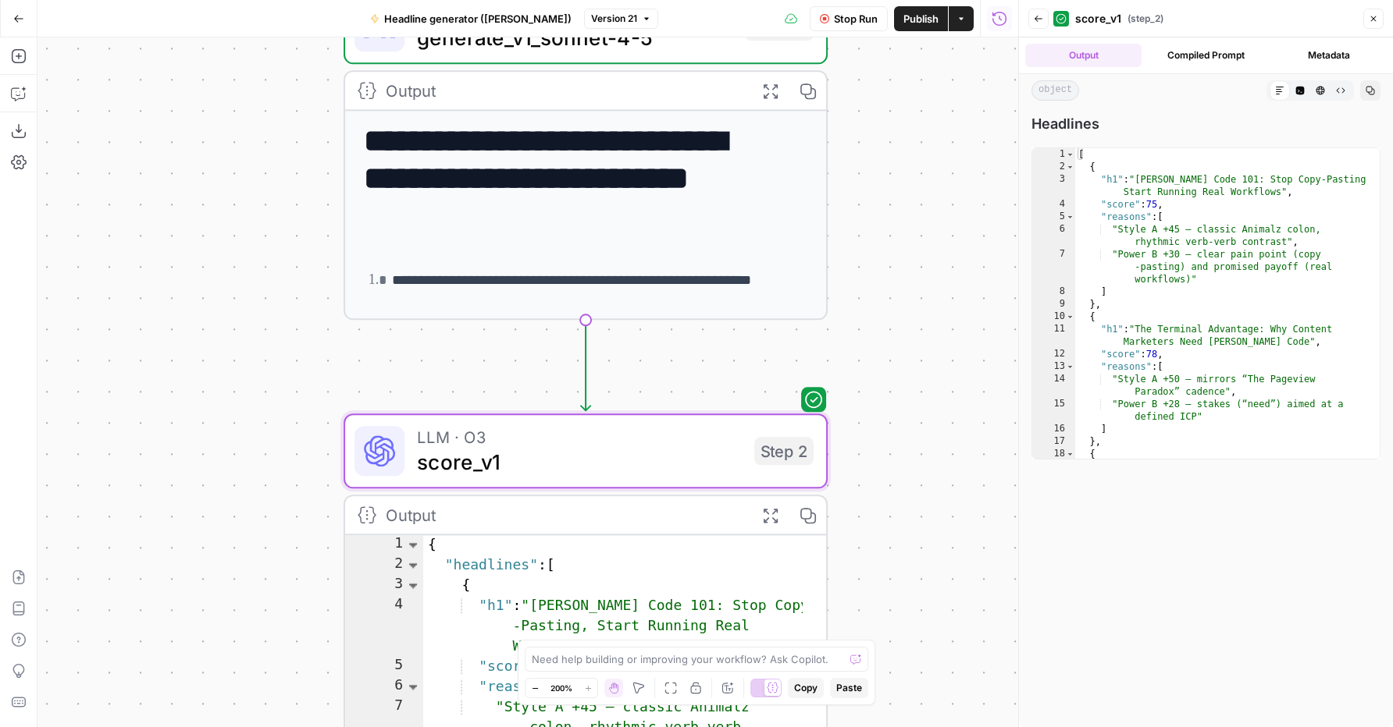
drag, startPoint x: 883, startPoint y: 205, endPoint x: 921, endPoint y: 631, distance: 427.1
click at [920, 631] on div "**********" at bounding box center [527, 382] width 980 height 690
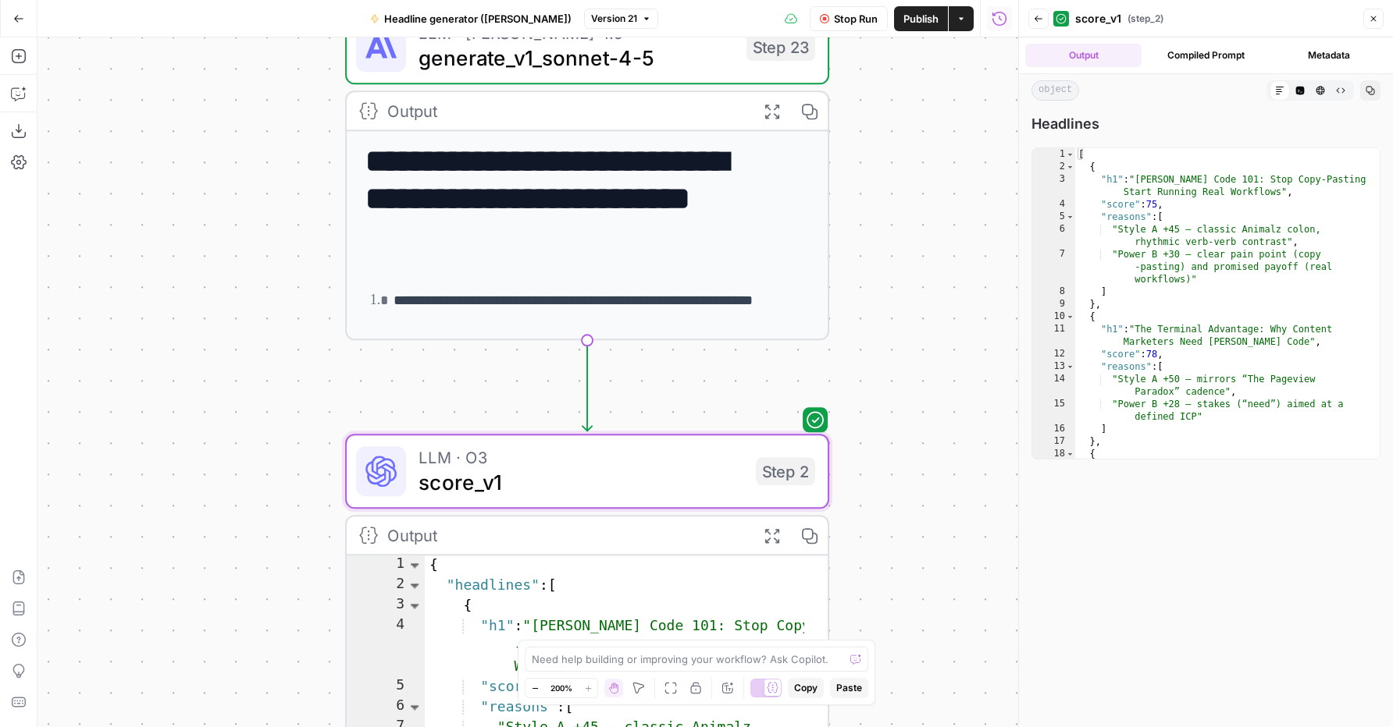
drag, startPoint x: 918, startPoint y: 265, endPoint x: 917, endPoint y: 633, distance: 367.6
click at [917, 635] on div "**********" at bounding box center [527, 382] width 980 height 690
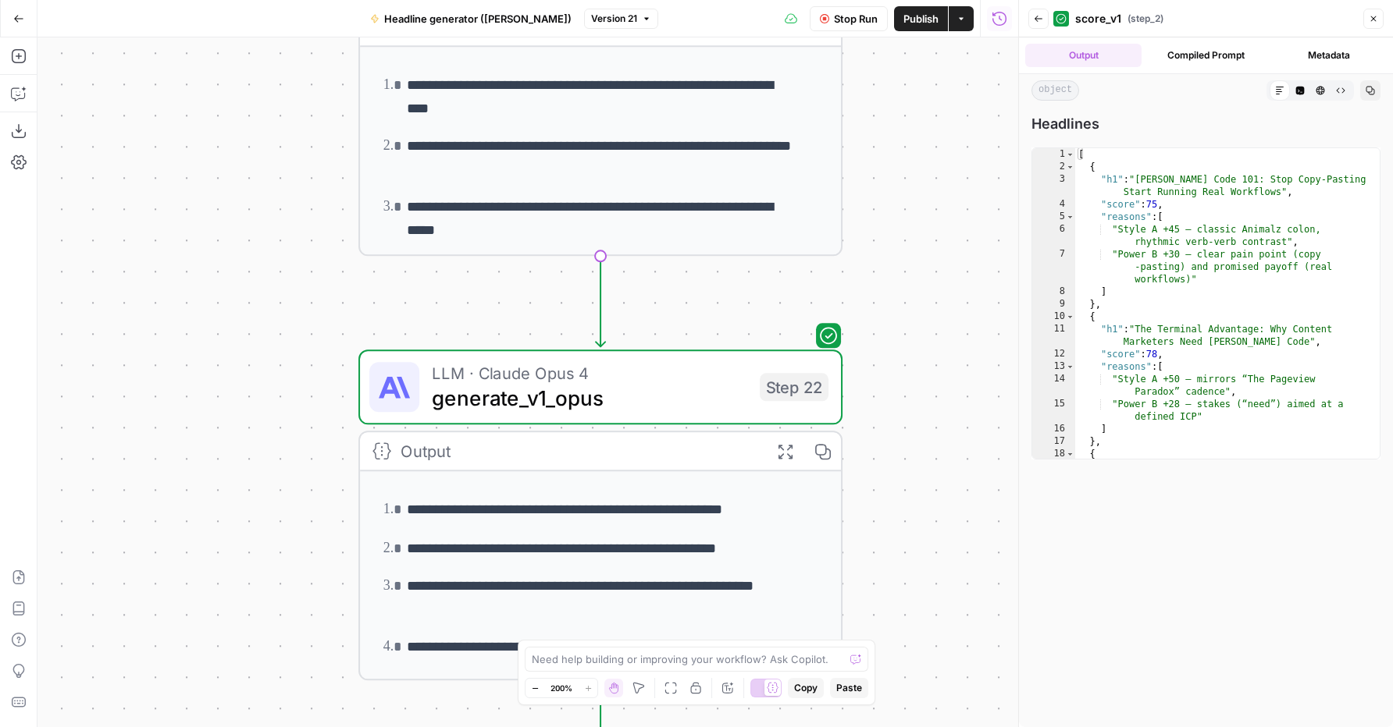
drag, startPoint x: 905, startPoint y: 337, endPoint x: 923, endPoint y: 664, distance: 327.5
click at [919, 727] on html "**********" at bounding box center [696, 363] width 1393 height 727
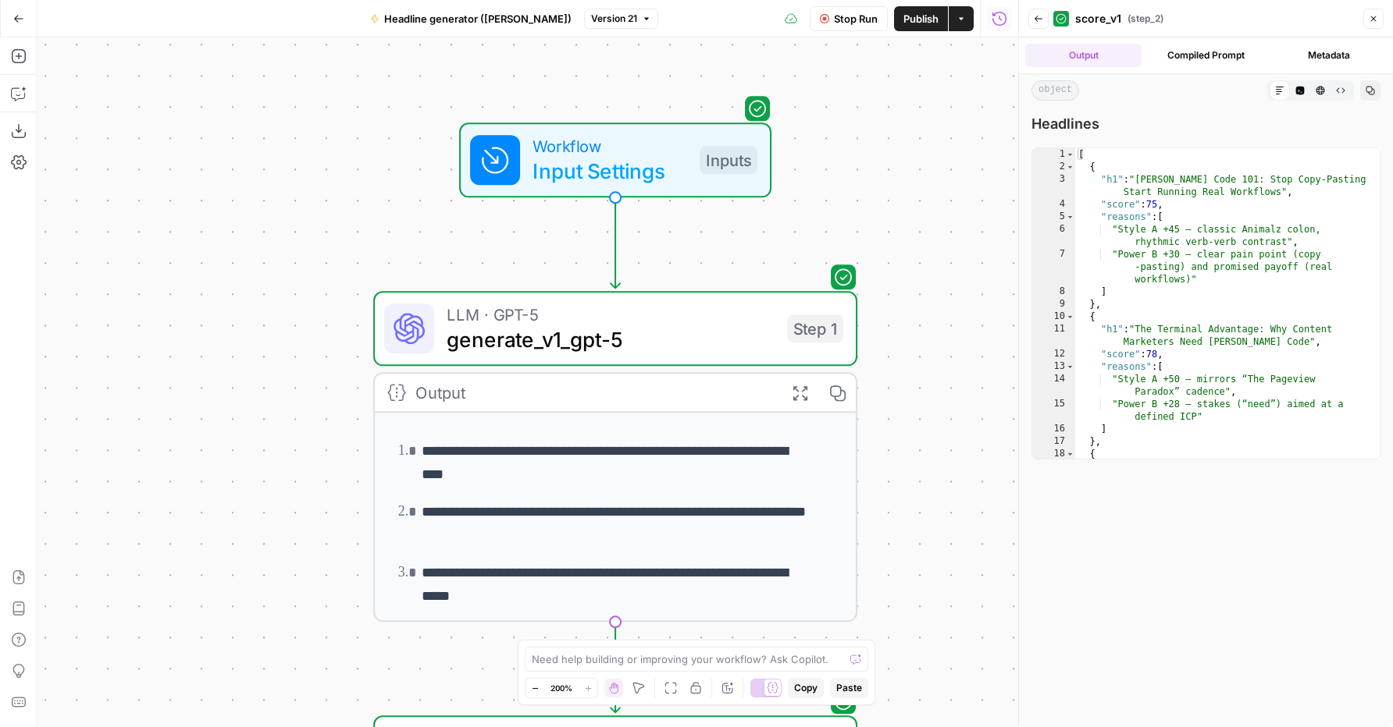
drag, startPoint x: 917, startPoint y: 218, endPoint x: 919, endPoint y: 425, distance: 206.9
click at [932, 597] on div "**********" at bounding box center [527, 382] width 980 height 690
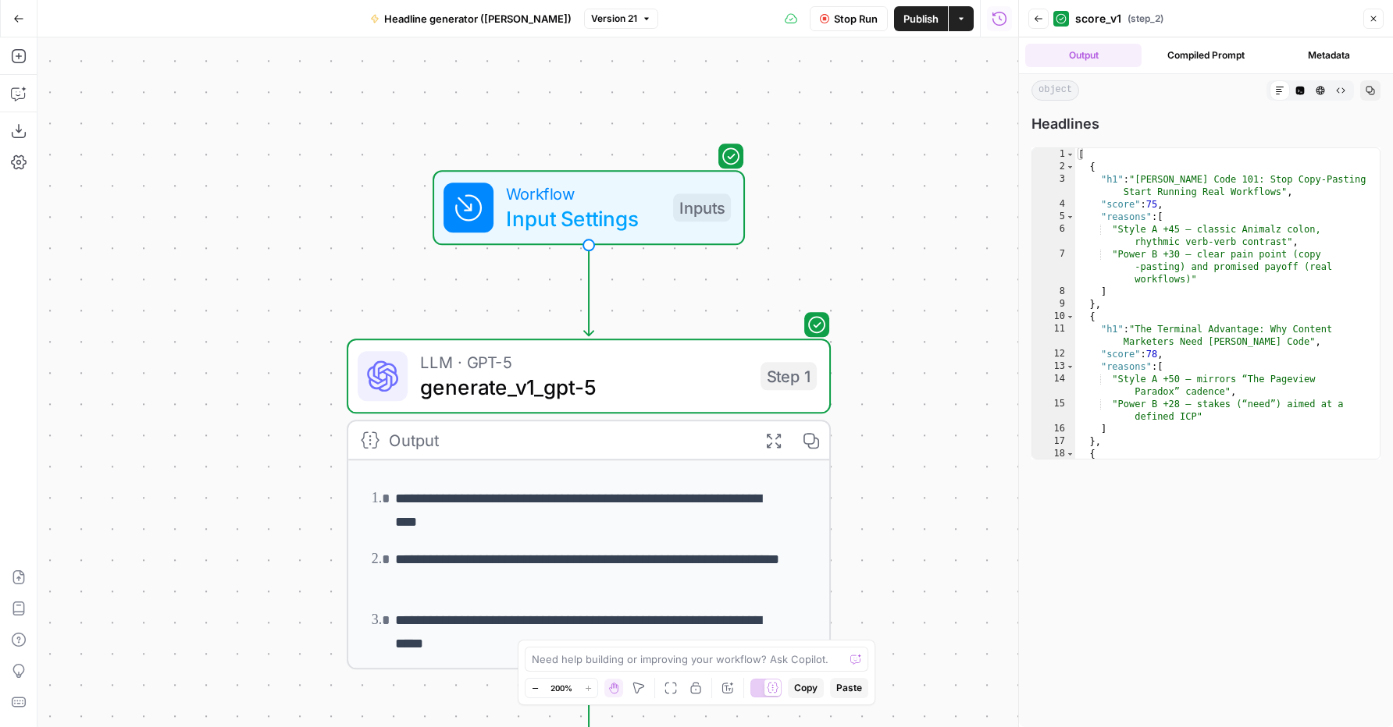
drag, startPoint x: 873, startPoint y: 208, endPoint x: 845, endPoint y: 233, distance: 37.0
click at [845, 232] on div "**********" at bounding box center [527, 382] width 980 height 690
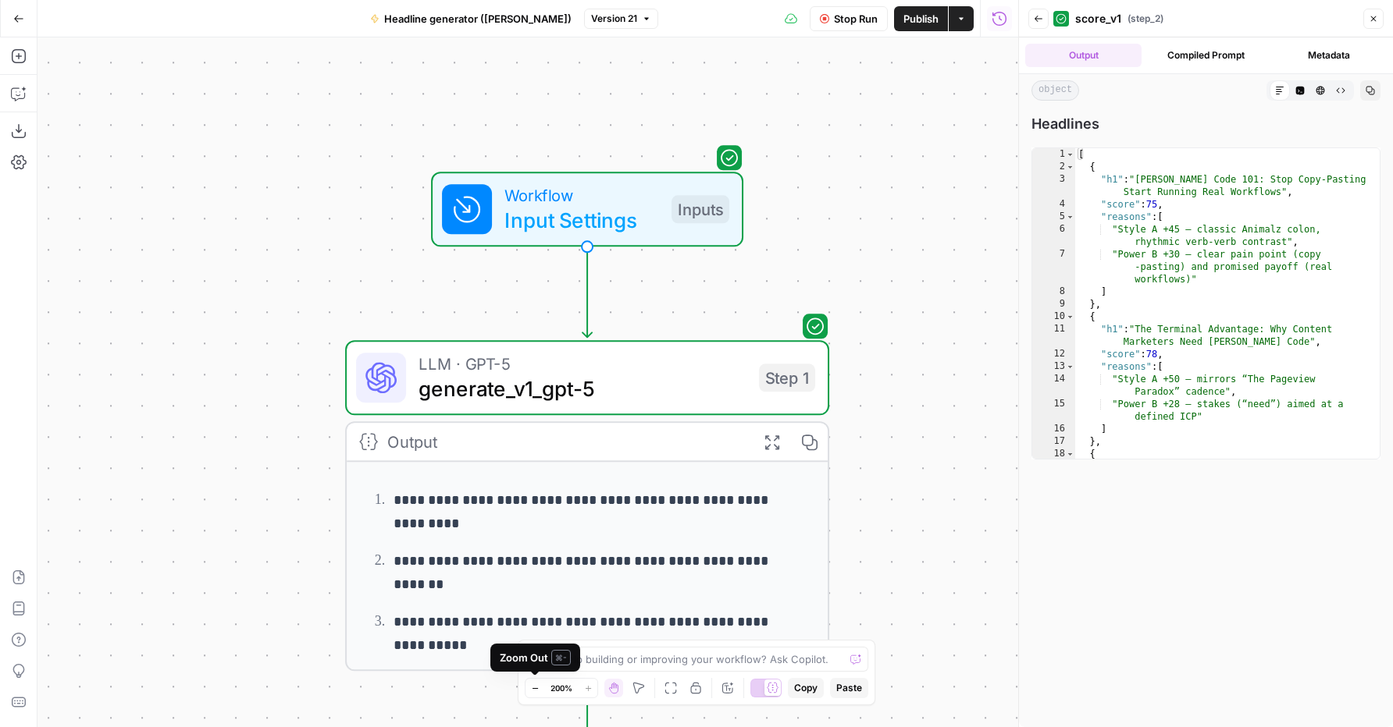
click at [529, 696] on button "Zoom Out" at bounding box center [534, 688] width 19 height 19
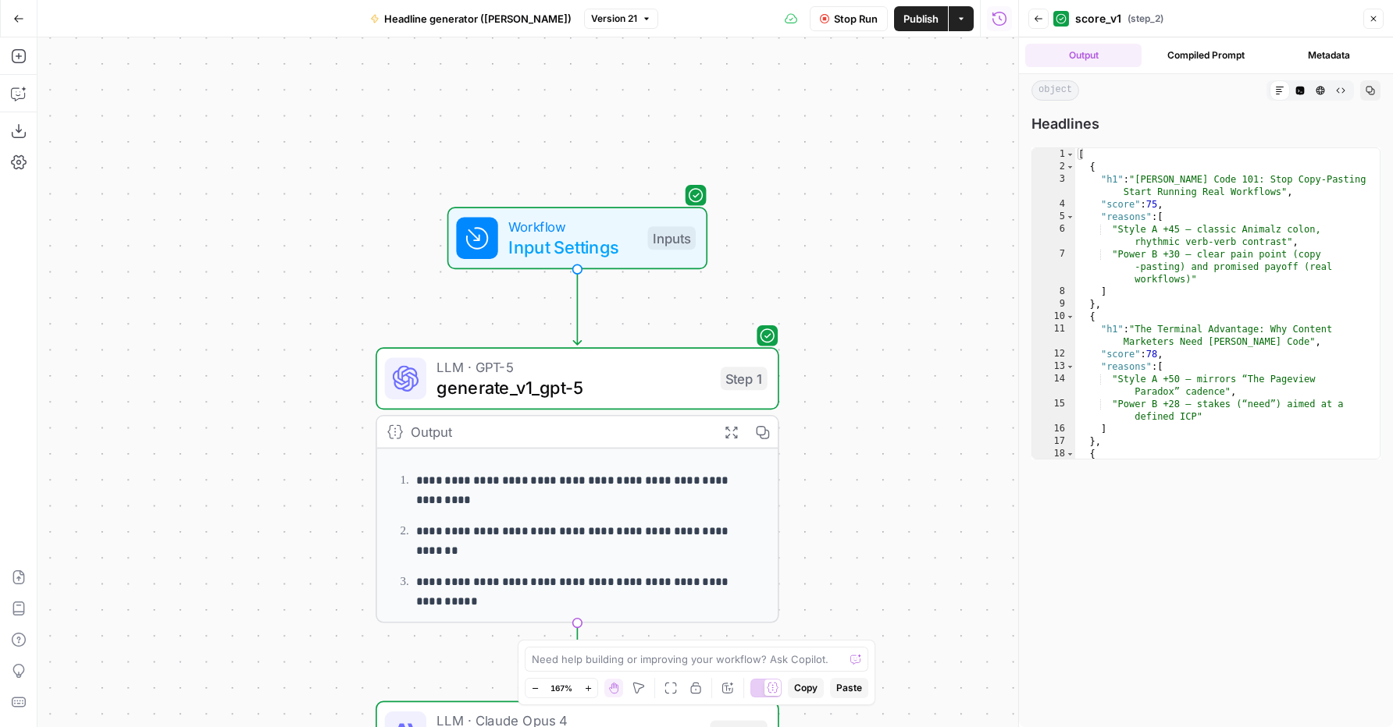
click at [529, 696] on button "Zoom Out" at bounding box center [534, 688] width 19 height 19
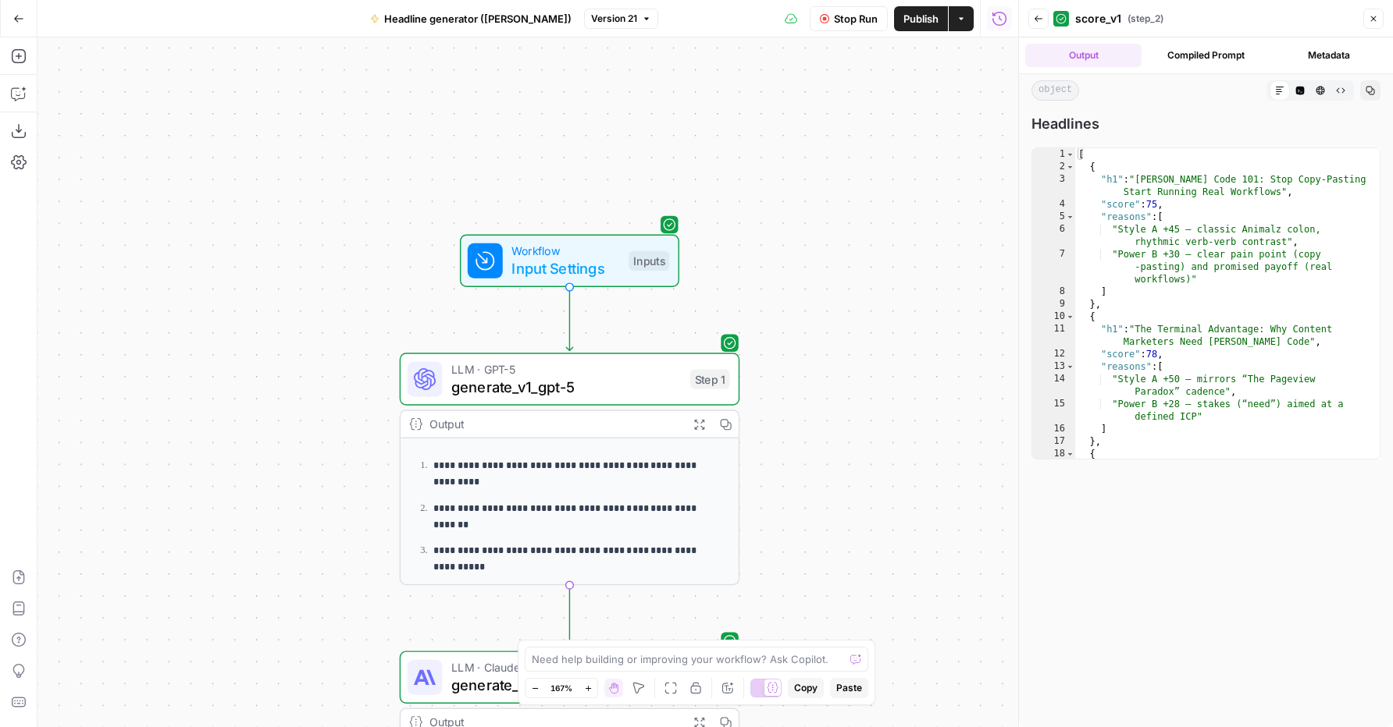
click at [529, 696] on button "Zoom Out" at bounding box center [534, 688] width 19 height 19
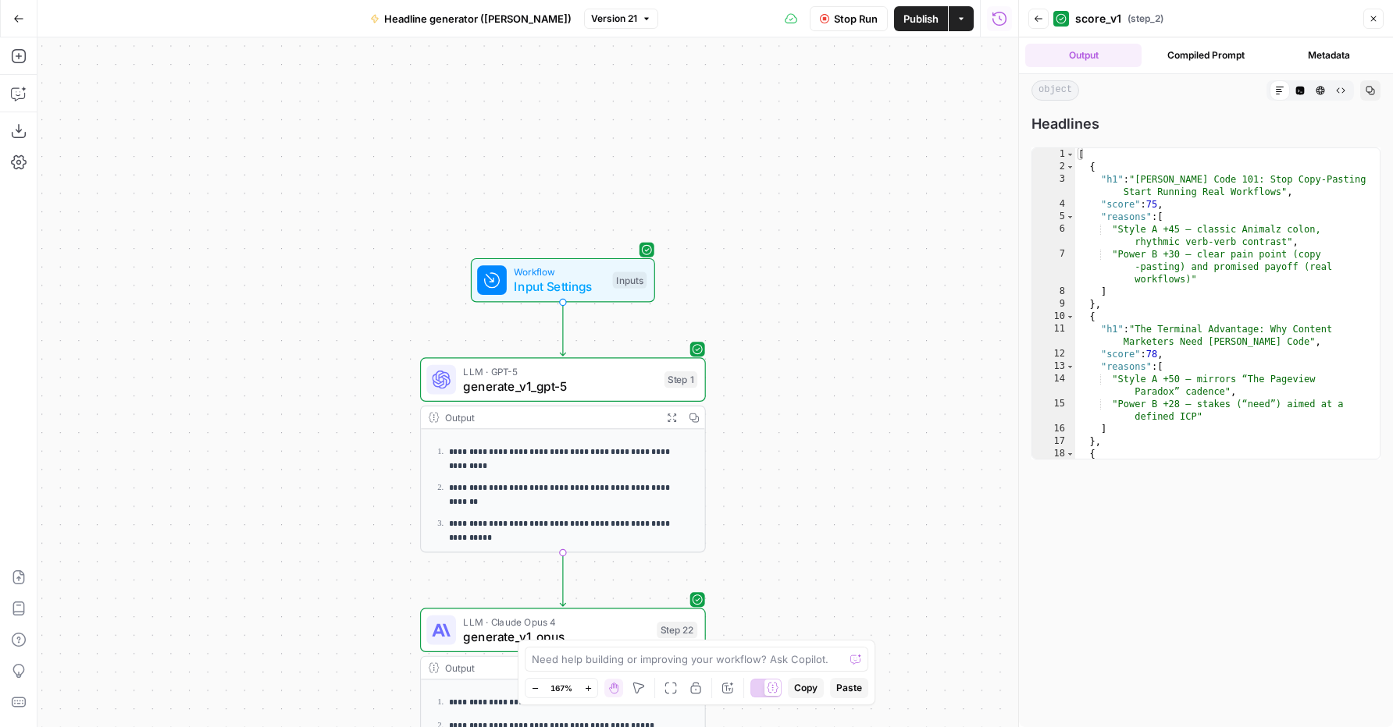
click at [529, 696] on button "Zoom Out" at bounding box center [534, 688] width 19 height 19
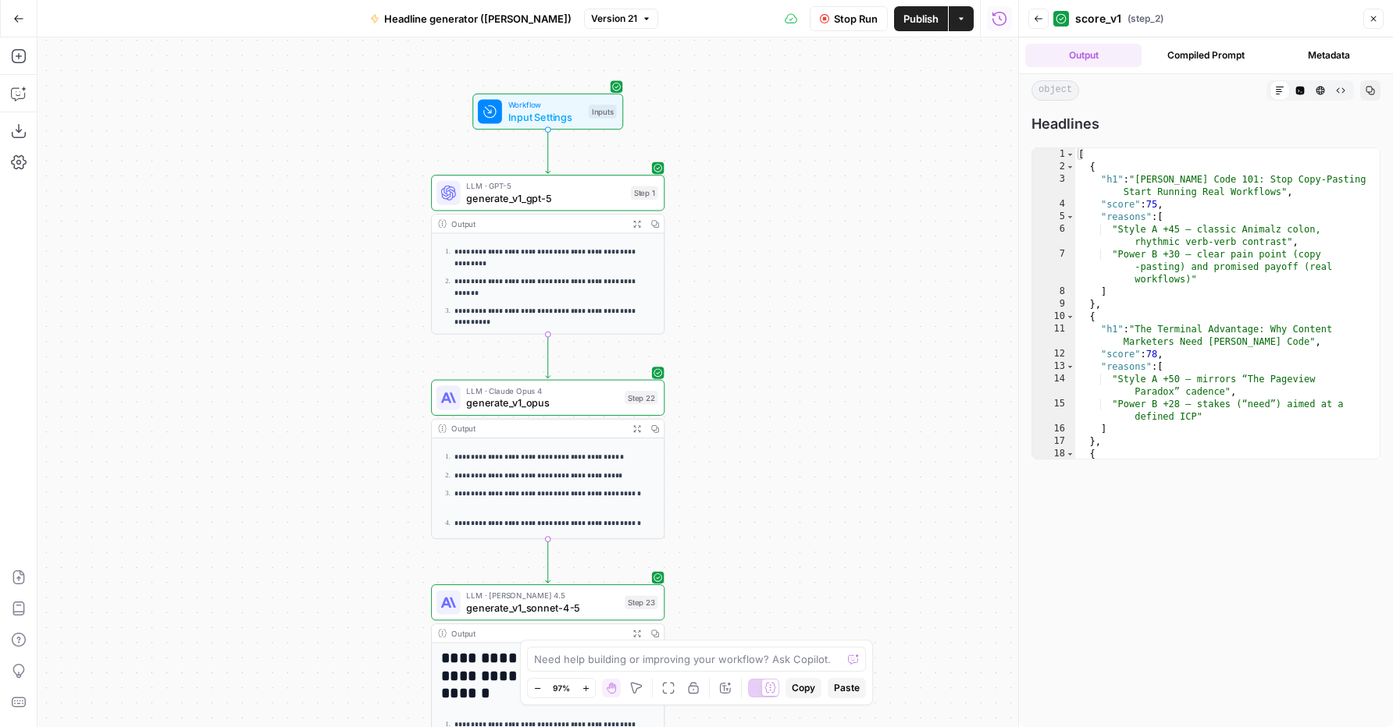
drag, startPoint x: 259, startPoint y: 526, endPoint x: 251, endPoint y: 339, distance: 187.5
click at [251, 339] on div "**********" at bounding box center [527, 382] width 980 height 690
click at [554, 113] on span "Input Settings" at bounding box center [545, 116] width 75 height 15
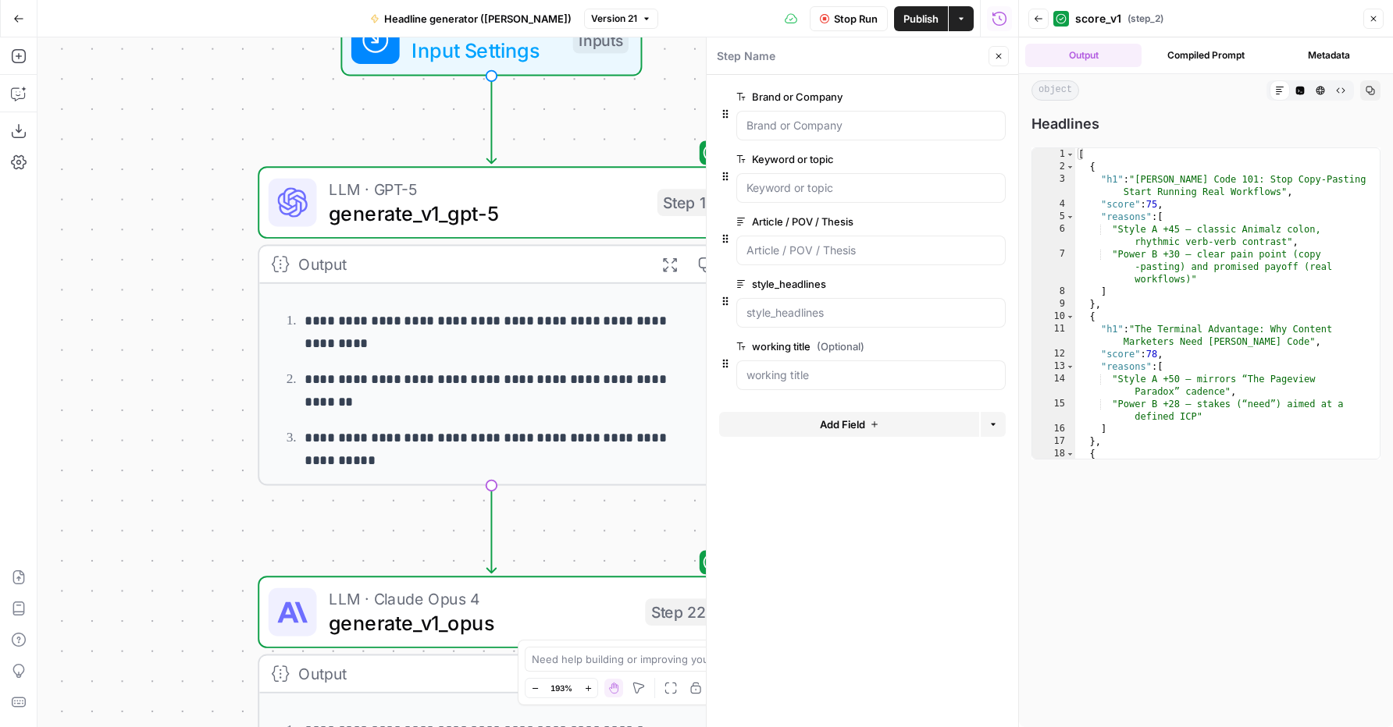
drag, startPoint x: 264, startPoint y: 485, endPoint x: 194, endPoint y: 413, distance: 100.5
click at [194, 413] on div "**********" at bounding box center [527, 382] width 980 height 690
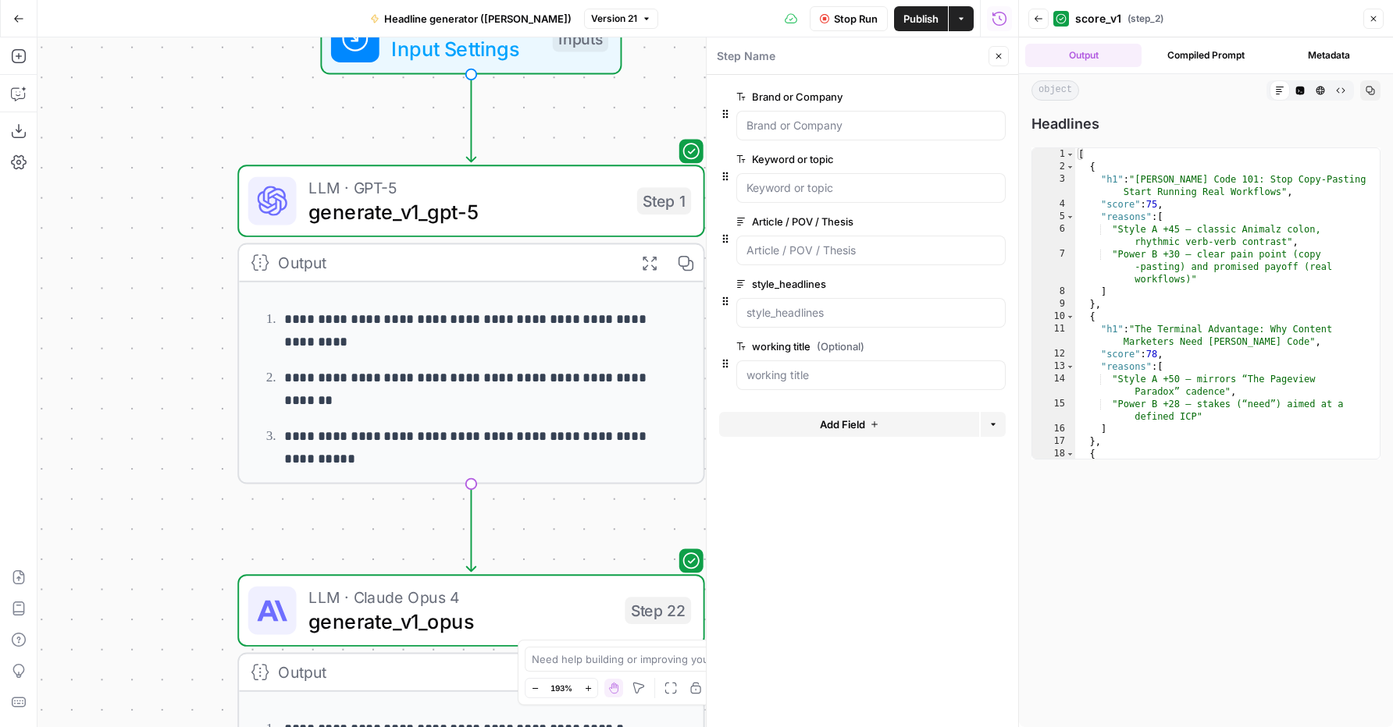
click at [997, 55] on icon "button" at bounding box center [998, 56] width 9 height 9
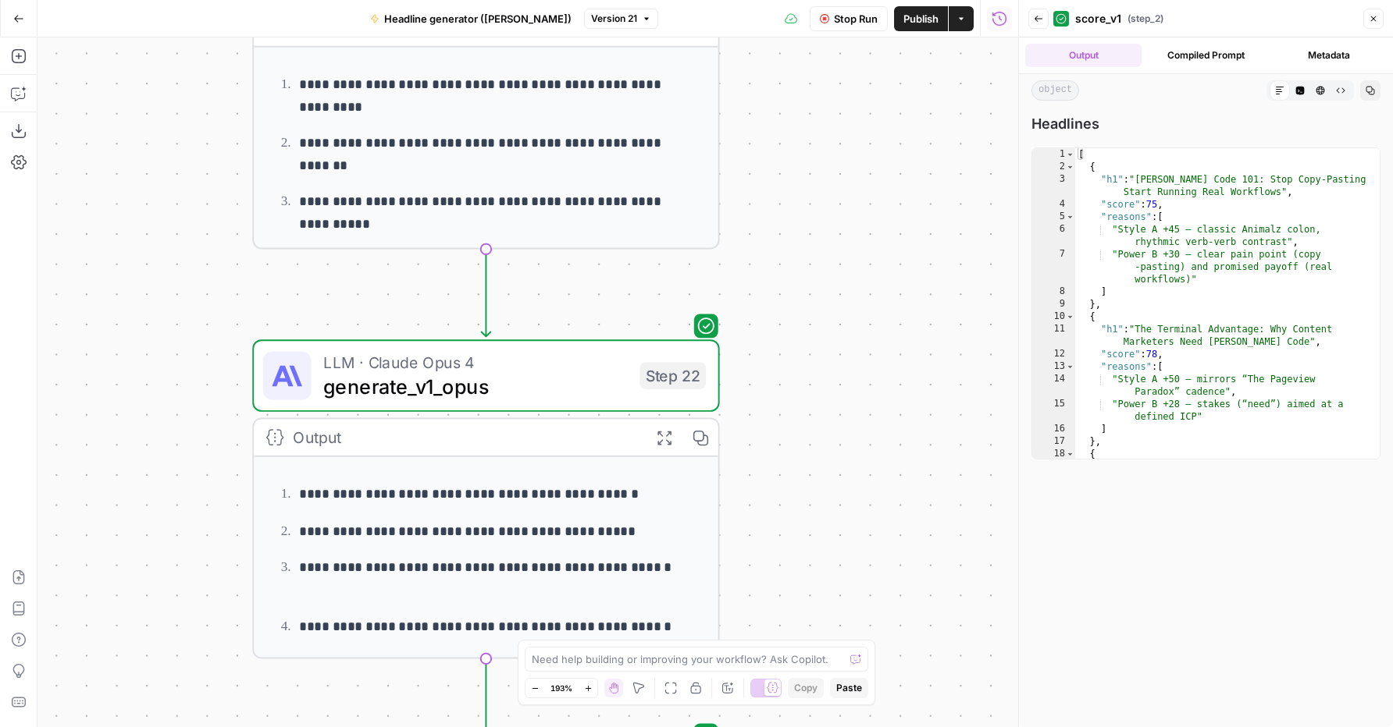
drag, startPoint x: 864, startPoint y: 403, endPoint x: 879, endPoint y: 168, distance: 235.4
click at [879, 168] on div "**********" at bounding box center [527, 382] width 980 height 690
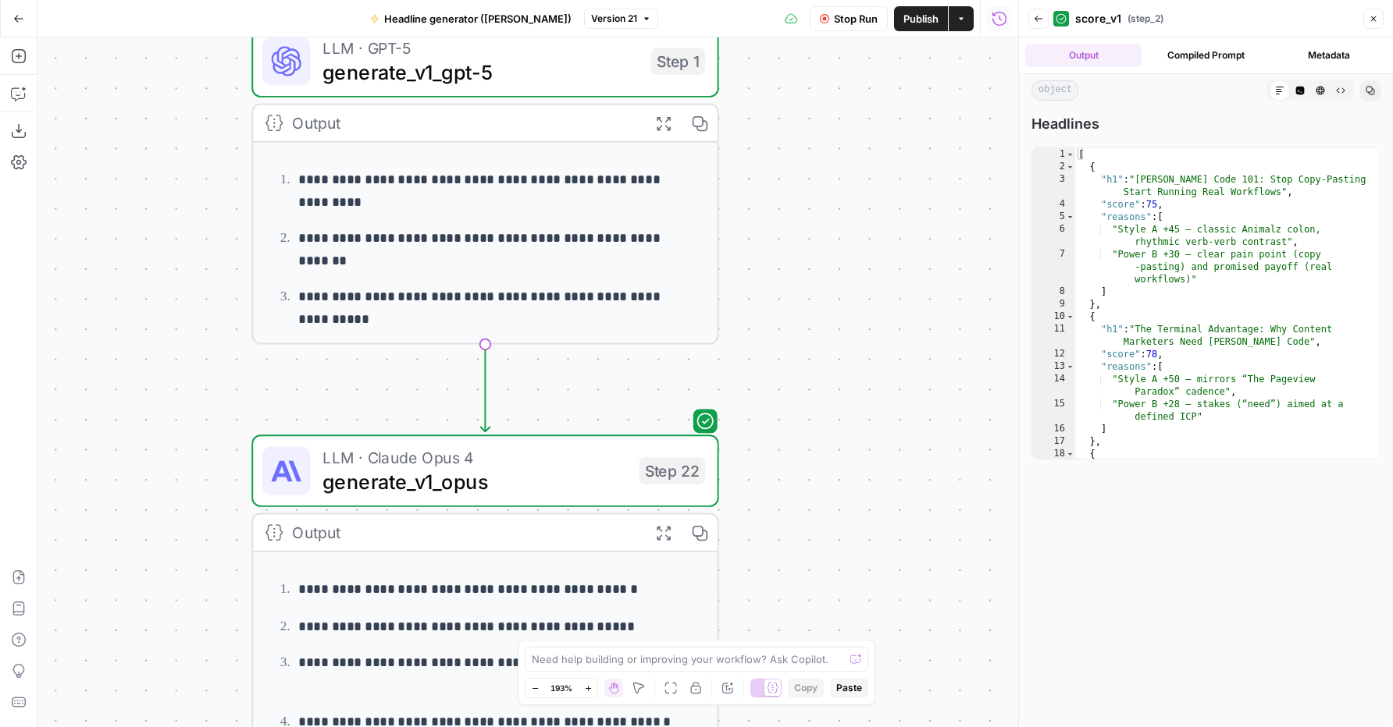
drag, startPoint x: 873, startPoint y: 188, endPoint x: 874, endPoint y: 322, distance: 133.5
click at [874, 322] on div "**********" at bounding box center [527, 382] width 980 height 690
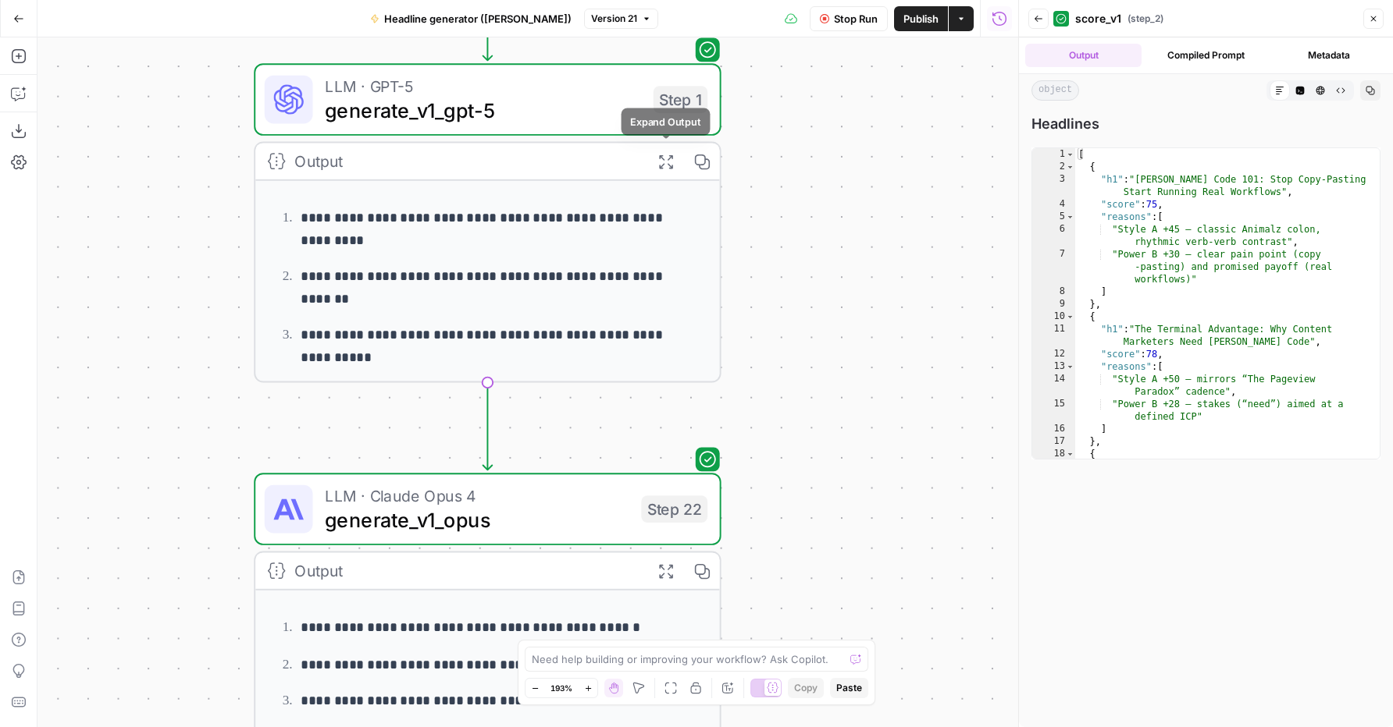
click at [663, 157] on icon "button" at bounding box center [665, 162] width 14 height 14
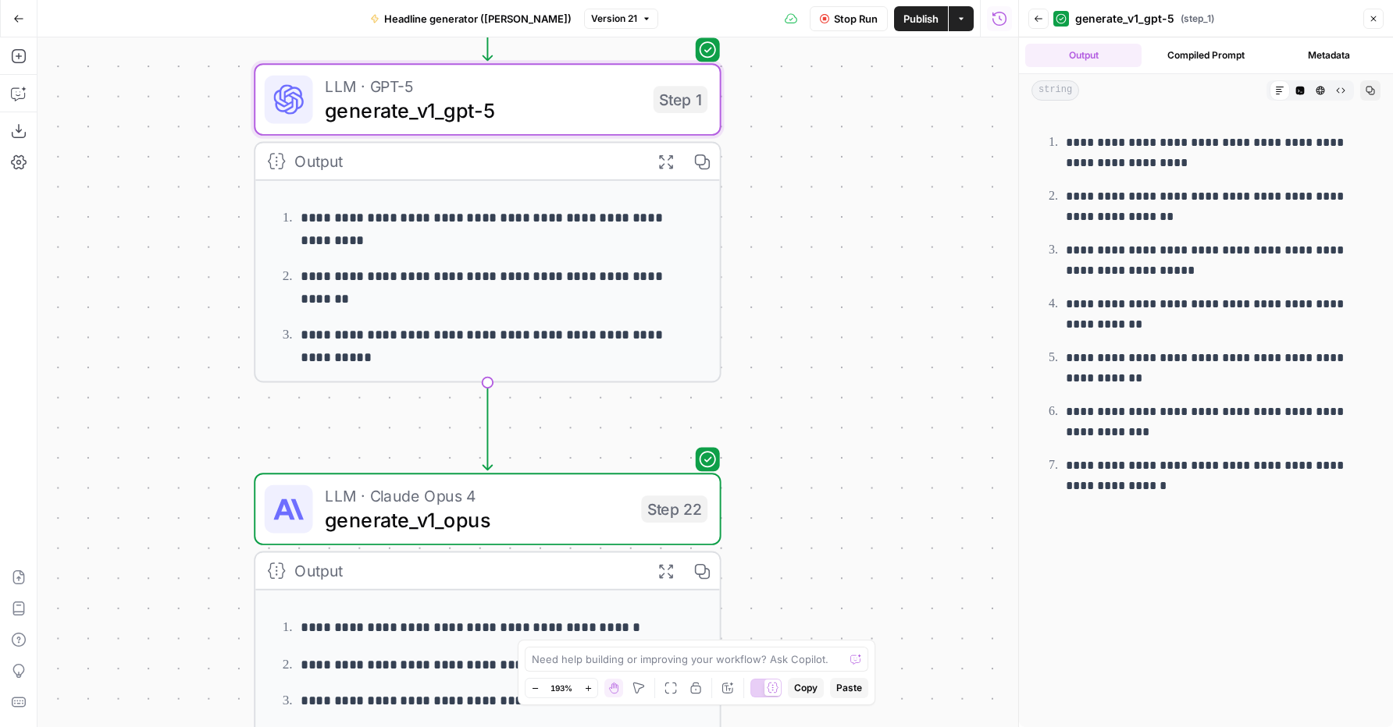
click at [663, 567] on icon "button" at bounding box center [665, 571] width 14 height 14
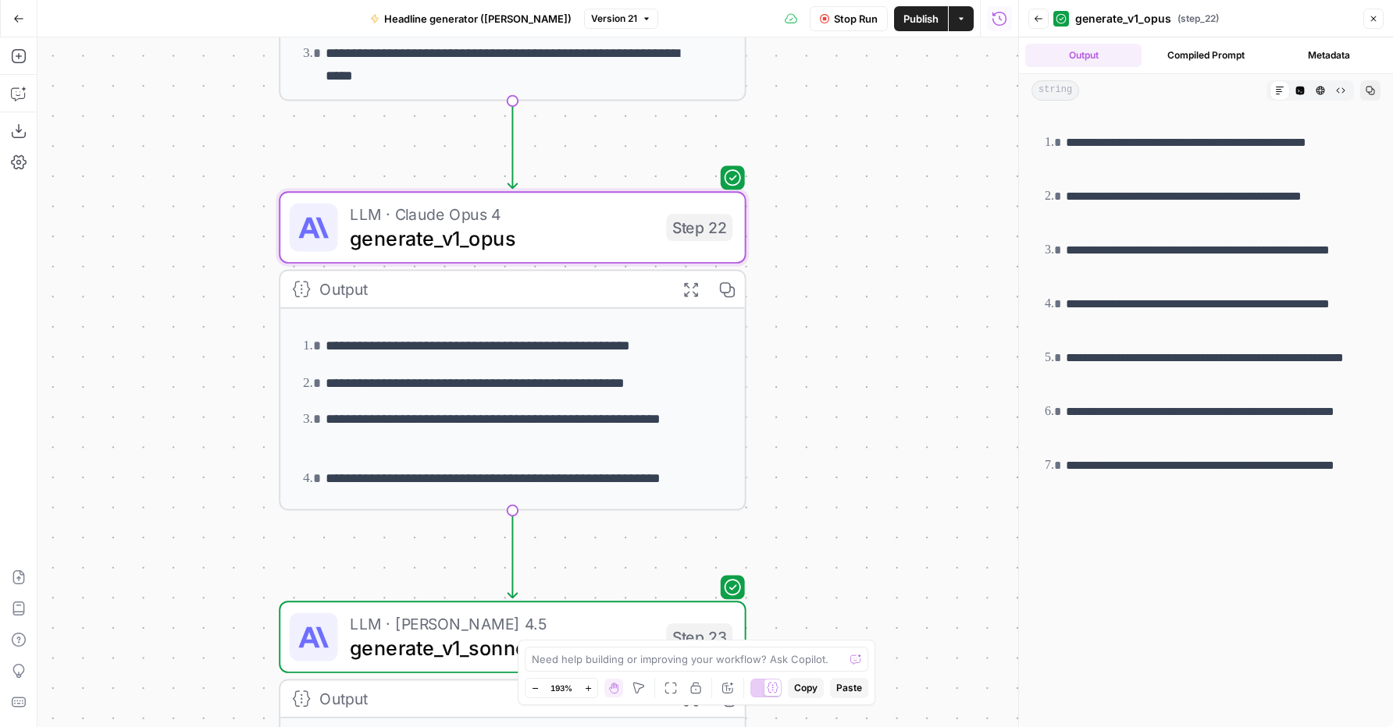
drag, startPoint x: 881, startPoint y: 524, endPoint x: 904, endPoint y: 248, distance: 276.5
click at [905, 245] on div "**********" at bounding box center [527, 382] width 980 height 690
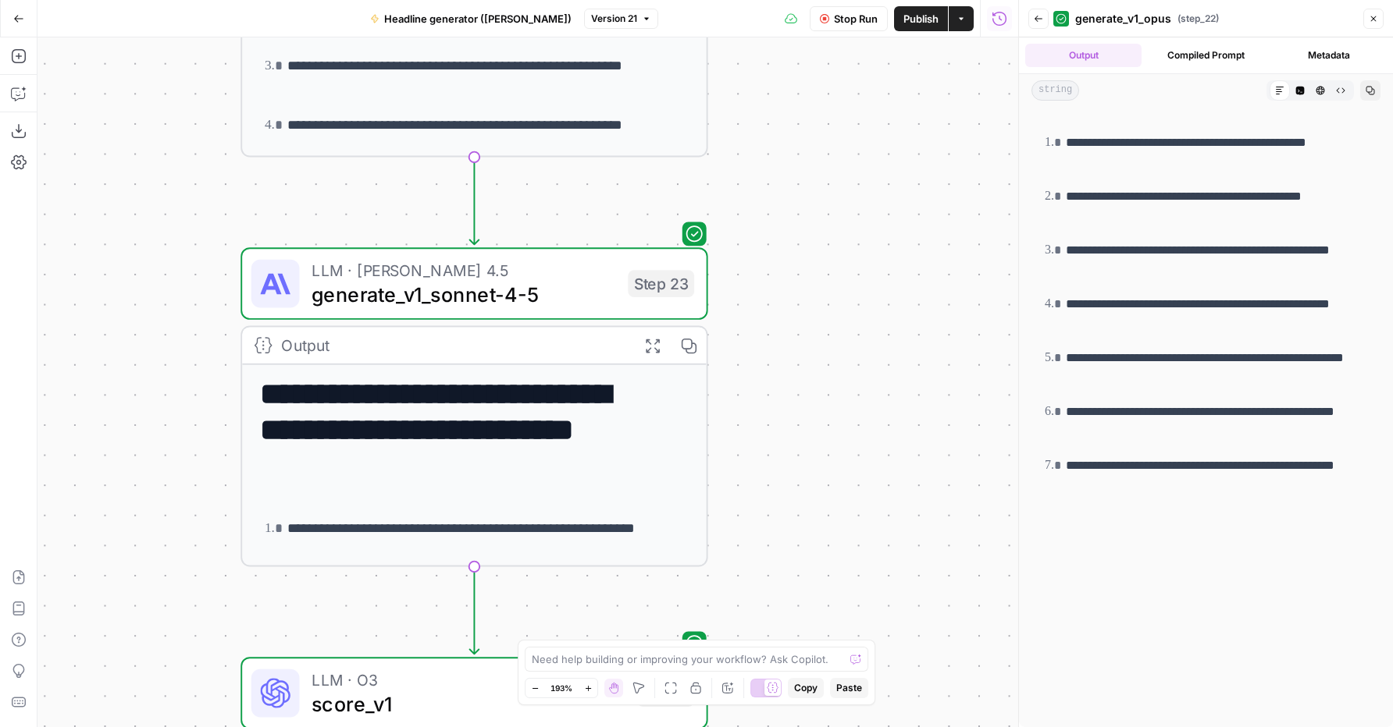
drag, startPoint x: 896, startPoint y: 489, endPoint x: 688, endPoint y: 279, distance: 296.4
click at [857, 121] on div "**********" at bounding box center [527, 382] width 980 height 690
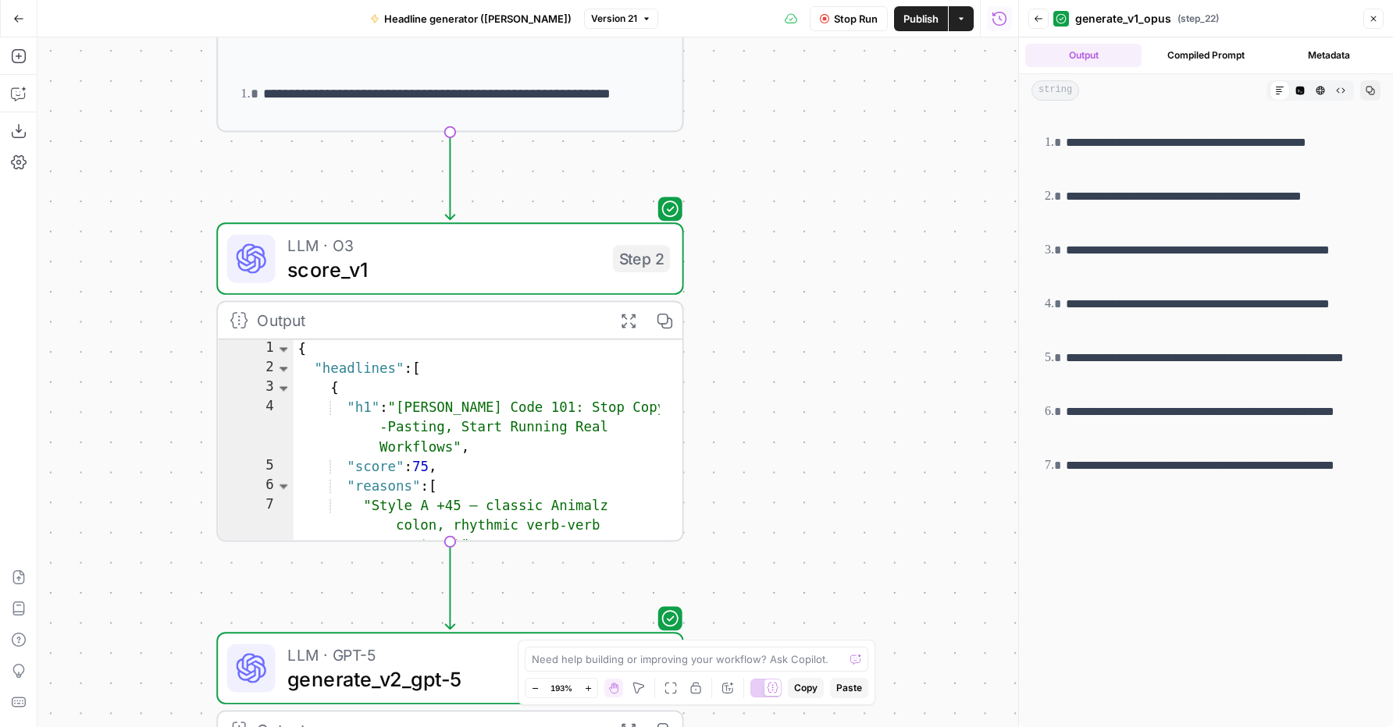
drag, startPoint x: 816, startPoint y: 415, endPoint x: 793, endPoint y: 45, distance: 370.7
click at [793, 45] on div "**********" at bounding box center [527, 382] width 980 height 690
click at [516, 263] on span "score_v1" at bounding box center [443, 269] width 313 height 30
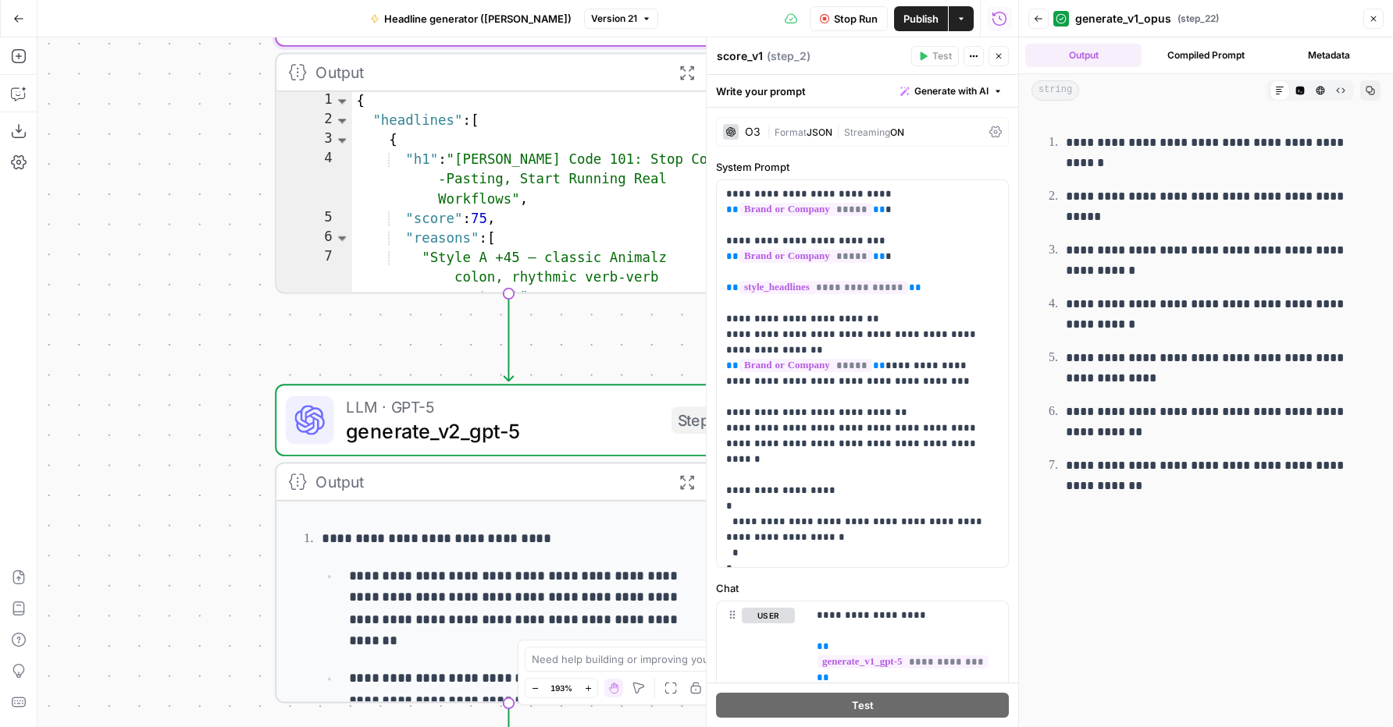
drag, startPoint x: 105, startPoint y: 510, endPoint x: 163, endPoint y: 261, distance: 256.4
click at [163, 261] on div "**********" at bounding box center [527, 382] width 980 height 690
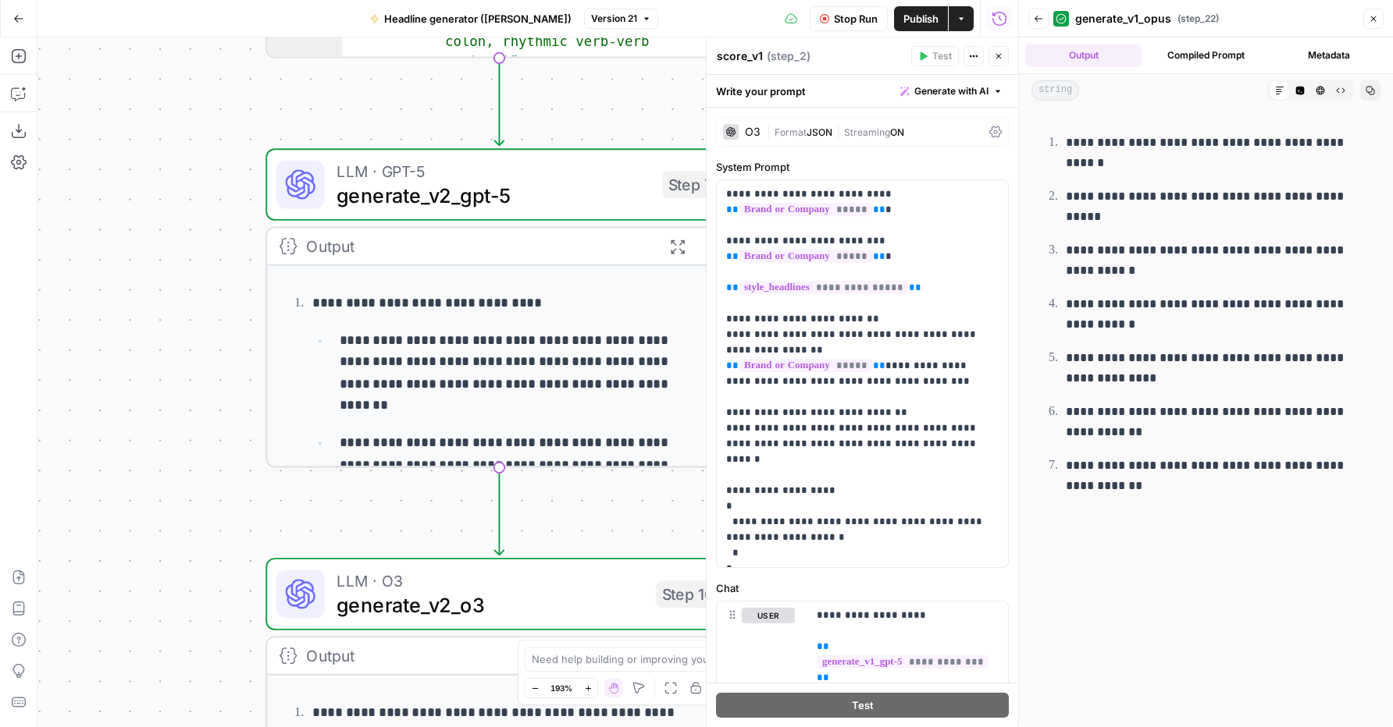
drag, startPoint x: 221, startPoint y: 576, endPoint x: 205, endPoint y: 331, distance: 245.6
click at [206, 330] on div "**********" at bounding box center [527, 382] width 980 height 690
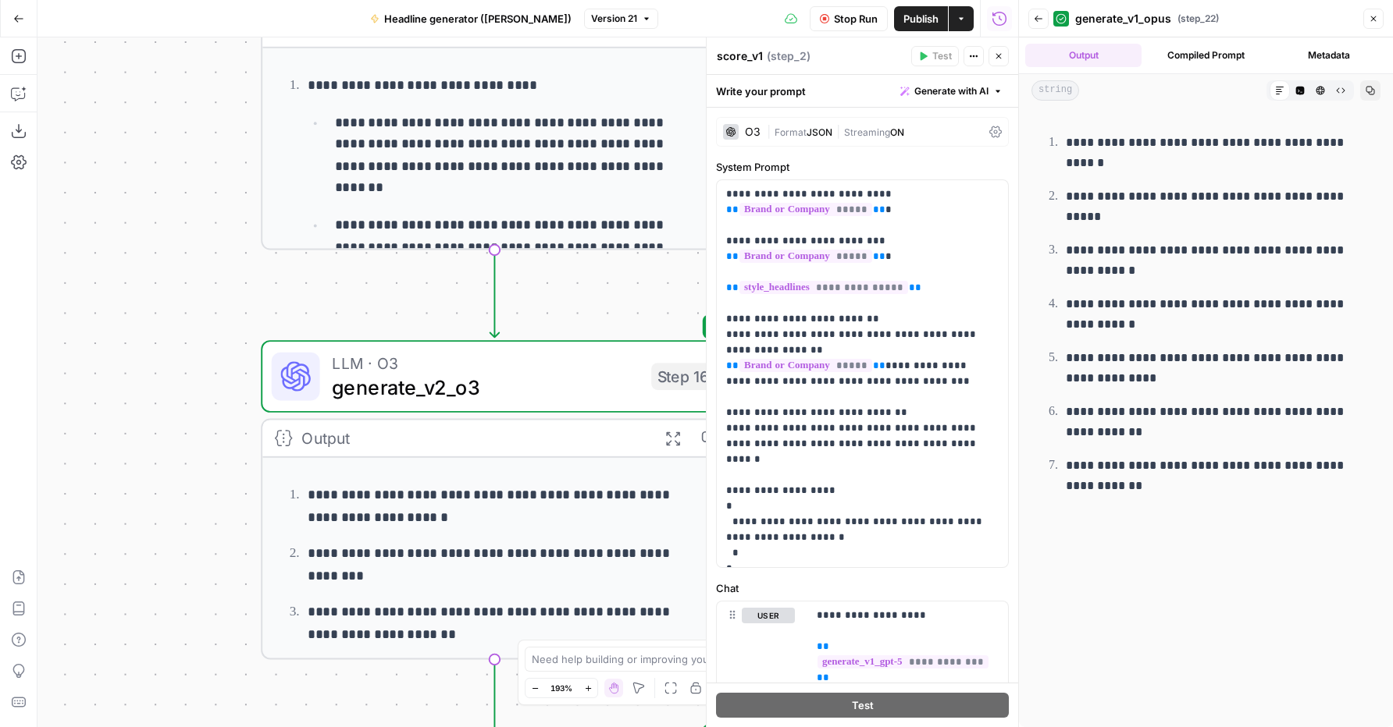
drag, startPoint x: 171, startPoint y: 578, endPoint x: 173, endPoint y: 372, distance: 206.1
click at [173, 372] on div "**********" at bounding box center [527, 382] width 980 height 690
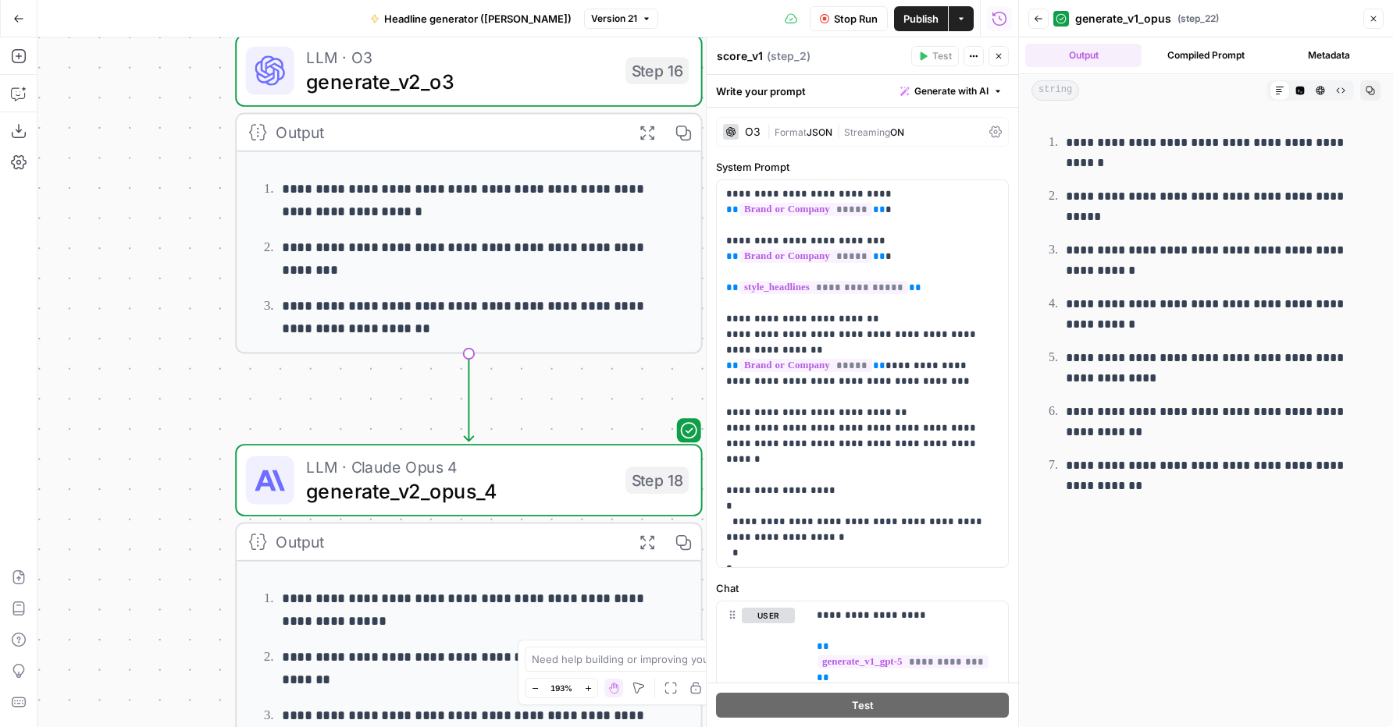
drag, startPoint x: 176, startPoint y: 547, endPoint x: 150, endPoint y: 241, distance: 307.1
click at [150, 241] on div "**********" at bounding box center [527, 382] width 980 height 690
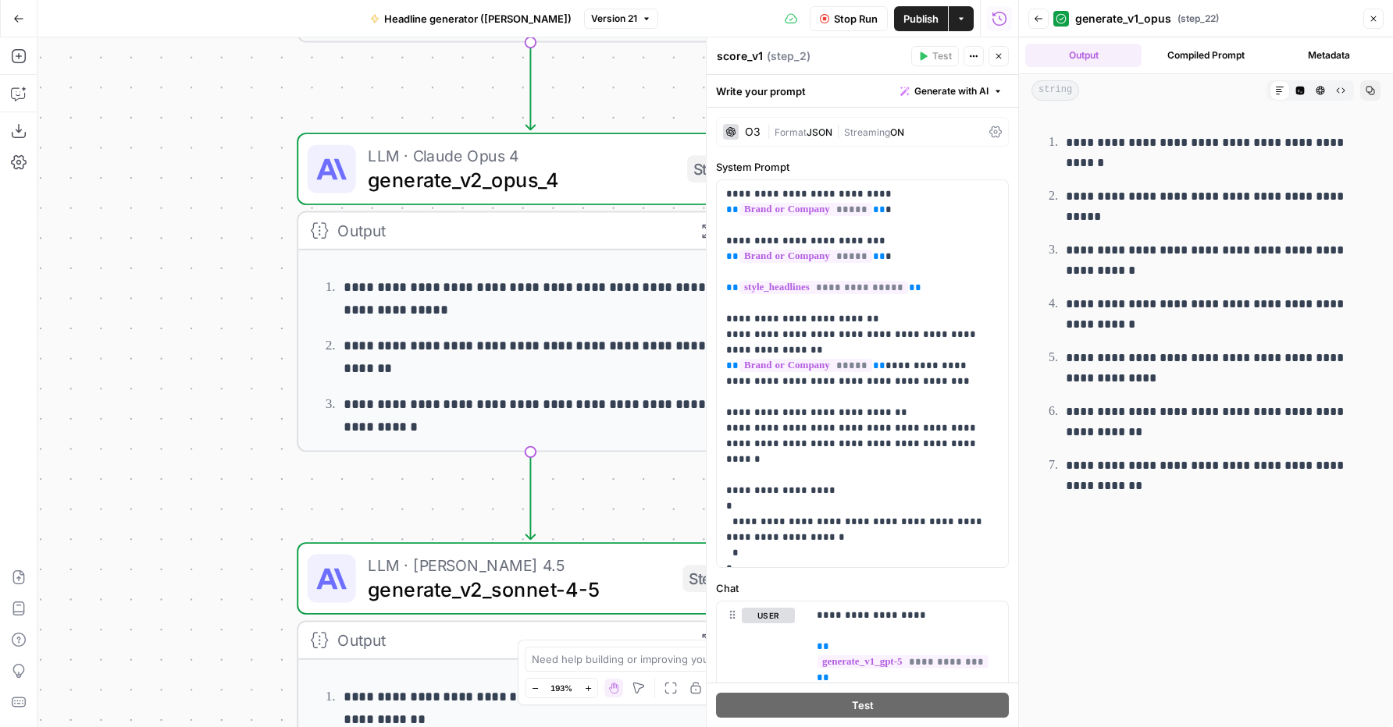
drag, startPoint x: 134, startPoint y: 592, endPoint x: 193, endPoint y: 221, distance: 376.1
click at [193, 221] on div "**********" at bounding box center [527, 382] width 980 height 690
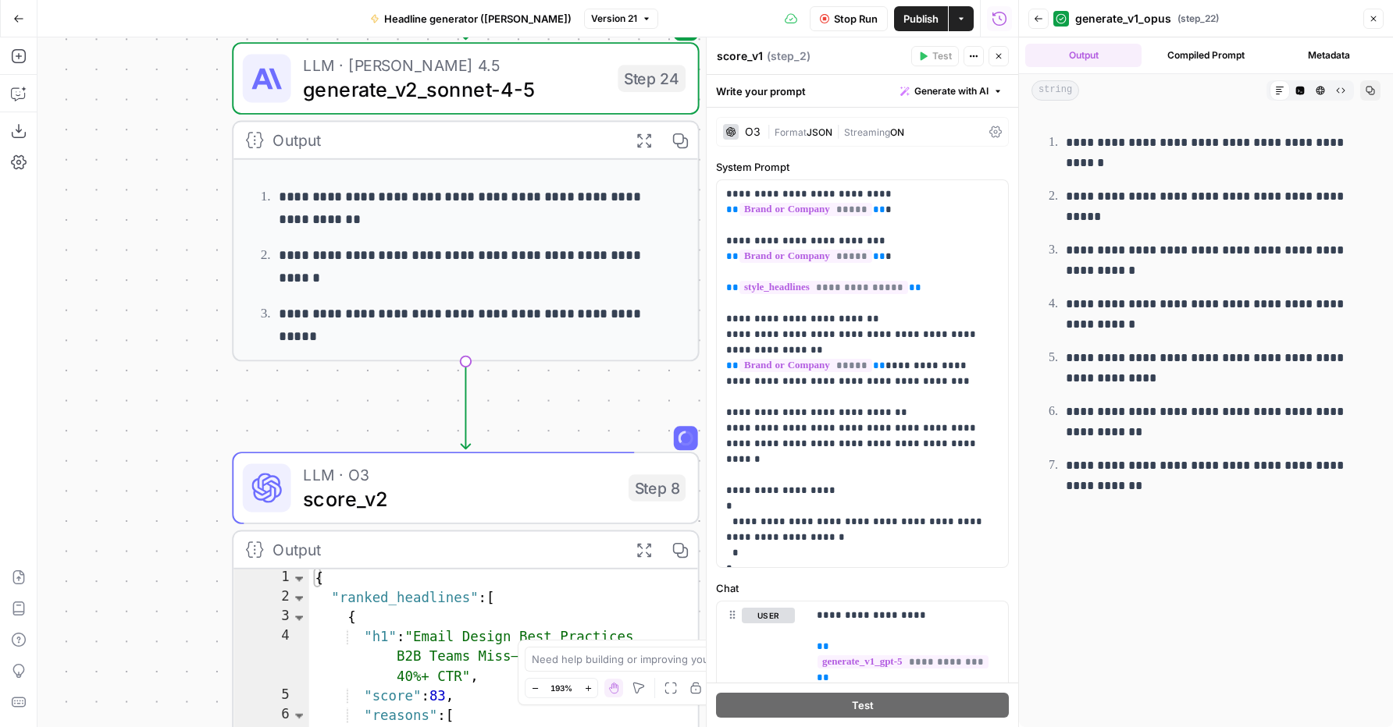
drag, startPoint x: 222, startPoint y: 606, endPoint x: 161, endPoint y: 165, distance: 444.4
click at [161, 165] on div "**********" at bounding box center [527, 382] width 980 height 690
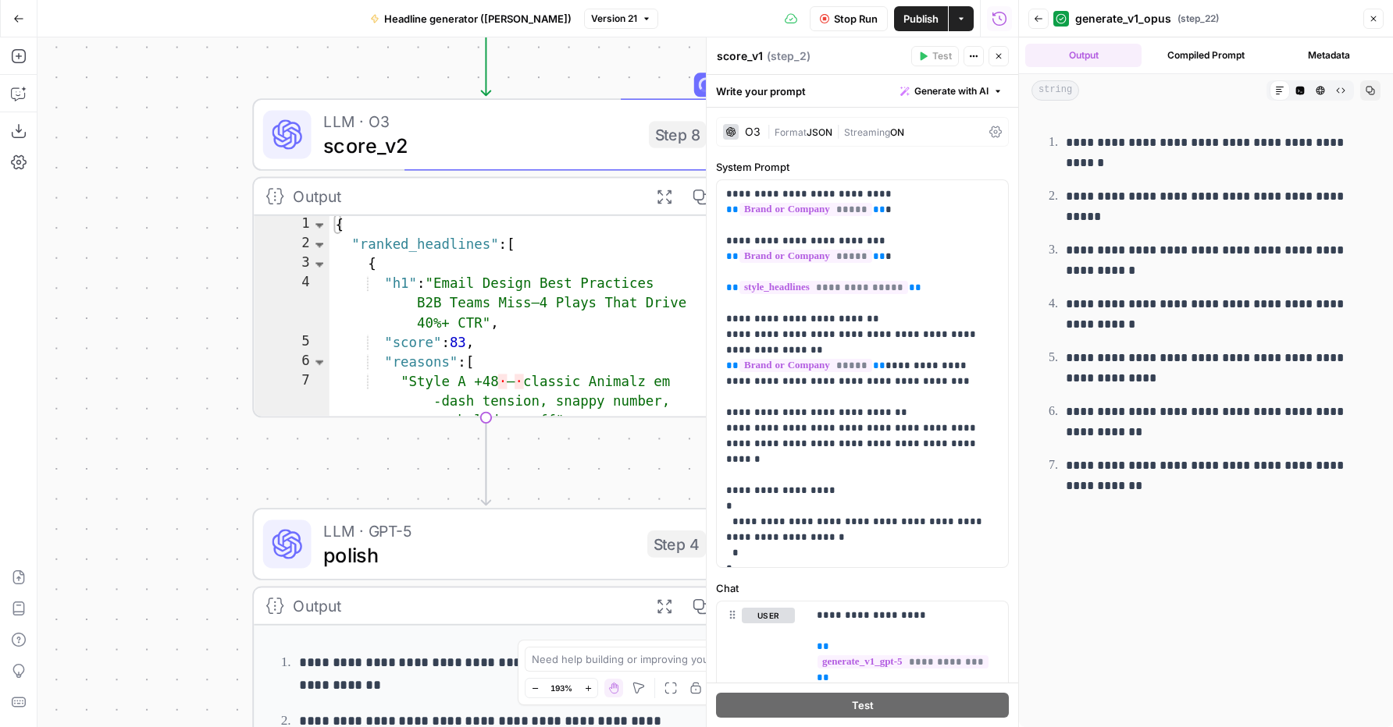
drag, startPoint x: 162, startPoint y: 581, endPoint x: 180, endPoint y: 163, distance: 418.0
click at [180, 163] on div "**********" at bounding box center [527, 382] width 980 height 690
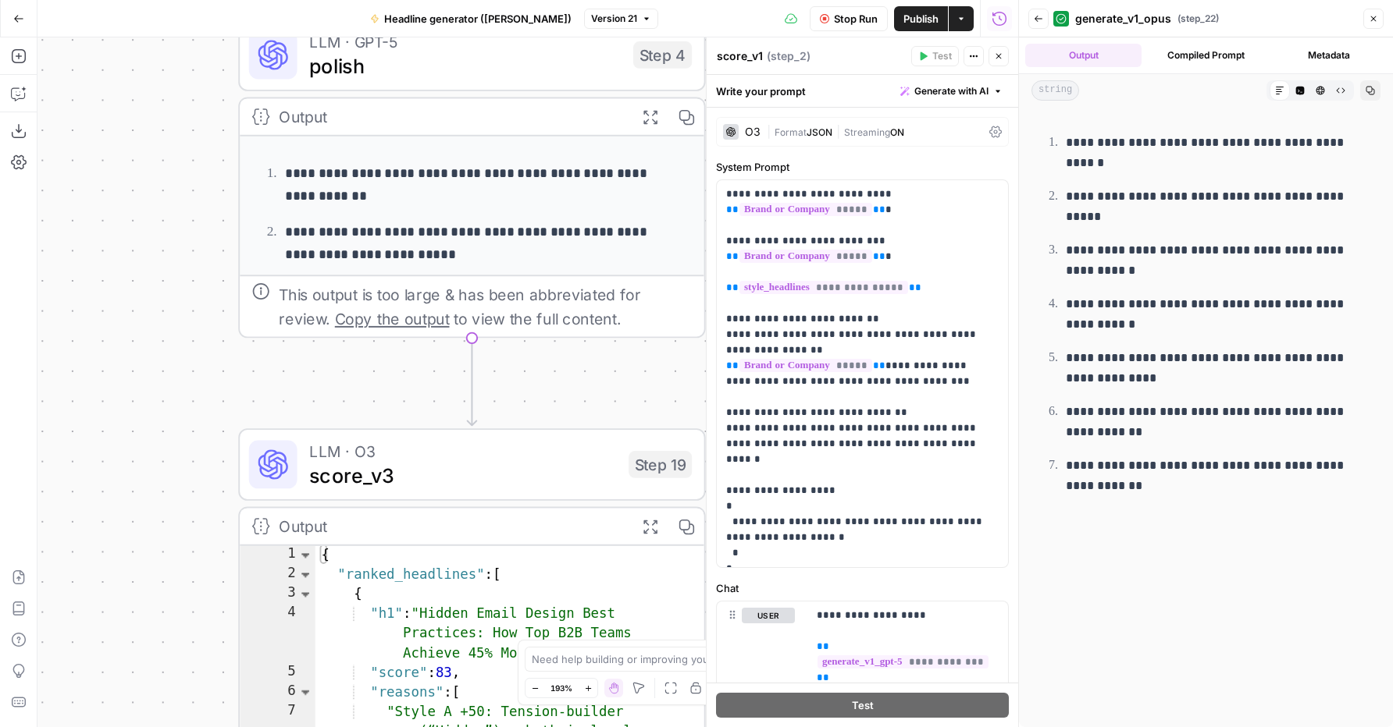
drag, startPoint x: 172, startPoint y: 521, endPoint x: 152, endPoint y: 137, distance: 385.3
click at [152, 137] on div "**********" at bounding box center [527, 382] width 980 height 690
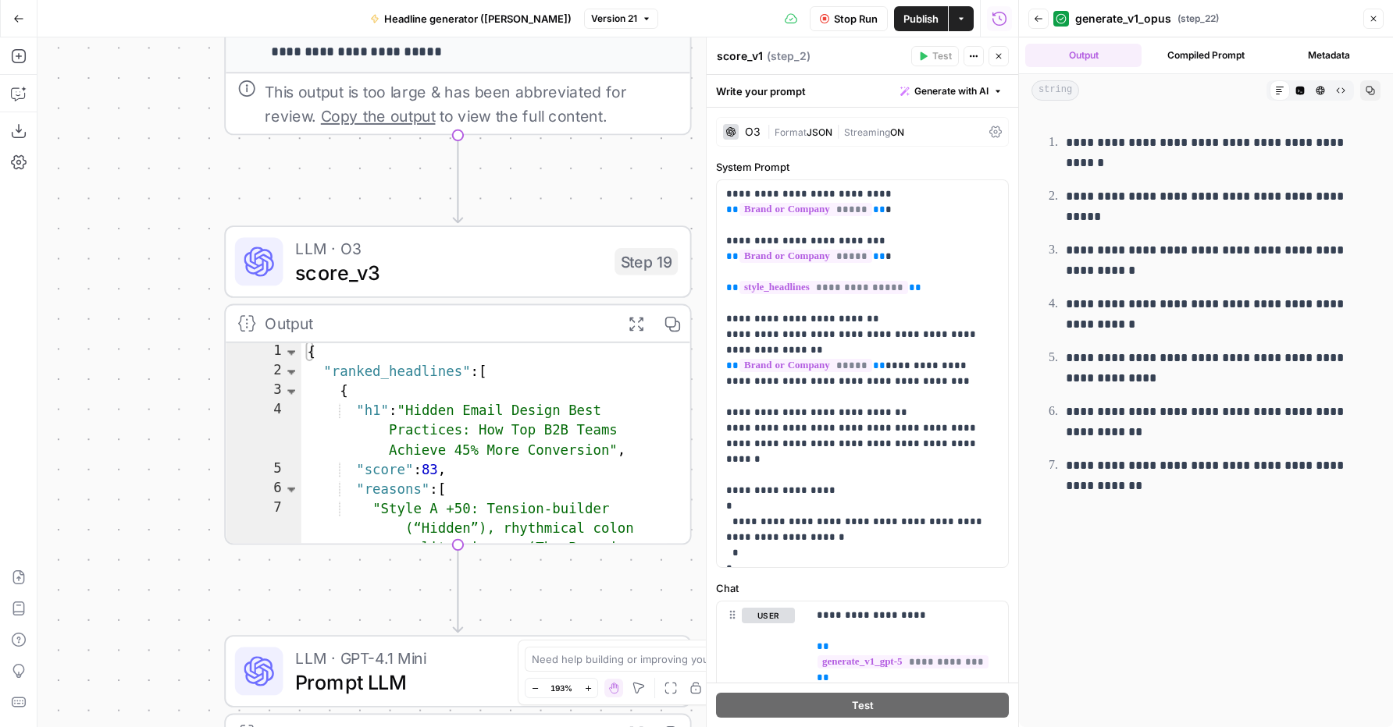
drag, startPoint x: 180, startPoint y: 491, endPoint x: 169, endPoint y: 293, distance: 198.6
click at [169, 293] on div "**********" at bounding box center [527, 382] width 980 height 690
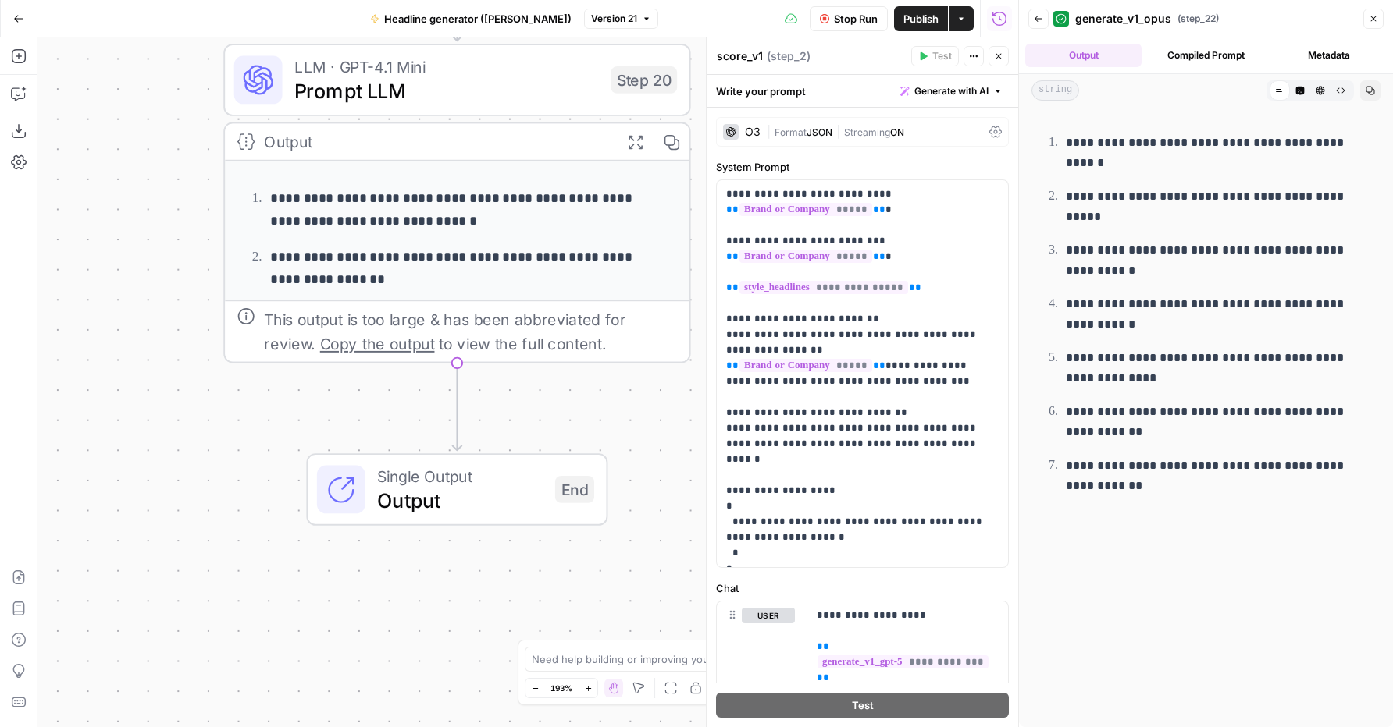
drag, startPoint x: 196, startPoint y: 610, endPoint x: 195, endPoint y: 18, distance: 591.7
click at [195, 18] on div "**********" at bounding box center [509, 363] width 1018 height 727
click at [492, 513] on span "Output" at bounding box center [459, 501] width 165 height 30
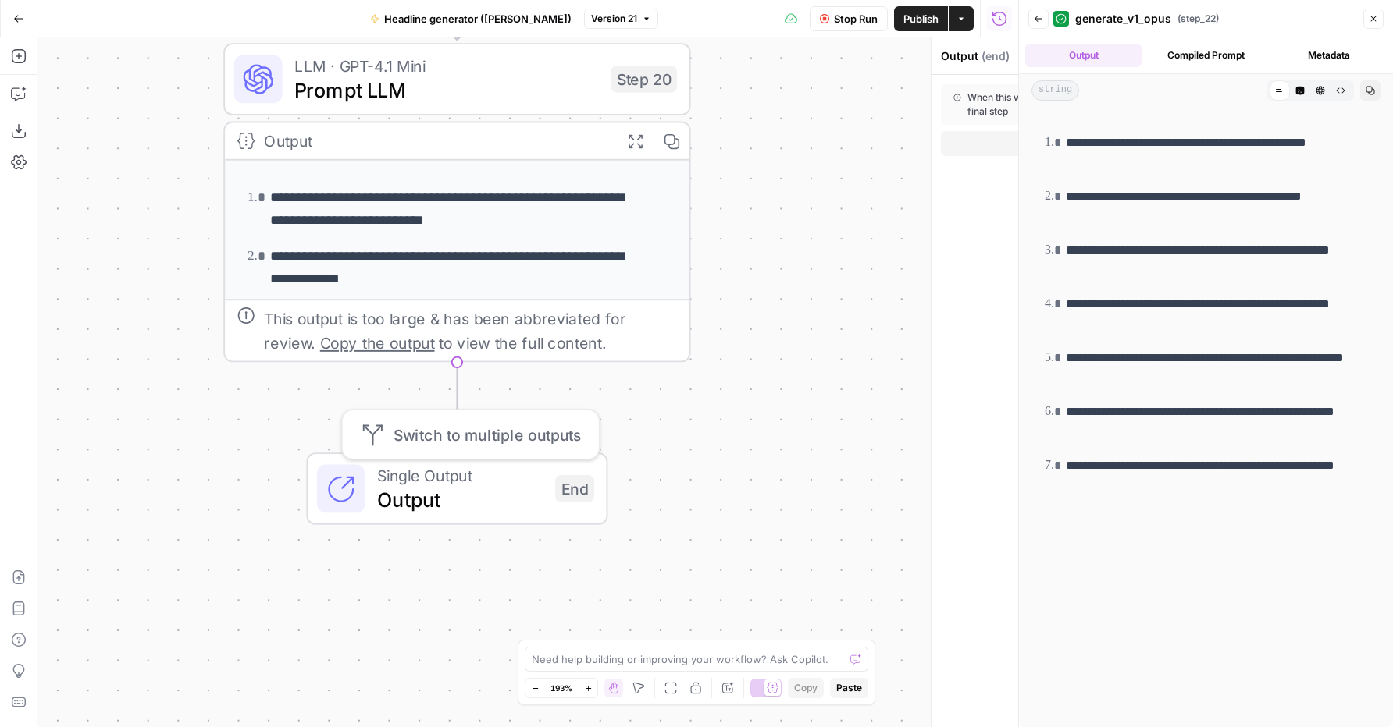
click at [492, 512] on span "Output" at bounding box center [459, 500] width 165 height 30
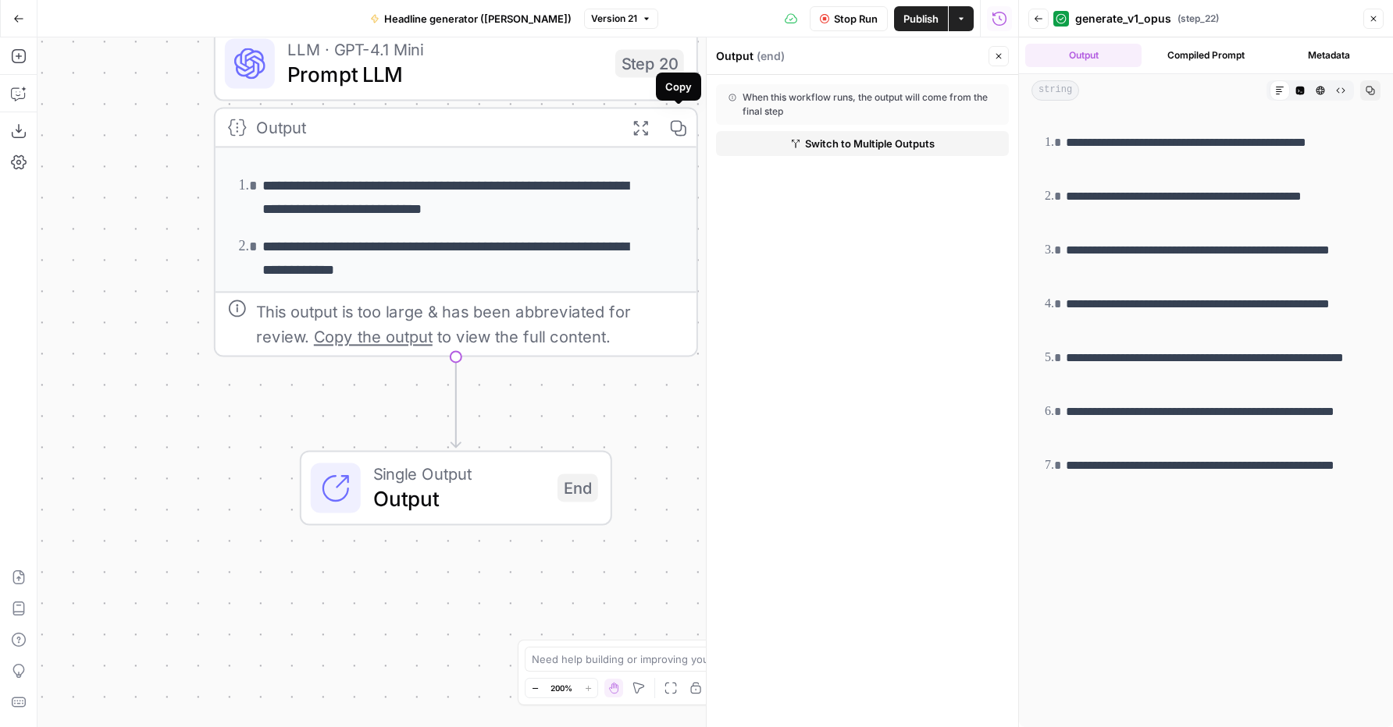
click at [646, 130] on icon "button" at bounding box center [640, 127] width 14 height 14
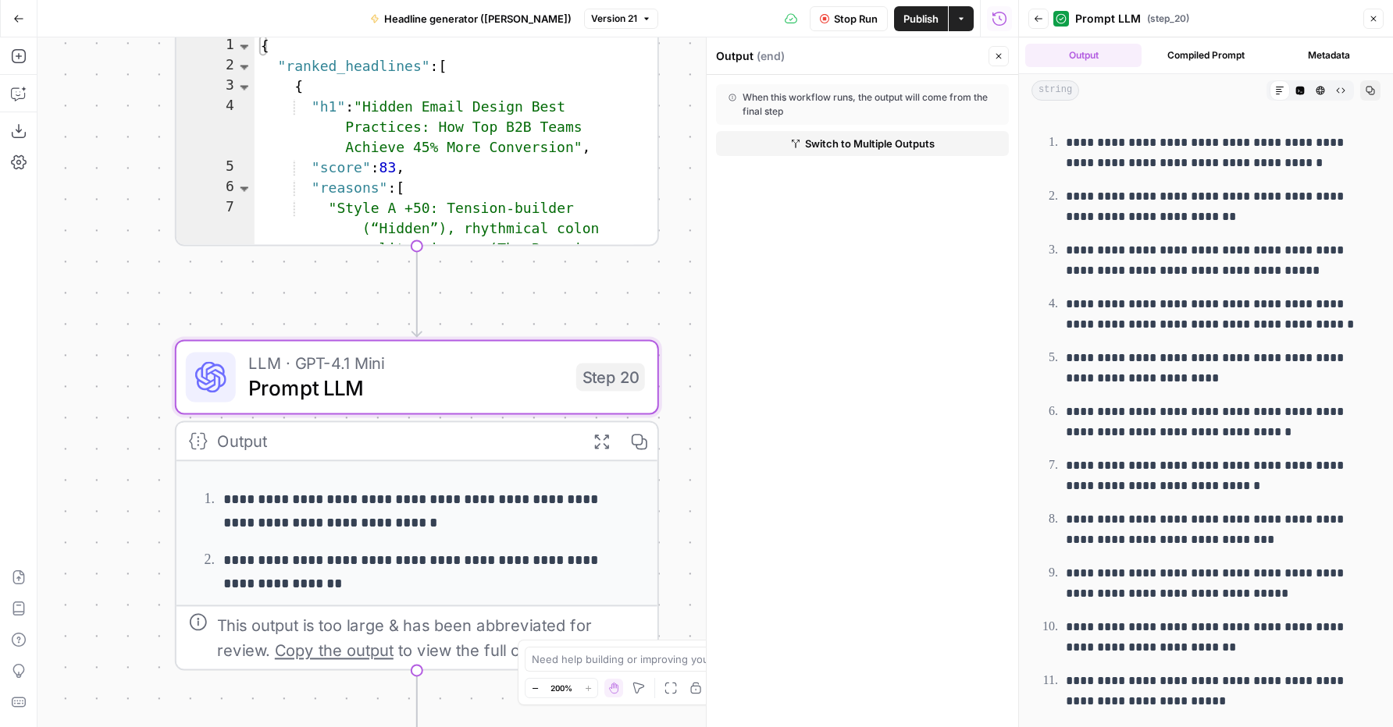
drag, startPoint x: 169, startPoint y: 253, endPoint x: 130, endPoint y: 567, distance: 316.2
click at [130, 567] on div "**********" at bounding box center [527, 382] width 980 height 690
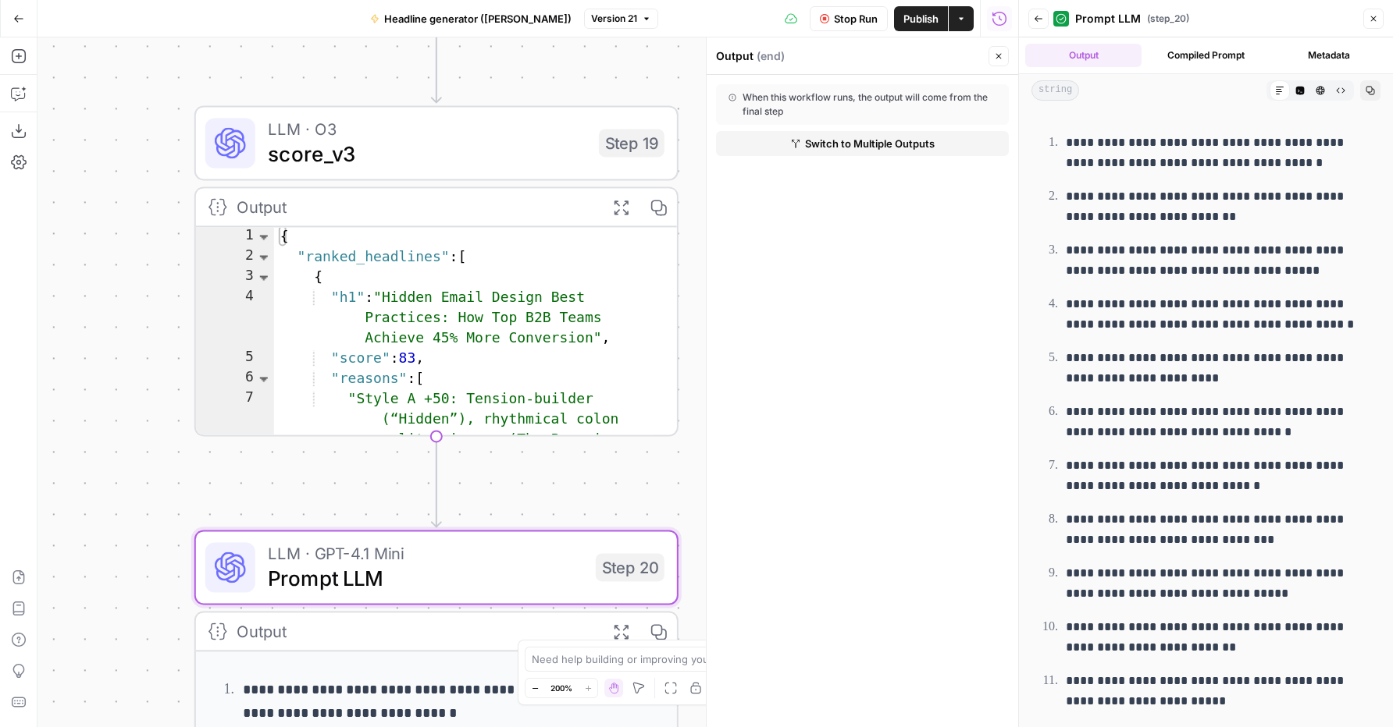
drag, startPoint x: 104, startPoint y: 333, endPoint x: 124, endPoint y: 522, distance: 190.0
click at [124, 524] on div "**********" at bounding box center [527, 382] width 980 height 690
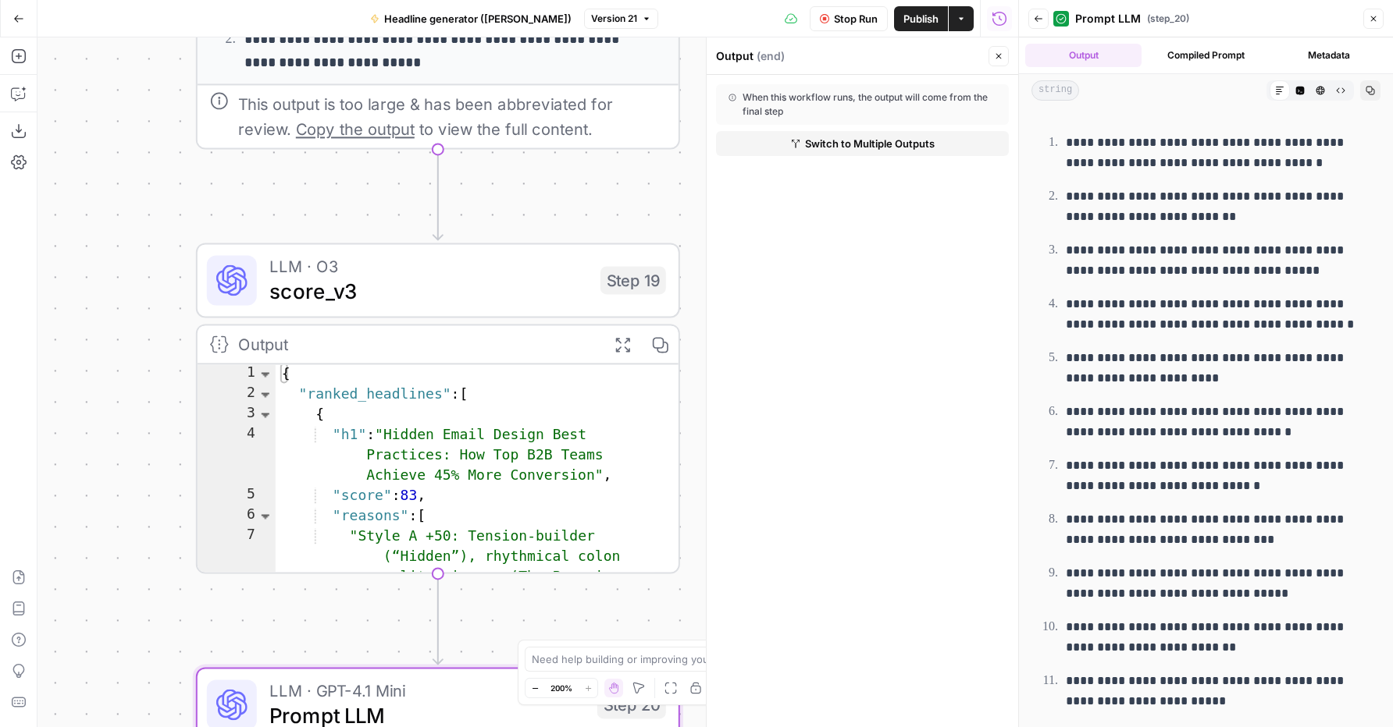
drag, startPoint x: 125, startPoint y: 326, endPoint x: 128, endPoint y: 430, distance: 103.9
click at [128, 429] on div "**********" at bounding box center [527, 382] width 980 height 690
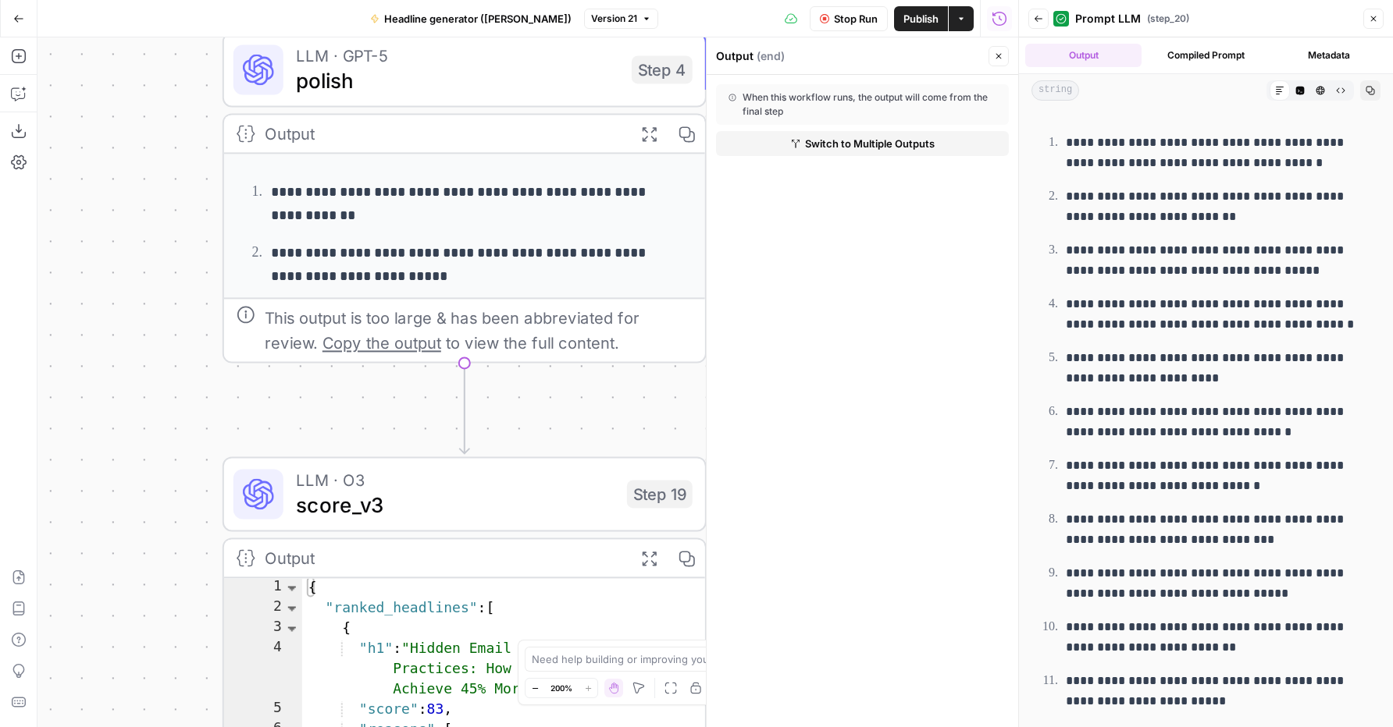
drag, startPoint x: 136, startPoint y: 311, endPoint x: 161, endPoint y: 488, distance: 178.9
click at [161, 488] on div "**********" at bounding box center [527, 382] width 980 height 690
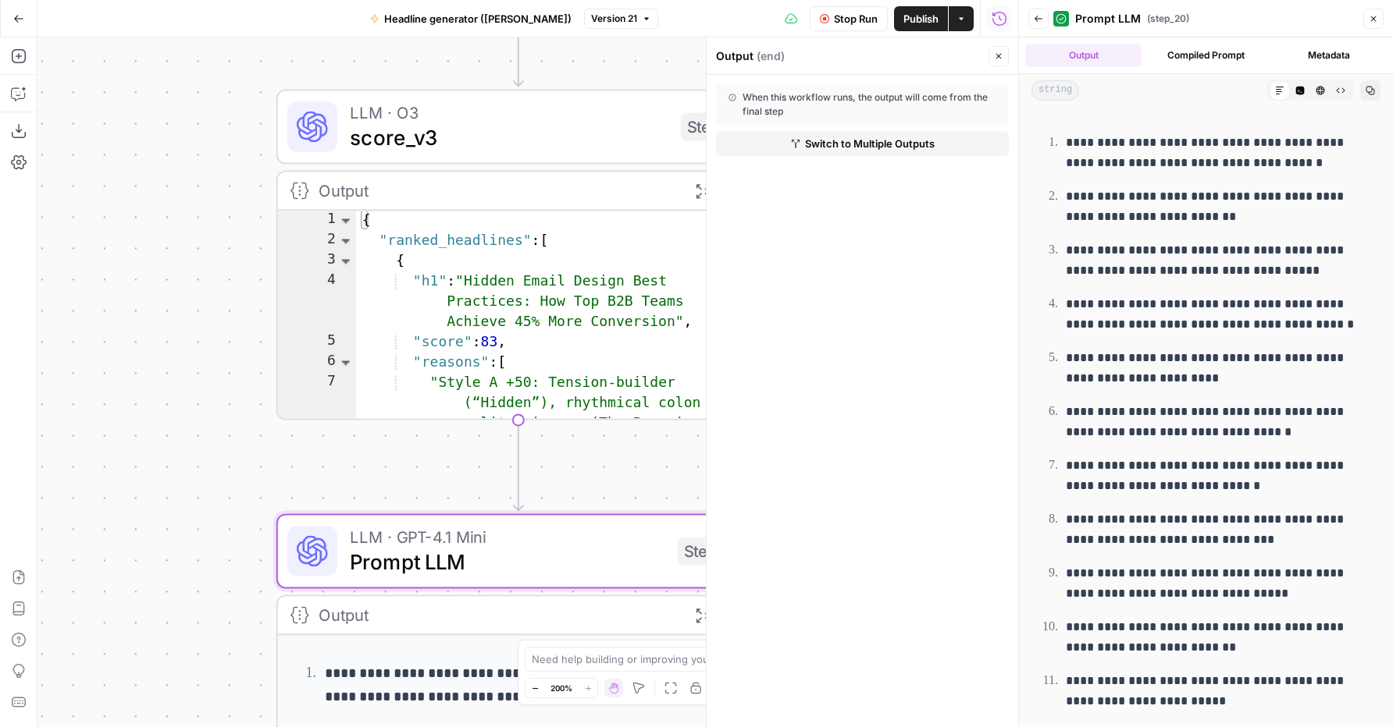
drag, startPoint x: 170, startPoint y: 455, endPoint x: 224, endPoint y: 87, distance: 371.6
click at [224, 87] on div "**********" at bounding box center [527, 382] width 980 height 690
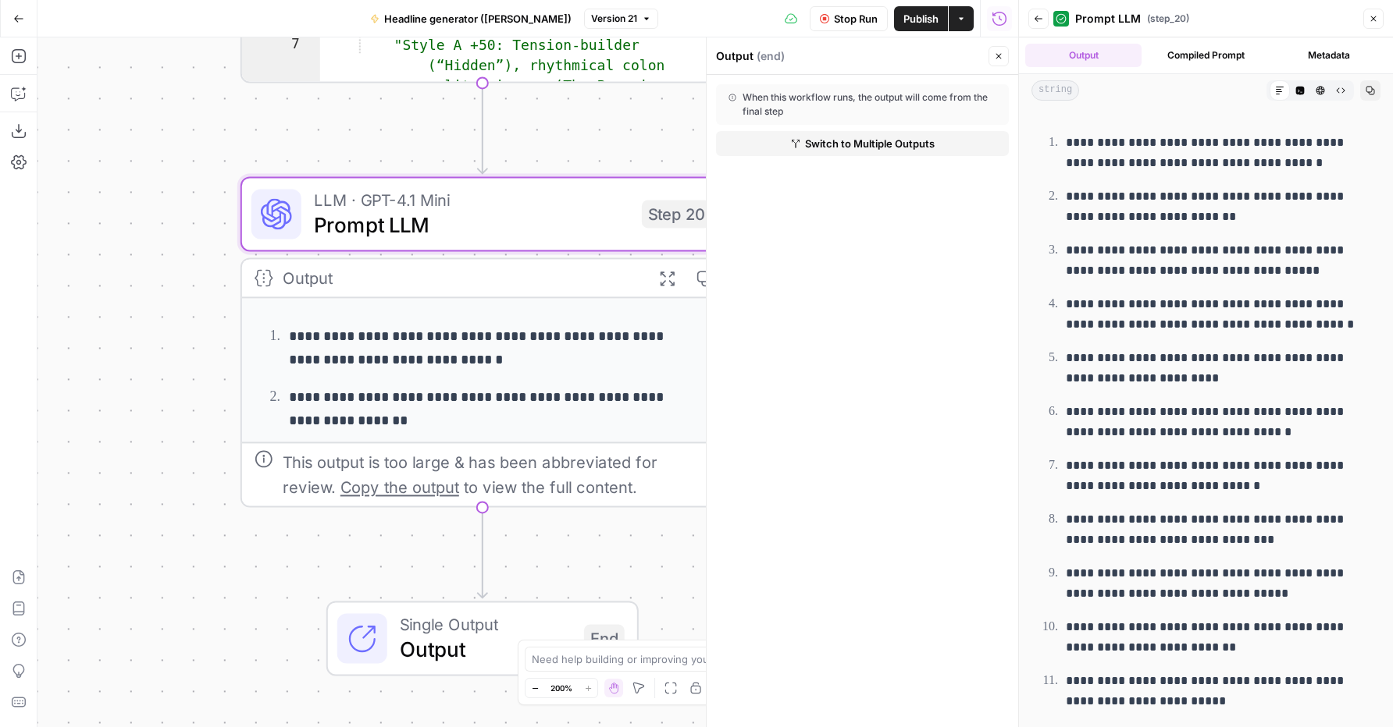
drag, startPoint x: 186, startPoint y: 404, endPoint x: 150, endPoint y: 66, distance: 339.1
click at [150, 66] on div "**********" at bounding box center [527, 382] width 980 height 690
drag, startPoint x: 219, startPoint y: 571, endPoint x: 196, endPoint y: 493, distance: 81.3
click at [196, 493] on div "**********" at bounding box center [527, 382] width 980 height 690
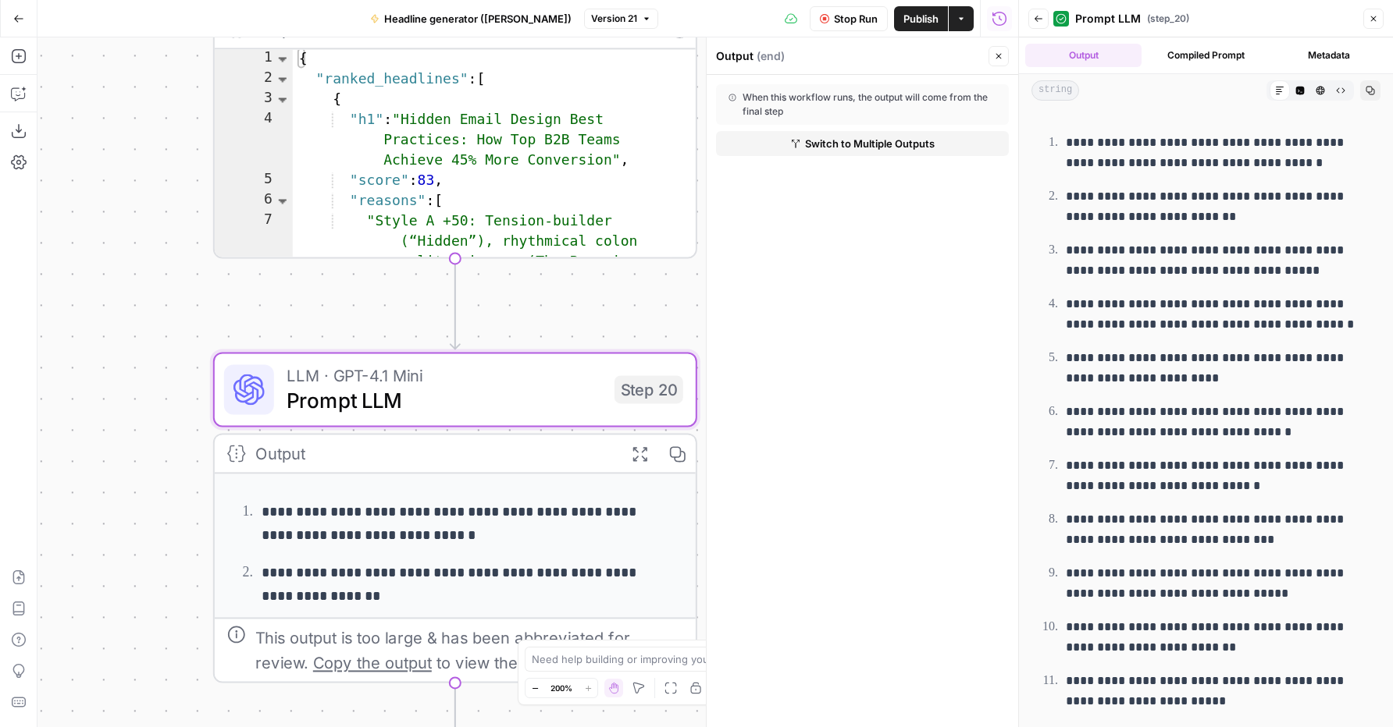
drag, startPoint x: 190, startPoint y: 183, endPoint x: 187, endPoint y: 444, distance: 260.7
click at [187, 444] on div "**********" at bounding box center [527, 382] width 980 height 690
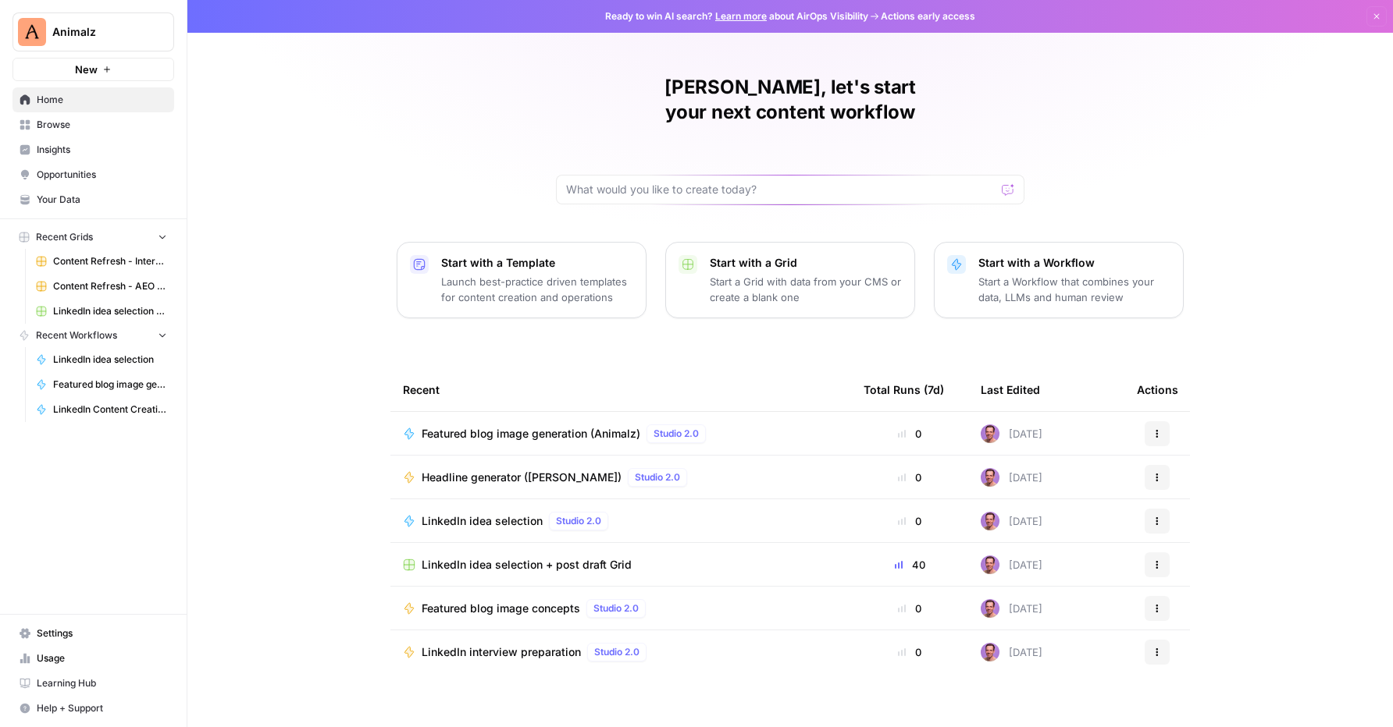
click at [66, 125] on span "Browse" at bounding box center [102, 125] width 130 height 14
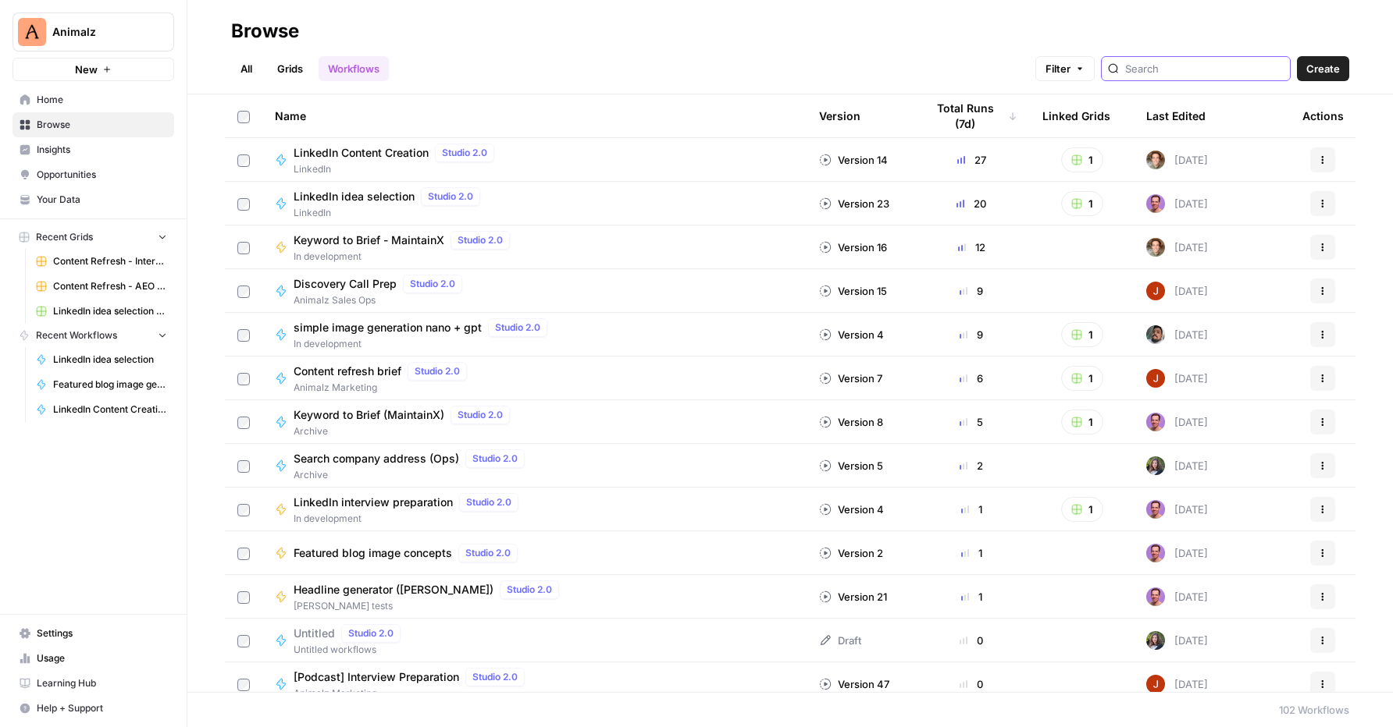
click at [1182, 71] on input "search" at bounding box center [1204, 69] width 158 height 16
type input "image"
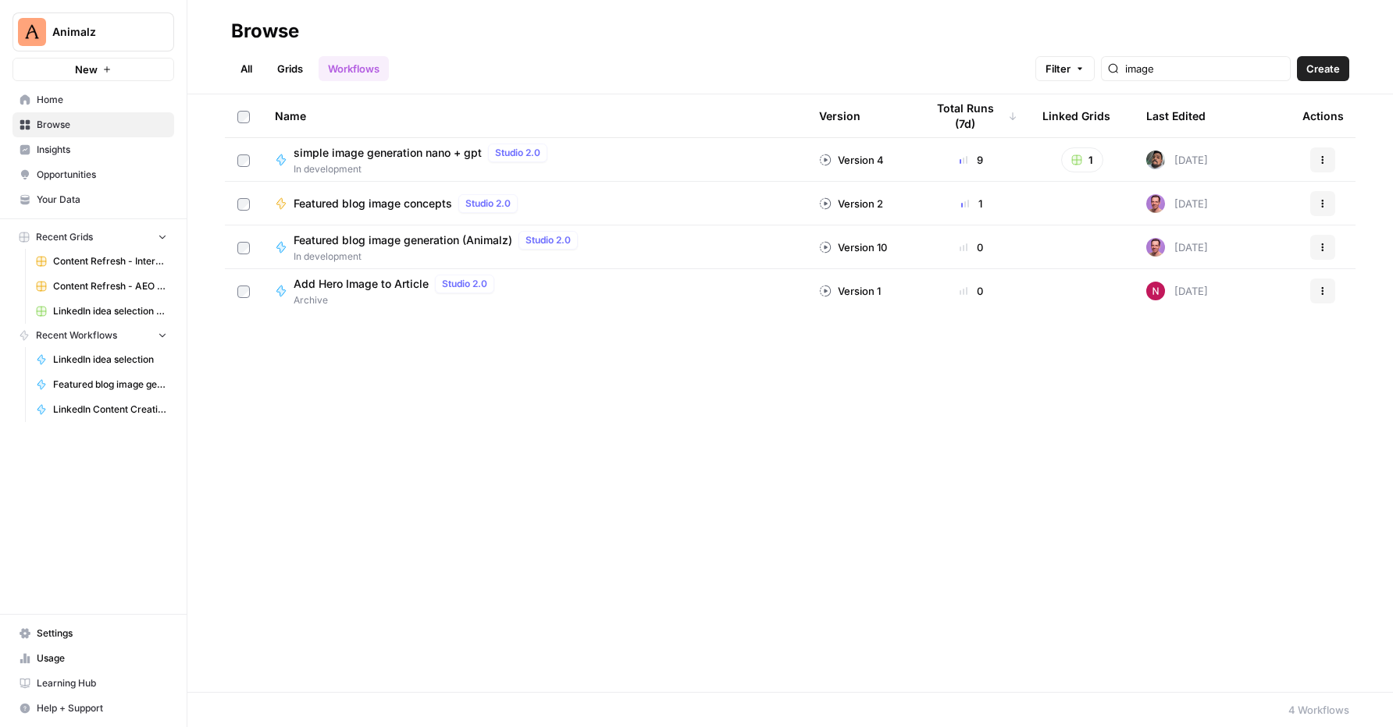
click at [397, 160] on div "simple image generation nano + gpt Studio 2.0" at bounding box center [423, 153] width 260 height 19
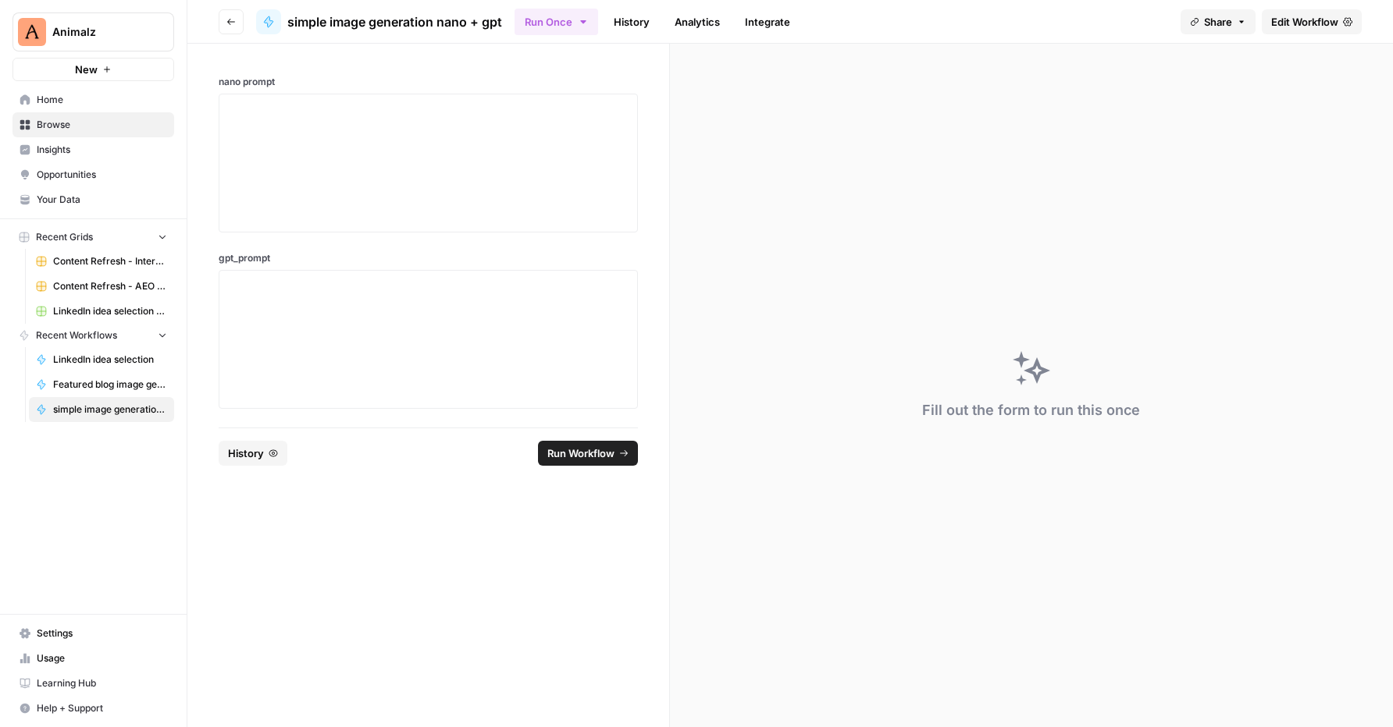
click at [1089, 126] on div "Fill out the form to run this once" at bounding box center [1031, 386] width 723 height 684
click at [379, 147] on div at bounding box center [428, 163] width 399 height 125
click at [250, 359] on div at bounding box center [428, 339] width 399 height 125
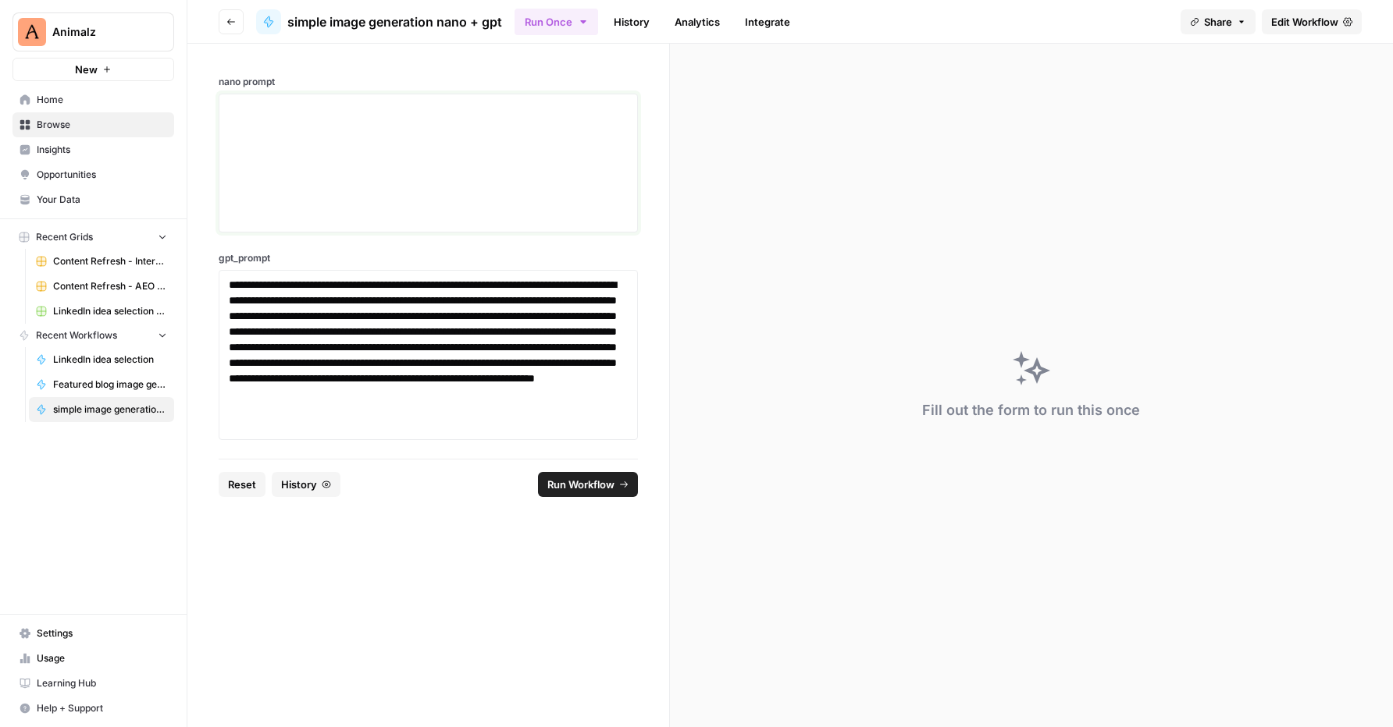
click at [333, 162] on div at bounding box center [428, 163] width 399 height 125
click at [328, 160] on div at bounding box center [428, 163] width 399 height 125
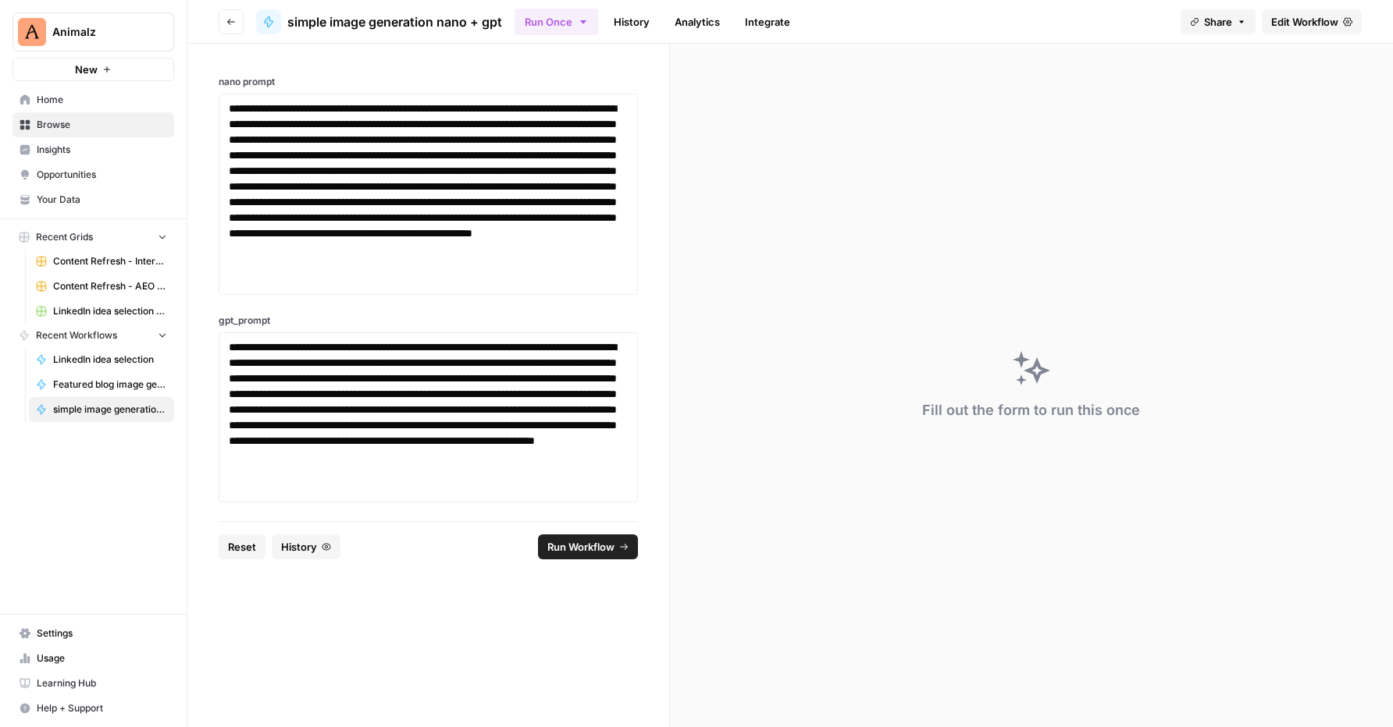
click at [592, 550] on span "Run Workflow" at bounding box center [580, 547] width 67 height 16
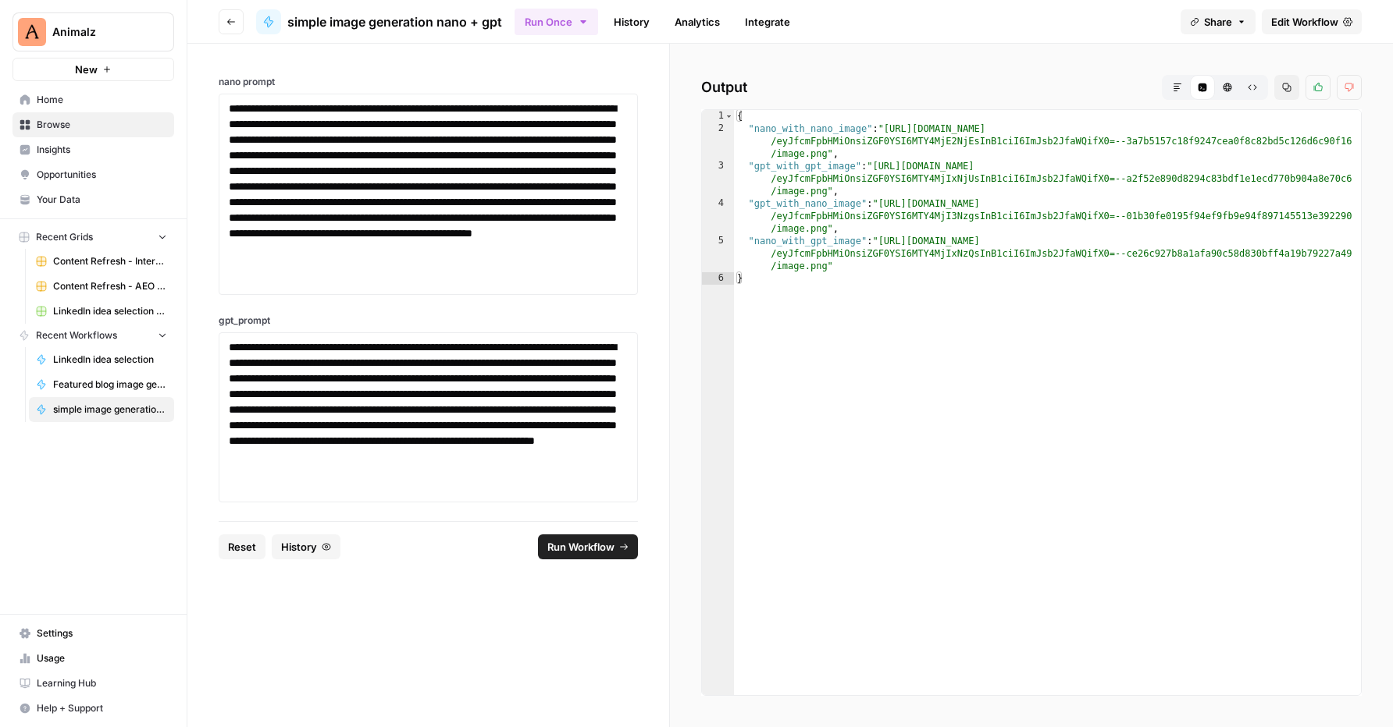
click at [1176, 83] on icon "button" at bounding box center [1176, 87] width 9 height 9
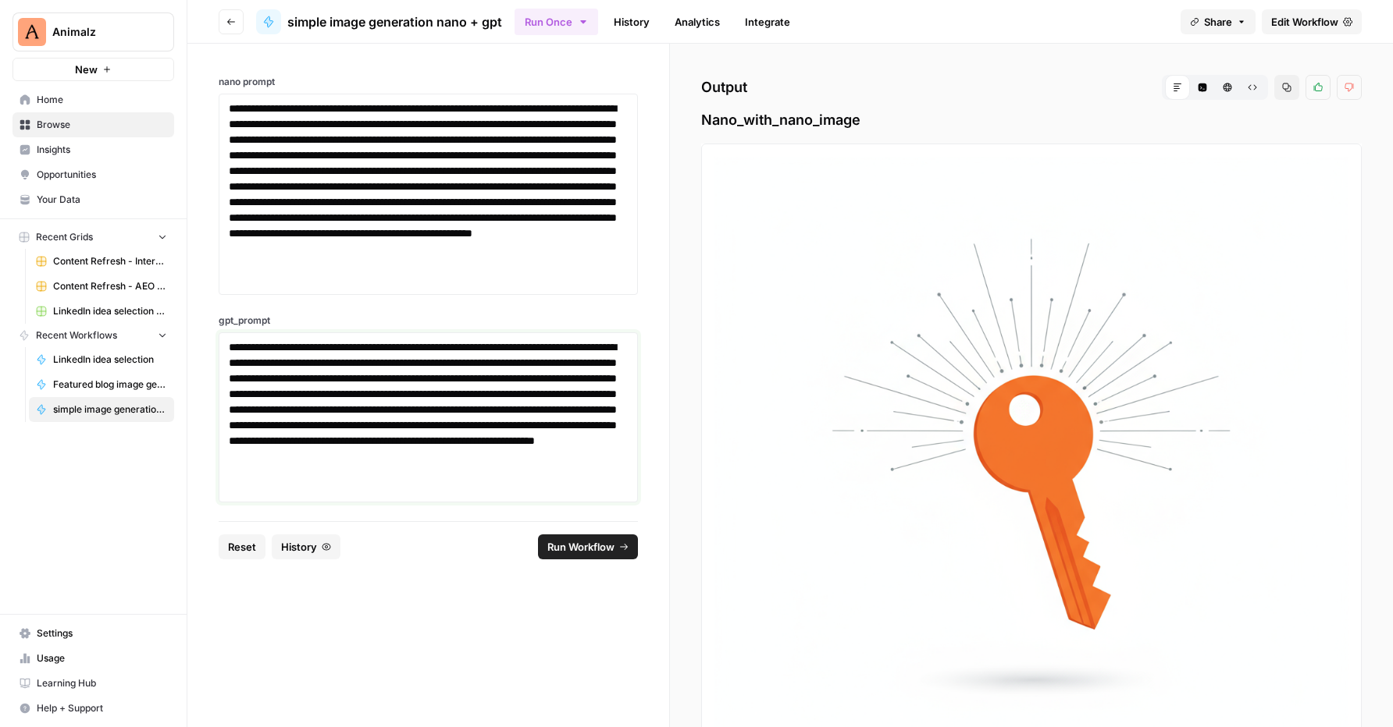
click at [339, 438] on p "**********" at bounding box center [428, 418] width 399 height 156
click at [389, 236] on p "**********" at bounding box center [428, 194] width 399 height 187
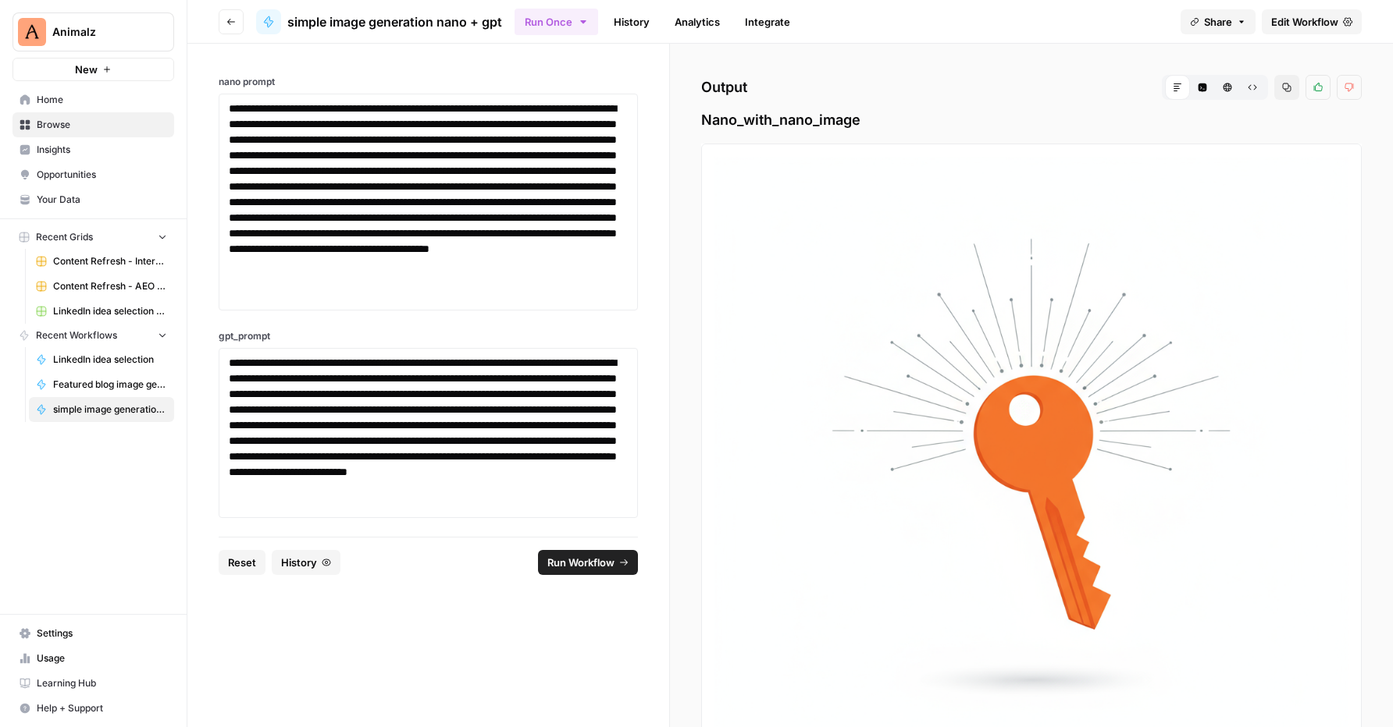
click at [599, 559] on span "Run Workflow" at bounding box center [580, 563] width 67 height 16
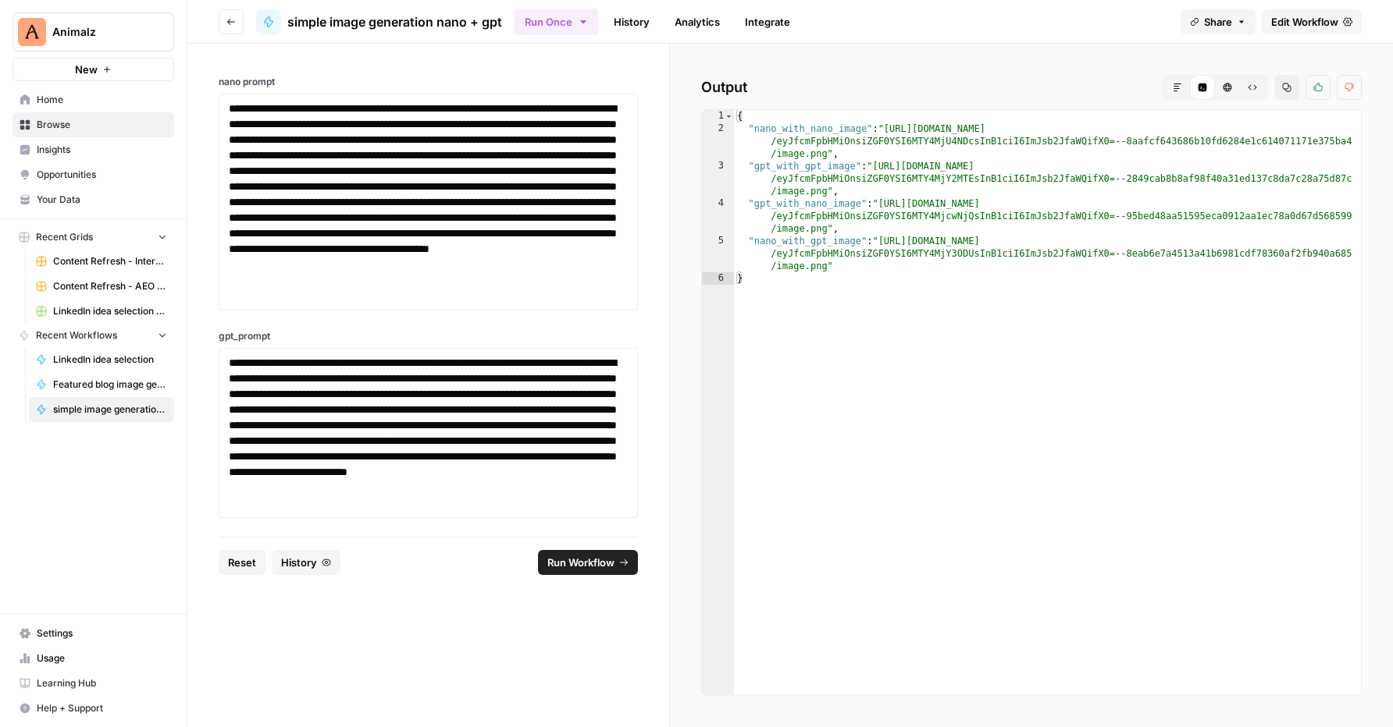
click at [1178, 87] on icon "button" at bounding box center [1176, 87] width 9 height 9
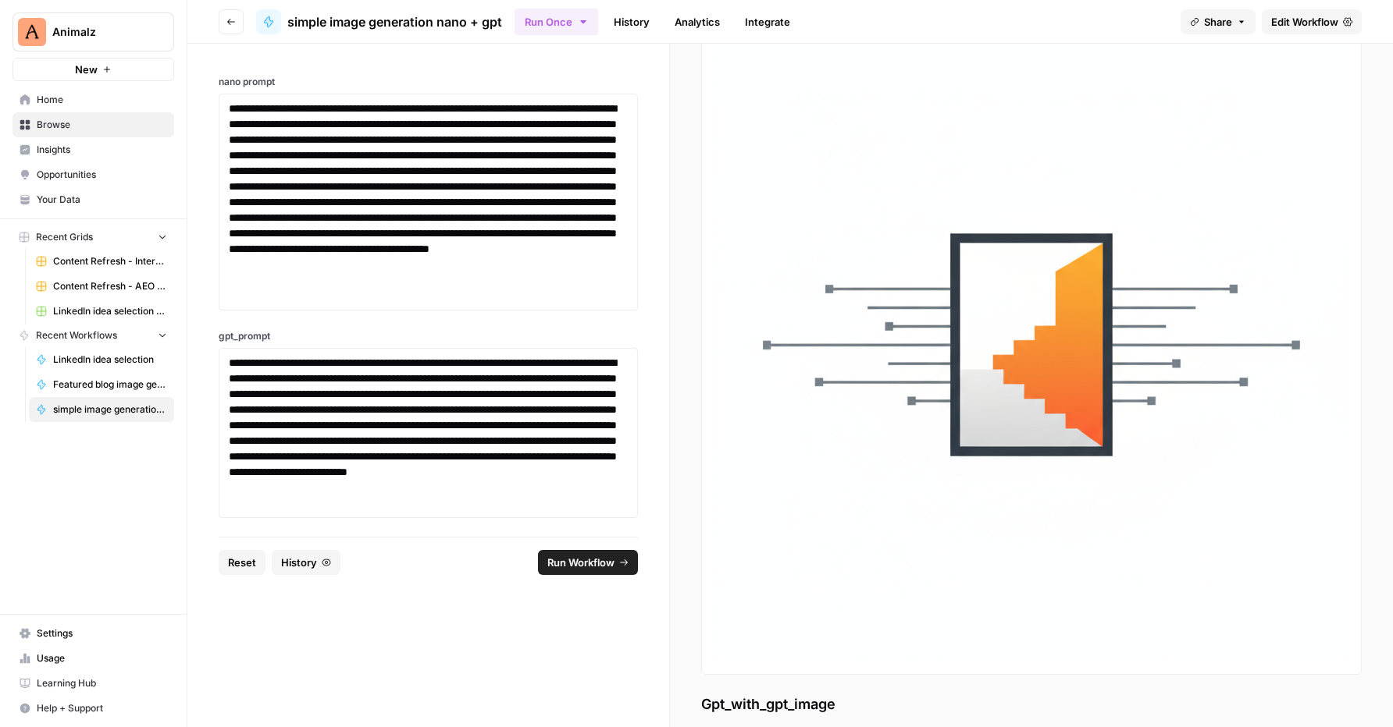
scroll to position [127, 0]
